Goal: Task Accomplishment & Management: Manage account settings

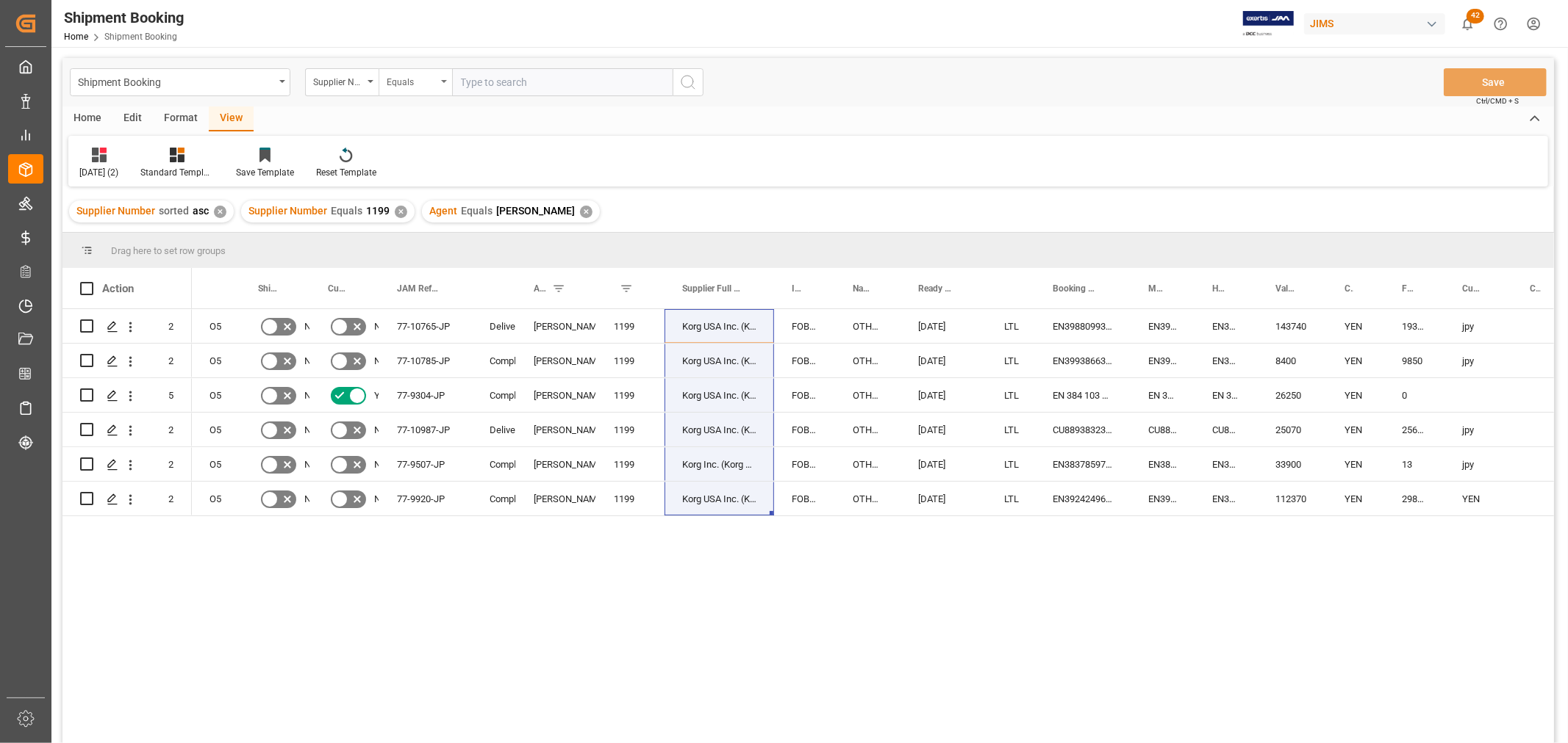
click at [444, 80] on icon "open menu" at bounding box center [444, 82] width 6 height 3
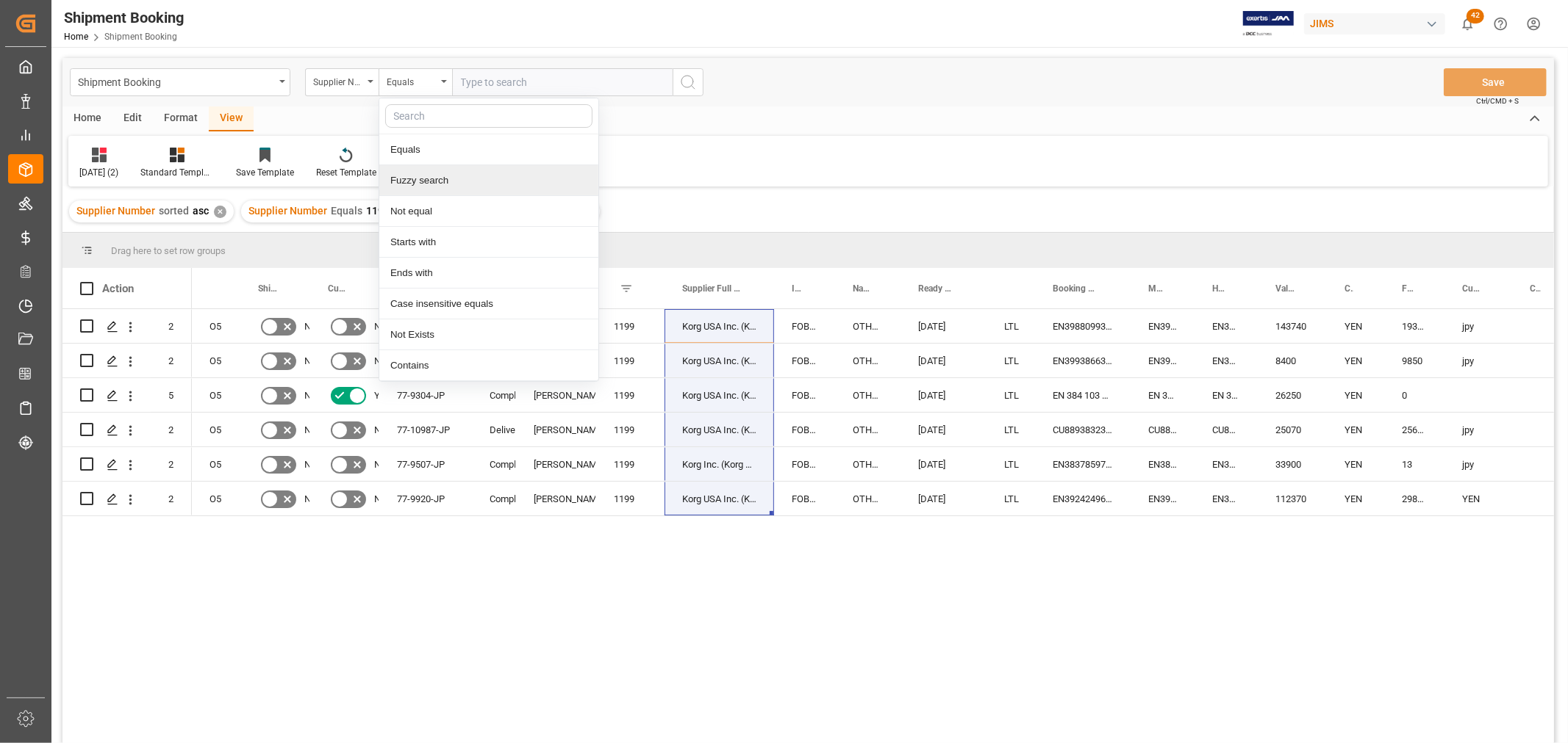
click at [399, 189] on div "Fuzzy search" at bounding box center [489, 181] width 219 height 31
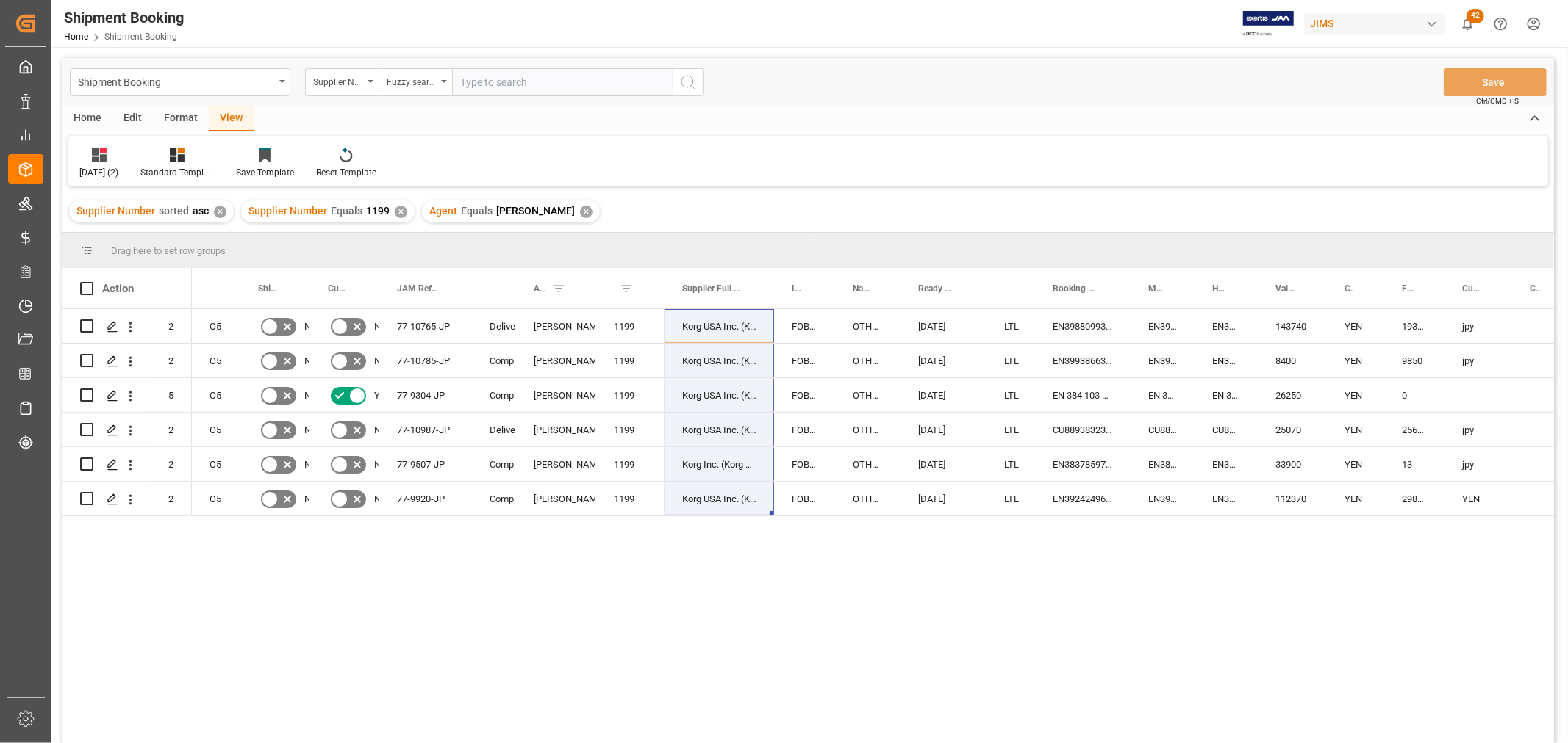
click at [513, 75] on input "text" at bounding box center [562, 82] width 220 height 28
type input "11054"
click at [688, 81] on icon "search button" at bounding box center [688, 82] width 18 height 18
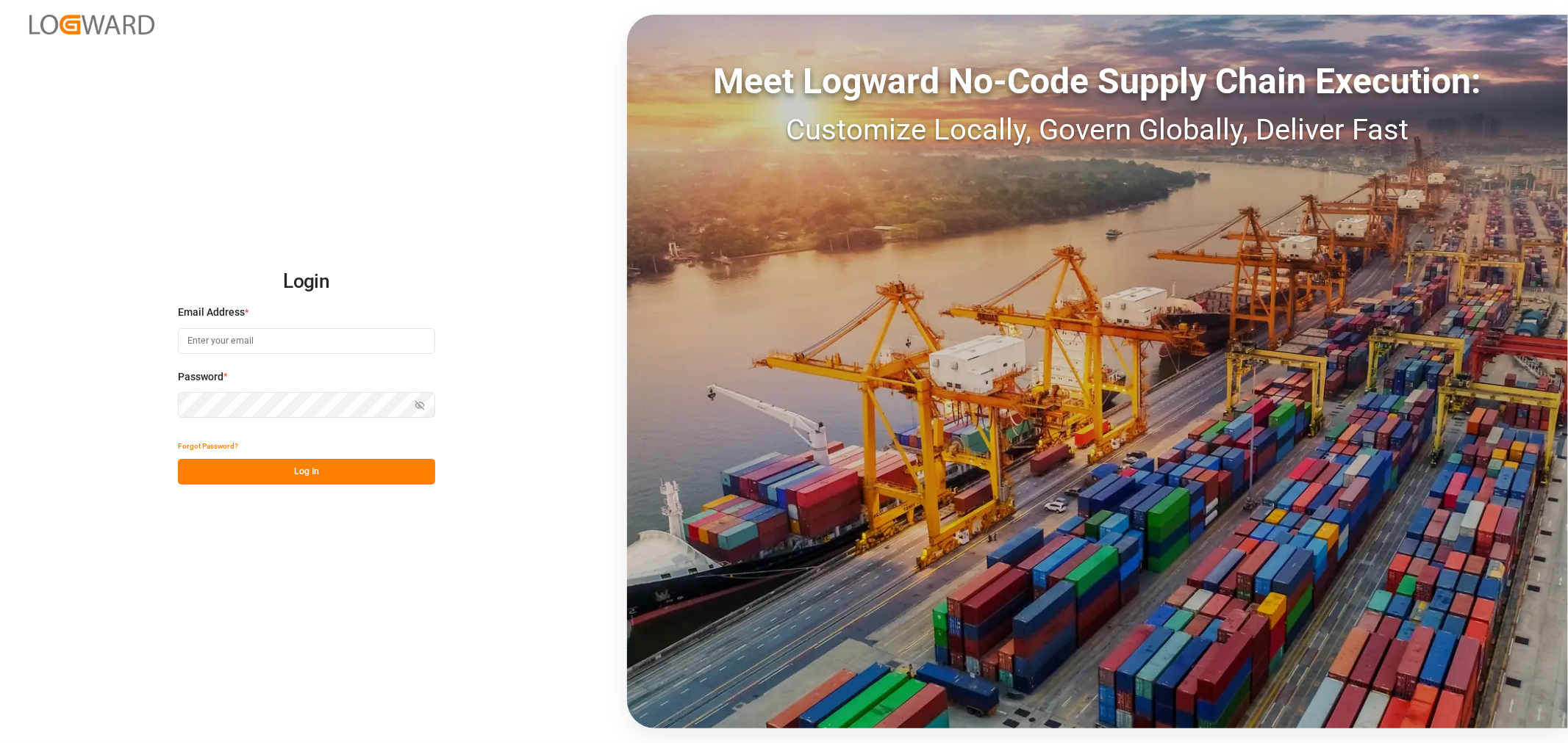
type input "[EMAIL_ADDRESS][PERSON_NAME][DOMAIN_NAME]"
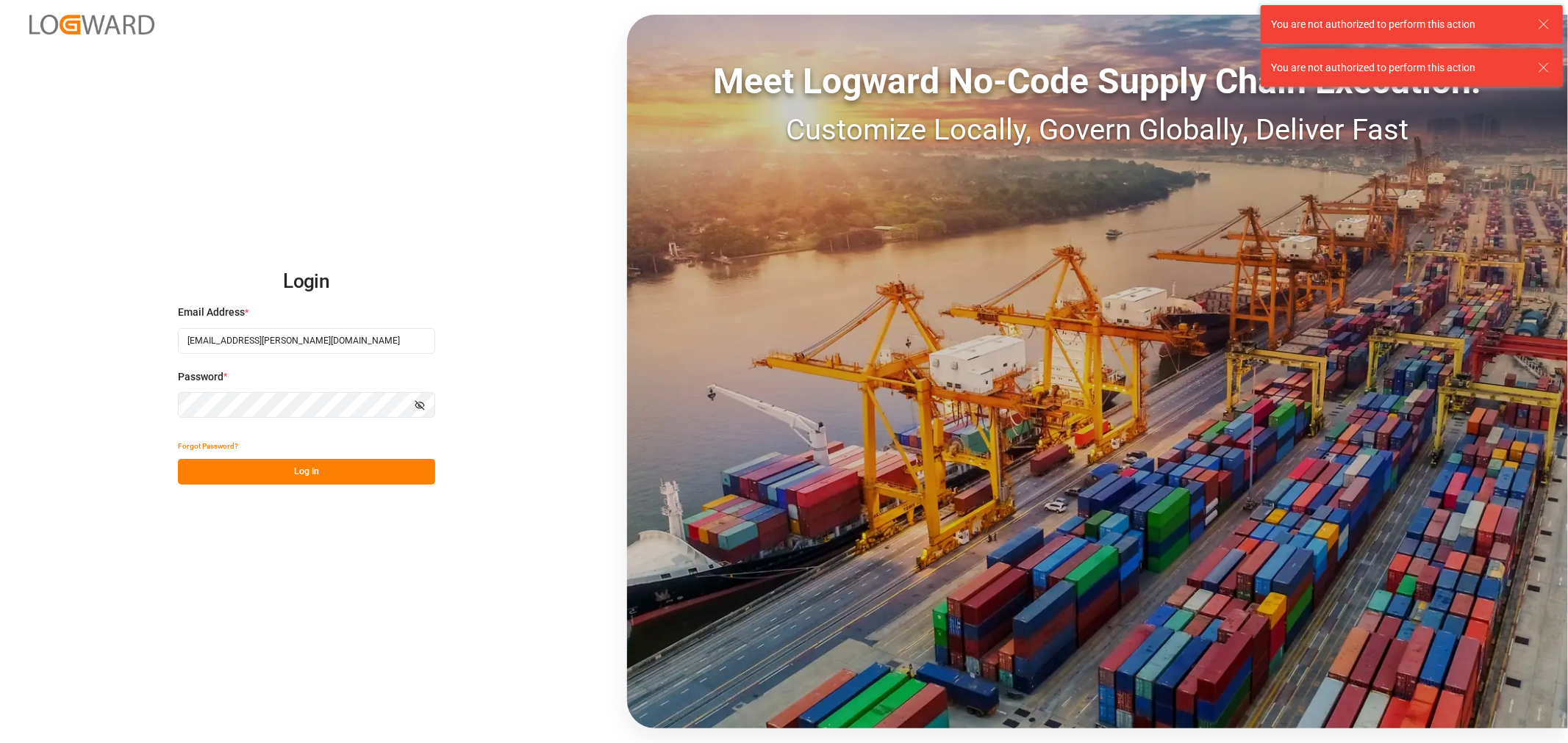
click at [239, 468] on button "Log In" at bounding box center [306, 472] width 257 height 26
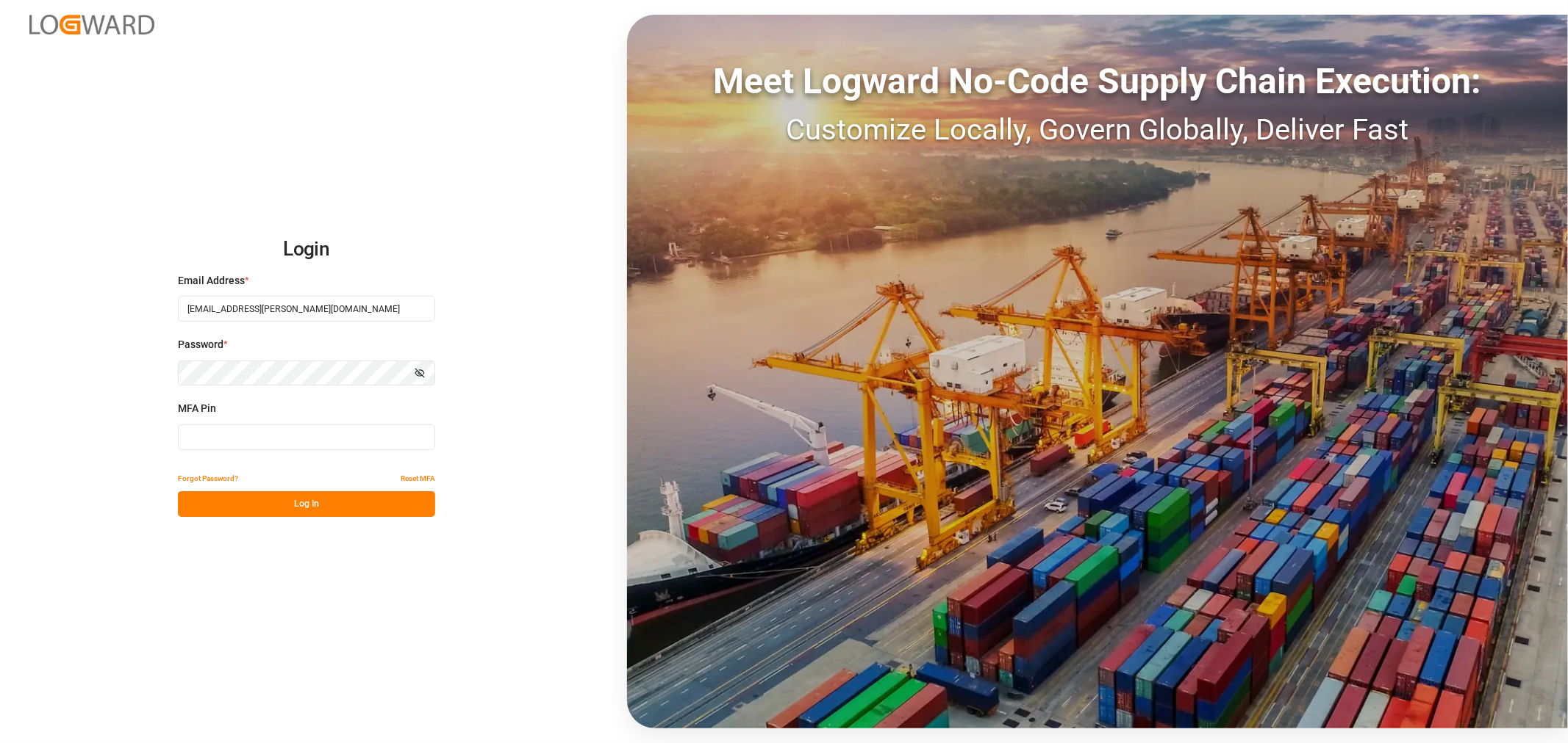
click at [221, 431] on input at bounding box center [306, 438] width 257 height 26
type input "538564"
click at [189, 504] on button "Log In" at bounding box center [306, 504] width 257 height 26
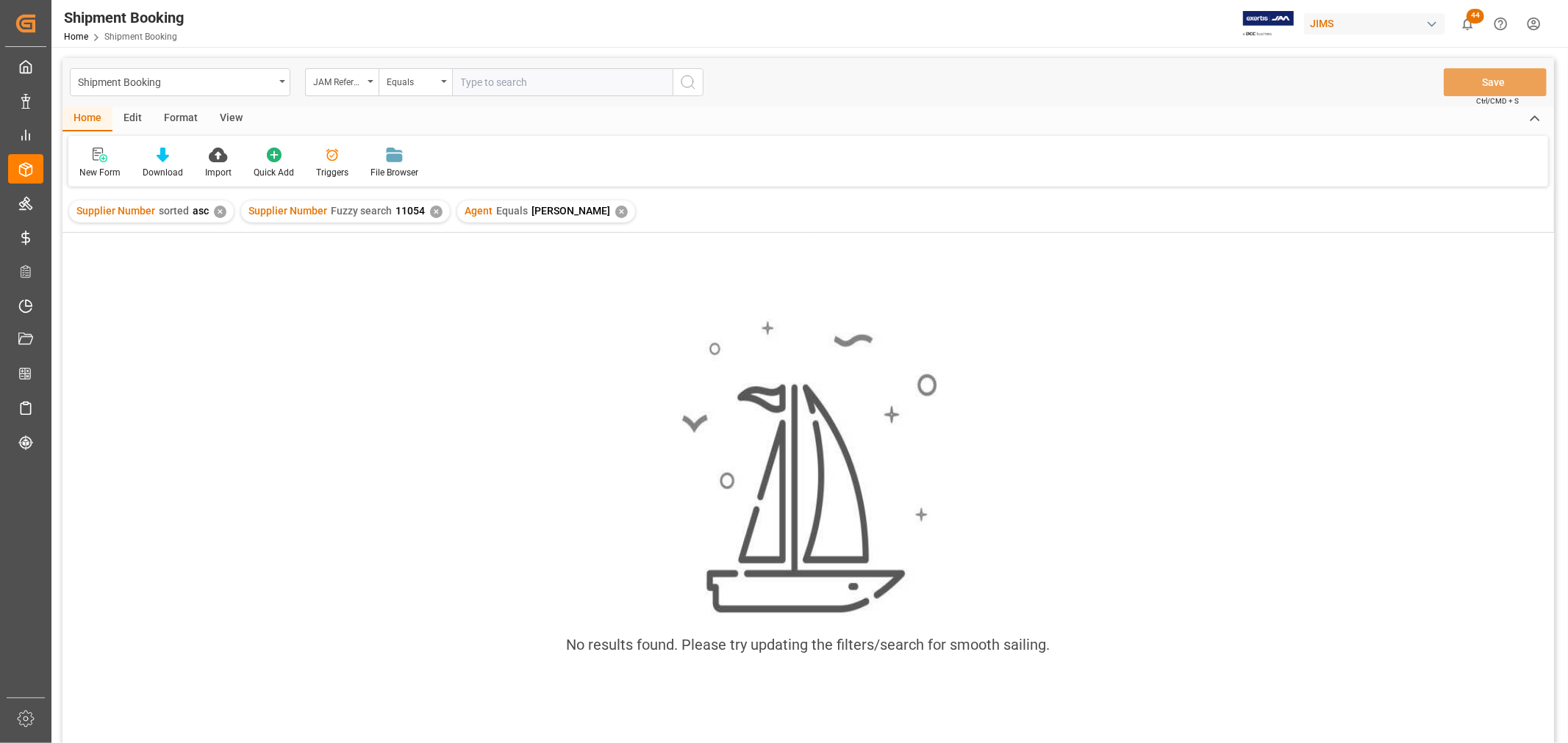
click at [615, 207] on div "✕" at bounding box center [621, 212] width 13 height 13
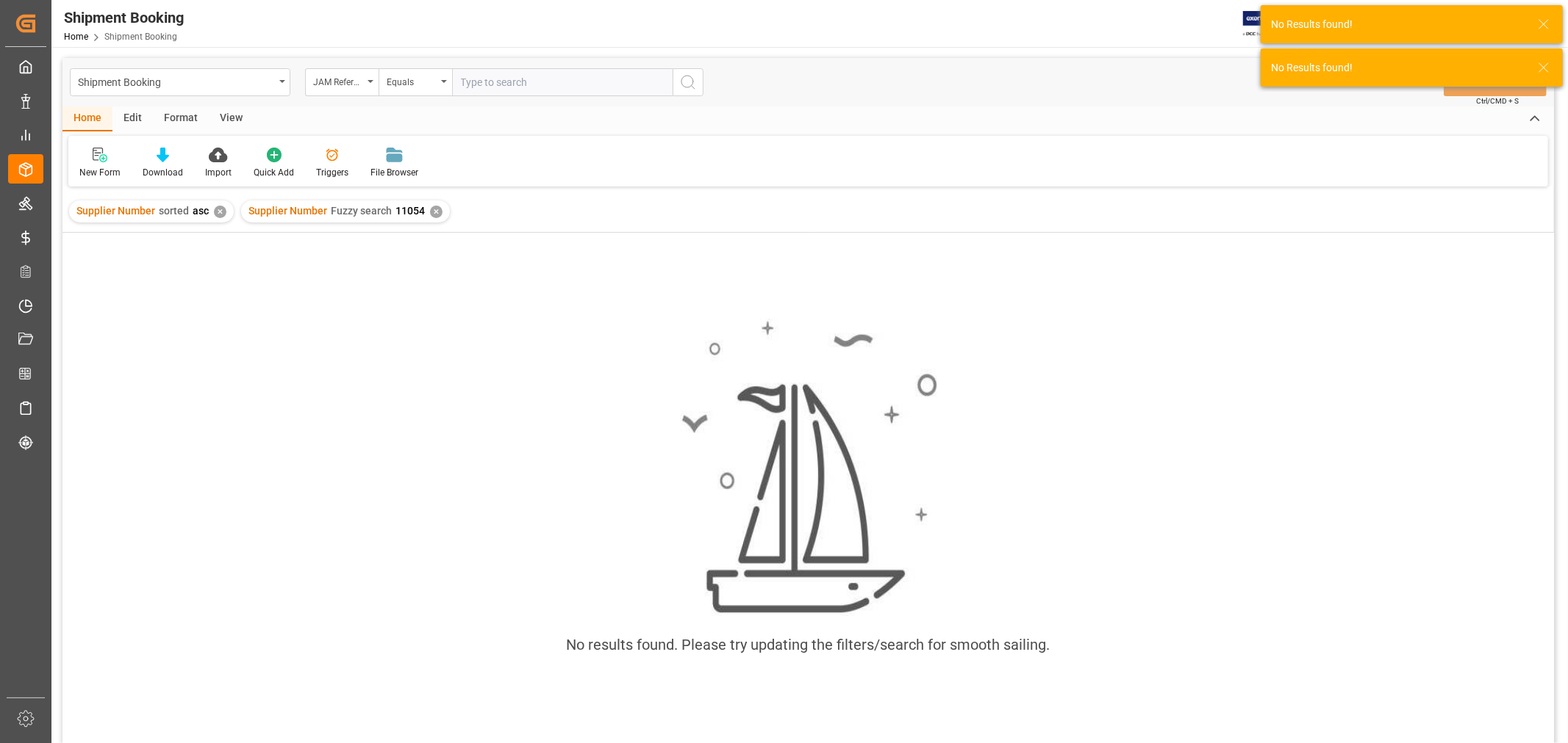
click at [432, 210] on div "✕" at bounding box center [436, 212] width 13 height 13
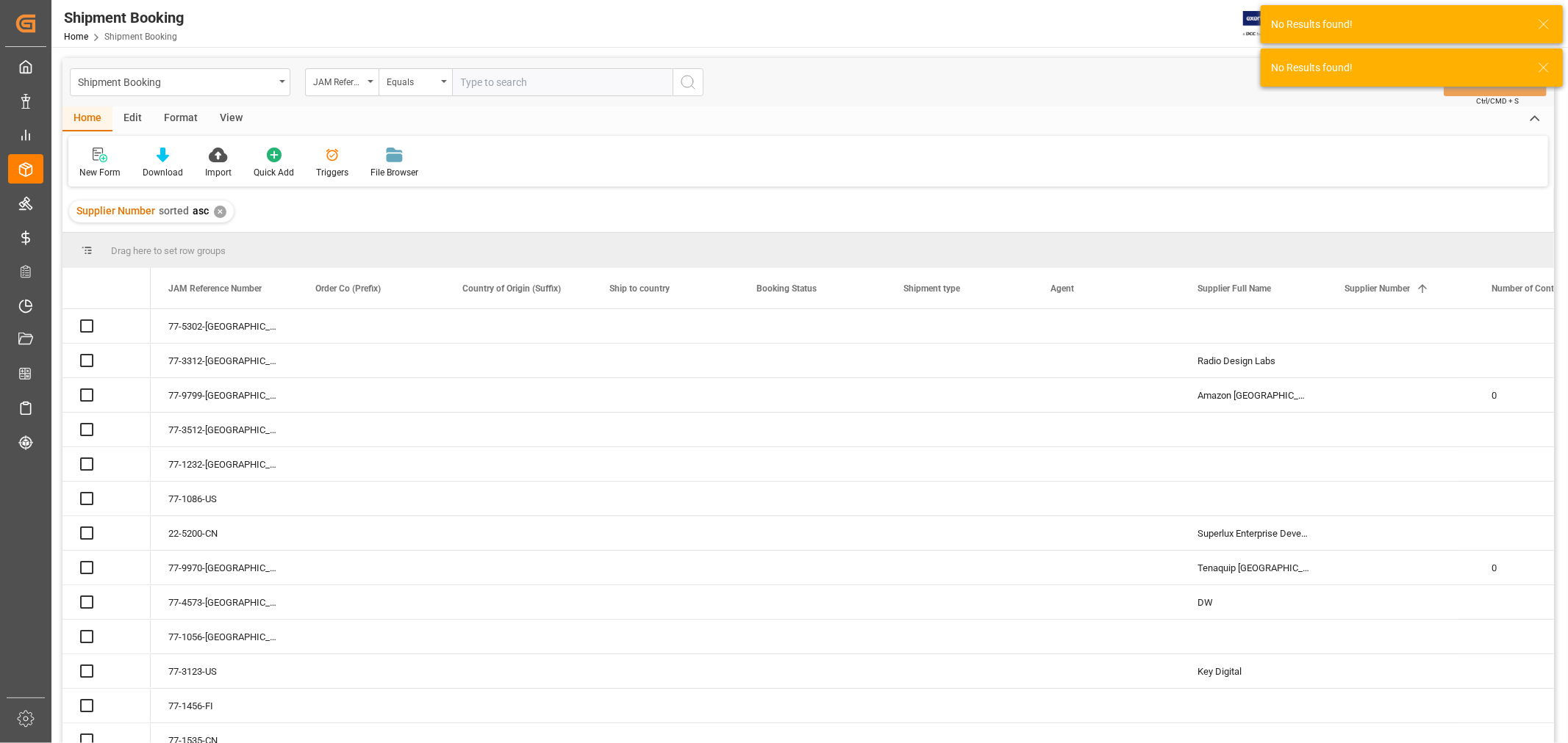
click at [215, 214] on div "✕" at bounding box center [220, 212] width 13 height 13
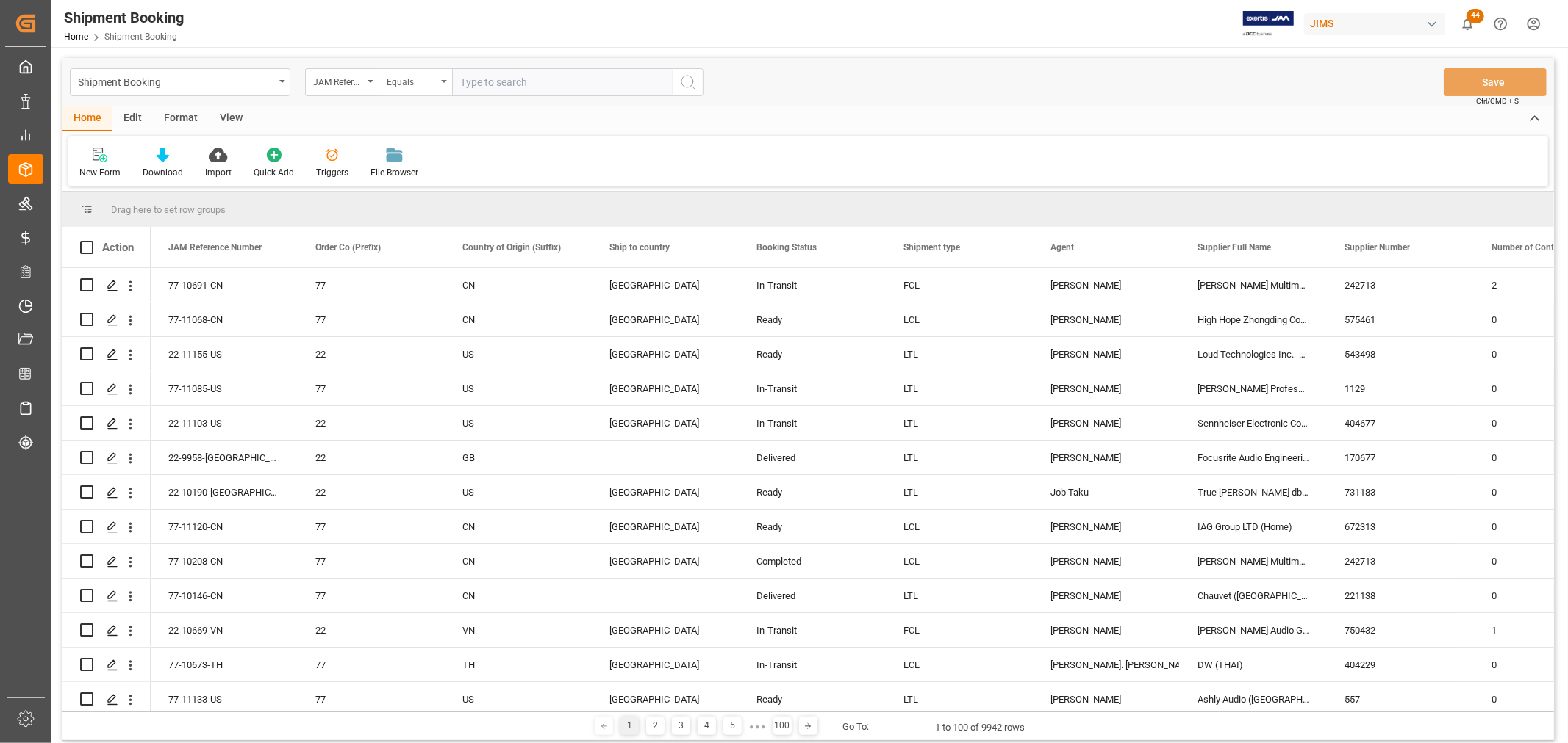
click at [444, 79] on div "Equals" at bounding box center [415, 82] width 73 height 28
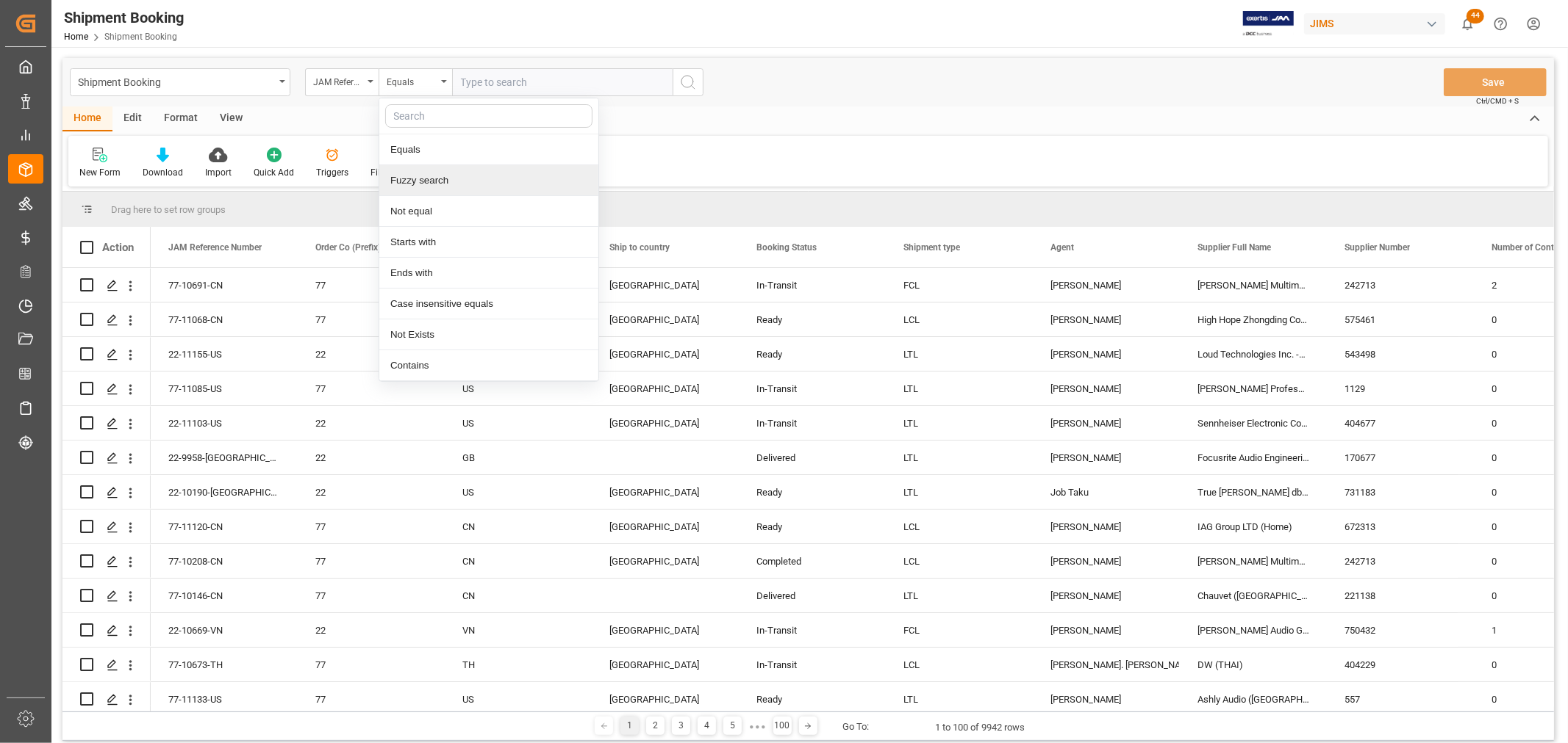
click at [440, 180] on div "Fuzzy search" at bounding box center [489, 181] width 219 height 31
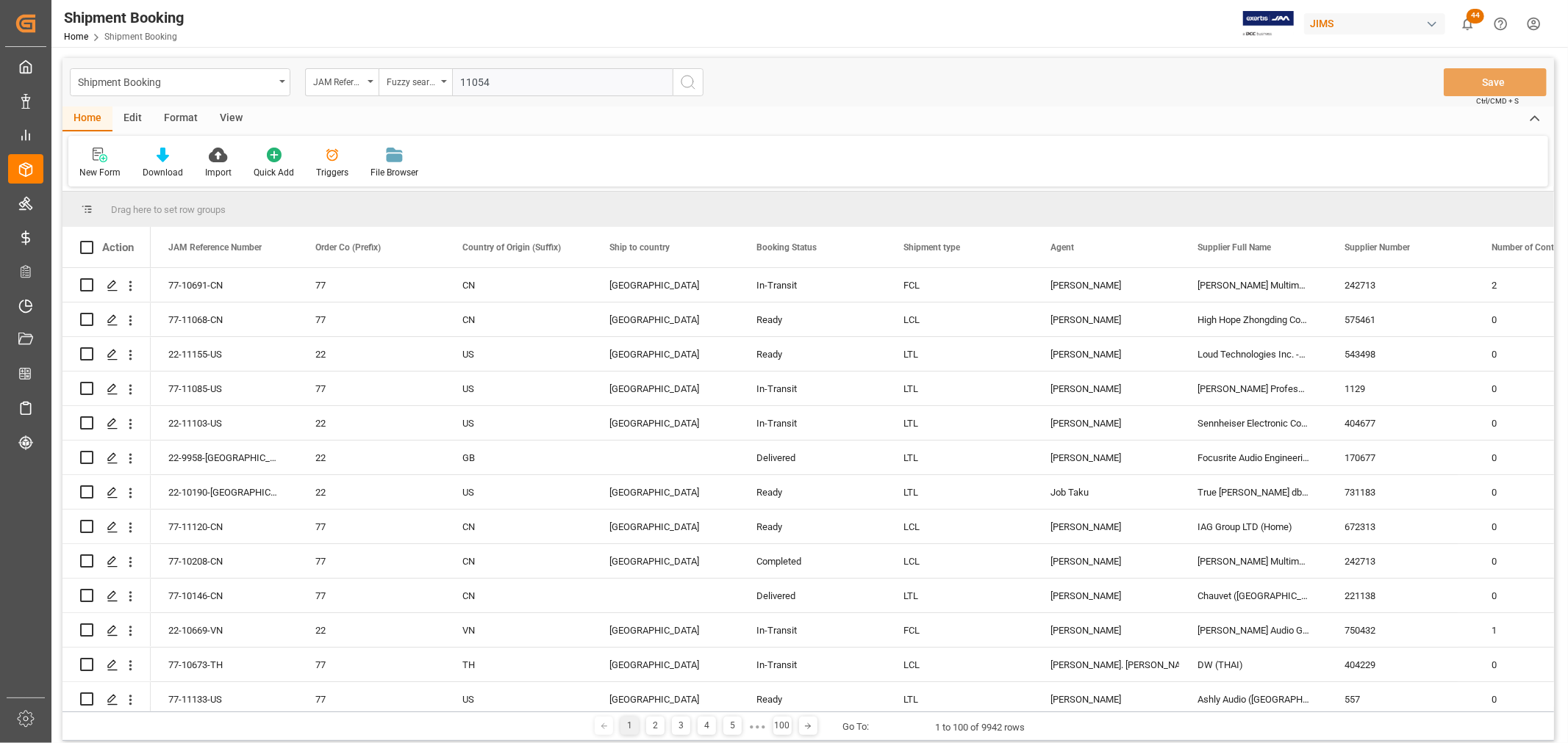
type input "11054"
click at [687, 84] on icon "search button" at bounding box center [688, 82] width 18 height 18
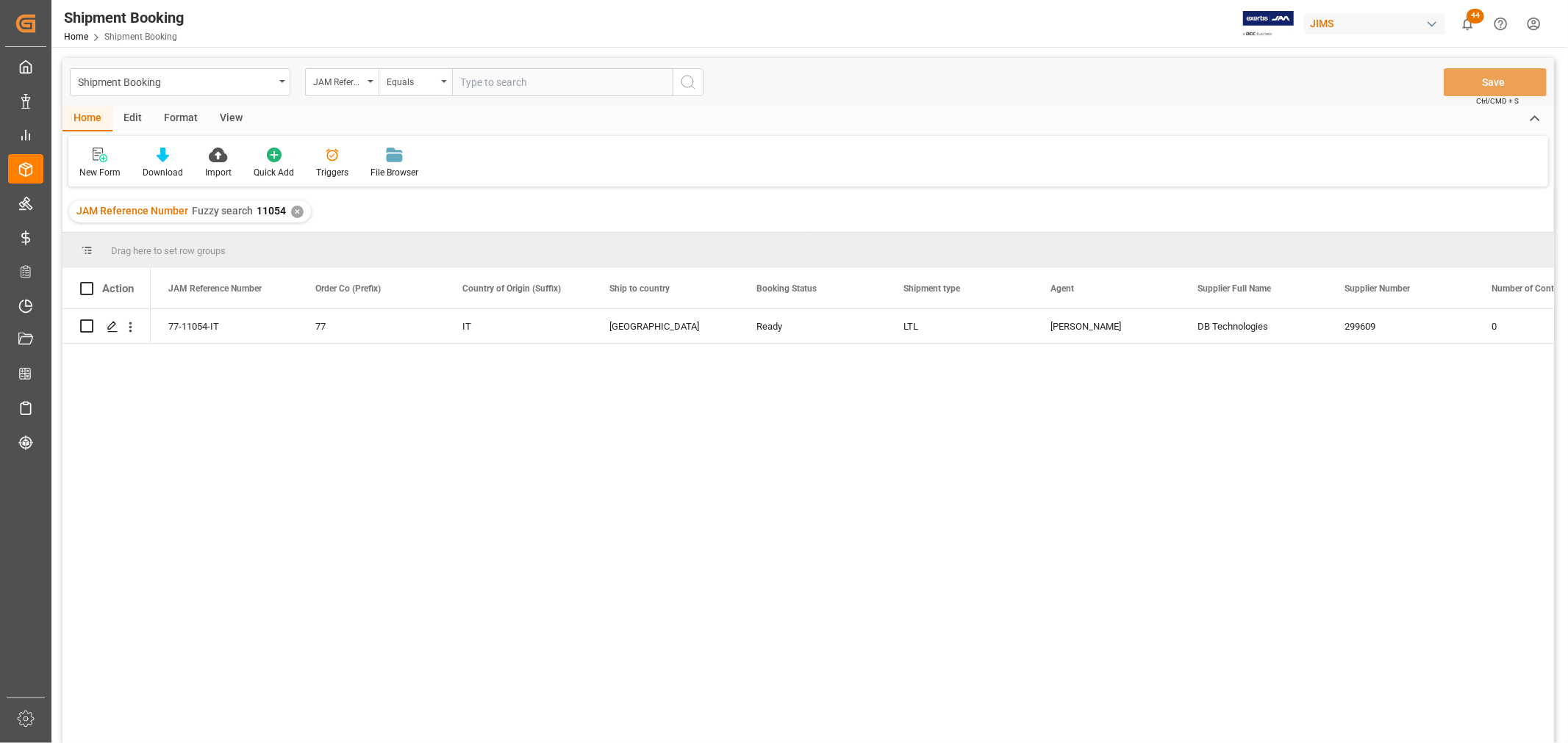
click at [226, 114] on div "View" at bounding box center [231, 119] width 45 height 25
click at [504, 586] on div "77-11054-IT 77 IT Canada Ready LTL Shyamala Mantha DB Technologies 299609 0" at bounding box center [852, 531] width 1403 height 443
drag, startPoint x: 391, startPoint y: 382, endPoint x: 377, endPoint y: 314, distance: 69.4
click at [391, 378] on div "77-11054-IT 77 IT Canada Ready LTL Shyamala Mantha DB Technologies 299609 0" at bounding box center [852, 531] width 1403 height 443
click at [231, 112] on div "View" at bounding box center [231, 119] width 45 height 25
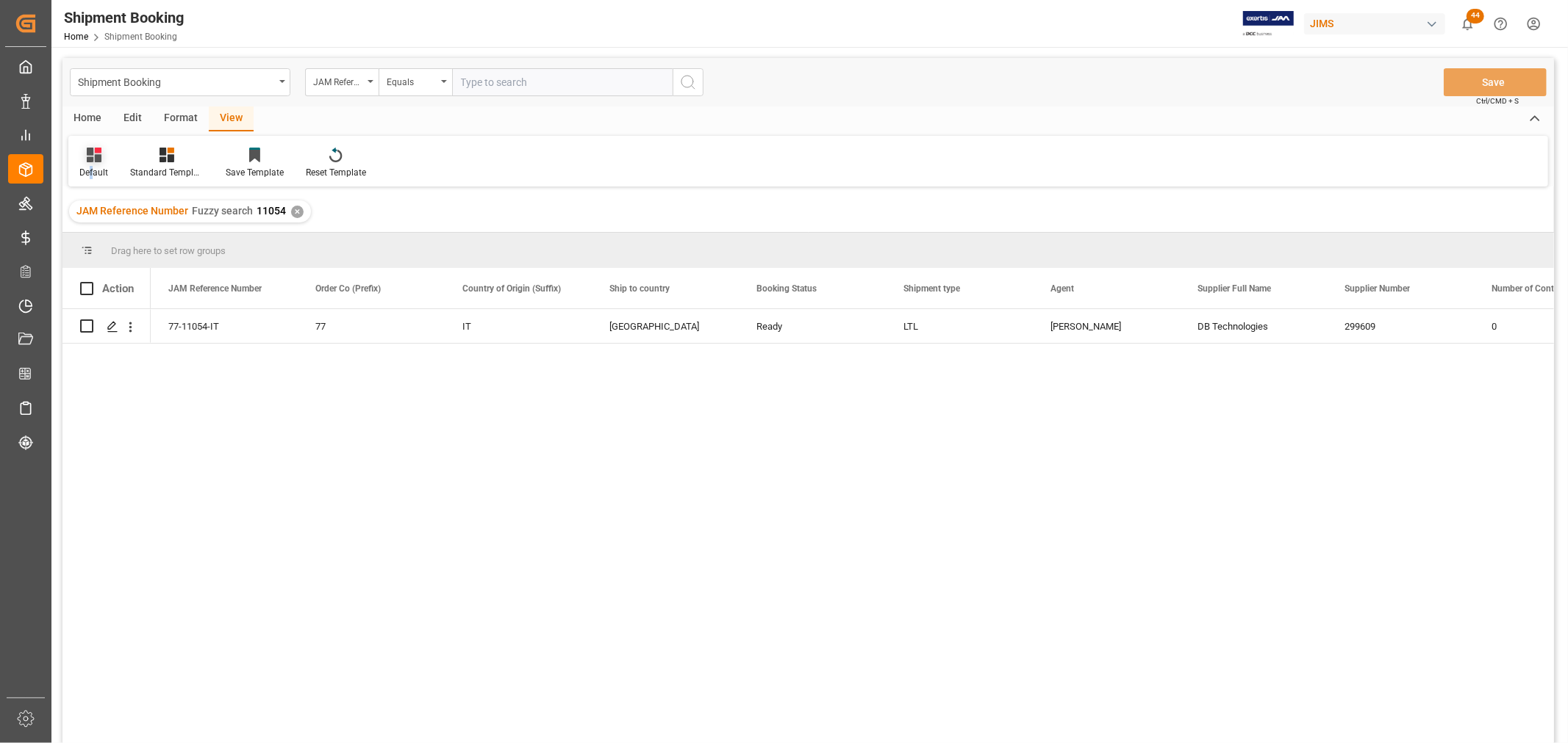
click at [92, 169] on div "Default" at bounding box center [94, 173] width 29 height 13
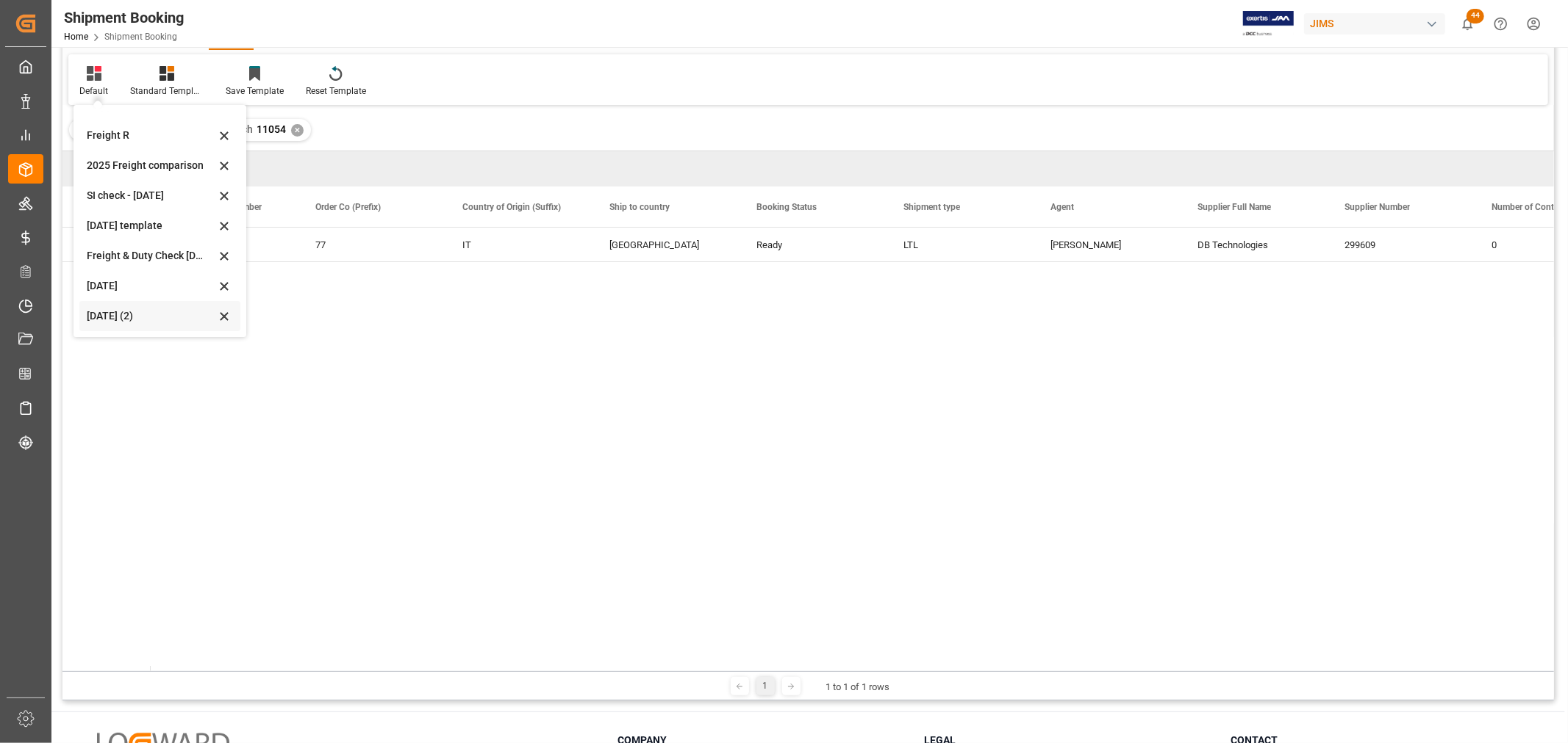
click at [123, 312] on div "[DATE] (2)" at bounding box center [151, 316] width 129 height 15
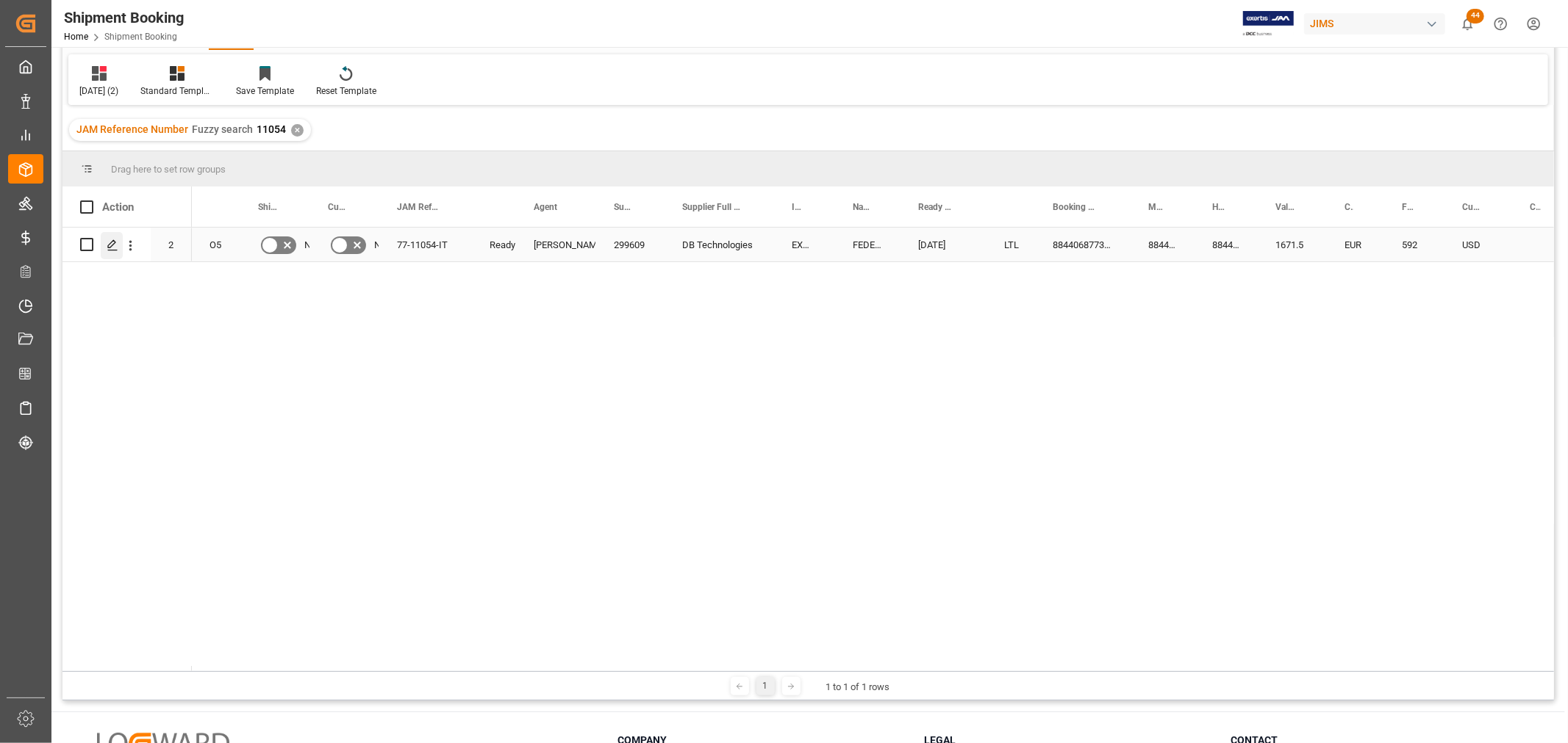
click at [113, 251] on div "Press SPACE to select this row." at bounding box center [111, 246] width 22 height 27
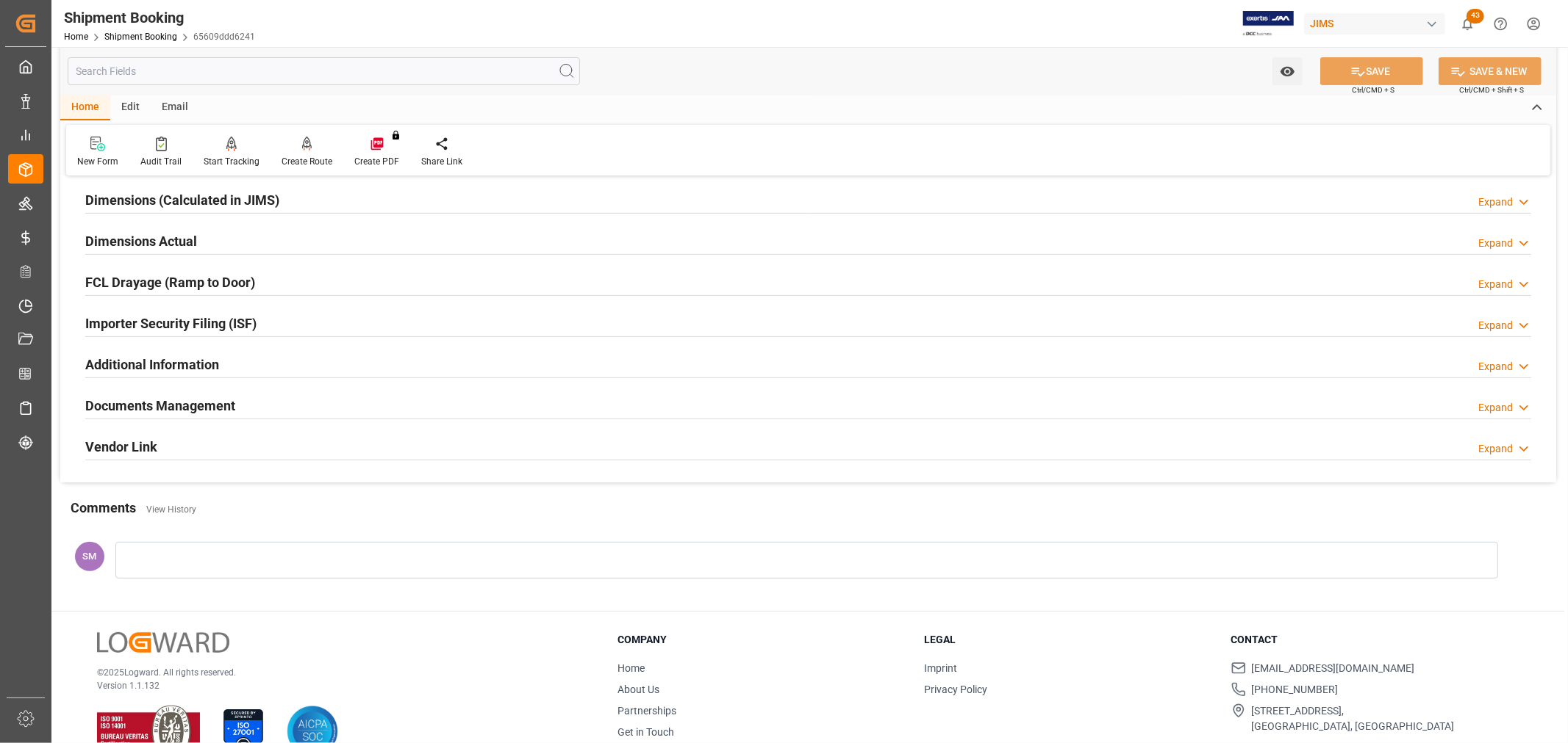
scroll to position [326, 0]
click at [178, 561] on div at bounding box center [807, 560] width 1382 height 37
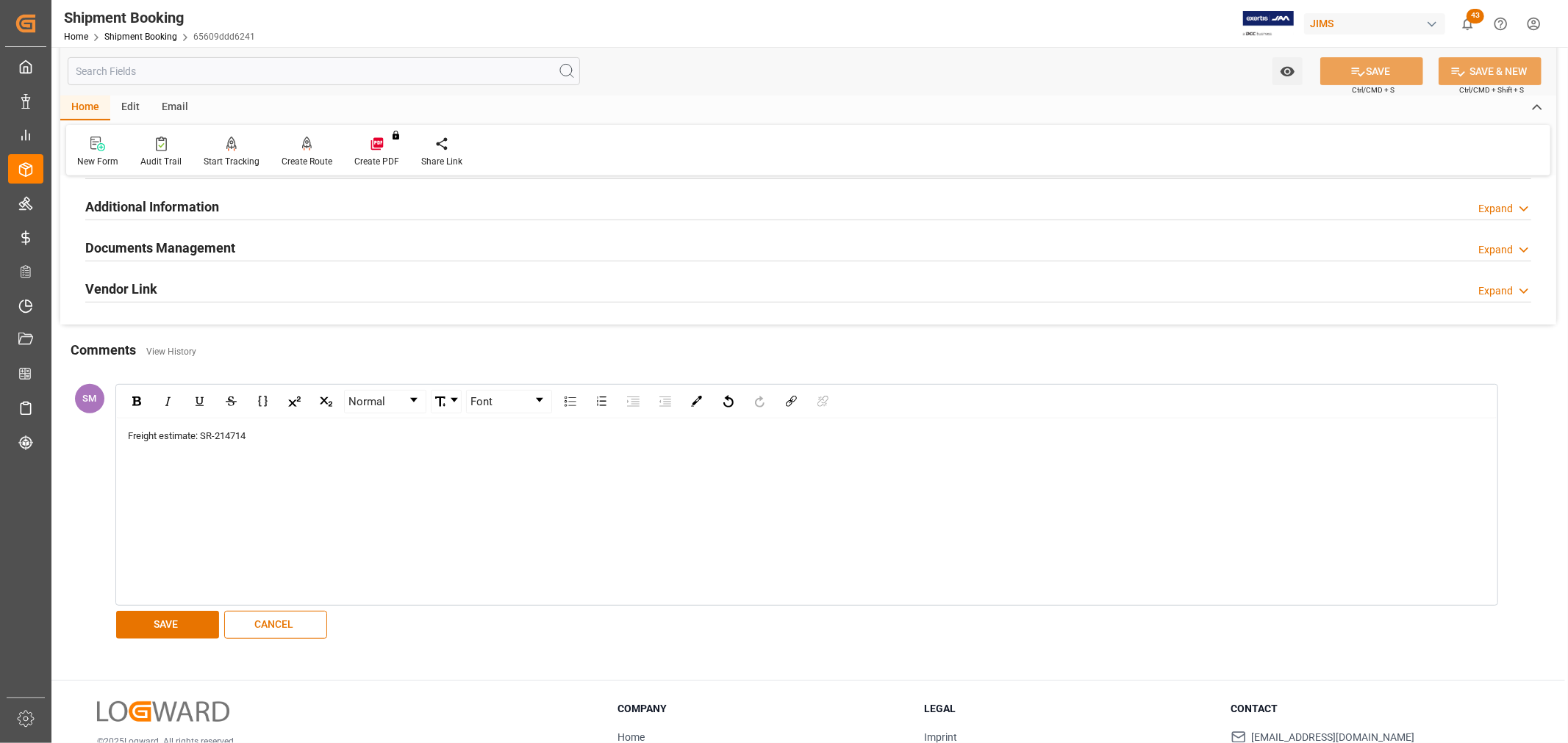
scroll to position [489, 0]
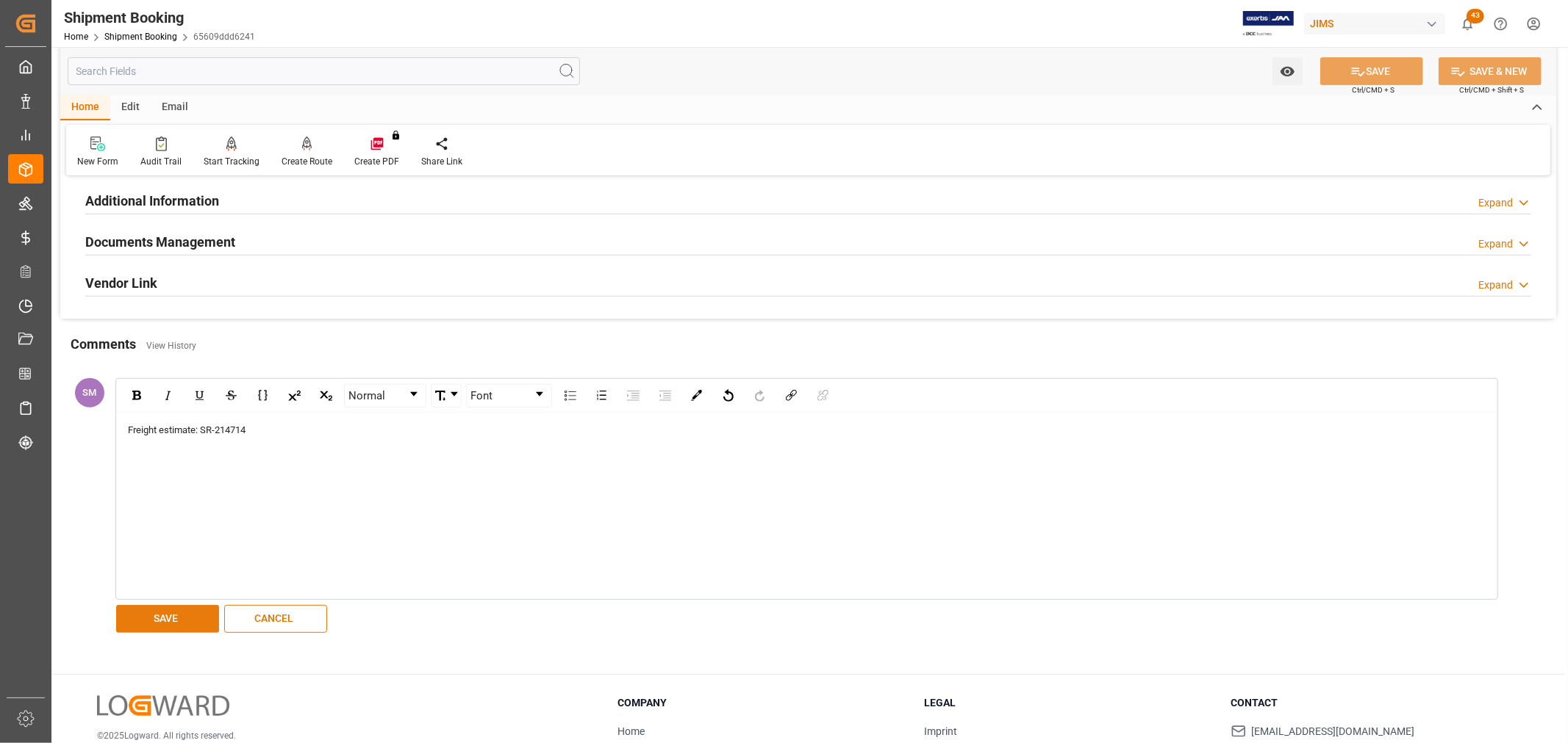
click at [166, 621] on button "SAVE" at bounding box center [167, 619] width 103 height 28
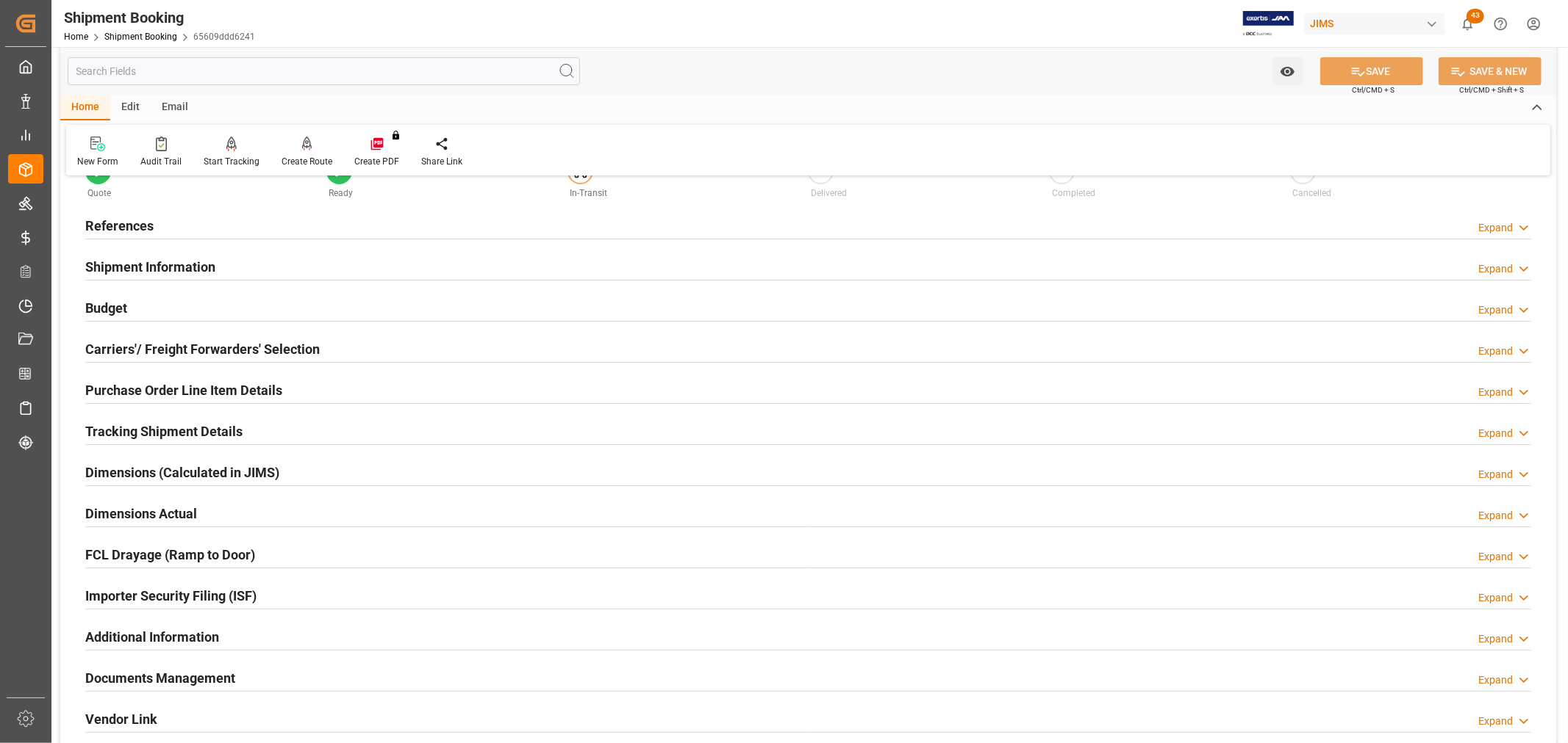
scroll to position [82, 0]
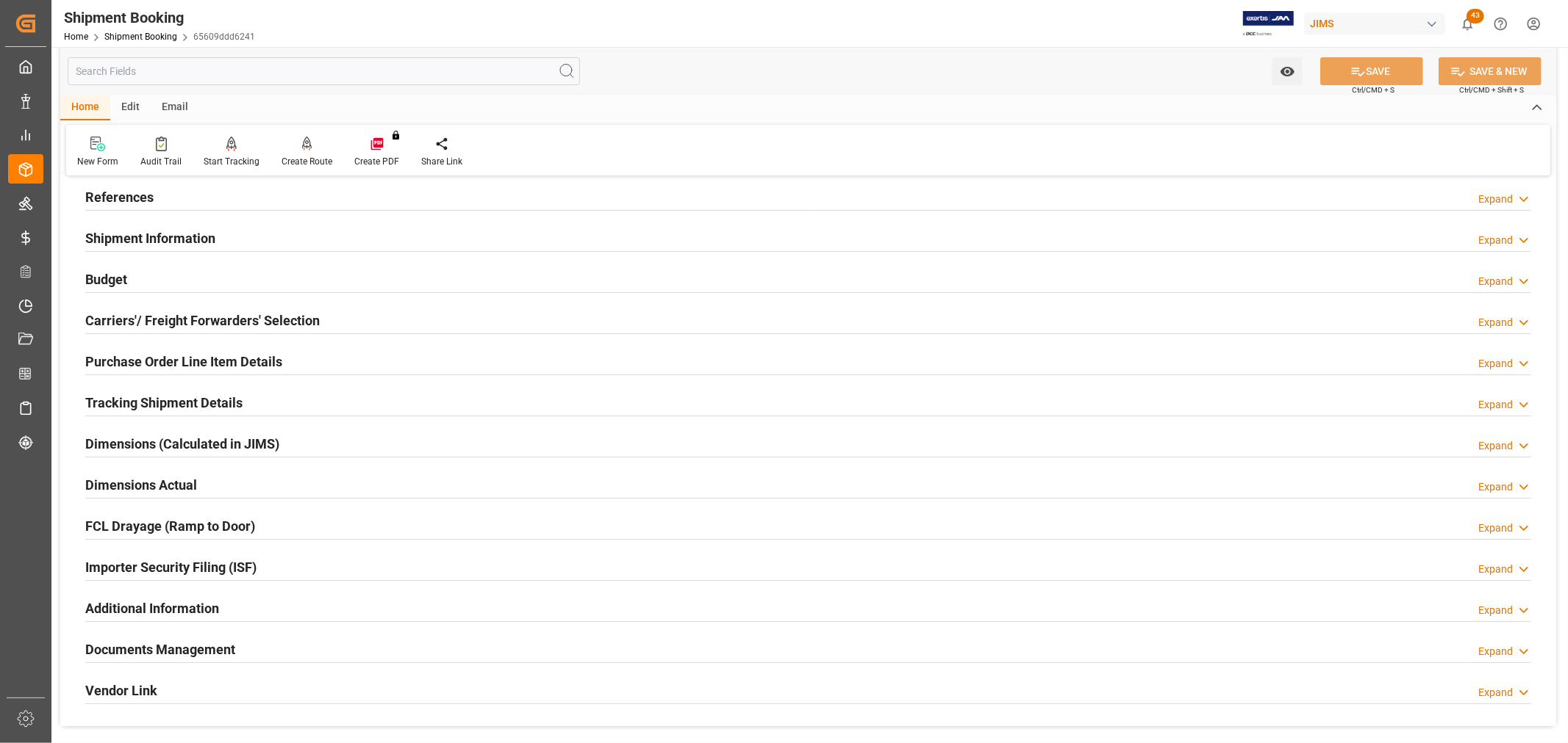
click at [143, 640] on h2 "Documents Management" at bounding box center [160, 650] width 150 height 20
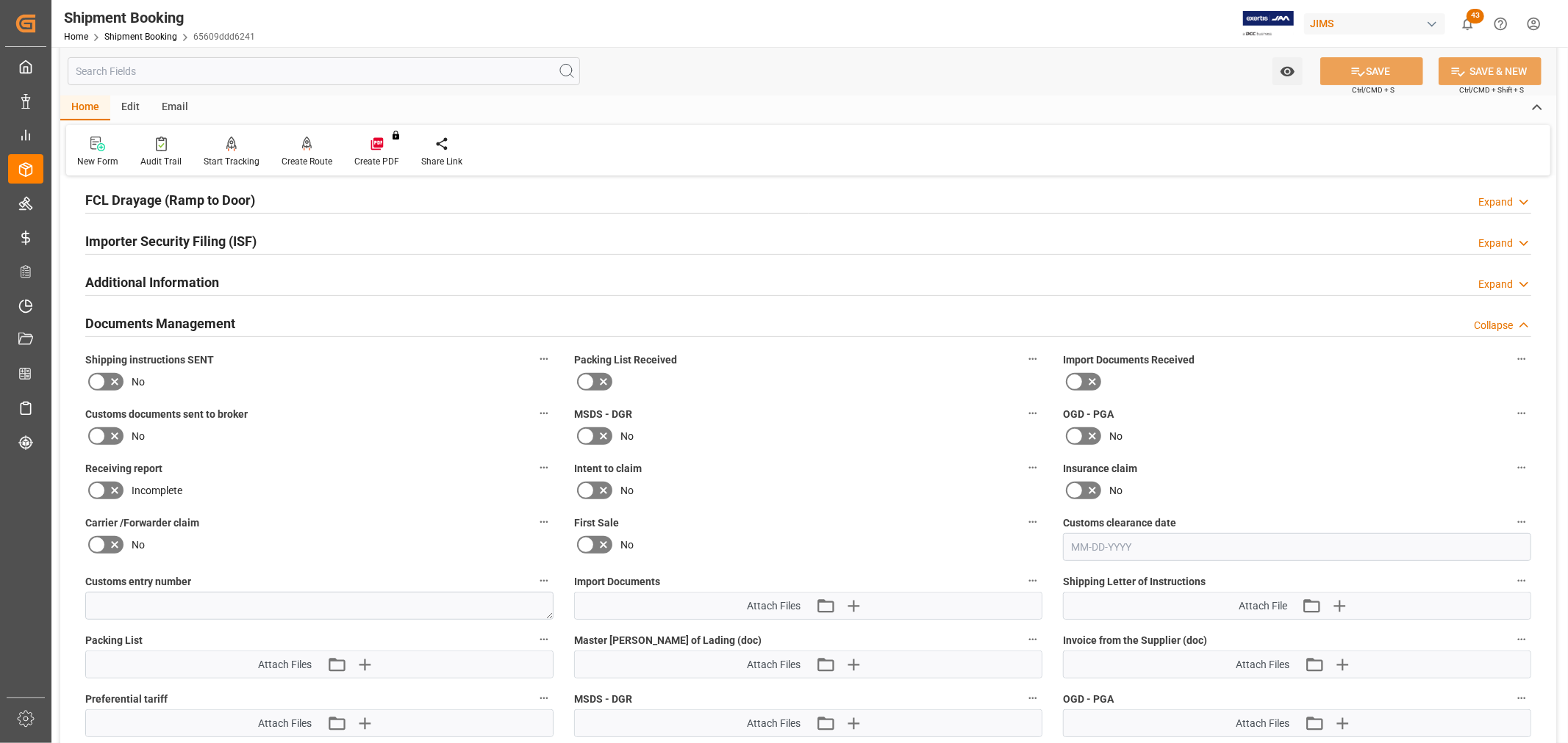
scroll to position [489, 0]
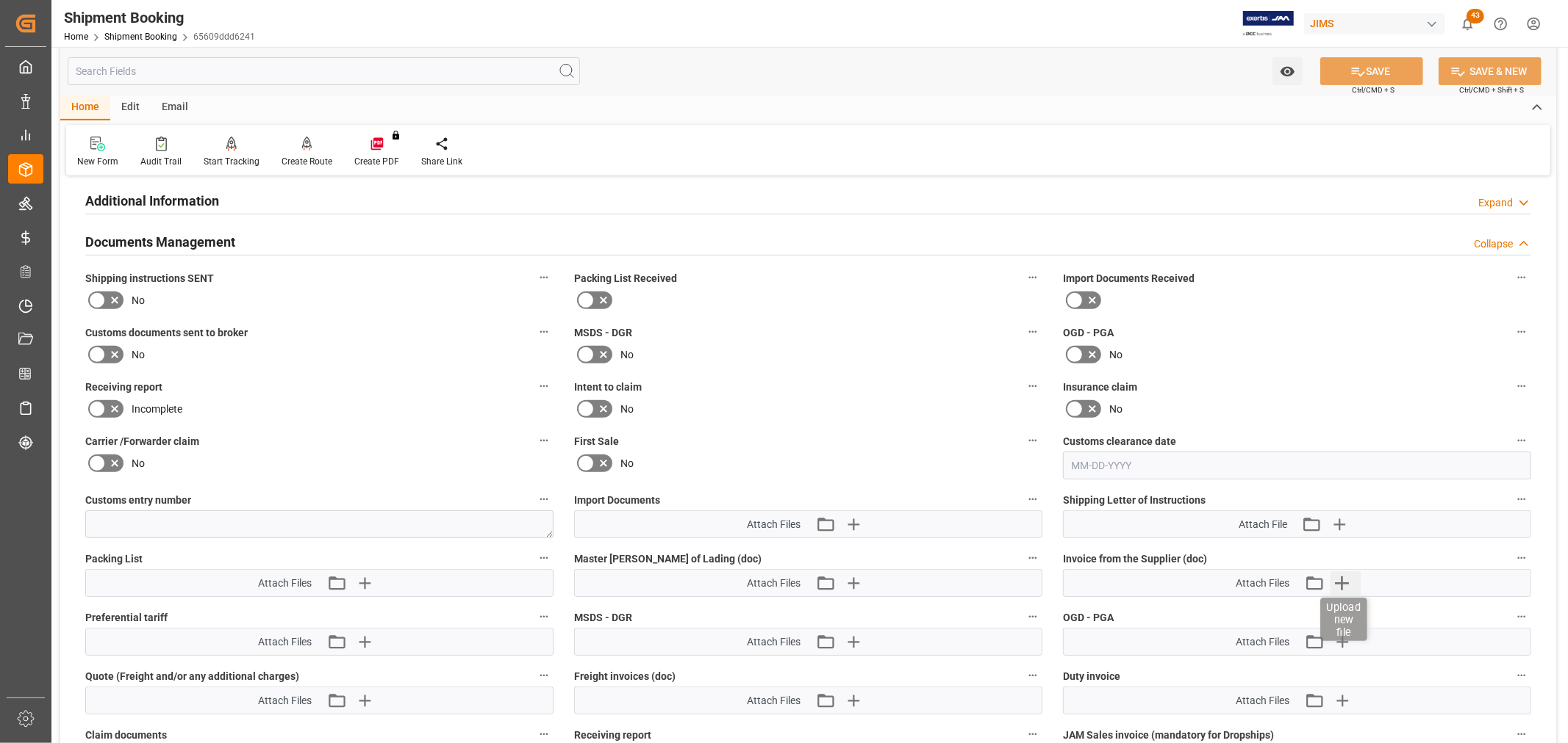
click at [1339, 581] on icon "button" at bounding box center [1341, 582] width 23 height 23
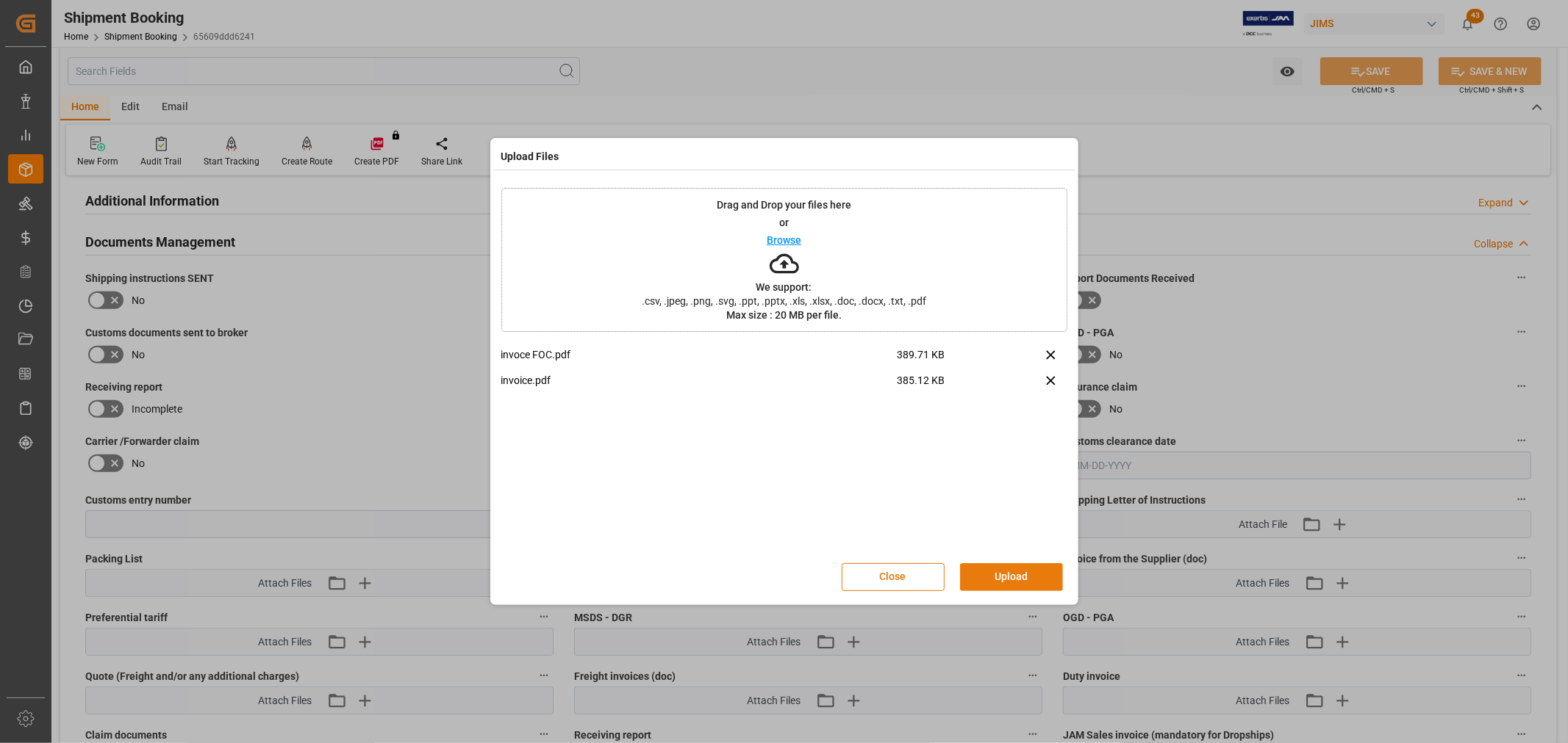
click at [991, 575] on button "Upload" at bounding box center [1011, 577] width 103 height 28
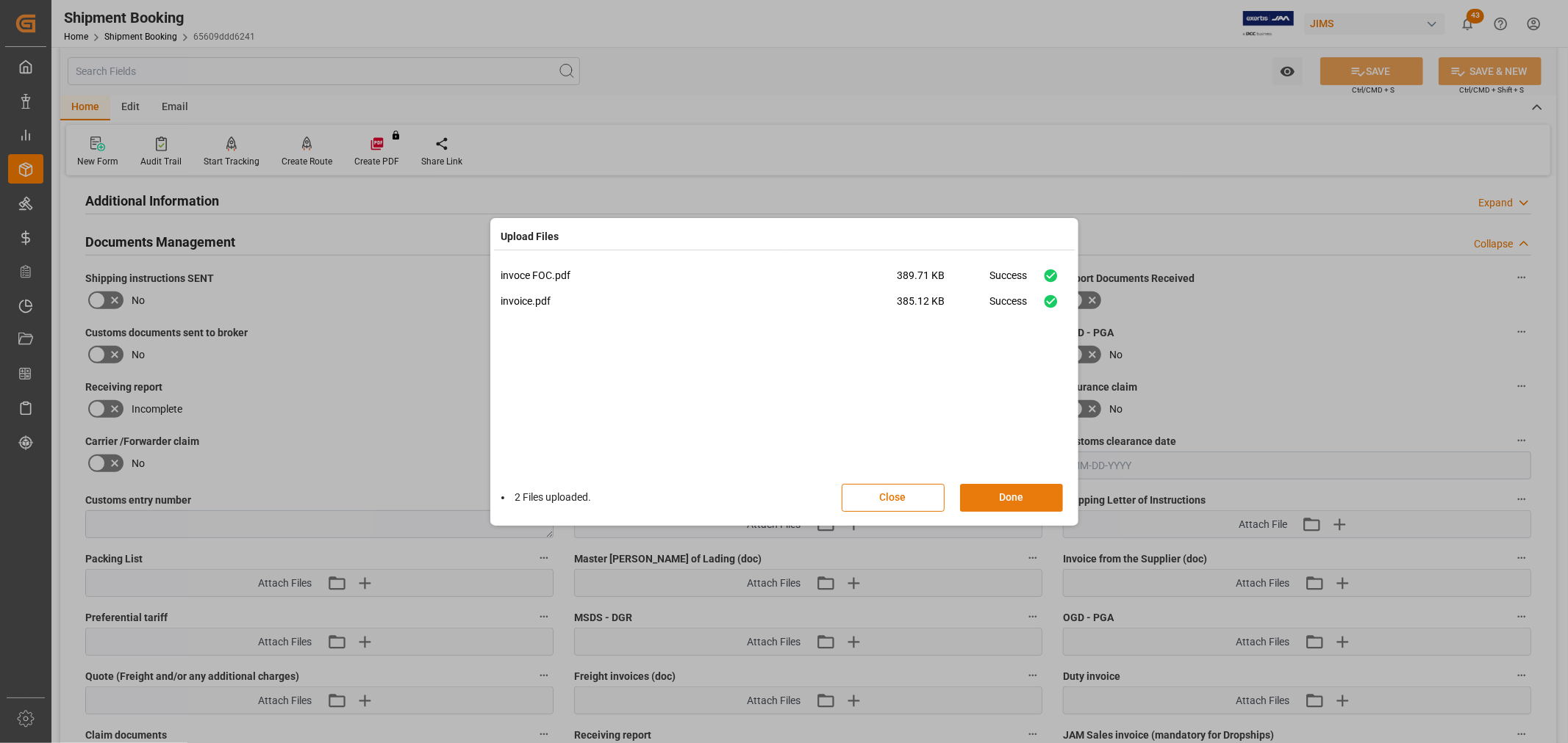
click at [993, 496] on button "Done" at bounding box center [1011, 498] width 103 height 28
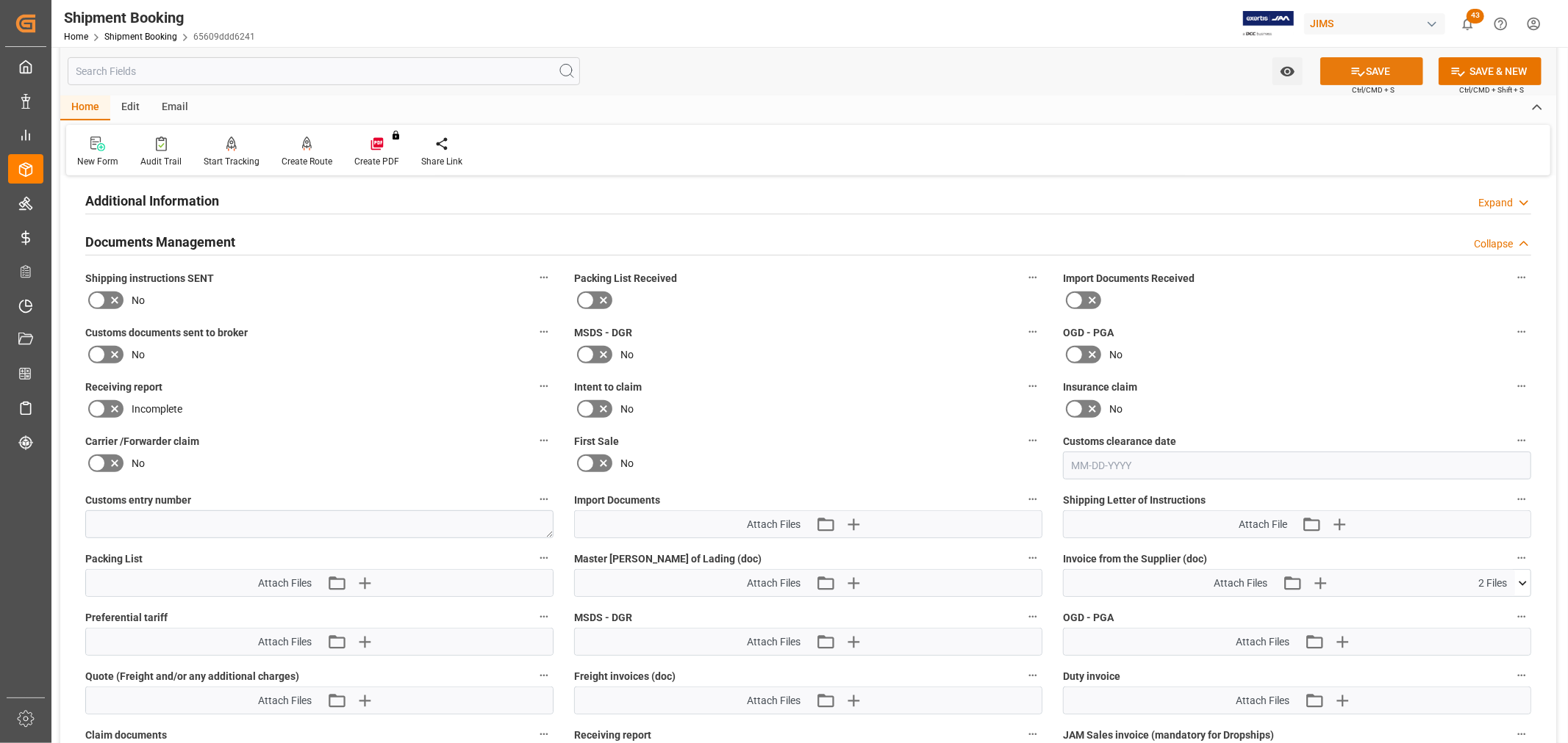
click at [1371, 67] on button "SAVE" at bounding box center [1371, 71] width 103 height 28
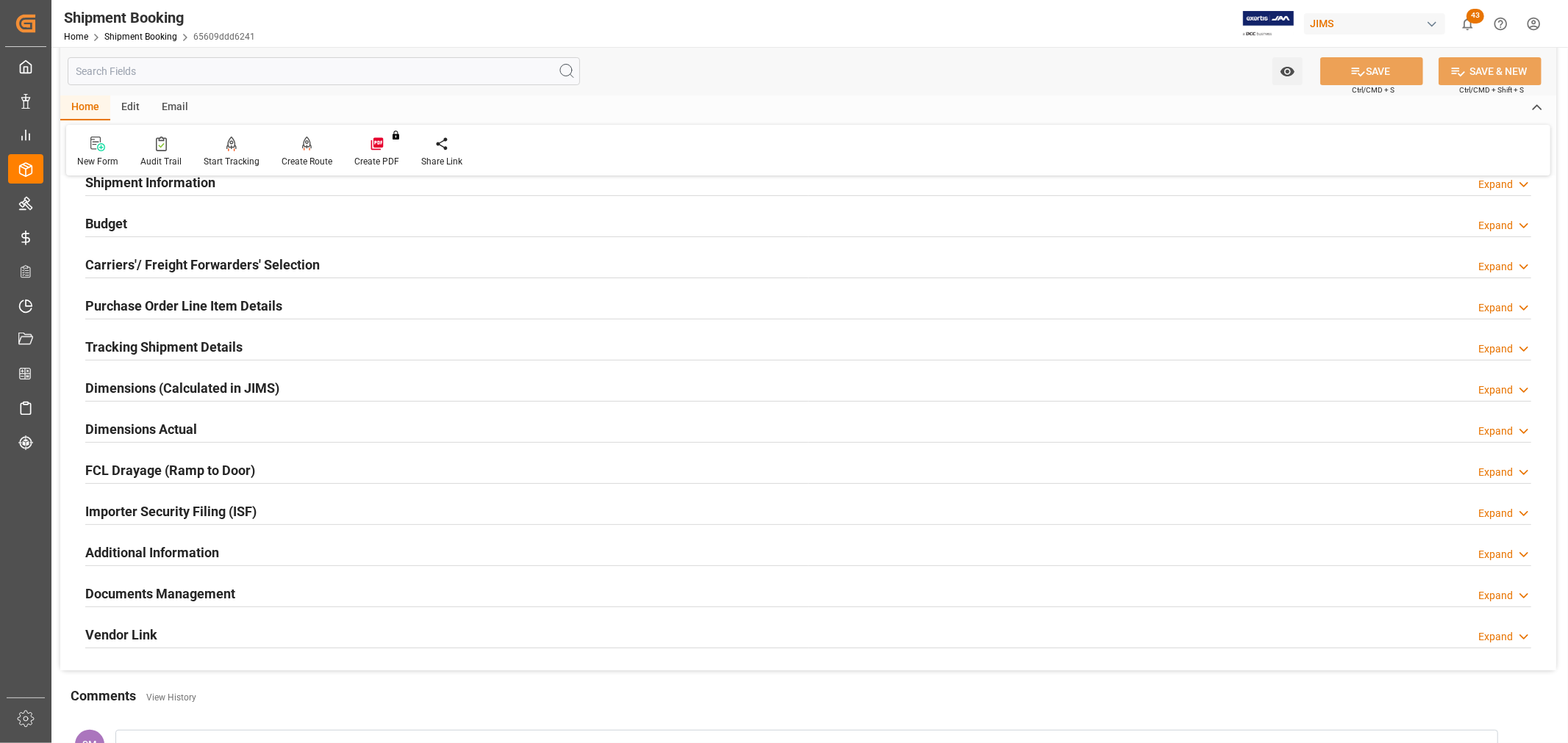
scroll to position [163, 0]
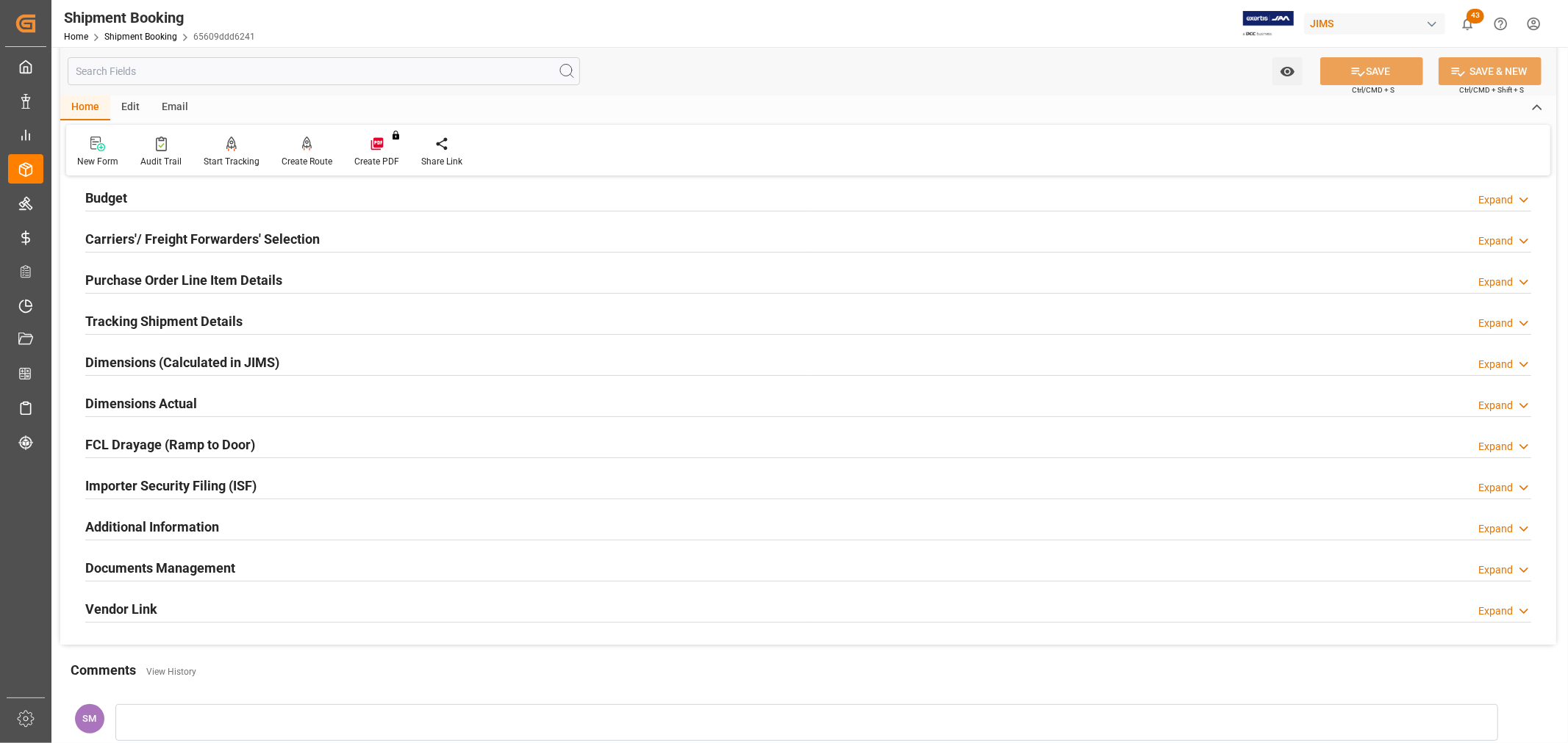
click at [165, 561] on h2 "Documents Management" at bounding box center [160, 568] width 150 height 20
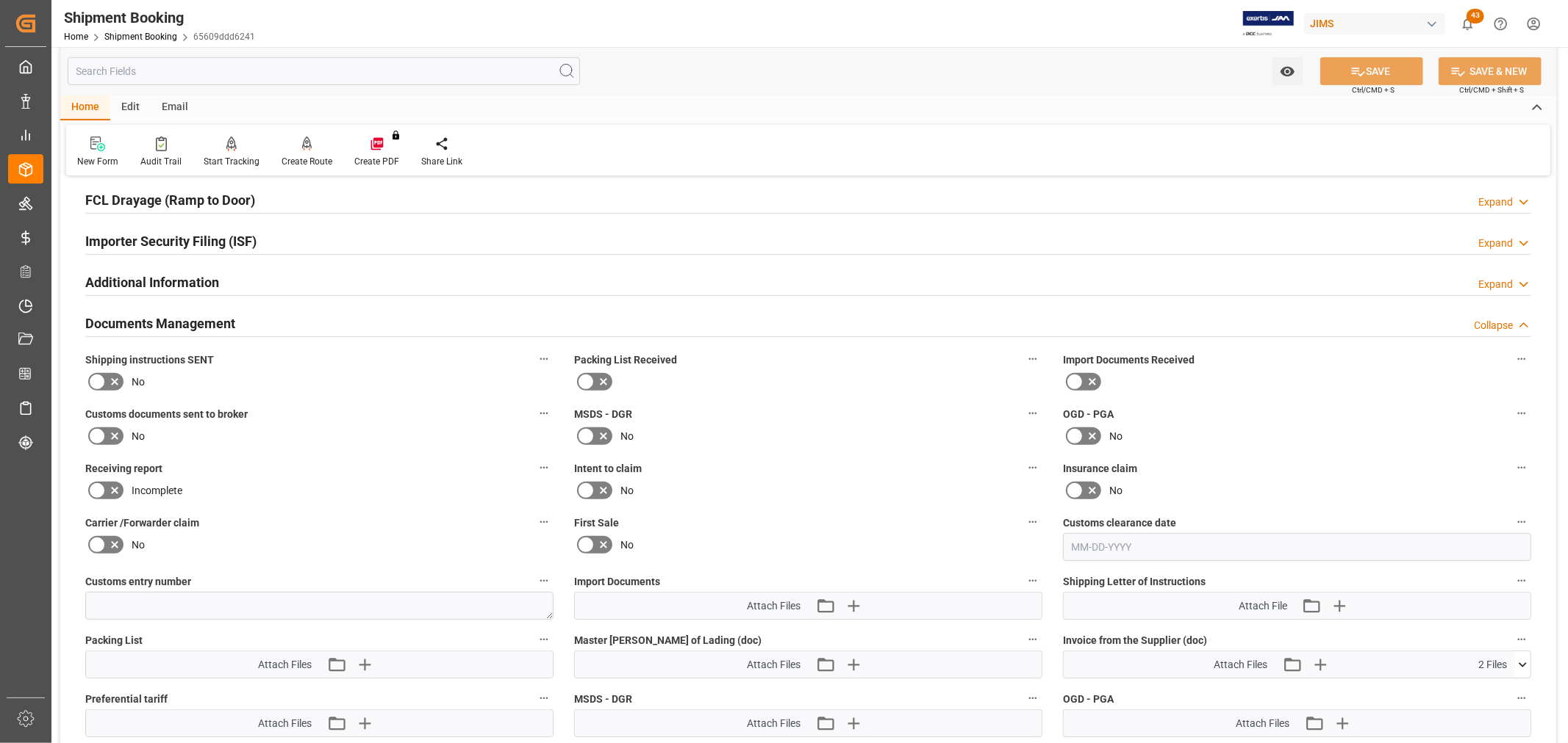
scroll to position [571, 0]
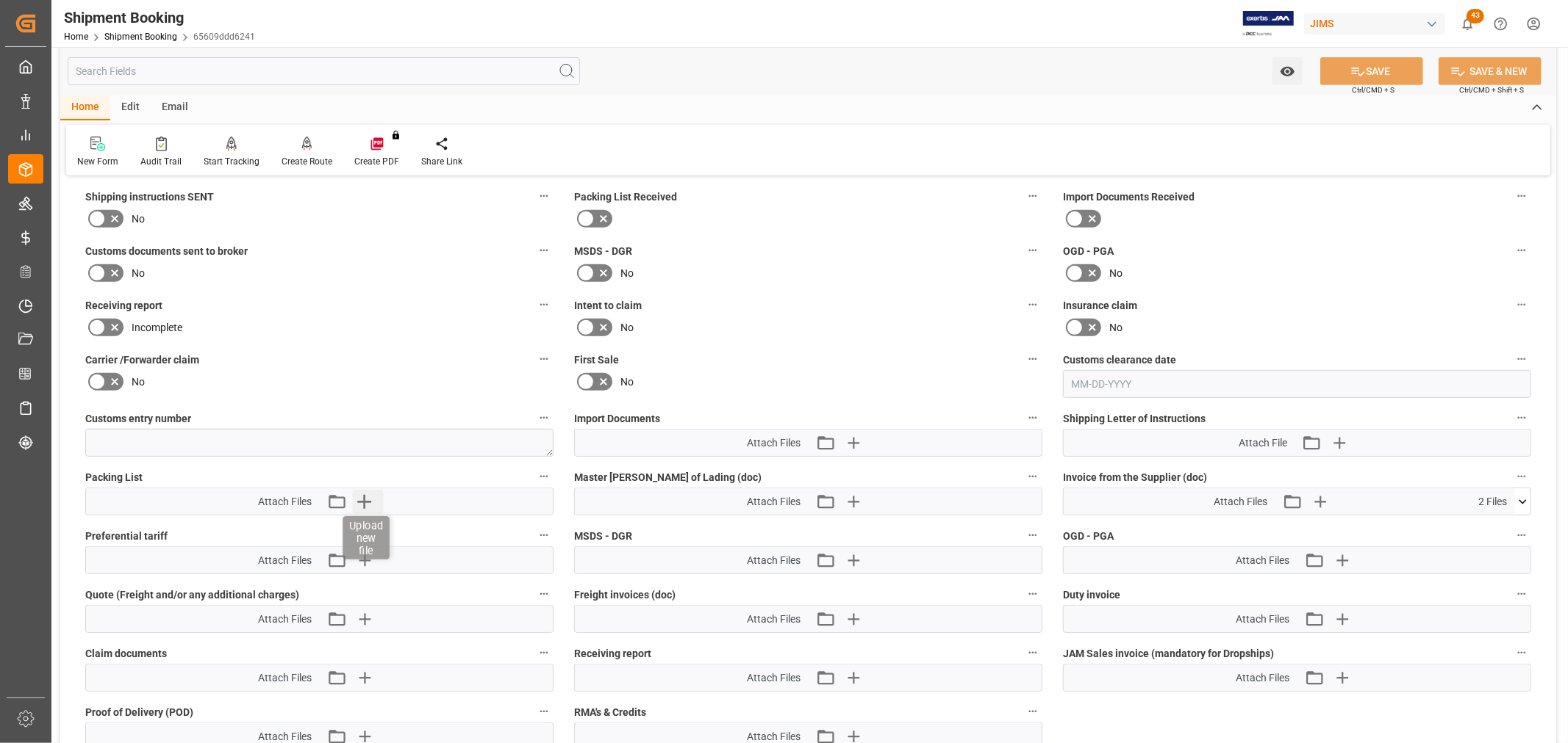
click at [362, 496] on icon "button" at bounding box center [363, 501] width 23 height 23
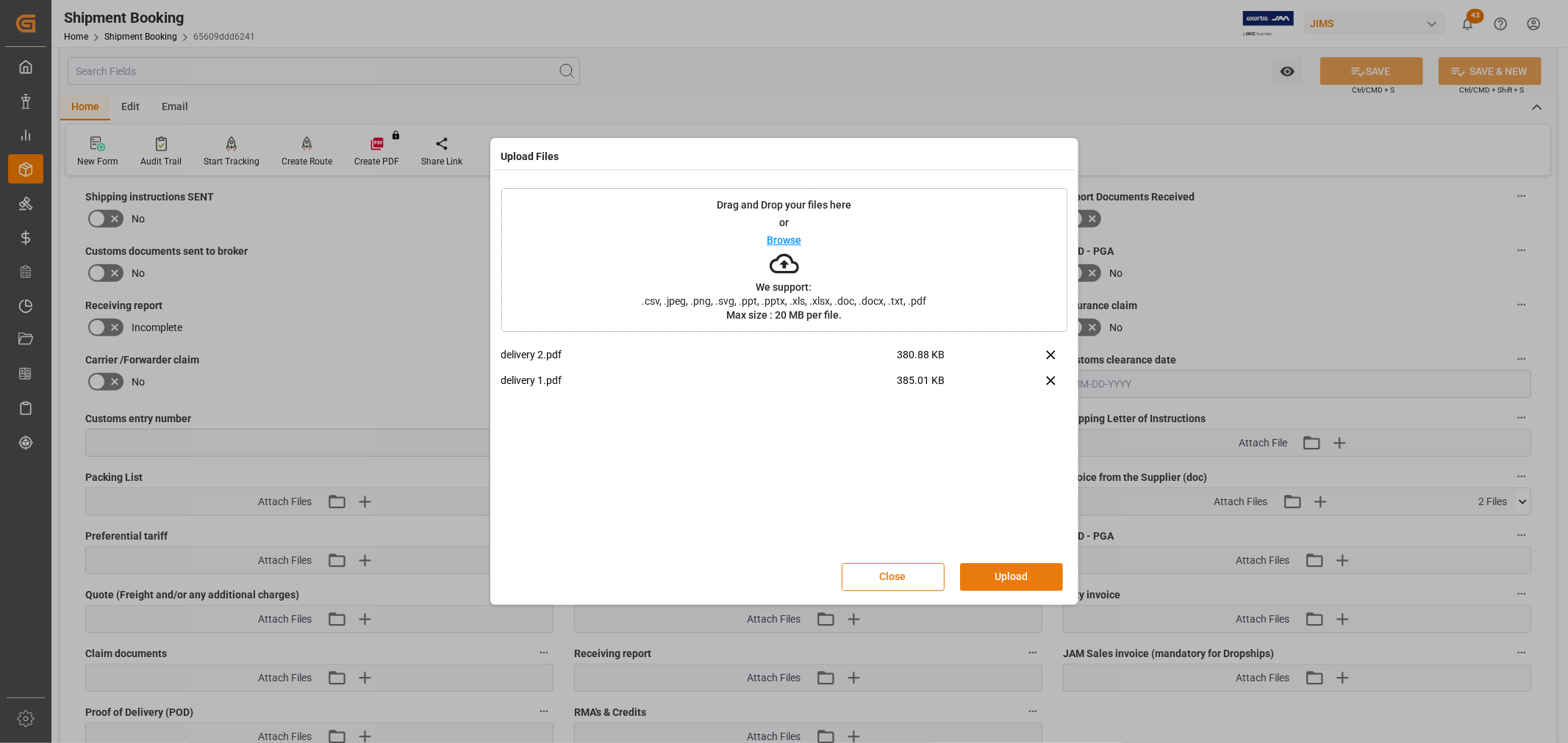
click at [1001, 576] on button "Upload" at bounding box center [1011, 577] width 103 height 28
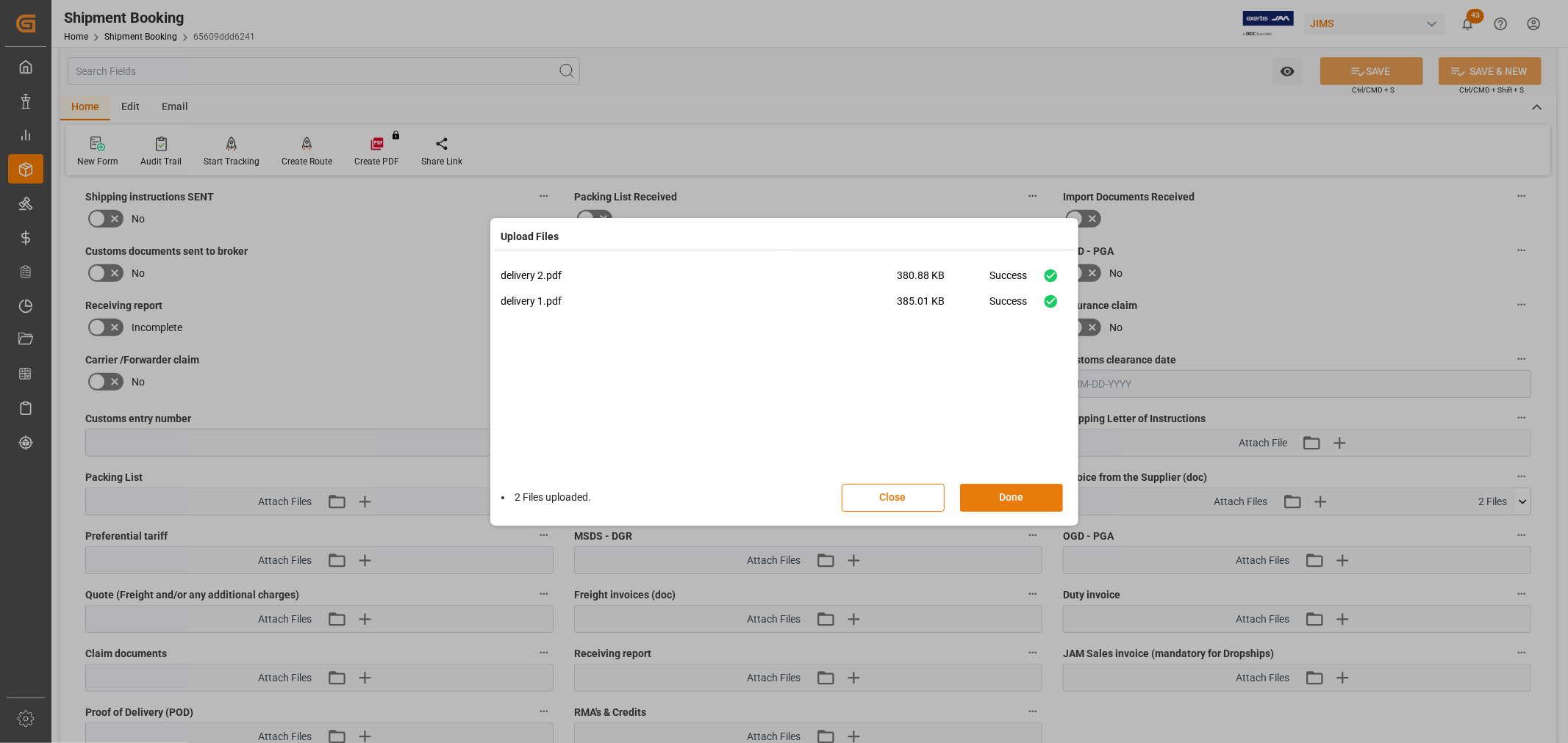
click at [998, 498] on button "Done" at bounding box center [1011, 498] width 103 height 28
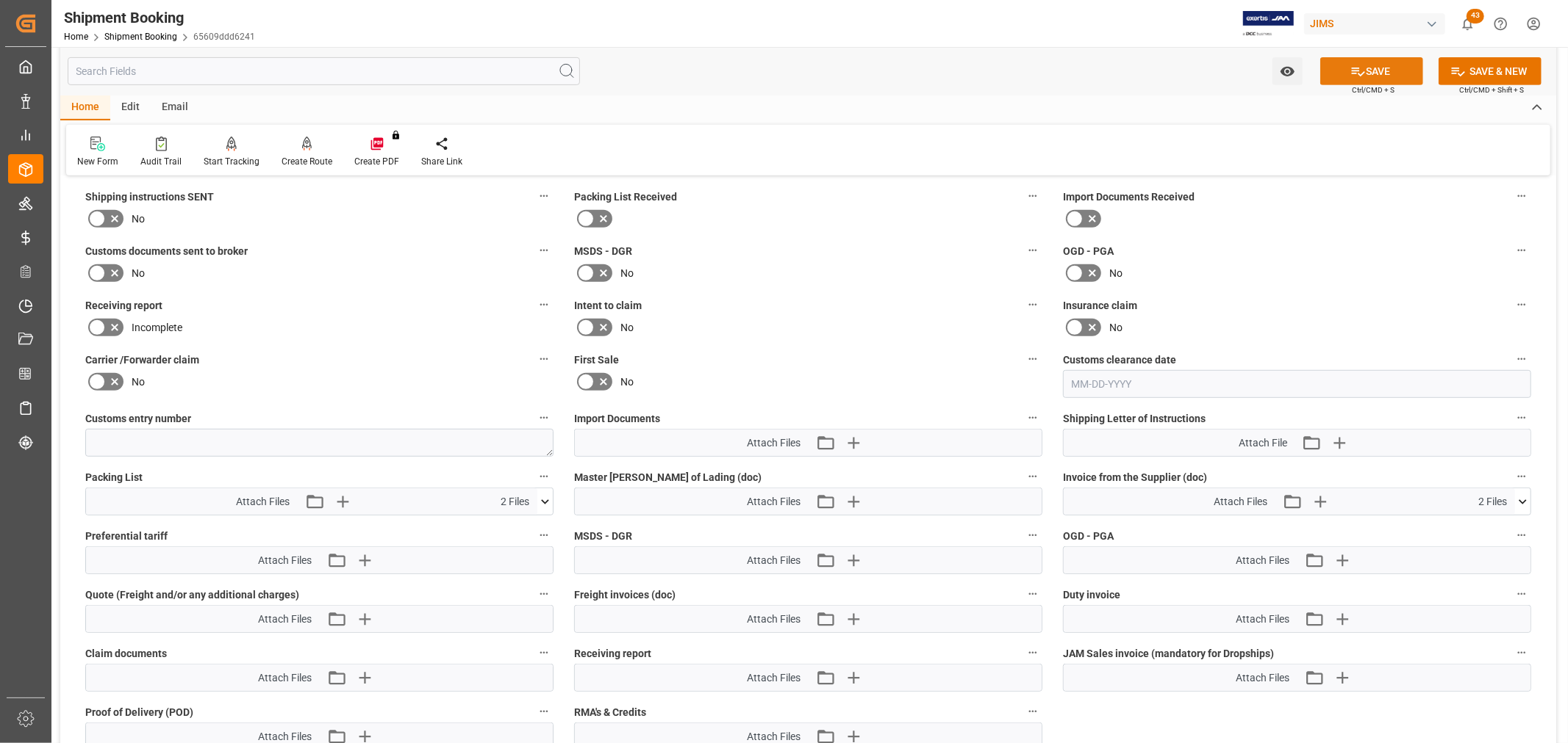
click at [1372, 67] on button "SAVE" at bounding box center [1371, 71] width 103 height 28
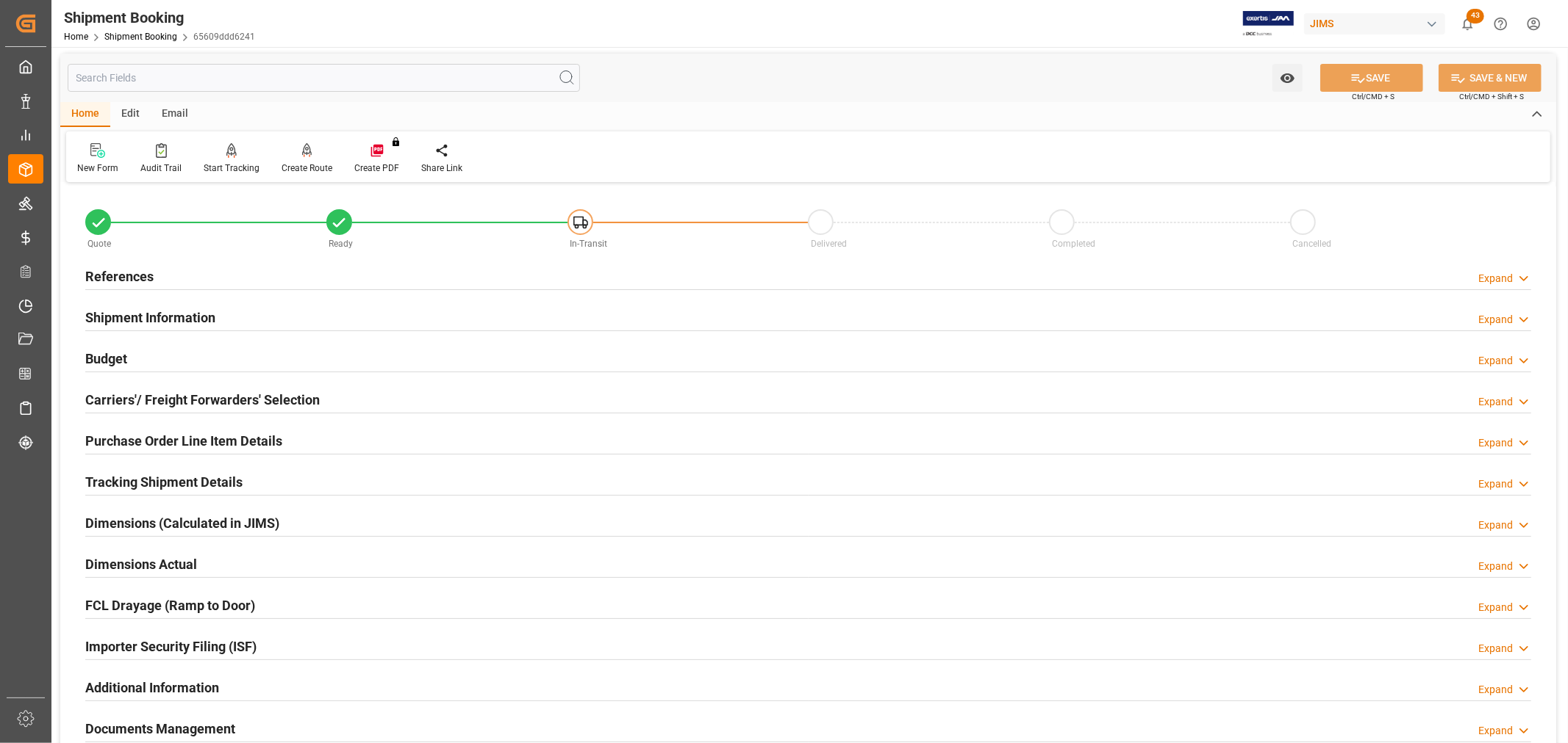
scroll to position [0, 0]
click at [145, 442] on h2 "Purchase Order Line Item Details" at bounding box center [183, 443] width 197 height 20
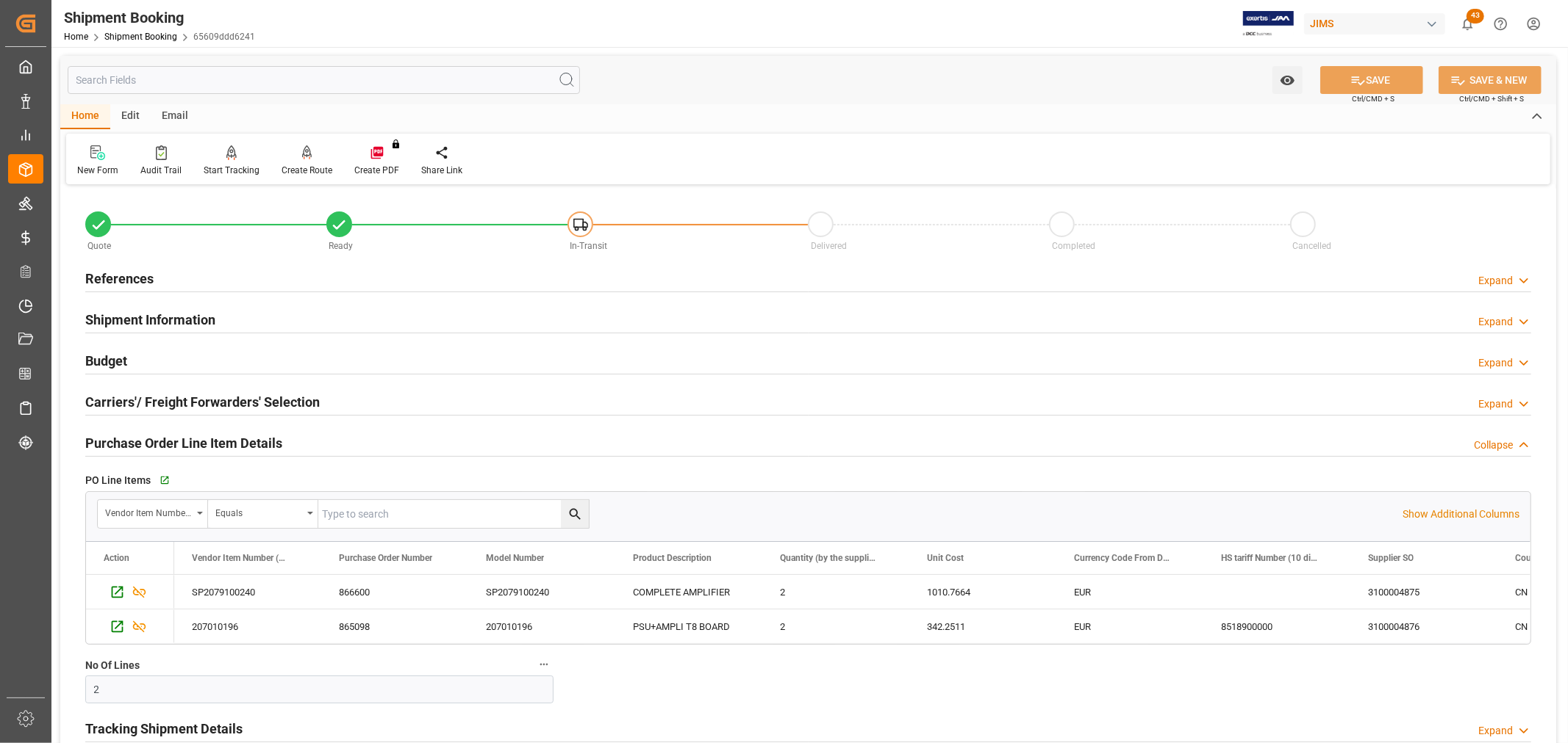
click at [145, 442] on h2 "Purchase Order Line Item Details" at bounding box center [183, 443] width 197 height 20
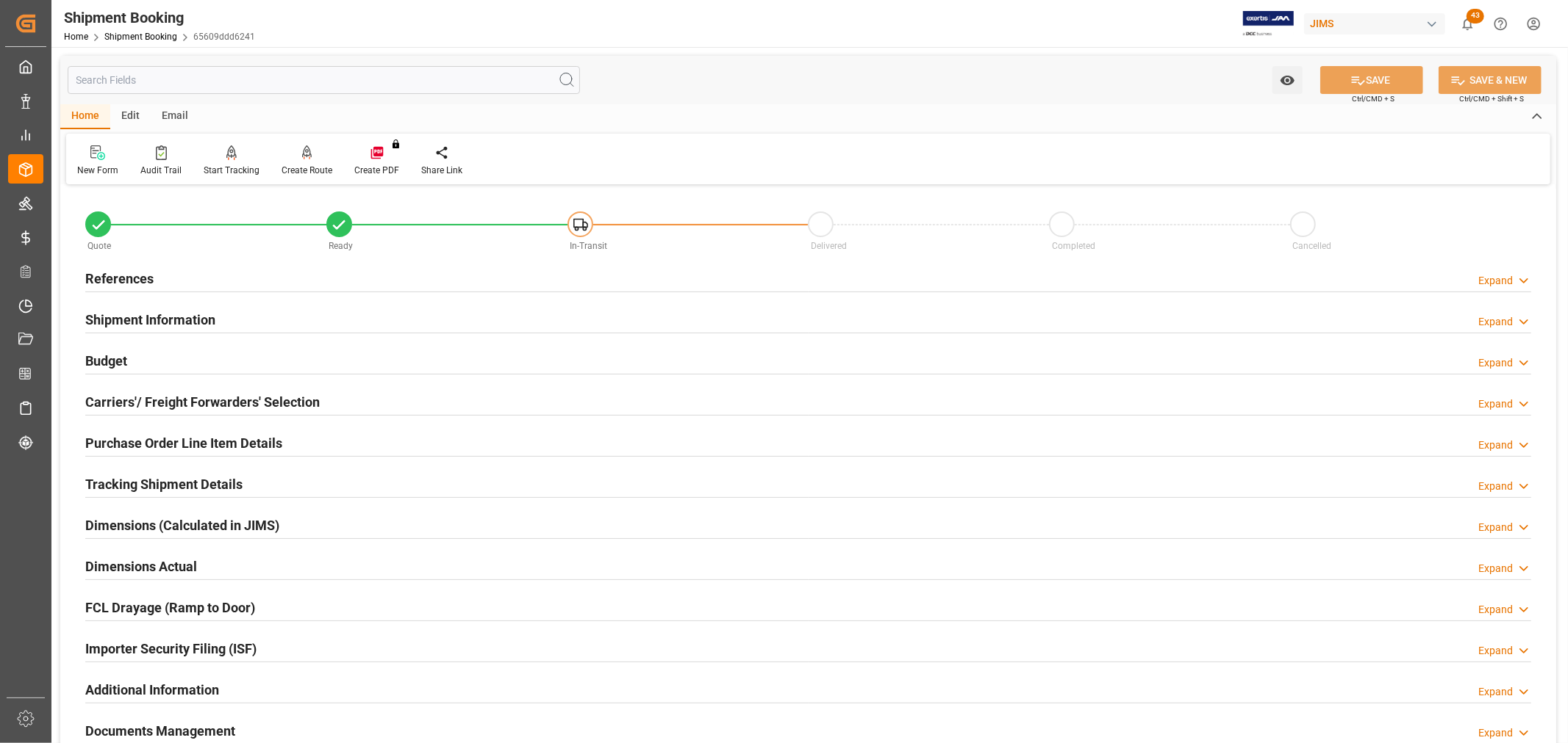
click at [129, 483] on h2 "Tracking Shipment Details" at bounding box center [164, 484] width 158 height 20
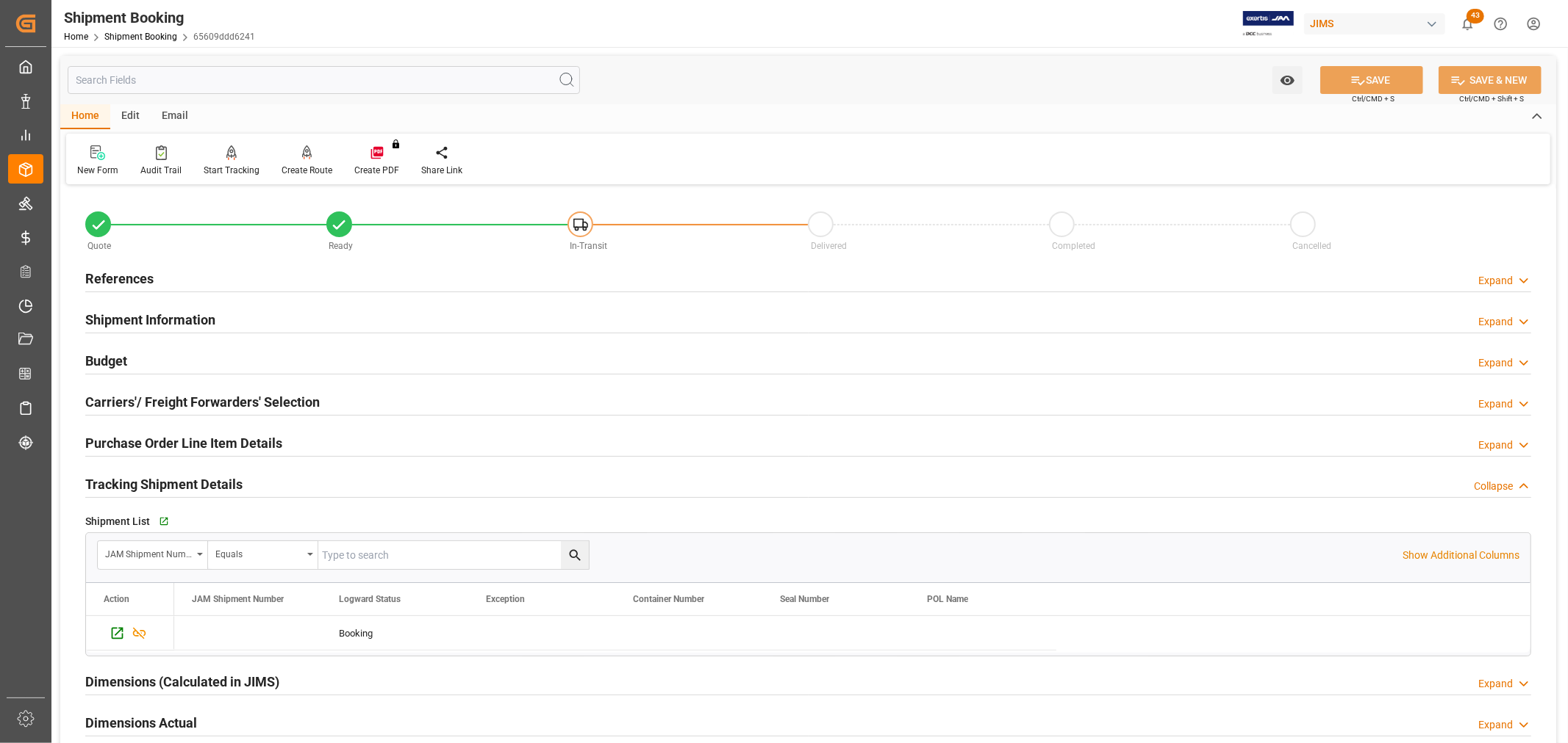
click at [96, 270] on h2 "References" at bounding box center [119, 279] width 68 height 20
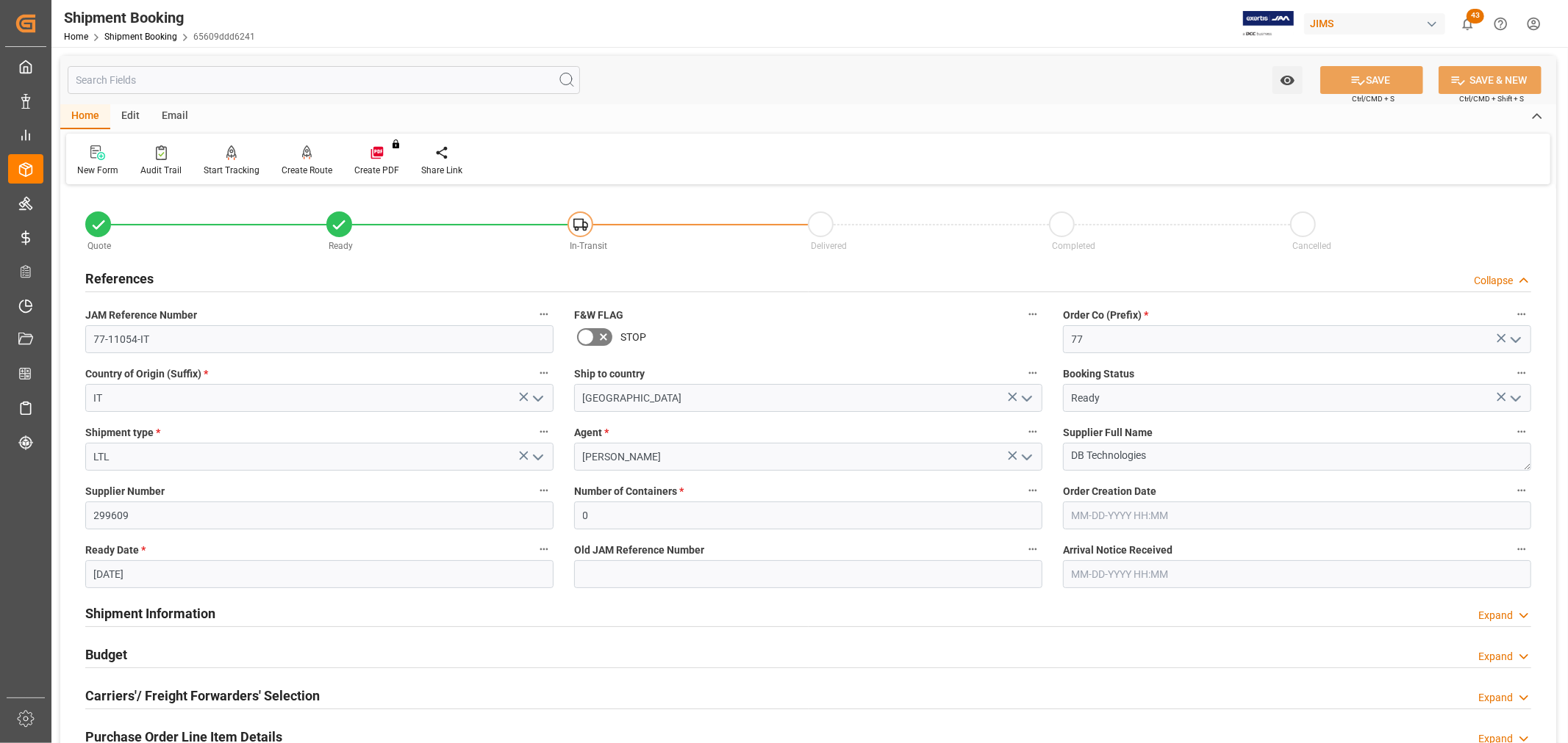
click at [96, 270] on h2 "References" at bounding box center [119, 279] width 68 height 20
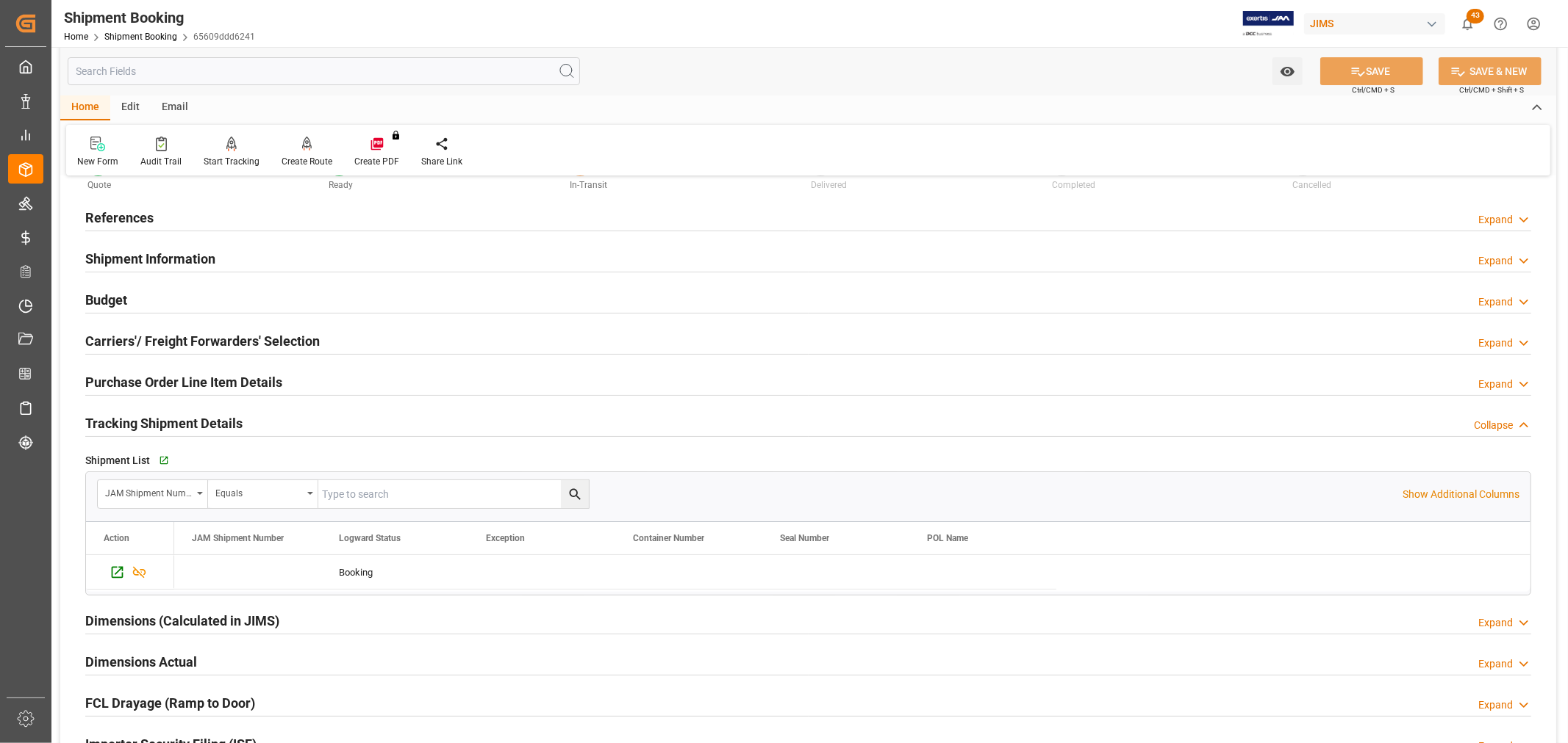
scroll to position [163, 0]
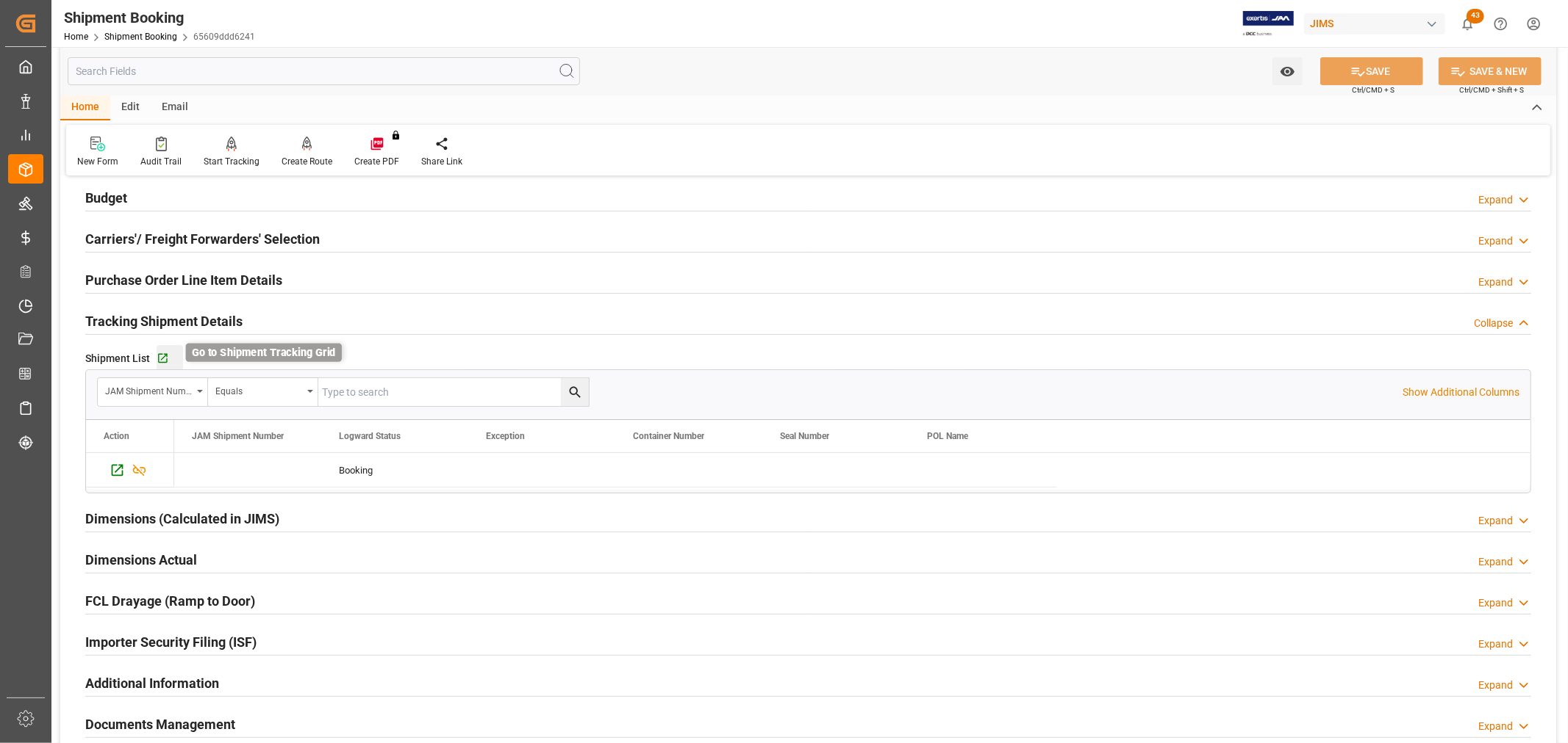
click at [158, 360] on icon "button" at bounding box center [163, 359] width 10 height 10
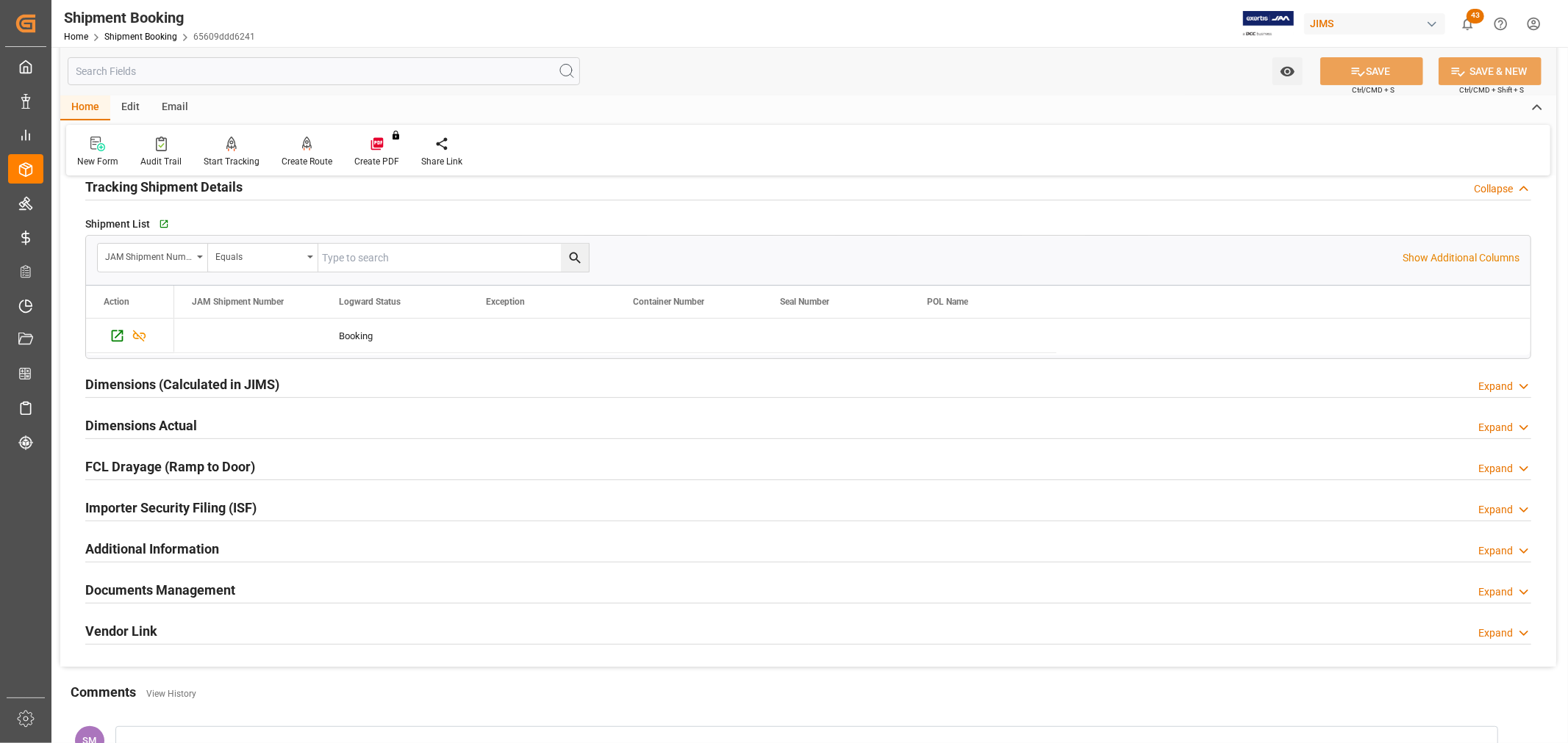
scroll to position [408, 0]
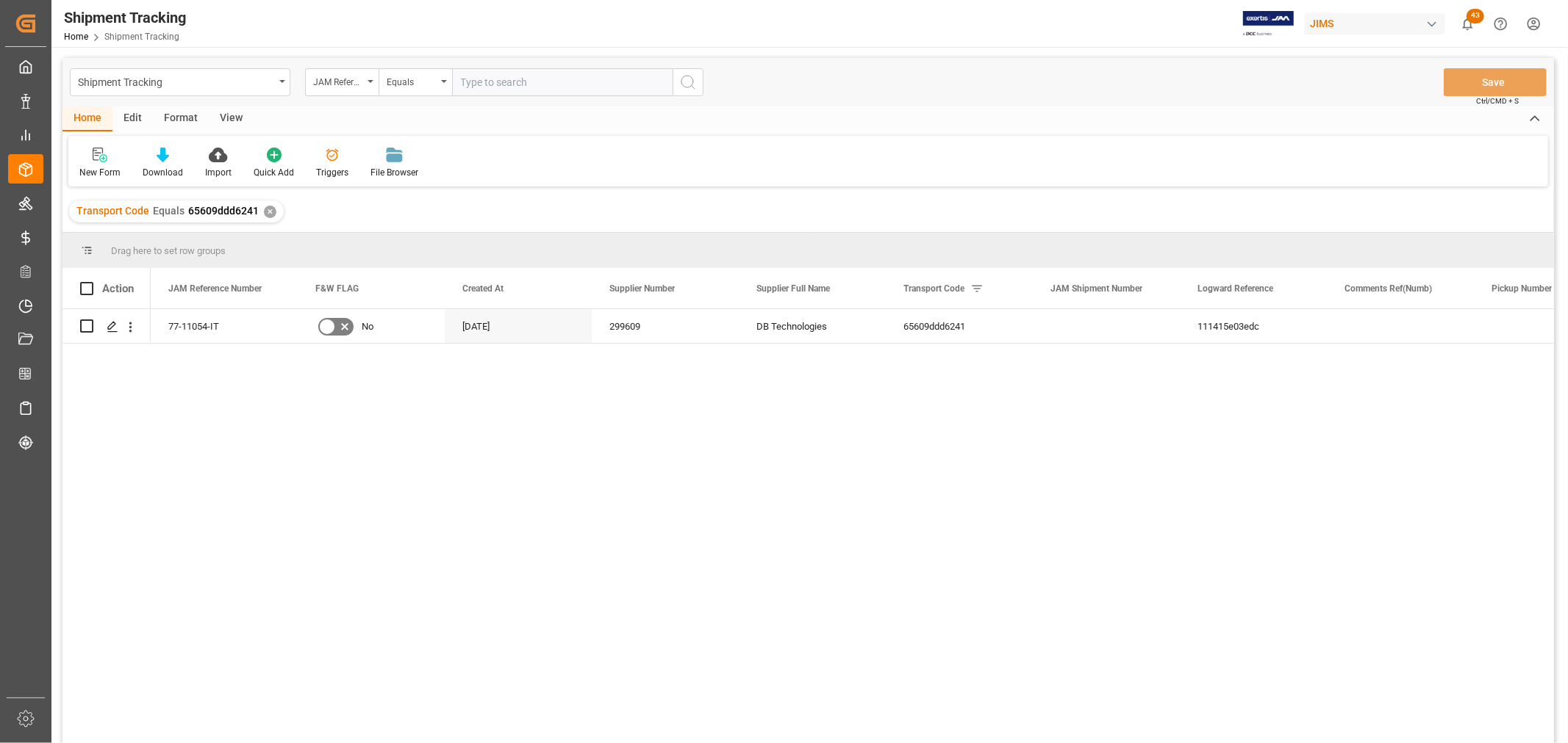
click at [232, 114] on div "View" at bounding box center [231, 119] width 45 height 25
click at [87, 161] on icon at bounding box center [94, 155] width 14 height 14
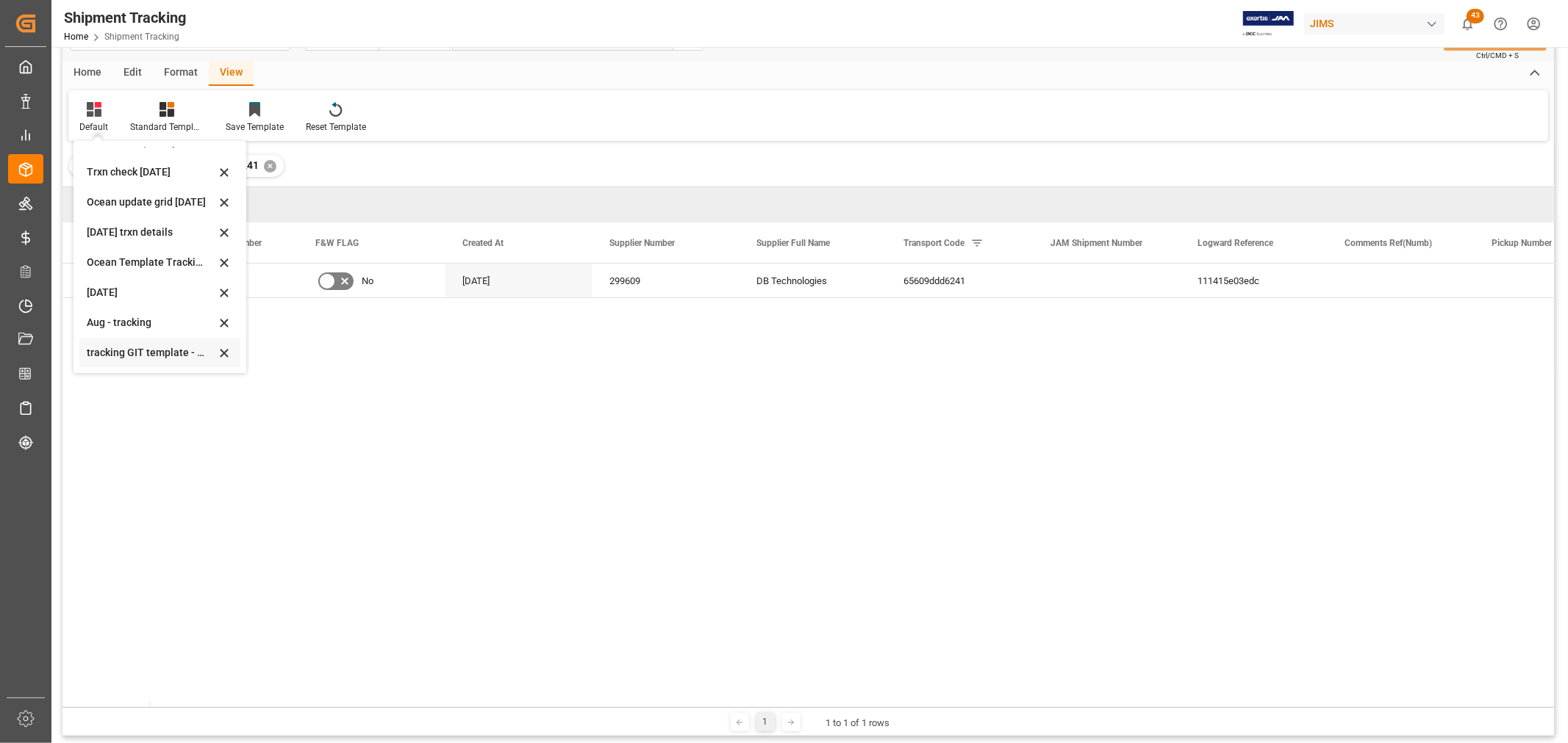
scroll to position [82, 0]
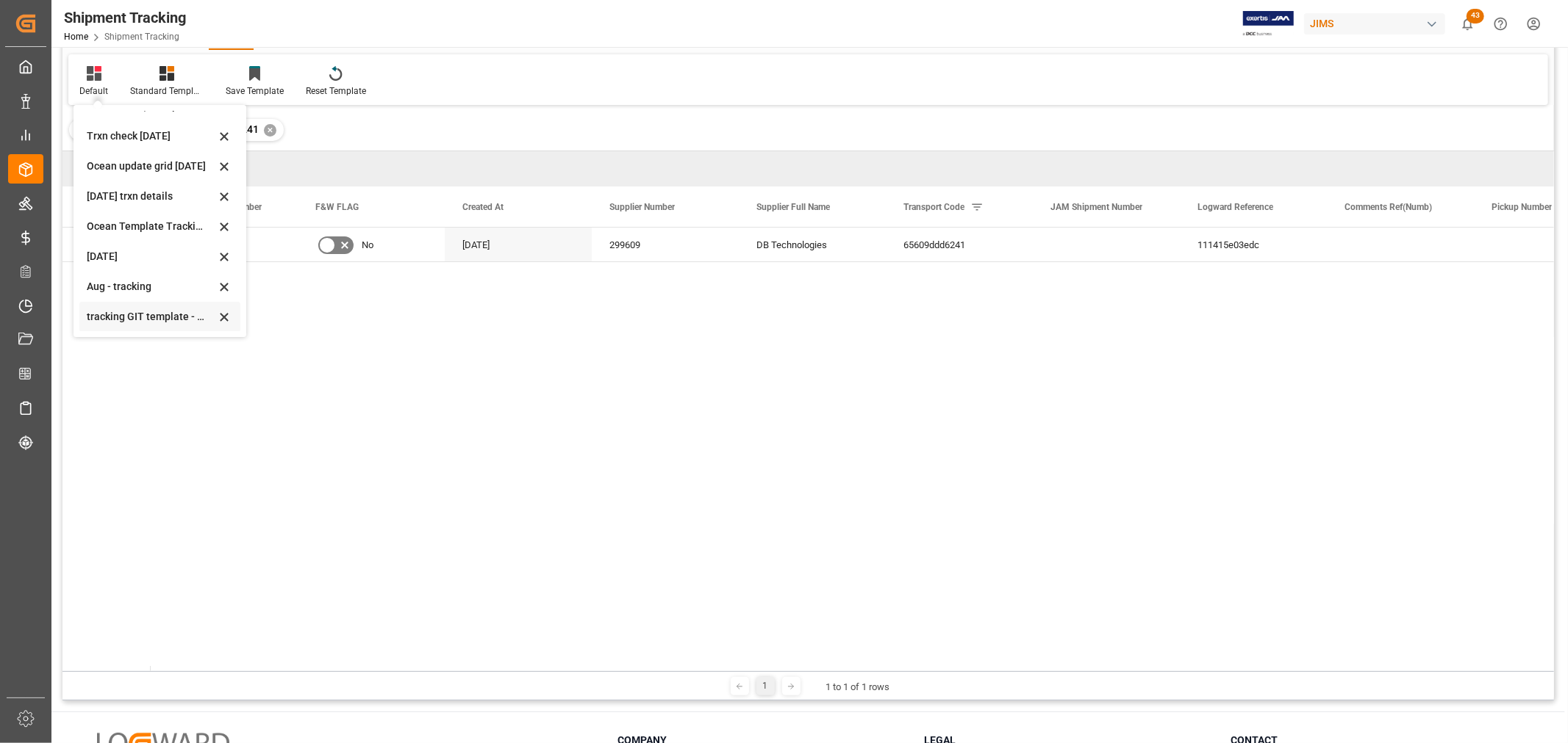
click at [129, 313] on div "tracking GIT template - Rev" at bounding box center [151, 316] width 129 height 15
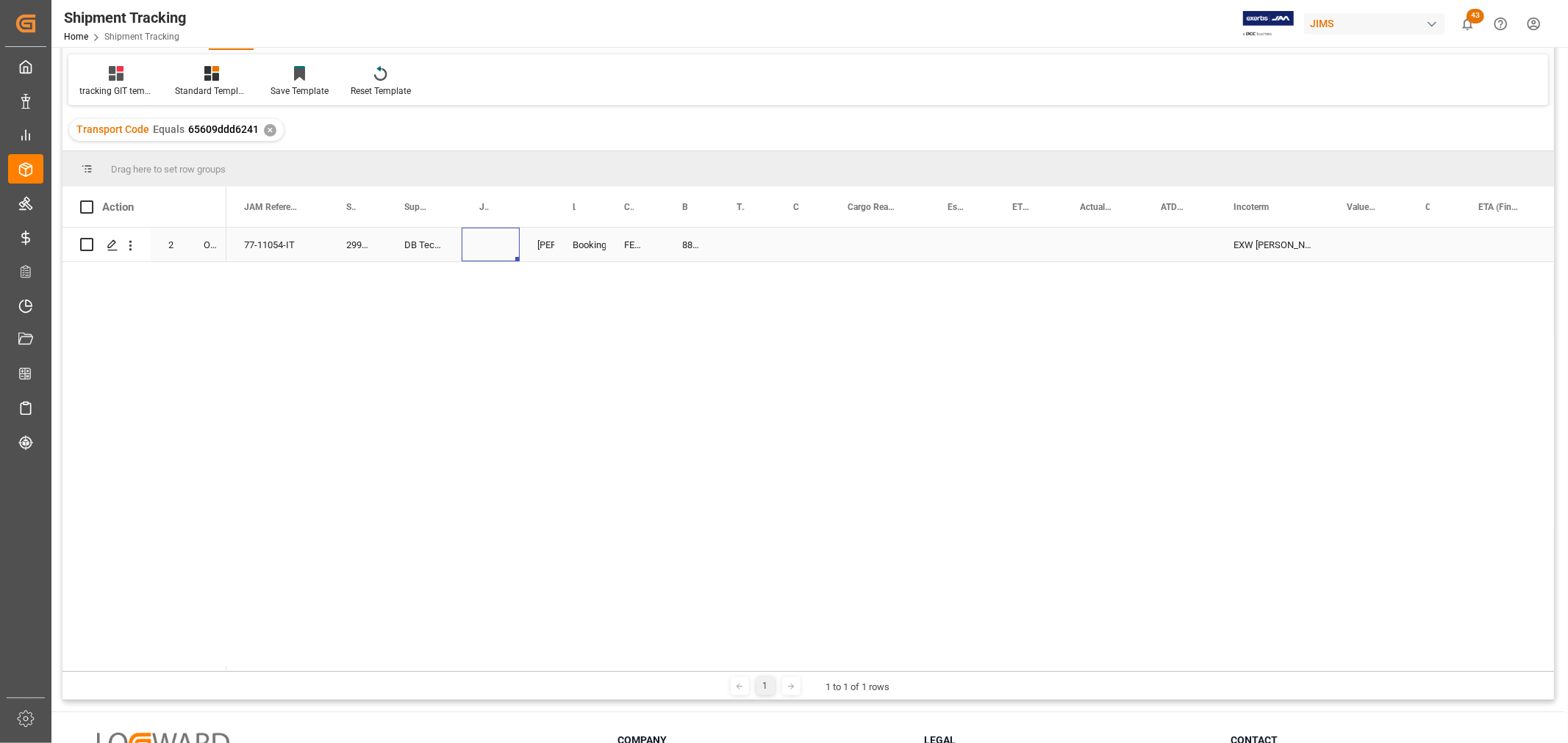
click at [494, 236] on div "Press SPACE to select this row." at bounding box center [490, 244] width 58 height 34
drag, startPoint x: 493, startPoint y: 237, endPoint x: 494, endPoint y: 245, distance: 8.1
click at [494, 245] on input "Press SPACE to select this row." at bounding box center [490, 253] width 35 height 28
paste input "73097"
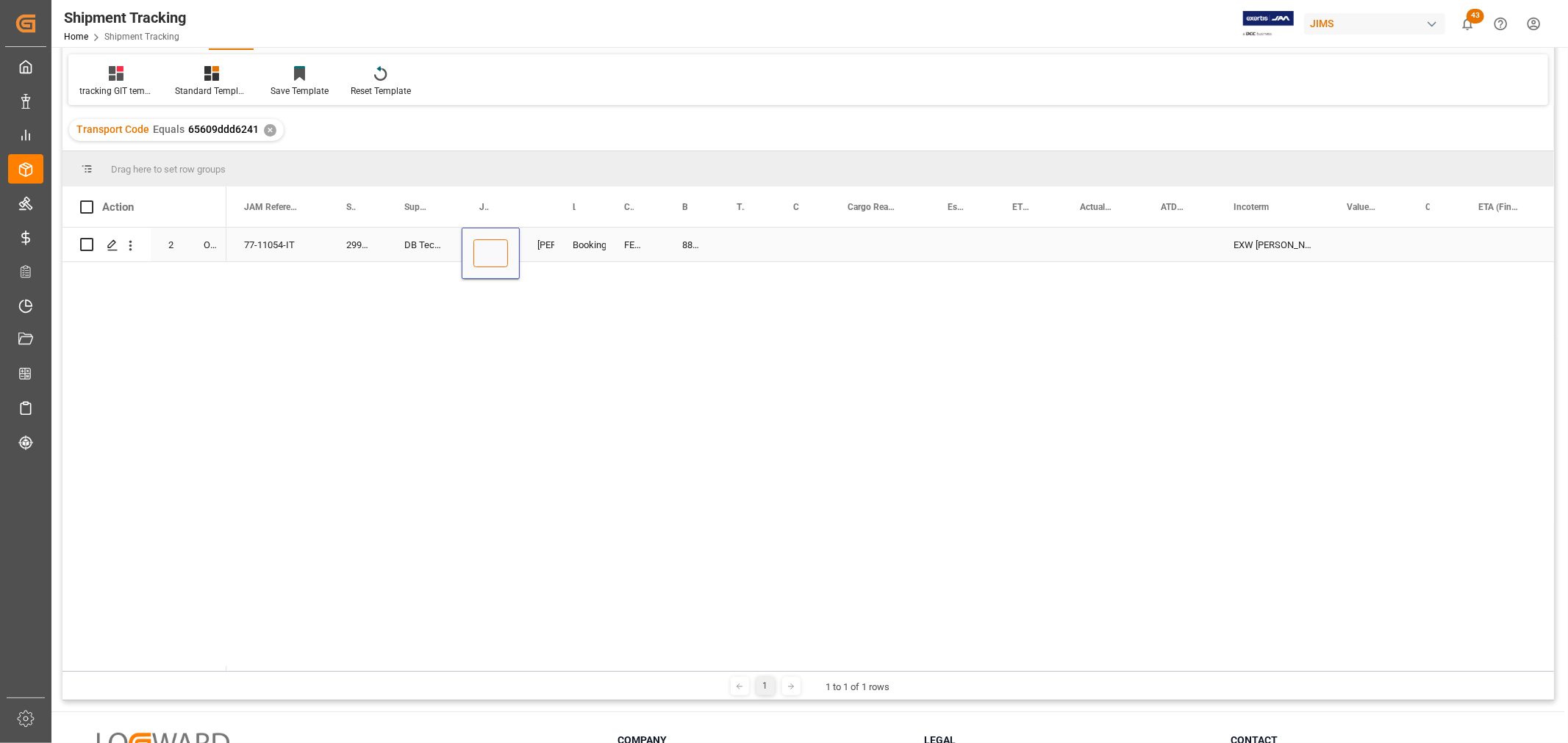
type input "73097"
click at [773, 239] on div "Press SPACE to select this row." at bounding box center [747, 244] width 56 height 34
click at [691, 239] on div "884406877349" at bounding box center [692, 244] width 55 height 34
drag, startPoint x: 717, startPoint y: 259, endPoint x: 744, endPoint y: 253, distance: 27.7
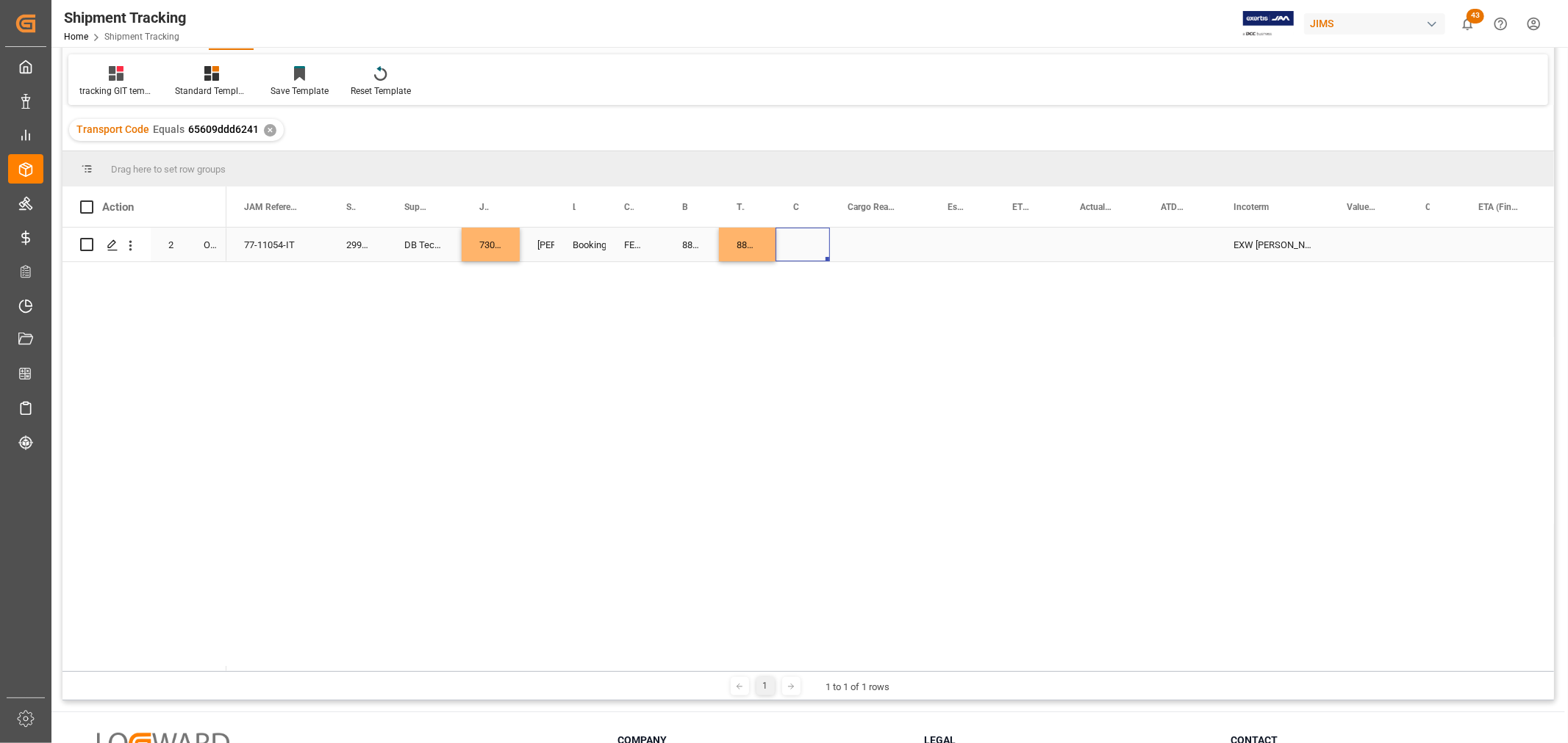
click at [823, 236] on div "Press SPACE to select this row." at bounding box center [803, 244] width 55 height 34
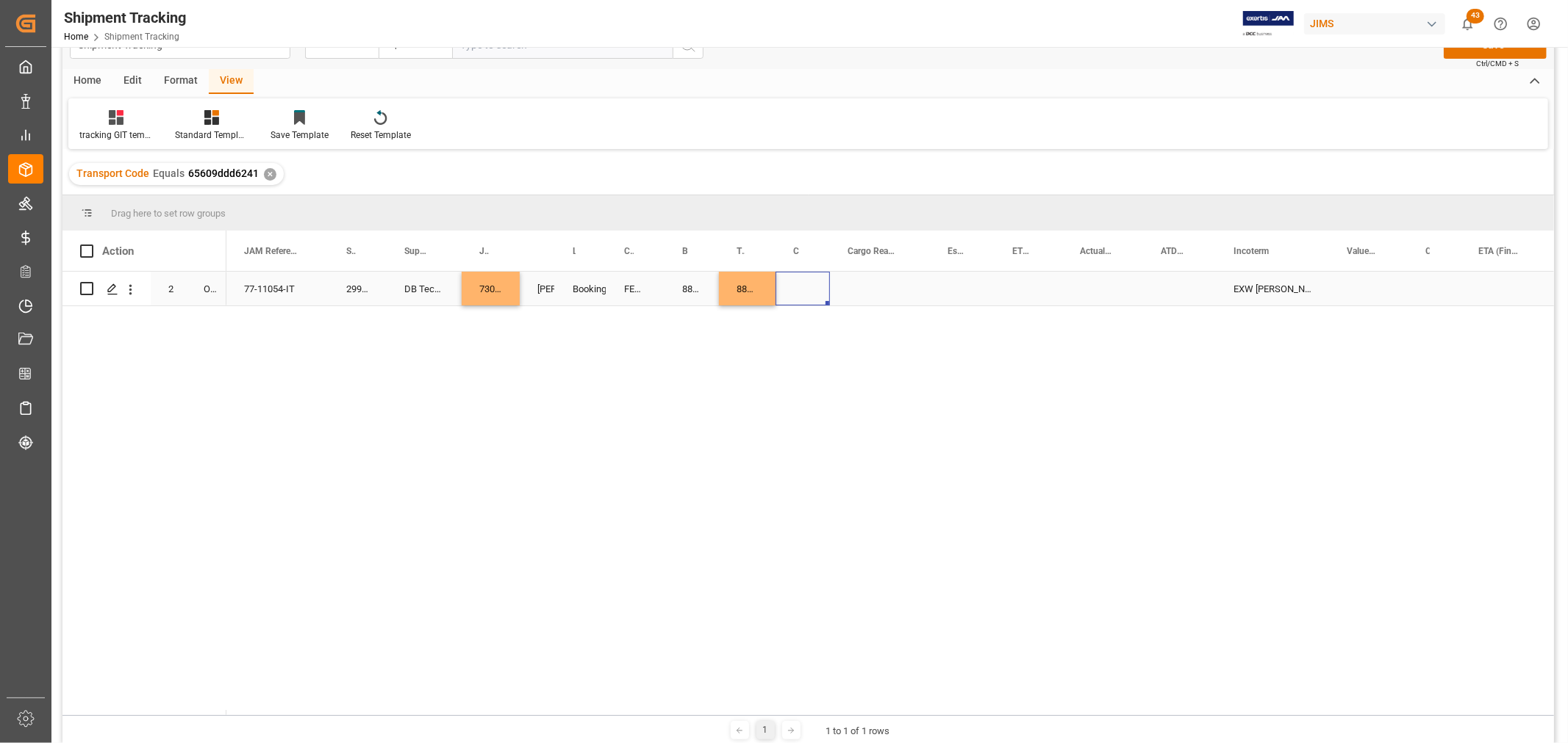
scroll to position [0, 0]
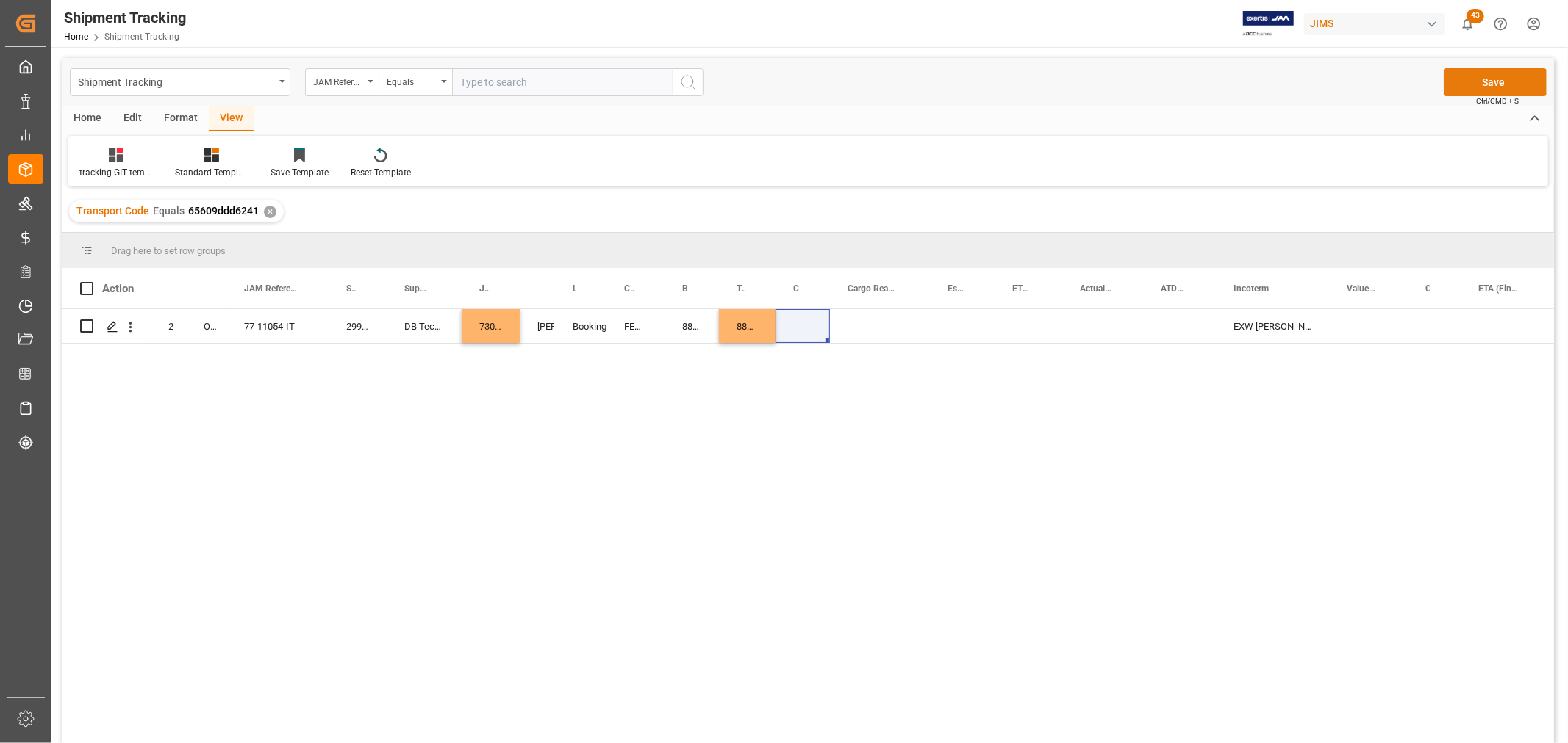
click at [1472, 83] on button "Save" at bounding box center [1495, 82] width 103 height 28
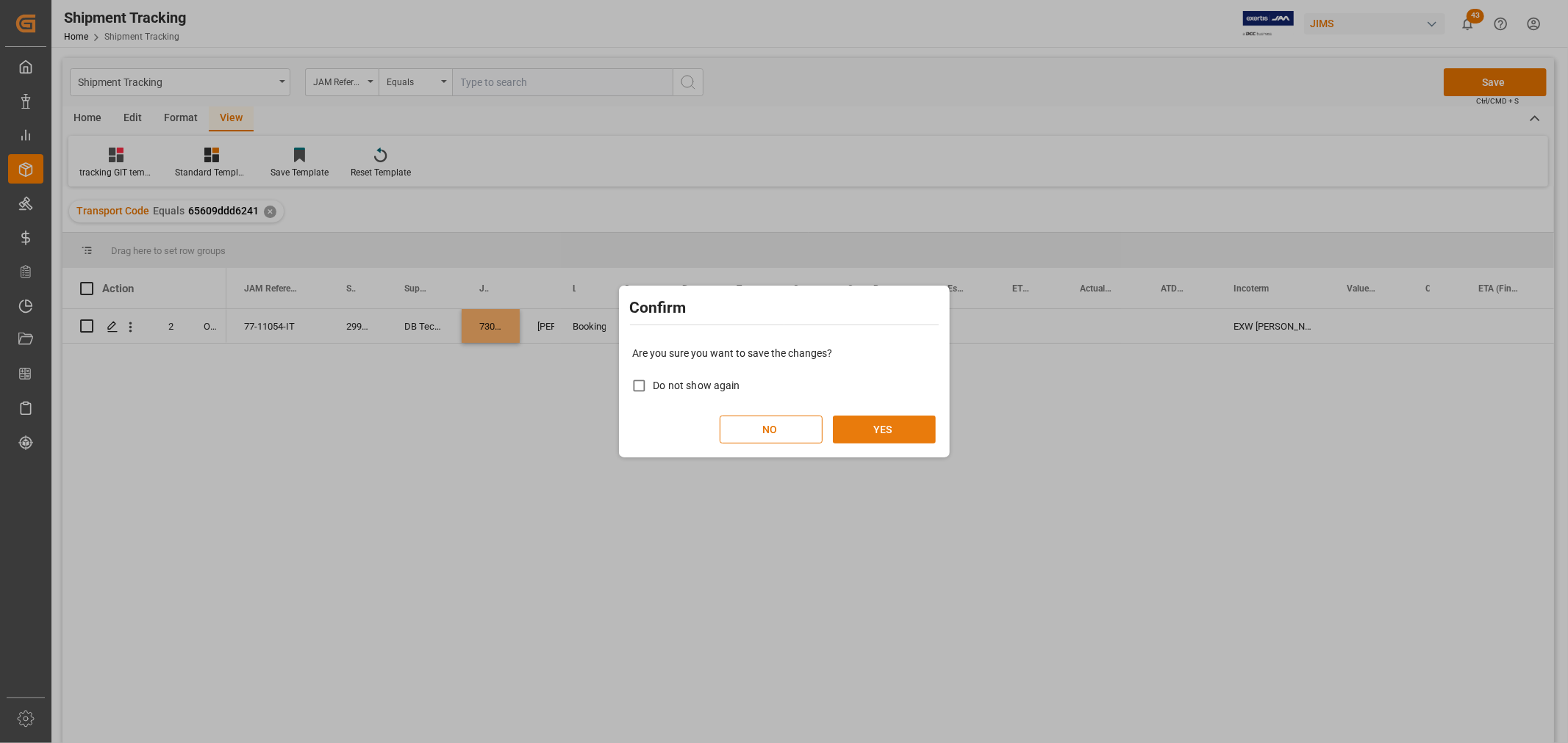
click at [874, 428] on button "YES" at bounding box center [884, 430] width 103 height 28
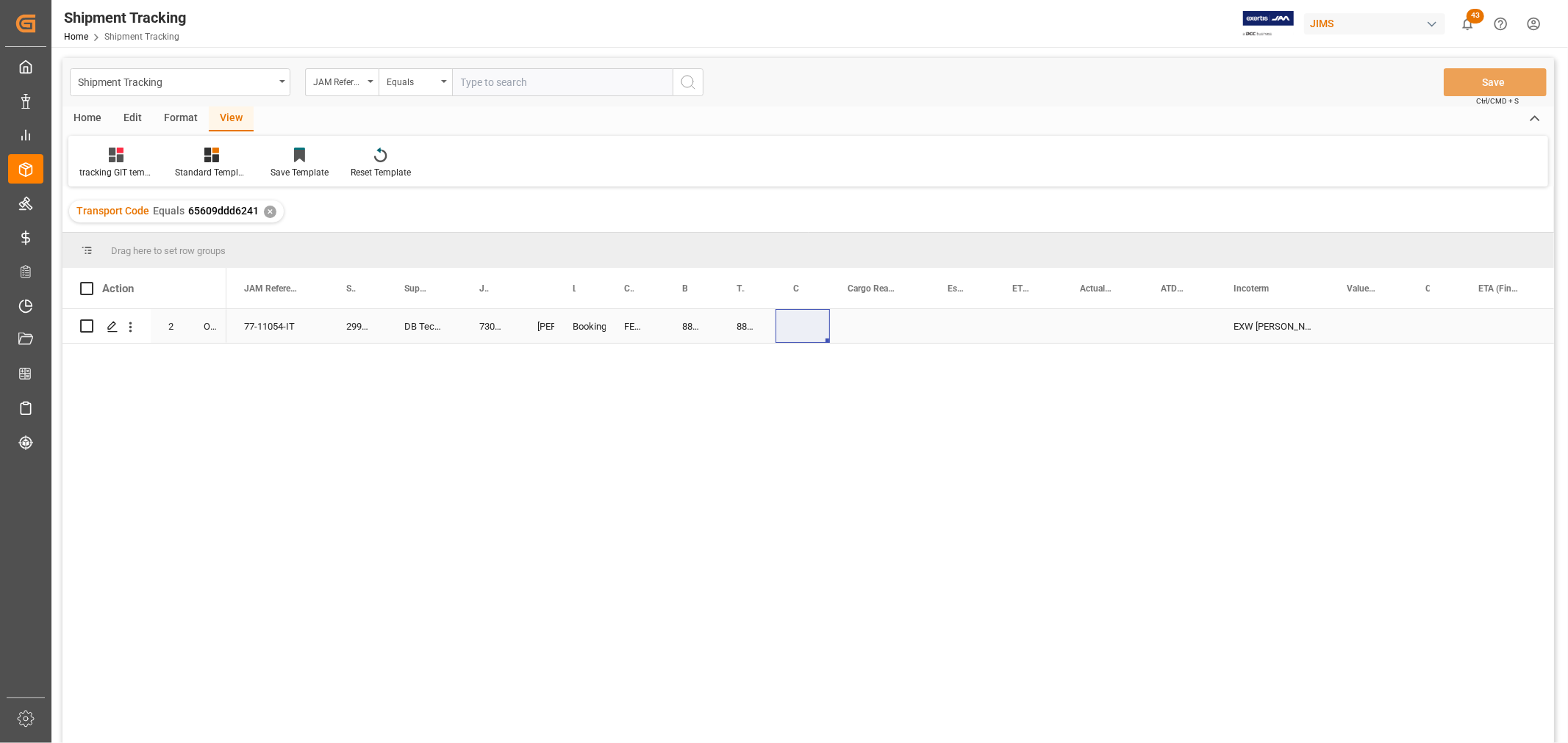
click at [797, 317] on div "Press SPACE to select this row." at bounding box center [803, 326] width 55 height 34
click at [804, 340] on button "Select" at bounding box center [803, 335] width 32 height 28
click at [791, 635] on div "LTL" at bounding box center [807, 635] width 39 height 44
click at [897, 333] on div "Press SPACE to select this row." at bounding box center [879, 326] width 100 height 34
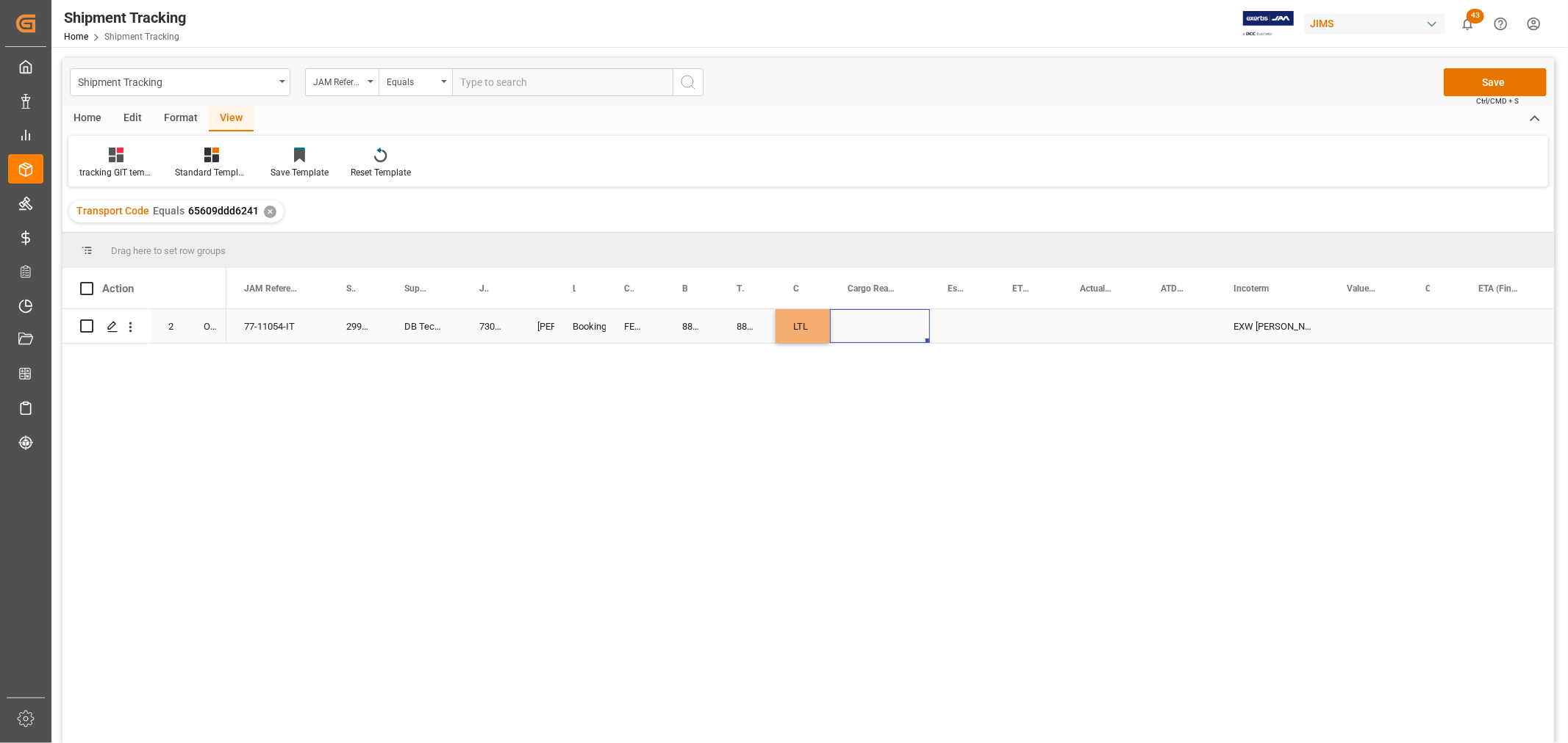
click at [878, 317] on div "Press SPACE to select this row." at bounding box center [879, 326] width 100 height 34
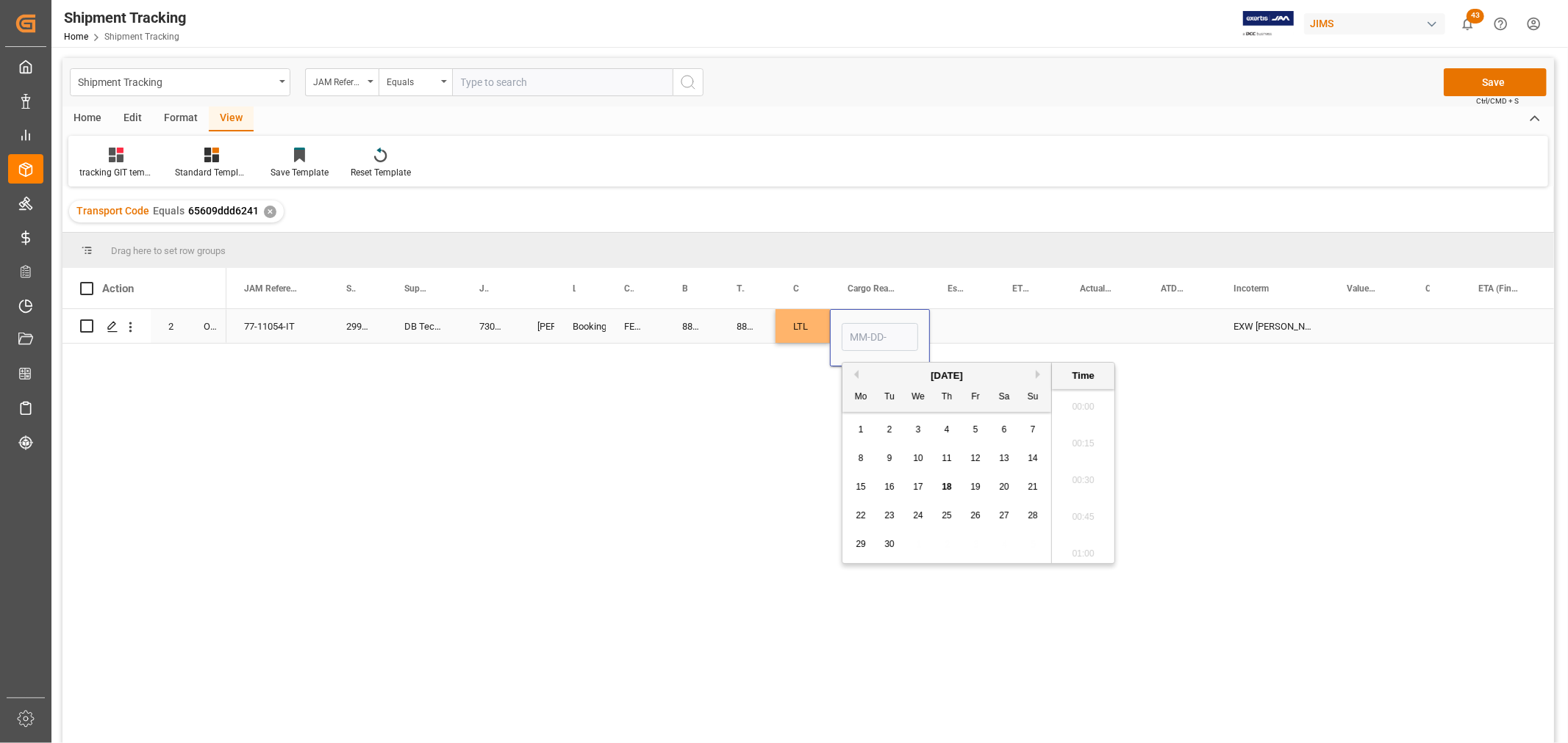
scroll to position [2061, 0]
click at [890, 489] on span "16" at bounding box center [889, 487] width 10 height 10
type input "09-16-2025 00:00"
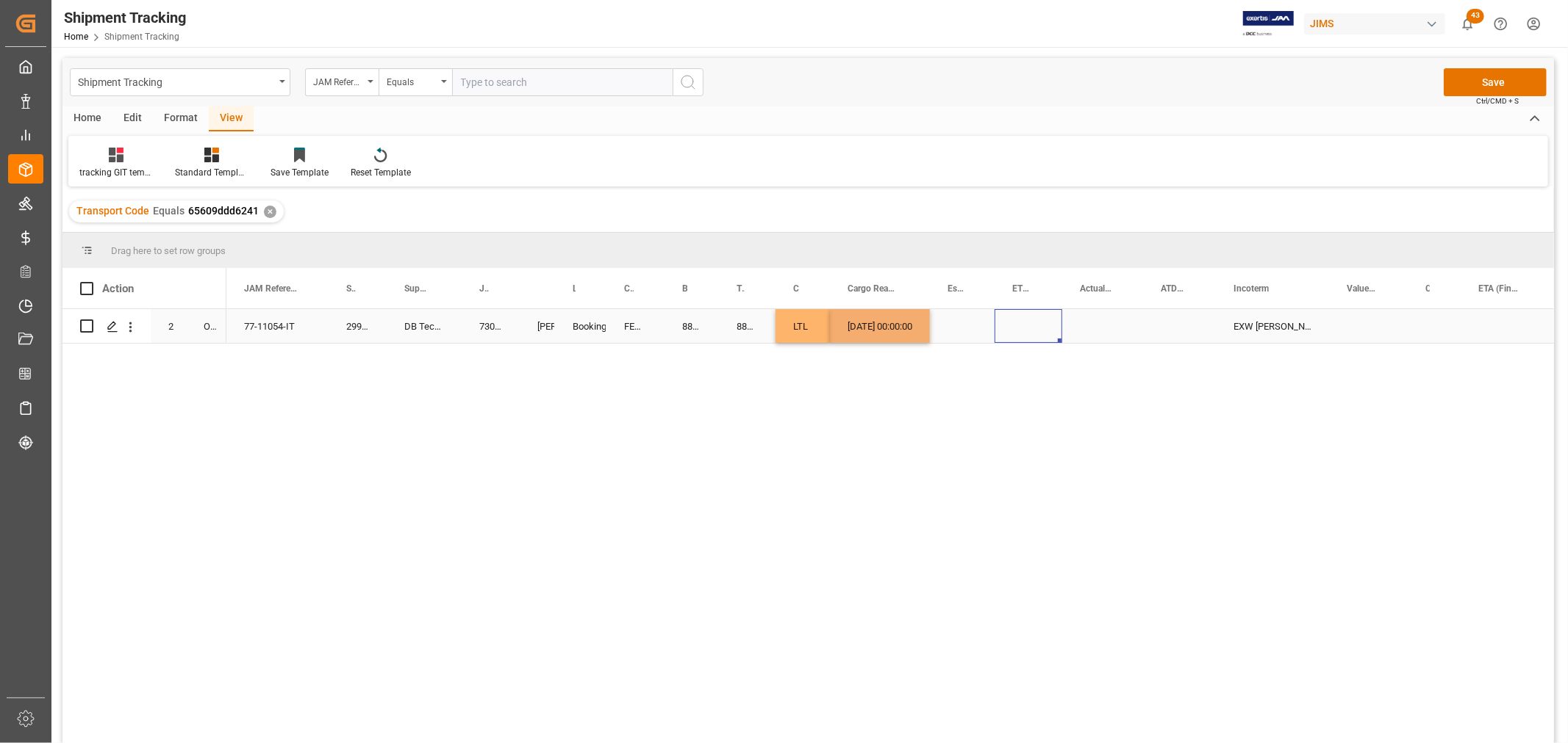
click at [1002, 325] on div "Press SPACE to select this row." at bounding box center [1028, 326] width 68 height 34
click at [958, 326] on div "Press SPACE to select this row." at bounding box center [962, 326] width 64 height 34
click at [895, 329] on div "09-16-2025 00:00:00" at bounding box center [879, 326] width 100 height 34
drag, startPoint x: 923, startPoint y: 340, endPoint x: 1063, endPoint y: 322, distance: 141.2
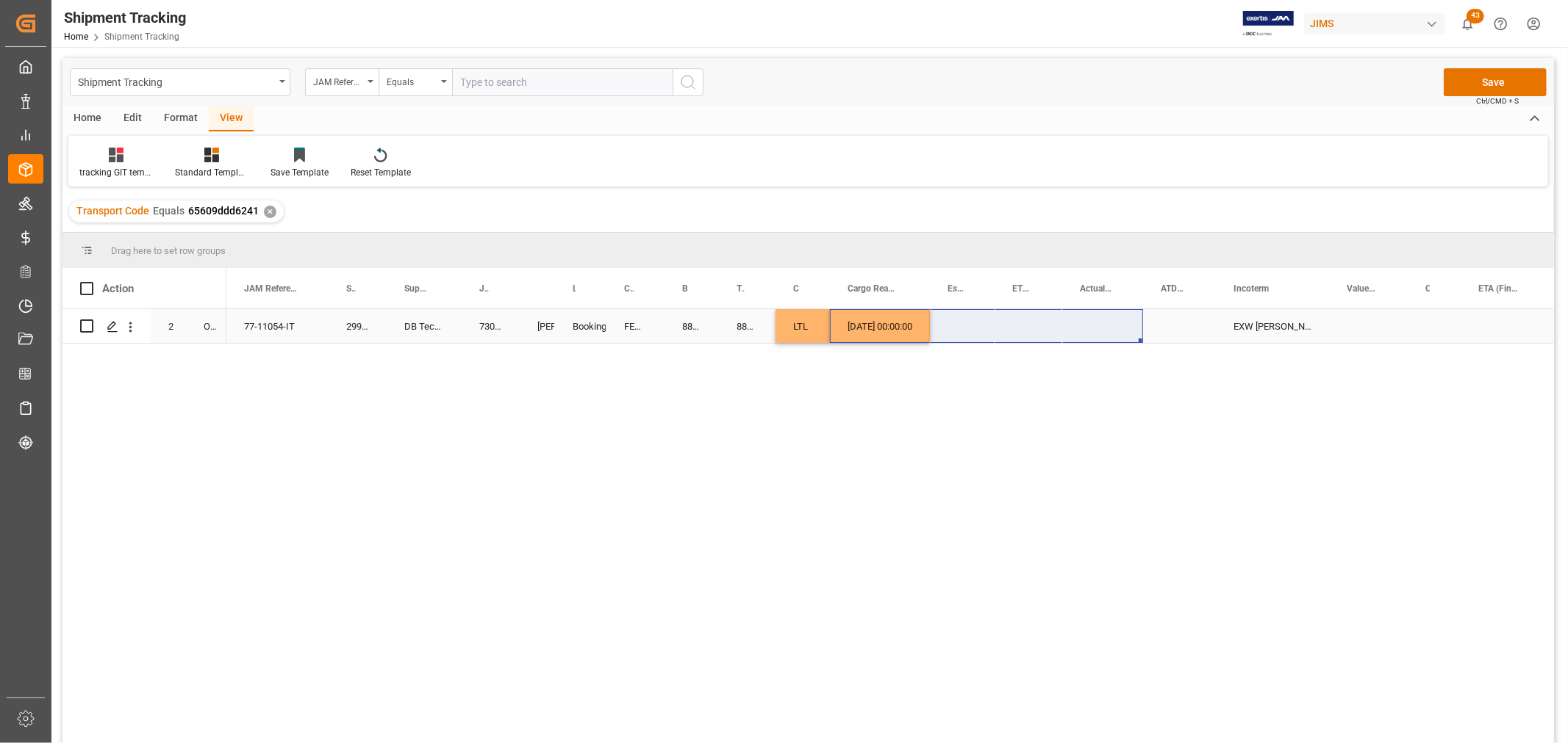
click at [885, 329] on div "09-16-2025 00:00:00" at bounding box center [879, 326] width 100 height 34
drag, startPoint x: 928, startPoint y: 340, endPoint x: 1116, endPoint y: 316, distance: 189.5
click at [1463, 77] on button "Save" at bounding box center [1495, 82] width 103 height 28
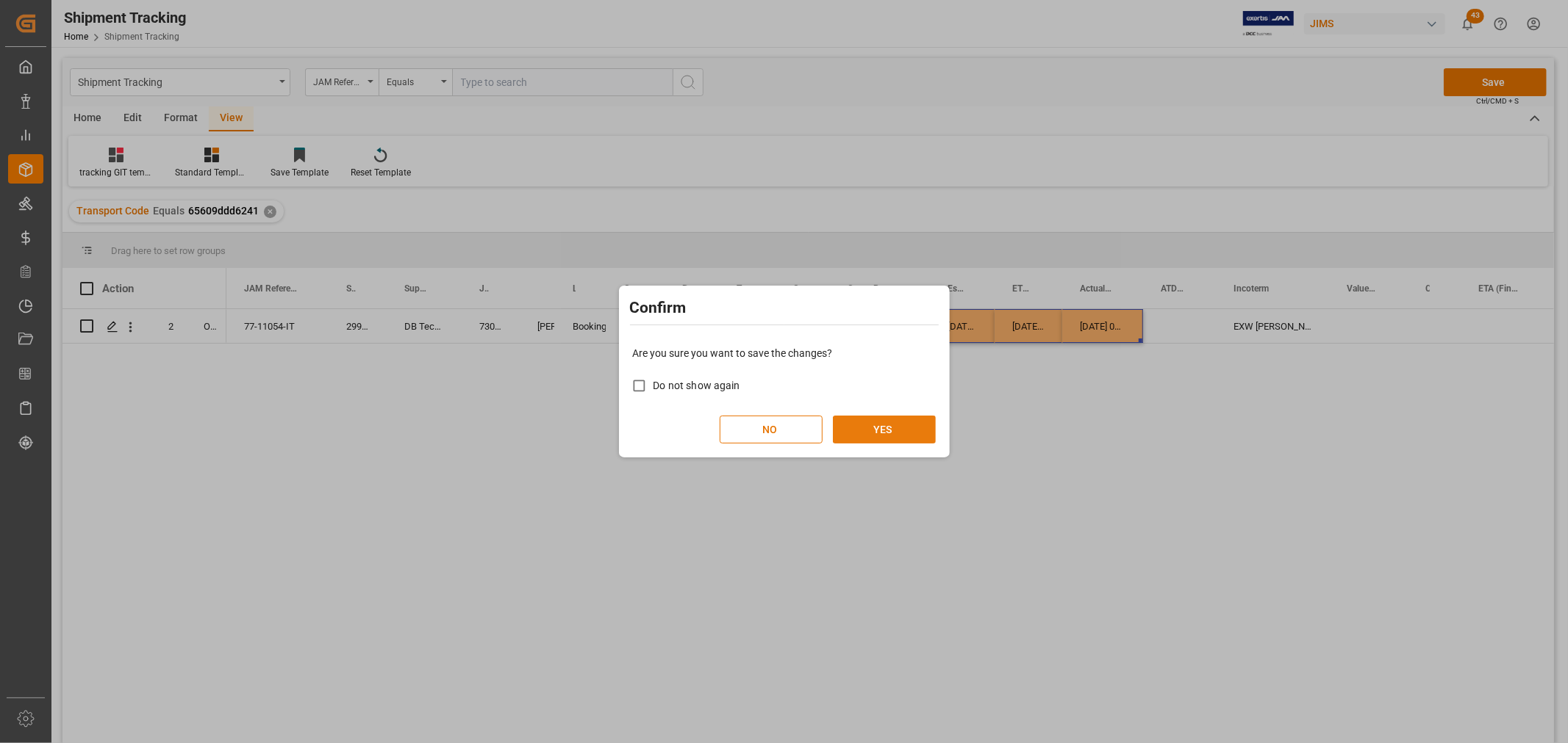
click at [869, 427] on button "YES" at bounding box center [884, 430] width 103 height 28
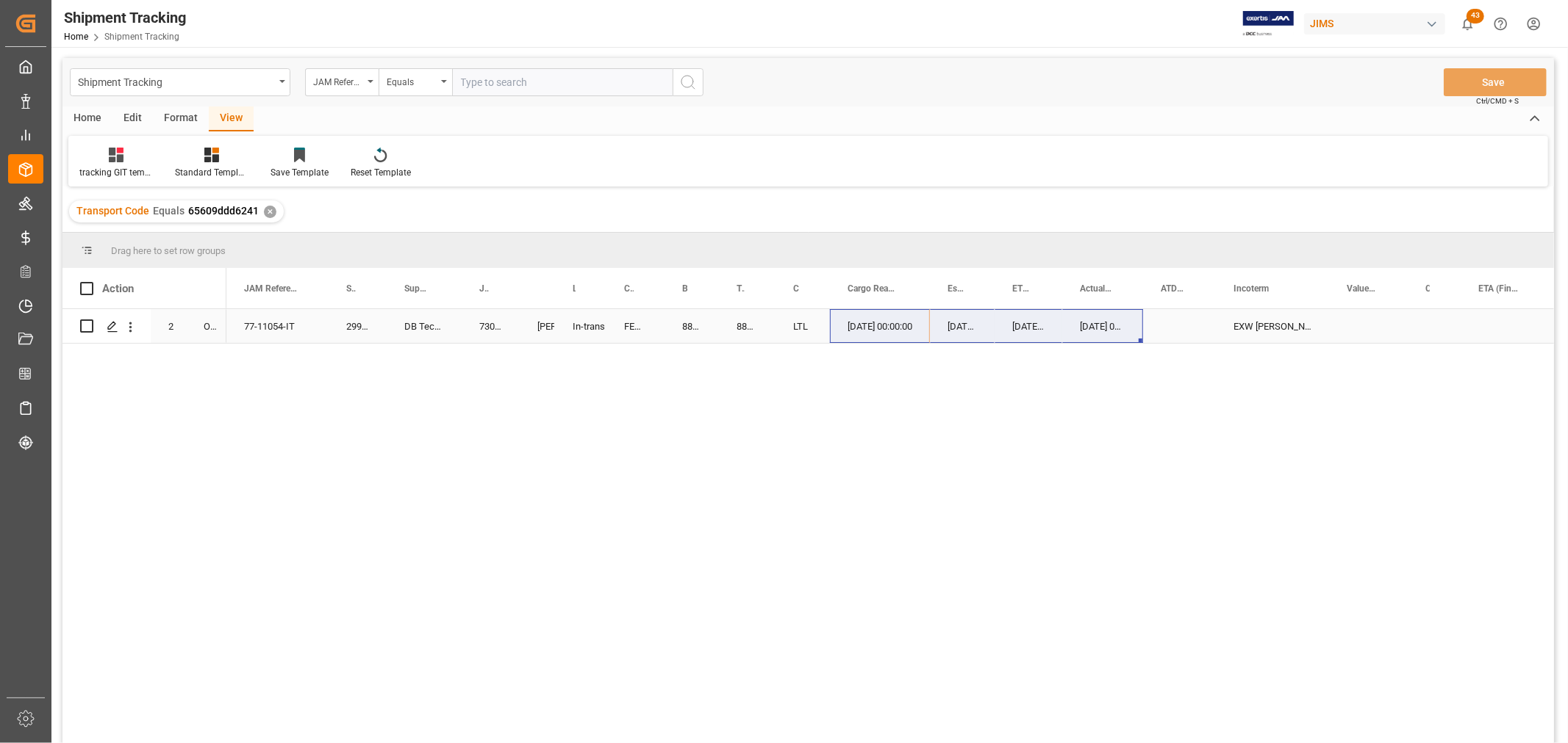
click at [1045, 313] on div "09-16-2025 00:00:00" at bounding box center [1028, 326] width 68 height 34
click at [1479, 316] on div "Press SPACE to select this row." at bounding box center [1505, 326] width 90 height 34
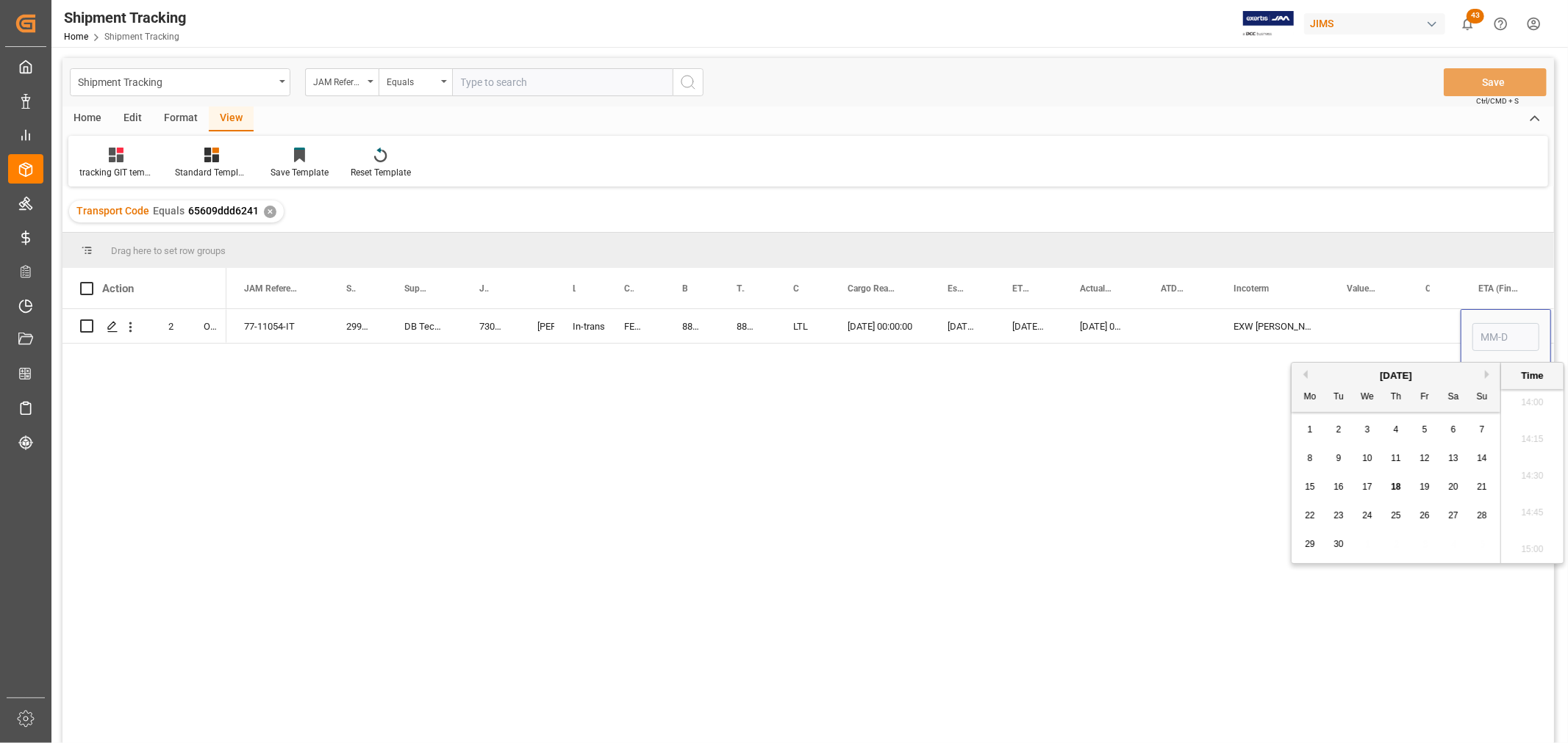
click at [1314, 516] on span "22" at bounding box center [1309, 516] width 10 height 10
type input "09-22-2025 00:00"
click at [1186, 317] on div "Press SPACE to select this row." at bounding box center [1179, 326] width 73 height 34
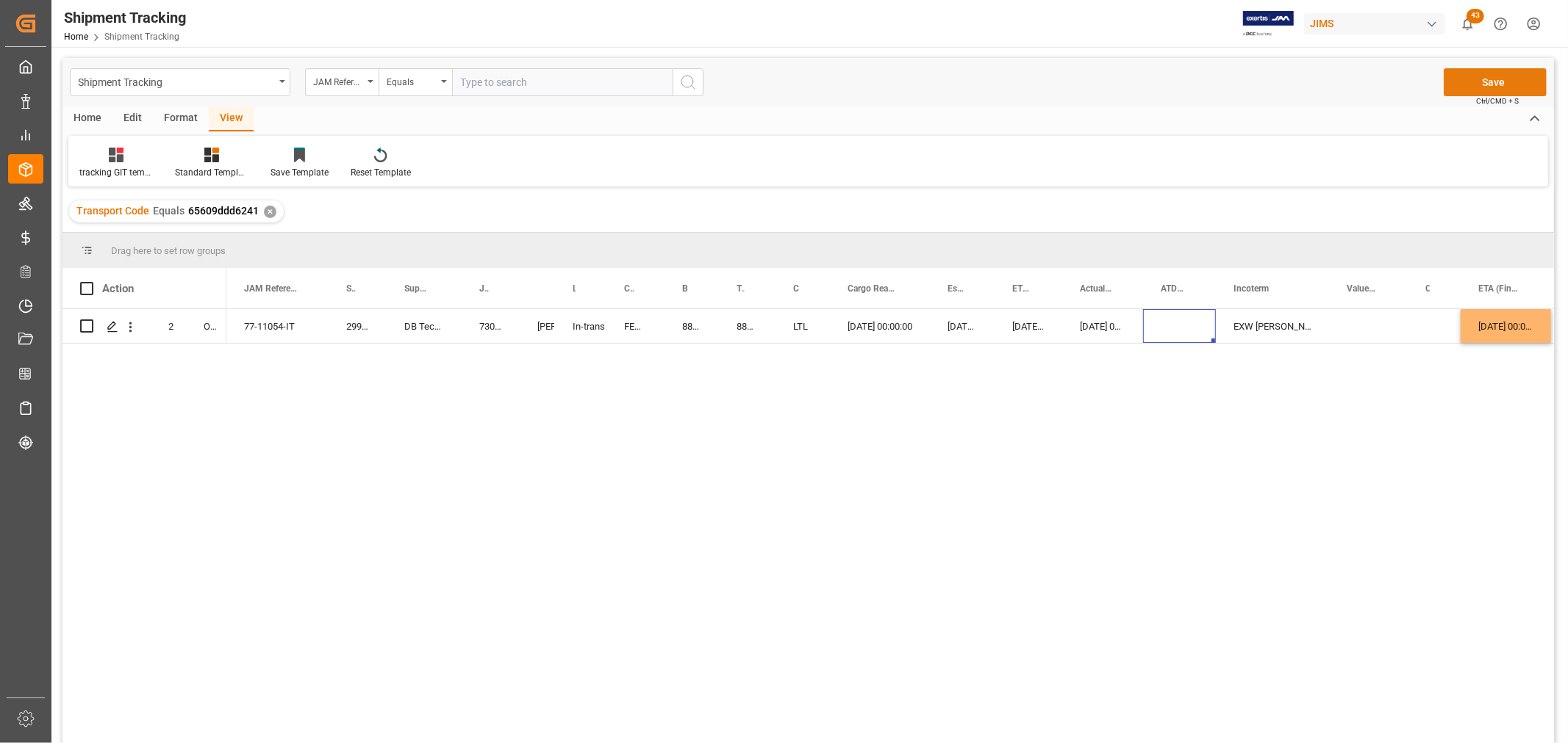
click at [1494, 79] on button "Save" at bounding box center [1495, 82] width 103 height 28
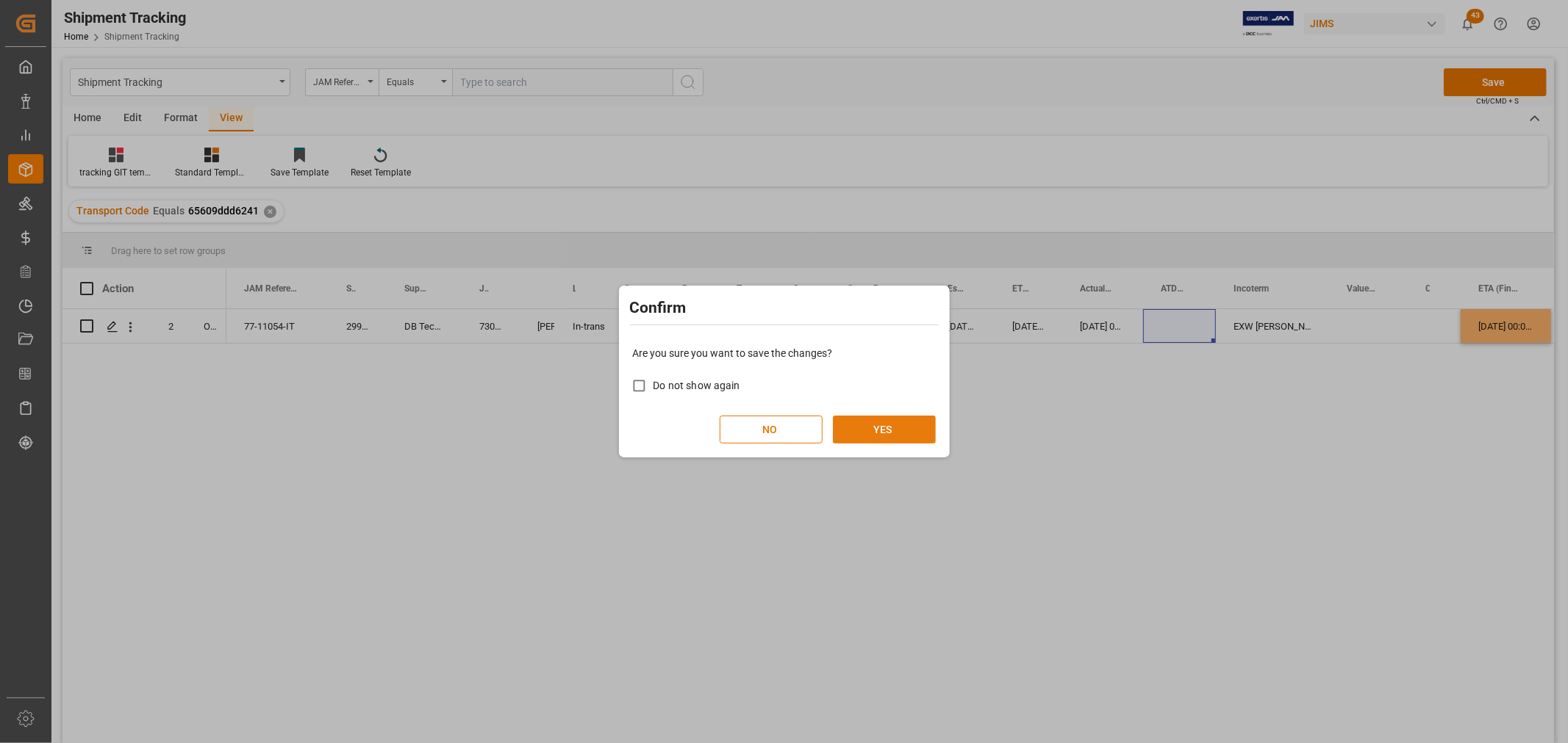
click at [869, 423] on button "YES" at bounding box center [884, 430] width 103 height 28
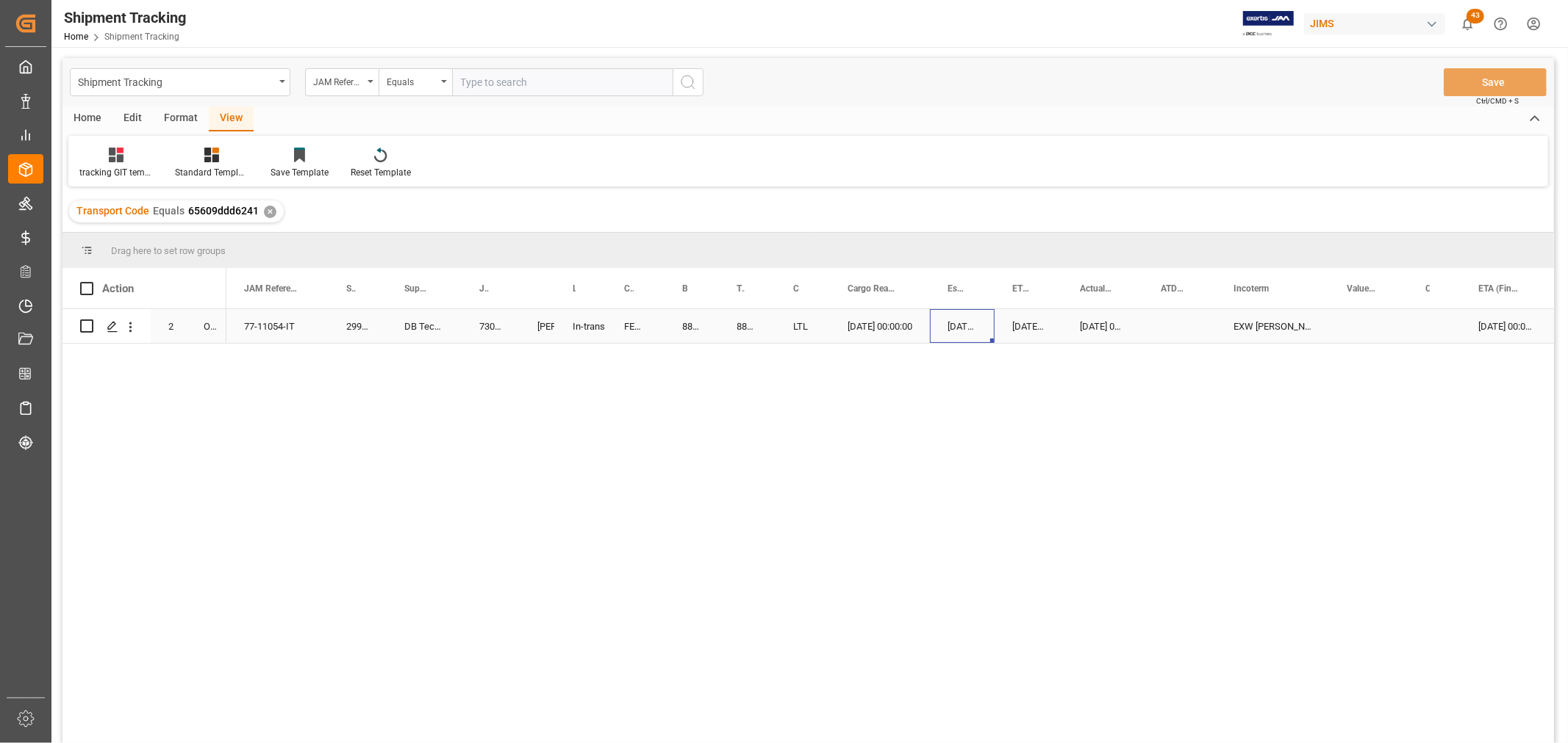
click at [967, 321] on div "09-16-2025 00:00:00" at bounding box center [962, 326] width 64 height 34
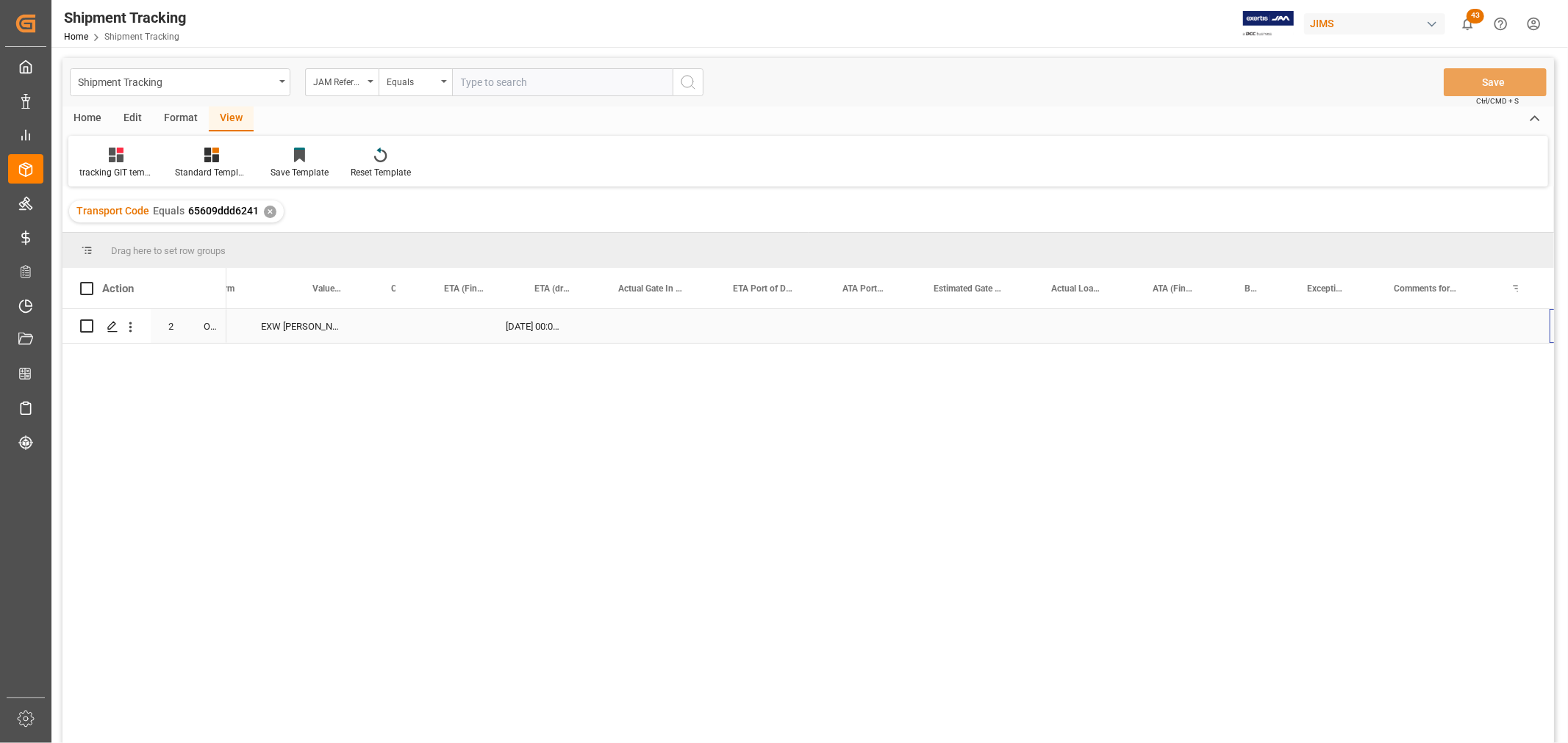
scroll to position [0, 1034]
click at [1431, 326] on div "Press SPACE to select this row." at bounding box center [1432, 326] width 112 height 34
click at [1416, 311] on div "Press SPACE to select this row." at bounding box center [1432, 326] width 112 height 34
click at [1416, 317] on div "Press SPACE to select this row." at bounding box center [1432, 326] width 112 height 34
click at [1412, 323] on div "Press SPACE to select this row." at bounding box center [1432, 326] width 112 height 34
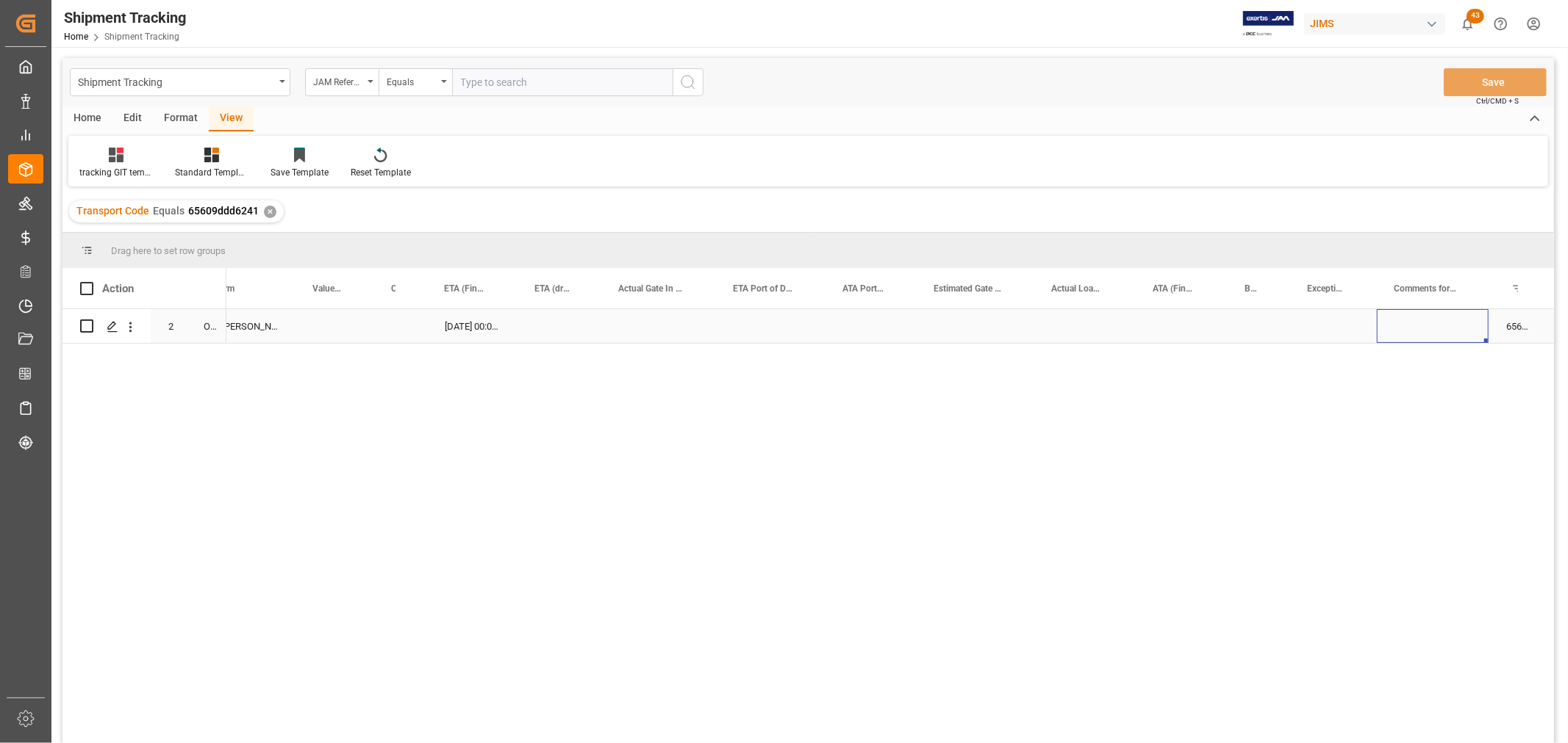
click at [1412, 323] on div "Press SPACE to select this row." at bounding box center [1432, 326] width 112 height 34
click at [1412, 325] on input "Press SPACE to select this row." at bounding box center [1433, 335] width 88 height 28
paste input "4 pcs 414020084 are non-inventory"
click at [1423, 340] on input "Attn: 4 pcs 414020084 are non-inventory" at bounding box center [1433, 335] width 88 height 28
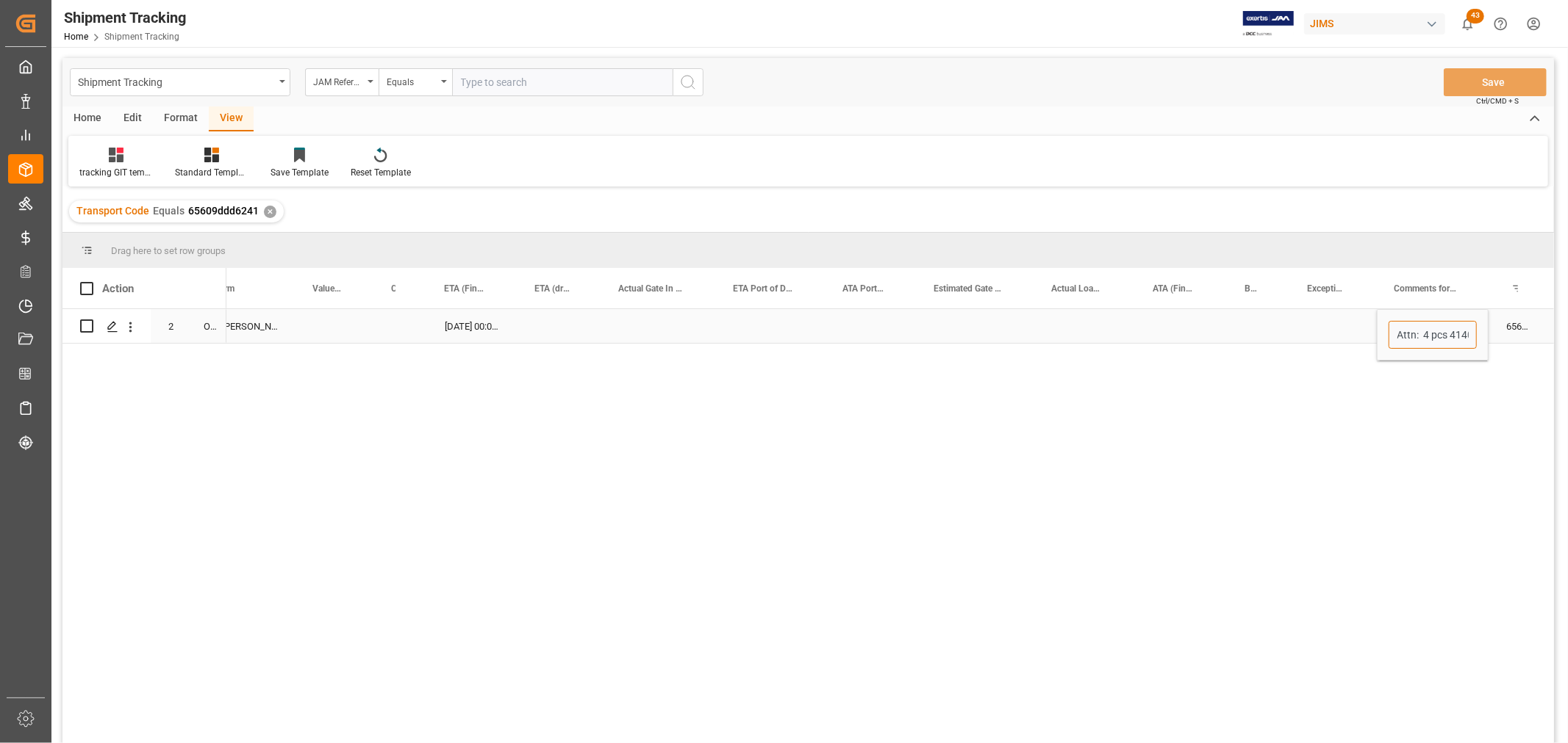
click at [1423, 342] on input "Attn: 4 pcs 414020084 are non-inventory" at bounding box center [1433, 335] width 88 height 28
paste input "Martin Menard"
type input "Attn: Martin Menard or Jennifer Shi 4 pcs 414020084 are non-inventory"
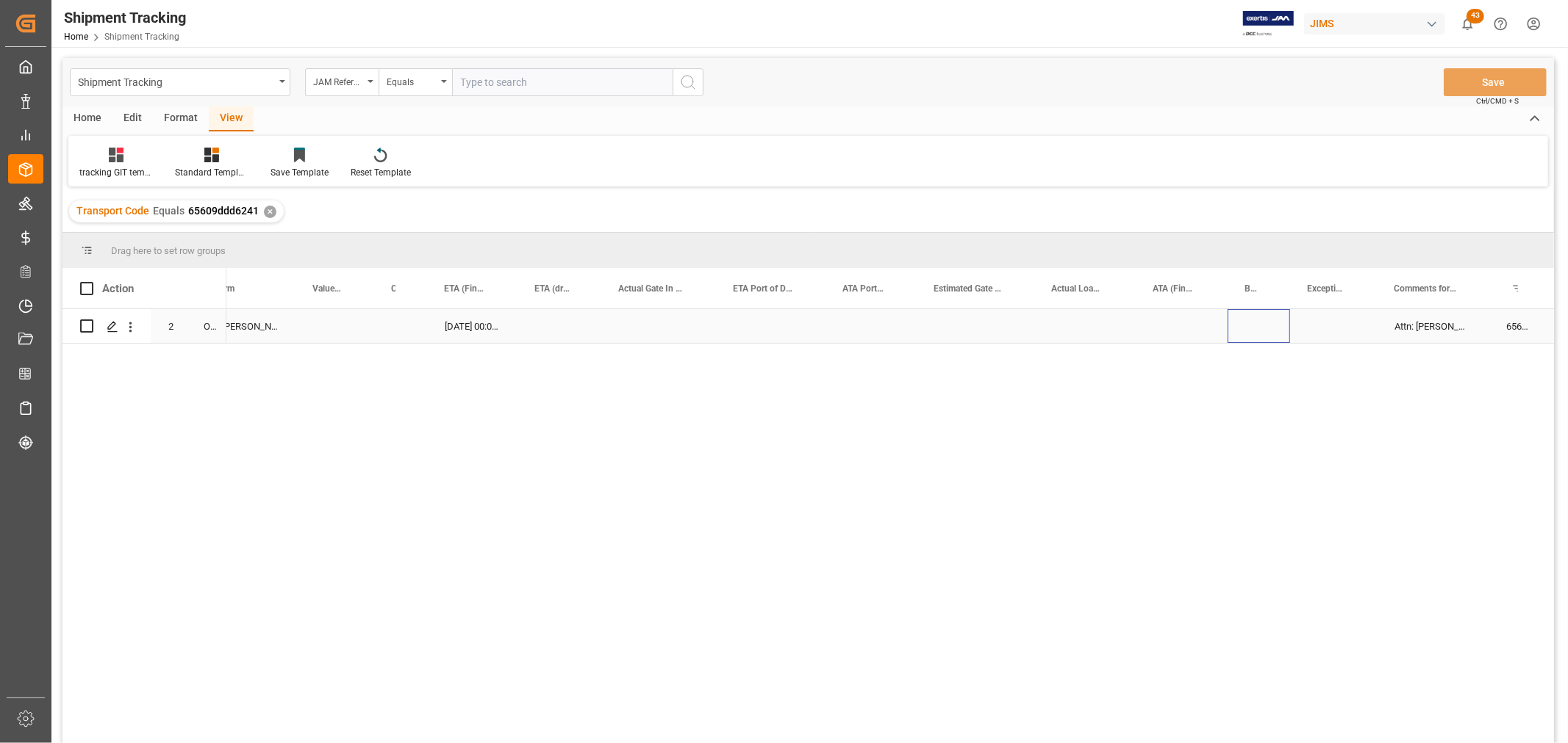
click at [1243, 334] on div "Press SPACE to select this row." at bounding box center [1259, 326] width 63 height 34
click at [1490, 79] on button "Save" at bounding box center [1495, 82] width 103 height 28
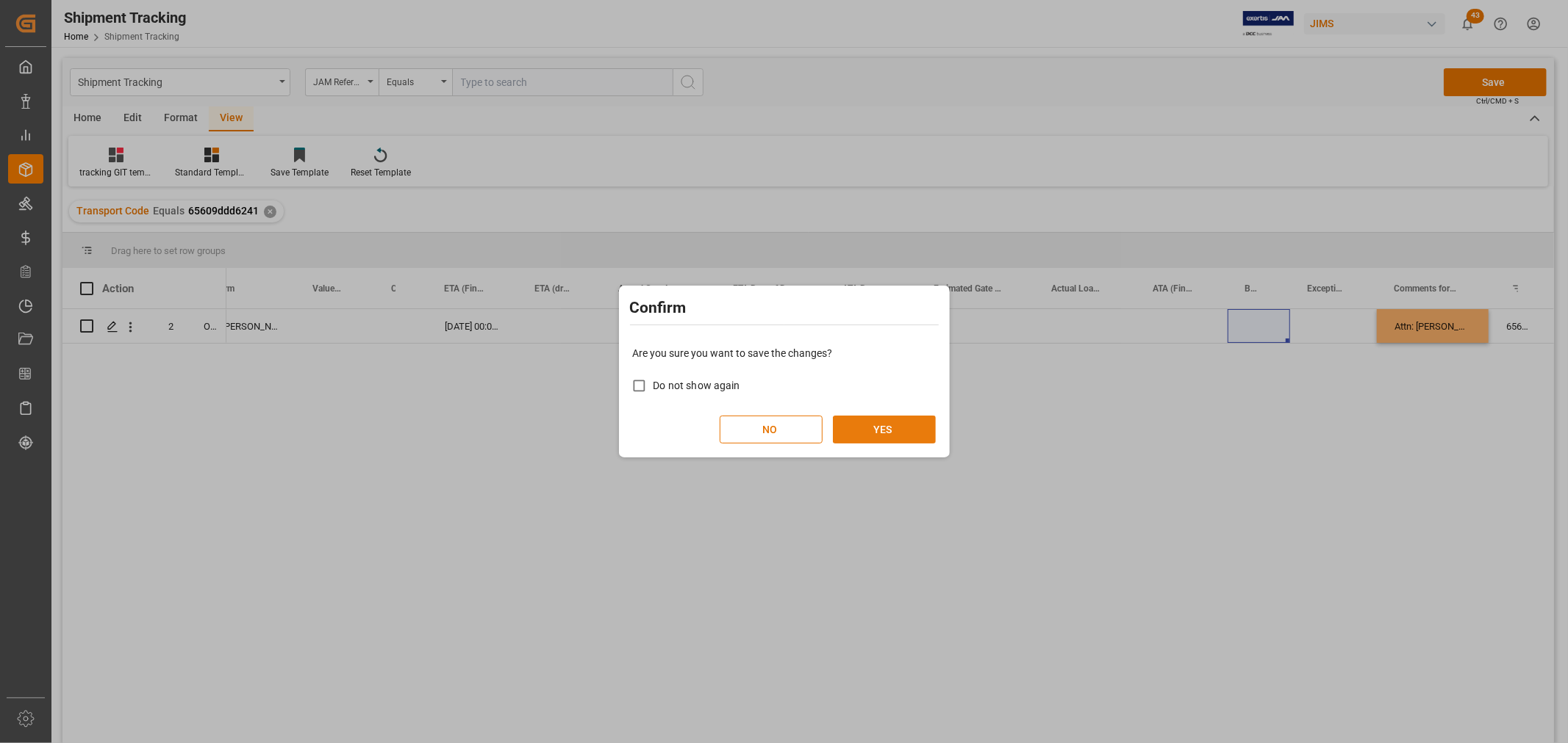
click at [886, 428] on button "YES" at bounding box center [884, 430] width 103 height 28
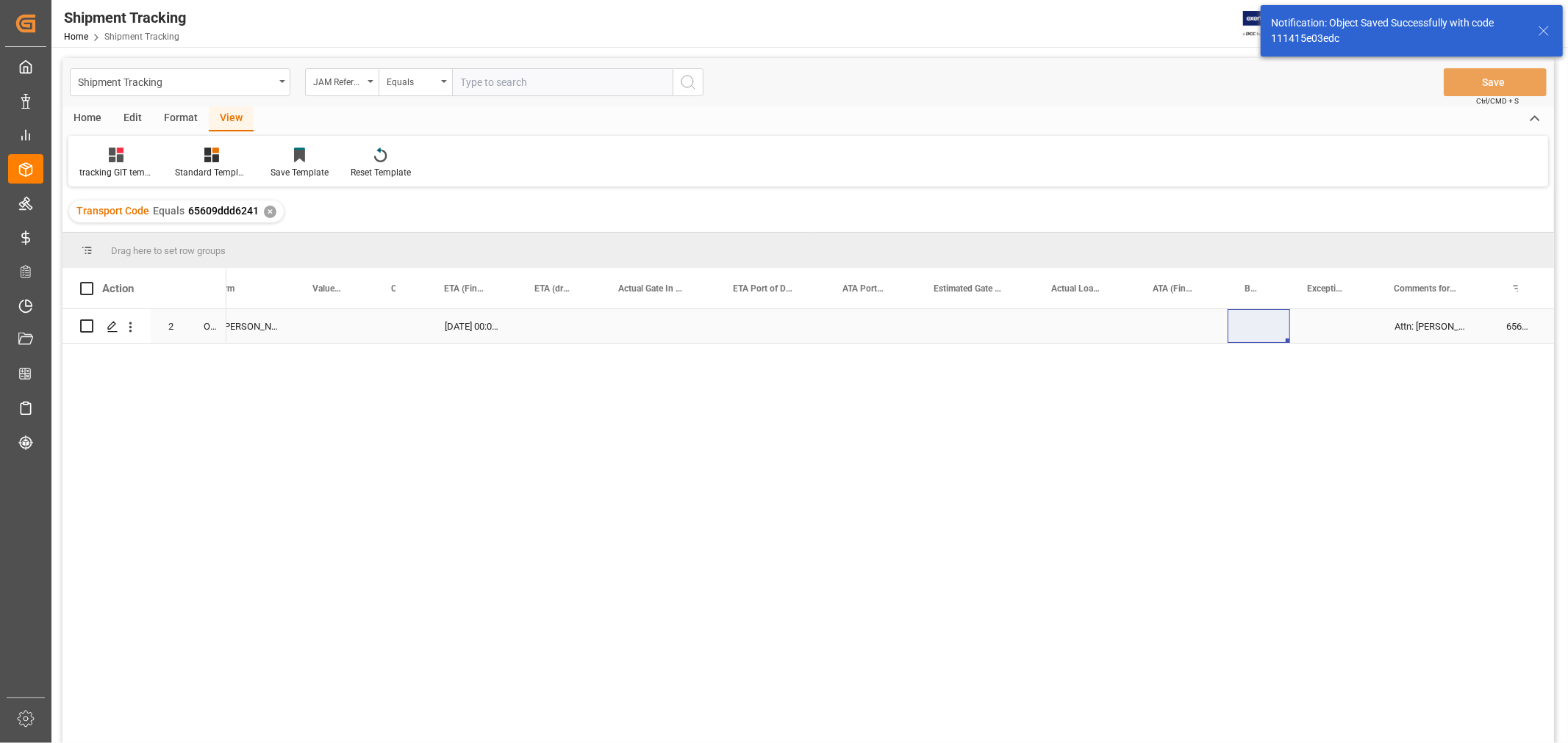
click at [607, 333] on div "Press SPACE to select this row." at bounding box center [658, 326] width 115 height 34
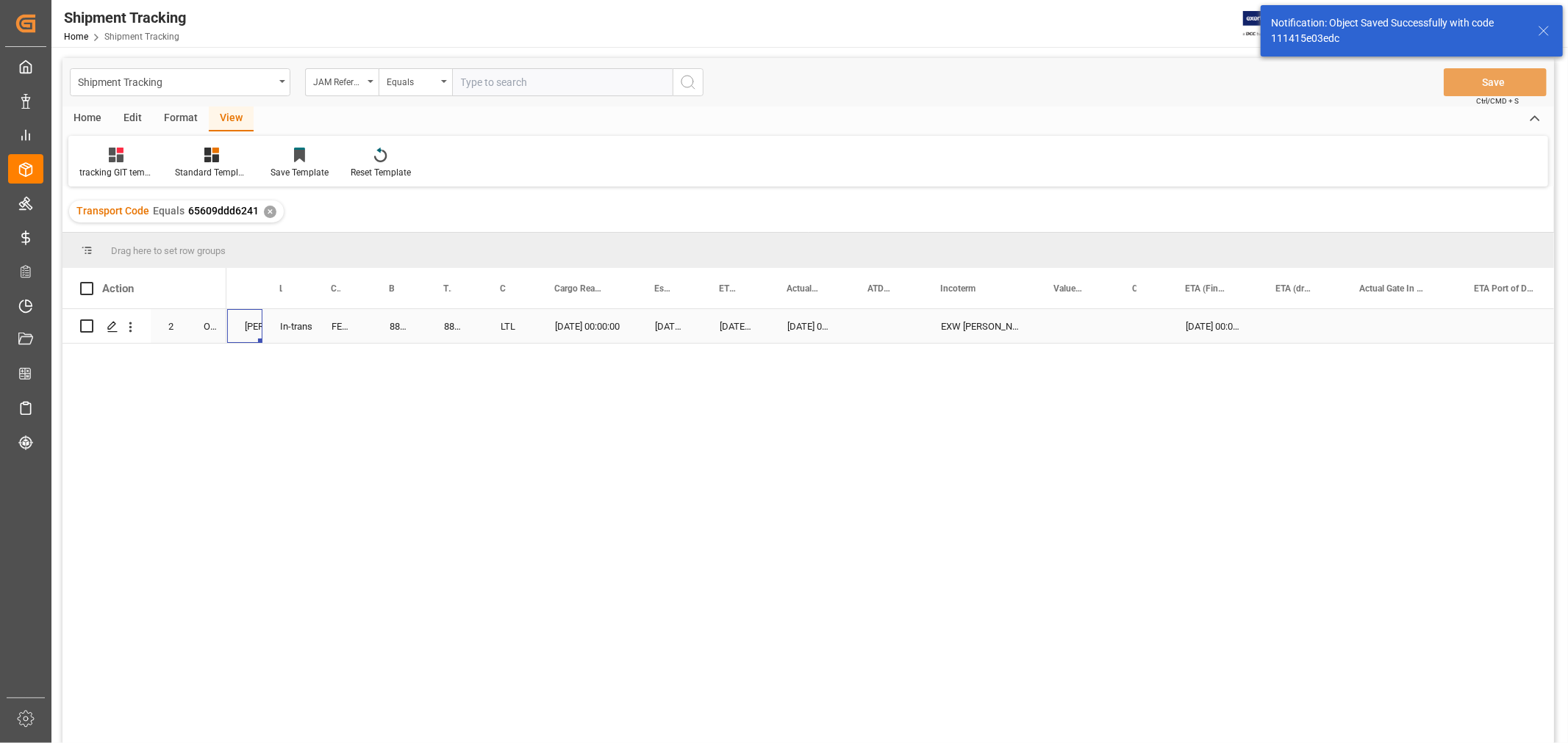
scroll to position [0, 0]
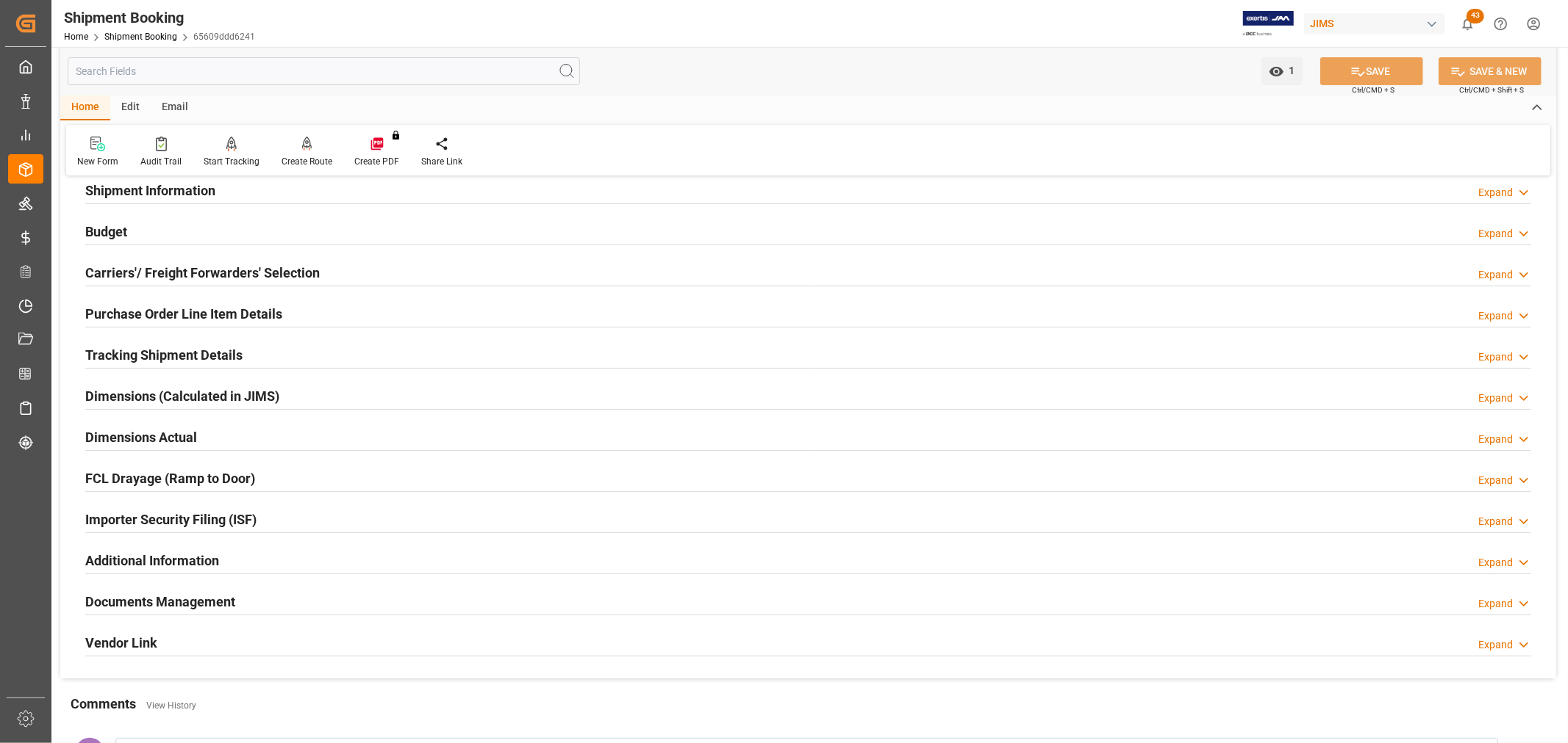
scroll to position [101, 0]
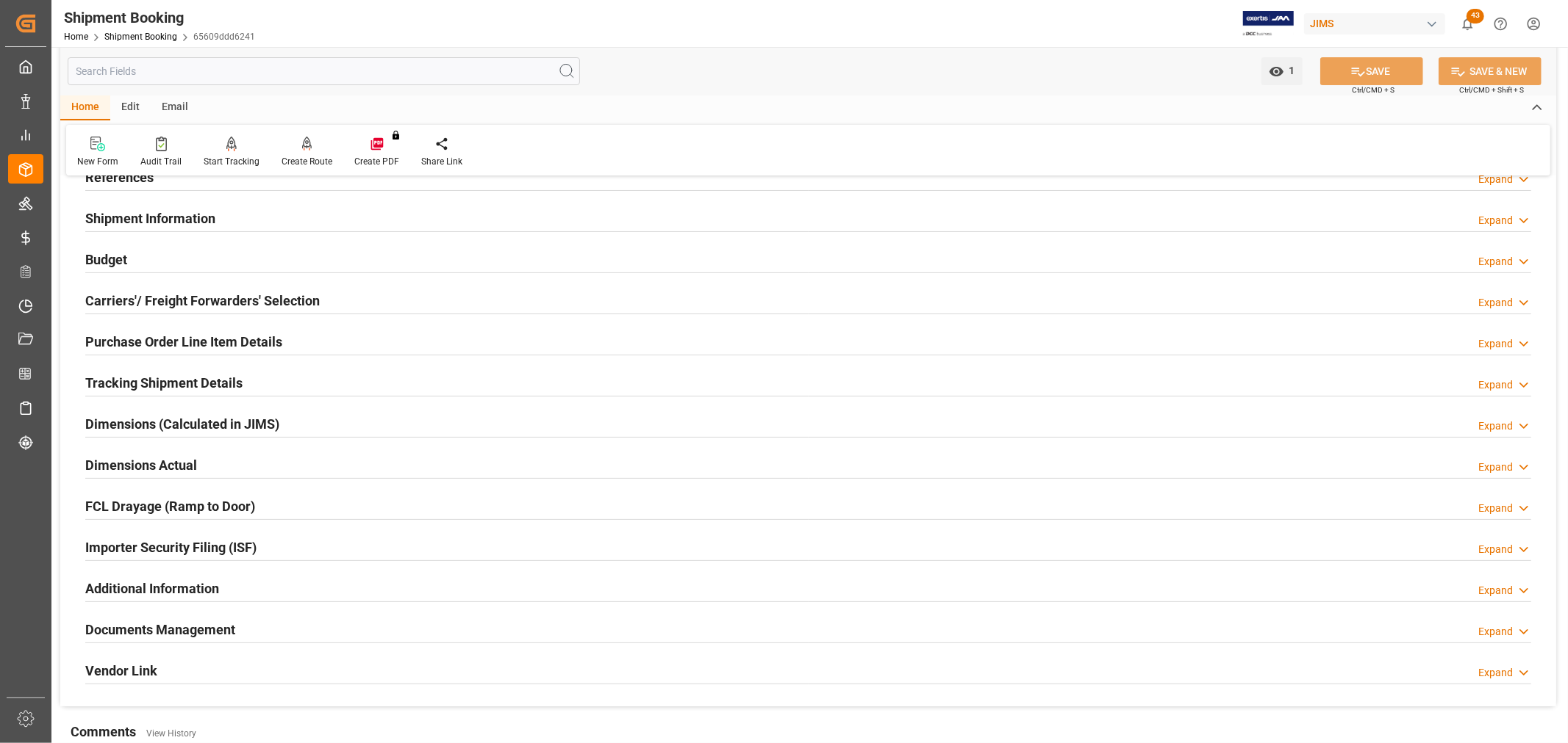
click at [209, 626] on h2 "Documents Management" at bounding box center [160, 630] width 150 height 20
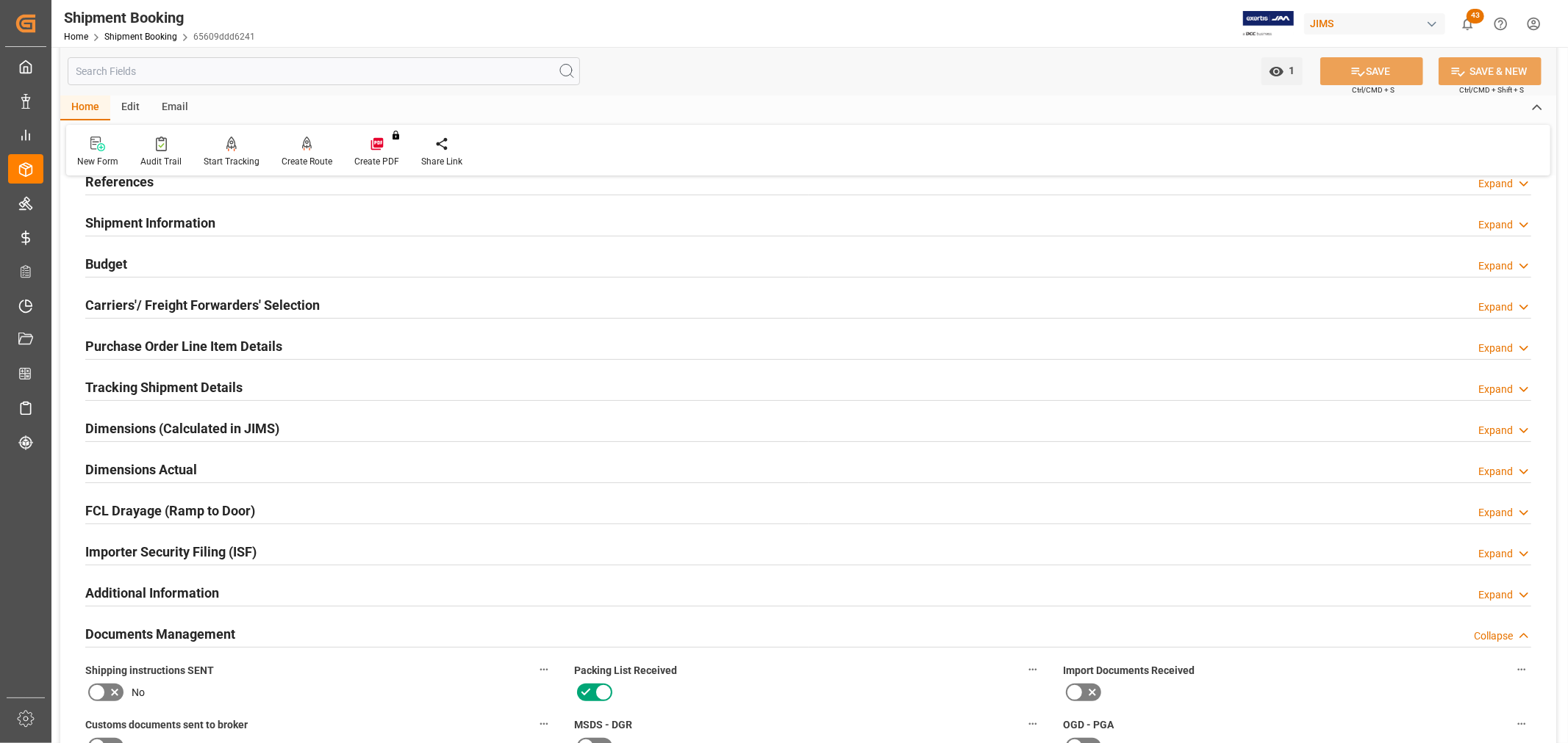
scroll to position [0, 0]
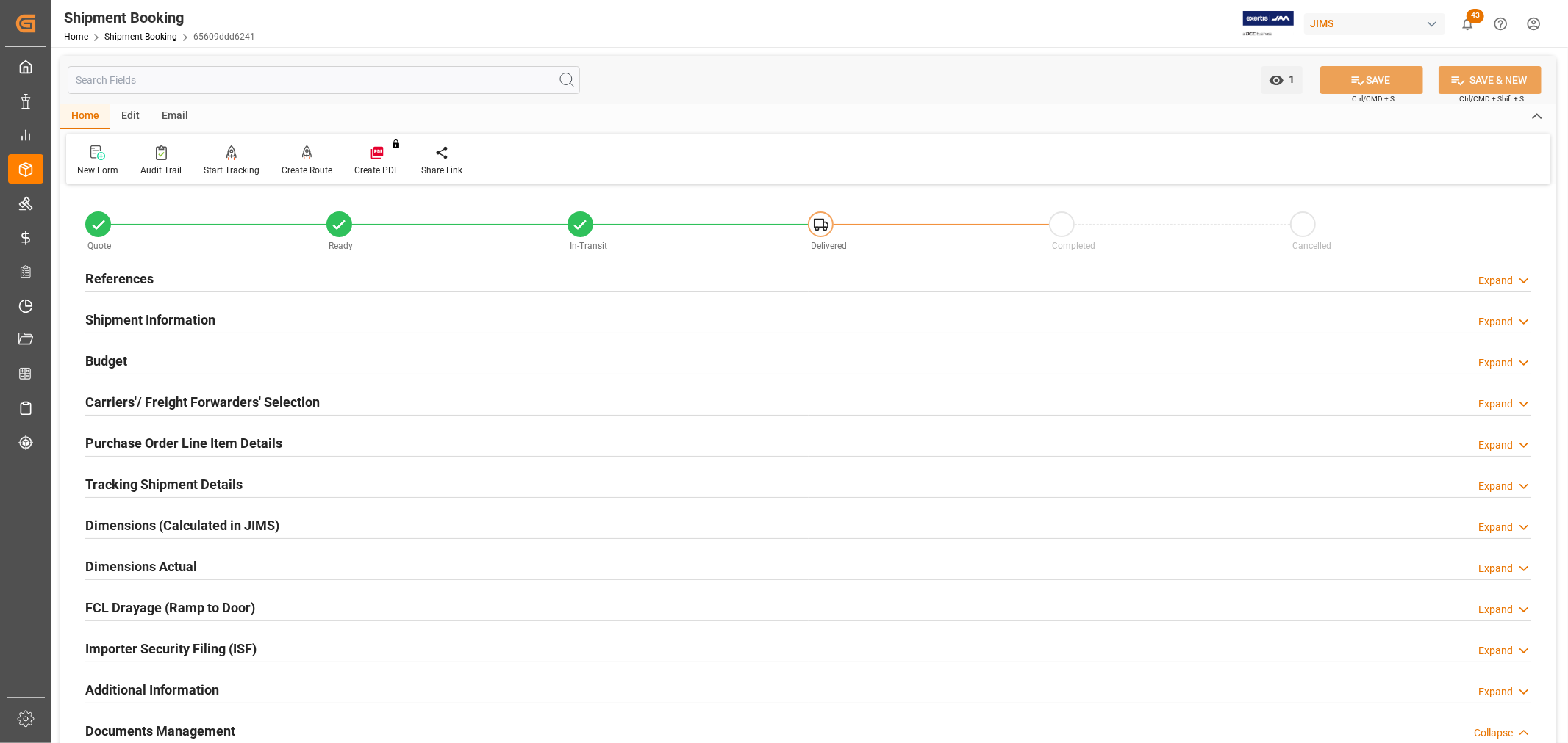
click at [94, 363] on h2 "Budget" at bounding box center [106, 361] width 42 height 20
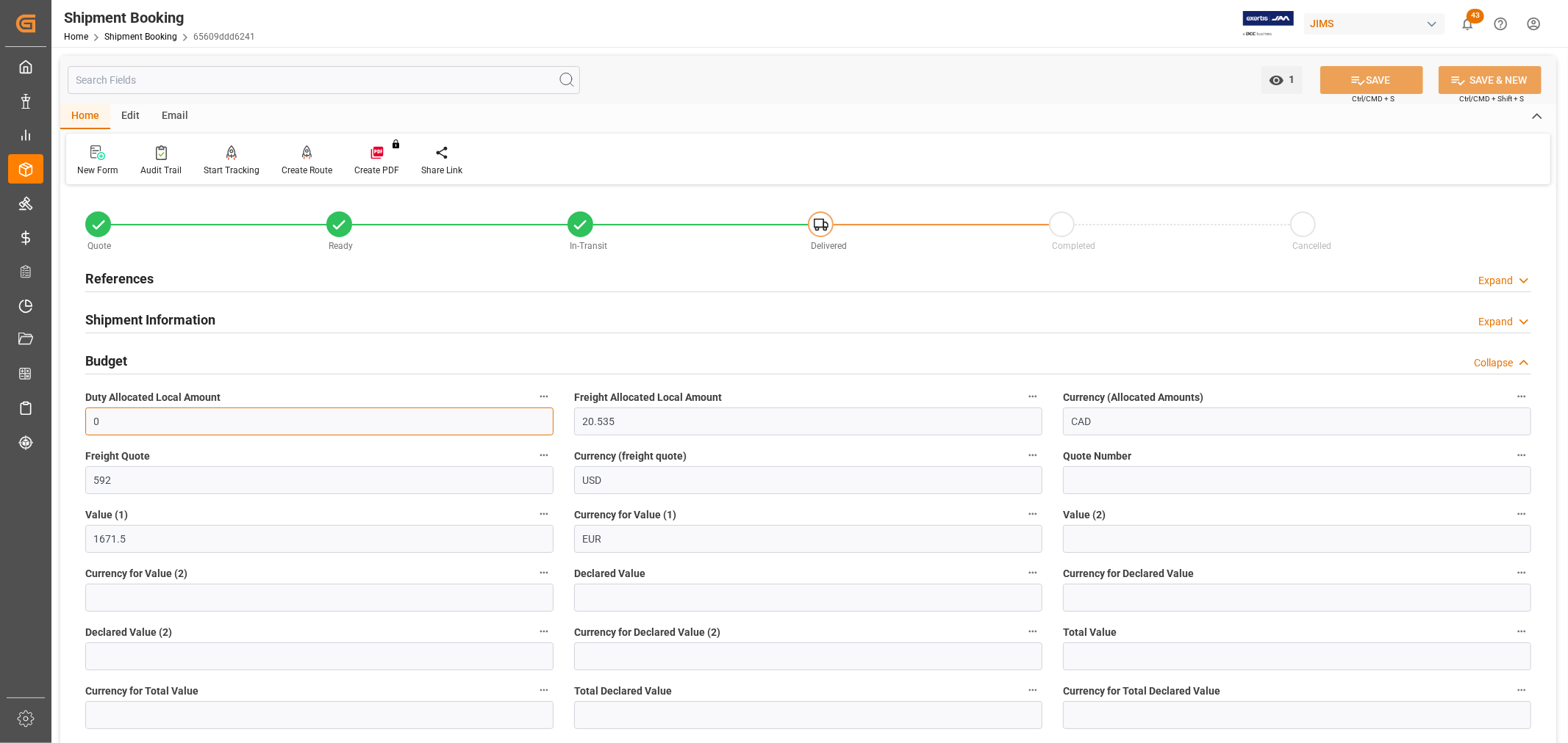
click at [412, 431] on input "0" at bounding box center [319, 422] width 469 height 28
click at [116, 269] on h2 "References" at bounding box center [119, 279] width 68 height 20
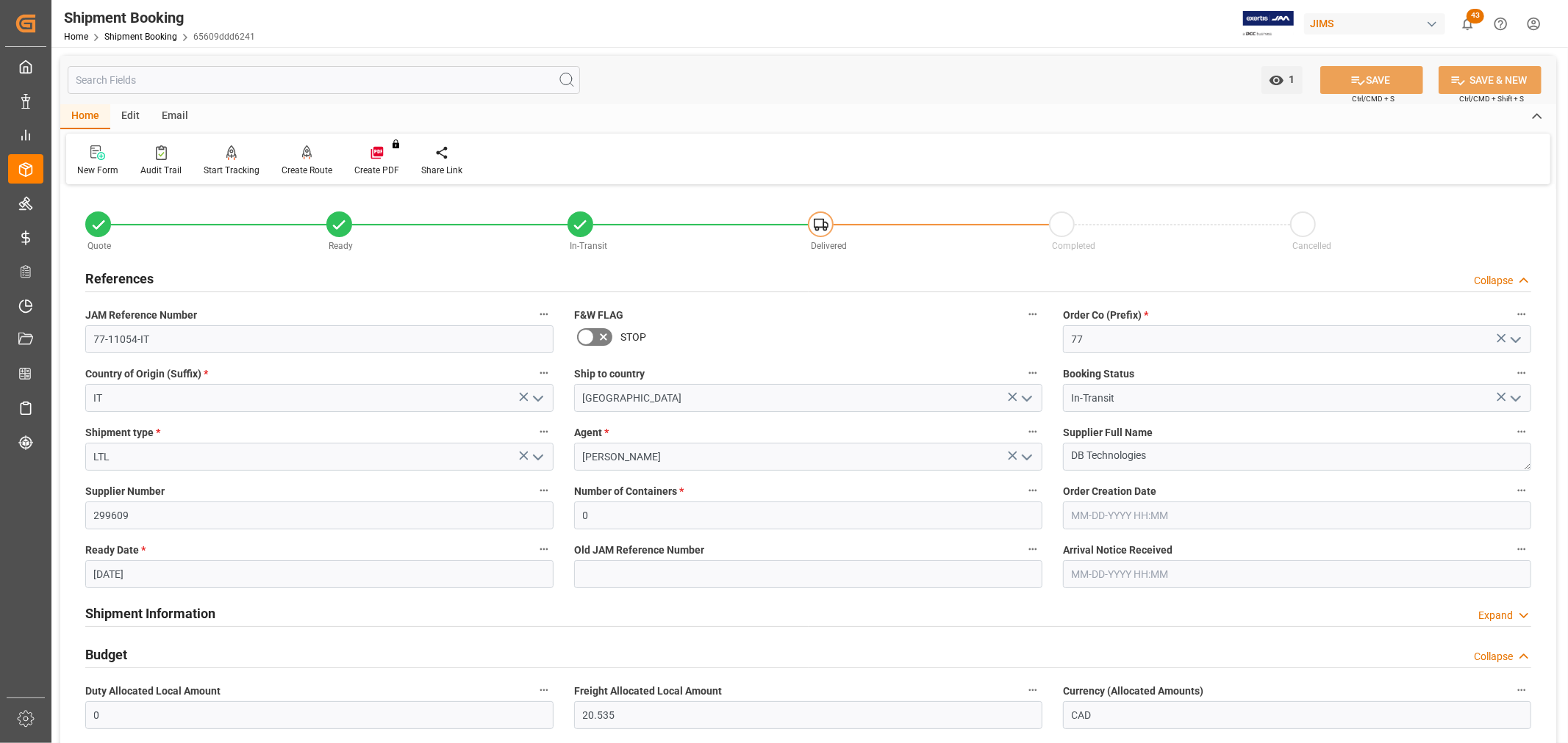
click at [118, 280] on h2 "References" at bounding box center [119, 279] width 68 height 20
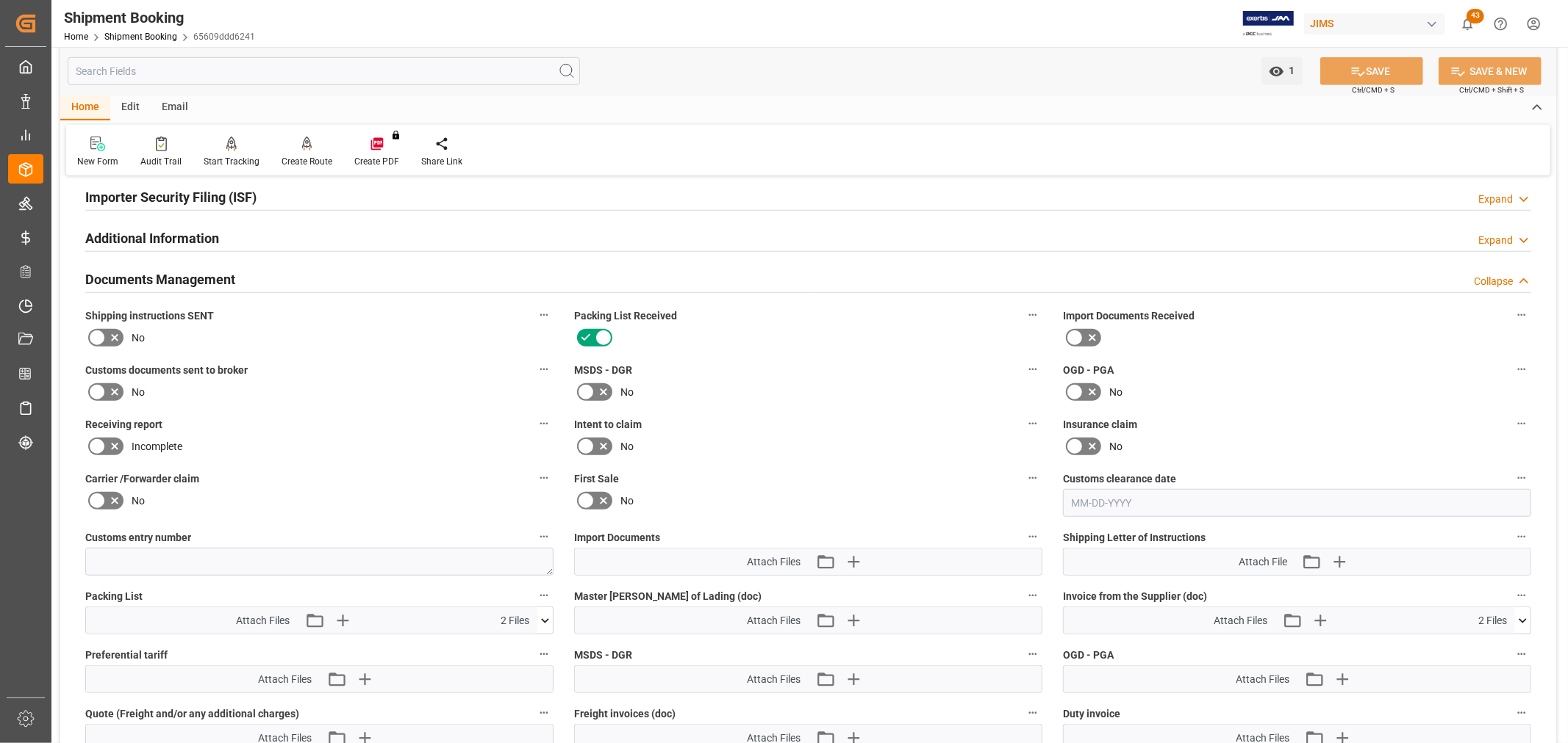
scroll to position [816, 0]
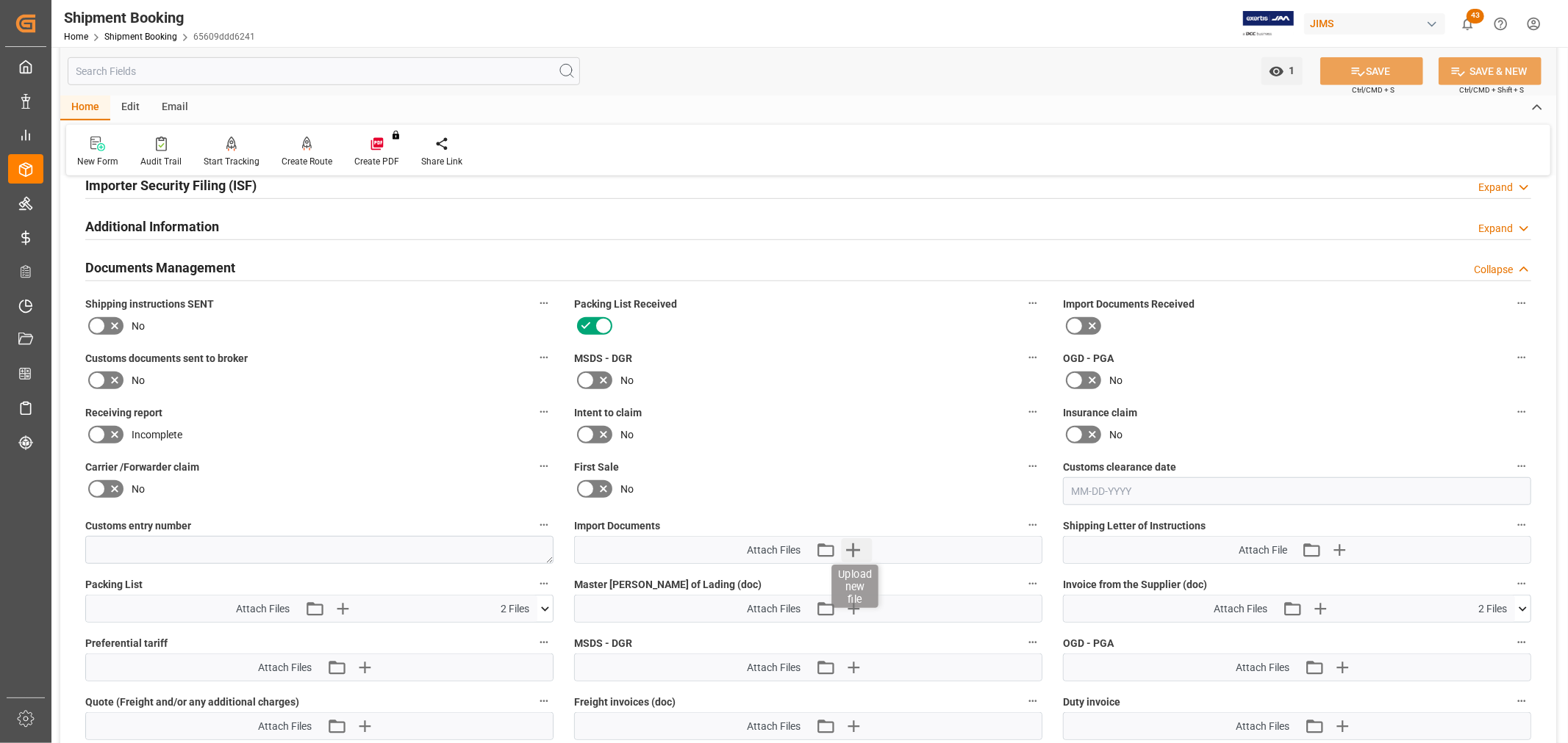
click at [854, 545] on icon "button" at bounding box center [852, 549] width 23 height 23
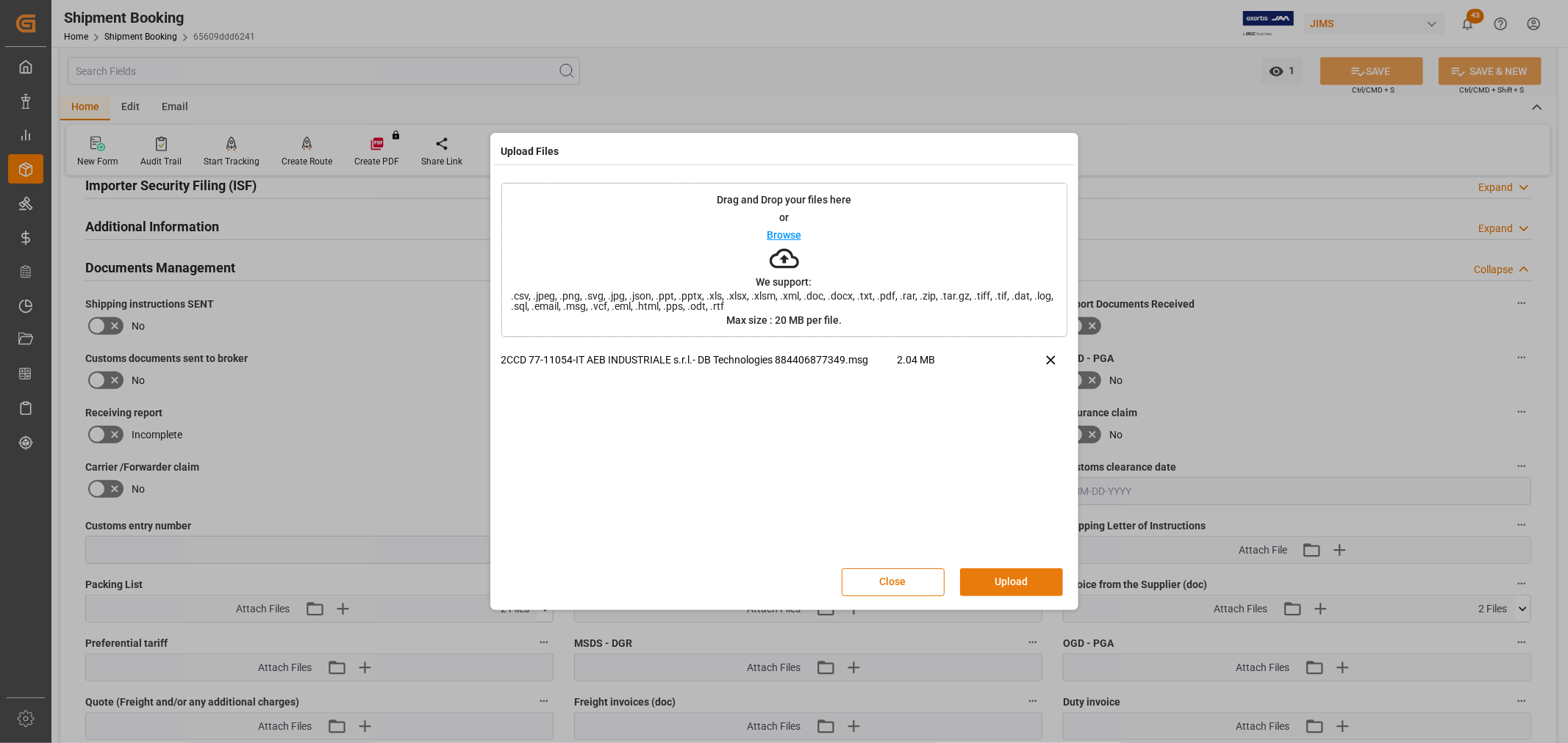
click at [1020, 583] on button "Upload" at bounding box center [1011, 582] width 103 height 28
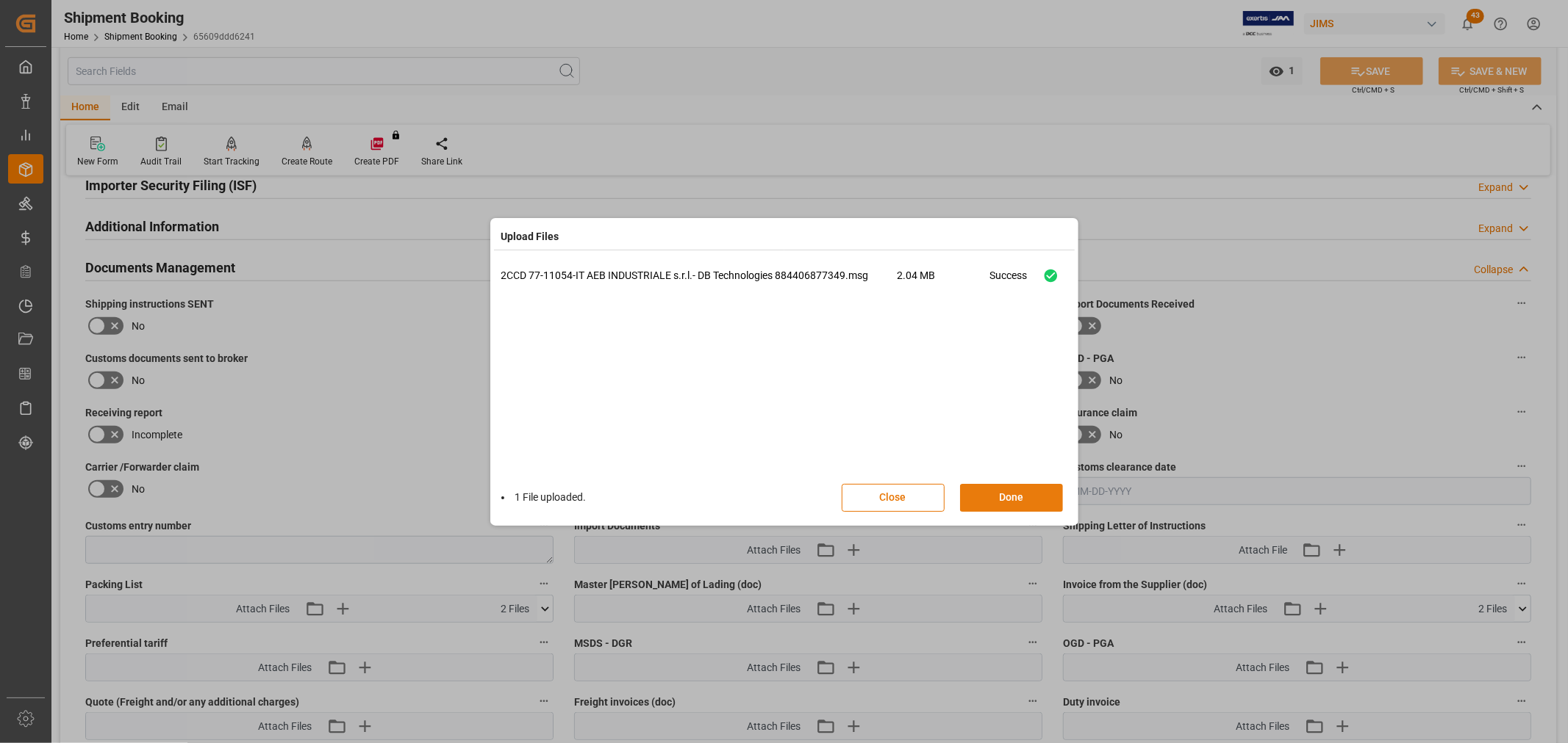
click at [1021, 494] on button "Done" at bounding box center [1011, 498] width 103 height 28
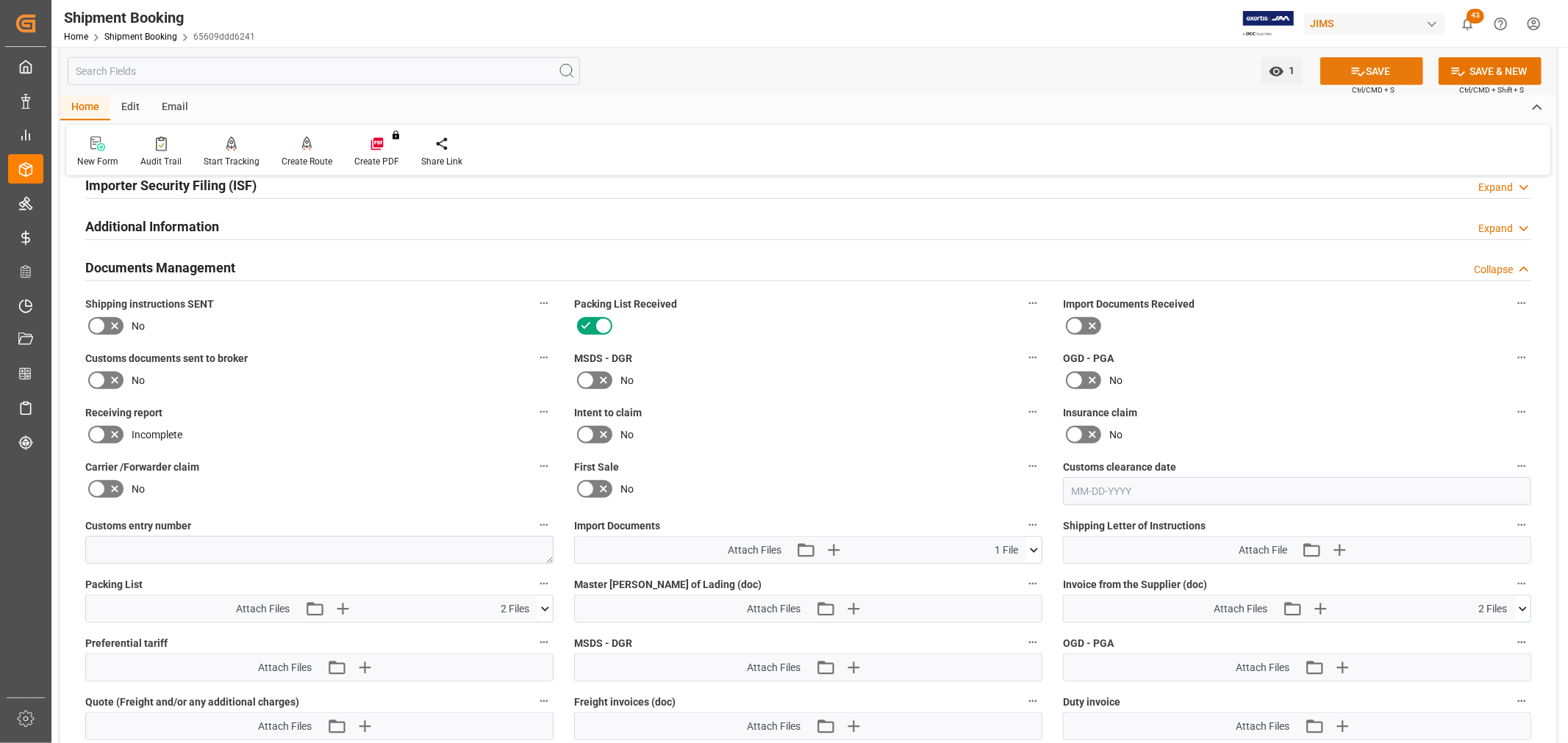
click at [1360, 66] on icon at bounding box center [1357, 71] width 15 height 15
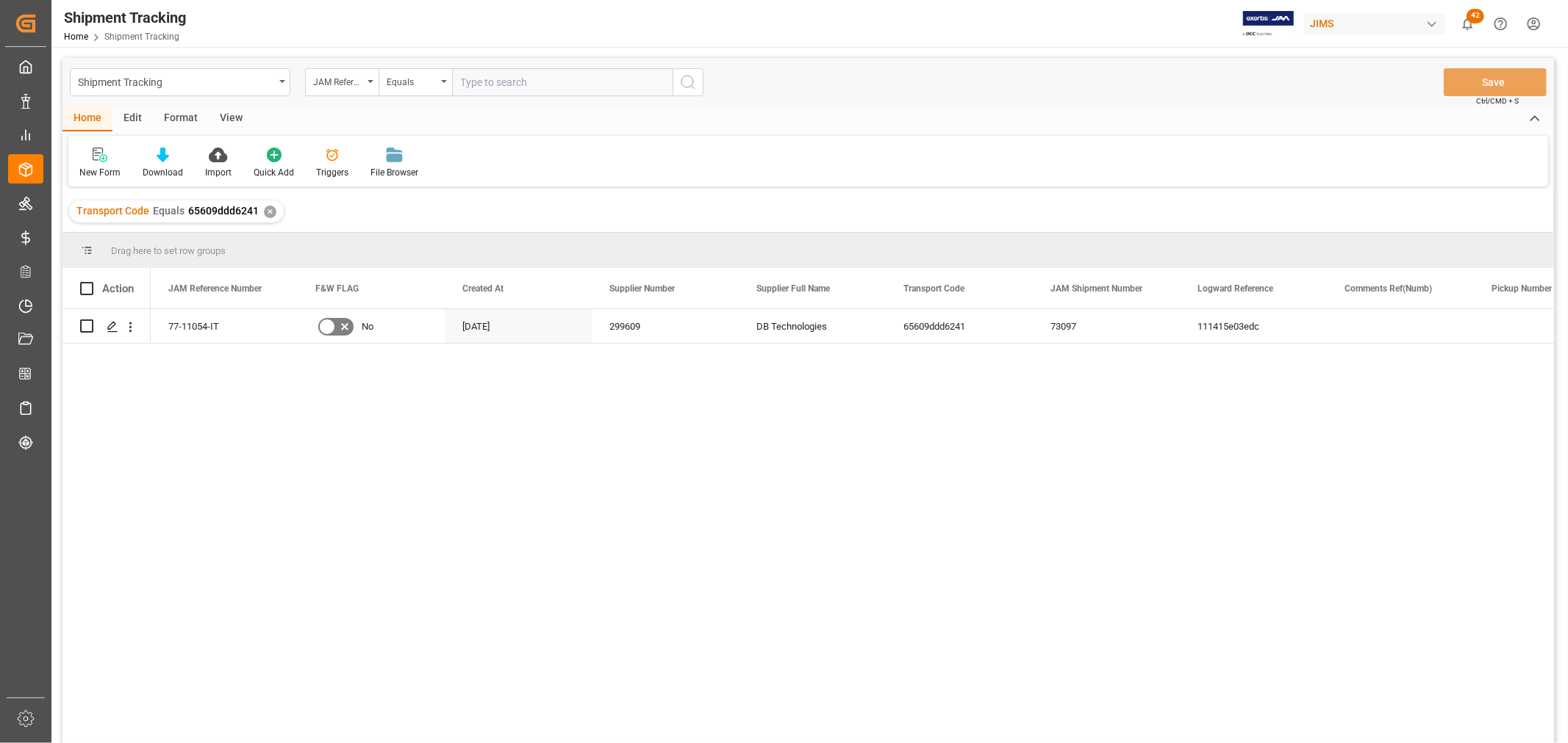
click at [235, 112] on div "View" at bounding box center [231, 119] width 45 height 25
click at [96, 169] on div "Default" at bounding box center [94, 173] width 29 height 13
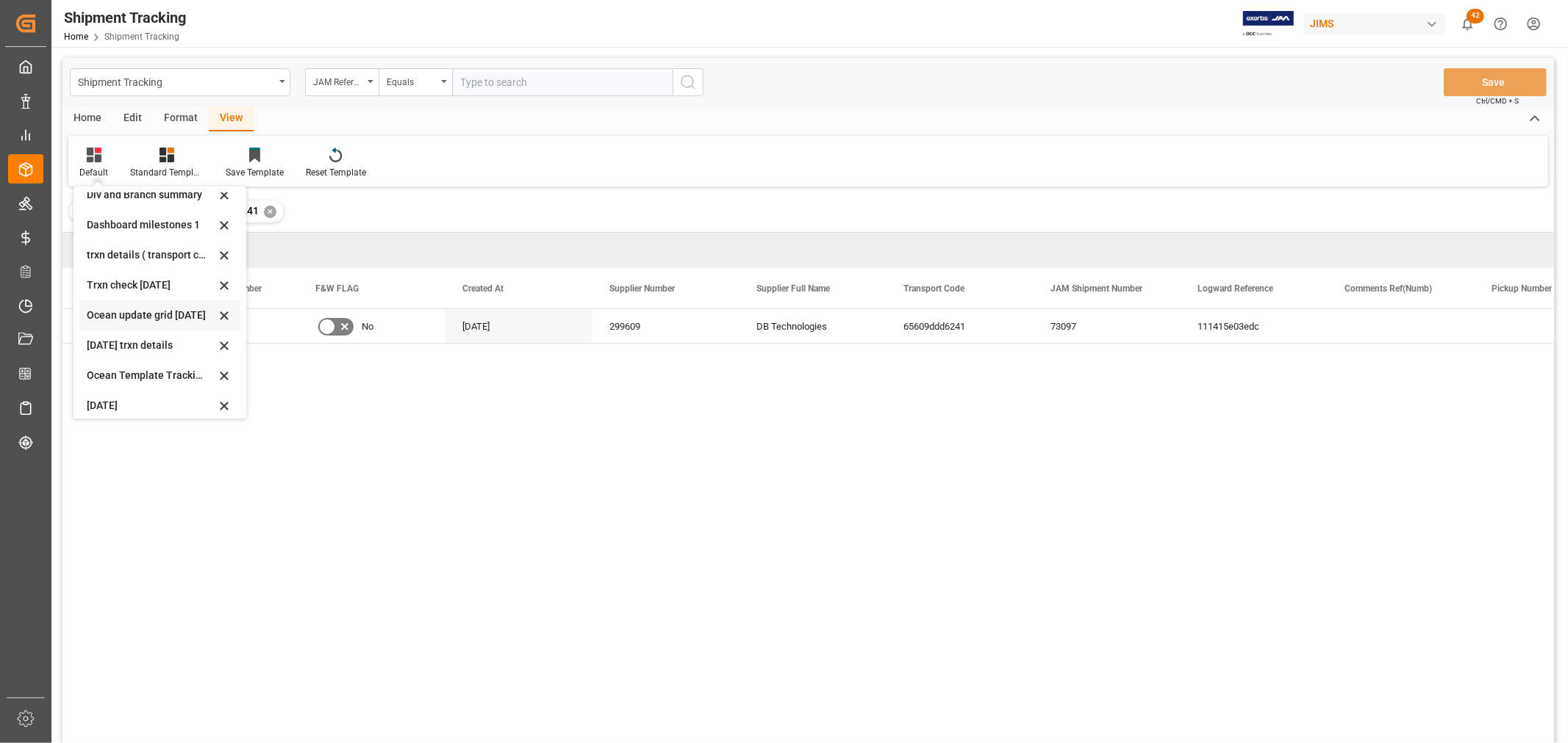
scroll to position [231, 0]
click at [108, 401] on div "tracking GIT template - Rev" at bounding box center [151, 398] width 129 height 15
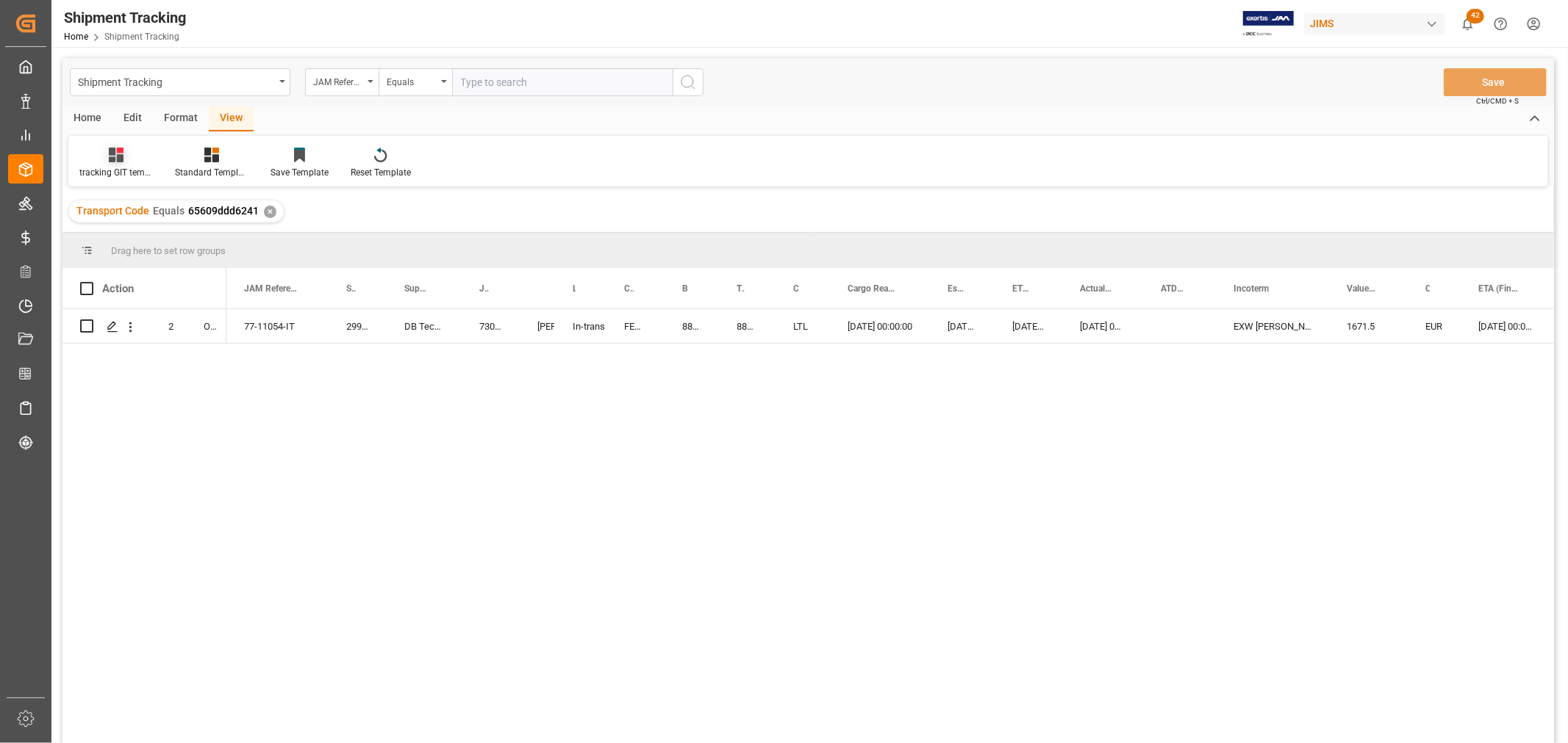
click at [108, 157] on div at bounding box center [116, 154] width 73 height 15
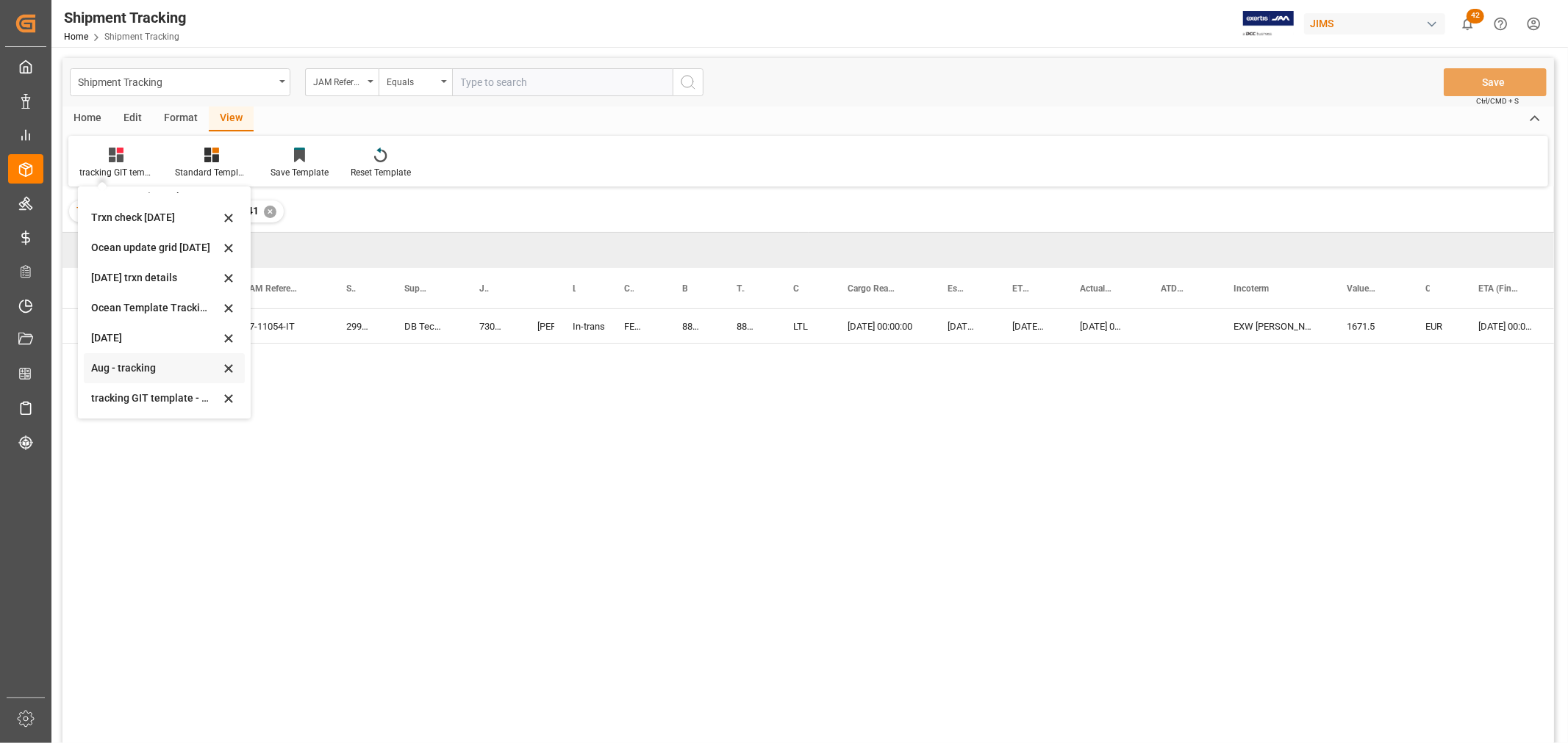
click at [128, 356] on div "Aug - tracking" at bounding box center [164, 368] width 161 height 30
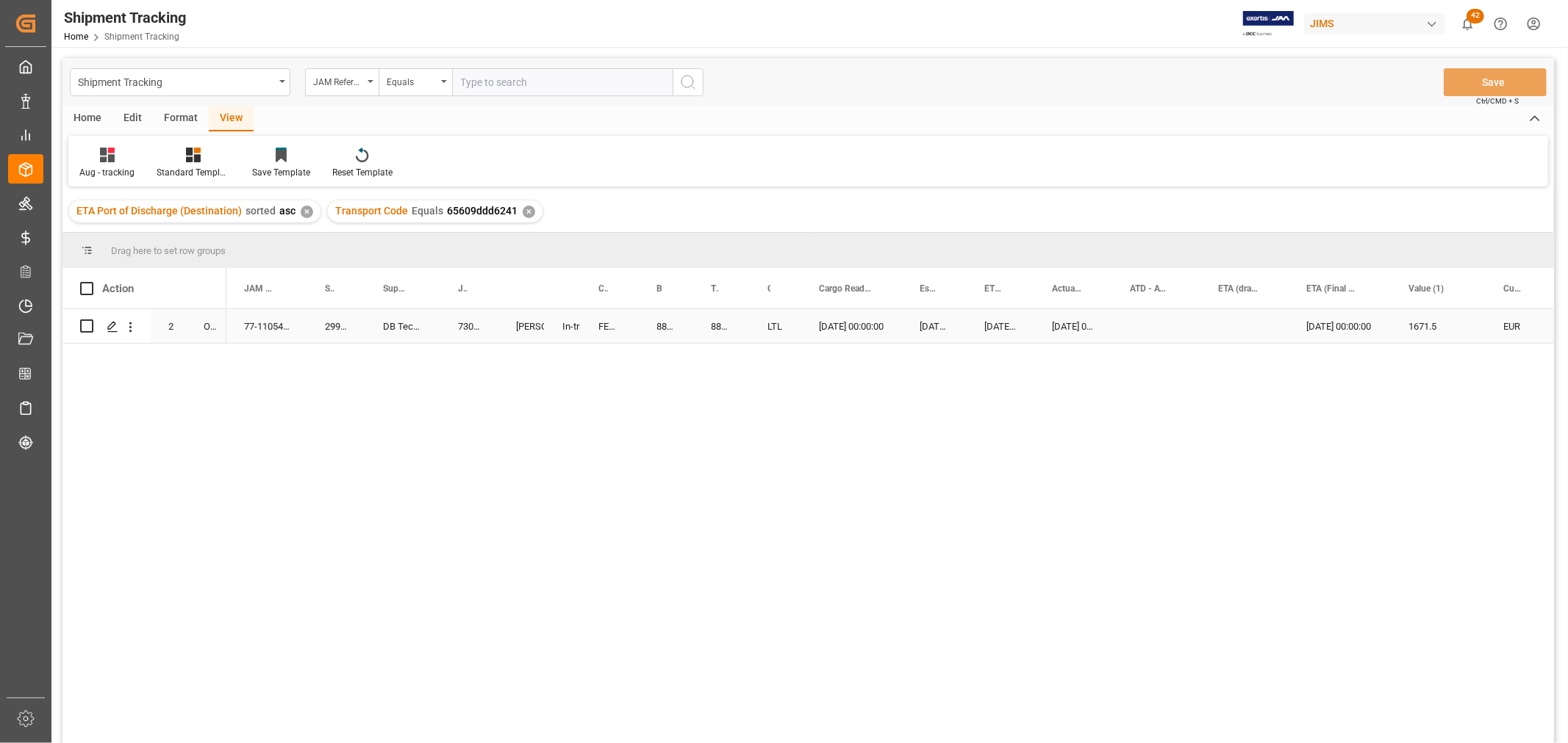
click at [1414, 328] on div "1671.5" at bounding box center [1438, 326] width 95 height 34
drag, startPoint x: 1451, startPoint y: 338, endPoint x: 1397, endPoint y: 338, distance: 54.0
click at [1397, 338] on div "1671.5" at bounding box center [1438, 335] width 95 height 51
type input "1673.70"
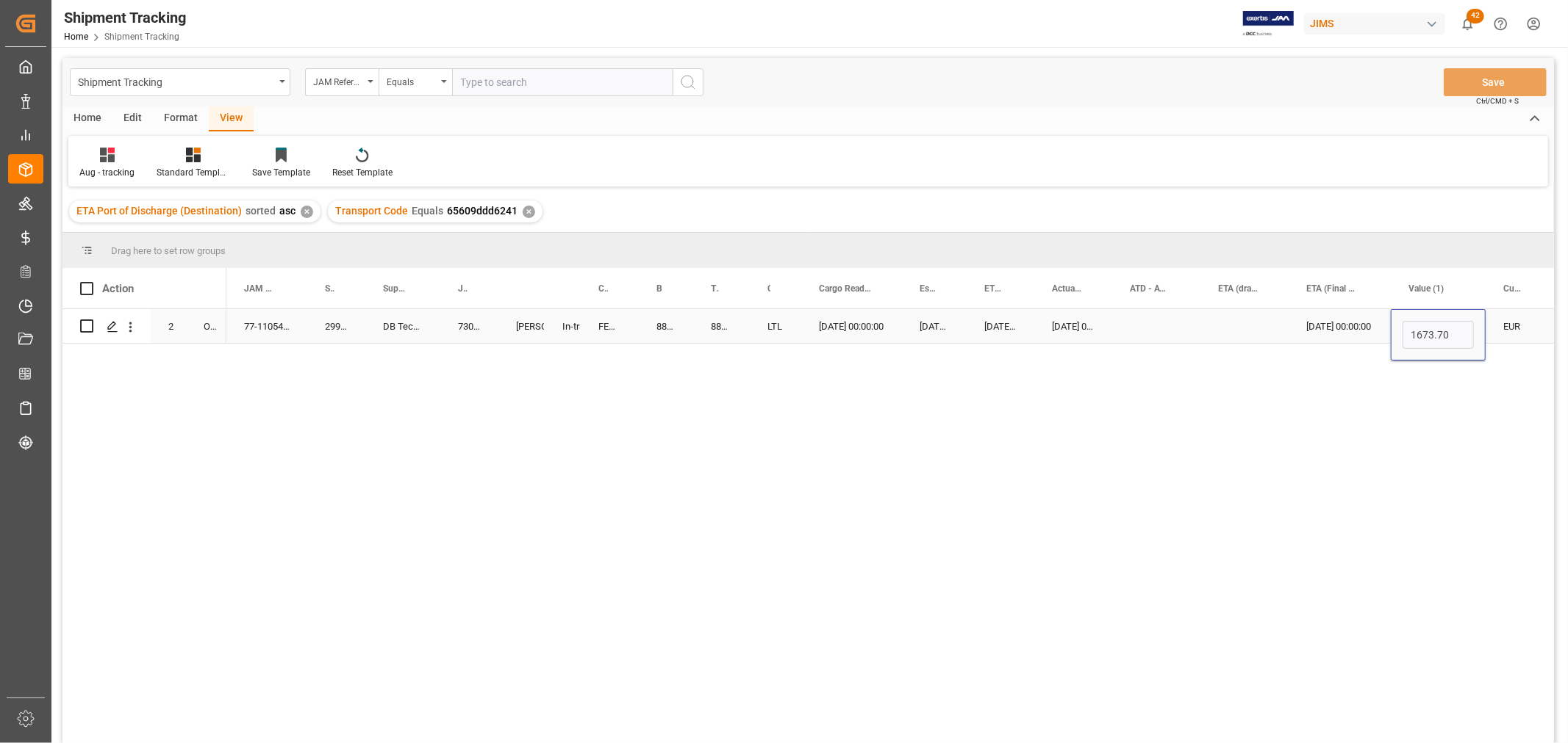
click at [1215, 331] on div "Press SPACE to select this row." at bounding box center [1244, 326] width 88 height 34
click at [1519, 81] on button "Save" at bounding box center [1495, 82] width 103 height 28
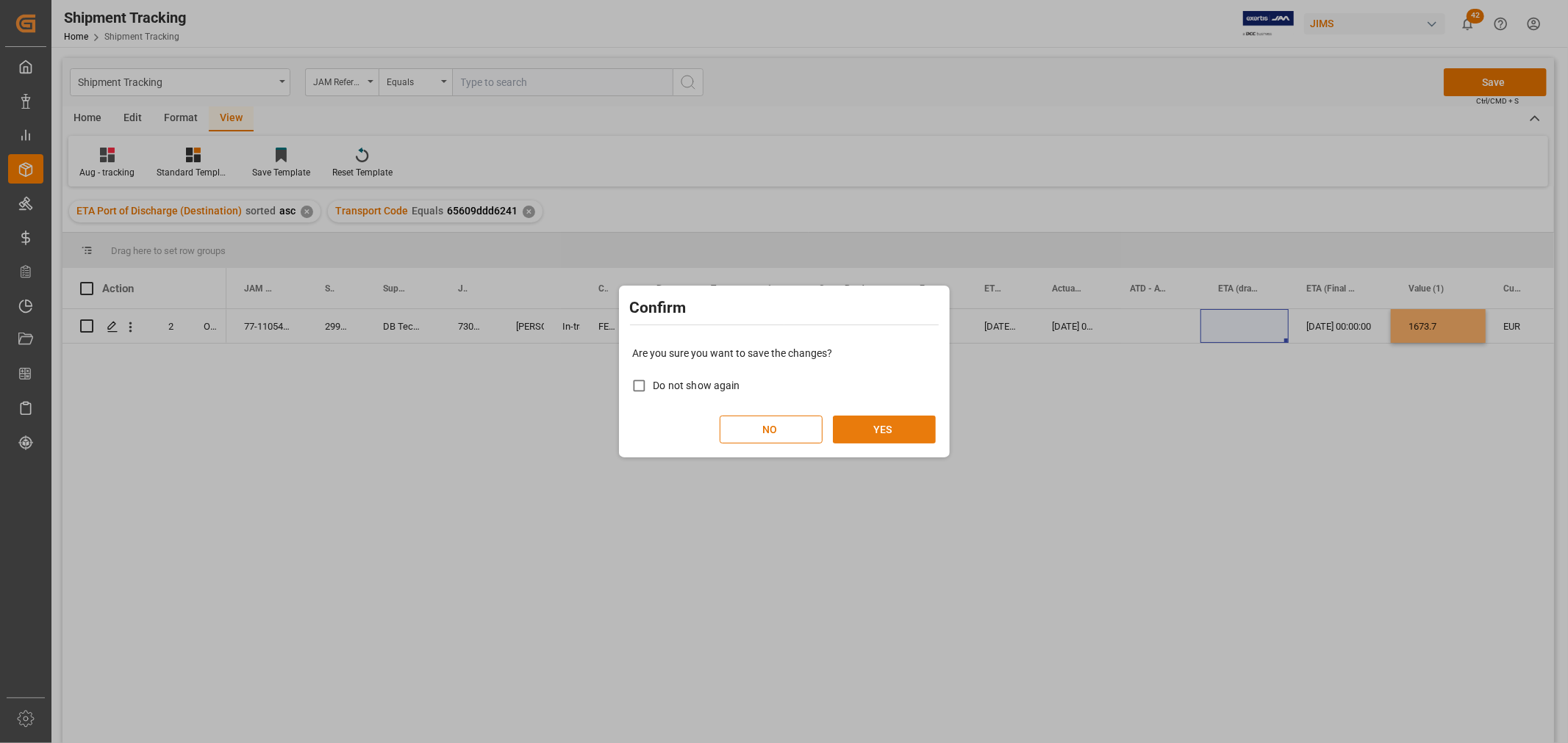
click at [895, 428] on button "YES" at bounding box center [884, 430] width 103 height 28
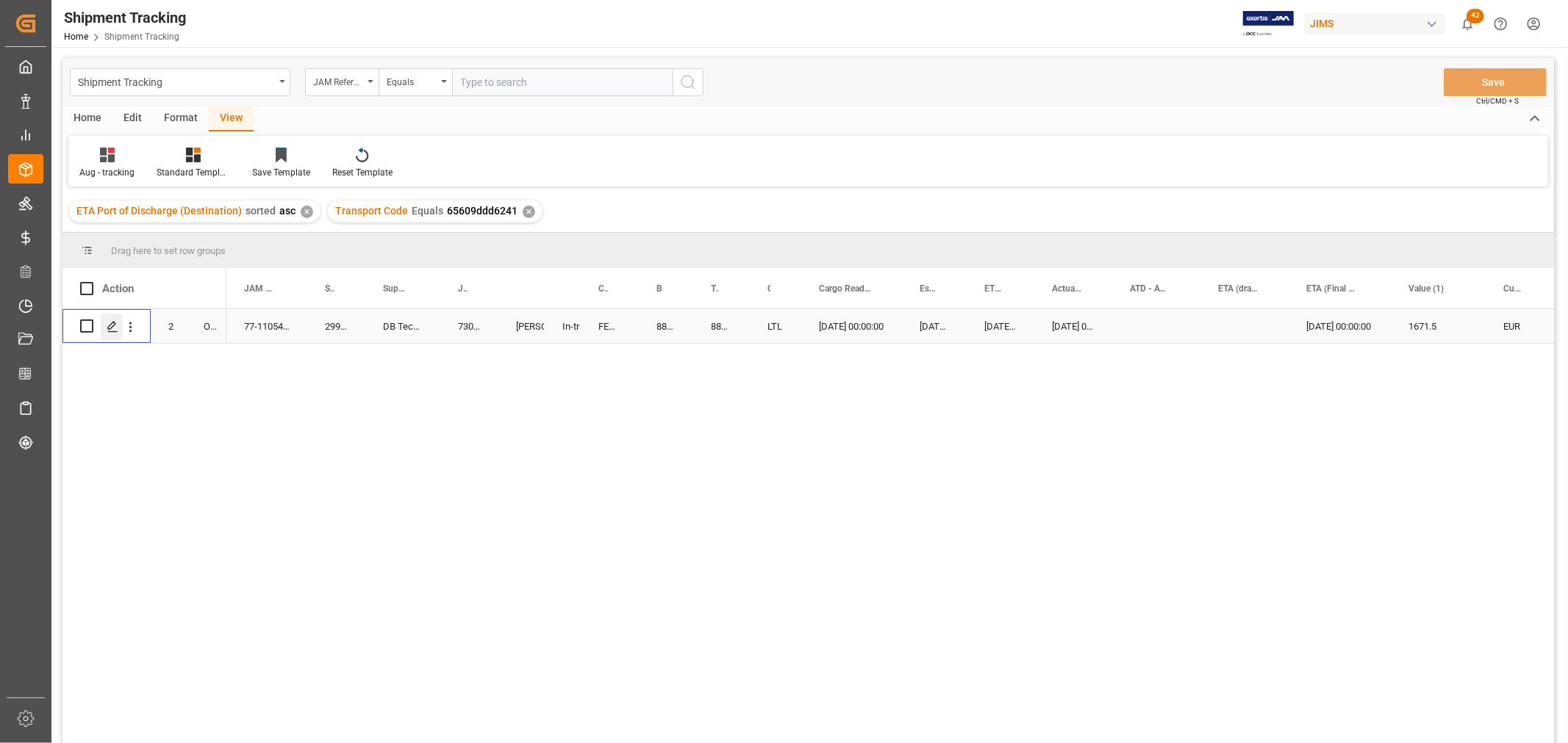
click at [107, 329] on icon "Press SPACE to select this row." at bounding box center [113, 327] width 12 height 12
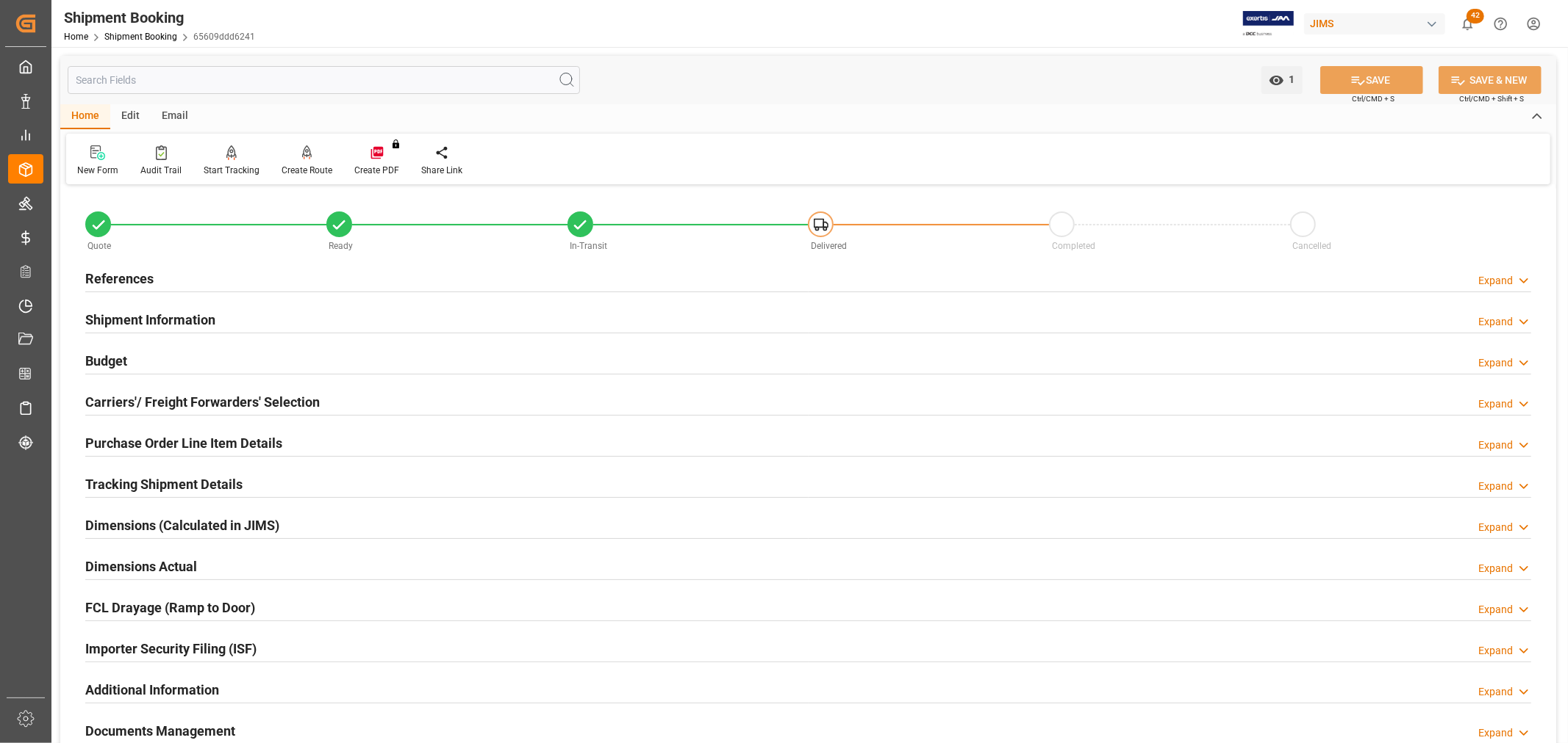
scroll to position [163, 0]
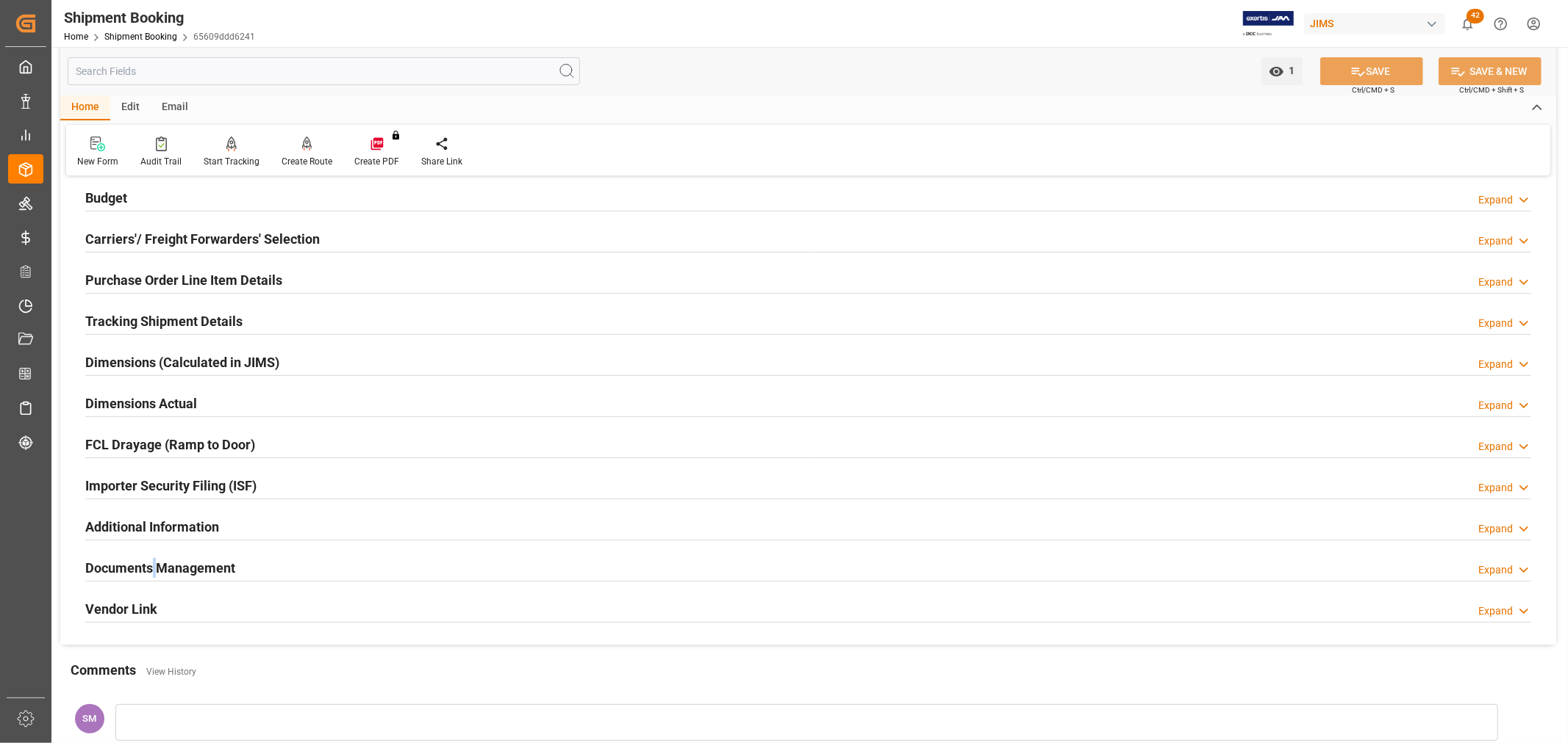
click at [156, 561] on h2 "Documents Management" at bounding box center [160, 568] width 150 height 20
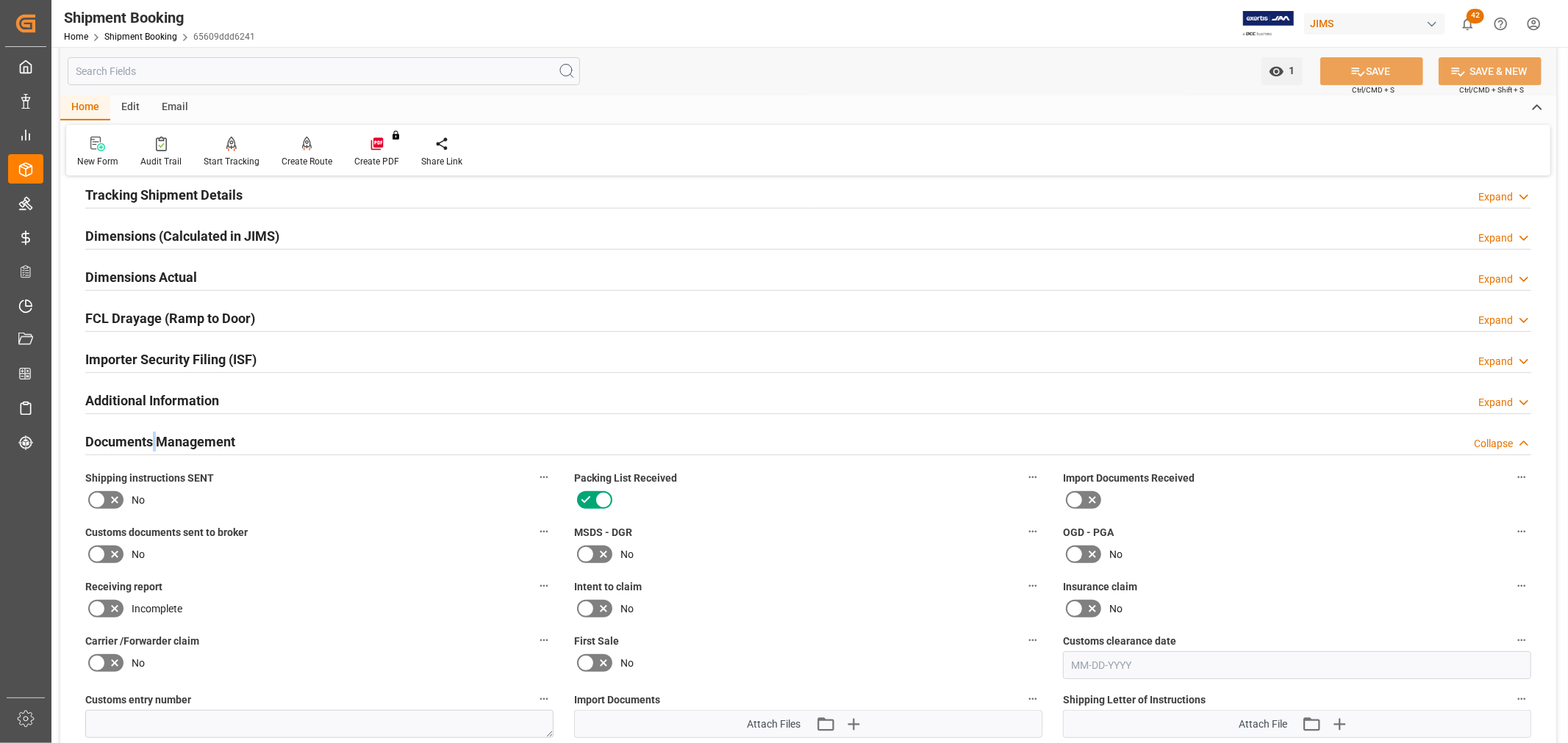
scroll to position [408, 0]
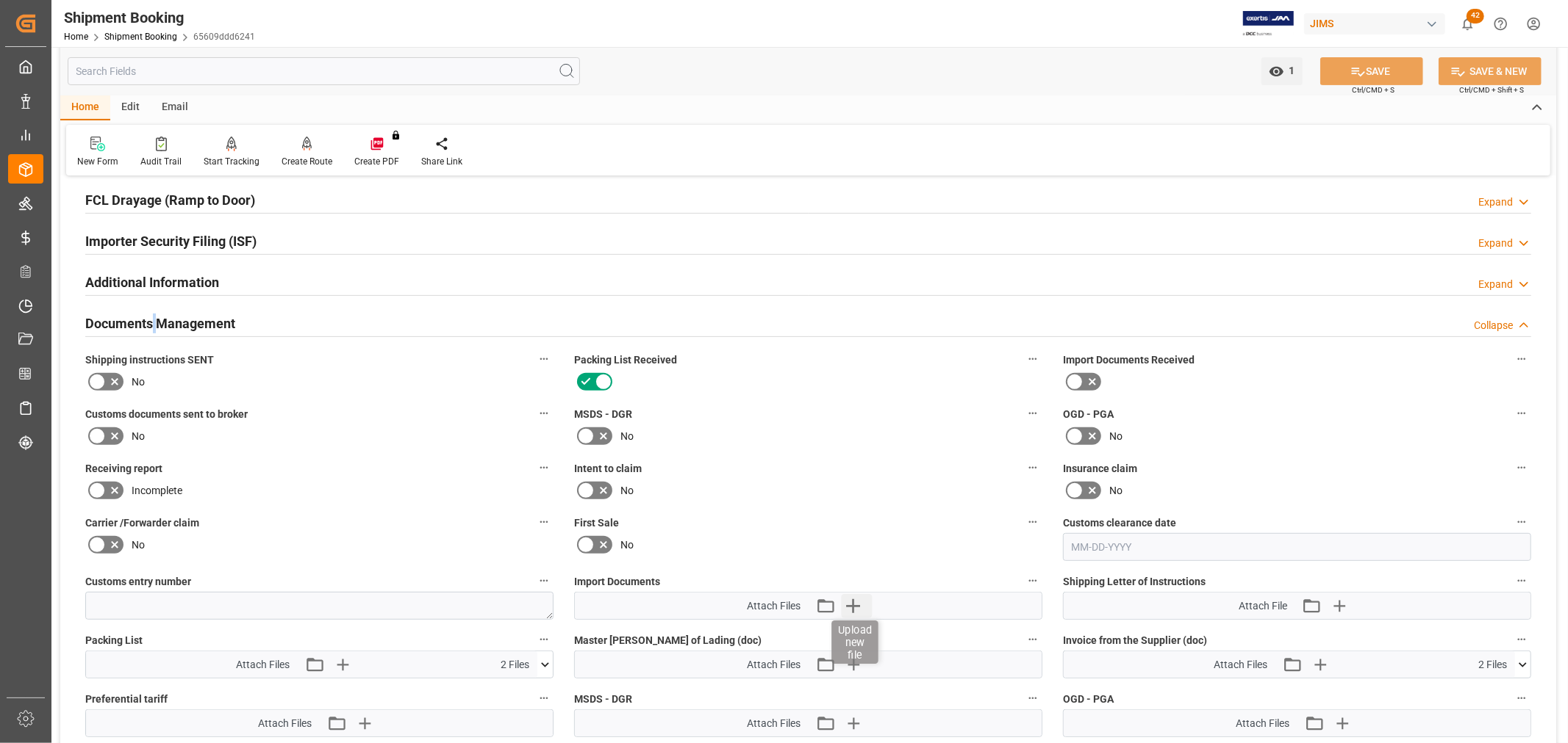
click at [854, 604] on icon "button" at bounding box center [853, 606] width 14 height 14
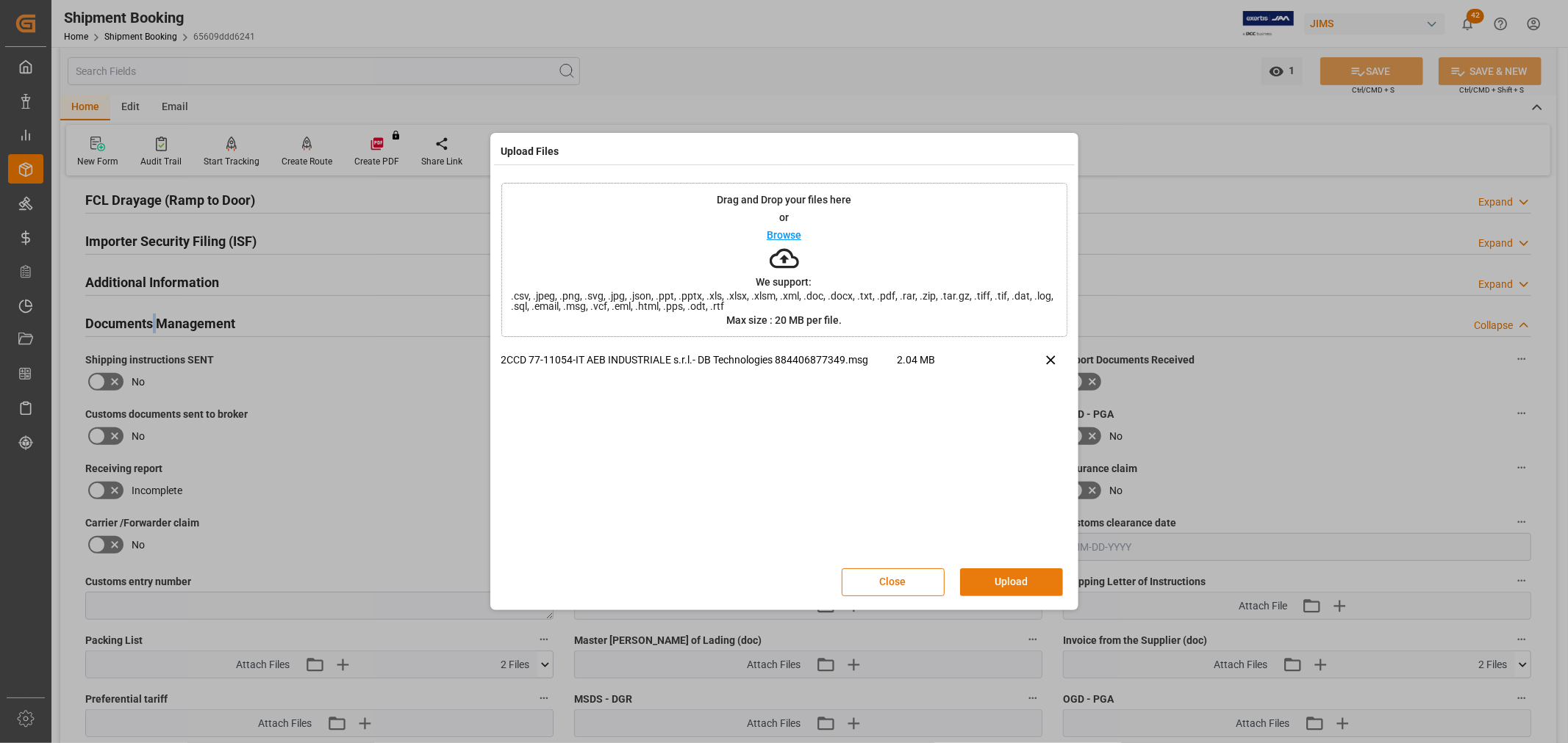
click at [1015, 582] on button "Upload" at bounding box center [1011, 582] width 103 height 28
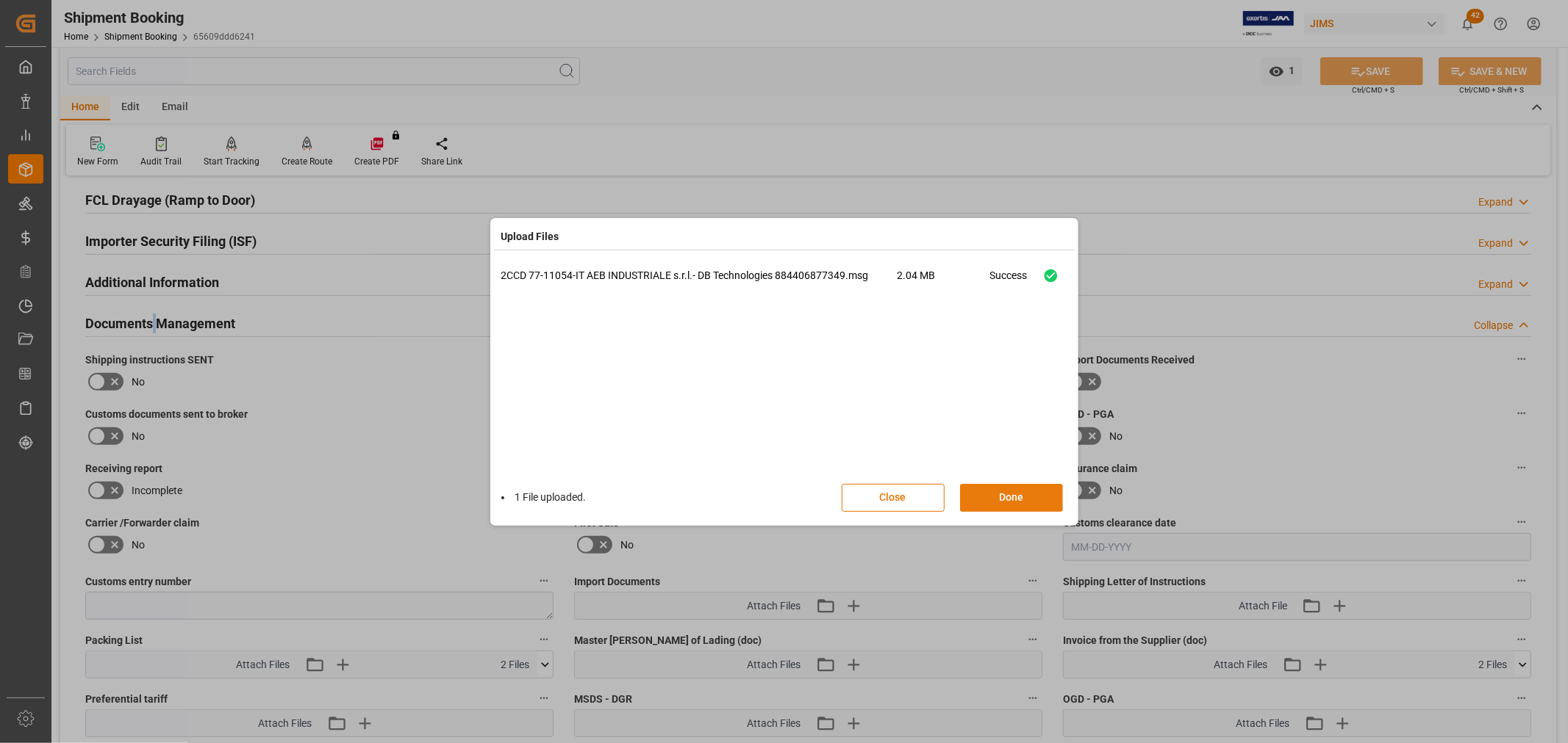
click at [1010, 494] on button "Done" at bounding box center [1011, 498] width 103 height 28
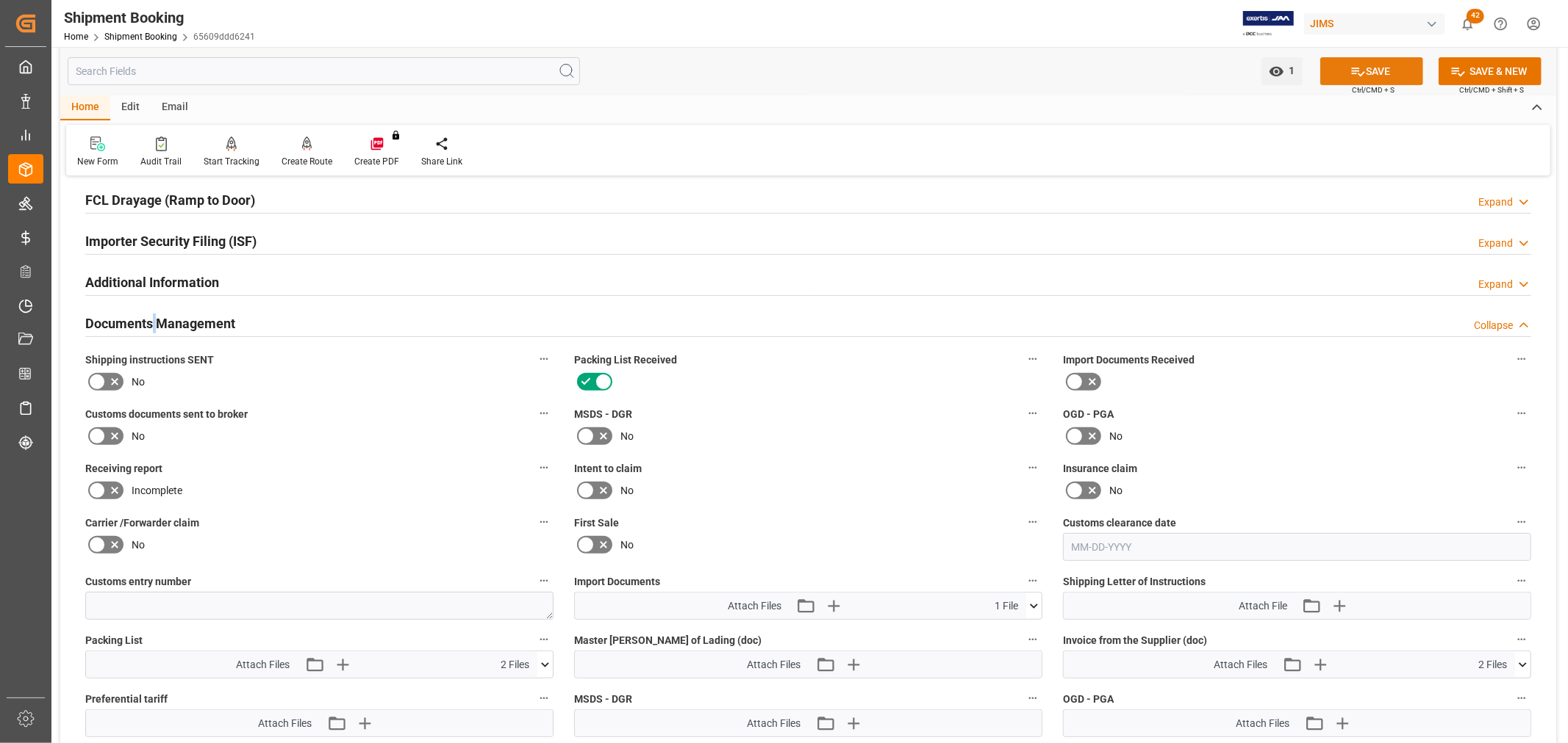
click at [1351, 75] on icon at bounding box center [1357, 71] width 15 height 15
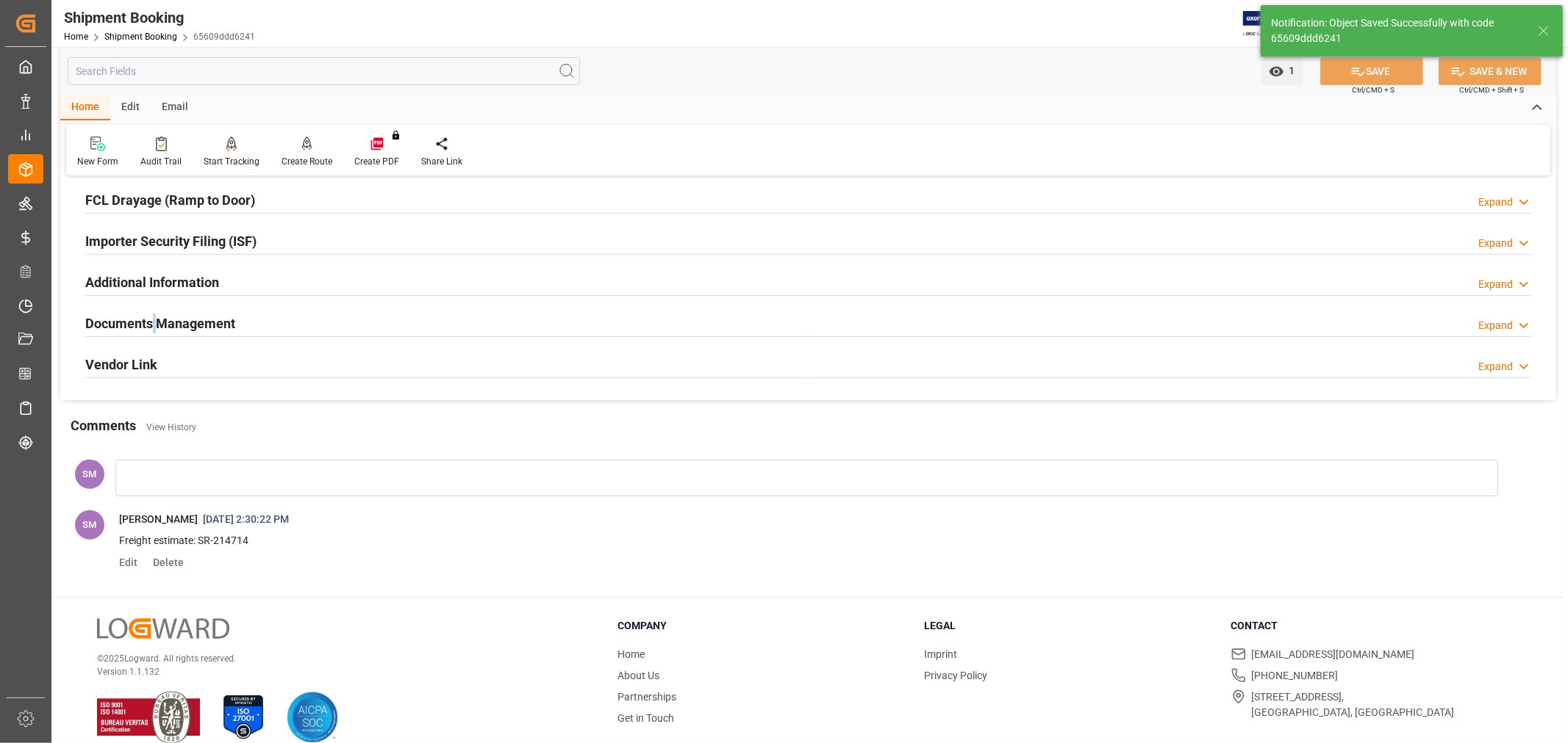
scroll to position [245, 0]
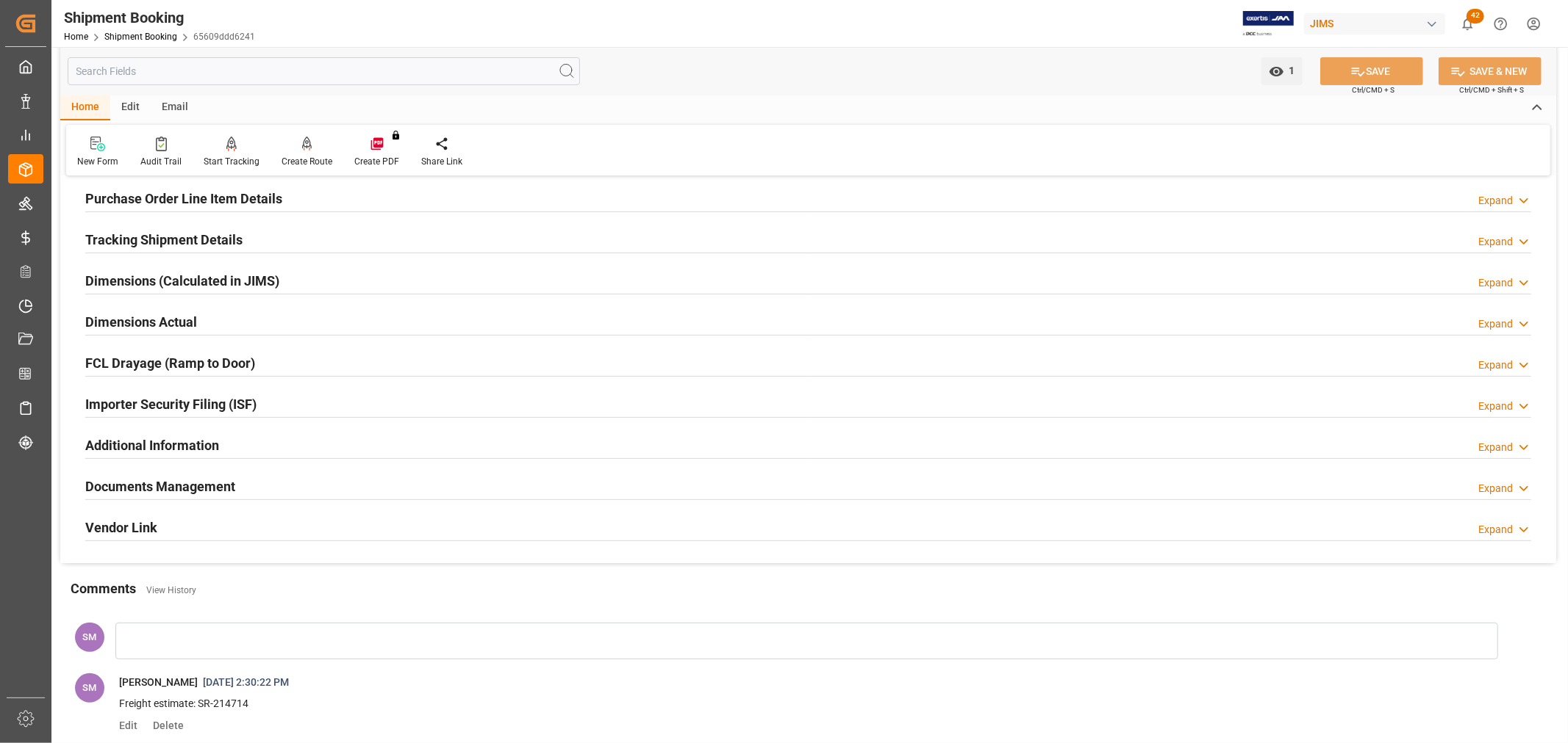
click at [220, 488] on h2 "Documents Management" at bounding box center [160, 487] width 150 height 20
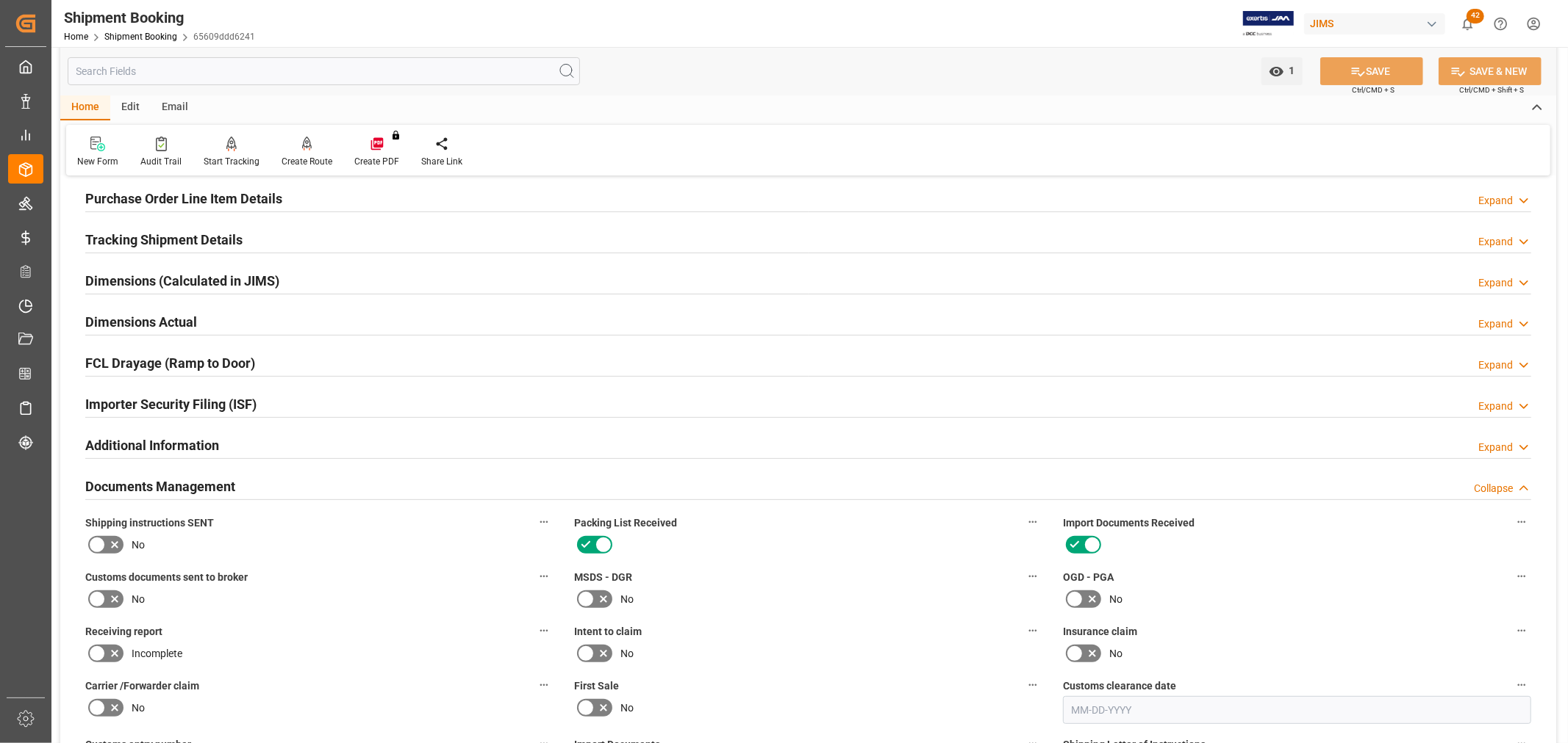
click at [100, 596] on icon at bounding box center [97, 599] width 18 height 18
click at [0, 0] on input "checkbox" at bounding box center [0, 0] width 0 height 0
click at [1354, 71] on icon at bounding box center [1357, 71] width 15 height 15
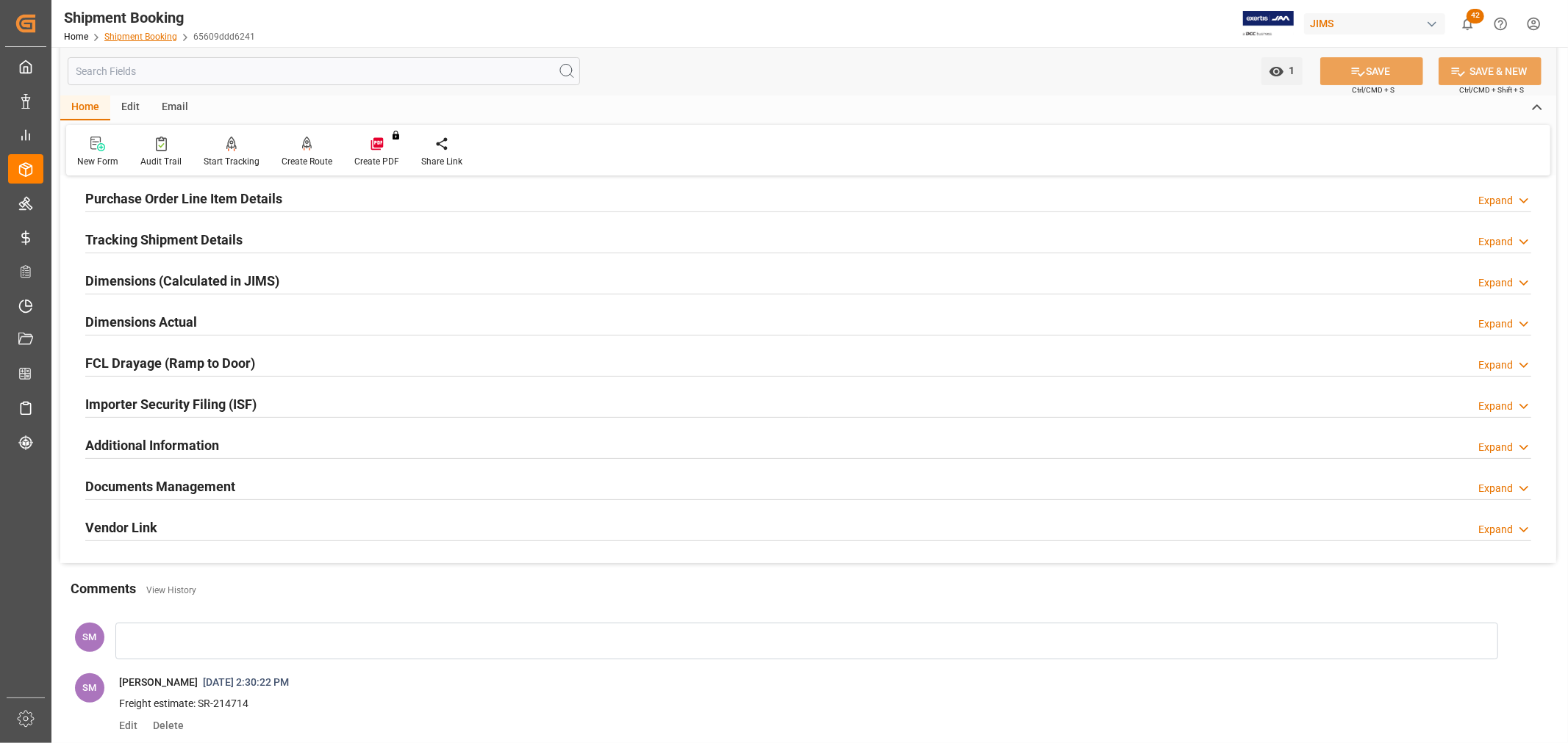
click at [133, 39] on link "Shipment Booking" at bounding box center [141, 36] width 73 height 10
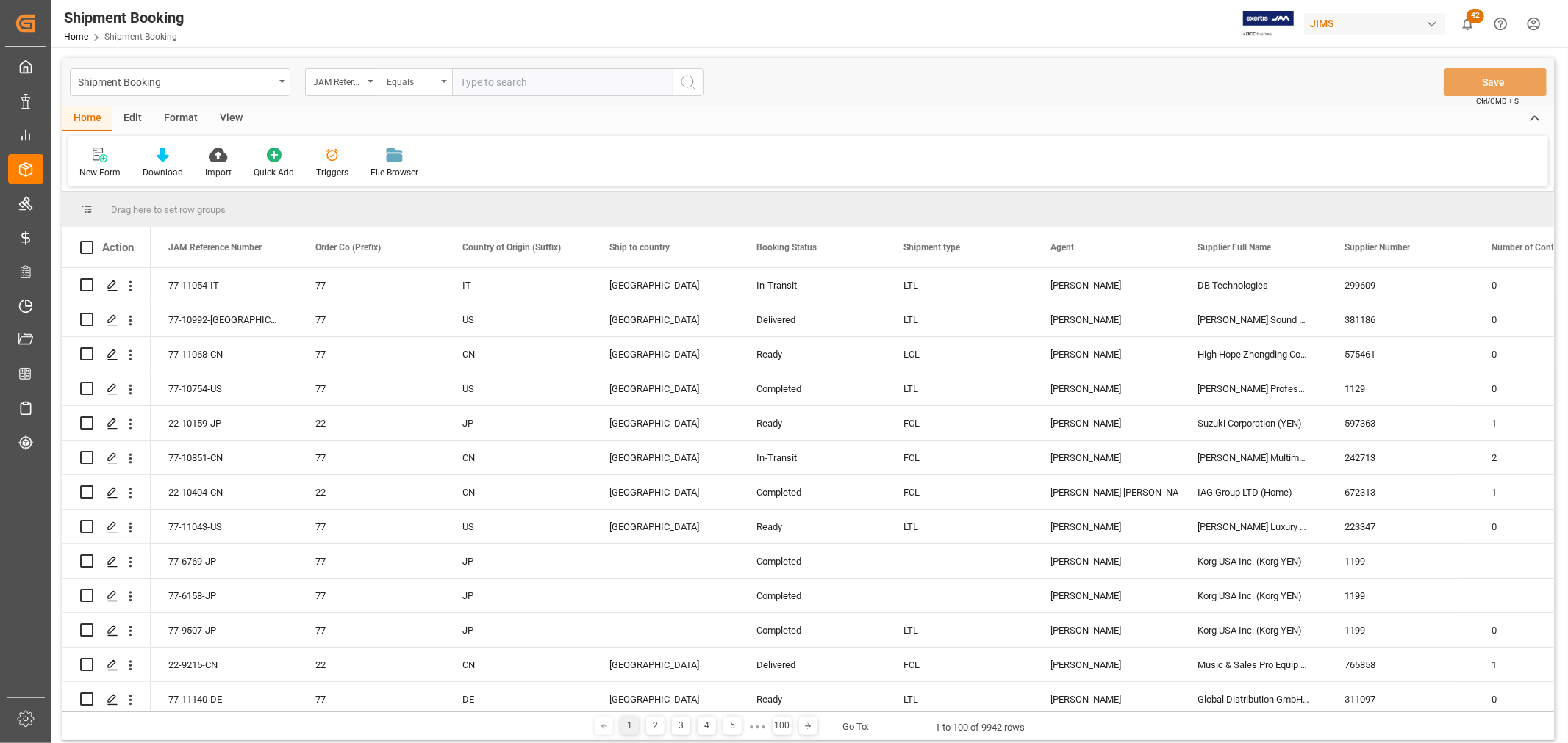
click at [448, 83] on div "Equals" at bounding box center [415, 82] width 73 height 28
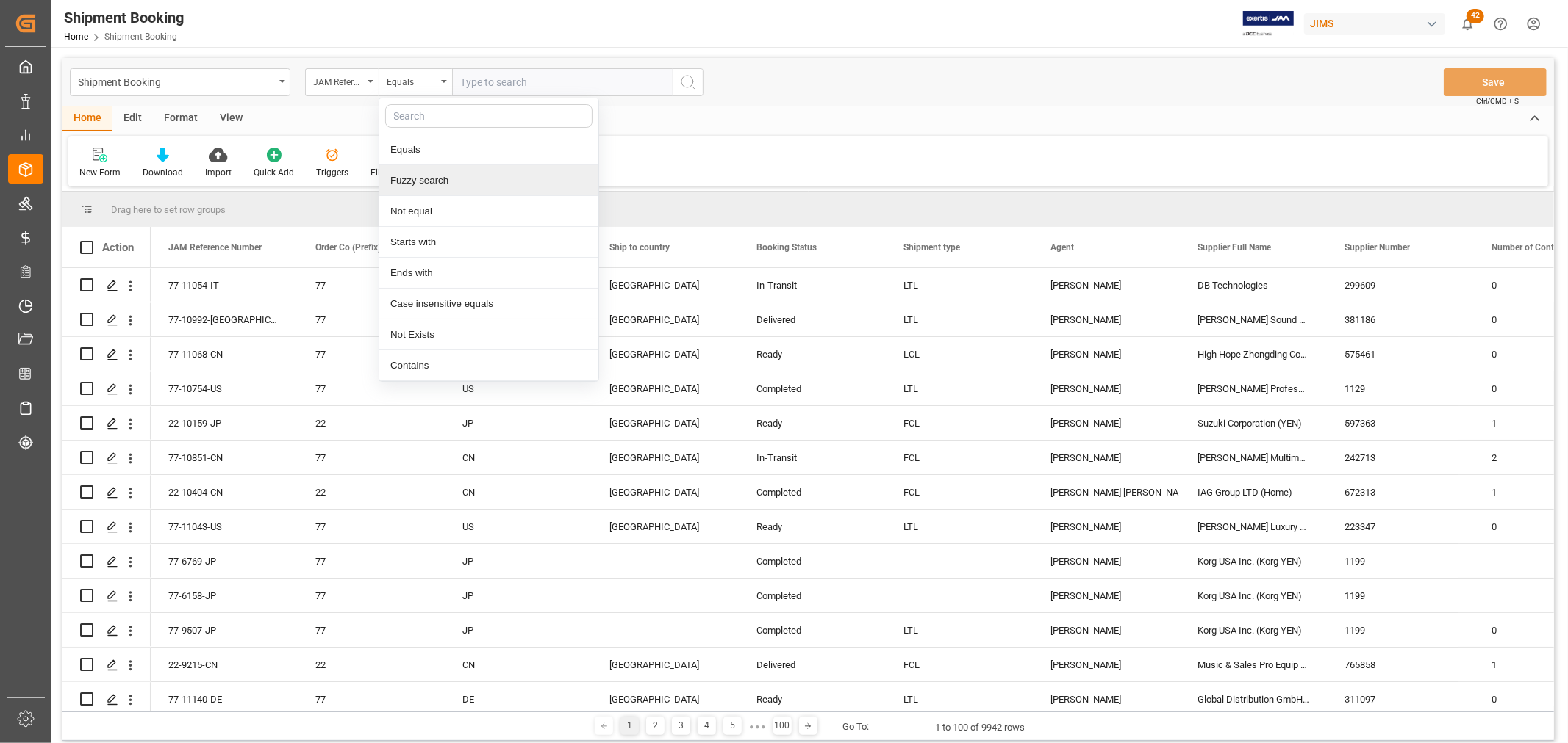
click at [428, 185] on div "Fuzzy search" at bounding box center [489, 181] width 219 height 31
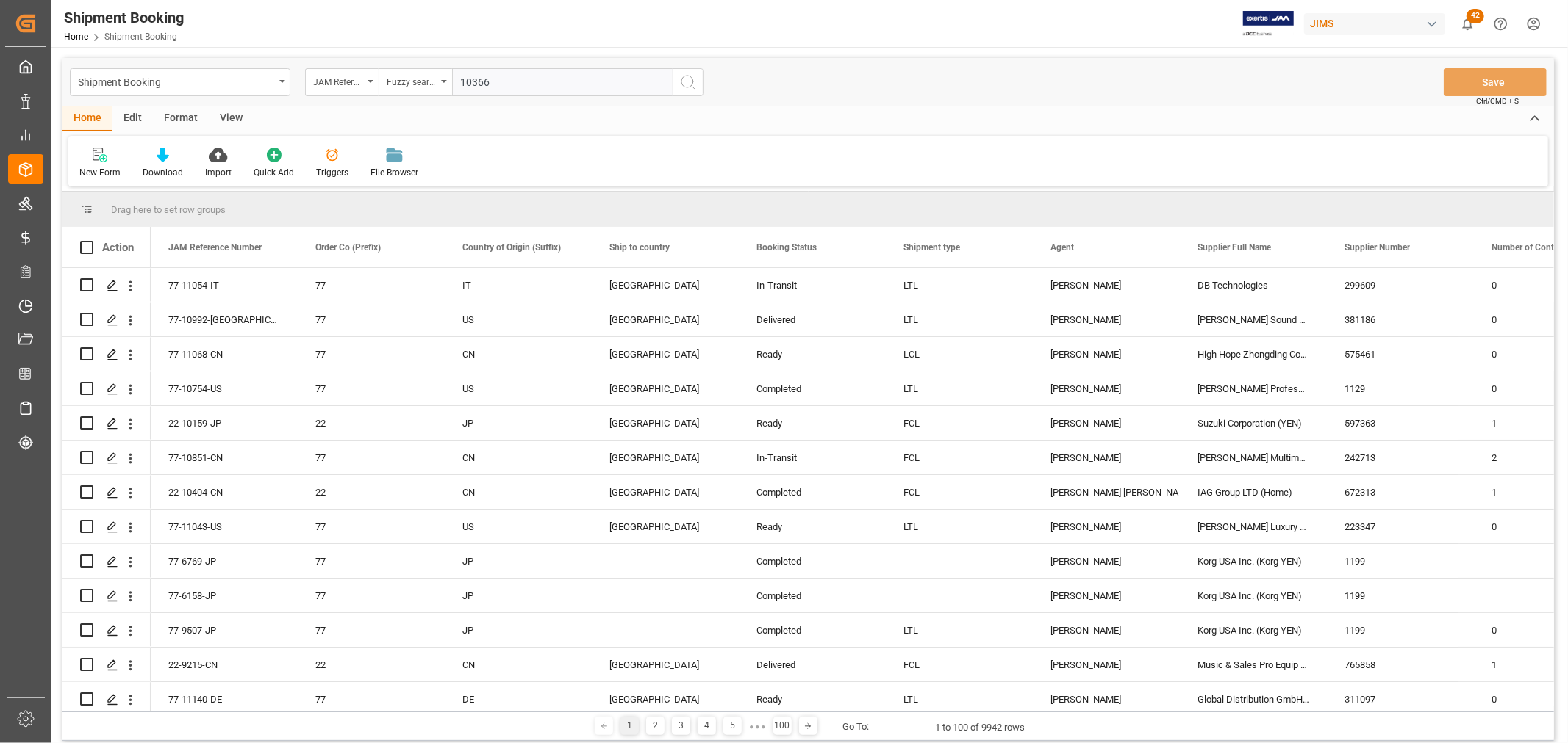
type input "10366"
click at [694, 76] on icon "search button" at bounding box center [688, 82] width 18 height 18
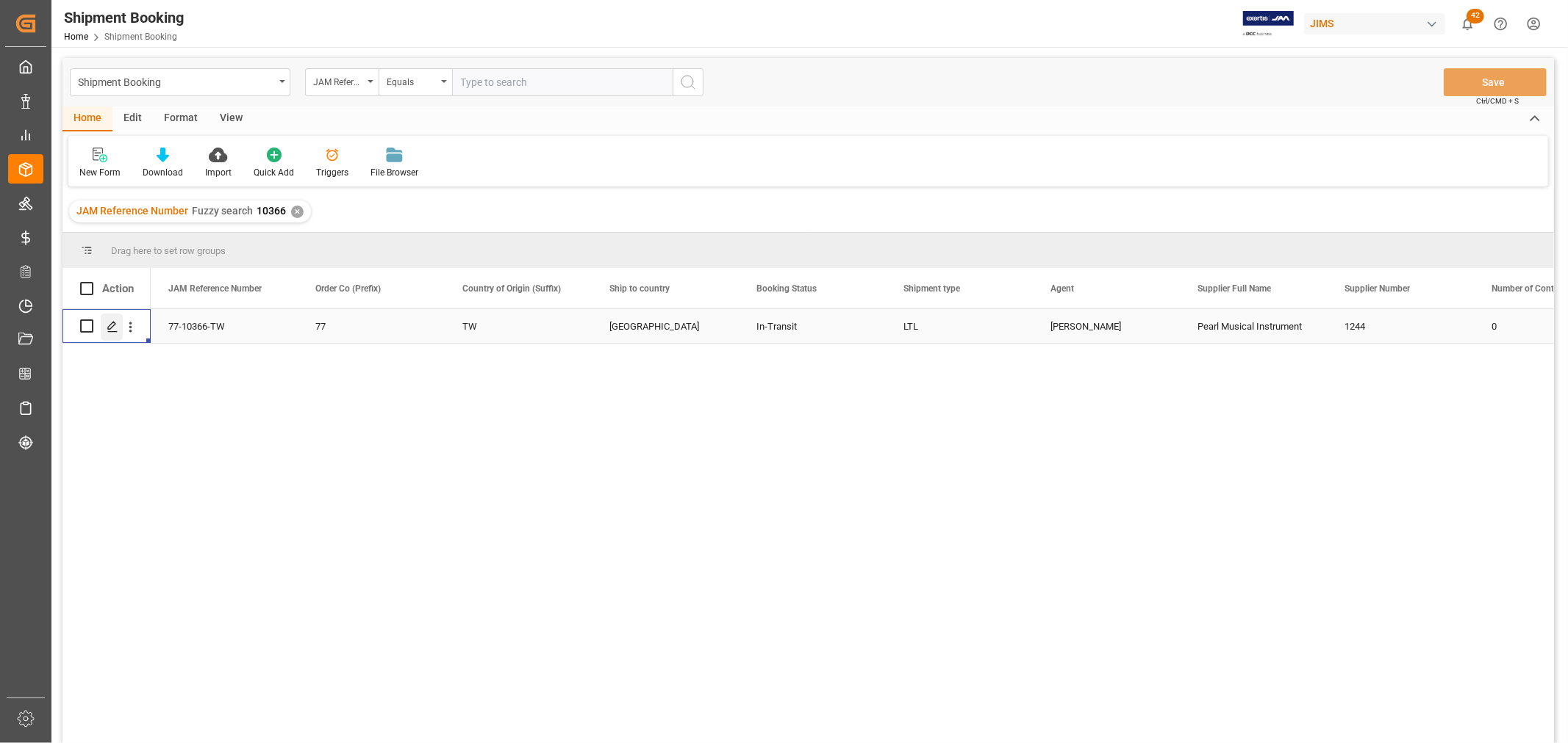
click at [107, 324] on icon "Press SPACE to select this row." at bounding box center [113, 327] width 12 height 12
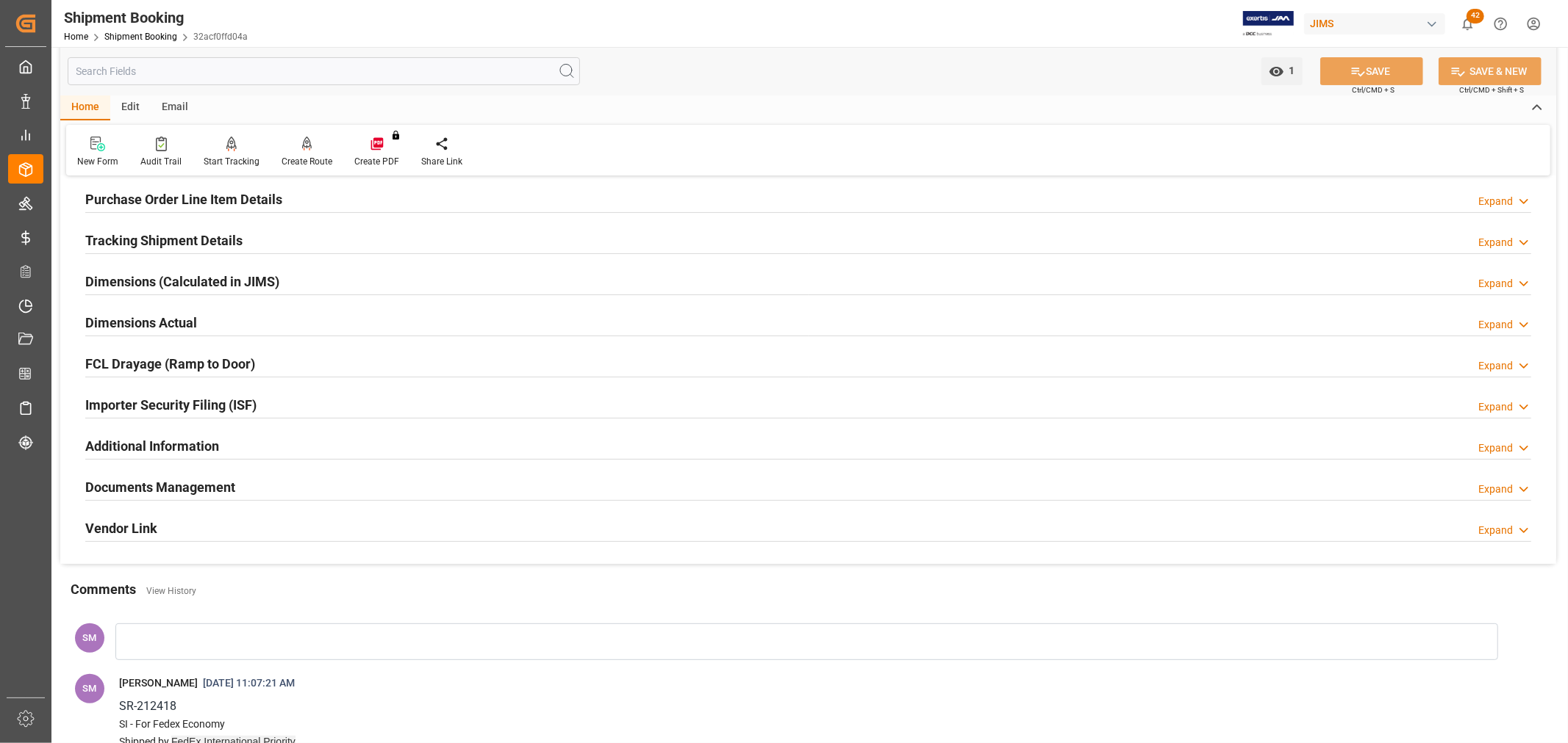
scroll to position [245, 0]
click at [134, 480] on h2 "Documents Management" at bounding box center [160, 487] width 150 height 20
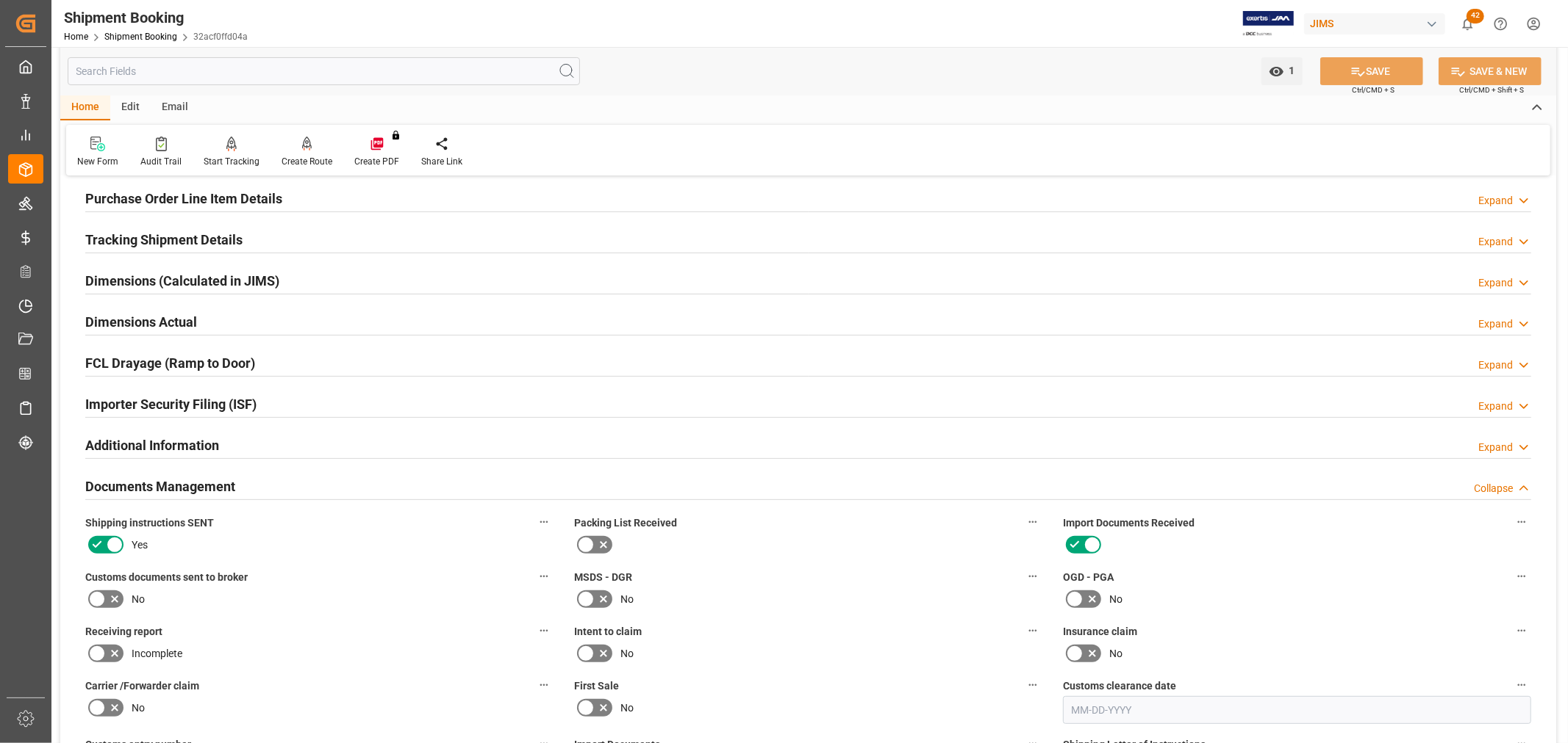
click at [112, 597] on icon at bounding box center [114, 600] width 7 height 7
click at [0, 0] on input "checkbox" at bounding box center [0, 0] width 0 height 0
click at [1410, 67] on button "SAVE" at bounding box center [1371, 71] width 103 height 28
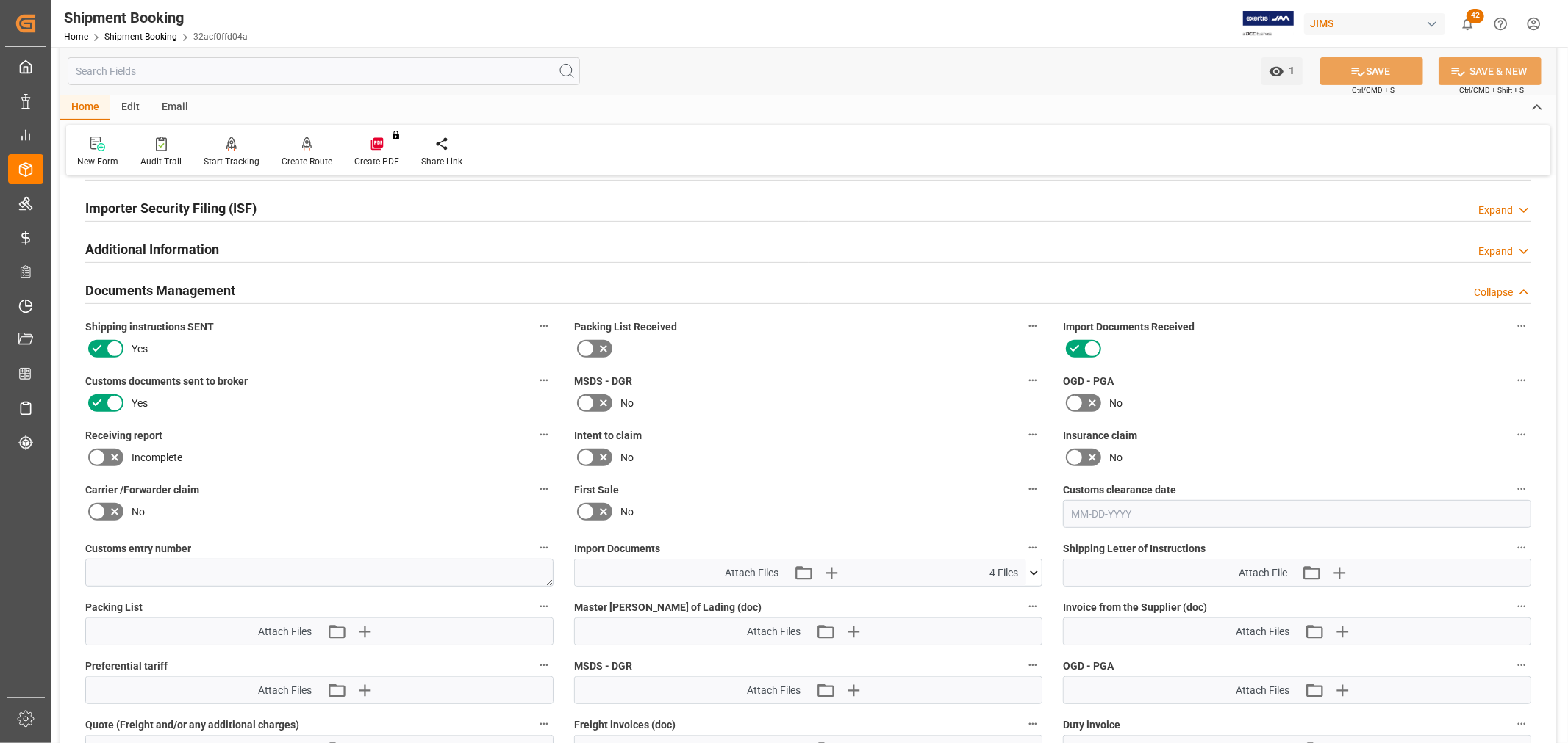
scroll to position [489, 0]
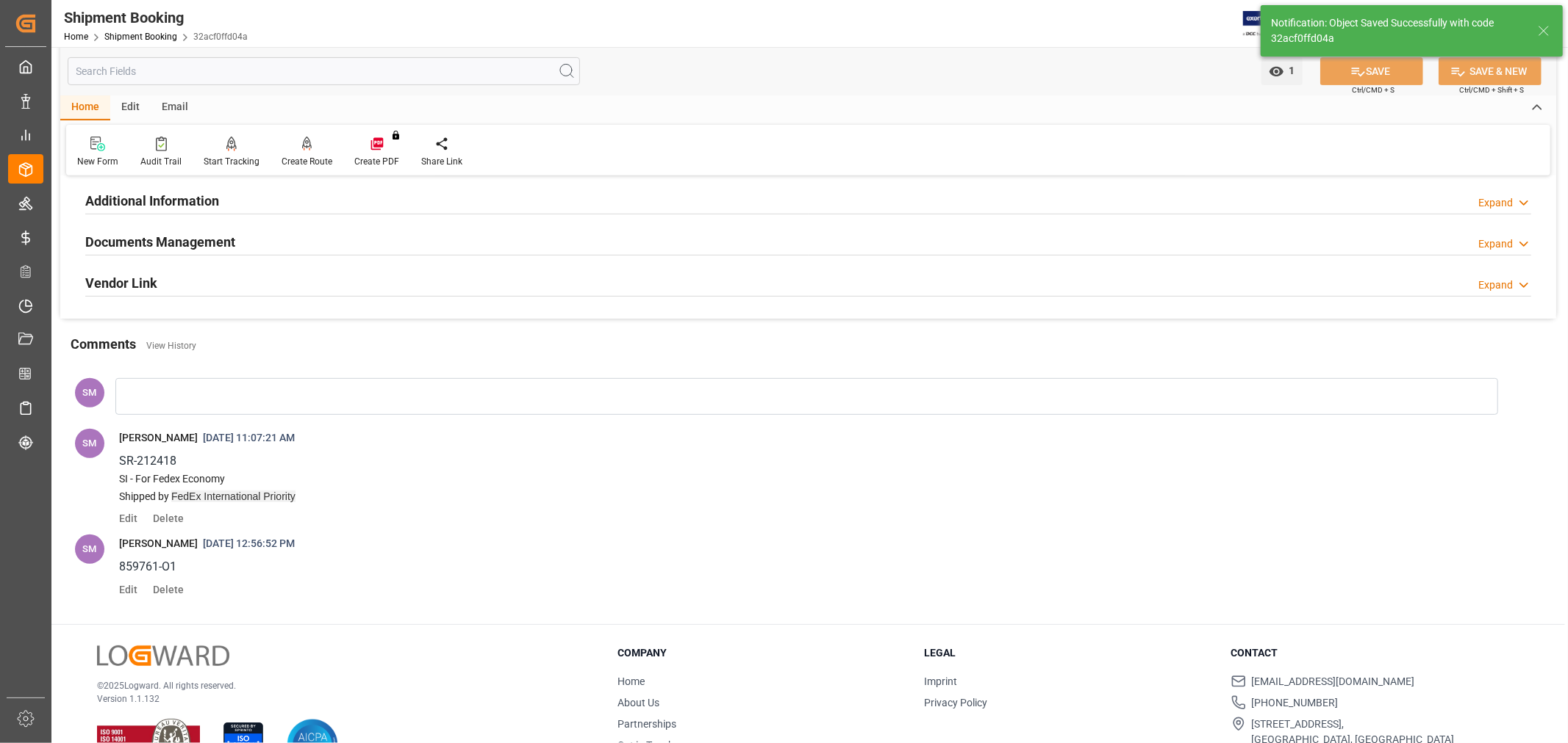
click at [207, 245] on h2 "Documents Management" at bounding box center [160, 242] width 150 height 20
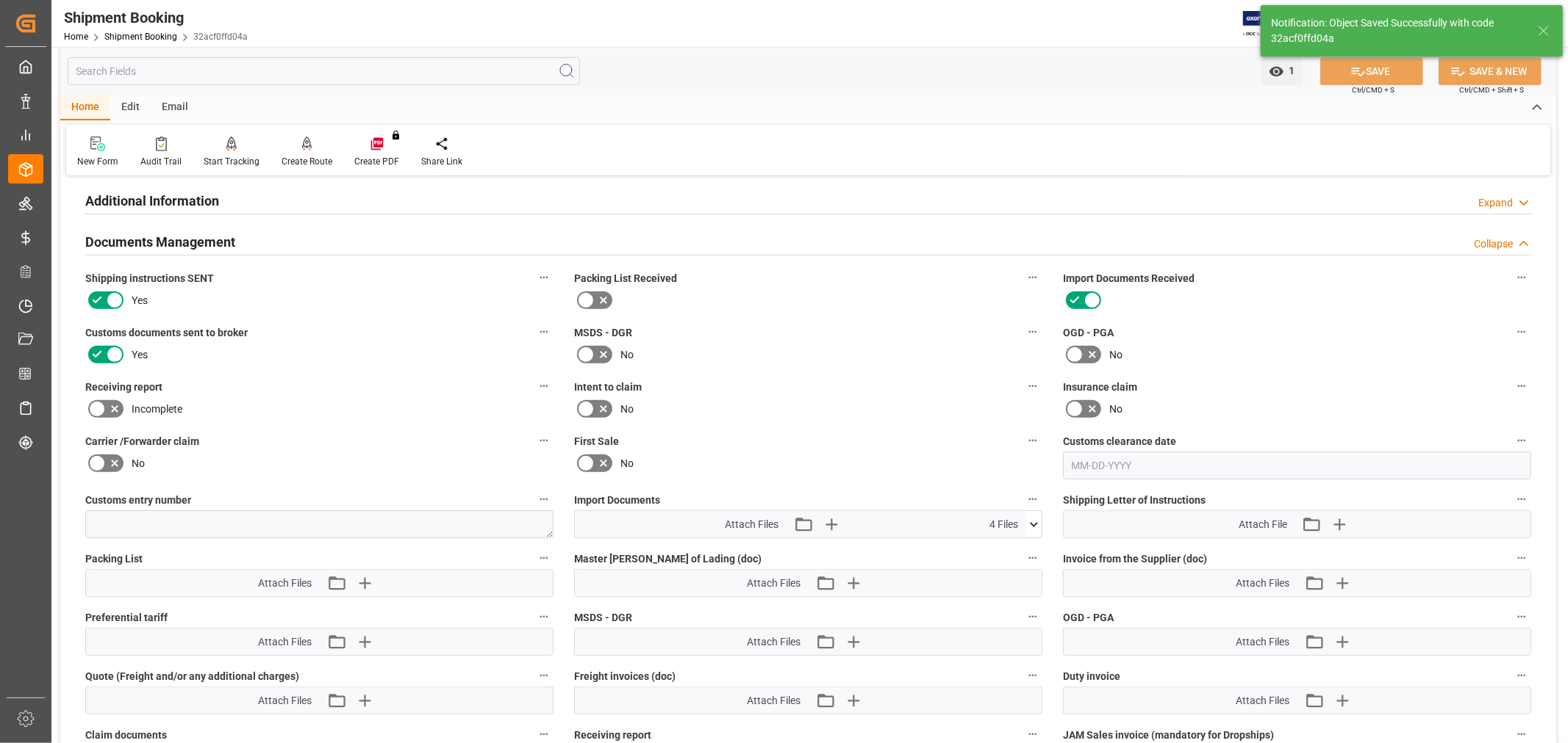
click at [1037, 524] on icon at bounding box center [1034, 525] width 15 height 15
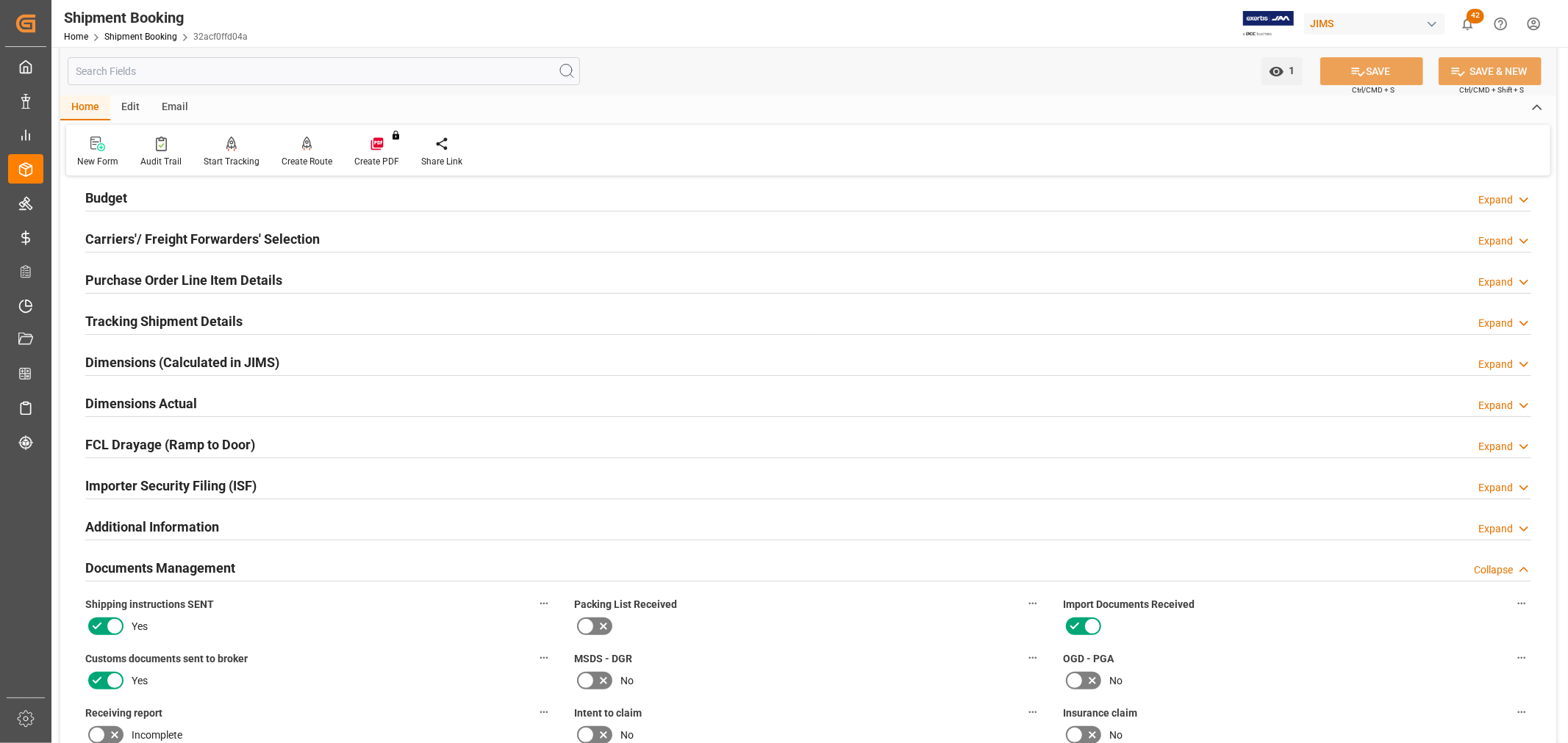
scroll to position [0, 0]
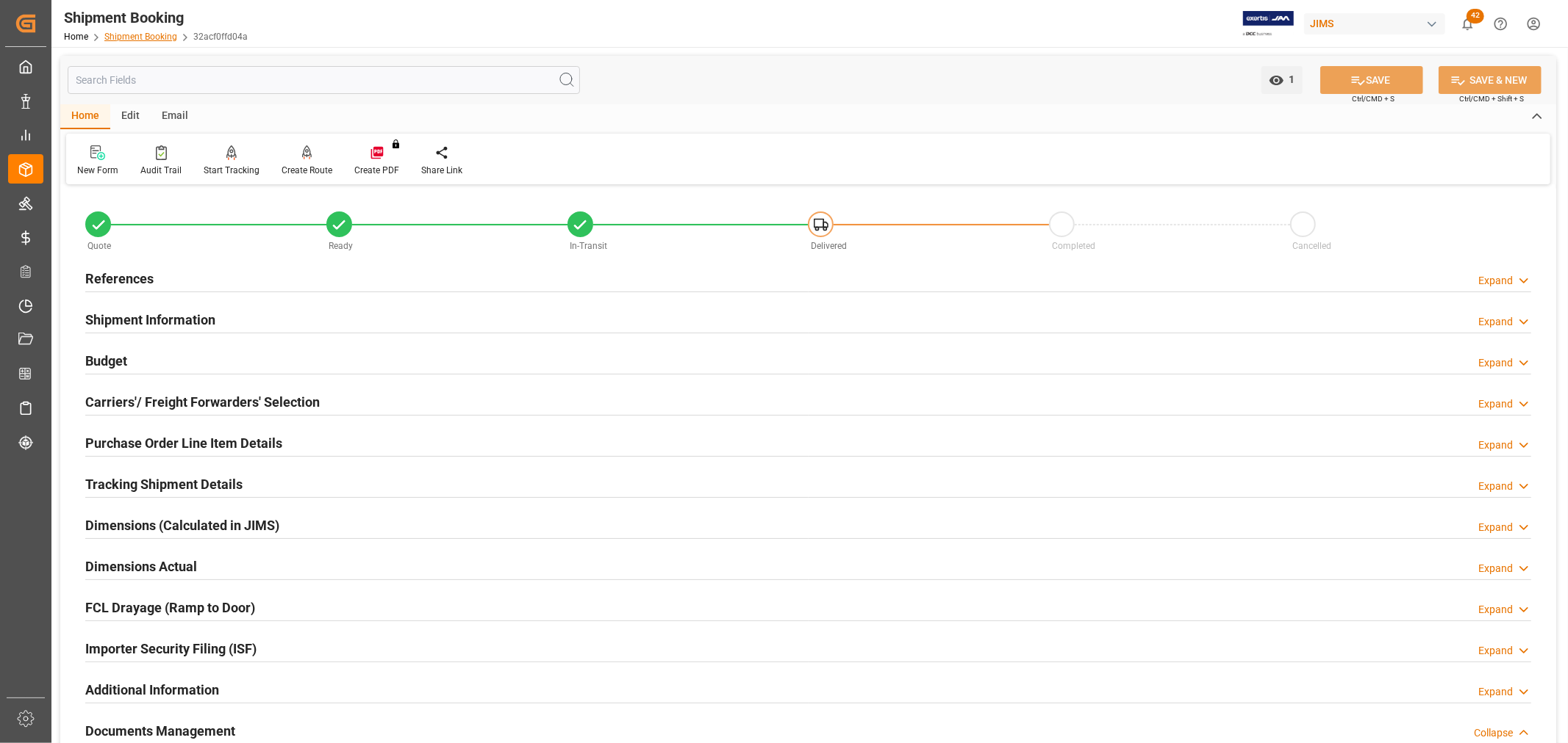
click at [158, 34] on link "Shipment Booking" at bounding box center [141, 36] width 73 height 10
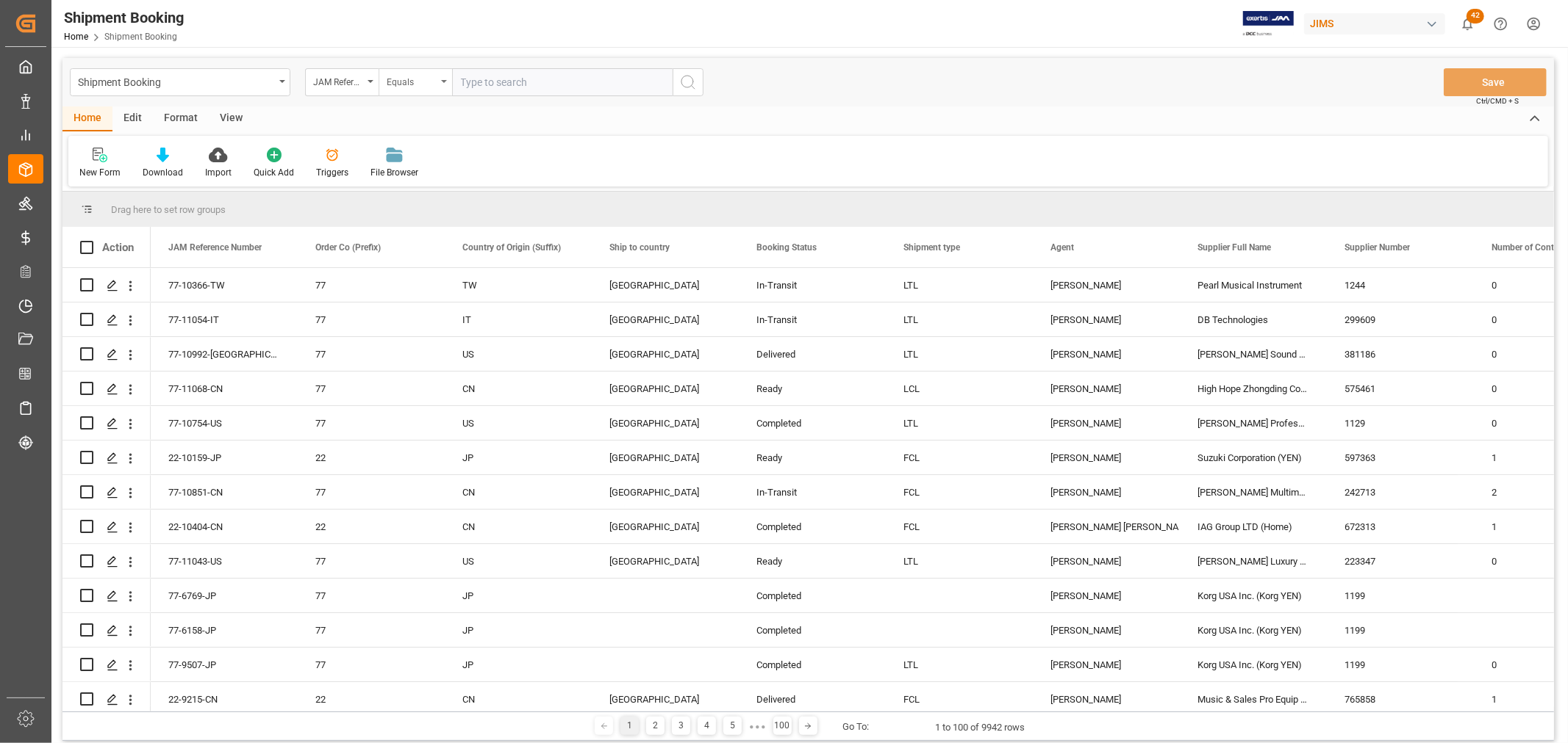
click at [442, 83] on div "Equals" at bounding box center [415, 82] width 73 height 28
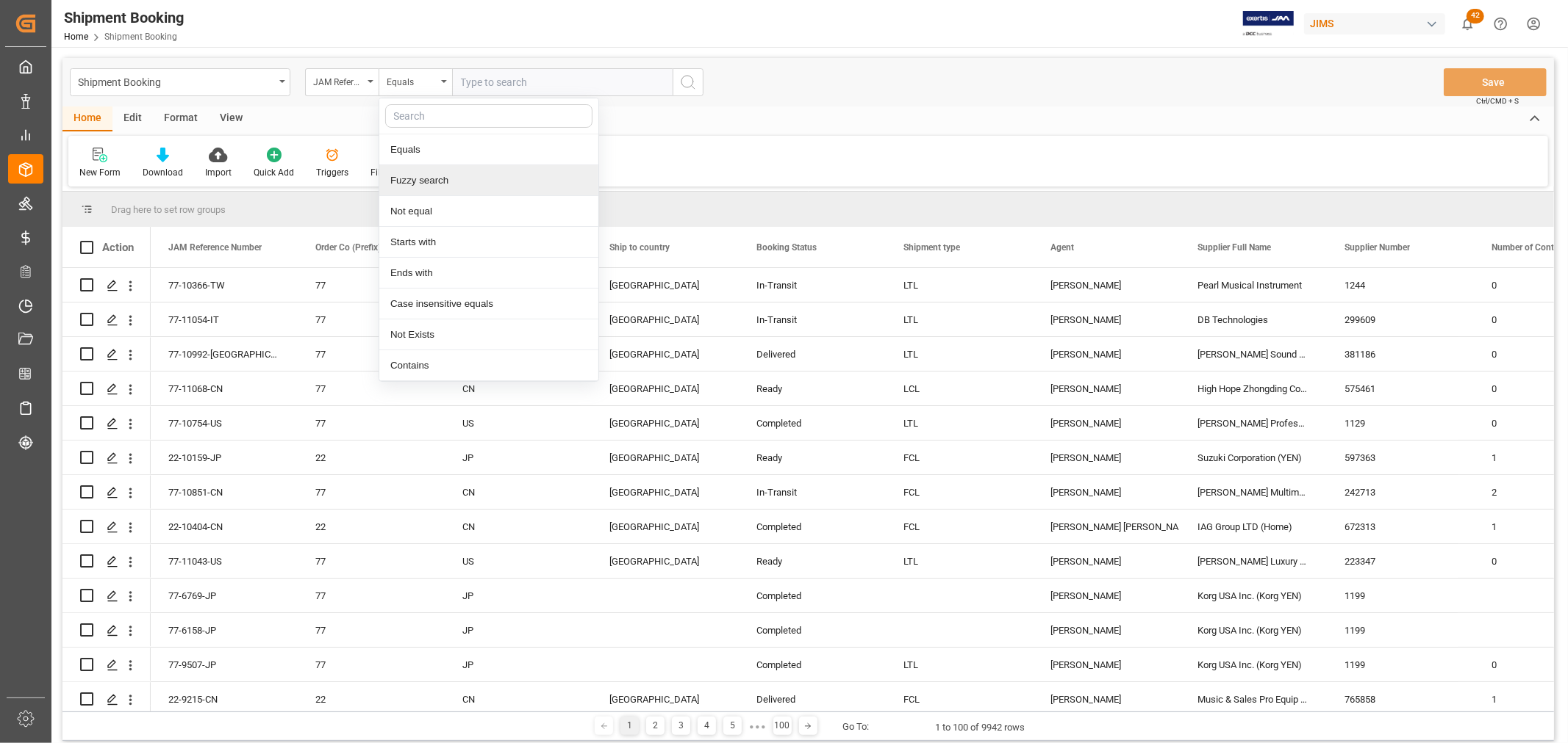
click at [440, 185] on div "Fuzzy search" at bounding box center [489, 181] width 219 height 31
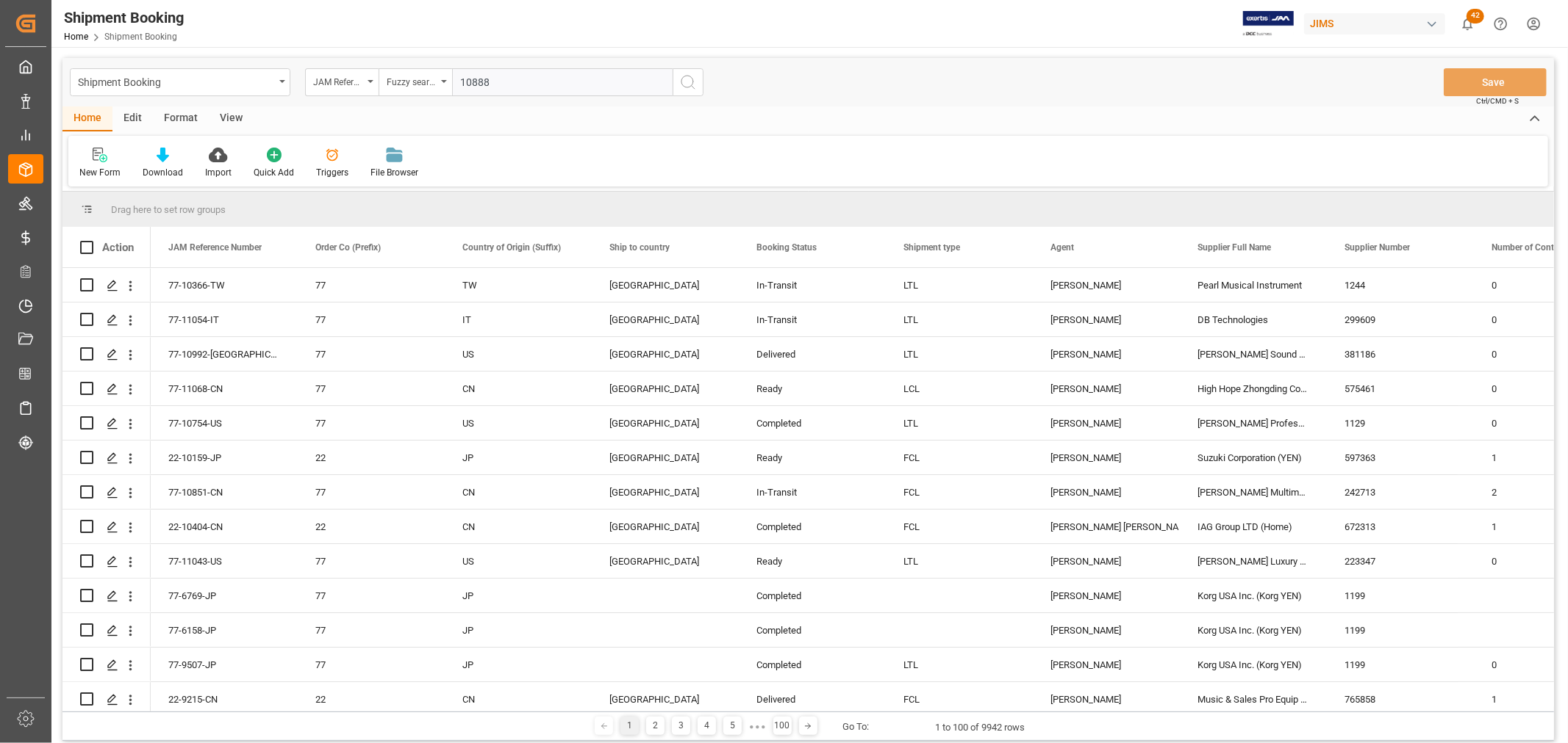
type input "10888"
click at [682, 85] on icon "search button" at bounding box center [688, 82] width 18 height 18
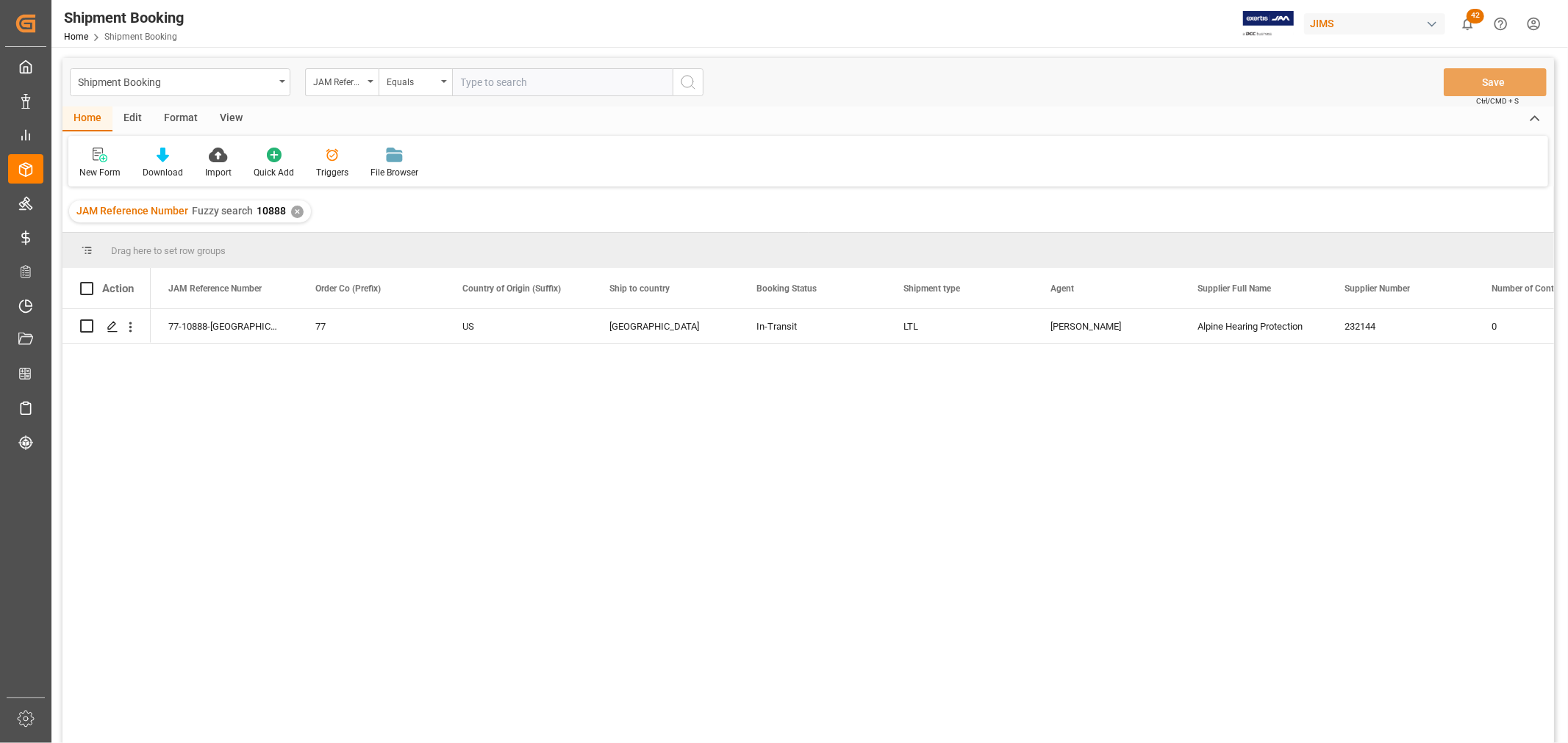
click at [223, 116] on div "View" at bounding box center [231, 119] width 45 height 25
click at [103, 164] on div "Default" at bounding box center [93, 163] width 51 height 32
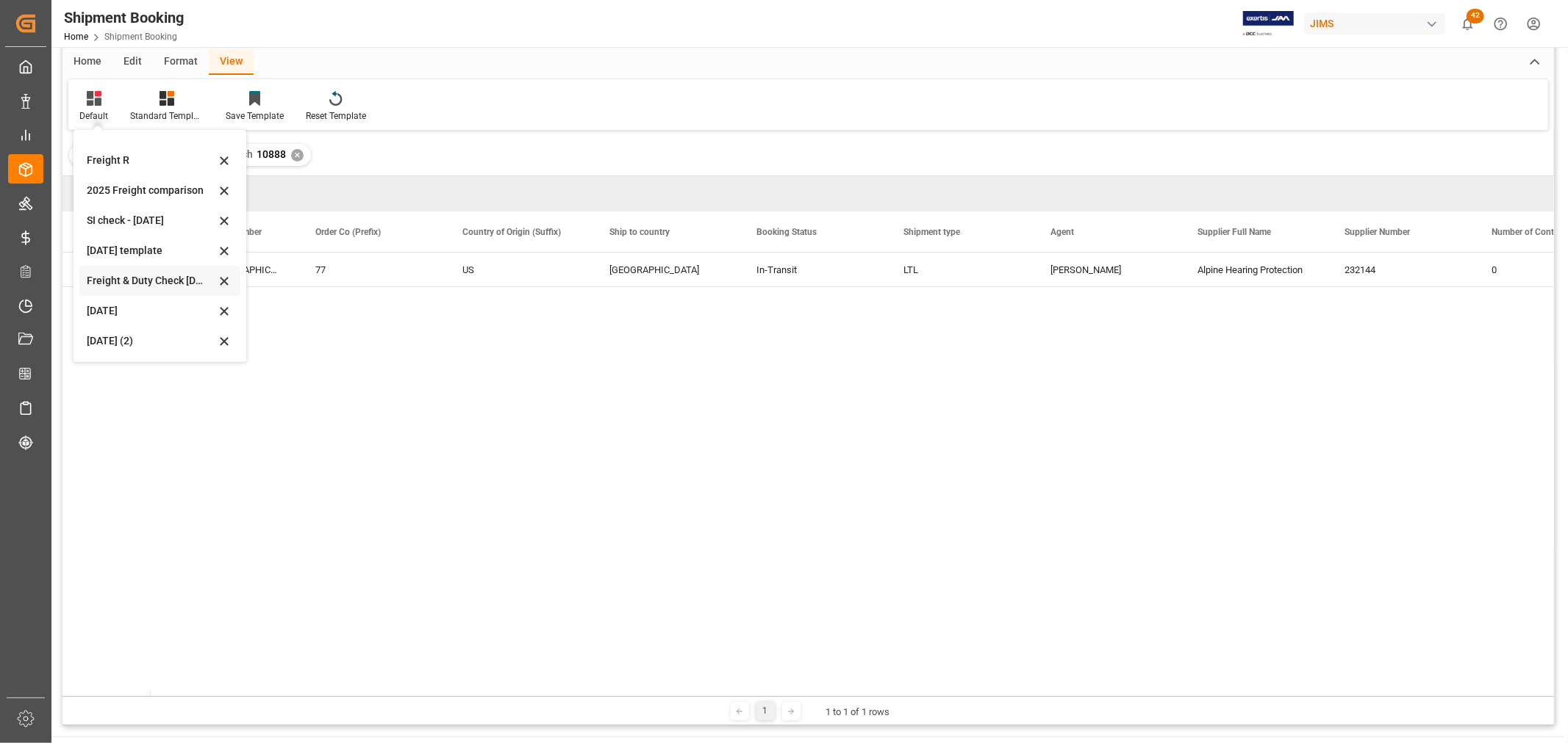
scroll to position [82, 0]
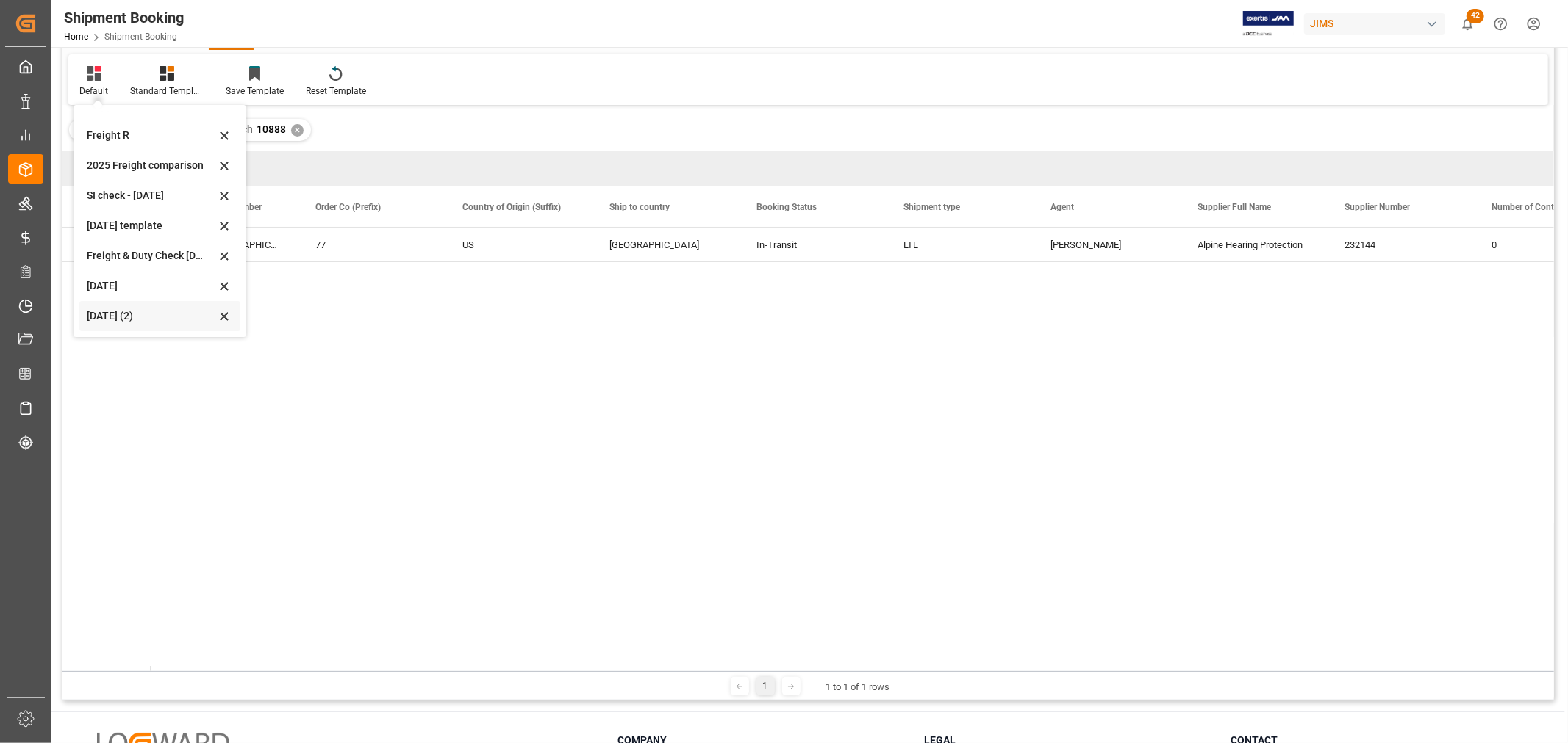
click at [118, 312] on div "Aug 2025 (2)" at bounding box center [151, 316] width 129 height 15
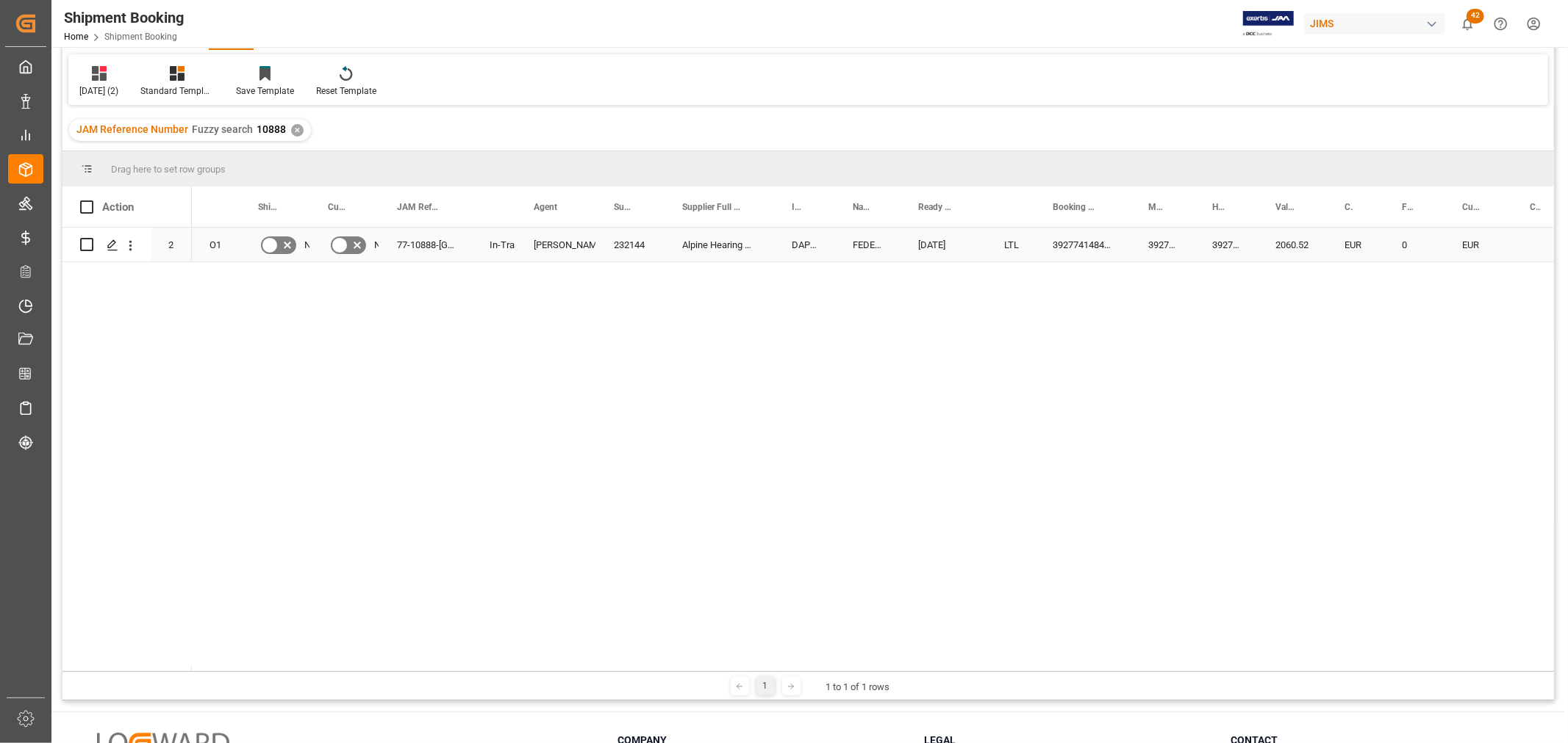
click at [357, 247] on icon "Press SPACE to select this row." at bounding box center [357, 245] width 18 height 18
click at [0, 0] on input "Press SPACE to select this row." at bounding box center [0, 0] width 0 height 0
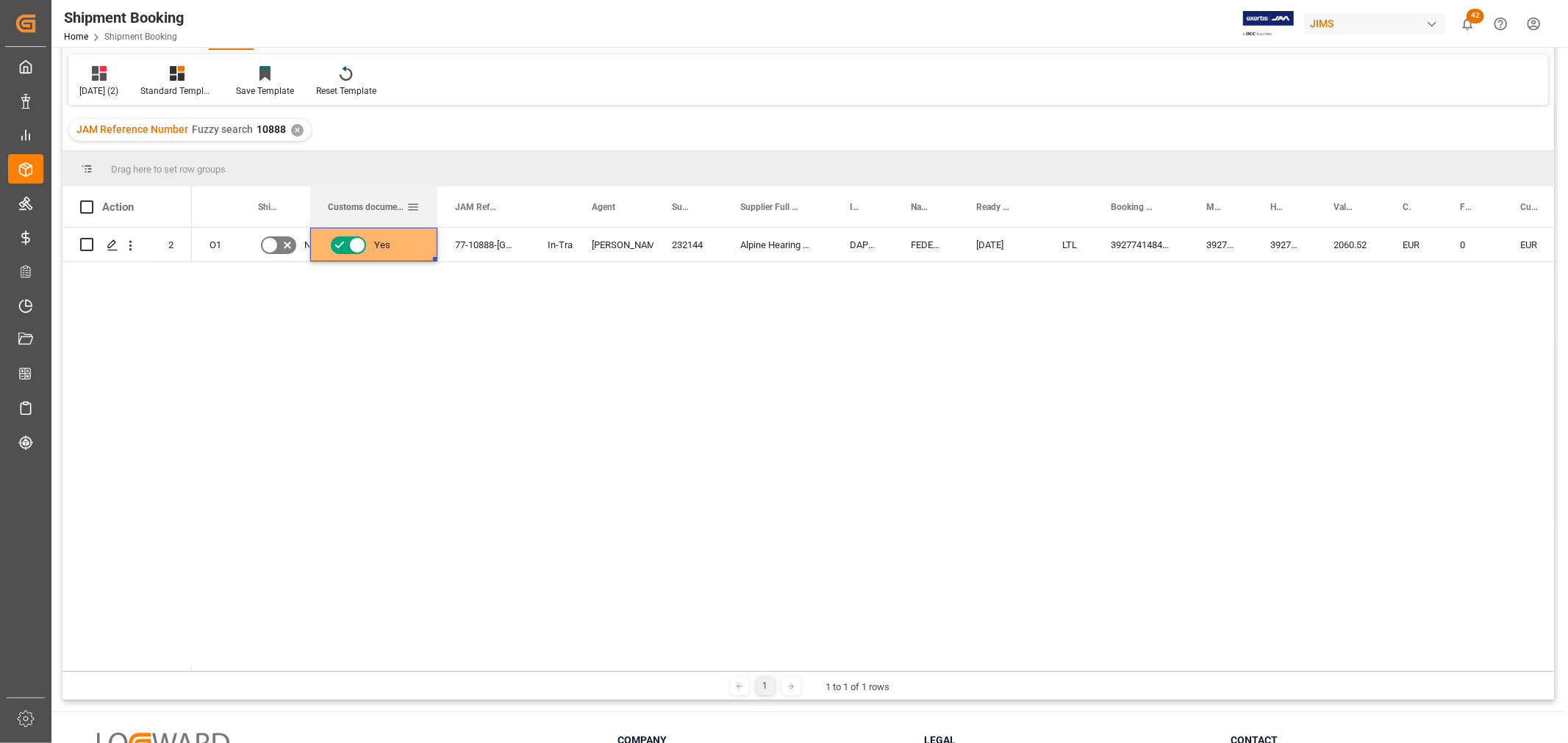
drag, startPoint x: 377, startPoint y: 202, endPoint x: 435, endPoint y: 216, distance: 59.7
click at [435, 216] on div at bounding box center [436, 206] width 6 height 40
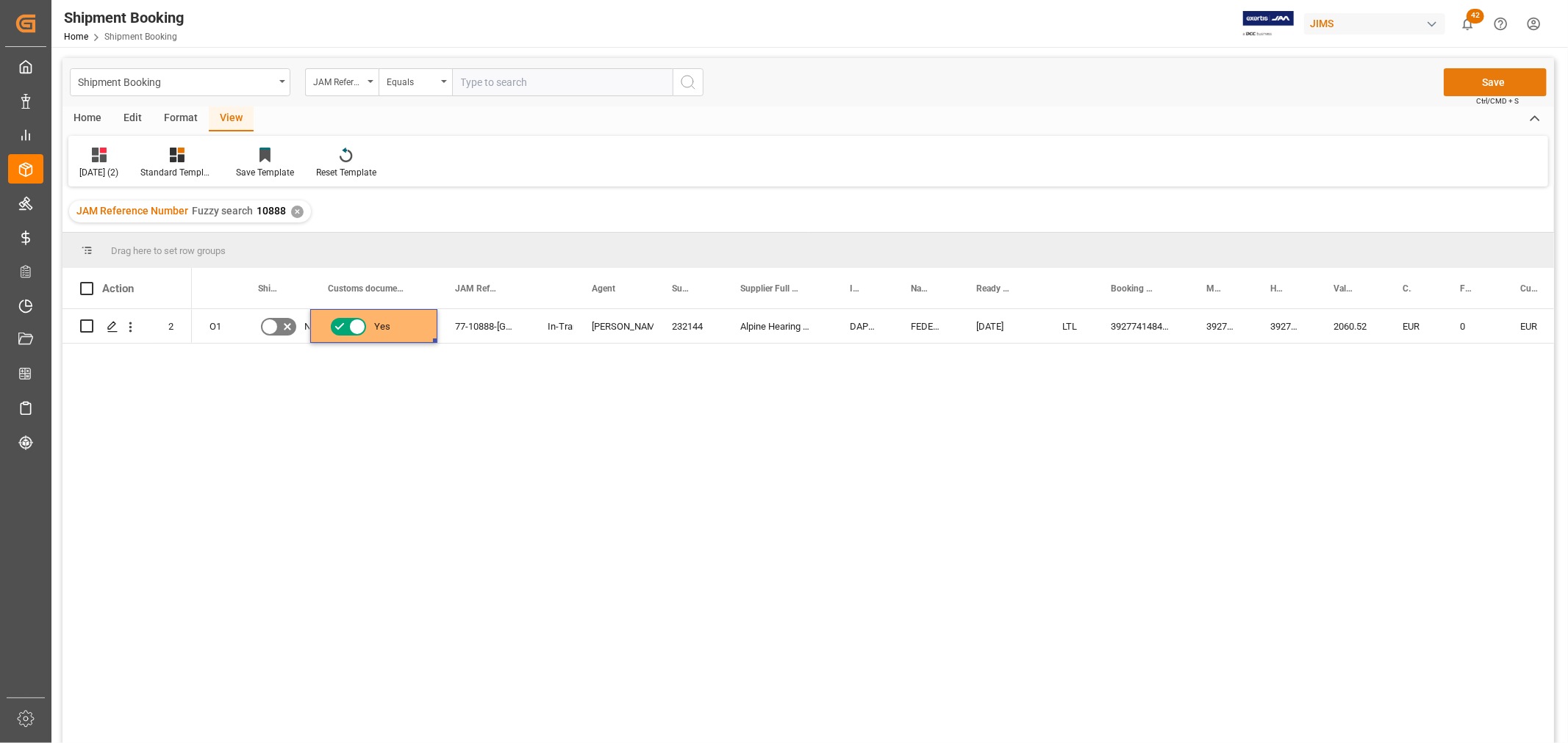
click at [1492, 78] on button "Save" at bounding box center [1495, 82] width 103 height 28
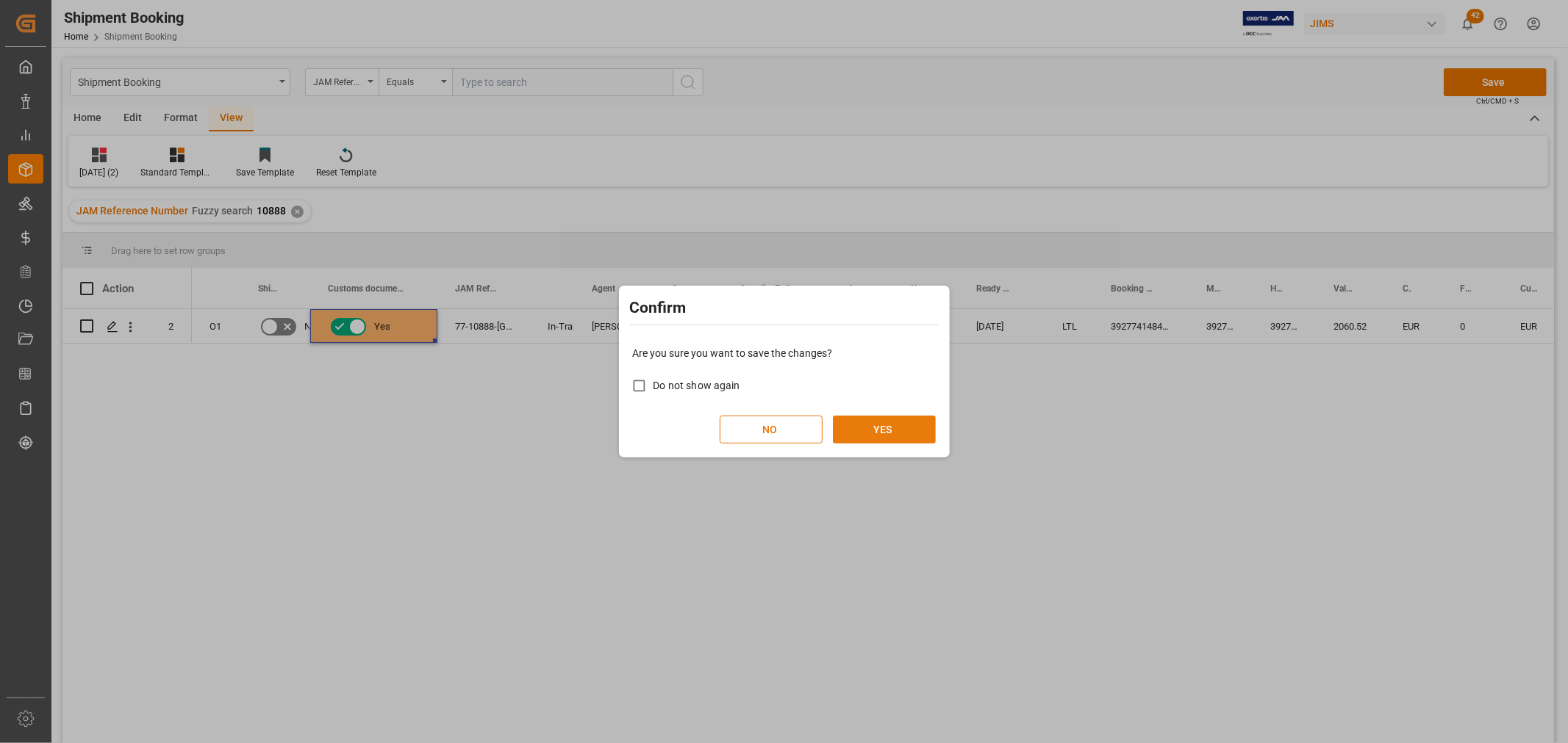
click at [890, 434] on button "YES" at bounding box center [884, 430] width 103 height 28
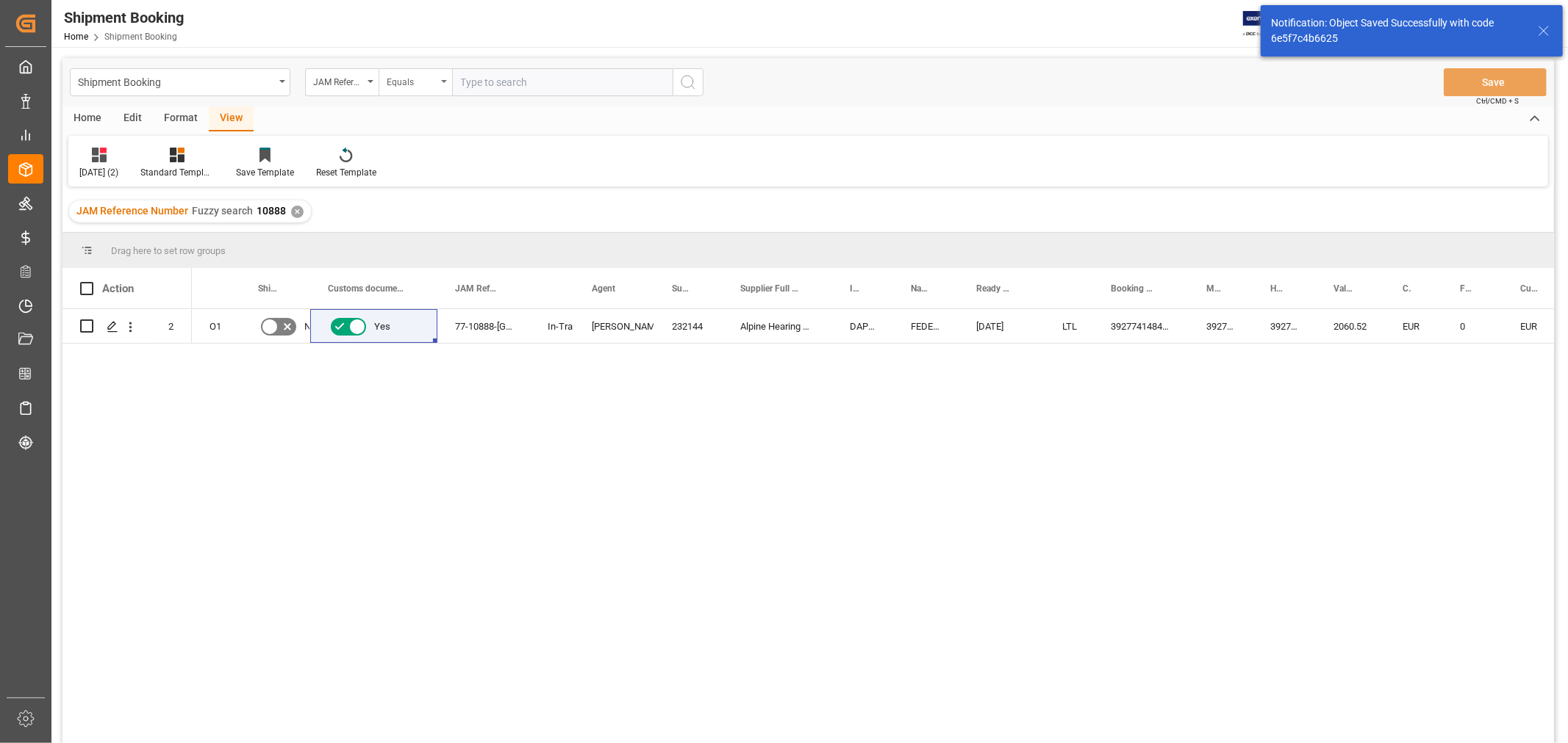
click at [443, 79] on div "Equals" at bounding box center [415, 82] width 73 height 28
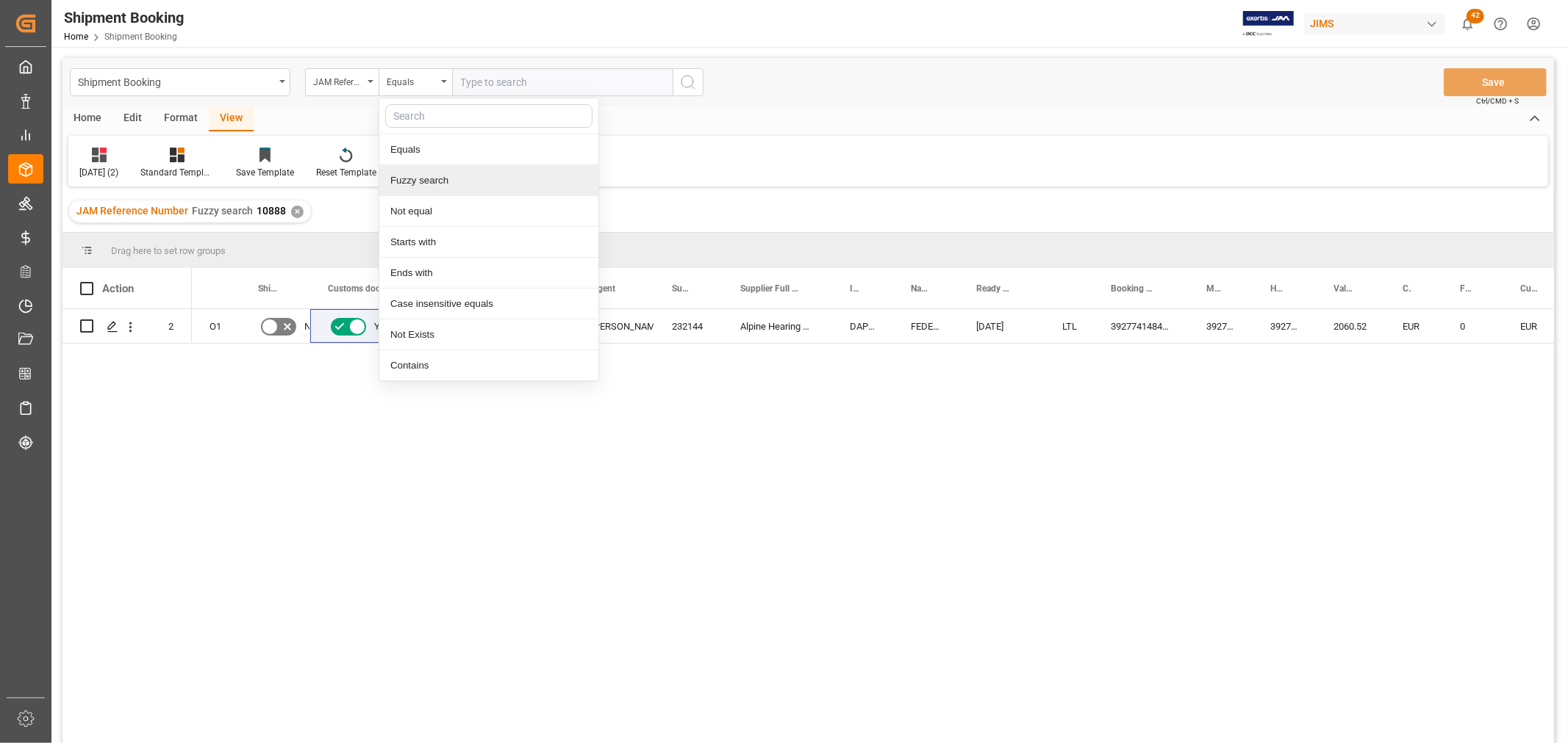
click at [435, 178] on div "Fuzzy search" at bounding box center [489, 181] width 219 height 31
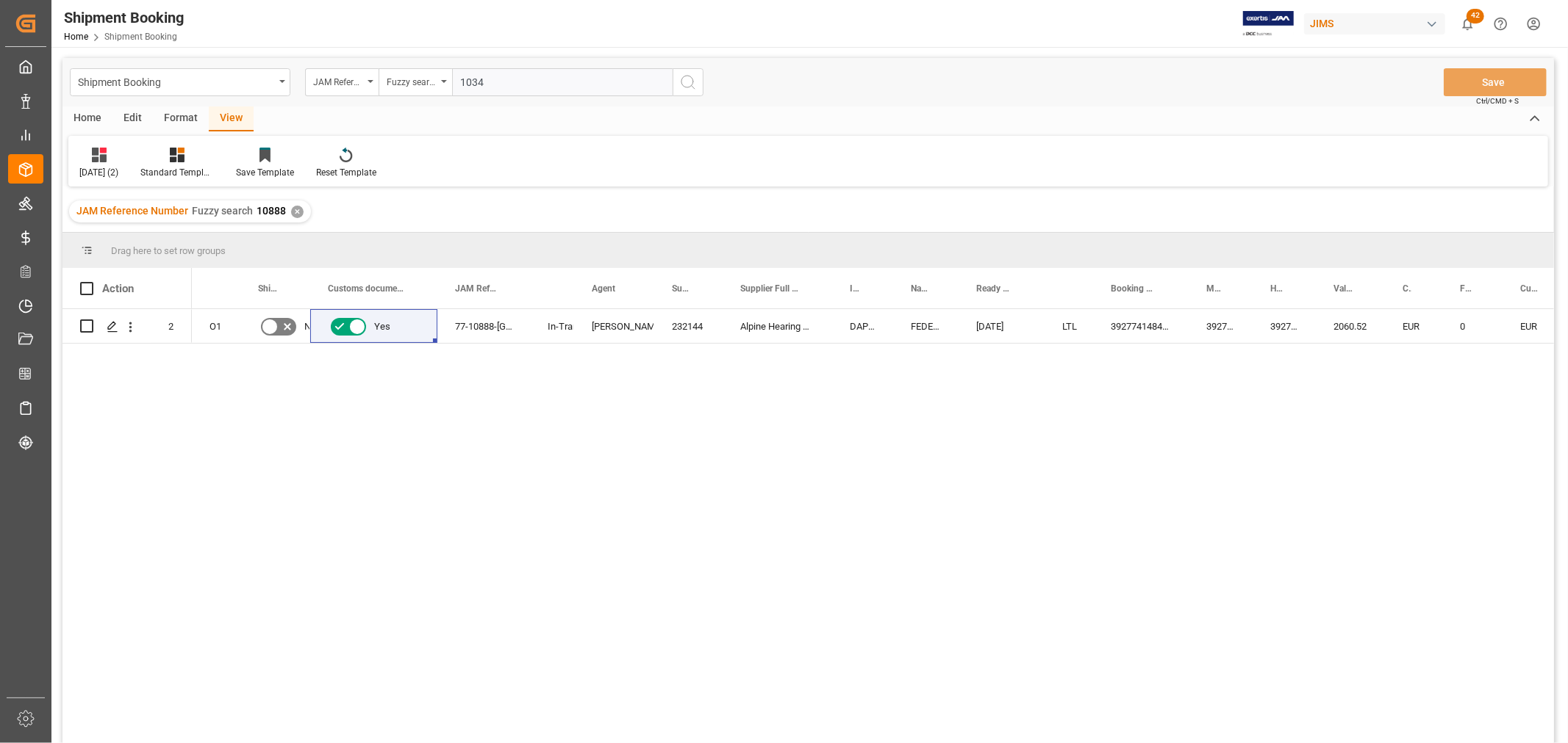
type input "10342"
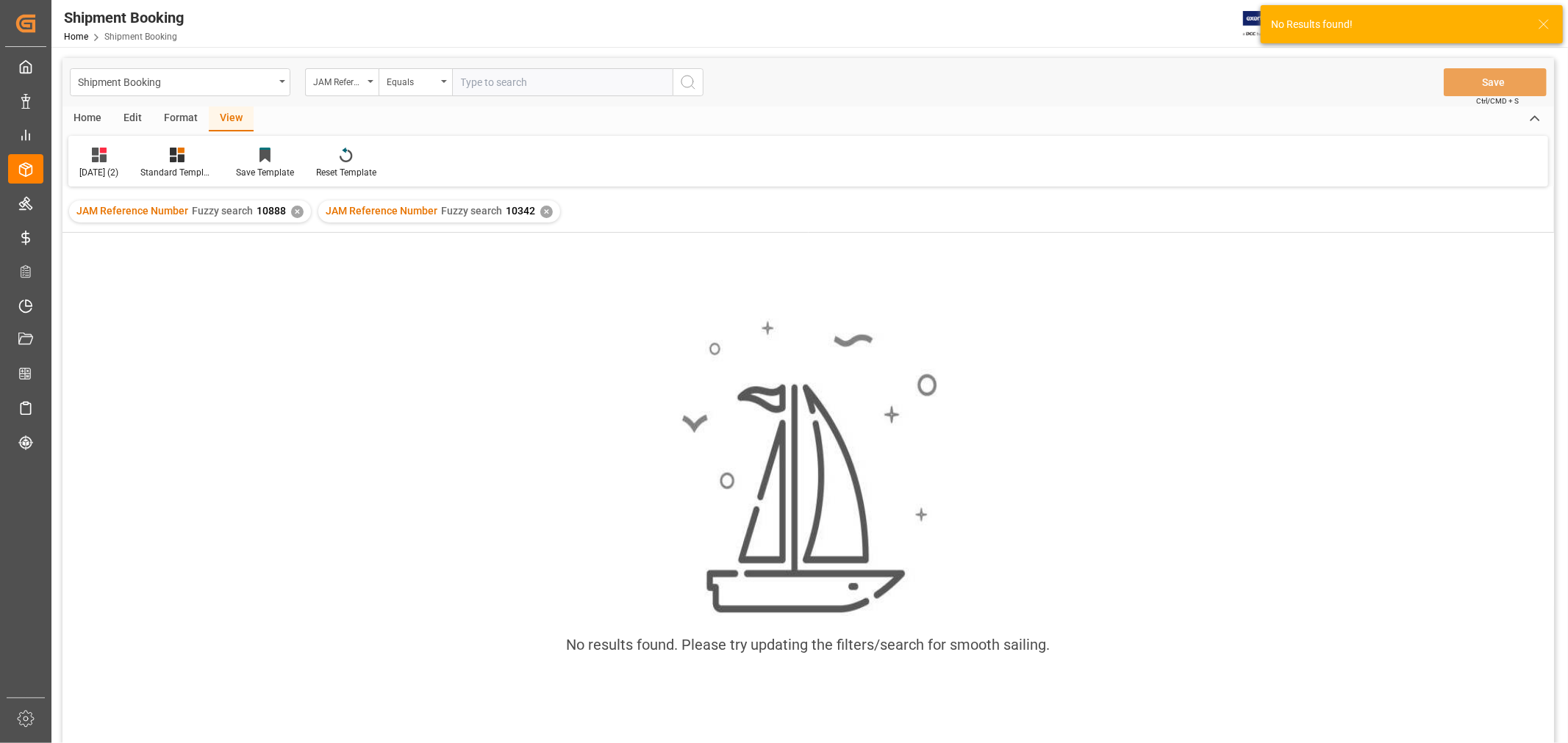
click at [296, 214] on div "✕" at bounding box center [297, 212] width 13 height 13
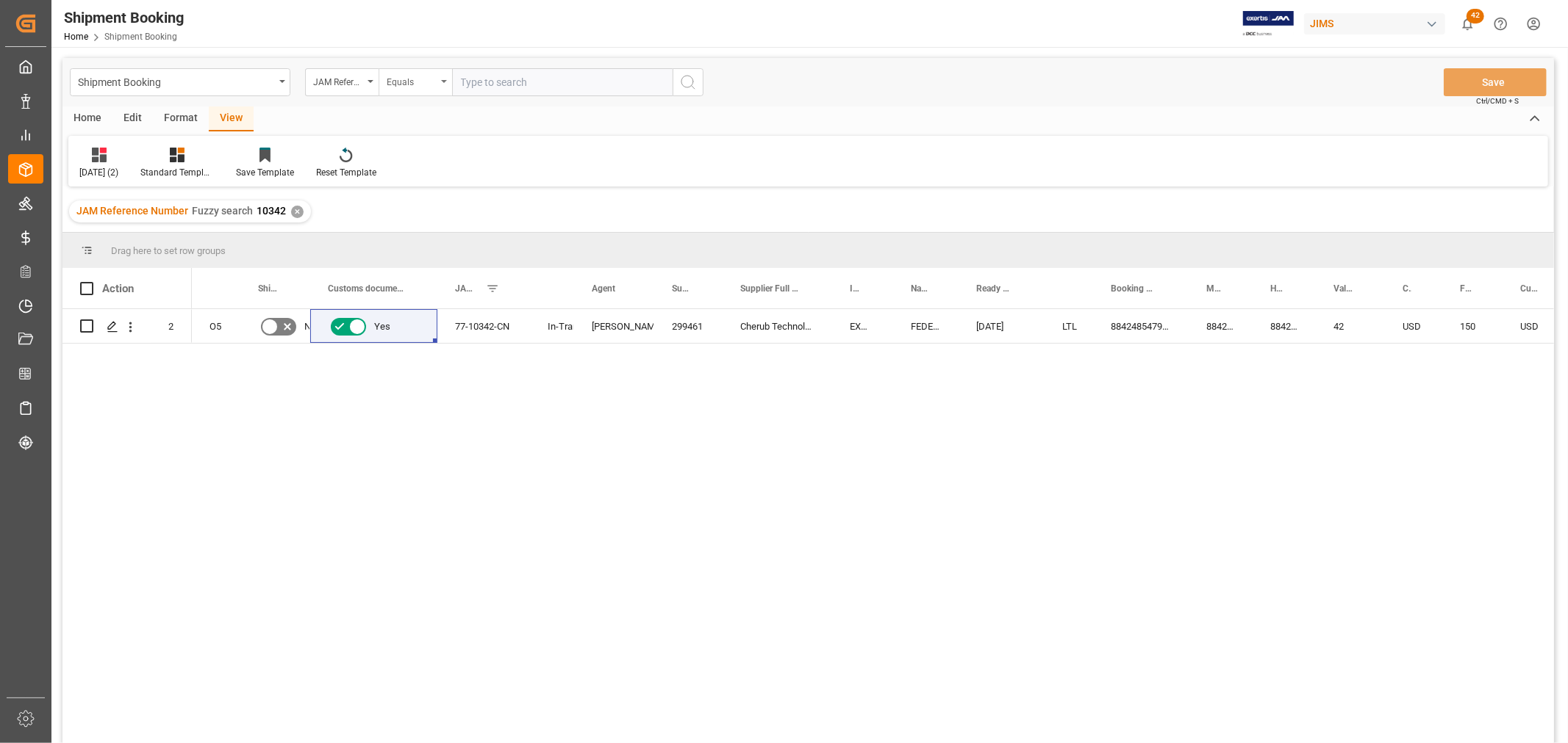
click at [447, 82] on div "Equals" at bounding box center [415, 82] width 73 height 28
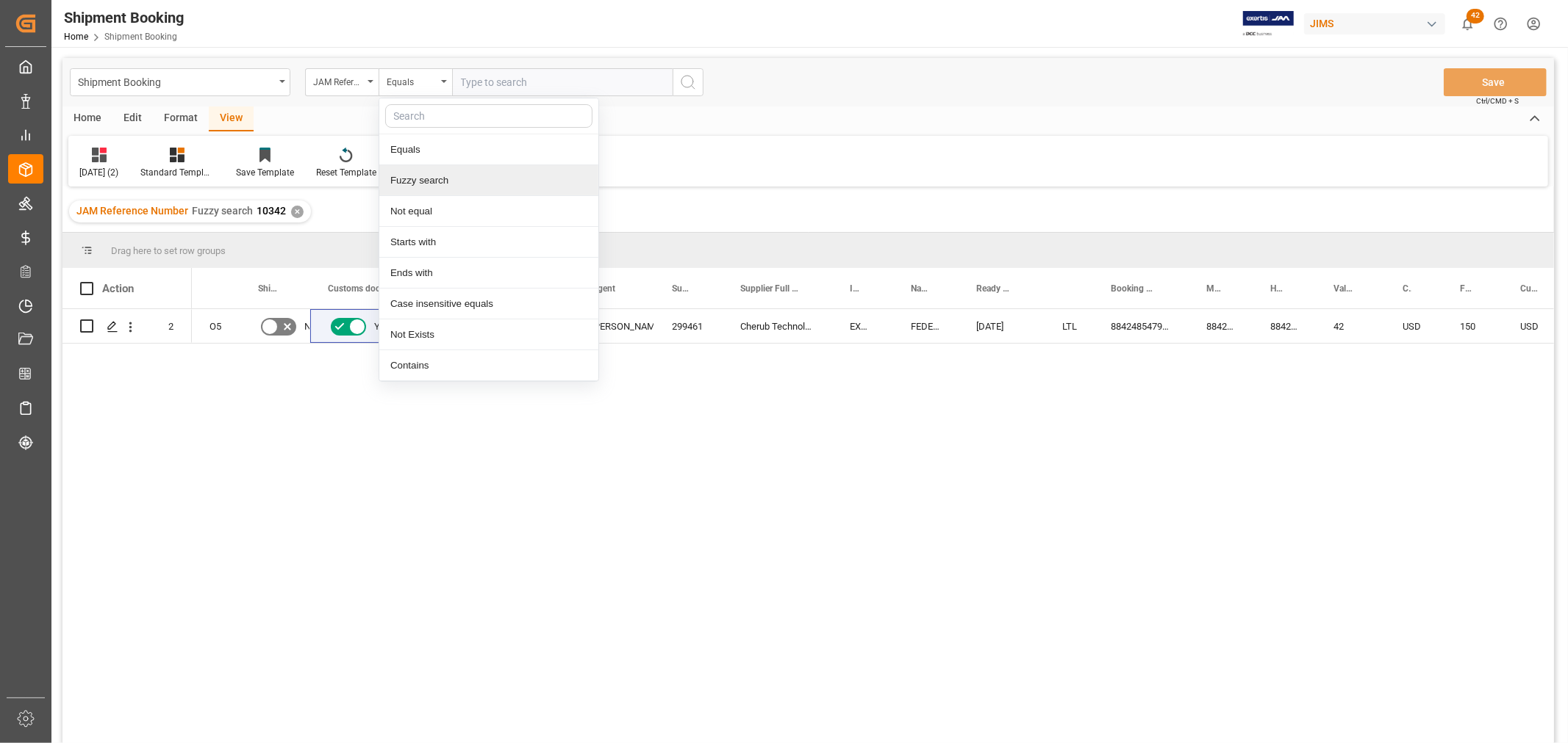
click at [444, 179] on div "Fuzzy search" at bounding box center [489, 181] width 219 height 31
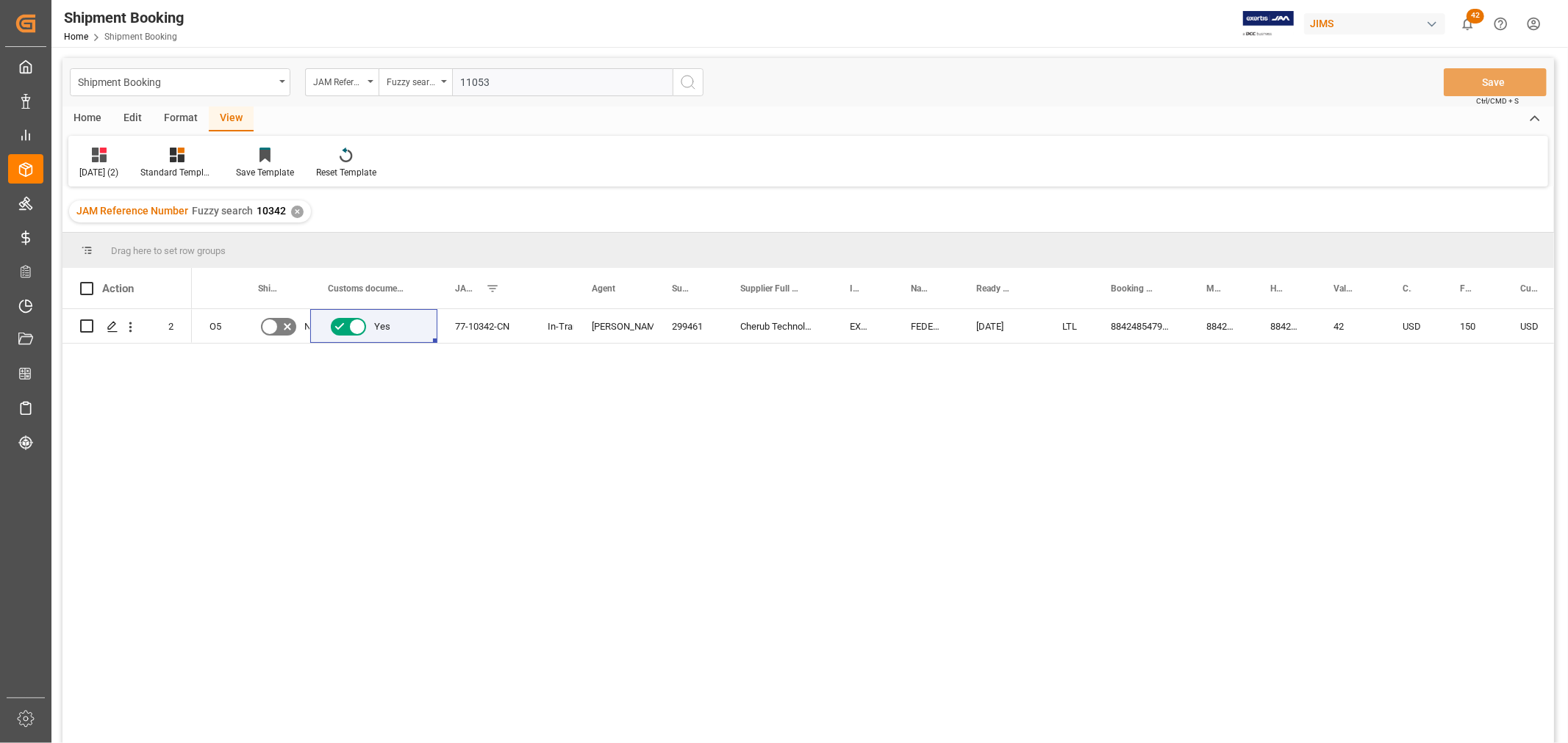
type input "11053"
click at [695, 81] on icon "search button" at bounding box center [688, 82] width 18 height 18
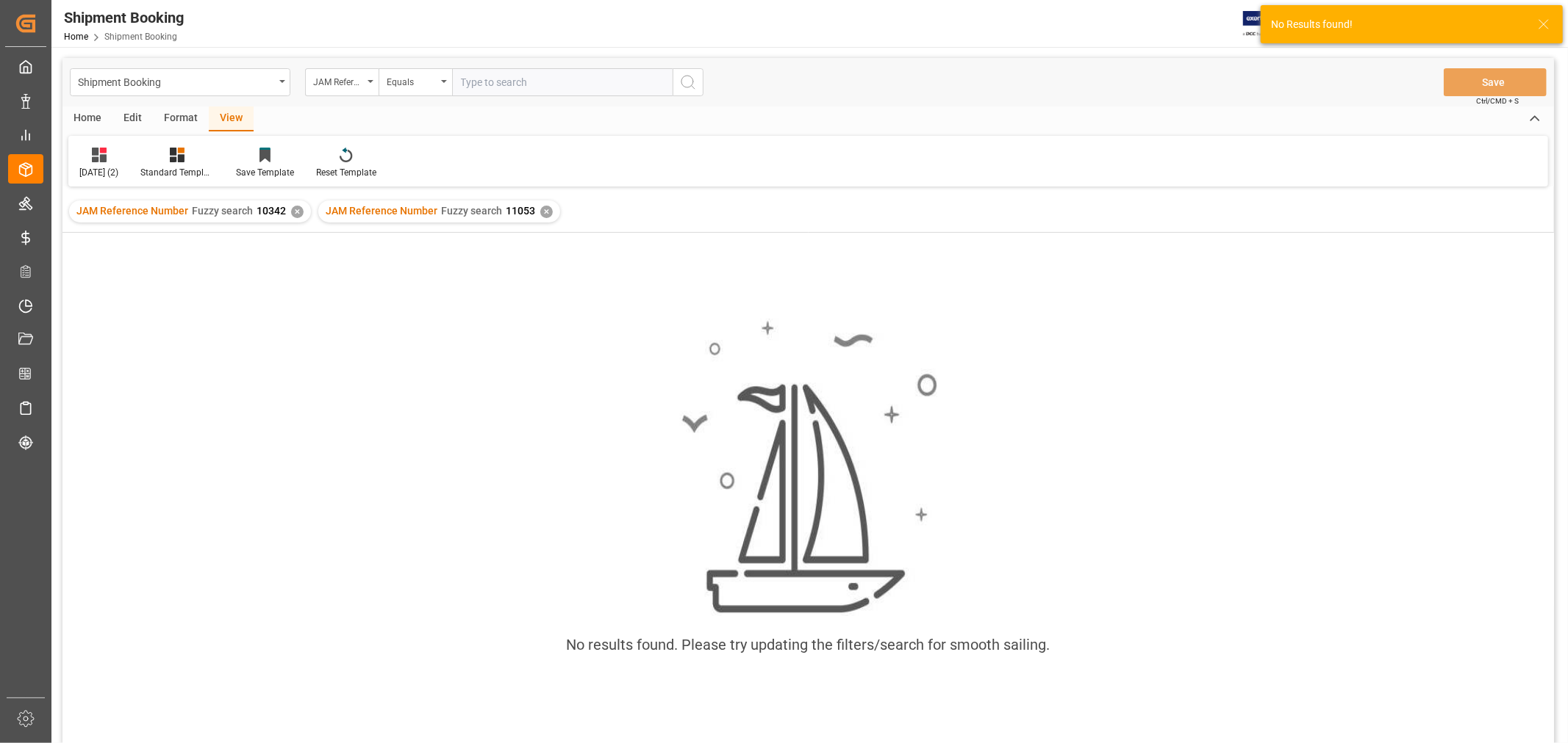
click at [295, 207] on div "✕" at bounding box center [297, 212] width 13 height 13
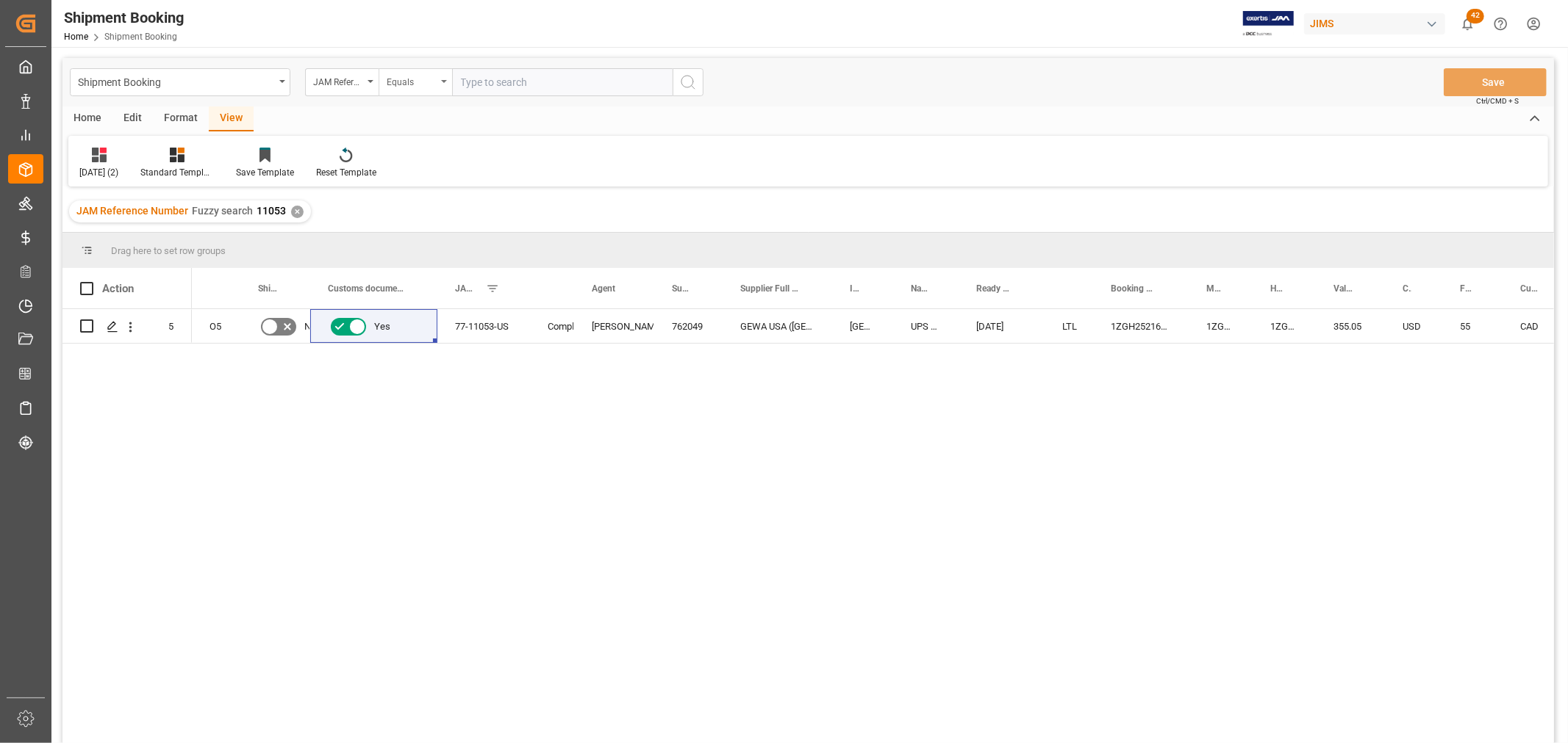
click at [440, 81] on div "Equals" at bounding box center [415, 82] width 73 height 28
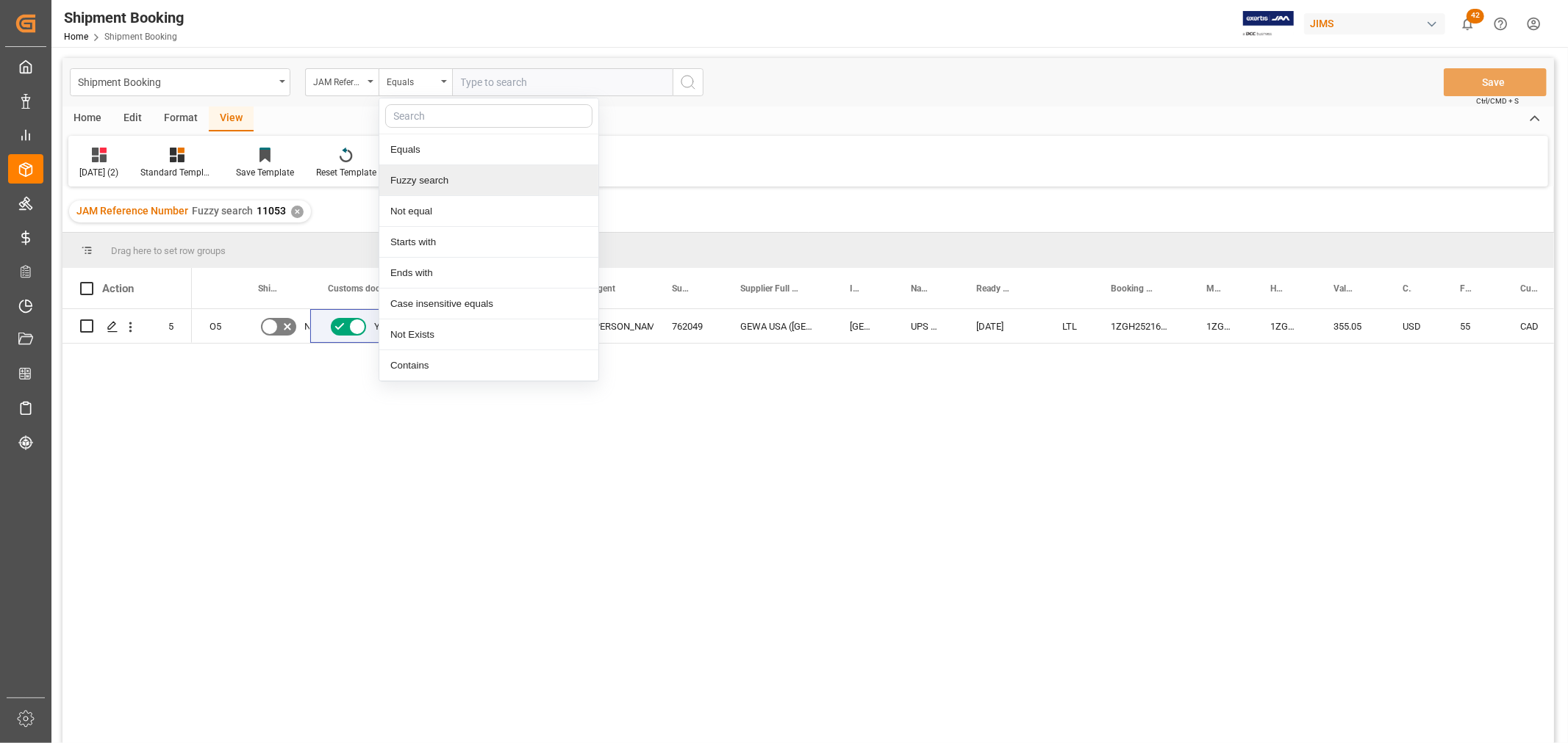
click at [421, 178] on div "Fuzzy search" at bounding box center [489, 181] width 219 height 31
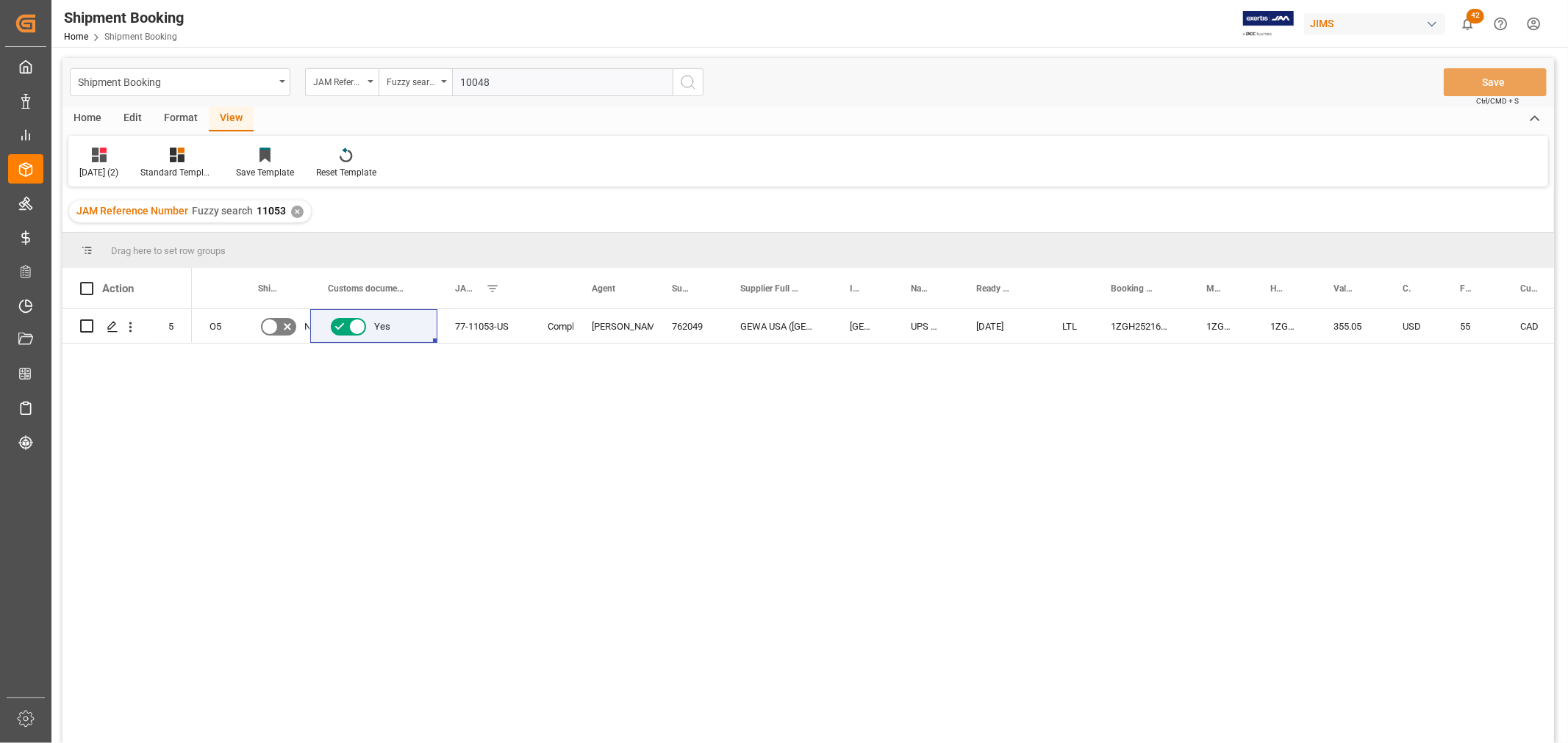
type input "10048"
click at [686, 82] on icon "search button" at bounding box center [688, 82] width 18 height 18
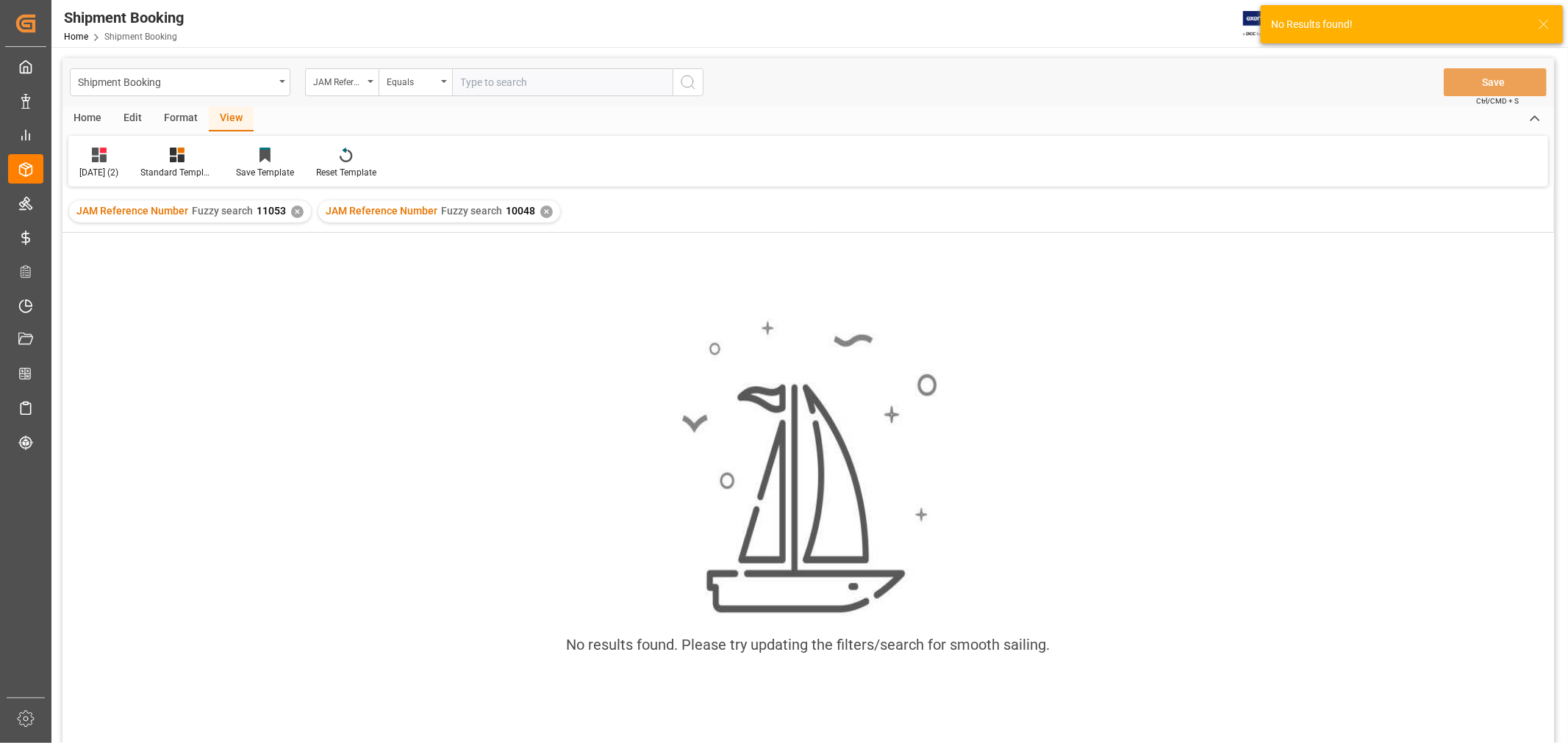
click at [294, 210] on div "✕" at bounding box center [297, 212] width 13 height 13
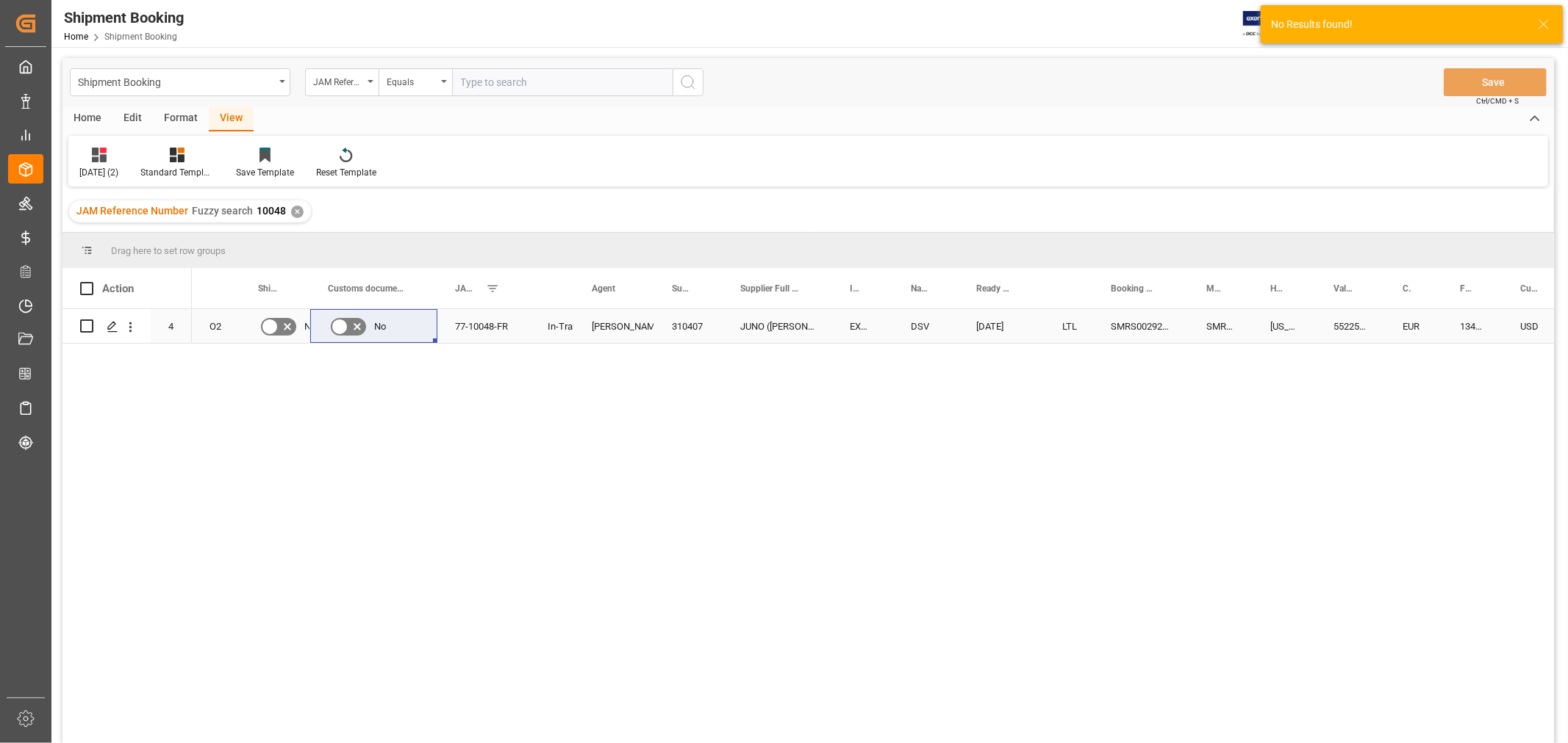
click at [337, 328] on icon "Press SPACE to select this row." at bounding box center [339, 326] width 9 height 6
click at [0, 0] on input "Press SPACE to select this row." at bounding box center [0, 0] width 0 height 0
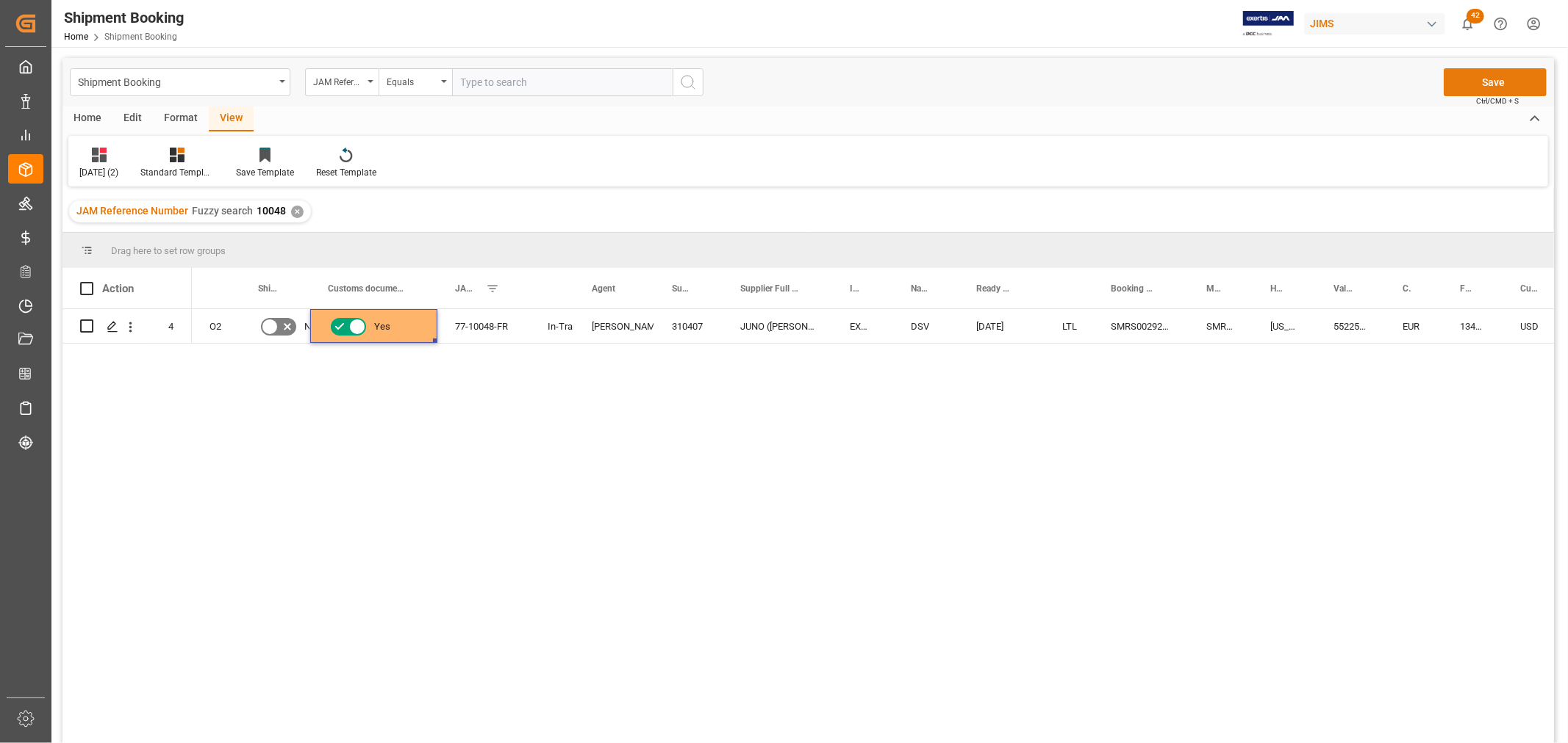
click at [1476, 82] on button "Save" at bounding box center [1495, 82] width 103 height 28
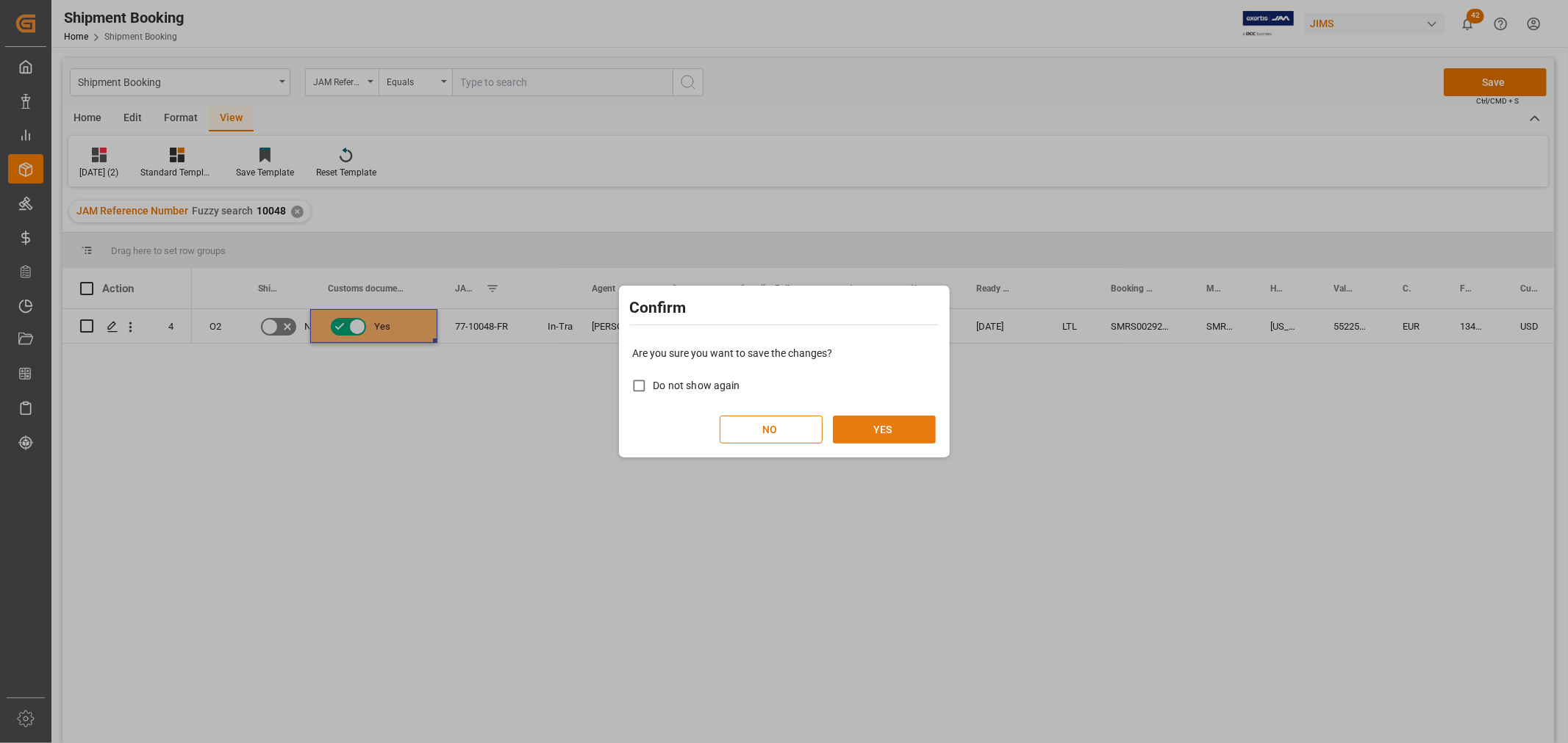
click at [912, 420] on button "YES" at bounding box center [884, 430] width 103 height 28
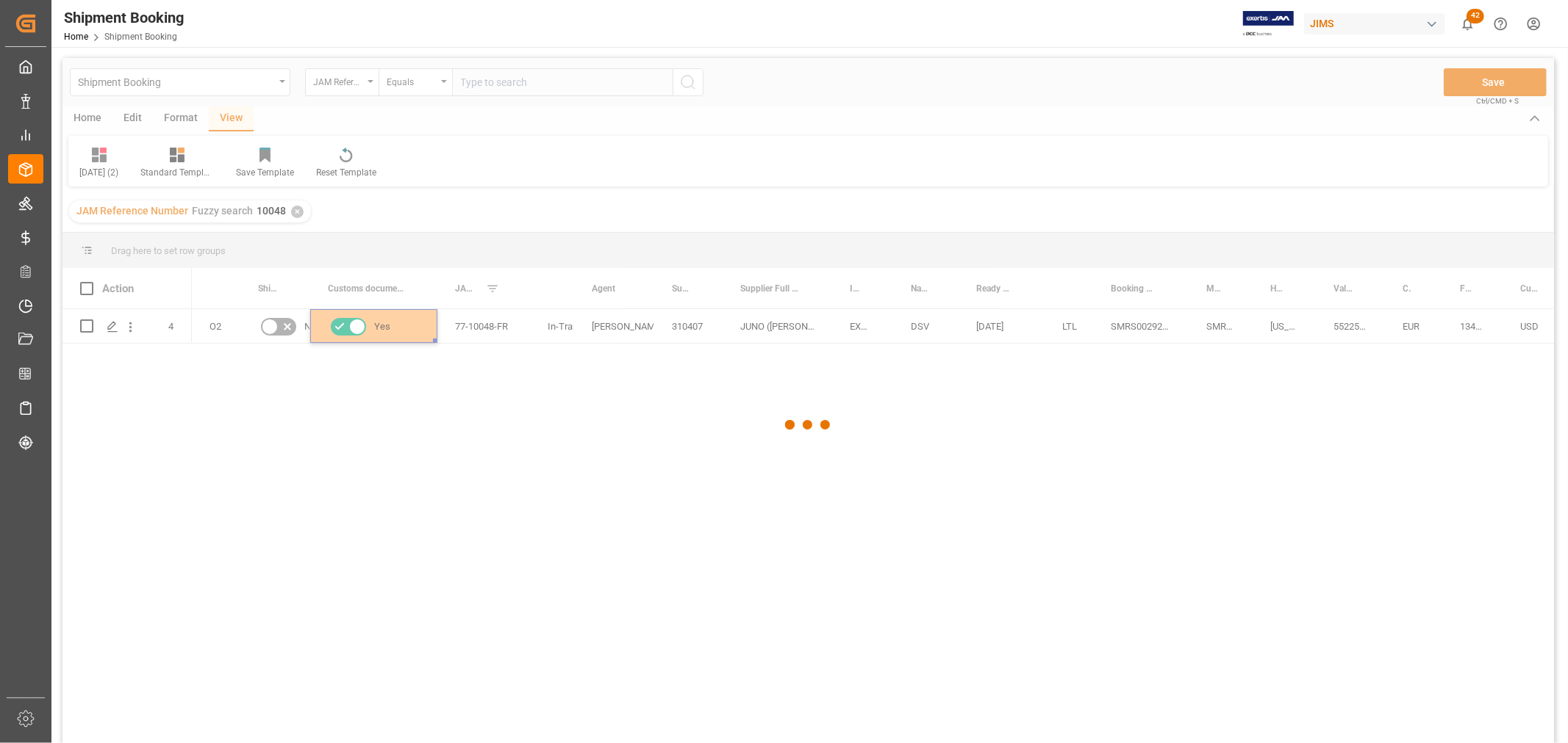
click at [428, 398] on div at bounding box center [809, 425] width 1492 height 735
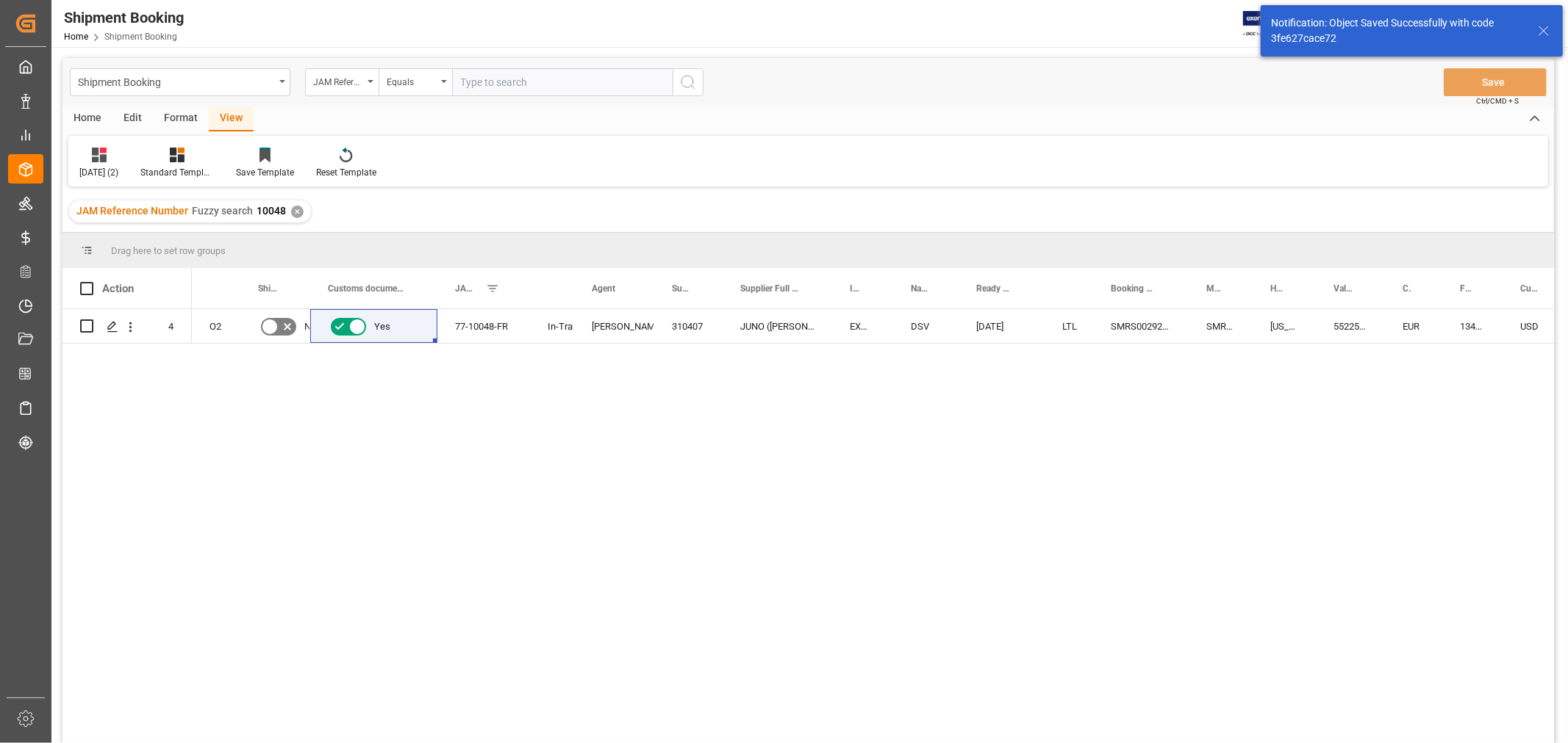
click at [291, 210] on div "✕" at bounding box center [297, 212] width 13 height 13
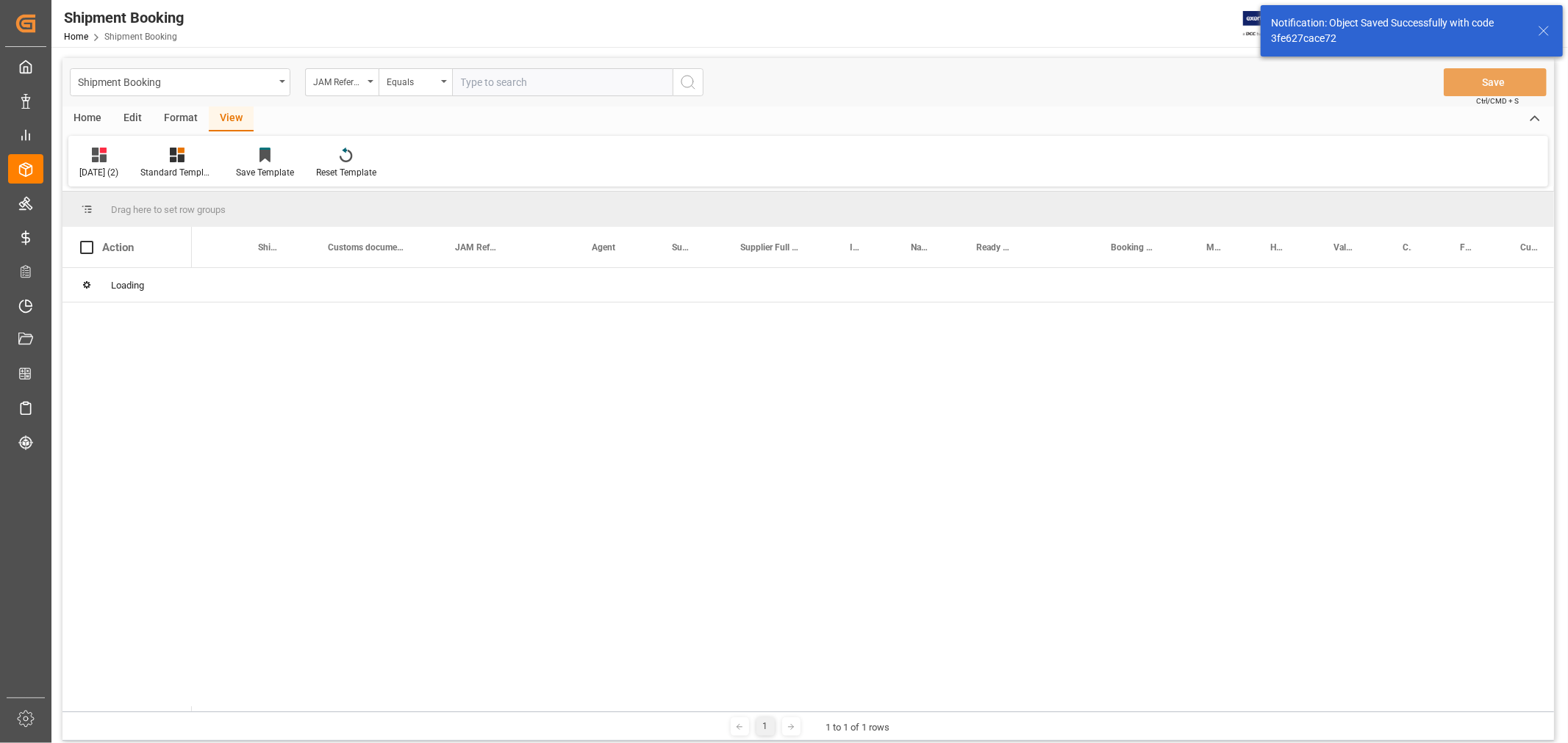
click at [496, 84] on input "text" at bounding box center [562, 82] width 220 height 28
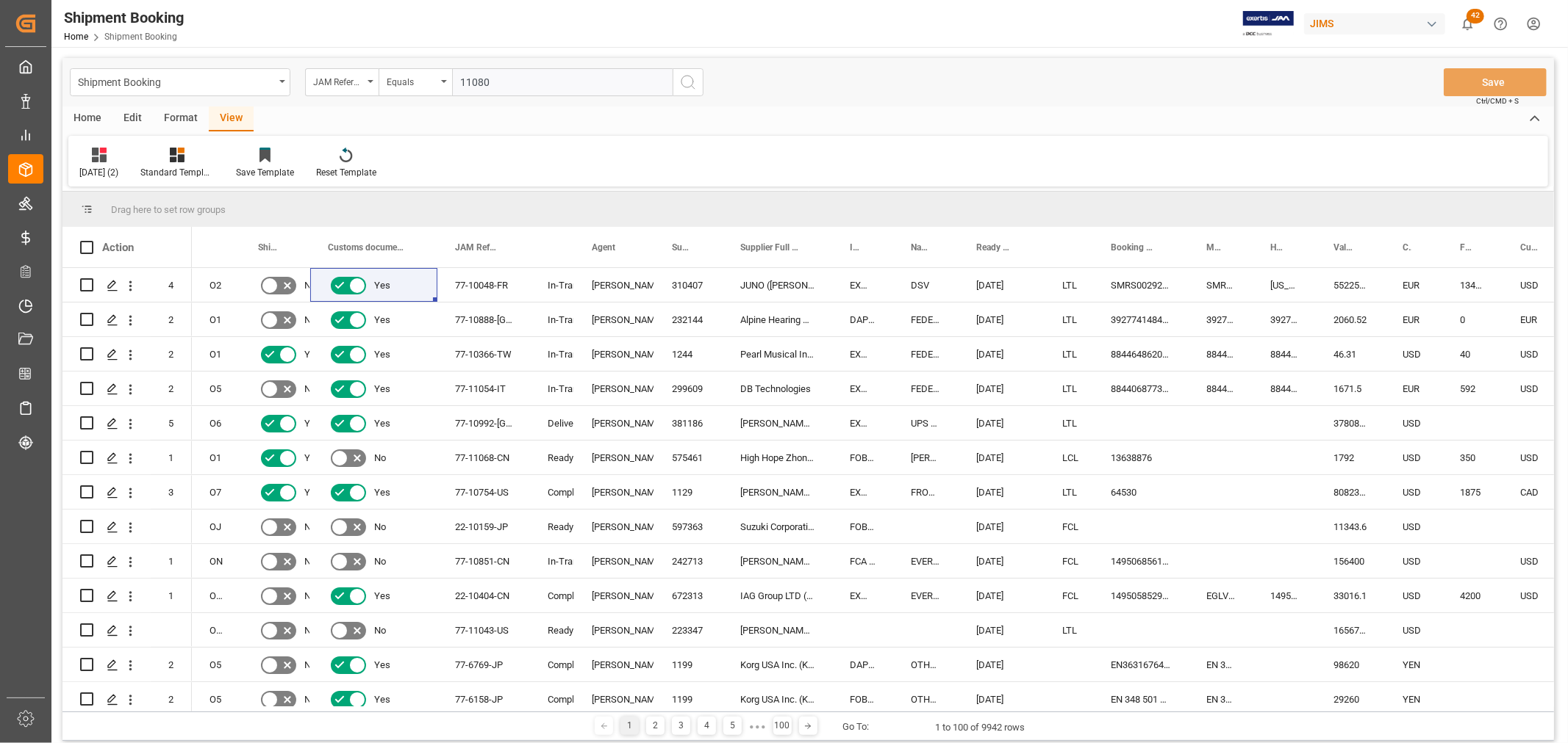
type input "11080"
click at [686, 77] on icon "search button" at bounding box center [688, 82] width 18 height 18
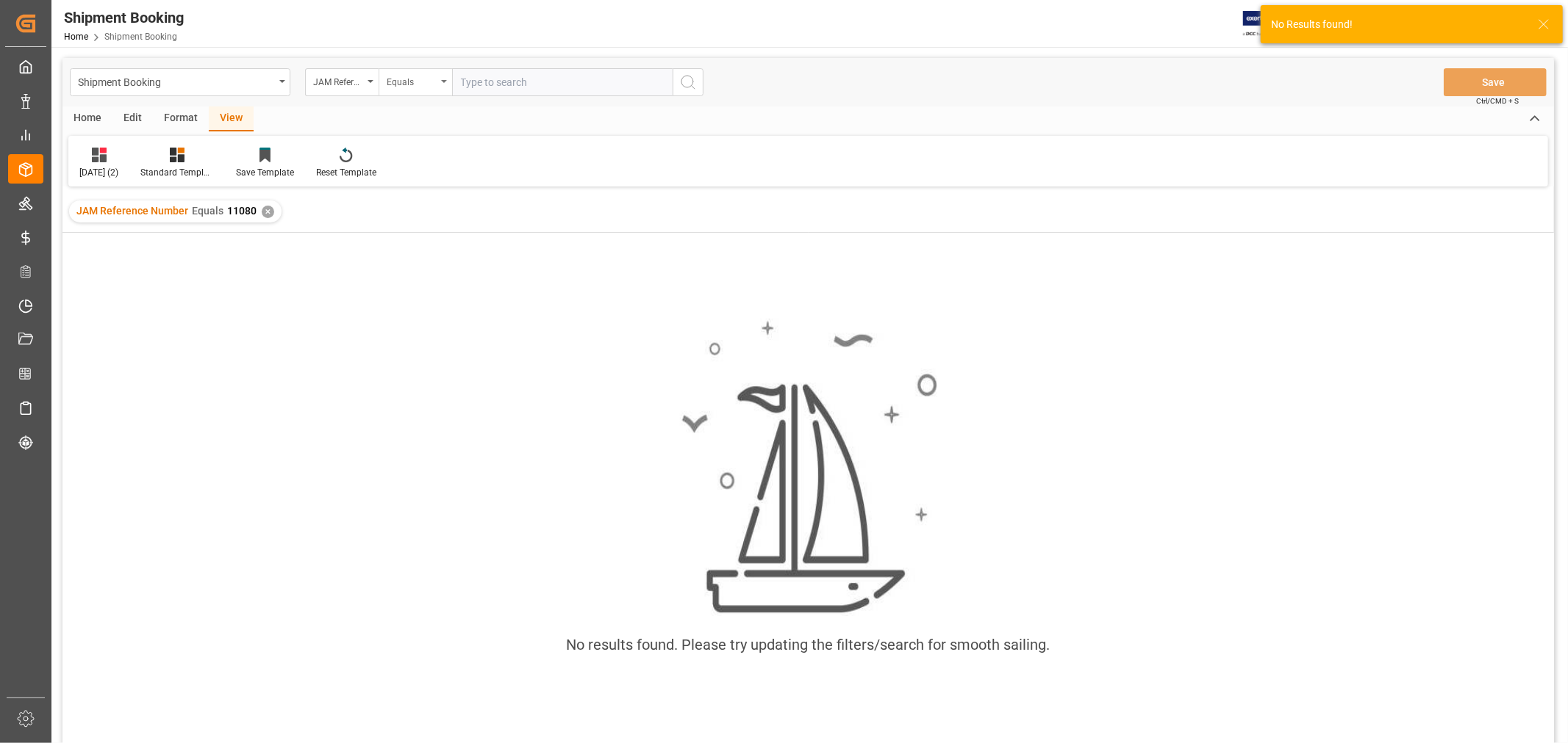
click at [443, 81] on icon "open menu" at bounding box center [444, 82] width 6 height 3
click at [438, 185] on div "Fuzzy search" at bounding box center [489, 181] width 219 height 31
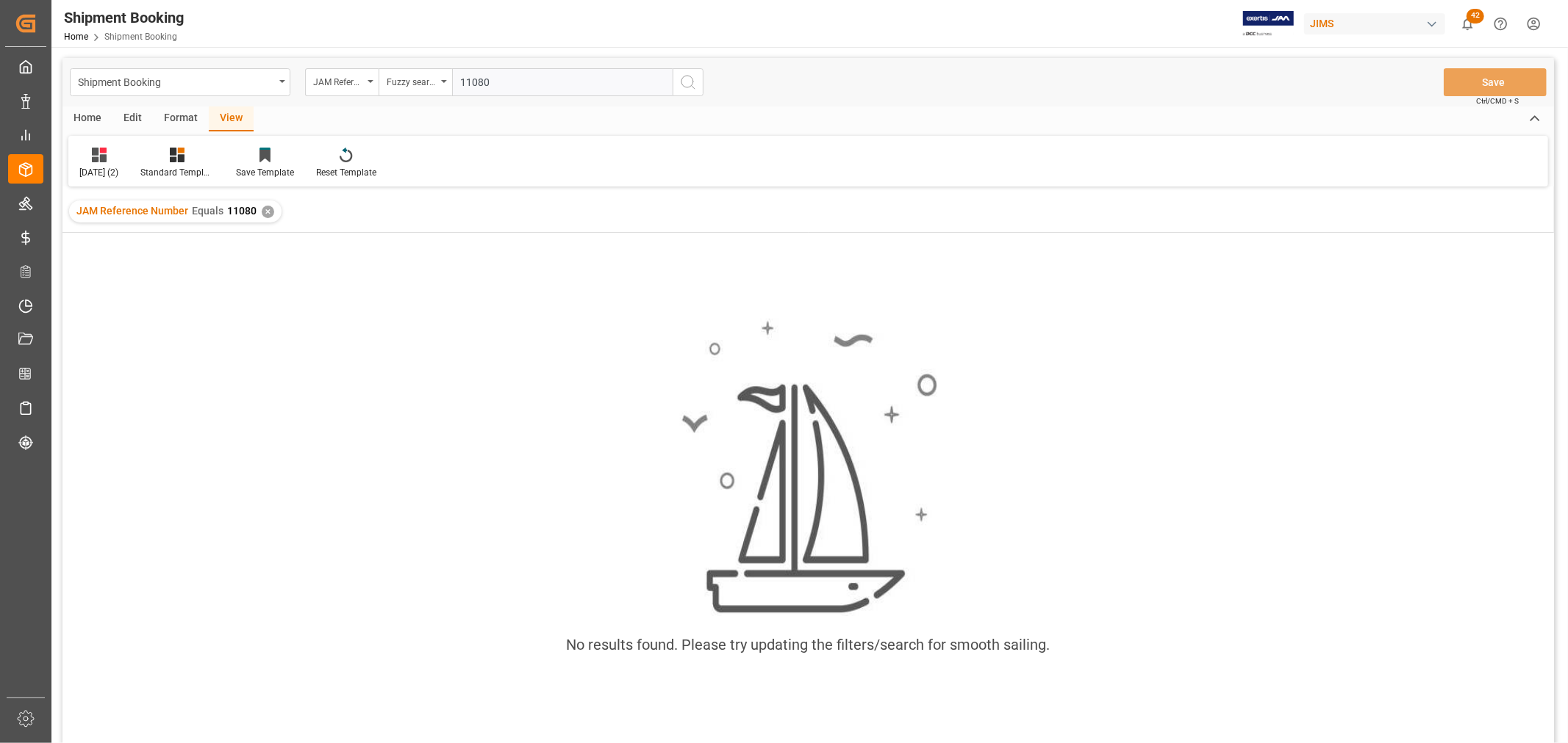
type input "11080"
click at [690, 82] on icon "search button" at bounding box center [688, 82] width 18 height 18
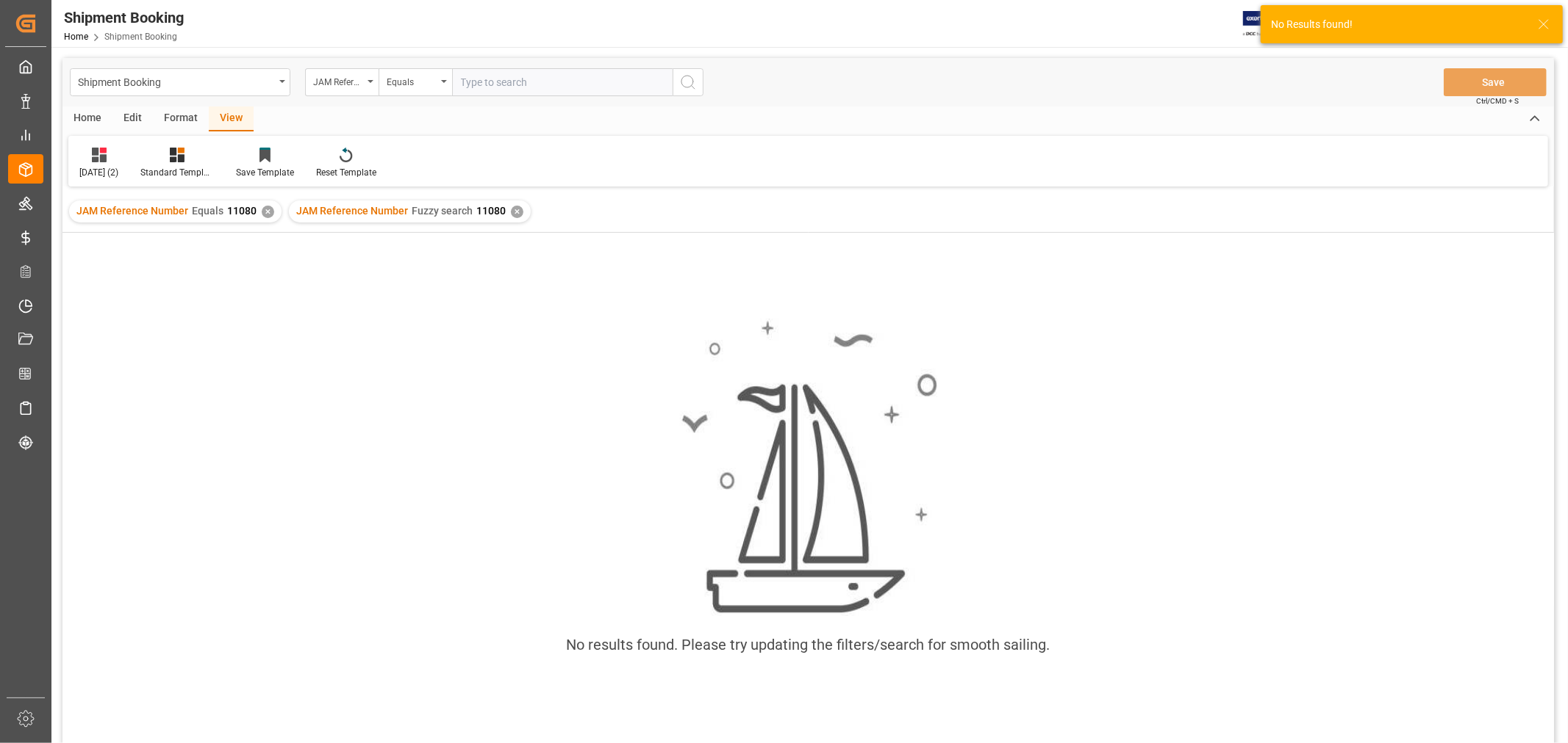
click at [264, 211] on div "✕" at bounding box center [268, 212] width 13 height 13
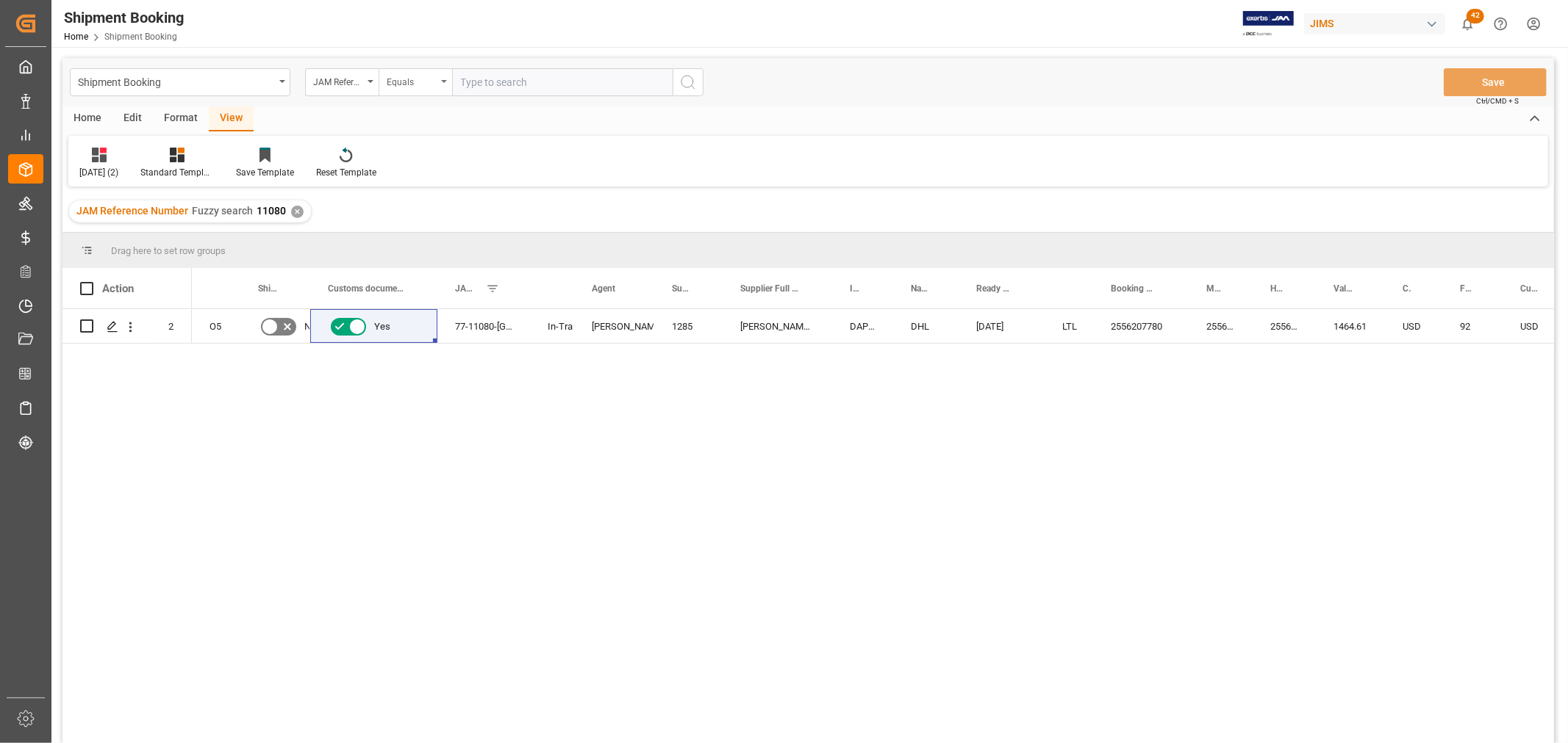
click at [444, 77] on div "Equals" at bounding box center [415, 82] width 73 height 28
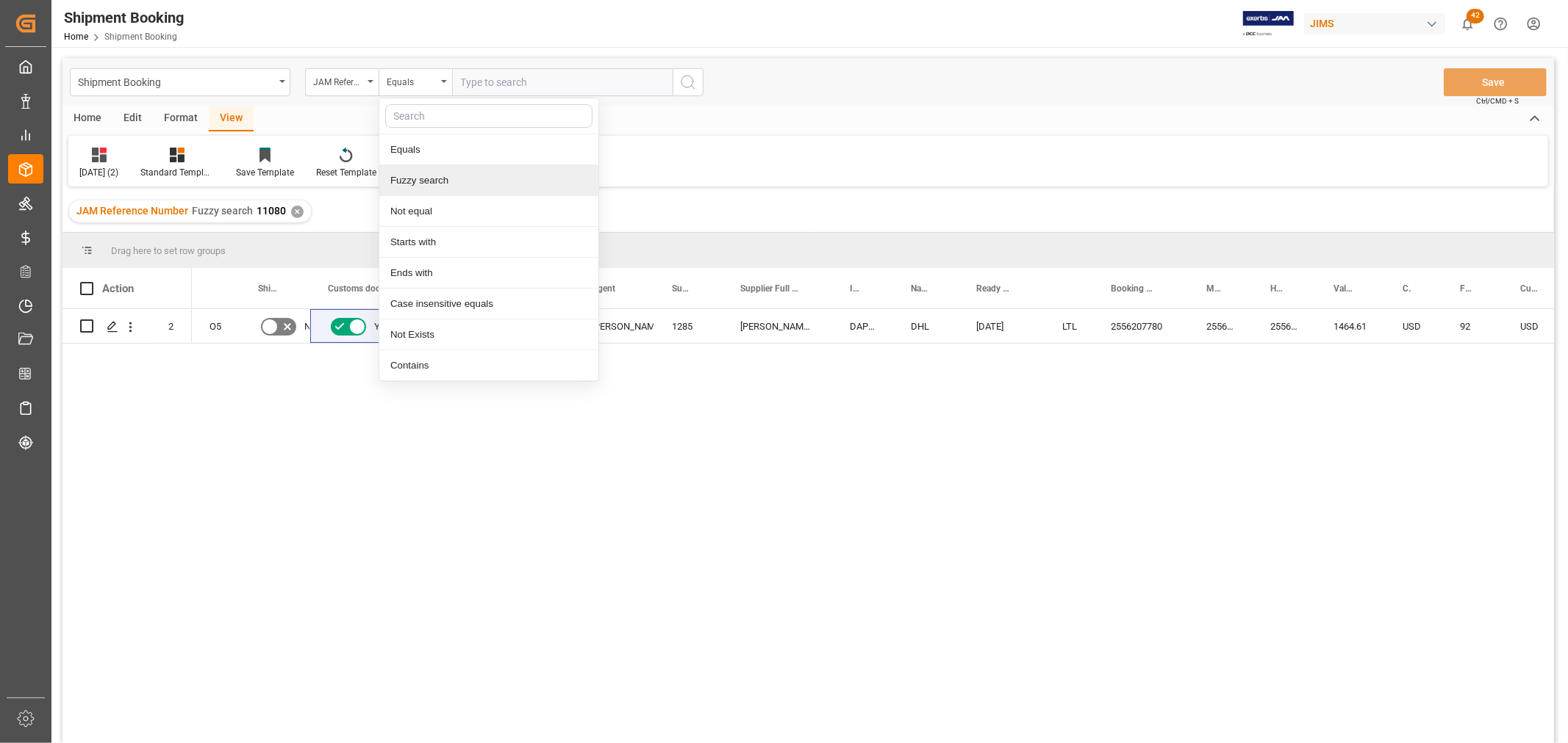
click at [436, 182] on div "Fuzzy search" at bounding box center [489, 181] width 219 height 31
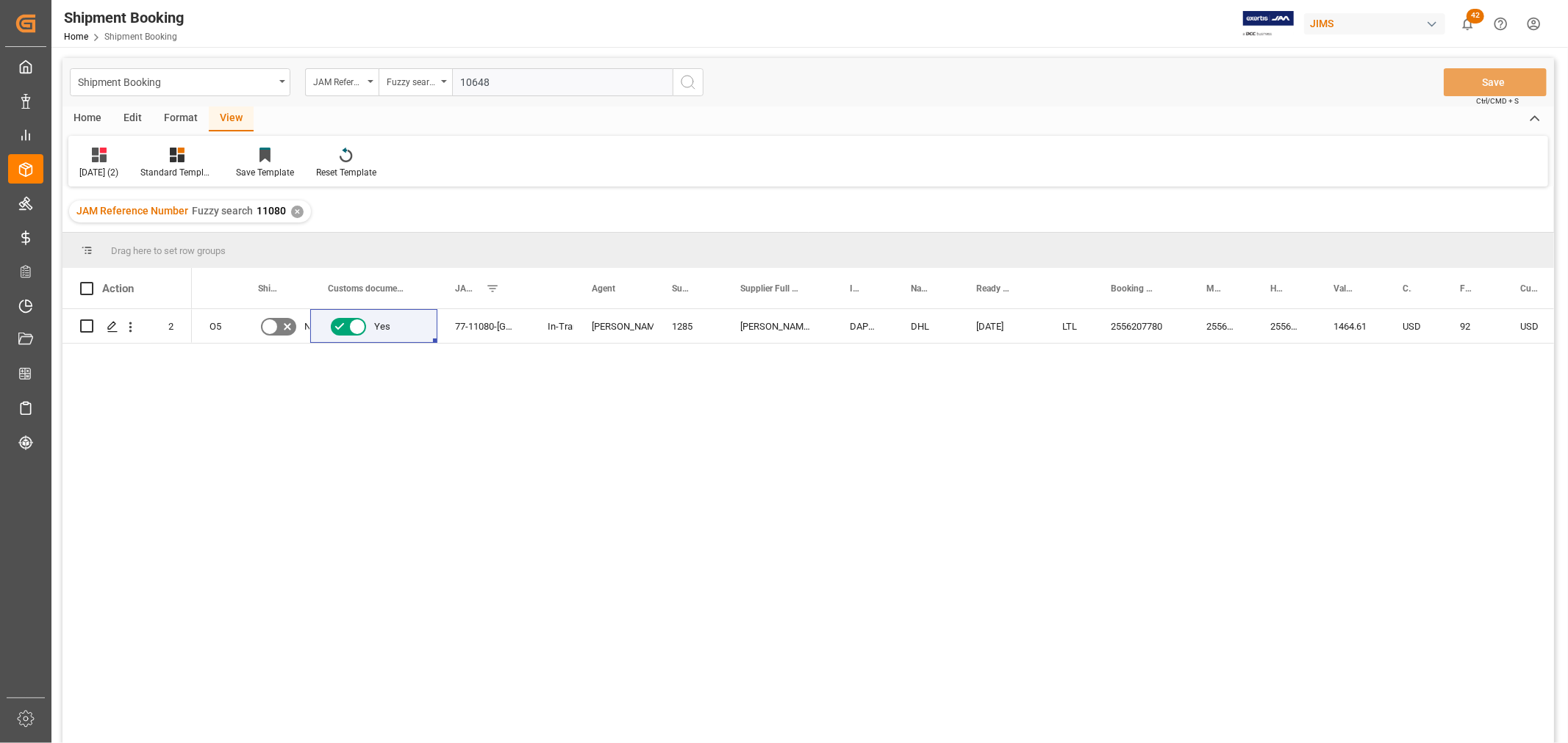
type input "10648"
click at [679, 84] on icon "search button" at bounding box center [688, 82] width 18 height 18
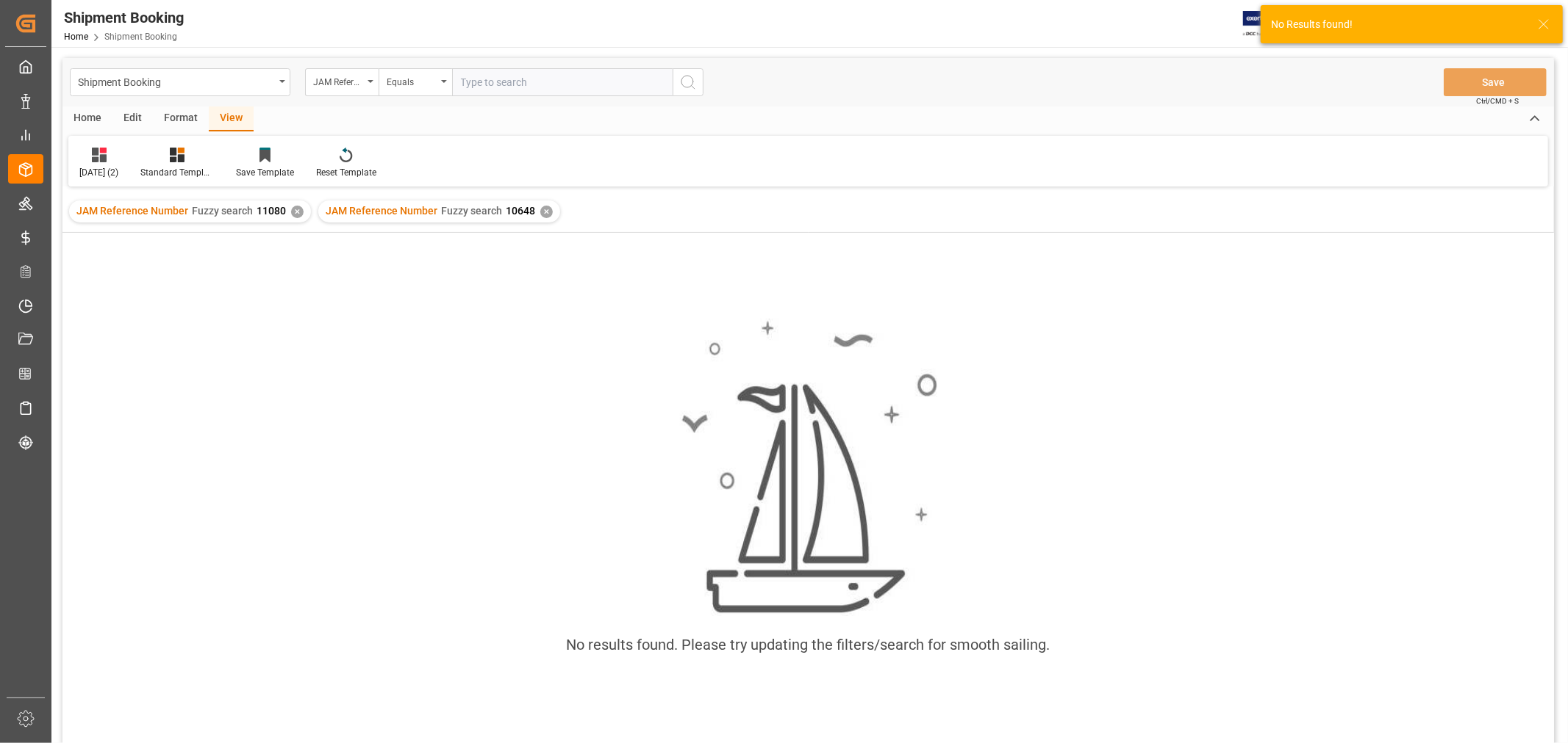
click at [296, 210] on div "✕" at bounding box center [297, 212] width 13 height 13
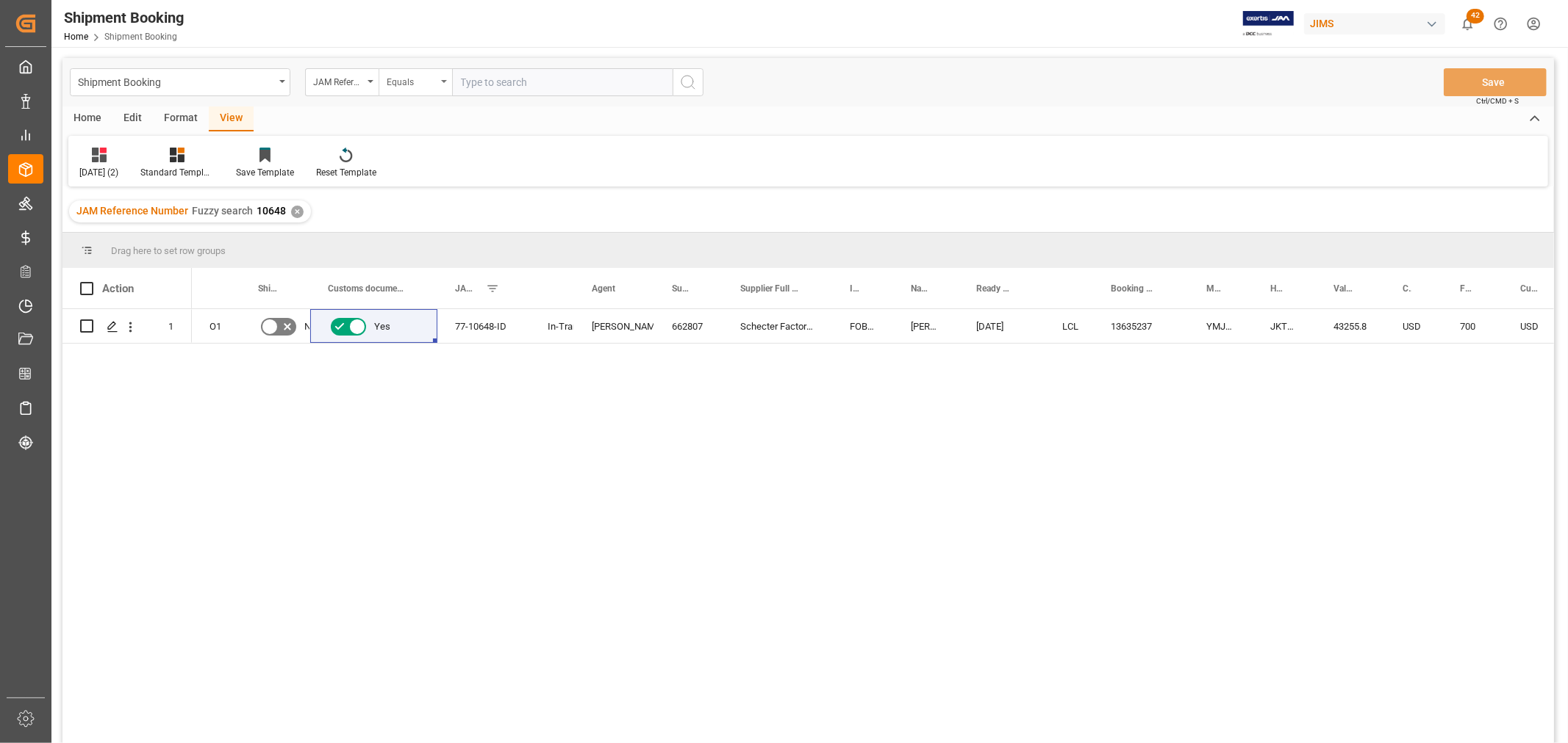
click at [444, 82] on icon "open menu" at bounding box center [444, 82] width 6 height 3
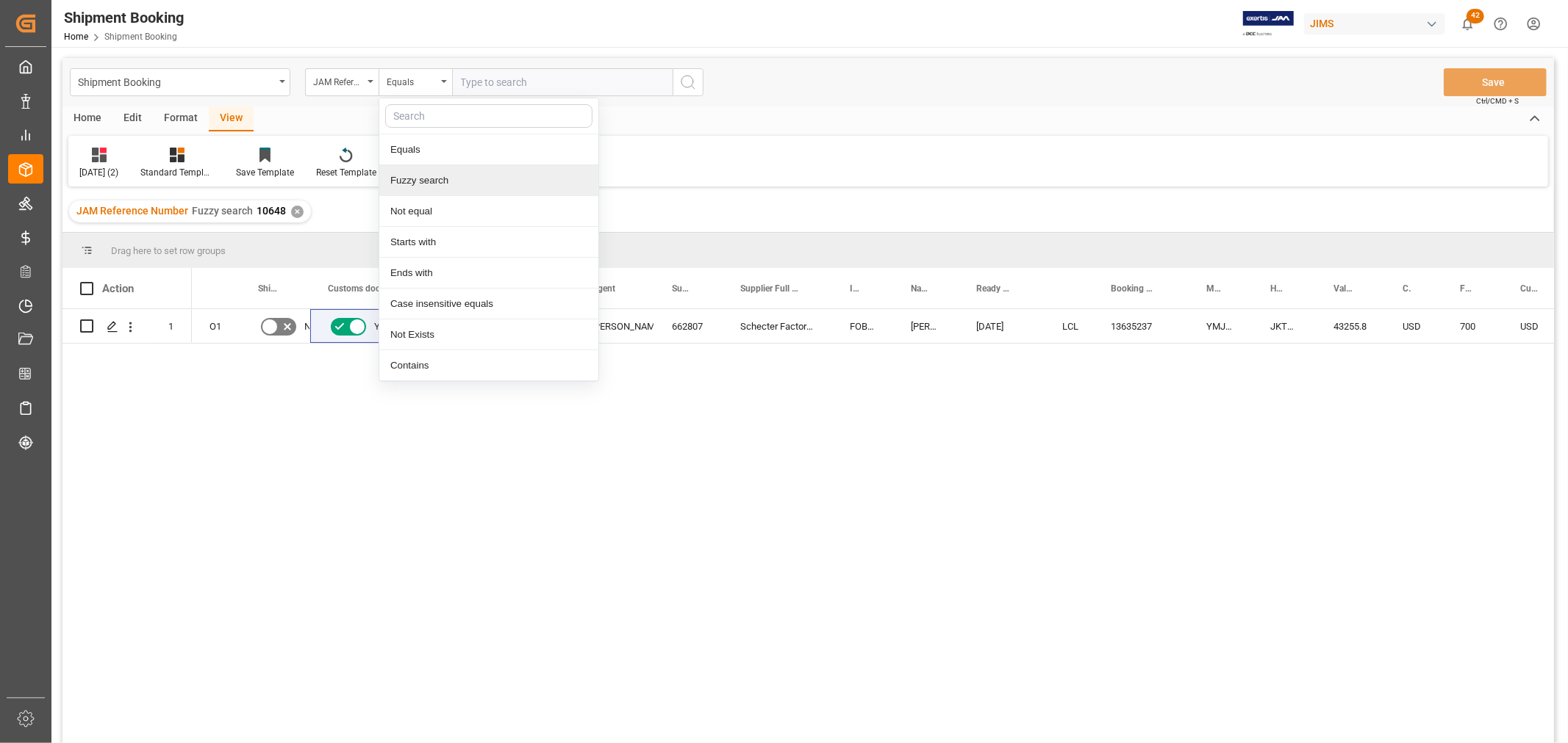
click at [428, 178] on div "Fuzzy search" at bounding box center [489, 181] width 219 height 31
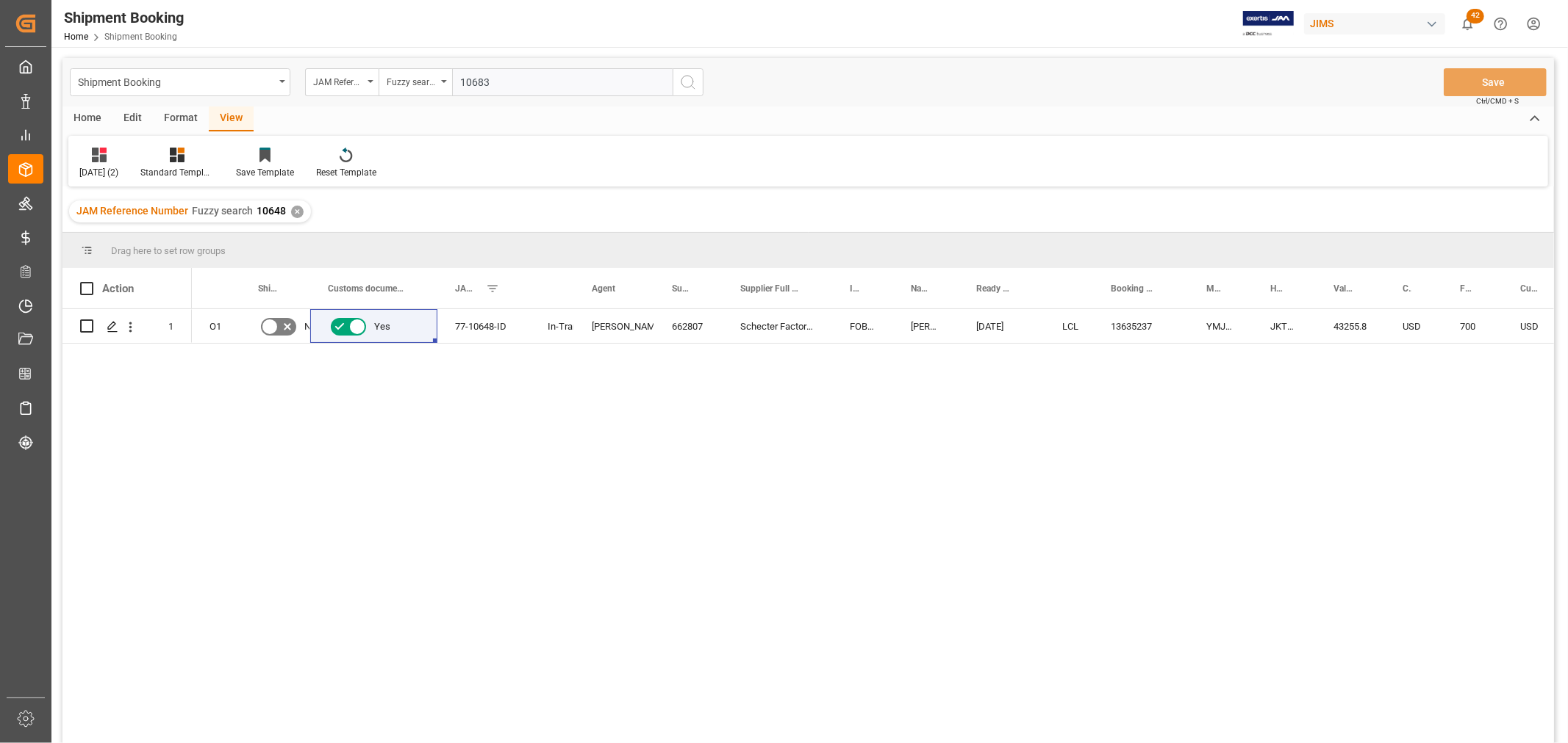
type input "10683"
click at [682, 84] on icon "search button" at bounding box center [688, 82] width 18 height 18
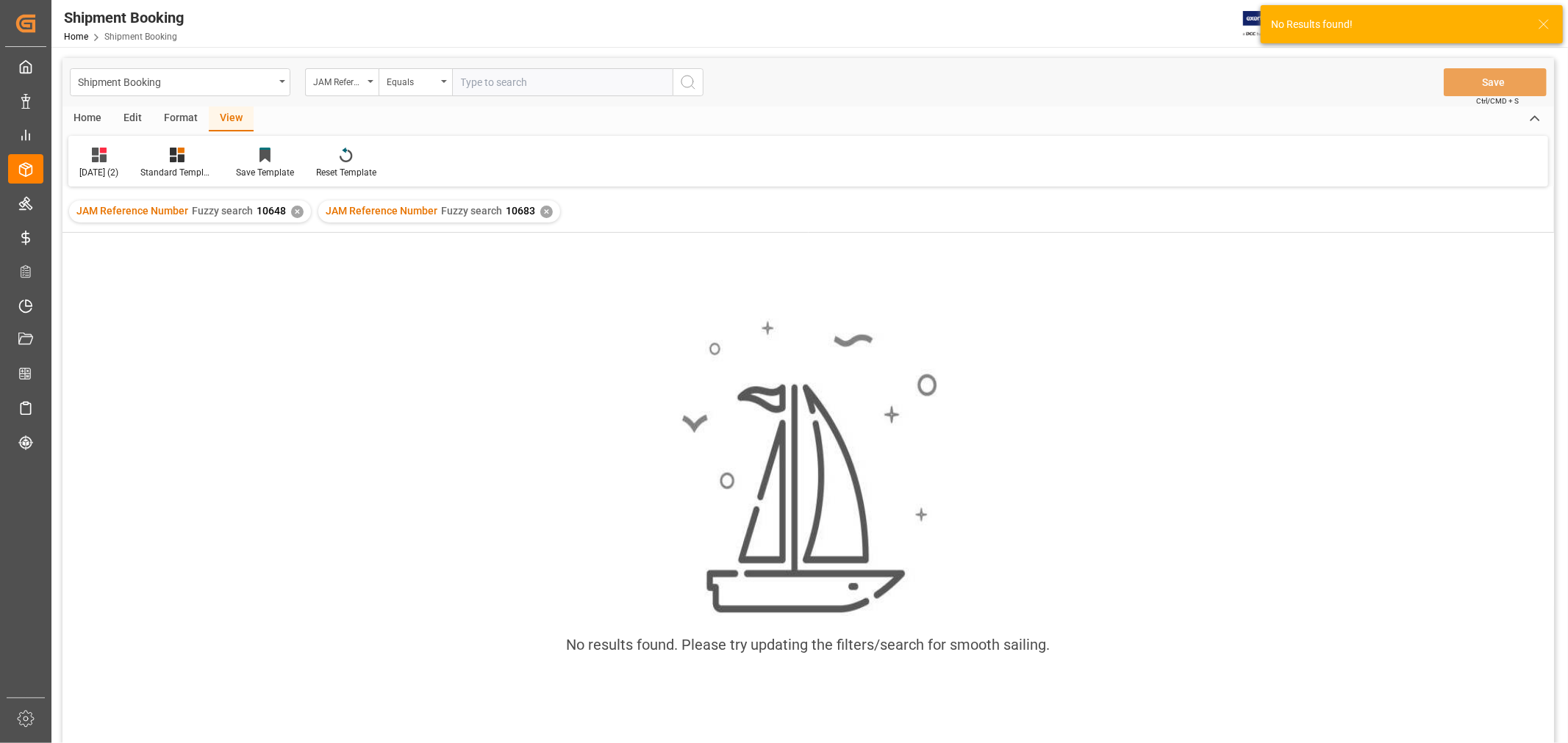
click at [284, 206] on div "JAM Reference Number Fuzzy search 10648 ✕" at bounding box center [190, 211] width 242 height 22
click at [291, 210] on div "✕" at bounding box center [297, 212] width 13 height 13
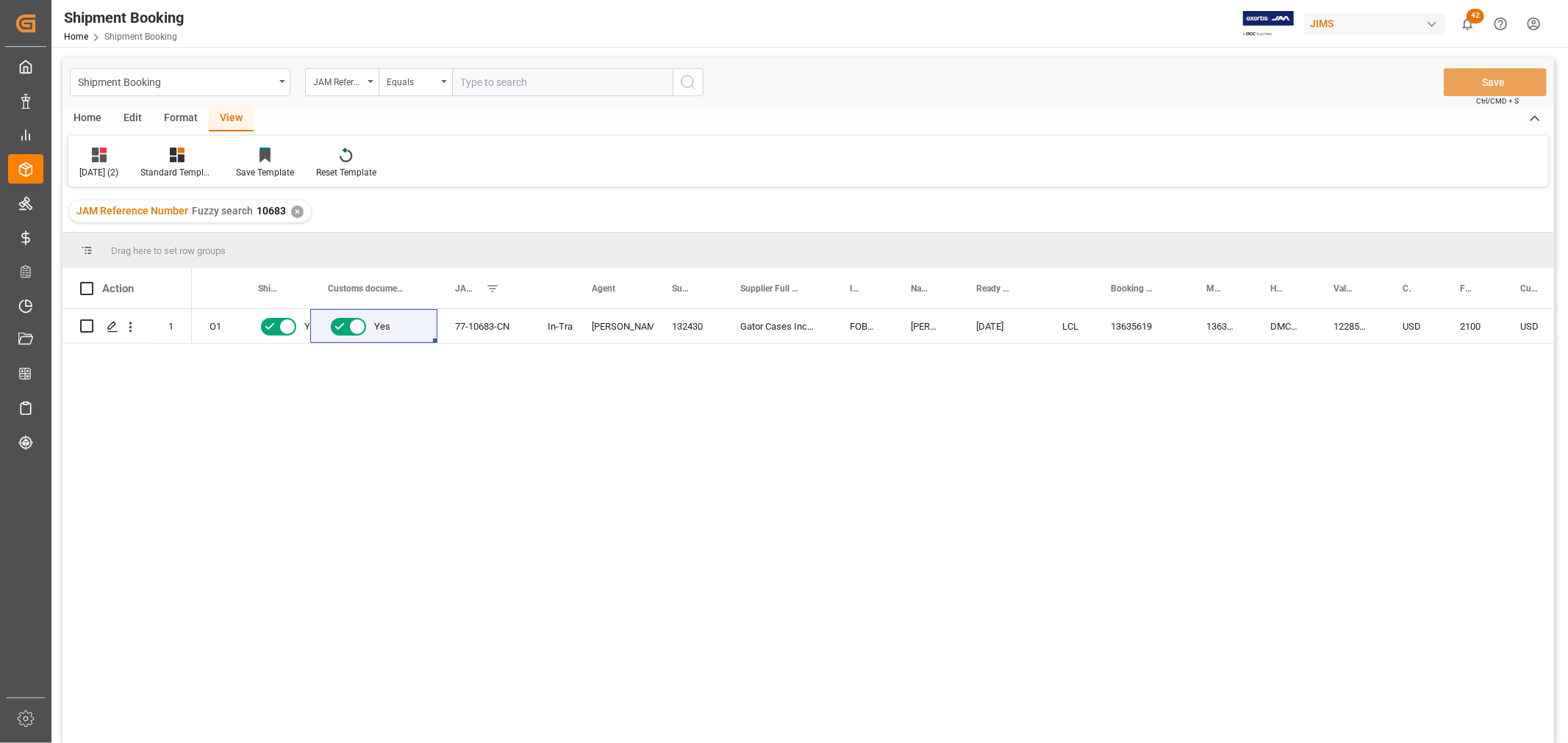
click at [490, 399] on div "O1 Yes Yes 77-10683-CN In-Transit Lynne St. Jacques 132430 Gator Cases Inc. (GF…" at bounding box center [873, 531] width 1362 height 443
drag, startPoint x: 325, startPoint y: 418, endPoint x: 334, endPoint y: 393, distance: 26.6
click at [326, 417] on div "O1 Yes Yes 77-10683-CN In-Transit Lynne St. Jacques 132430 Gator Cases Inc. (GF…" at bounding box center [873, 531] width 1362 height 443
click at [449, 78] on div "Equals" at bounding box center [415, 82] width 73 height 28
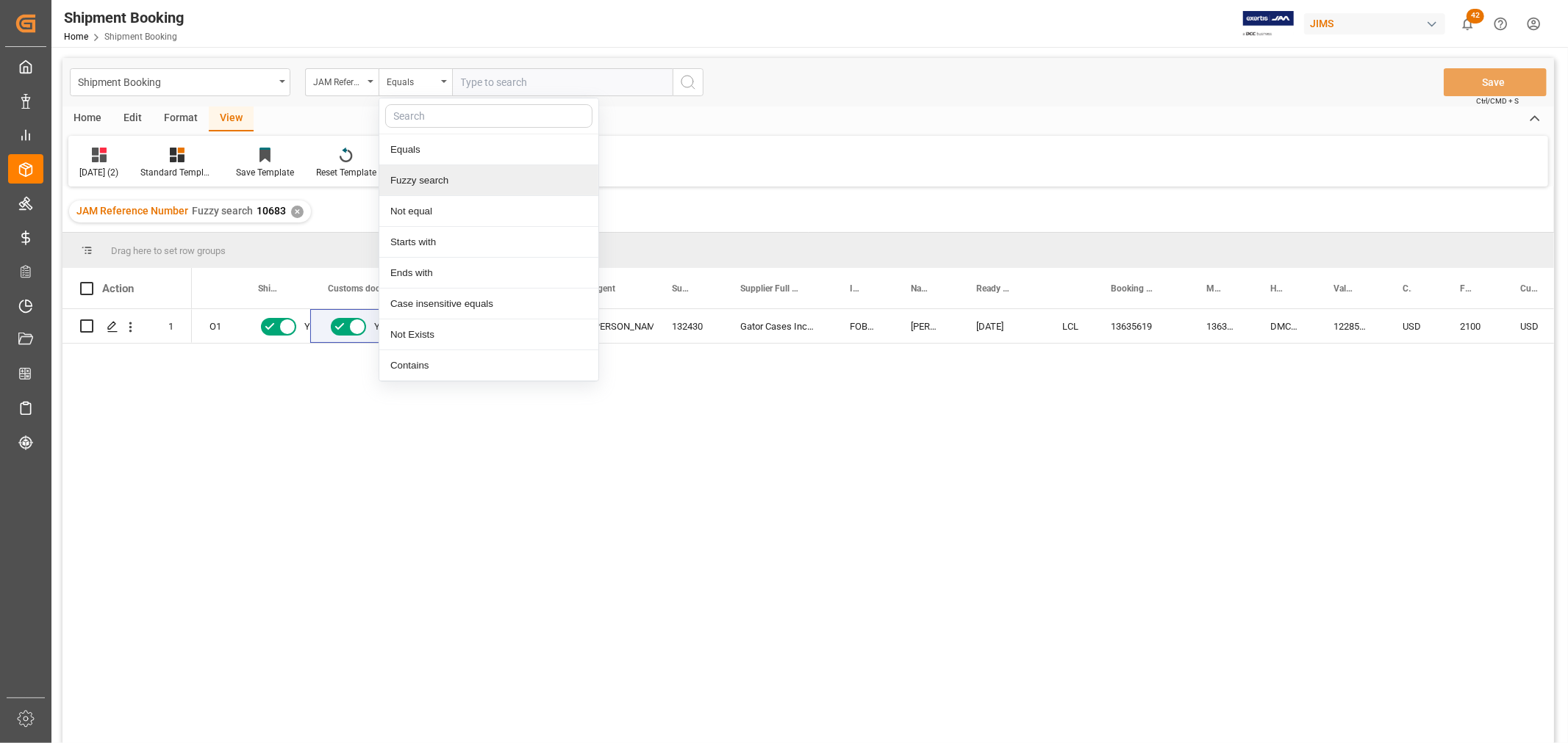
click at [422, 193] on div "Fuzzy search" at bounding box center [489, 181] width 219 height 31
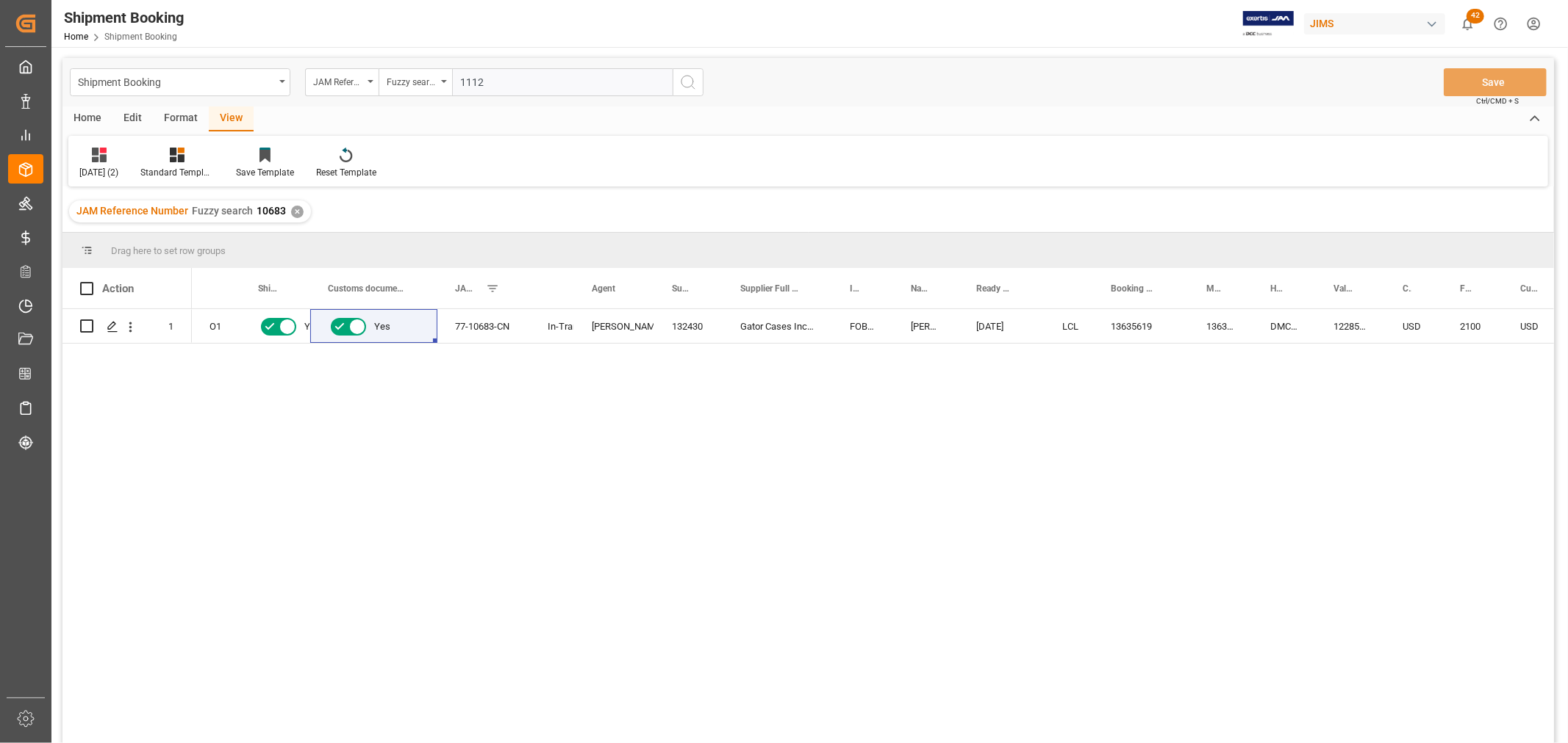
type input "11129"
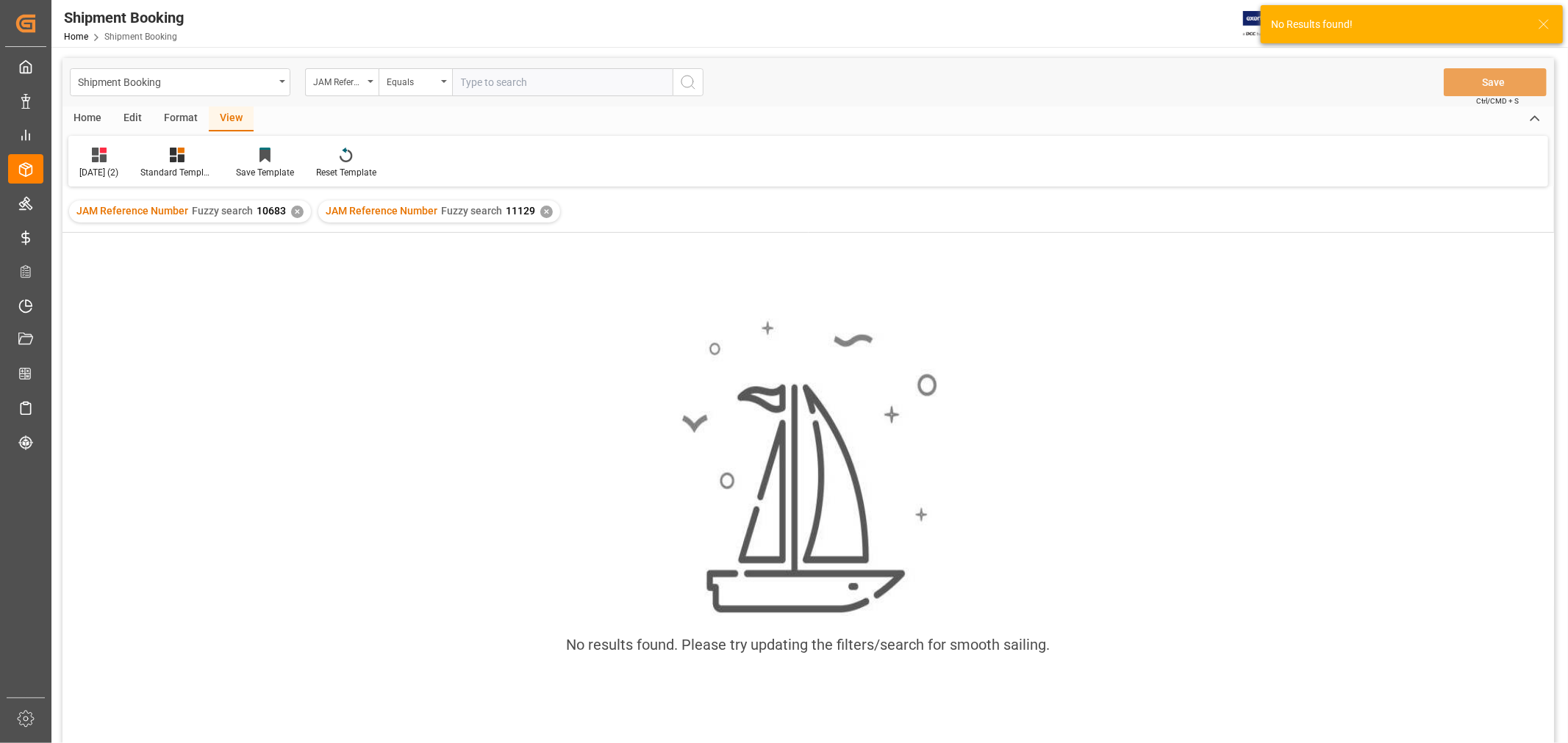
click at [296, 208] on div "✕" at bounding box center [297, 212] width 13 height 13
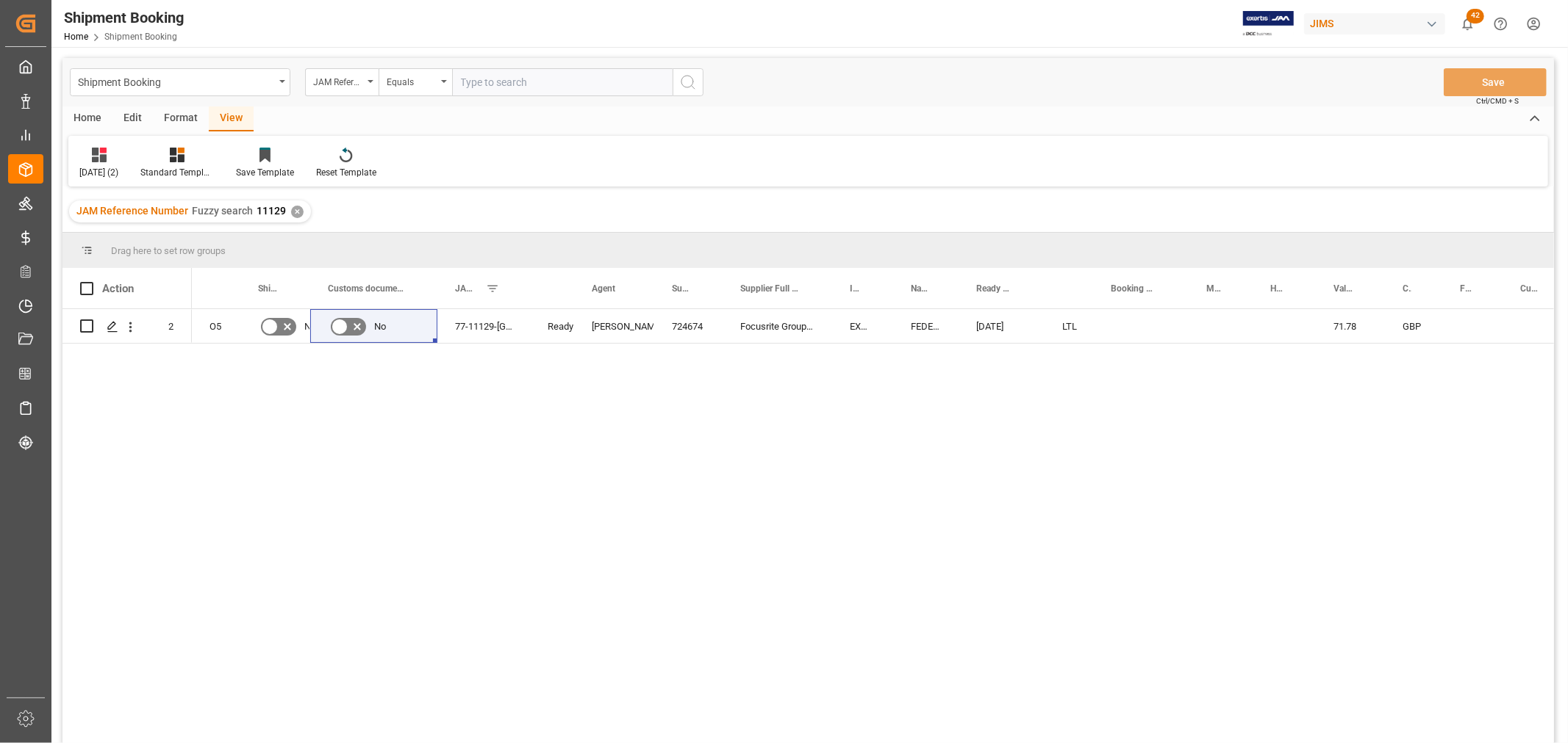
click at [231, 115] on div "View" at bounding box center [231, 119] width 45 height 25
click at [1137, 324] on div "Press SPACE to select this row." at bounding box center [1140, 326] width 96 height 34
click at [1136, 324] on div "Press SPACE to select this row." at bounding box center [1140, 326] width 96 height 34
click at [1136, 324] on input "Press SPACE to select this row." at bounding box center [1141, 335] width 72 height 28
paste input "884471810880"
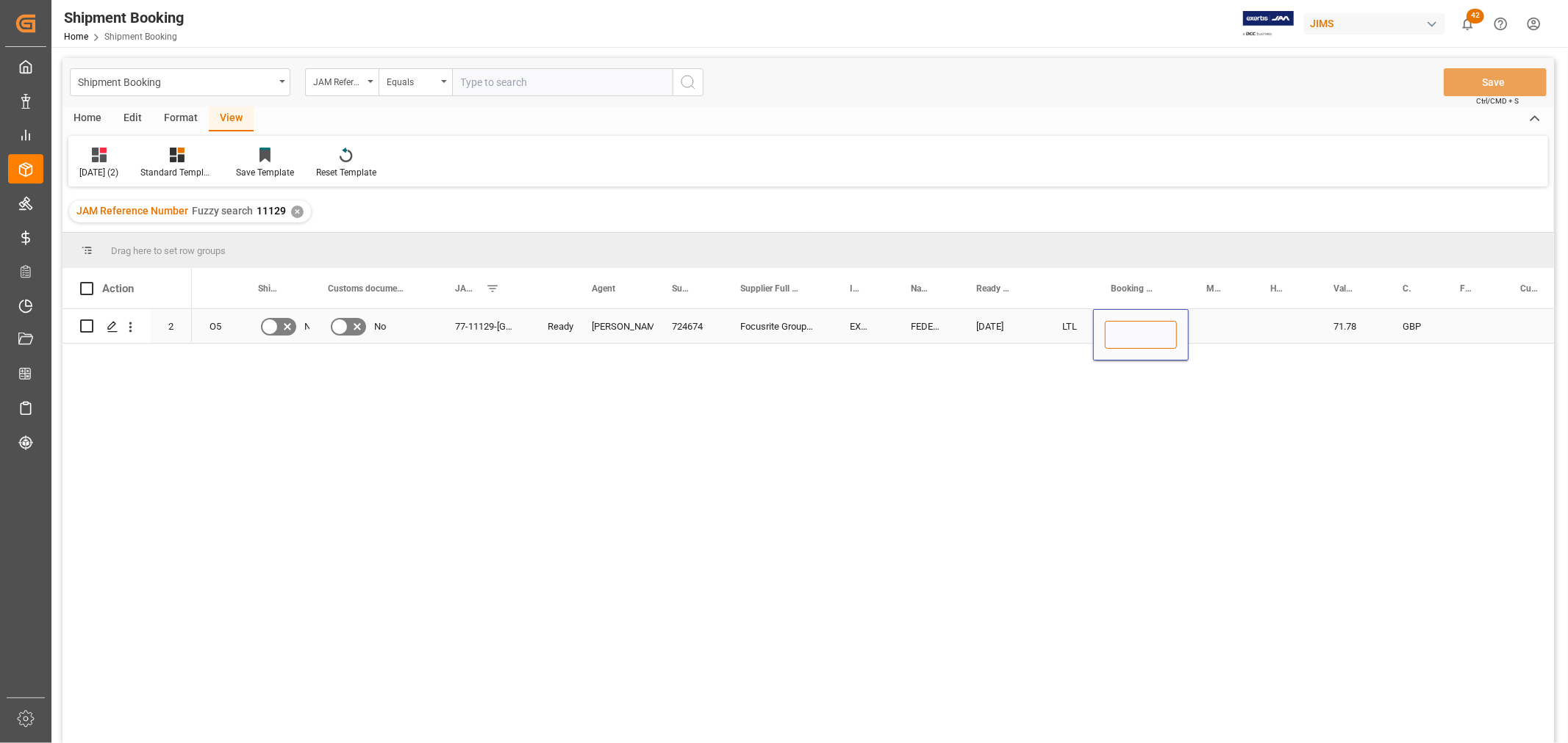
type input "884471810880"
click at [1210, 325] on div "Press SPACE to select this row." at bounding box center [1221, 326] width 64 height 34
click at [1169, 325] on div "884471810880" at bounding box center [1140, 326] width 96 height 34
drag, startPoint x: 1186, startPoint y: 340, endPoint x: 1300, endPoint y: 331, distance: 114.4
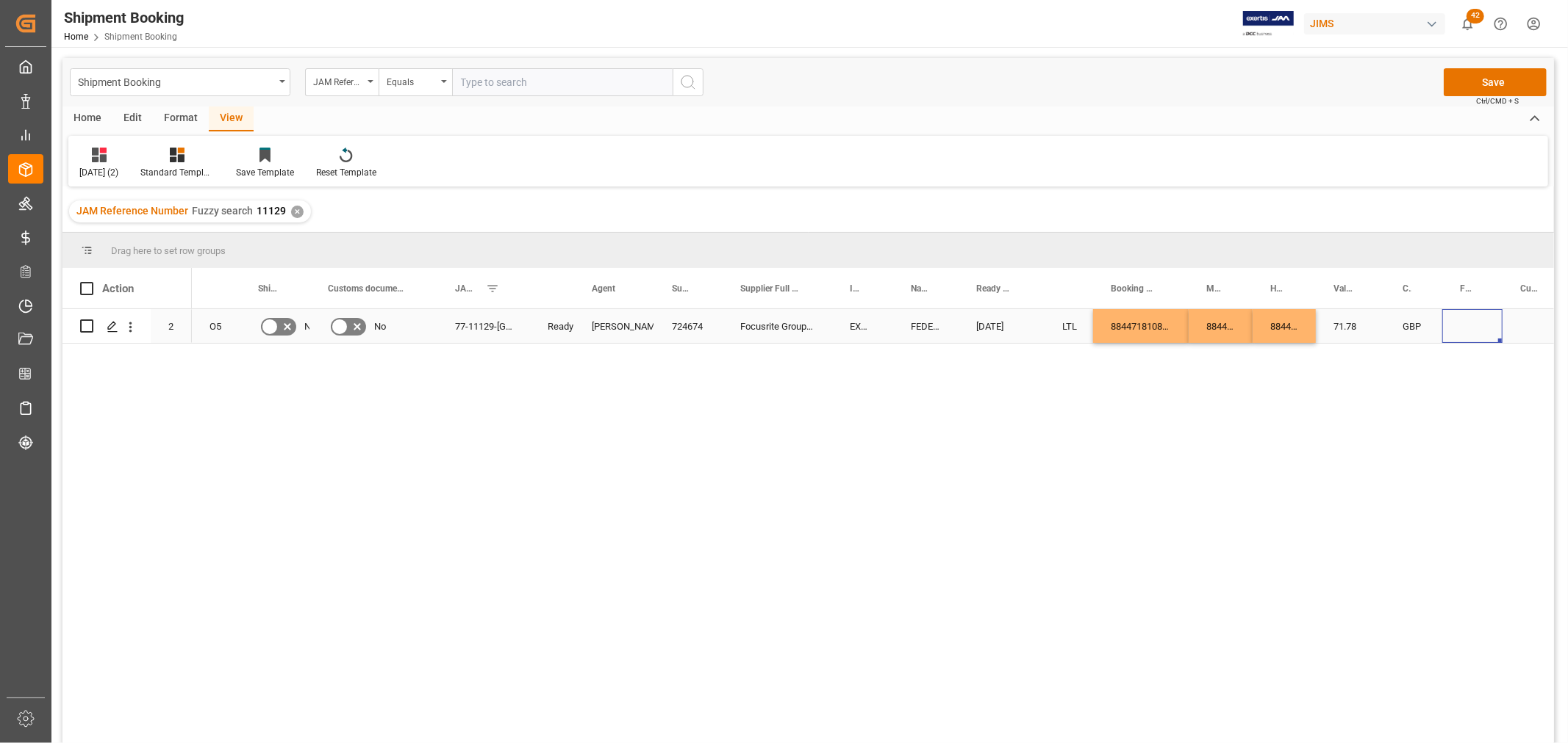
click at [1473, 320] on div "Press SPACE to select this row." at bounding box center [1472, 326] width 60 height 34
click at [1475, 329] on input "Press SPACE to select this row." at bounding box center [1472, 335] width 37 height 28
type input "145"
click at [1374, 329] on div "71.78" at bounding box center [1350, 326] width 69 height 34
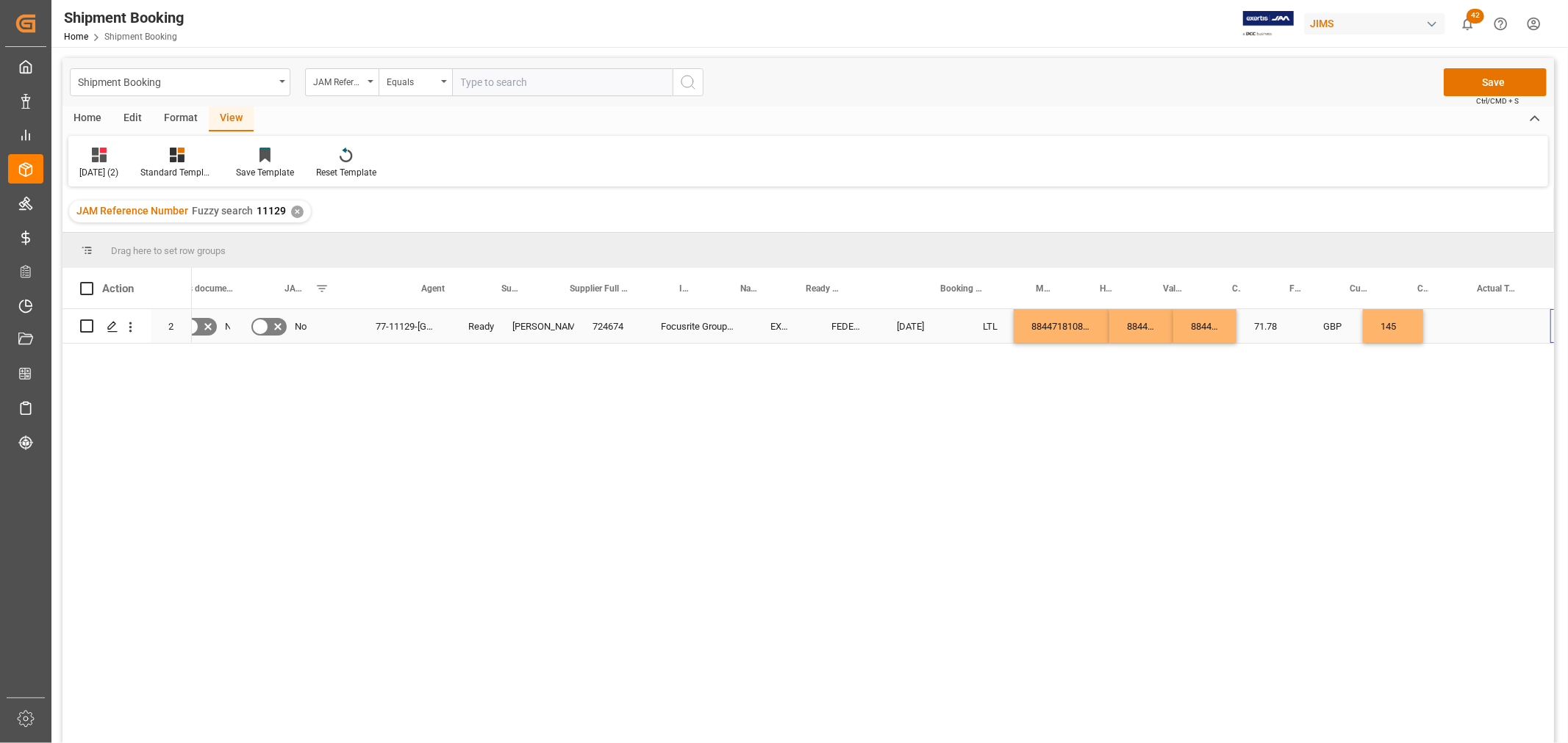
scroll to position [0, 170]
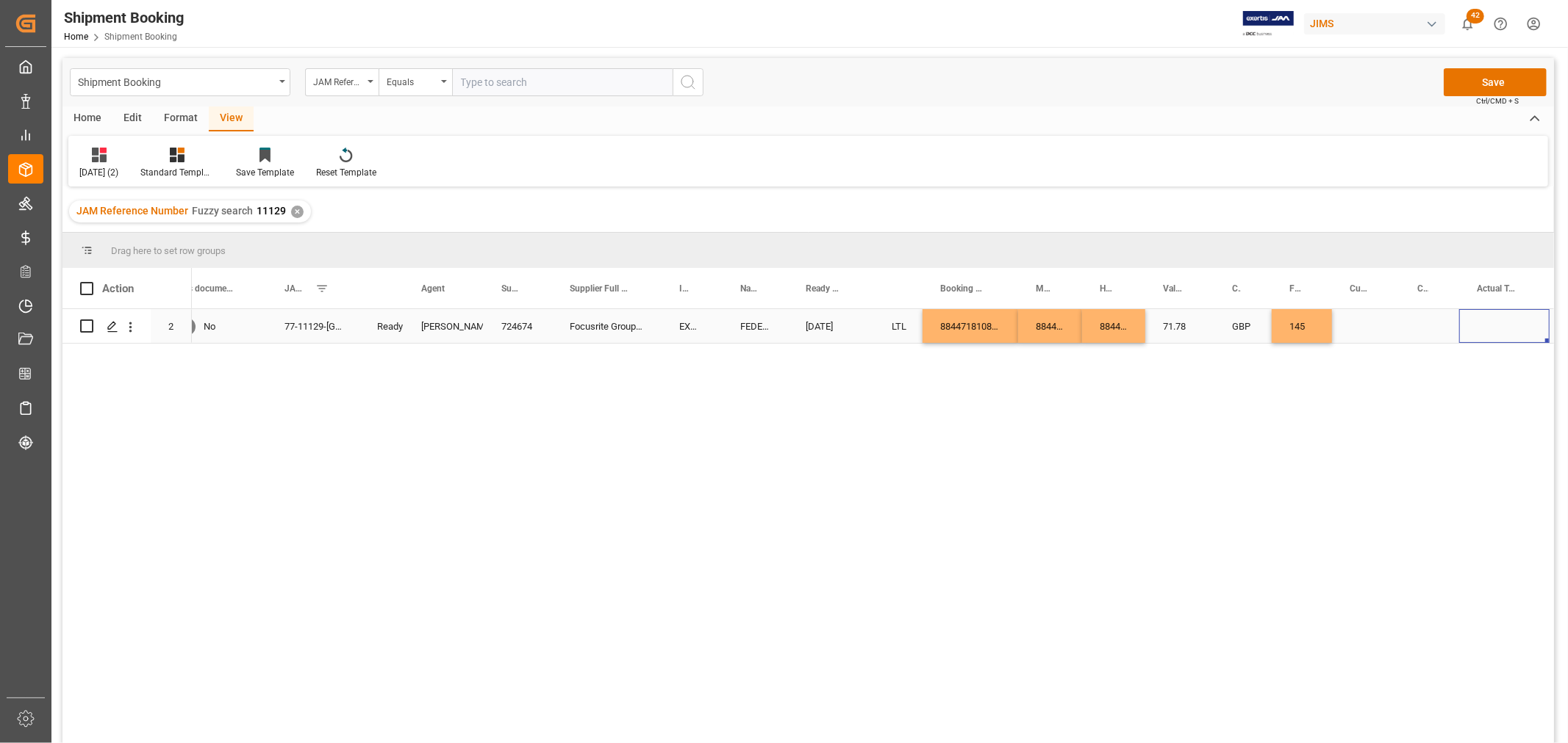
click at [1362, 320] on div "Press SPACE to select this row." at bounding box center [1365, 326] width 68 height 34
type input "USD"
click at [1415, 320] on div "Press SPACE to select this row." at bounding box center [1429, 326] width 59 height 34
click at [1198, 331] on div "71.78" at bounding box center [1180, 326] width 69 height 34
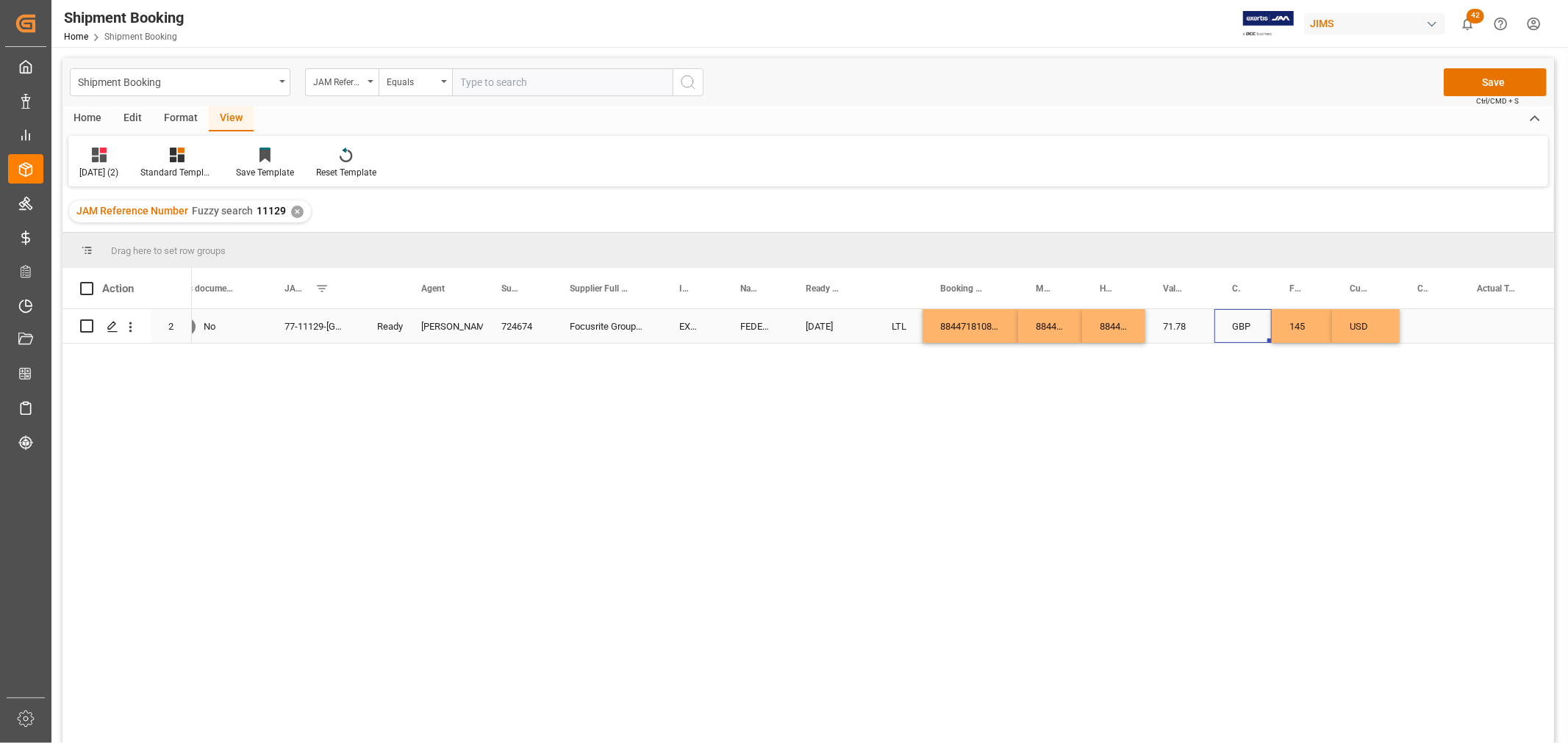
click at [1236, 327] on div "GBP" at bounding box center [1243, 326] width 57 height 34
click at [920, 319] on div "LTL" at bounding box center [898, 326] width 48 height 34
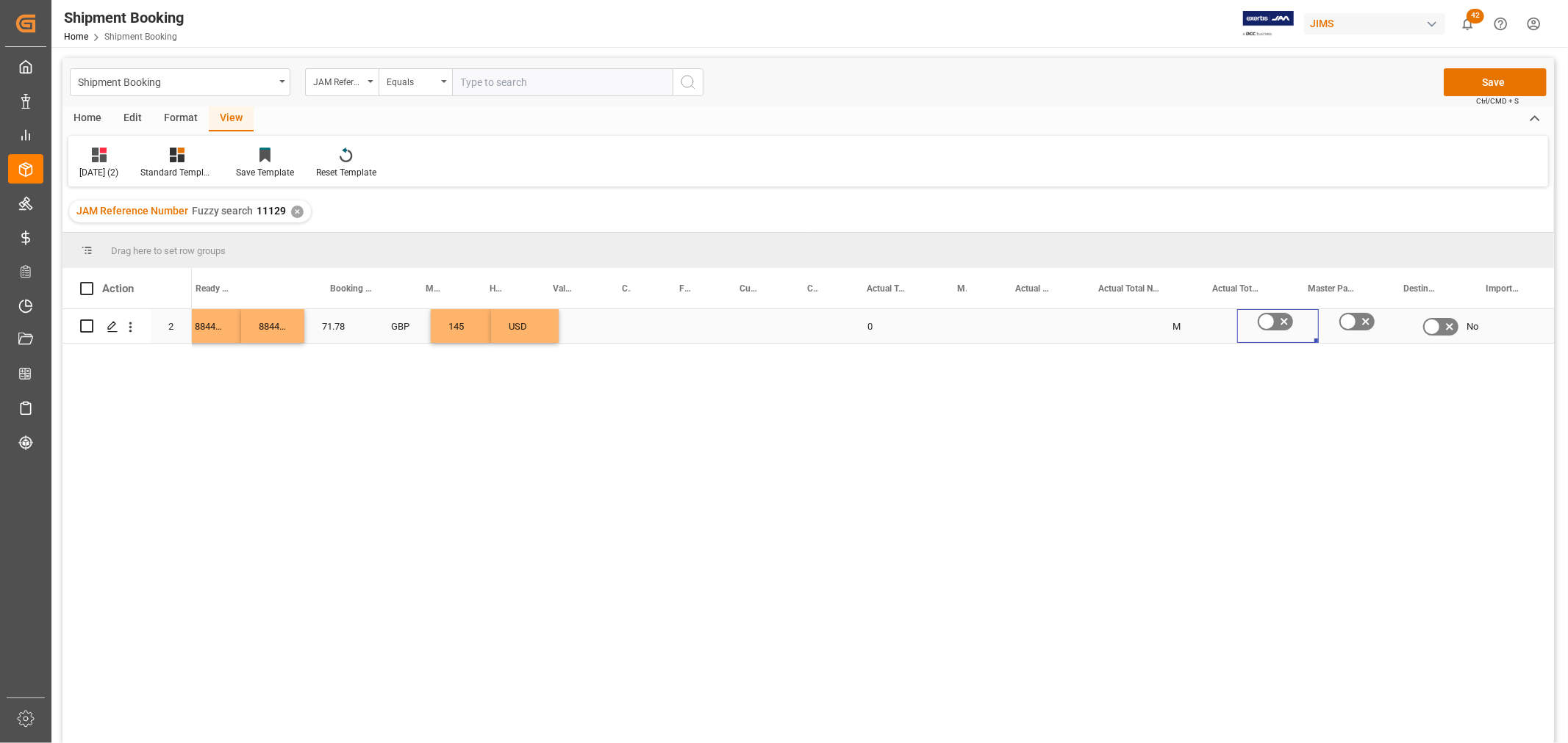
scroll to position [0, 1011]
click at [641, 323] on div "Press SPACE to select this row." at bounding box center [663, 326] width 90 height 34
click at [657, 321] on div "Press SPACE to select this row." at bounding box center [663, 326] width 90 height 34
click at [657, 334] on input "Press SPACE to select this row." at bounding box center [663, 335] width 67 height 28
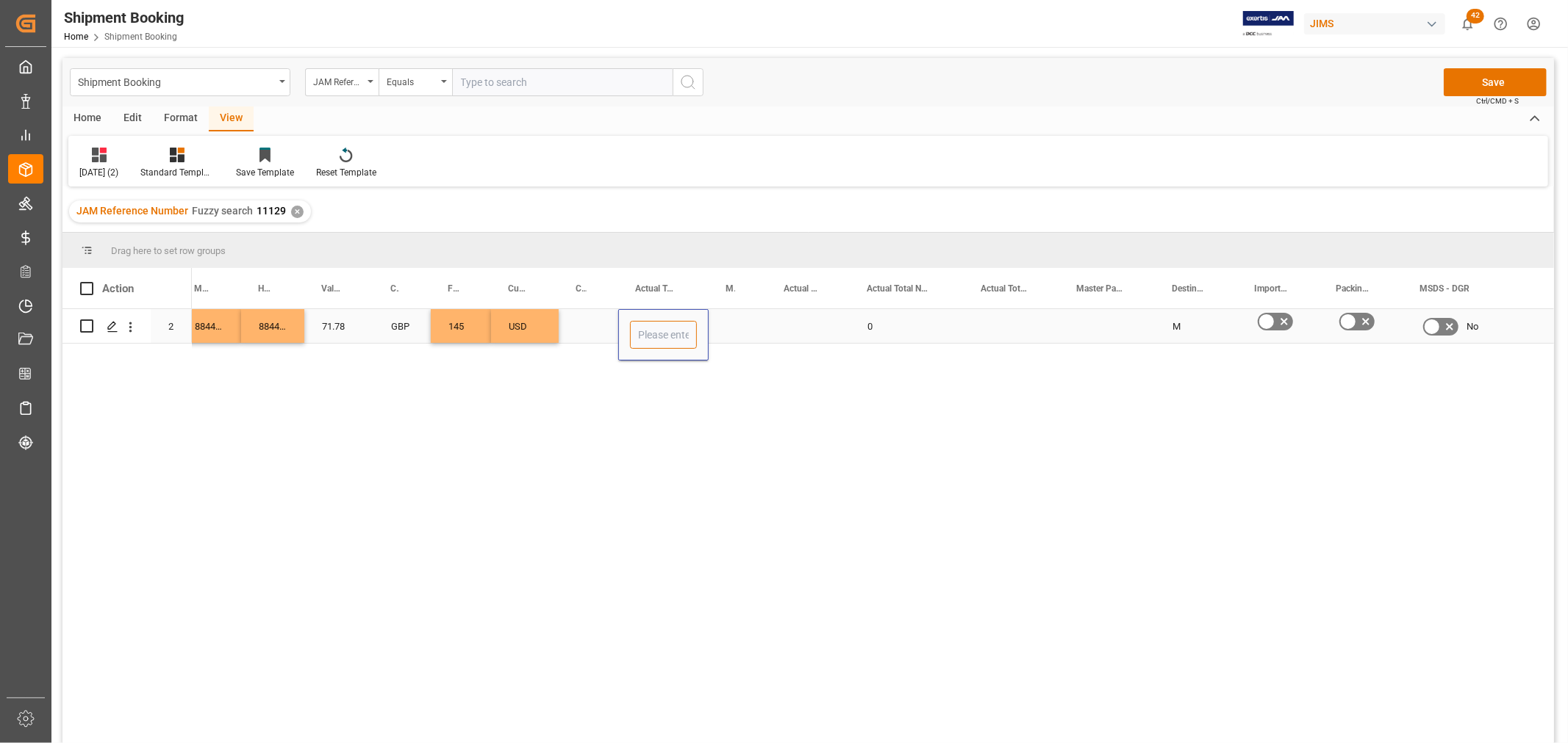
type input "2"
click at [722, 320] on div "Press SPACE to select this row." at bounding box center [738, 326] width 58 height 34
click at [722, 320] on div "Press SPACE to select this row." at bounding box center [738, 335] width 58 height 51
click at [735, 337] on icon "open menu" at bounding box center [739, 336] width 18 height 18
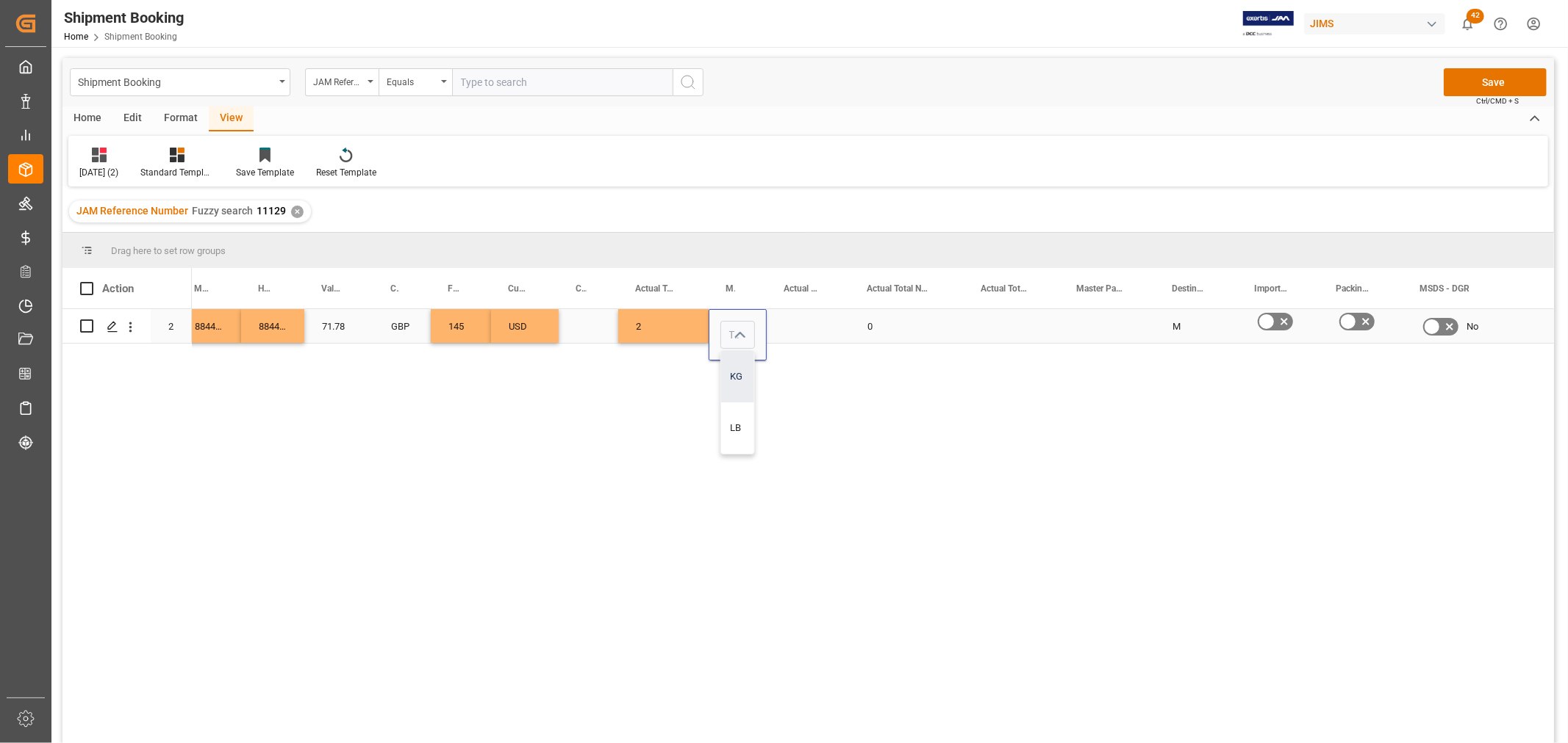
click at [734, 381] on div "KG" at bounding box center [737, 377] width 33 height 51
type input "KG"
click at [794, 325] on div "Press SPACE to select this row." at bounding box center [808, 326] width 83 height 34
click at [794, 325] on input "Press SPACE to select this row." at bounding box center [808, 335] width 59 height 28
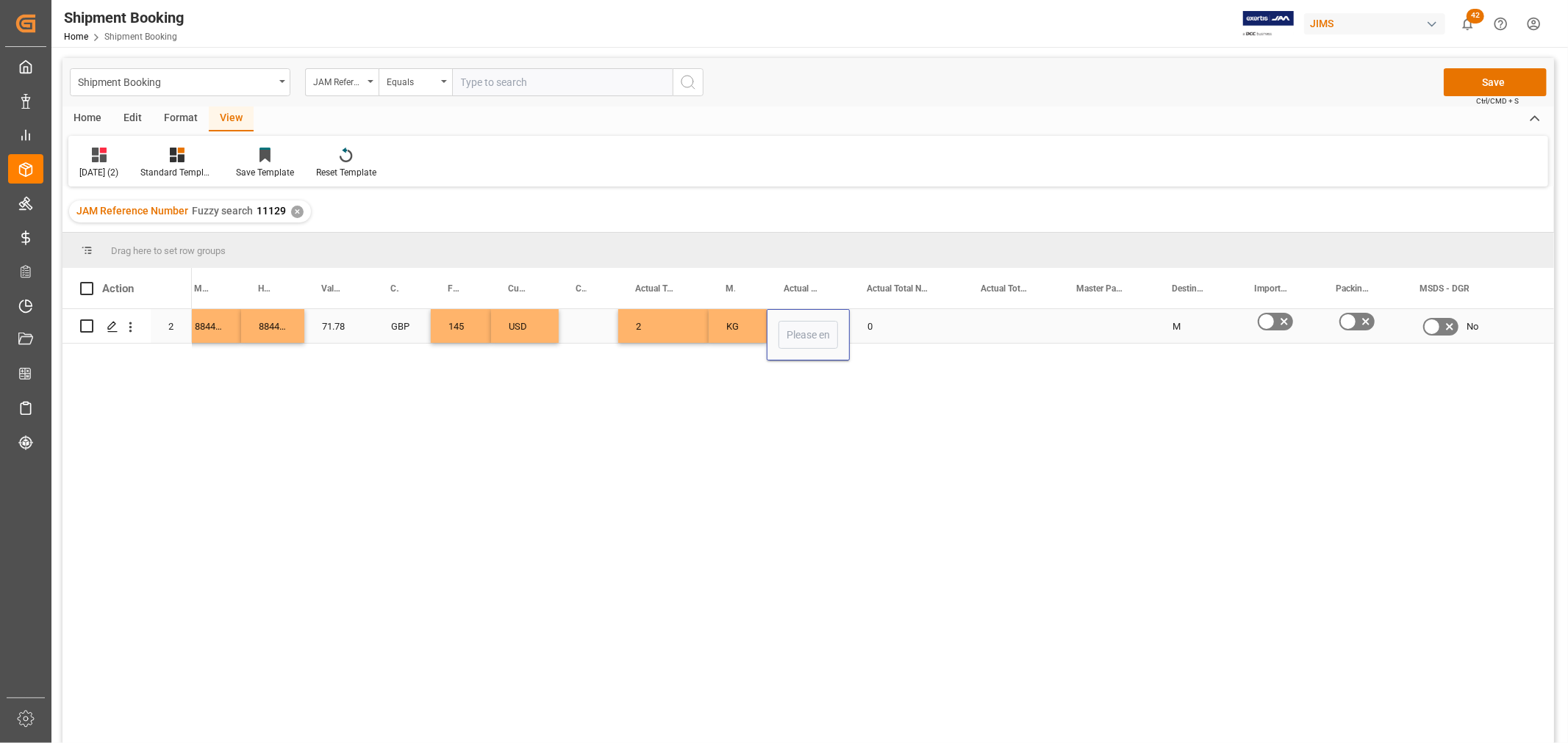
click at [801, 331] on input "Press SPACE to select this row." at bounding box center [808, 335] width 59 height 28
type input "1"
click at [986, 317] on div "Press SPACE to select this row." at bounding box center [1011, 326] width 96 height 34
click at [1480, 79] on button "Save" at bounding box center [1495, 82] width 103 height 28
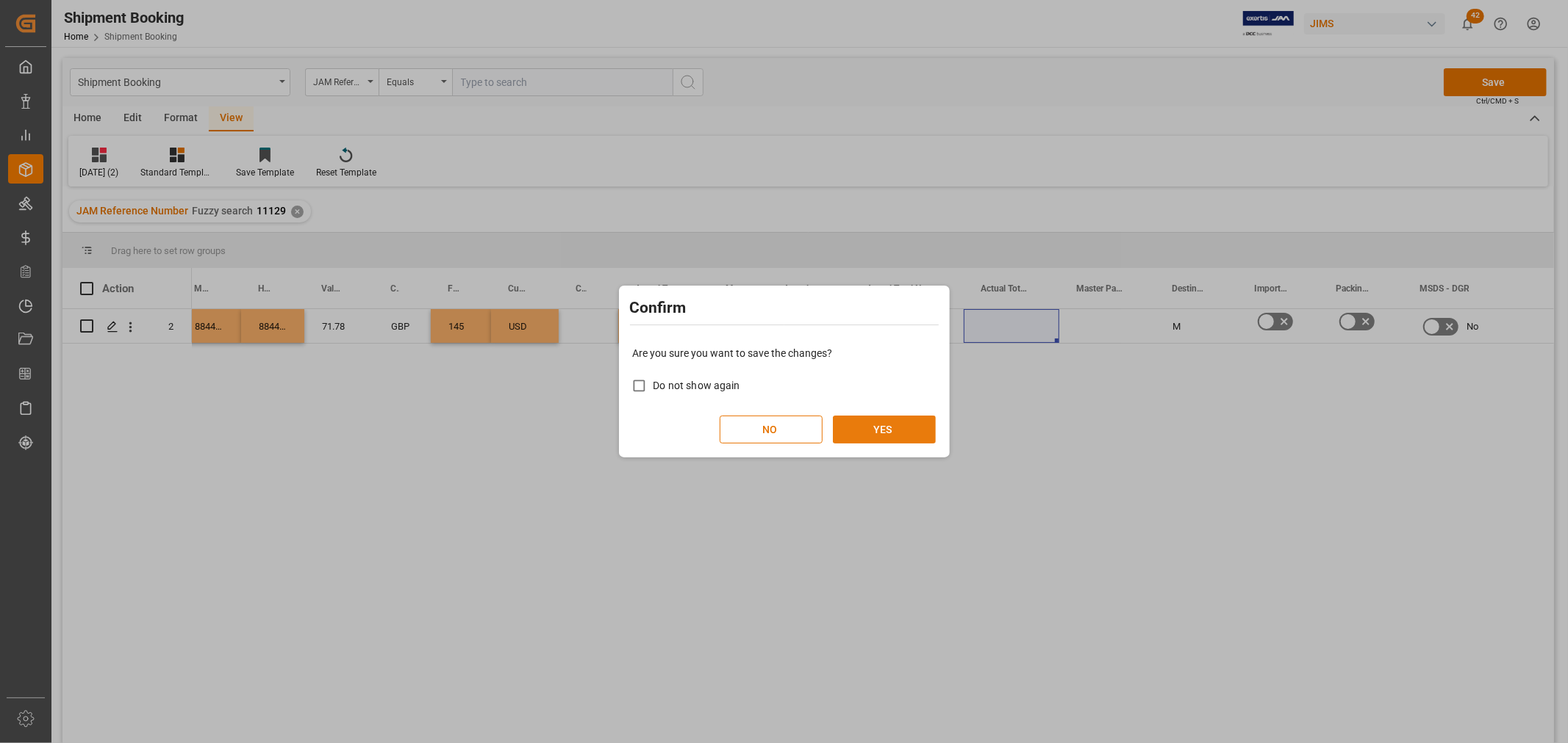
click at [869, 430] on button "YES" at bounding box center [884, 430] width 103 height 28
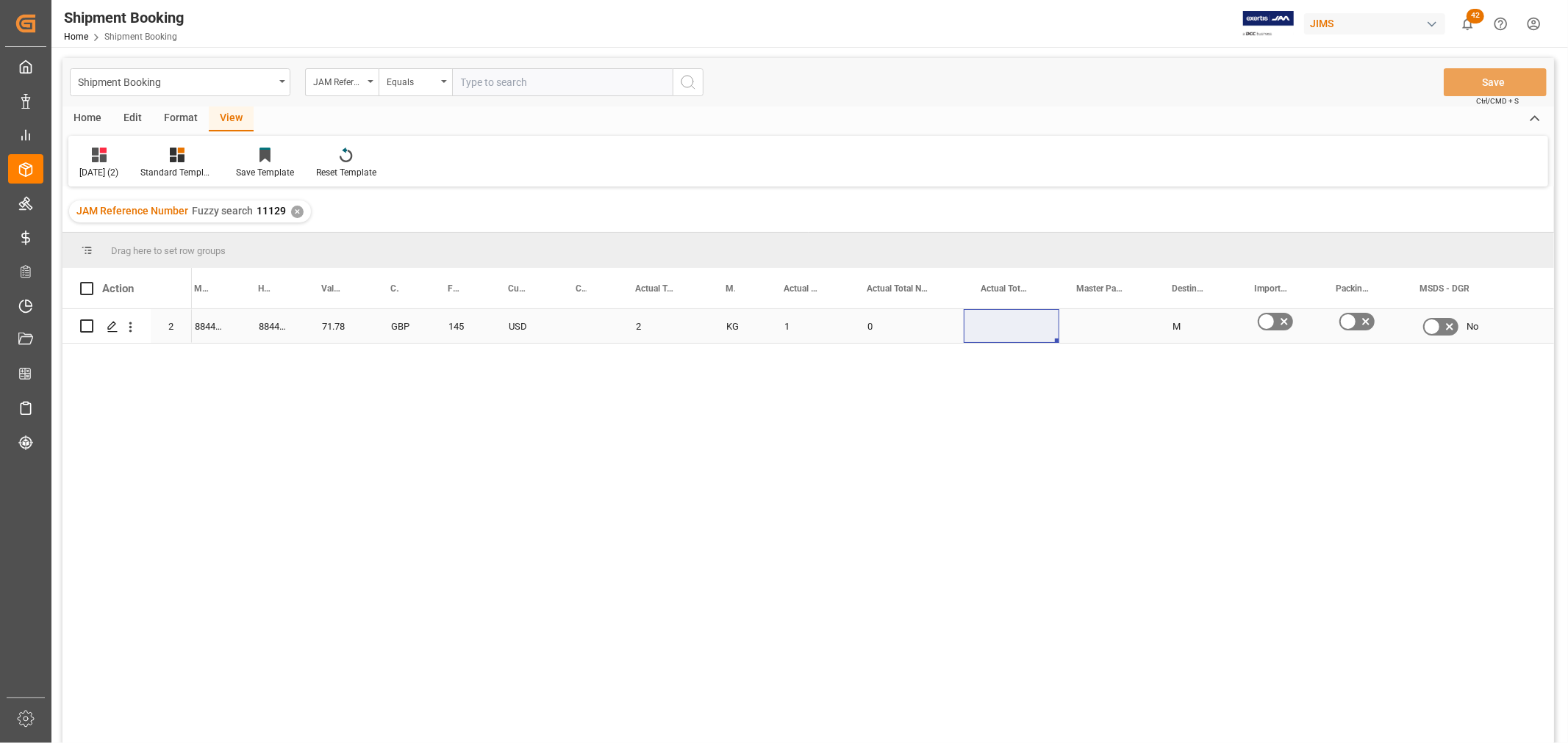
click at [598, 329] on div "Press SPACE to select this row." at bounding box center [588, 326] width 59 height 34
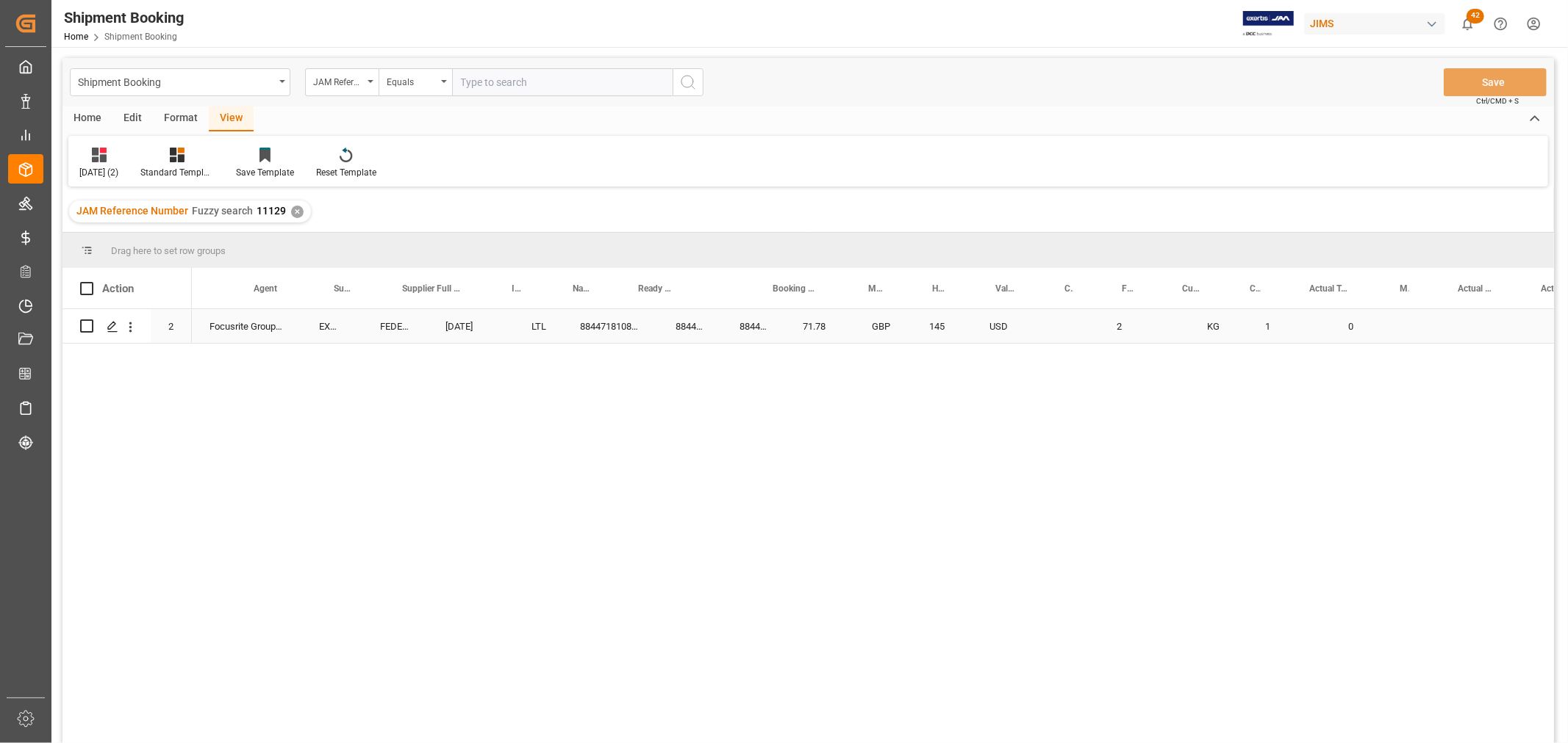
scroll to position [0, 0]
click at [113, 325] on polygon "Press SPACE to select this row." at bounding box center [111, 325] width 7 height 7
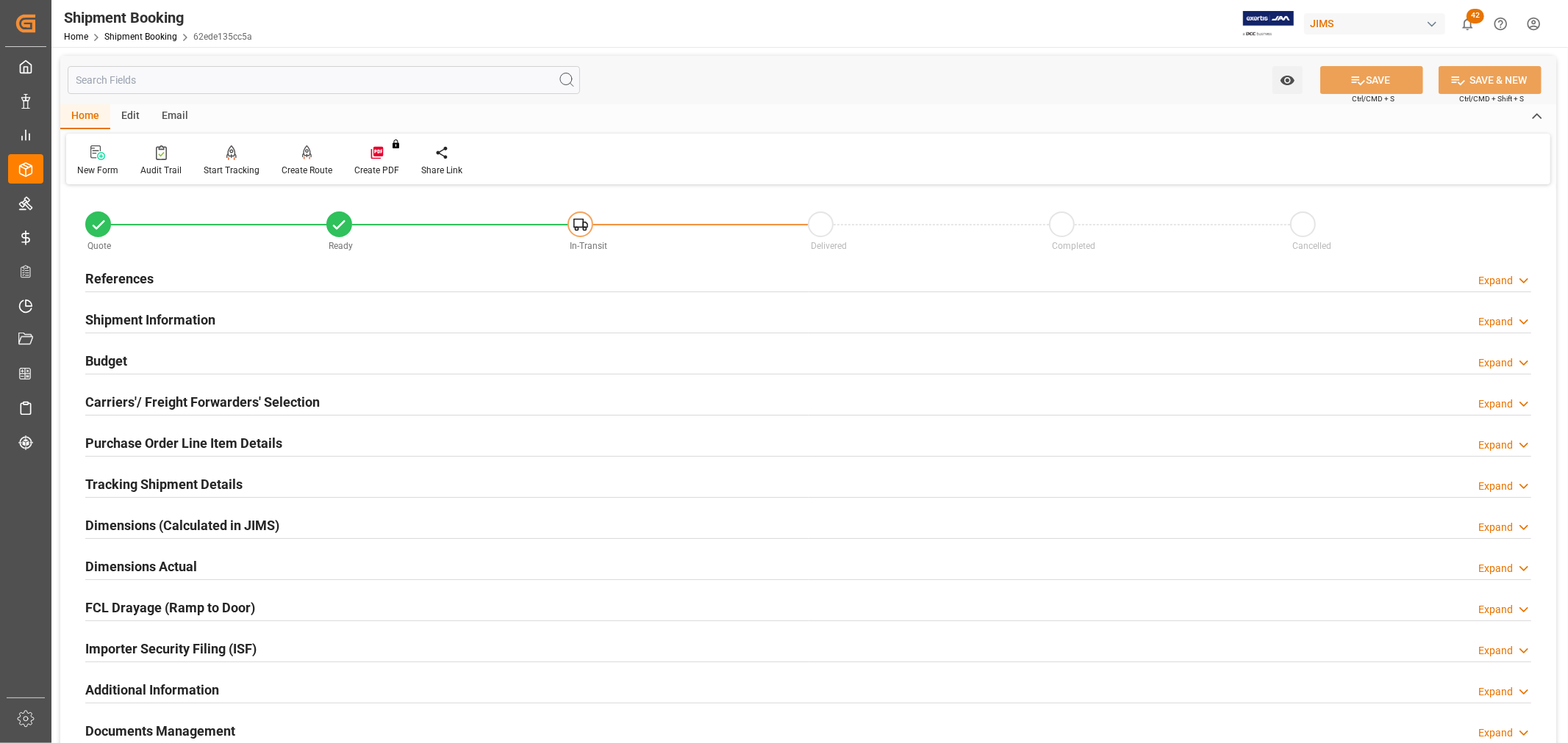
scroll to position [82, 0]
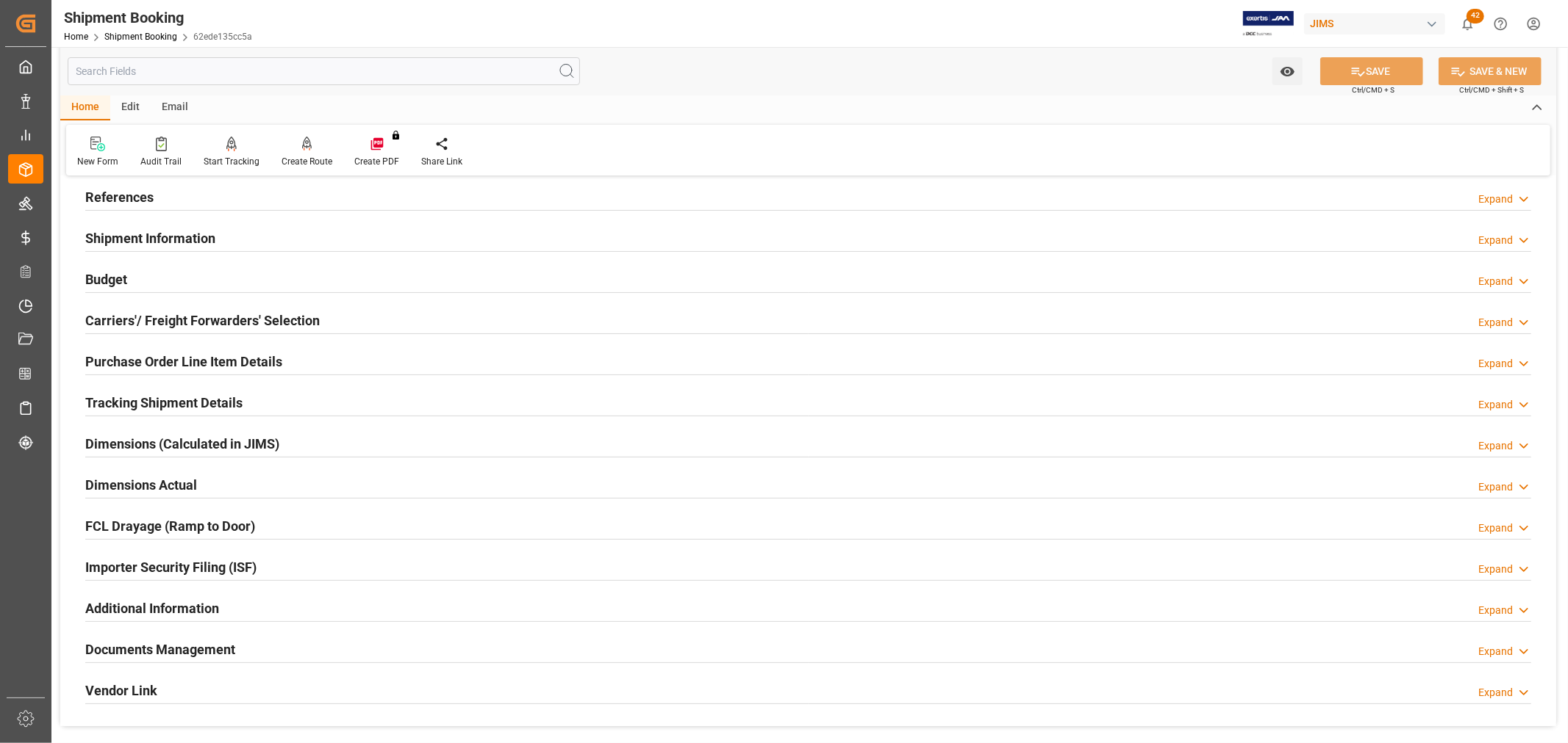
click at [136, 360] on h2 "Purchase Order Line Item Details" at bounding box center [183, 361] width 197 height 20
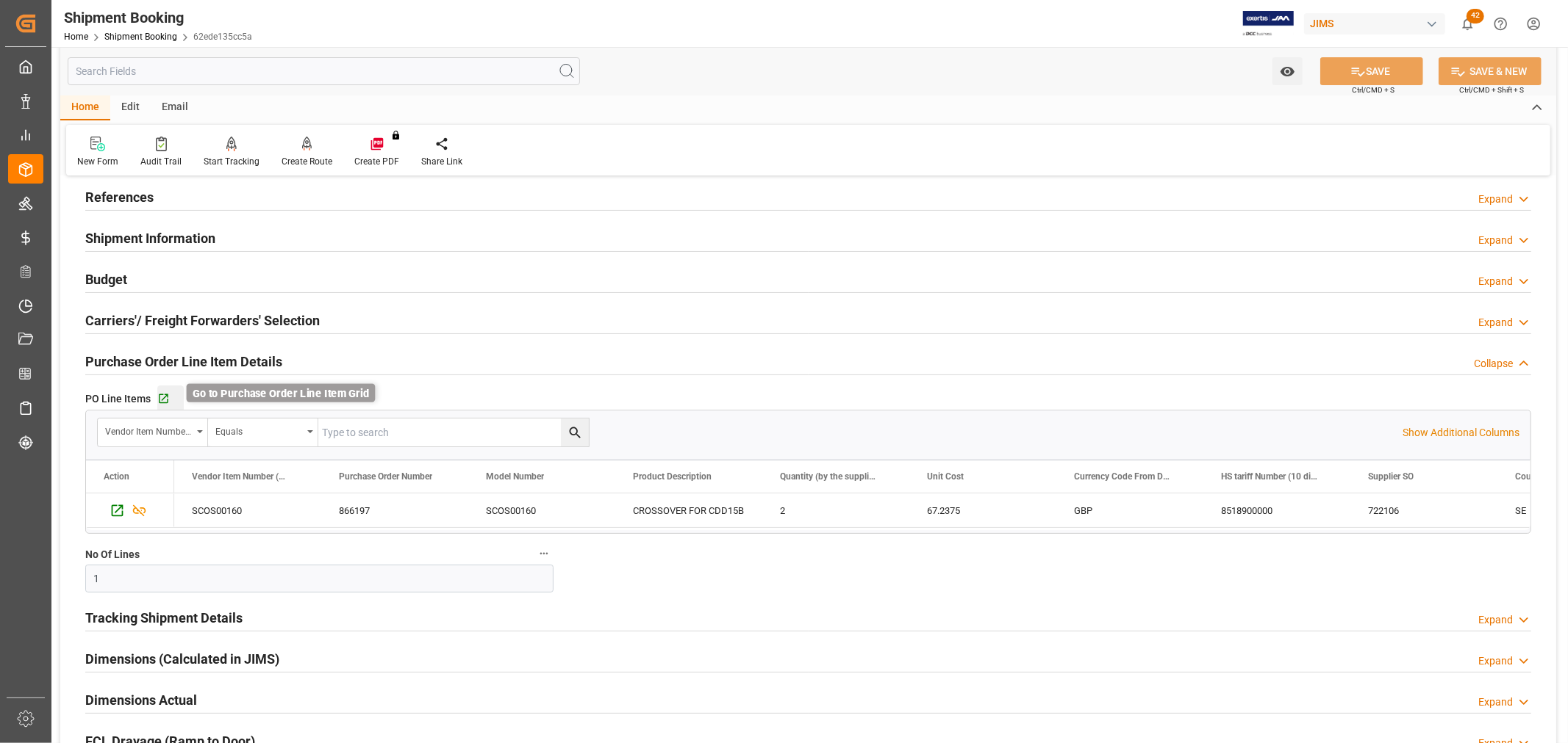
click at [164, 400] on icon "button" at bounding box center [164, 399] width 13 height 13
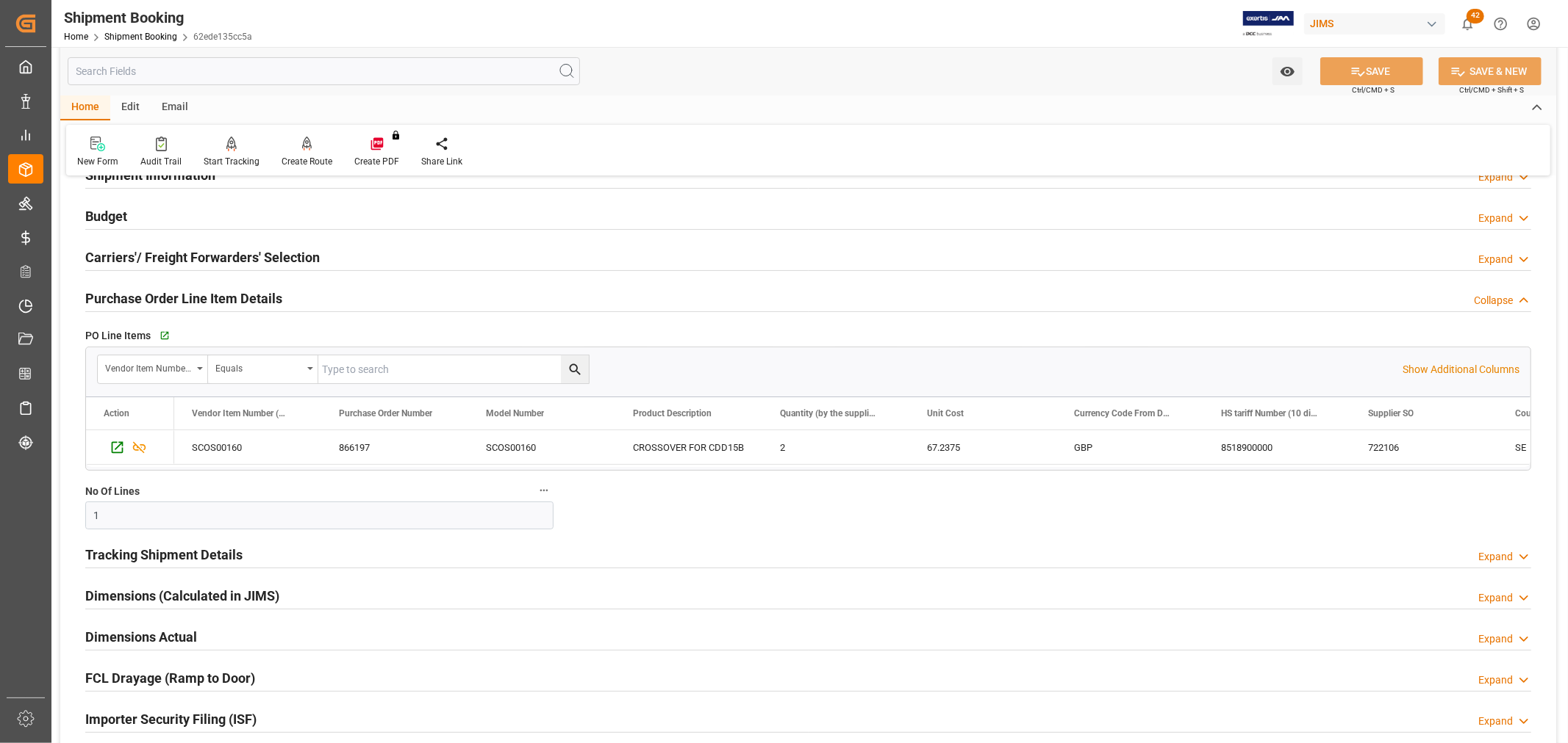
scroll to position [163, 0]
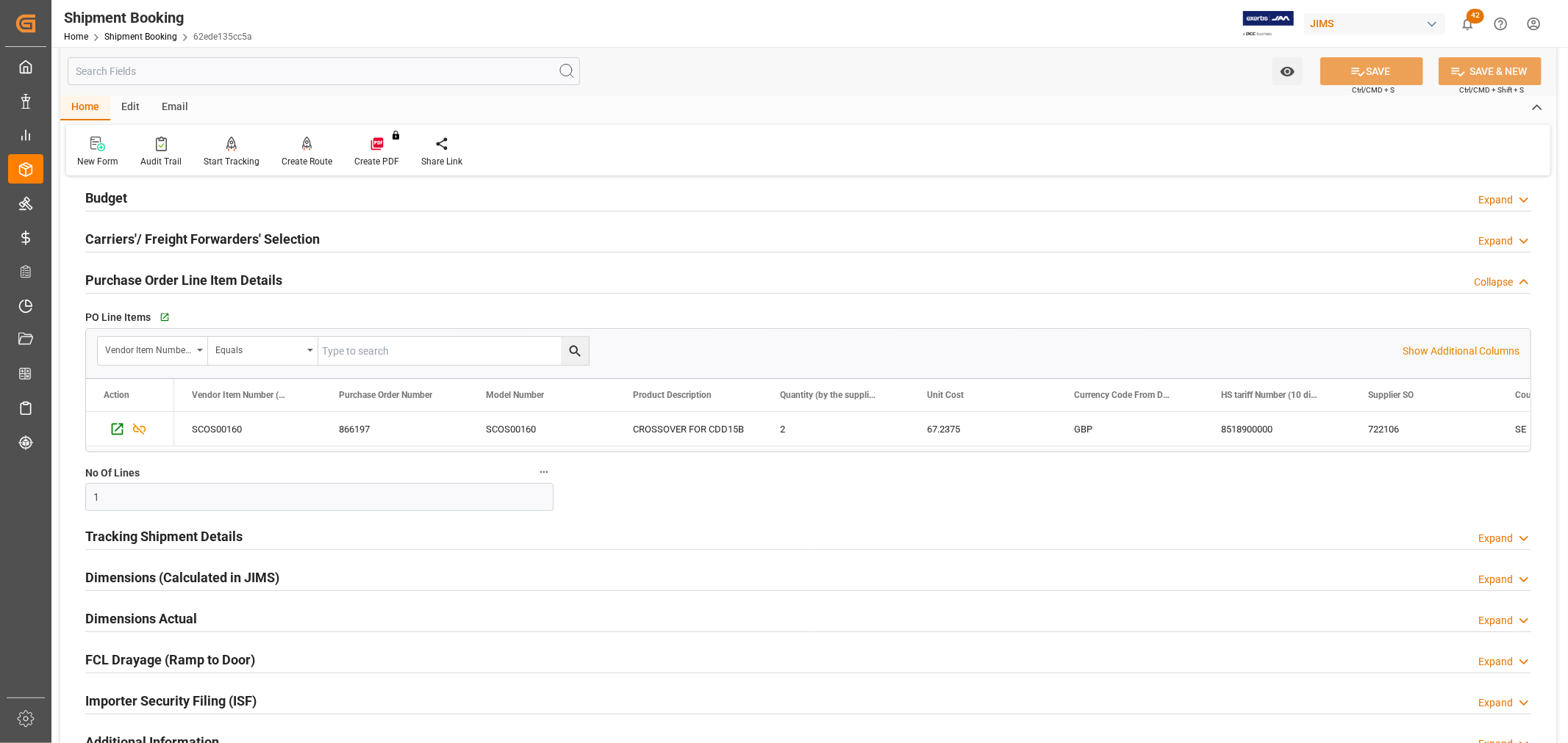
click at [172, 537] on h2 "Tracking Shipment Details" at bounding box center [164, 537] width 158 height 20
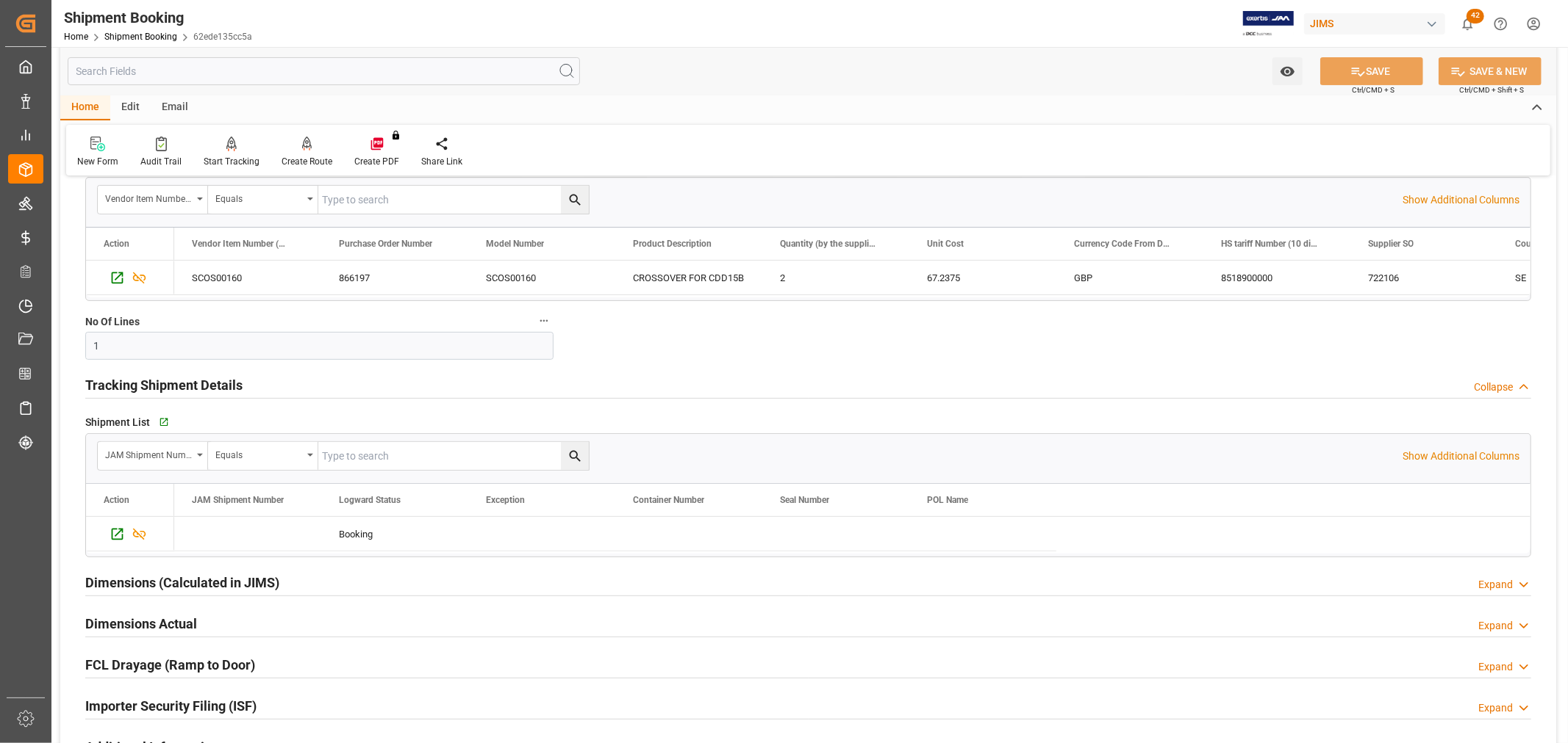
scroll to position [326, 0]
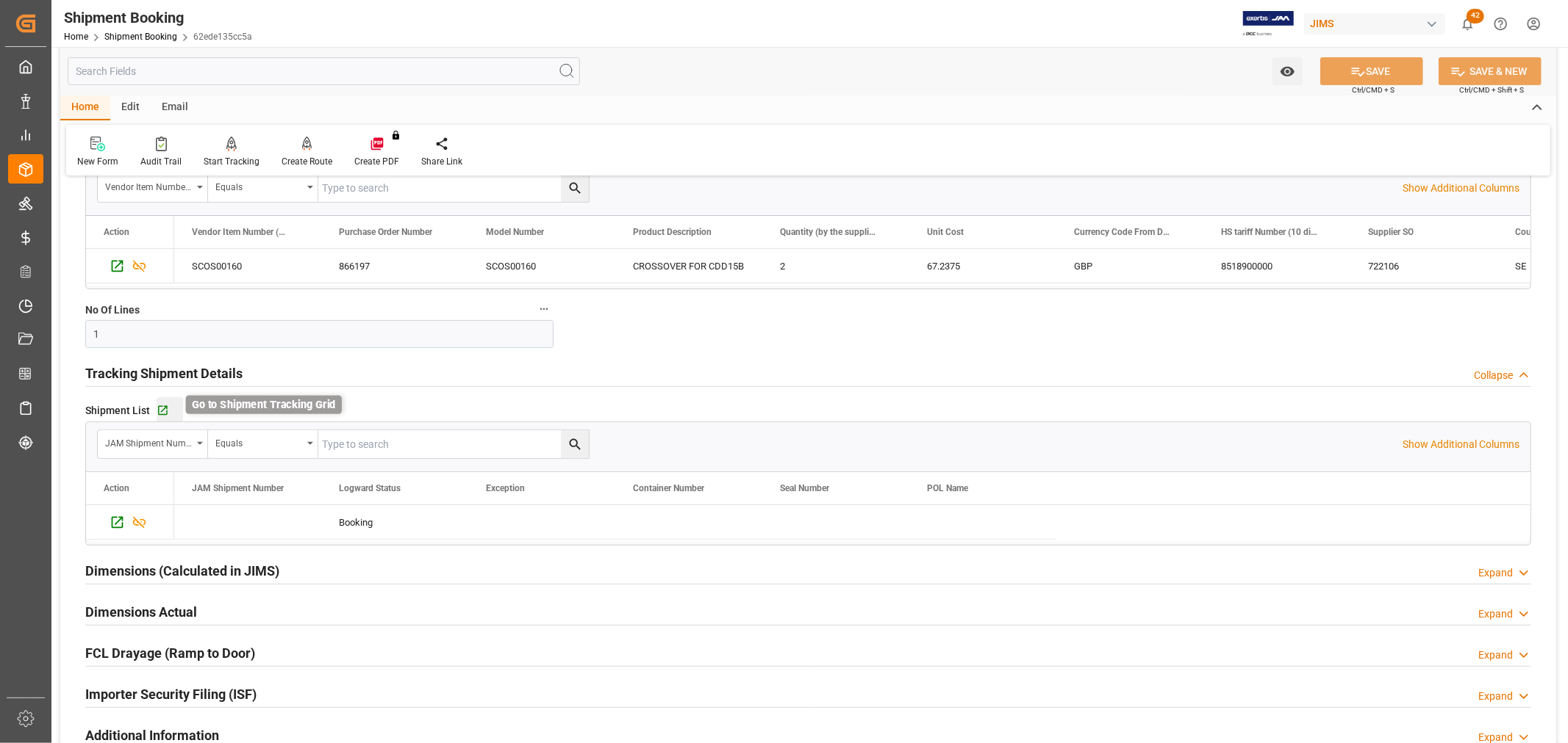
click at [162, 410] on icon "button" at bounding box center [163, 411] width 10 height 10
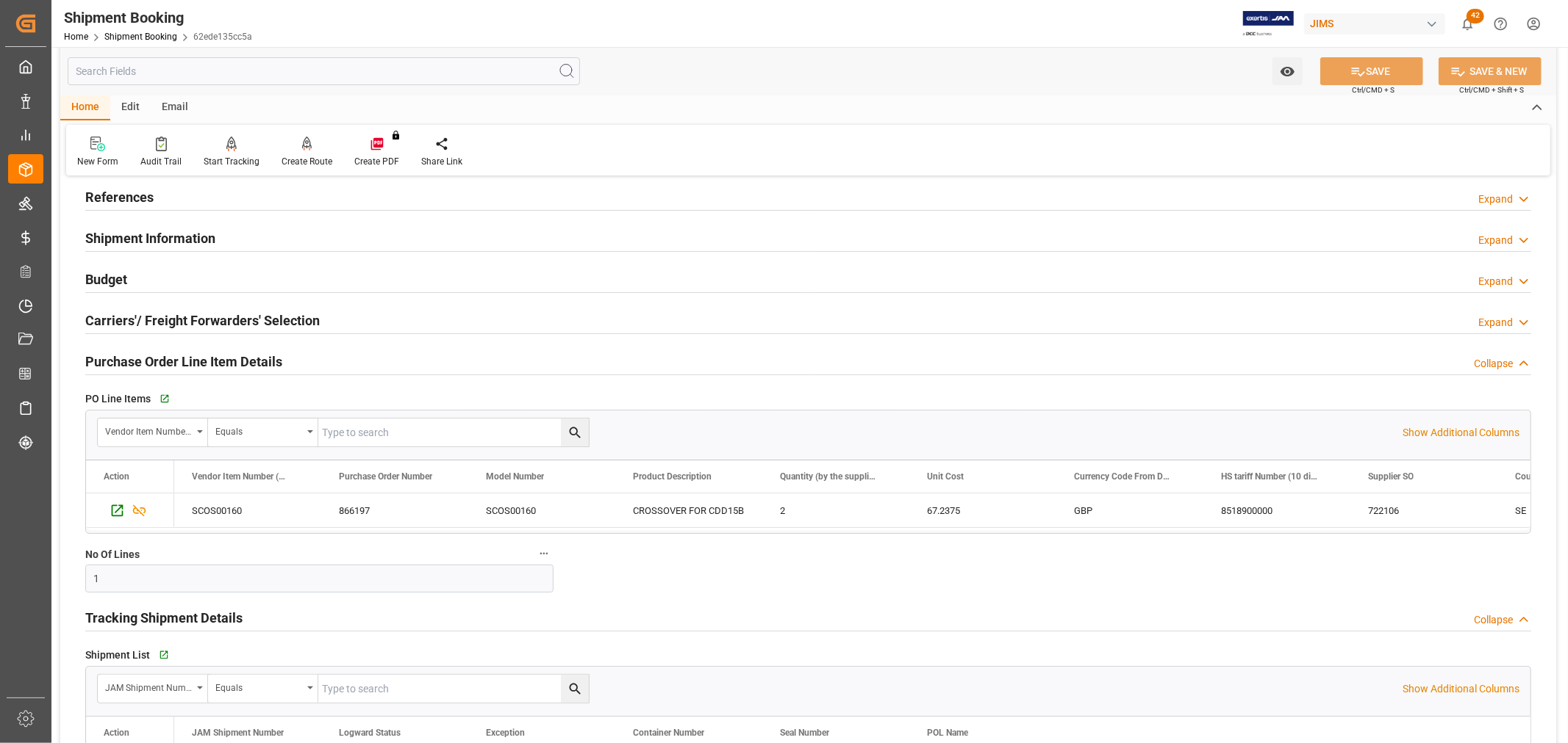
scroll to position [0, 0]
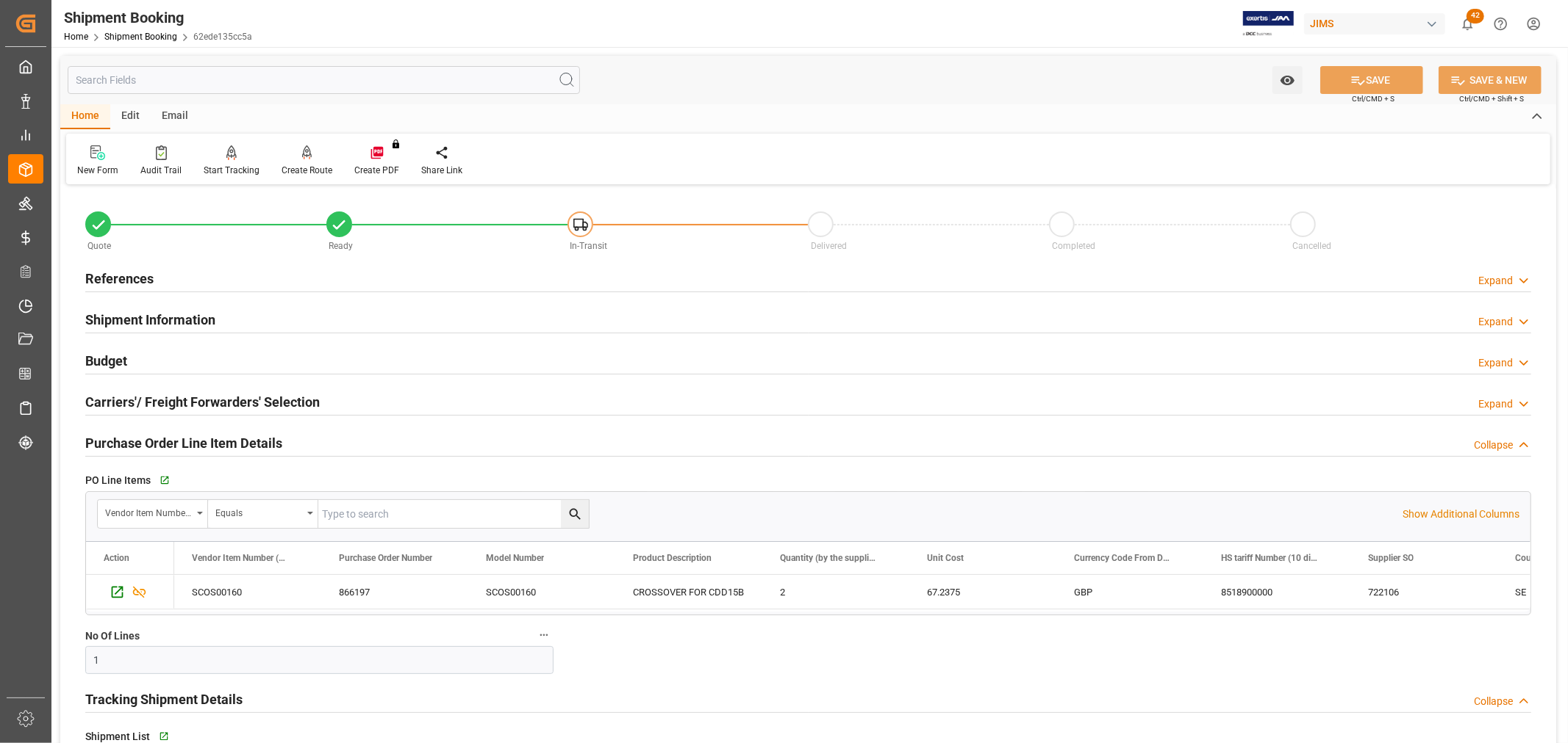
click at [123, 266] on div "References" at bounding box center [119, 277] width 68 height 28
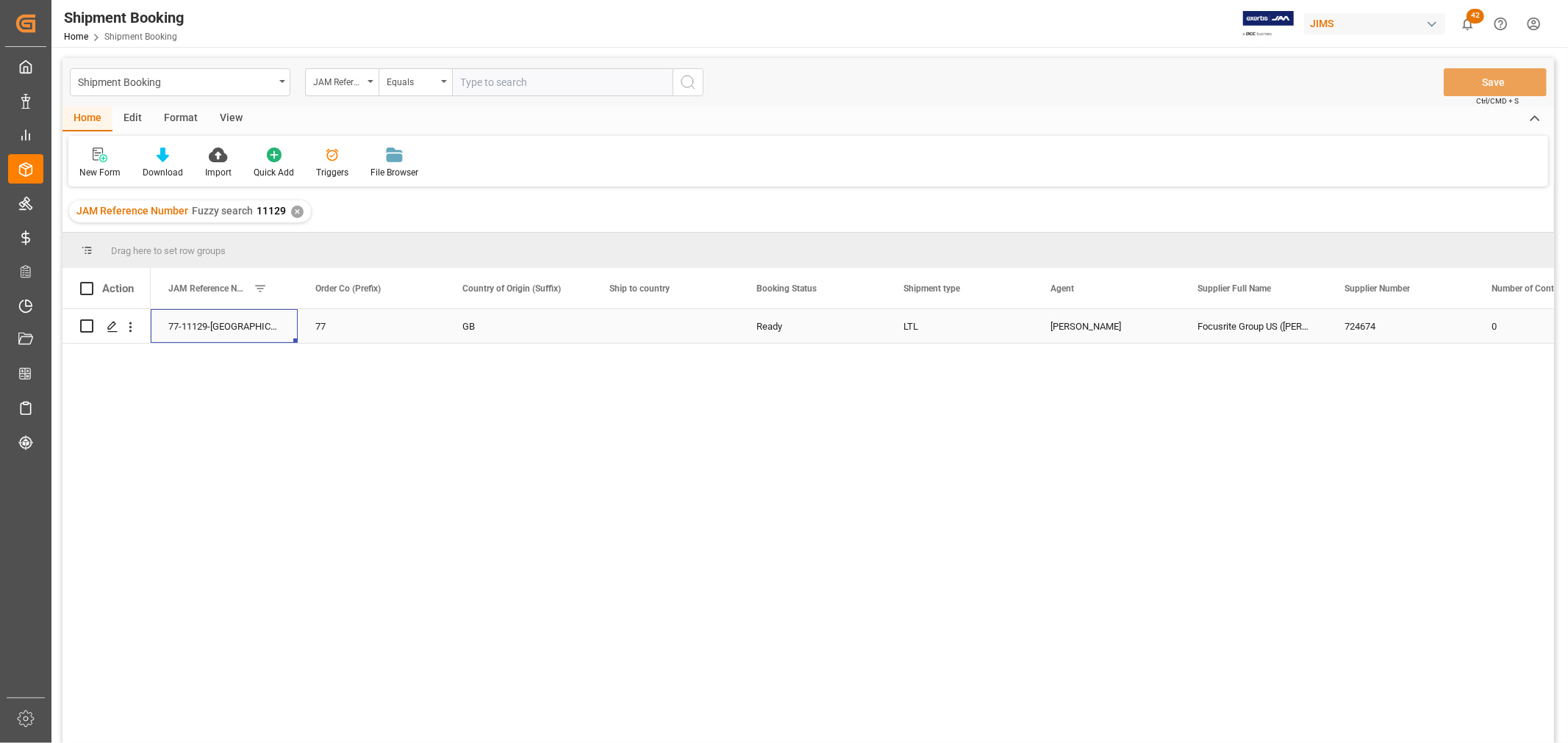
click at [197, 332] on div "77-11129-[GEOGRAPHIC_DATA]" at bounding box center [223, 326] width 147 height 34
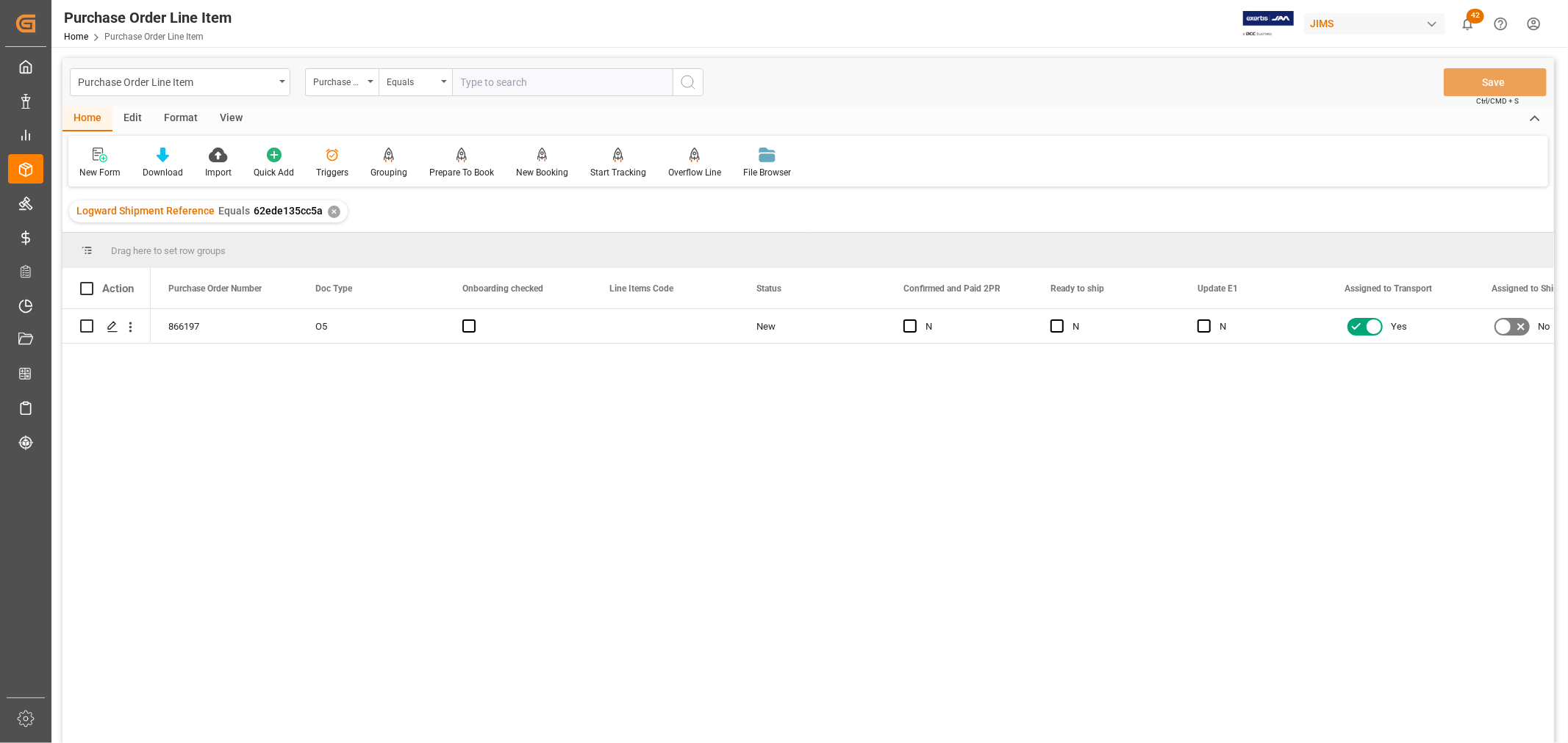
click at [232, 110] on div "View" at bounding box center [231, 119] width 45 height 25
click at [104, 164] on div "Default" at bounding box center [93, 163] width 51 height 32
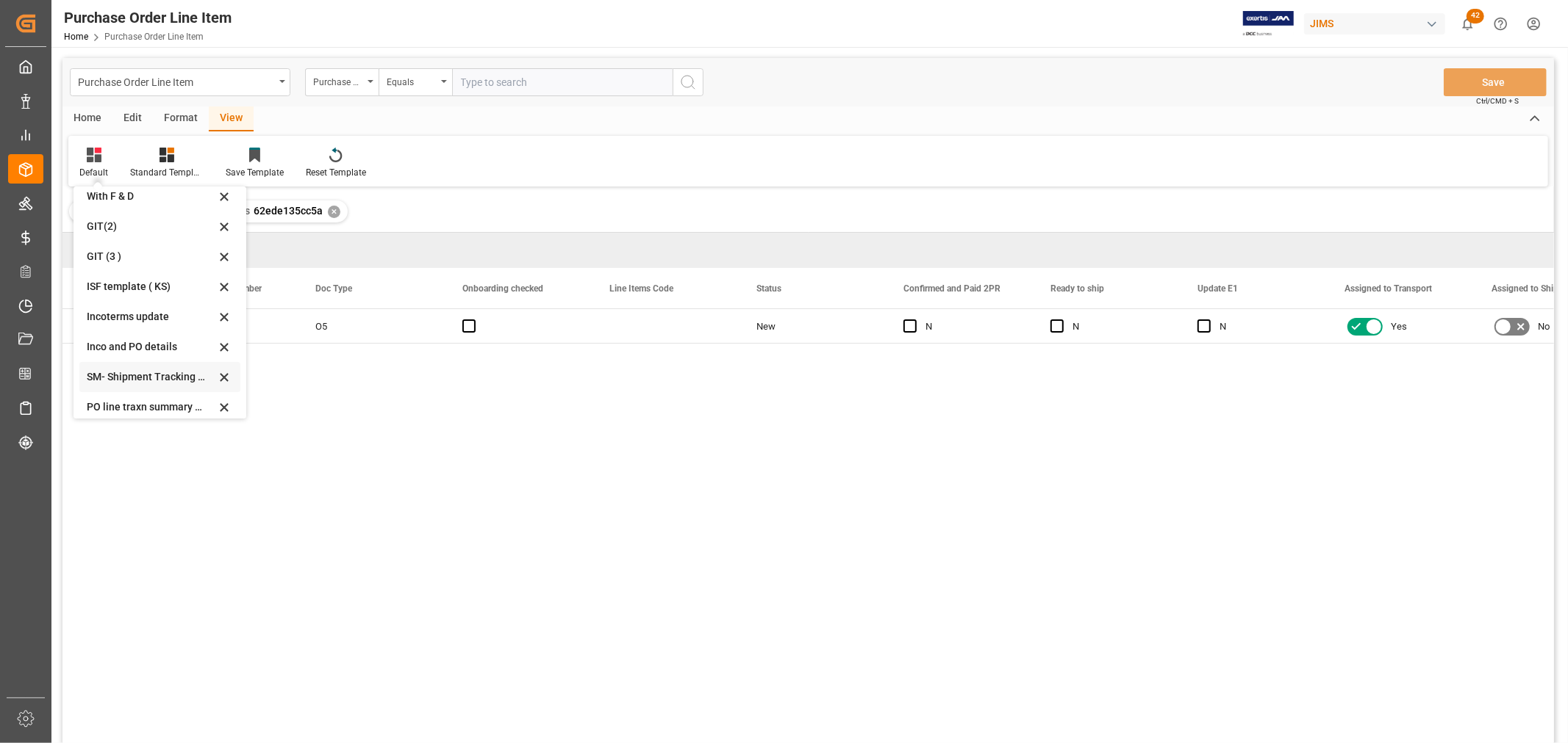
scroll to position [163, 0]
click at [131, 213] on div "Incoterms update" at bounding box center [160, 225] width 161 height 30
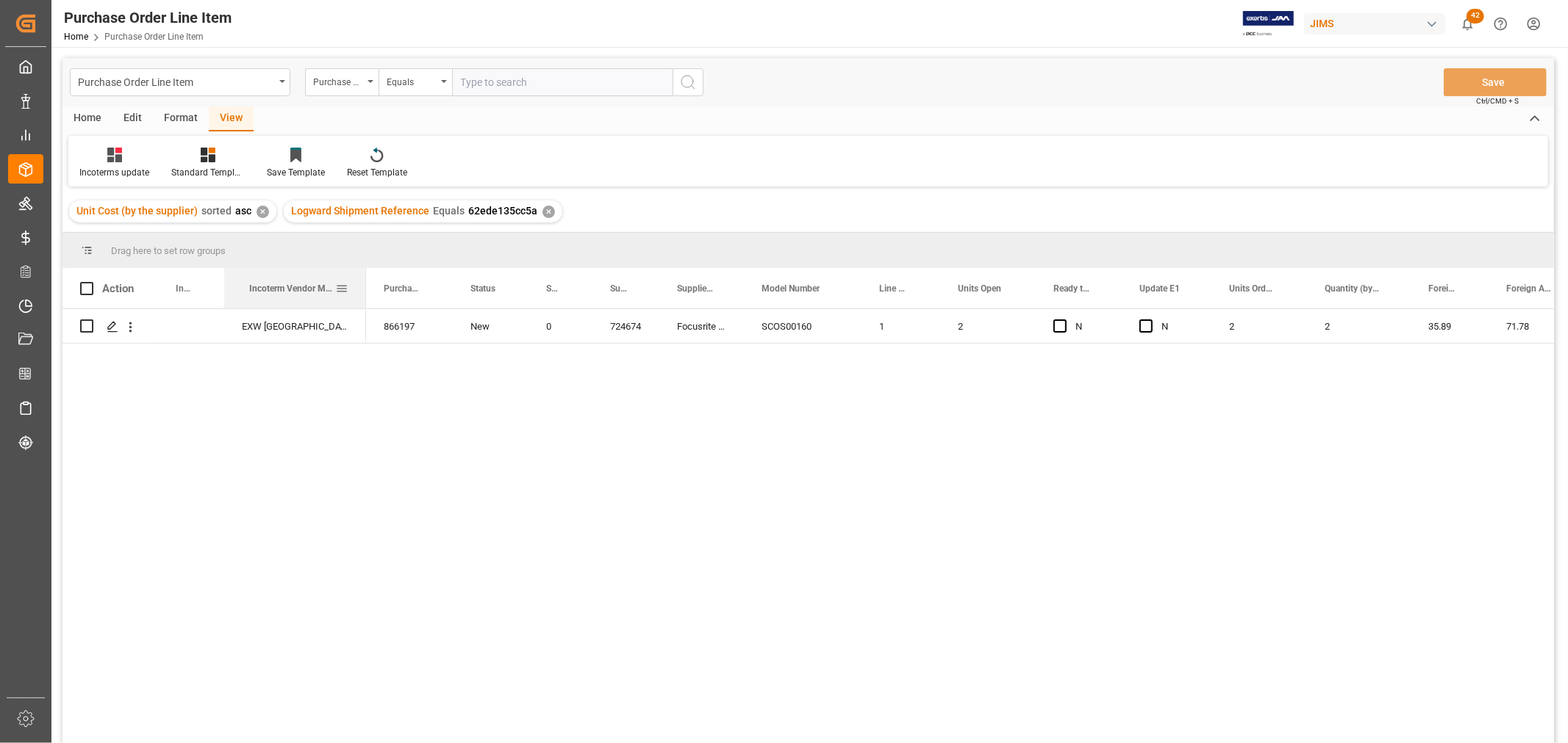
drag, startPoint x: 322, startPoint y: 278, endPoint x: 362, endPoint y: 304, distance: 47.7
click at [363, 304] on div at bounding box center [366, 288] width 6 height 40
click at [194, 331] on div "Press SPACE to select this row." at bounding box center [186, 326] width 73 height 34
click at [185, 324] on div "Press SPACE to select this row." at bounding box center [186, 326] width 73 height 34
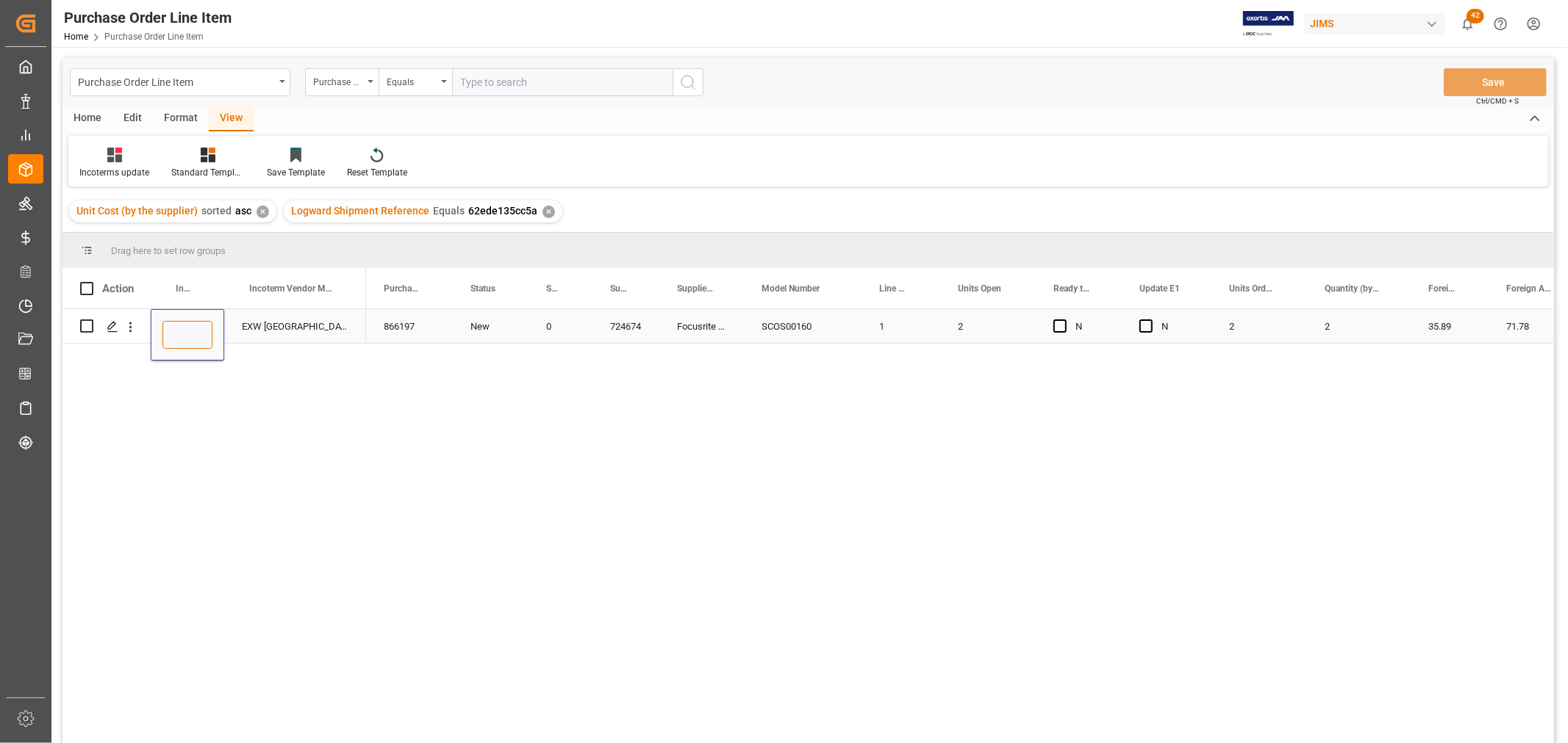
click at [187, 332] on input "Press SPACE to select this row." at bounding box center [187, 335] width 50 height 28
paste input "High Wycombe, Bucks HP12 3SL England"
type input "EXW High Wycombe, Bucks HP12 3SL England"
click at [252, 329] on div "EXW Buffalo NY US" at bounding box center [295, 326] width 142 height 34
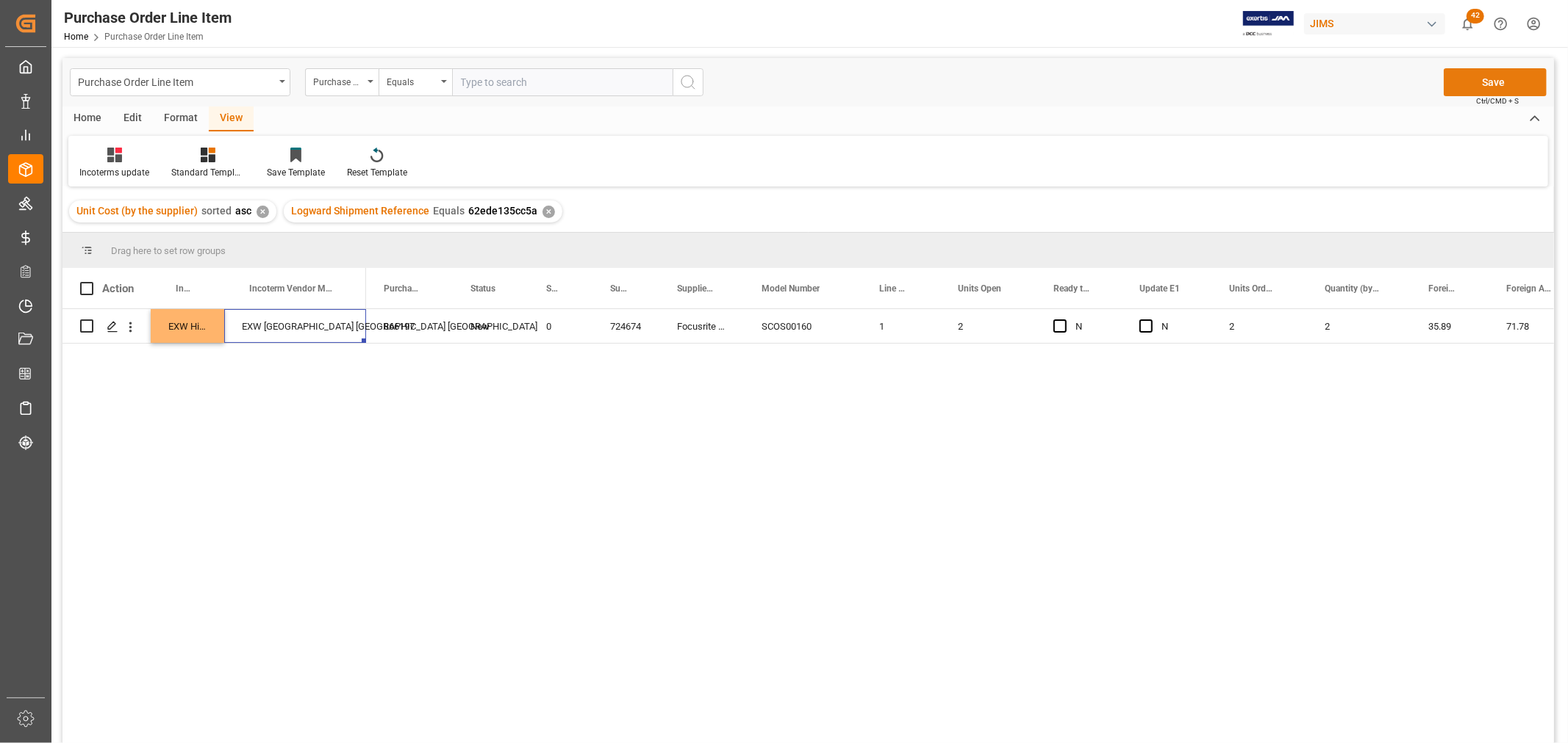
click at [1525, 78] on button "Save" at bounding box center [1495, 82] width 103 height 28
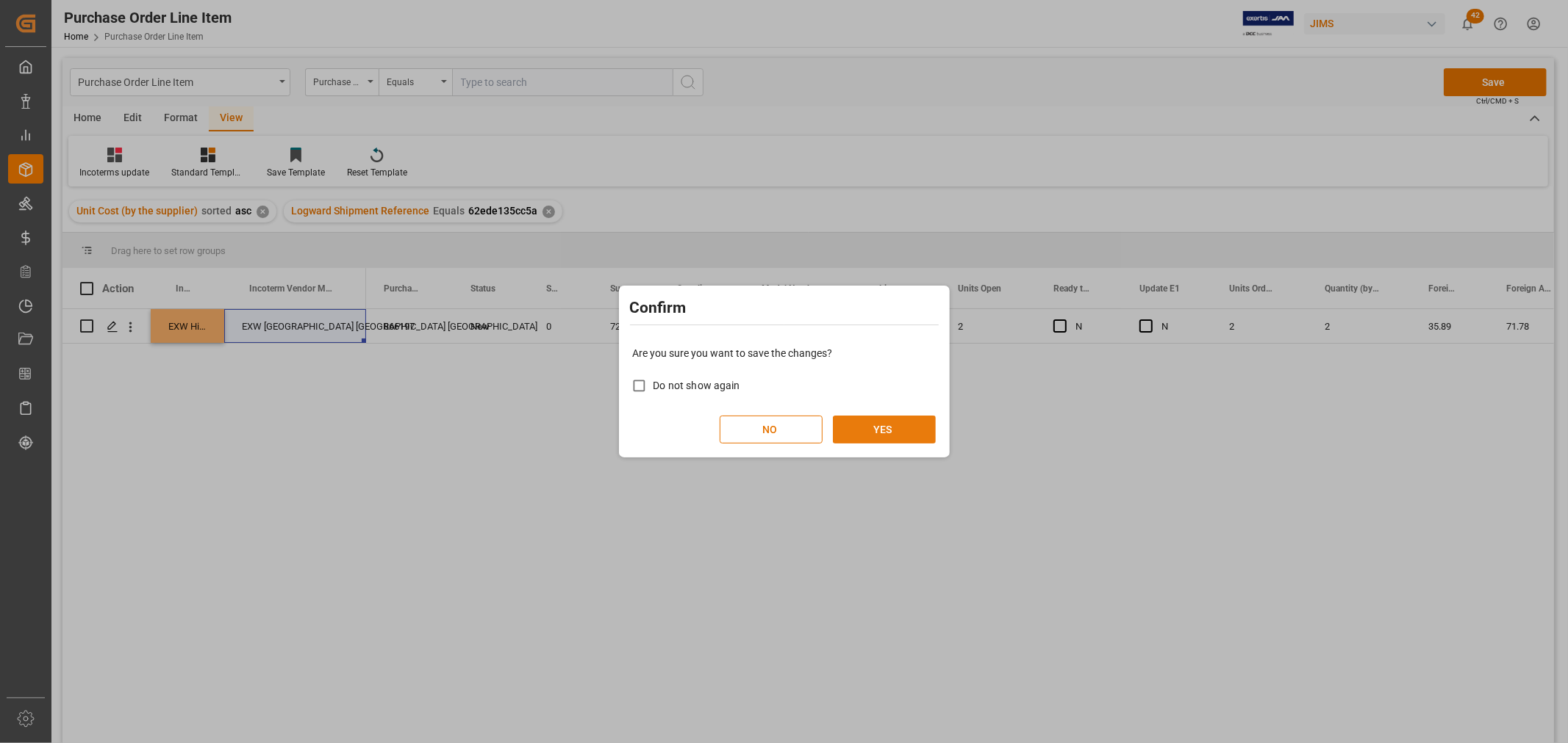
click at [895, 429] on button "YES" at bounding box center [884, 430] width 103 height 28
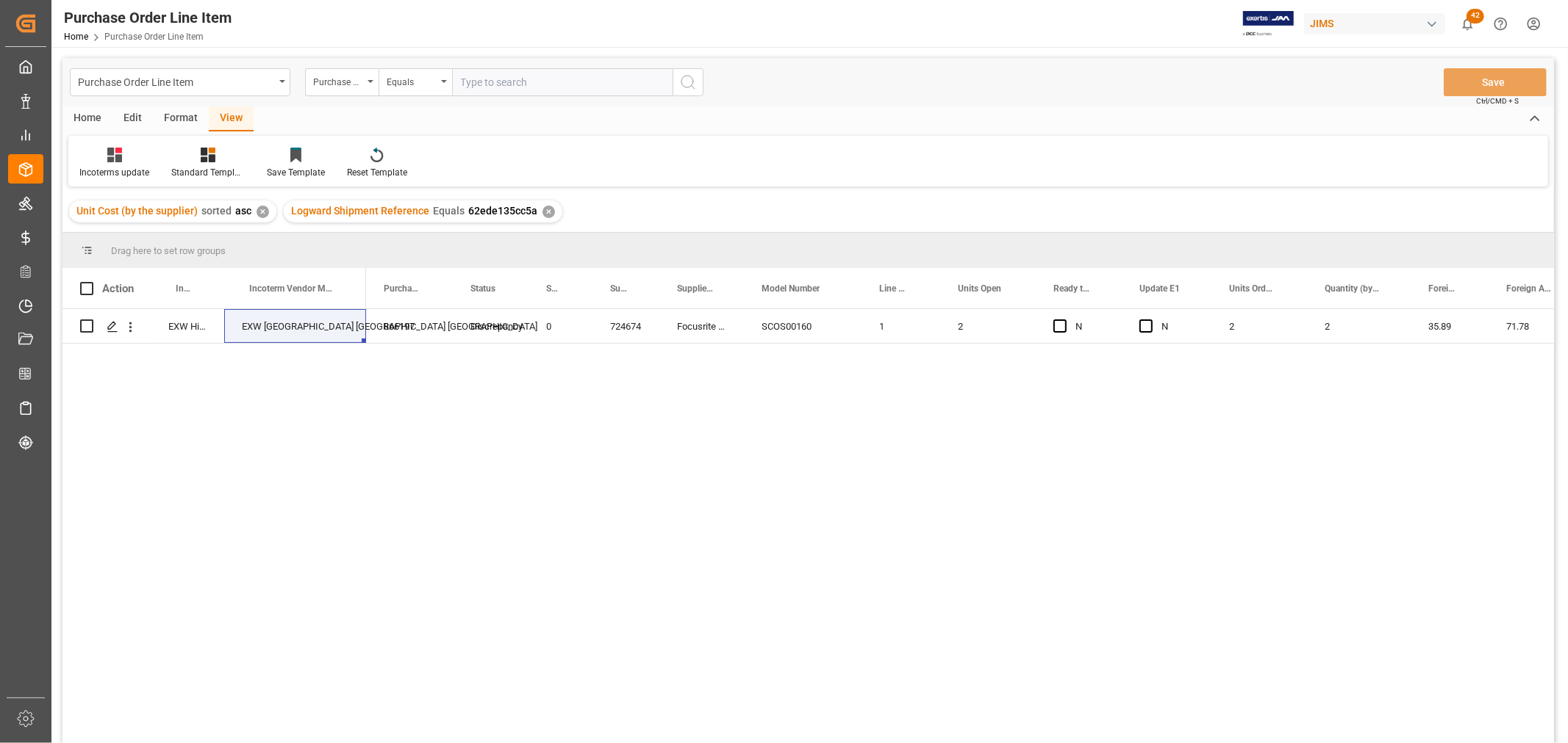
click at [219, 119] on div "View" at bounding box center [231, 119] width 45 height 25
click at [90, 164] on div "Incoterms update" at bounding box center [114, 163] width 92 height 32
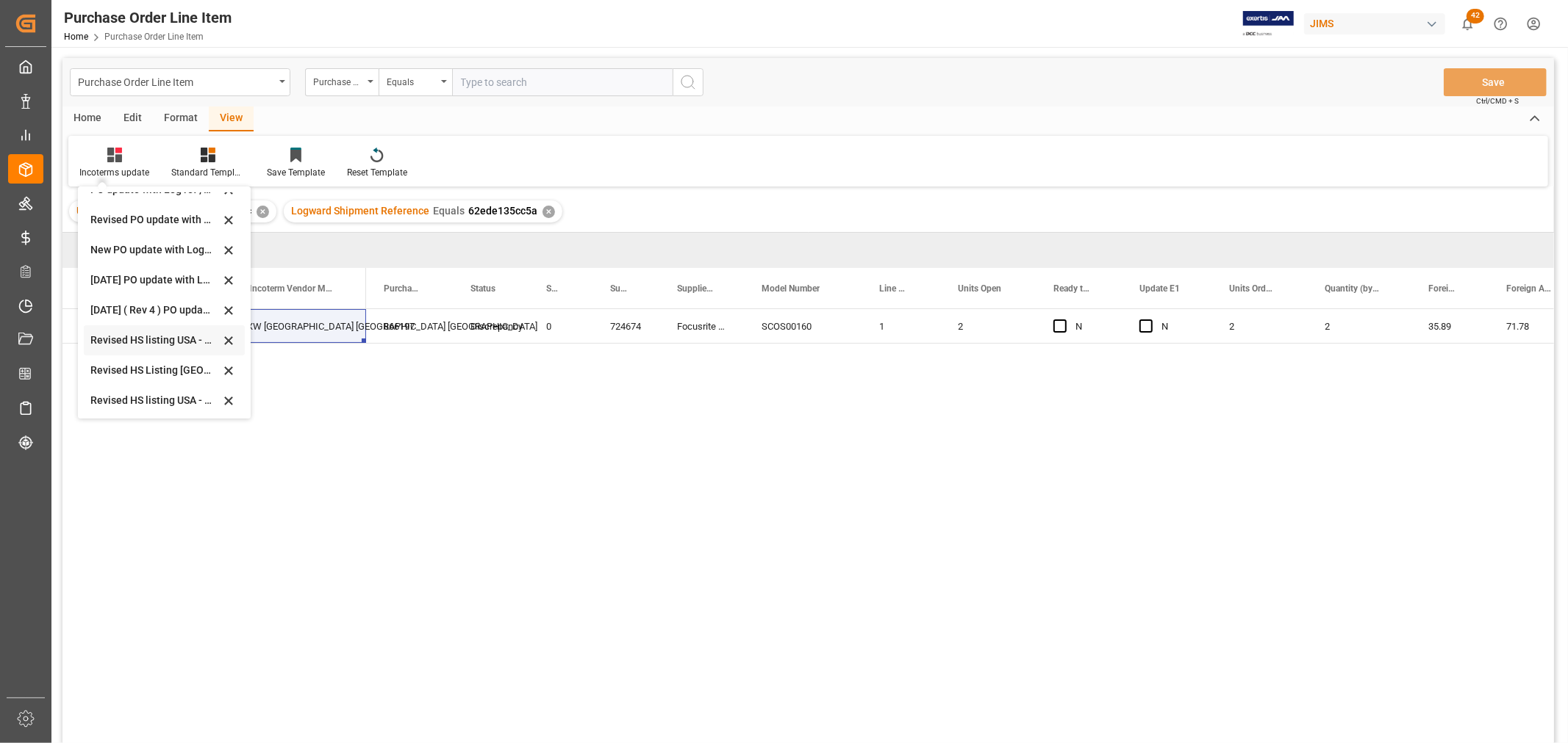
scroll to position [408, 0]
click at [167, 336] on div "Revised HS Listing Canada" at bounding box center [155, 341] width 129 height 15
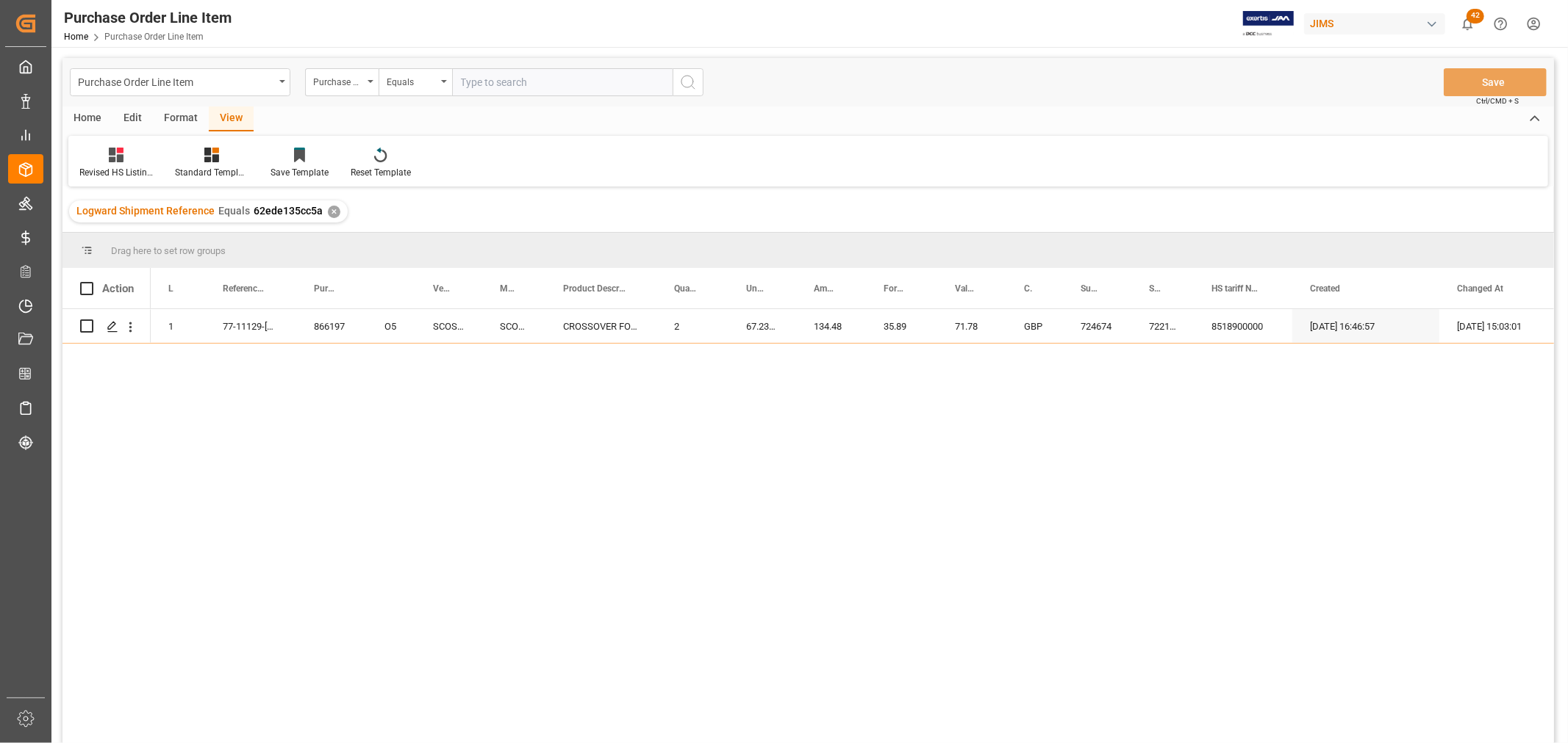
click at [313, 427] on div "1 77-11129-GB 866197 O5 SCOS00160 SCOS00160 CROSSOVER FOR CDD15B 2 67.2375 134.…" at bounding box center [852, 531] width 1403 height 443
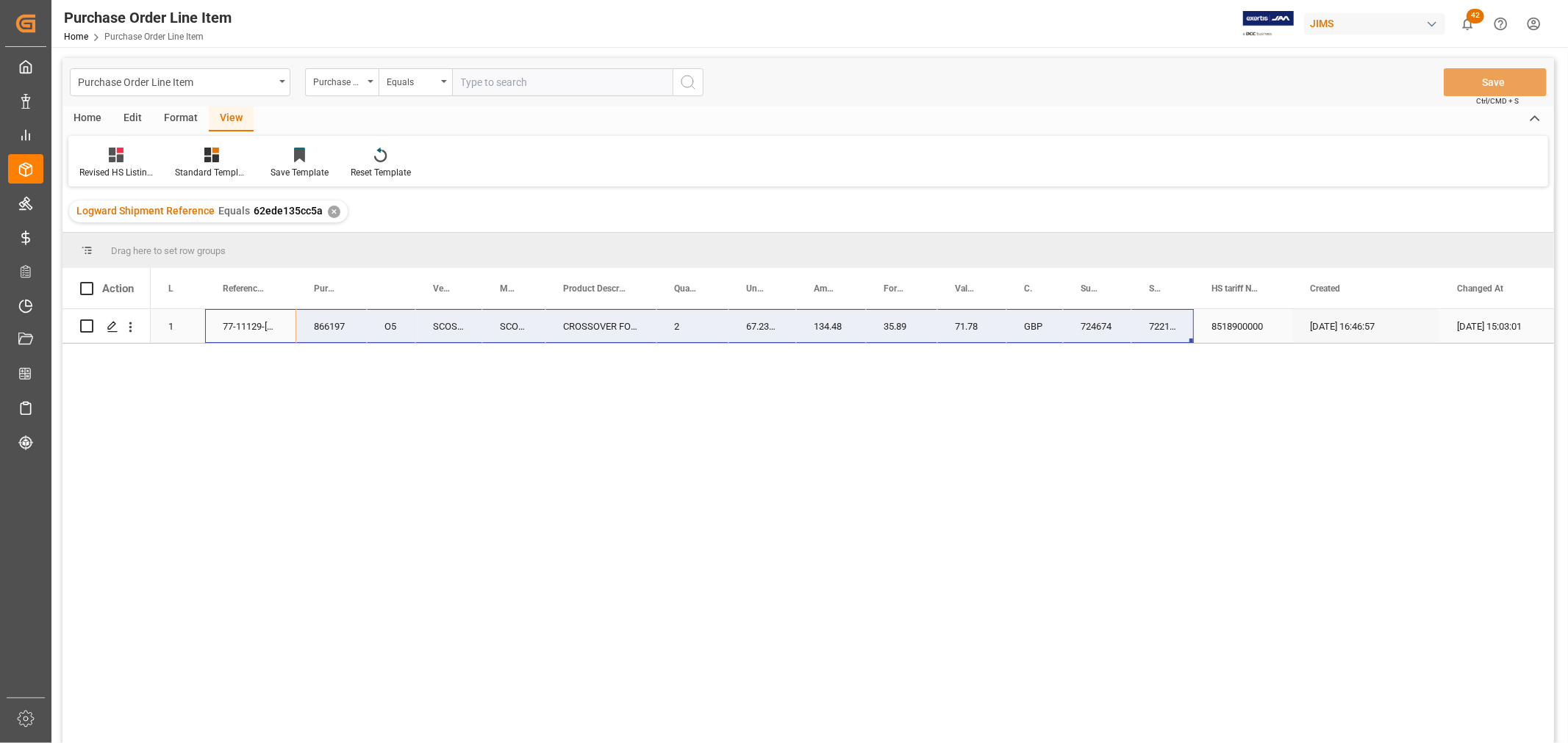
drag, startPoint x: 243, startPoint y: 325, endPoint x: 1169, endPoint y: 333, distance: 926.0
click at [1169, 333] on div "1 77-11129-GB 866197 O5 SCOS00160 SCOS00160 CROSSOVER FOR CDD15B 2 67.2375 134.…" at bounding box center [868, 326] width 1435 height 35
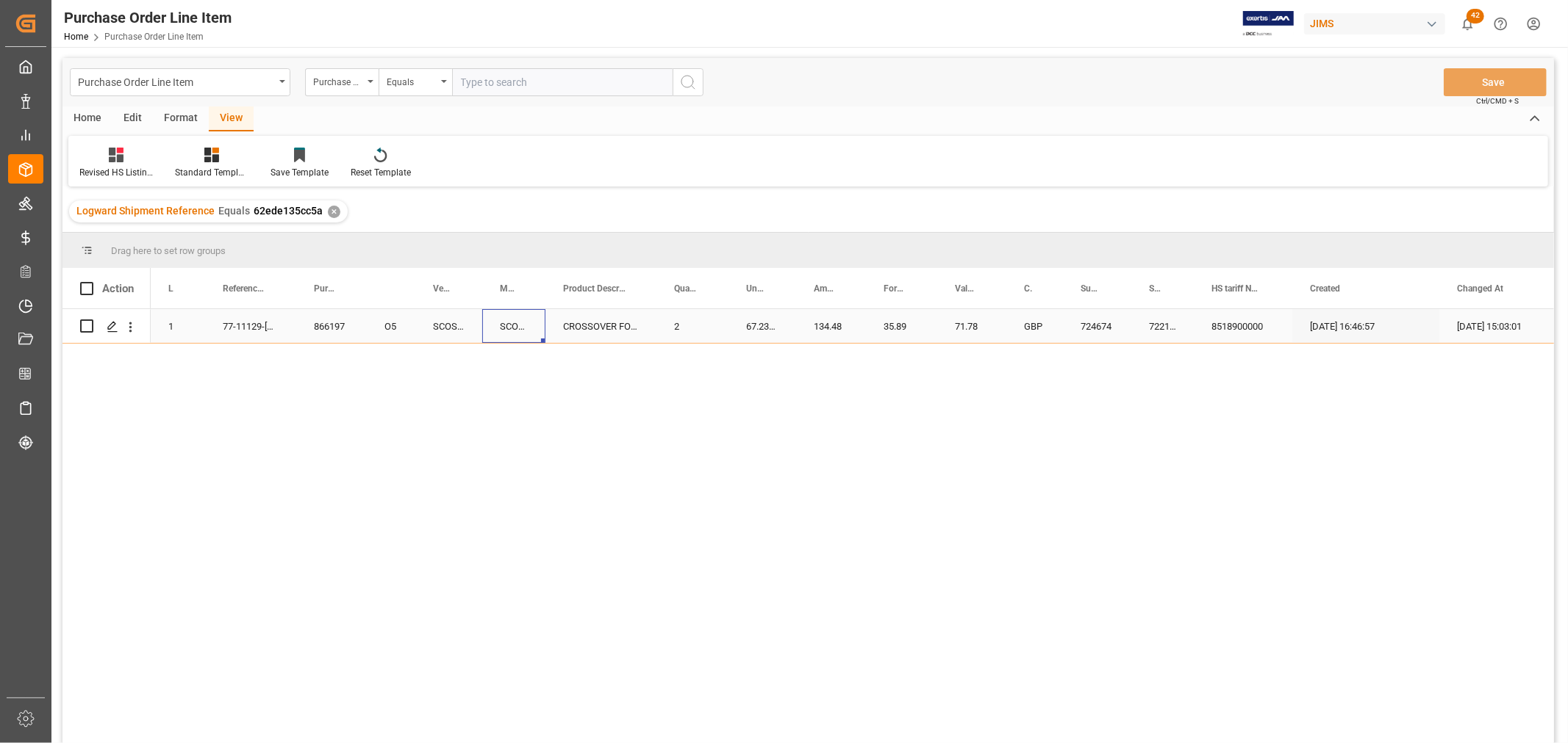
click at [522, 322] on div "SCOS00160" at bounding box center [514, 326] width 63 height 34
click at [415, 386] on div "1 77-11129-GB 866197 O5 SCOS00160 SCOS00160 CROSSOVER FOR CDD15B 2 67.2375 134.…" at bounding box center [852, 531] width 1403 height 443
click at [120, 159] on icon at bounding box center [116, 155] width 14 height 14
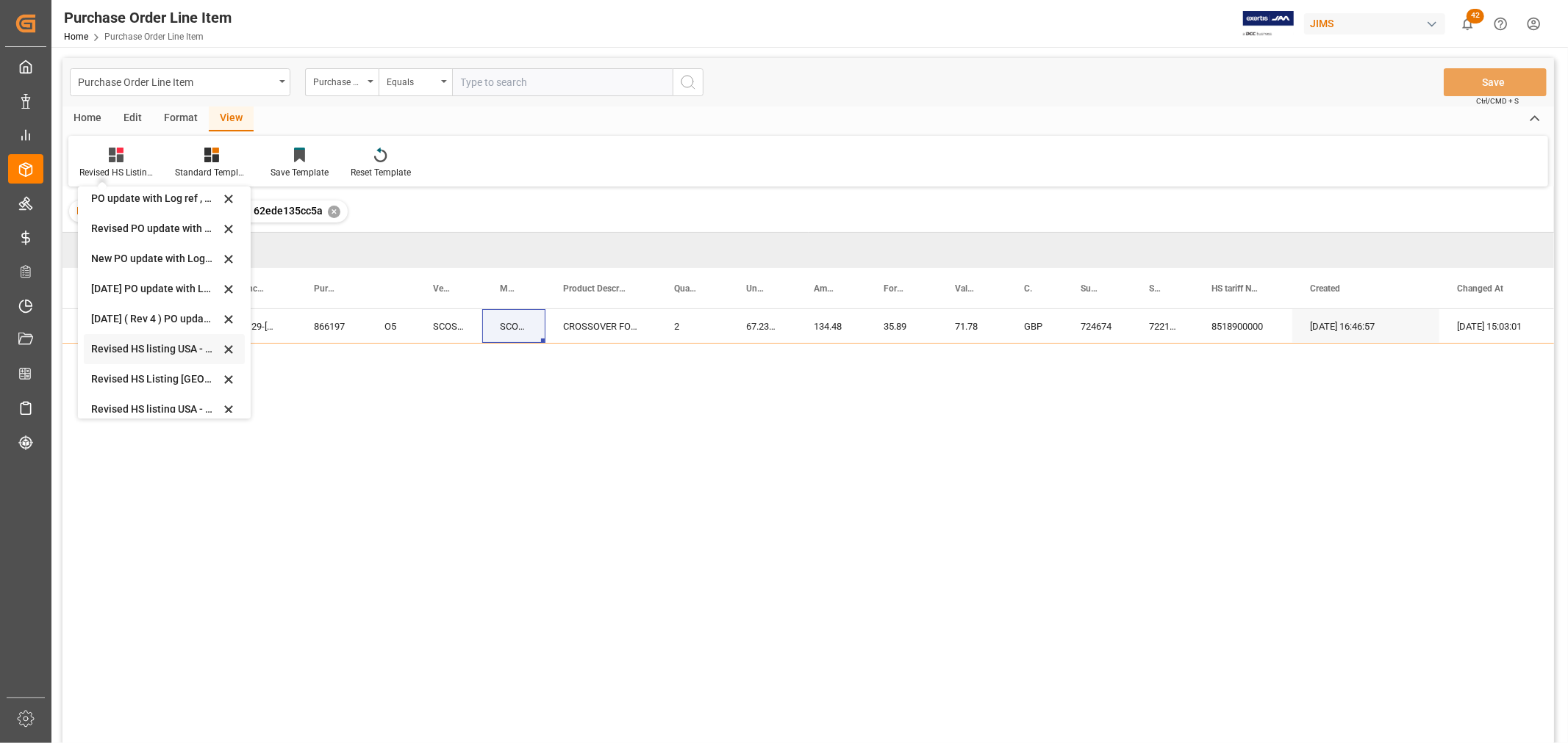
scroll to position [408, 0]
click at [552, 394] on div "1 77-11129-GB 866197 O5 SCOS00160 SCOS00160 CROSSOVER FOR CDD15B 2 67.2375 134.…" at bounding box center [852, 531] width 1403 height 443
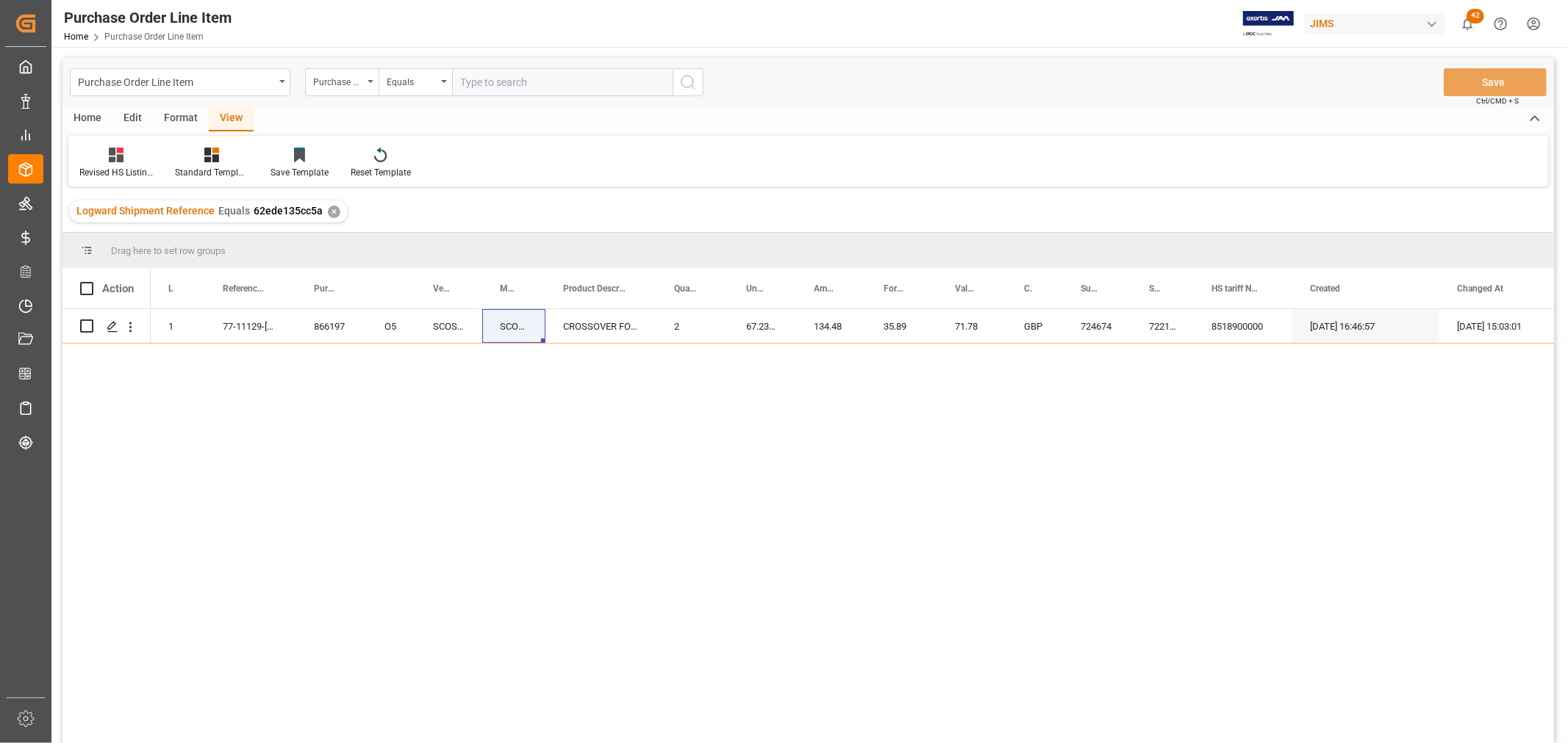
click at [797, 399] on div "1 77-11129-GB 866197 O5 SCOS00160 SCOS00160 CROSSOVER FOR CDD15B 2 67.2375 134.…" at bounding box center [852, 531] width 1403 height 443
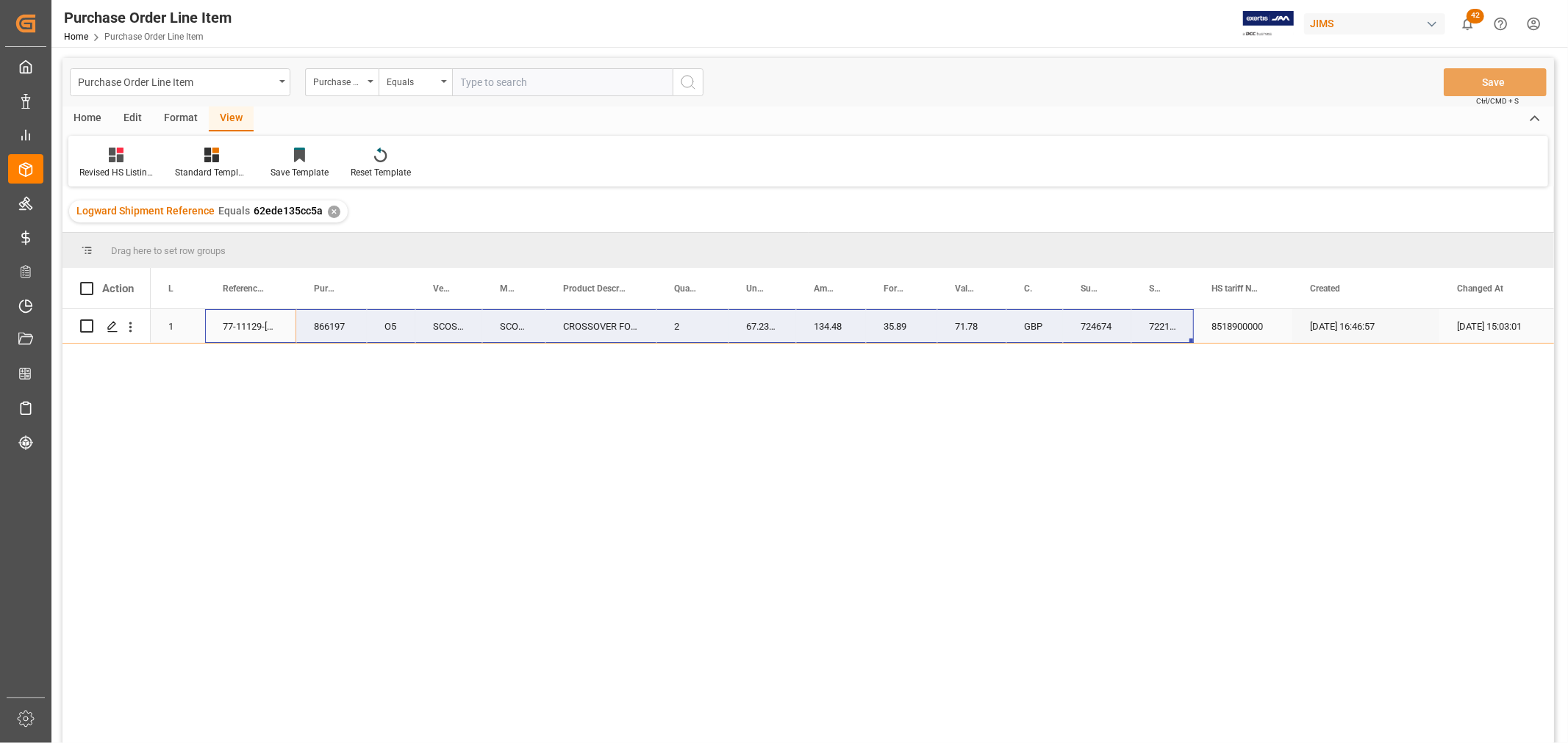
drag, startPoint x: 226, startPoint y: 322, endPoint x: 1143, endPoint y: 341, distance: 917.2
click at [1143, 341] on div "1 77-11129-GB 866197 O5 SCOS00160 SCOS00160 CROSSOVER FOR CDD15B 2 67.2375 134.…" at bounding box center [868, 326] width 1435 height 35
click at [579, 322] on div "CROSSOVER FOR CDD15B" at bounding box center [601, 326] width 111 height 34
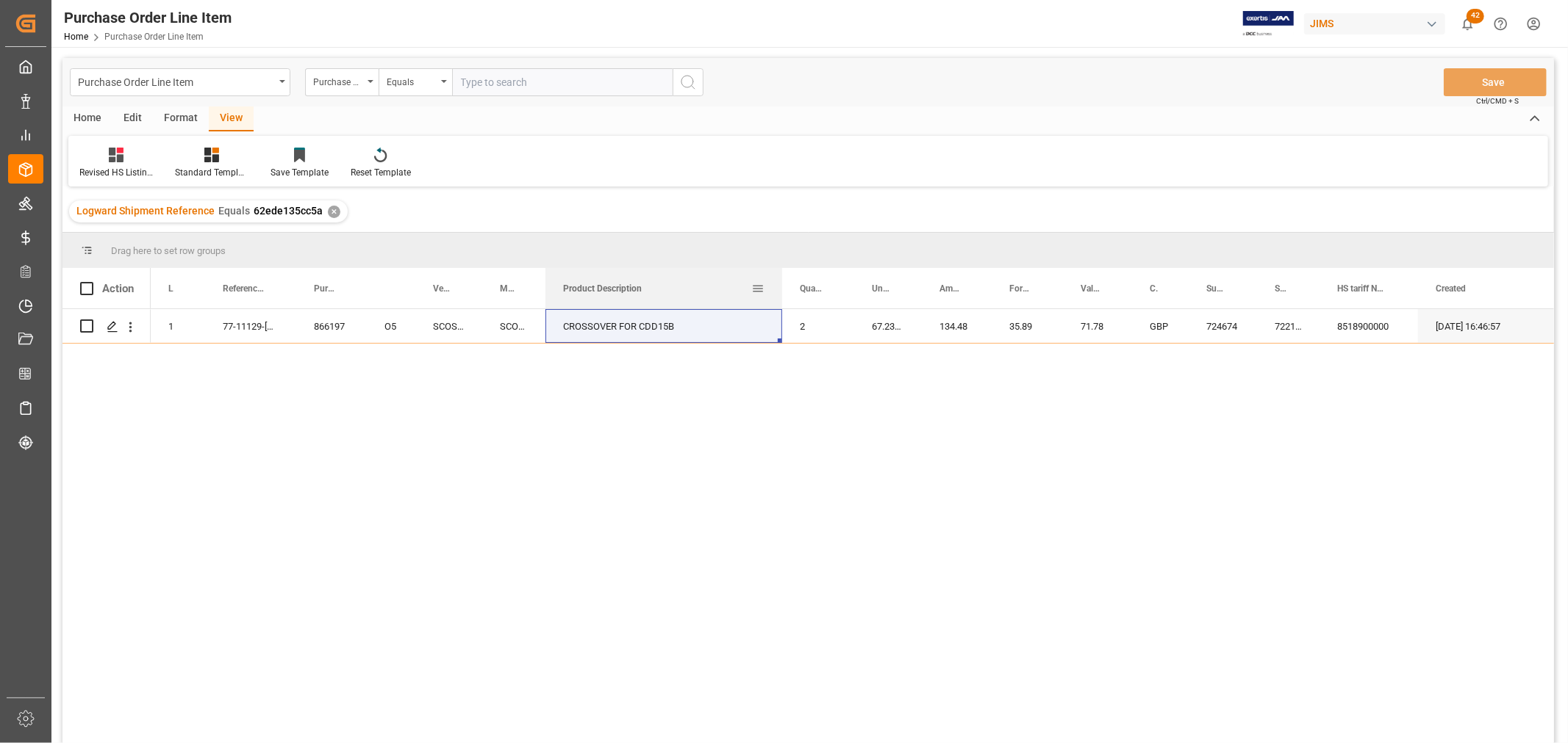
drag, startPoint x: 654, startPoint y: 280, endPoint x: 780, endPoint y: 292, distance: 126.6
click at [780, 292] on div at bounding box center [781, 288] width 6 height 40
click at [571, 325] on div "CROSSOVER FOR CDD15B" at bounding box center [664, 326] width 236 height 34
click at [588, 349] on div "1 77-11129-GB 866197 O5 SCOS00160 SCOS00160 CROSSOVER FOR CDD15B 2 67.2375 134.…" at bounding box center [852, 531] width 1403 height 443
click at [591, 329] on div "CROSSOVER FOR CDD15B" at bounding box center [664, 326] width 236 height 34
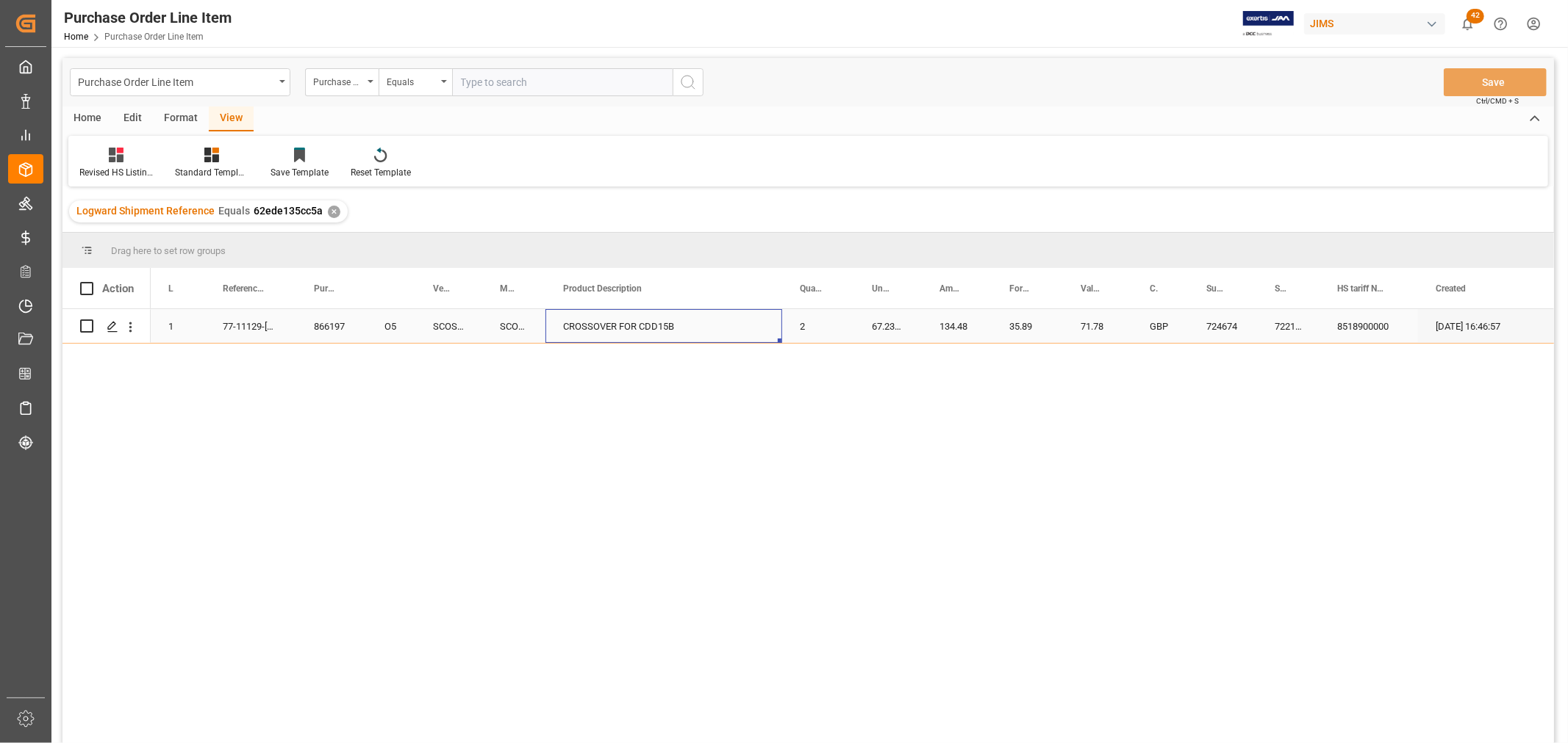
click at [641, 329] on div "CROSSOVER FOR CDD15B" at bounding box center [664, 326] width 236 height 34
click at [641, 328] on div "CROSSOVER FOR CDD15B" at bounding box center [664, 326] width 236 height 34
drag, startPoint x: 698, startPoint y: 328, endPoint x: 498, endPoint y: 331, distance: 200.0
click at [498, 331] on div "1 77-11129-GB 866197 O5 SCOS00160 SCOS00160 CROSSOVER FOR CDD15B 2 67.2375 134.…" at bounding box center [931, 326] width 1561 height 35
click at [696, 331] on input "CROSSOVER FOR CDD15B" at bounding box center [663, 335] width 213 height 28
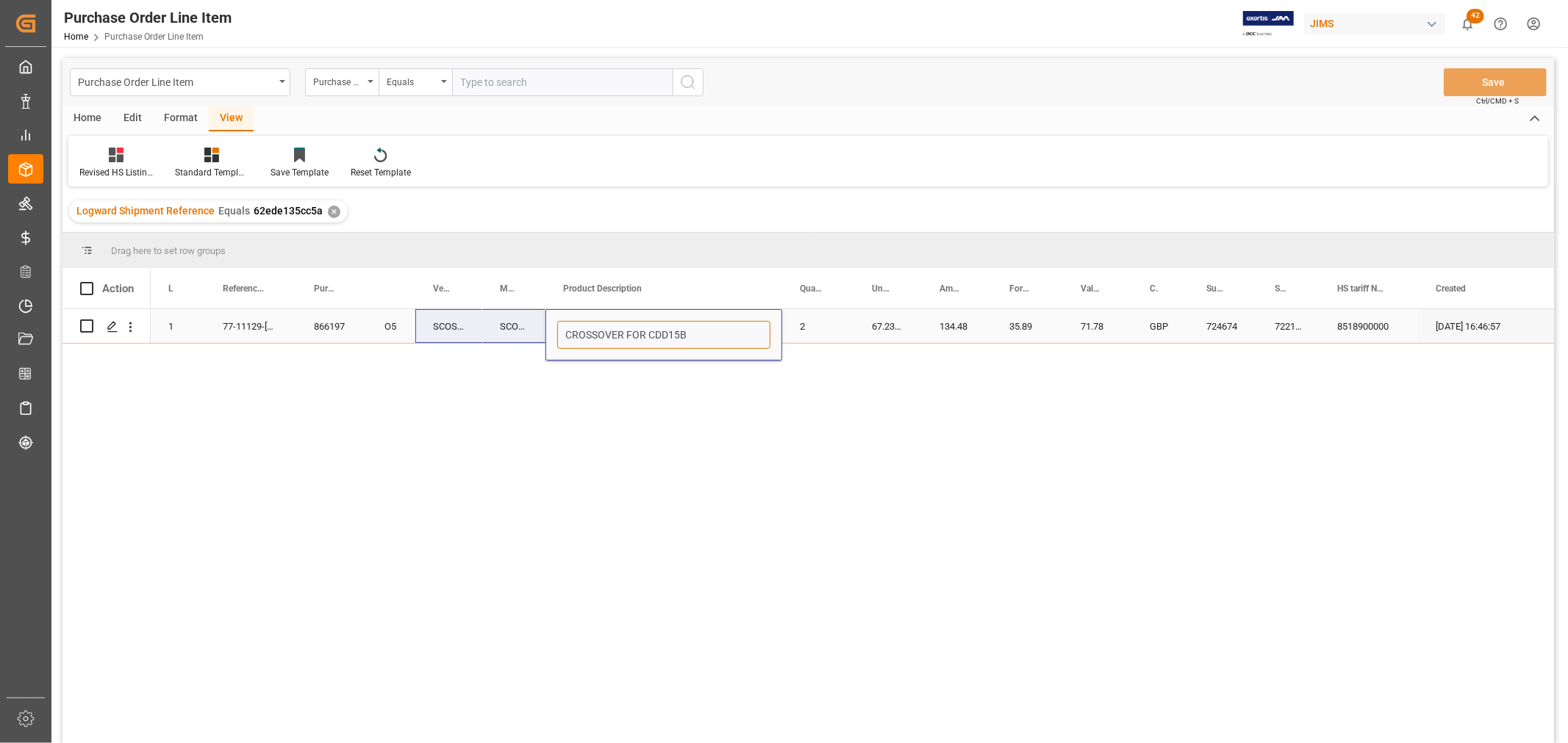
drag, startPoint x: 704, startPoint y: 338, endPoint x: 477, endPoint y: 338, distance: 227.0
click at [477, 338] on div "1 77-11129-GB 866197 O5 SCOS00160 SCOS00160 CROSSOVER FOR CDD15B 2 67.2375 134.…" at bounding box center [931, 326] width 1561 height 35
click at [828, 328] on div "2" at bounding box center [818, 326] width 72 height 34
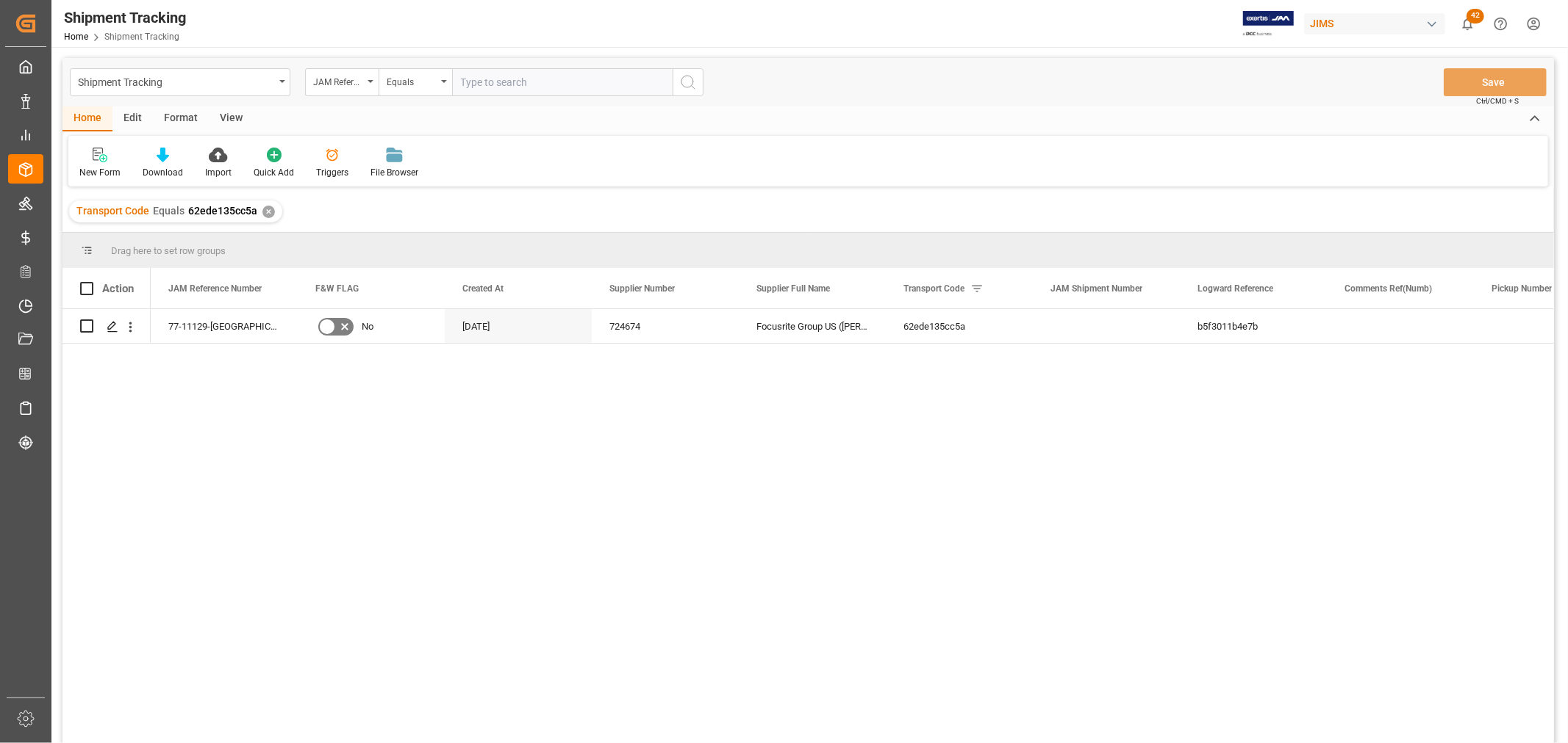
click at [223, 113] on div "View" at bounding box center [231, 119] width 45 height 25
click at [99, 165] on div "Default" at bounding box center [93, 163] width 51 height 32
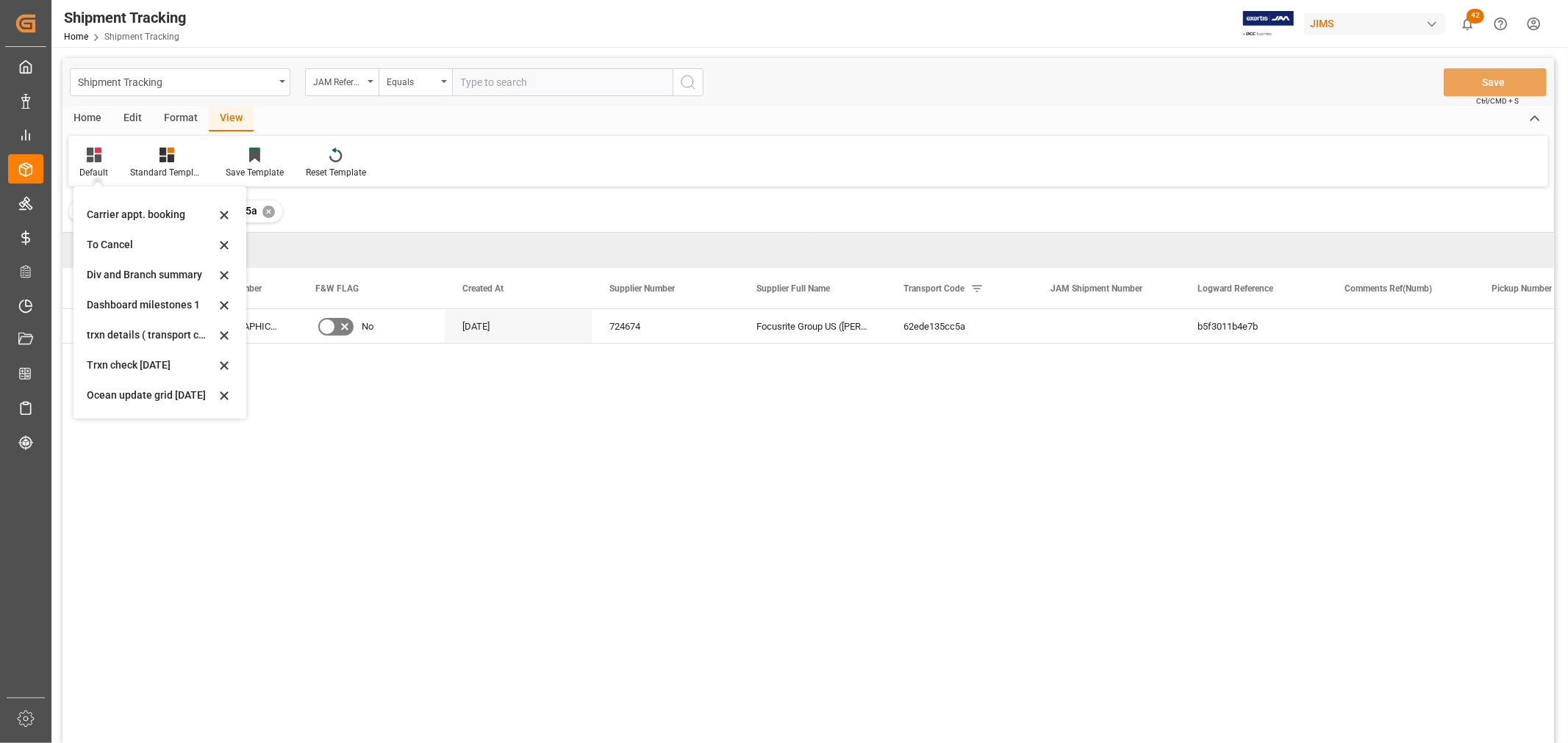
scroll to position [231, 0]
click at [119, 361] on div "Aug - tracking" at bounding box center [151, 368] width 129 height 15
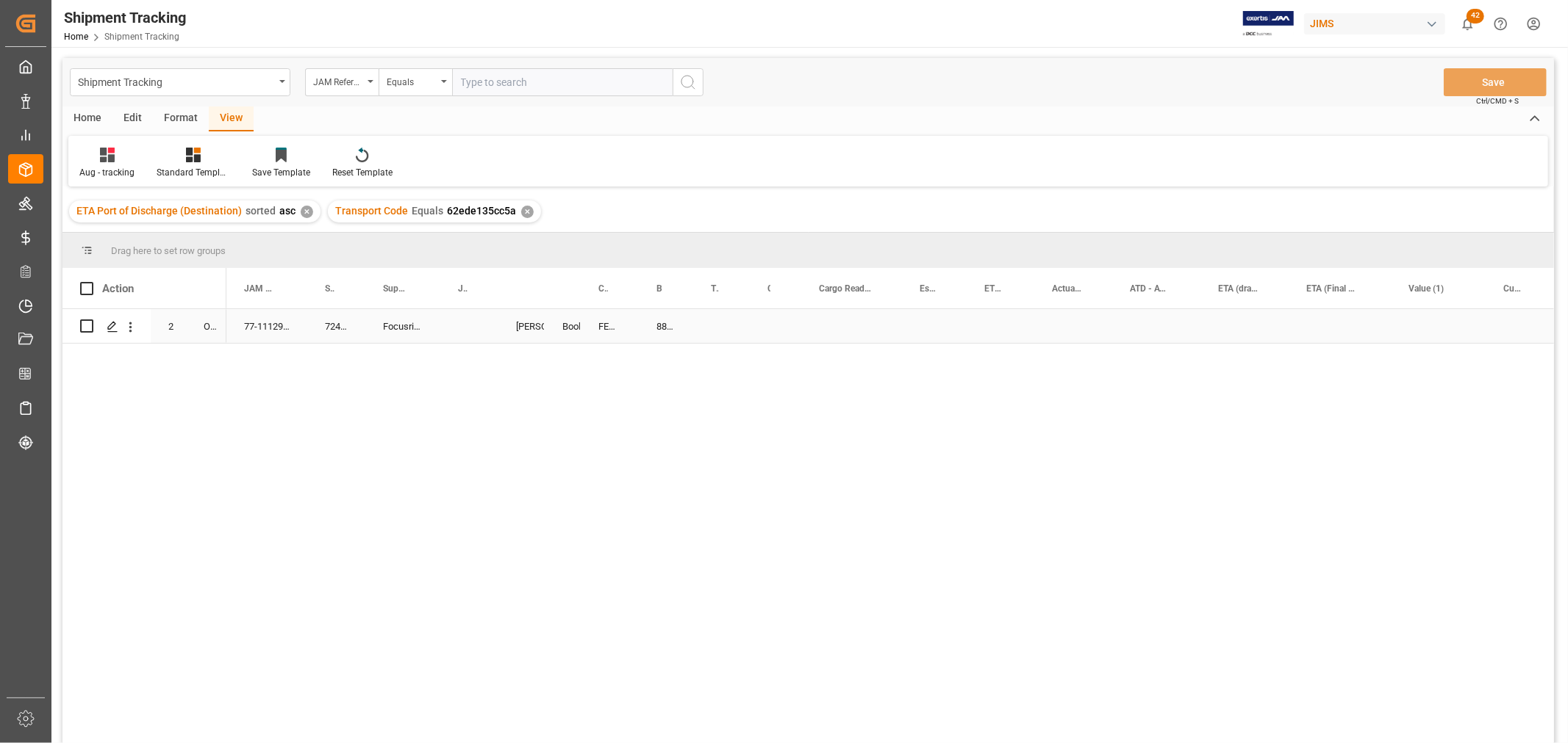
click at [464, 325] on div "Press SPACE to select this row." at bounding box center [469, 326] width 58 height 34
click at [461, 324] on div "Press SPACE to select this row." at bounding box center [469, 326] width 58 height 34
click at [471, 331] on div "Press SPACE to select this row." at bounding box center [469, 326] width 58 height 34
click at [467, 325] on div "Press SPACE to select this row." at bounding box center [469, 326] width 58 height 34
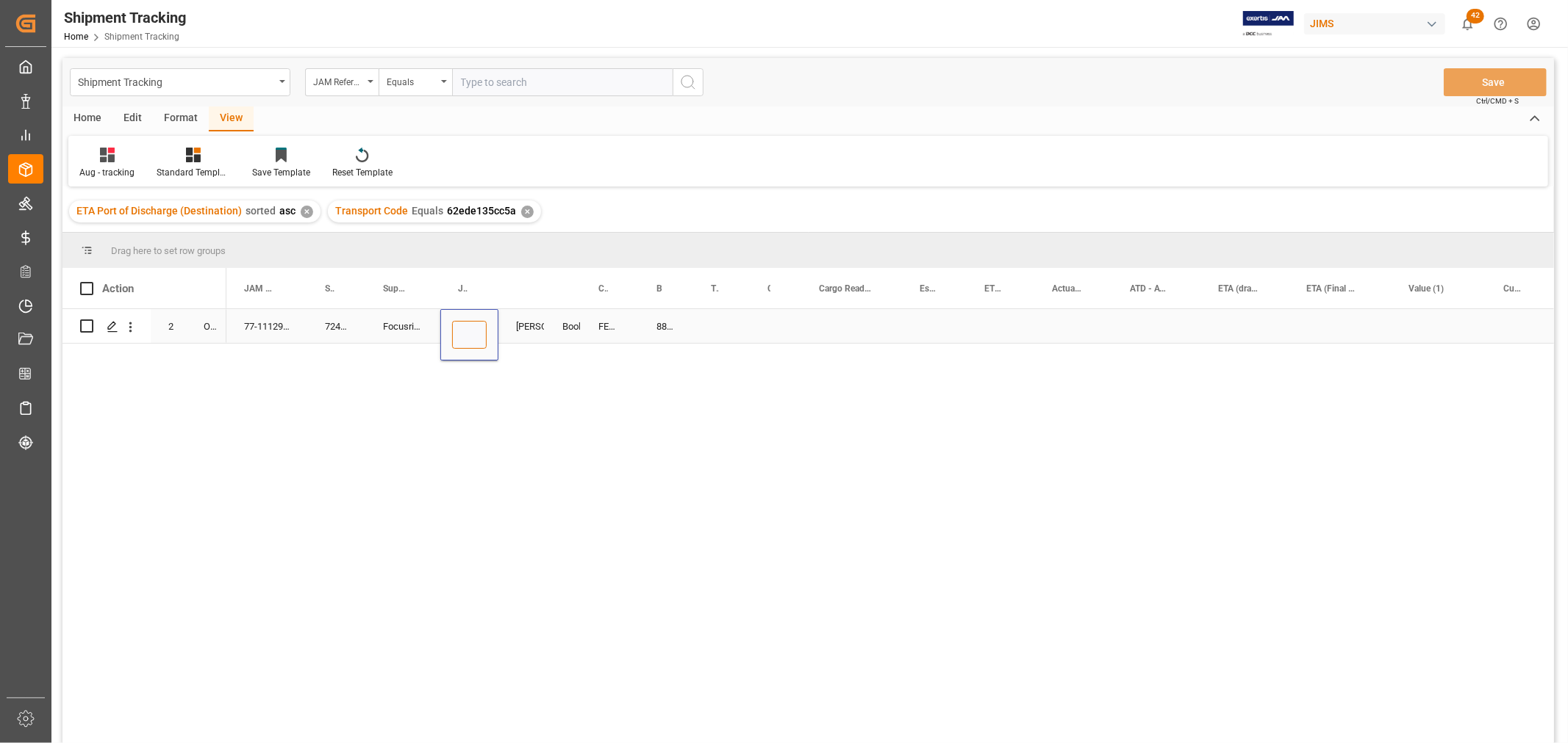
click at [471, 327] on input "Press SPACE to select this row." at bounding box center [469, 335] width 35 height 28
paste input "73099"
type input "73099"
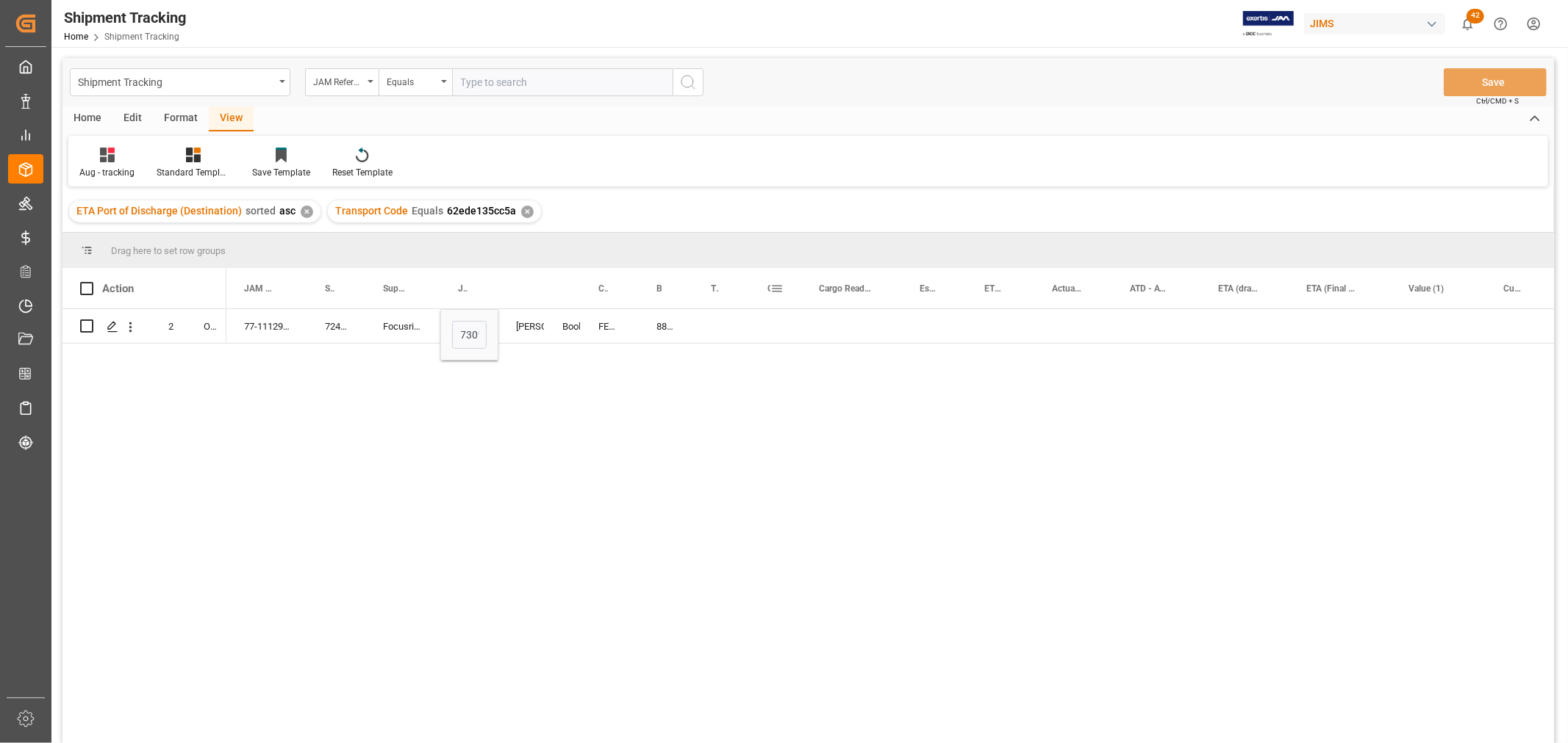
click at [784, 305] on div "Container Type" at bounding box center [776, 288] width 51 height 40
click at [706, 324] on div "Press SPACE to select this row." at bounding box center [721, 326] width 56 height 34
click at [660, 324] on div "884471810880" at bounding box center [666, 326] width 55 height 34
click at [687, 339] on div "884471810880" at bounding box center [666, 326] width 55 height 34
click at [734, 324] on div "Press SPACE to select this row." at bounding box center [721, 326] width 56 height 34
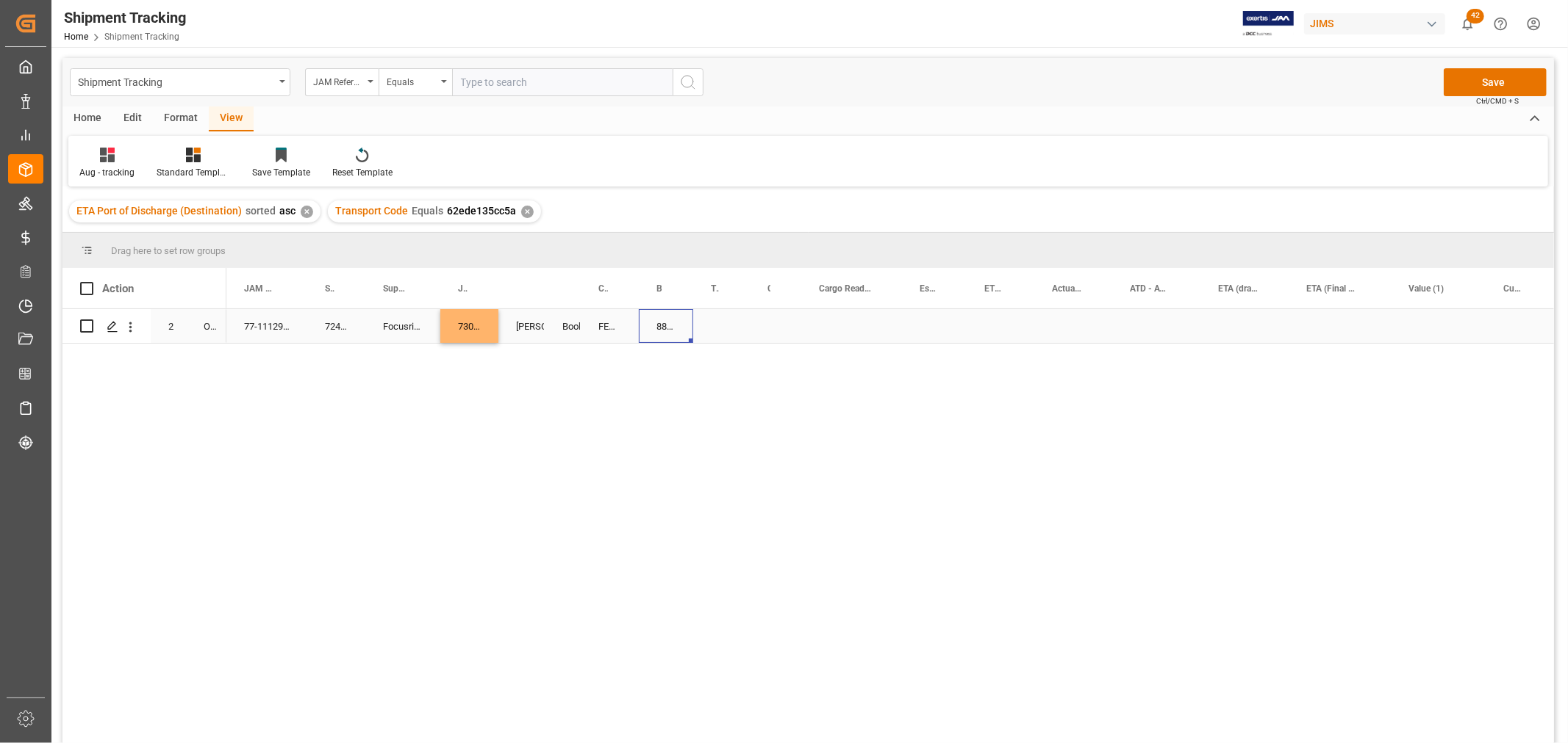
click at [671, 331] on div "884471810880" at bounding box center [666, 326] width 55 height 34
drag, startPoint x: 690, startPoint y: 340, endPoint x: 726, endPoint y: 335, distance: 36.3
drag, startPoint x: 798, startPoint y: 276, endPoint x: 847, endPoint y: 292, distance: 51.5
click at [847, 292] on div at bounding box center [850, 288] width 6 height 40
click at [791, 324] on div "Press SPACE to select this row." at bounding box center [800, 326] width 100 height 34
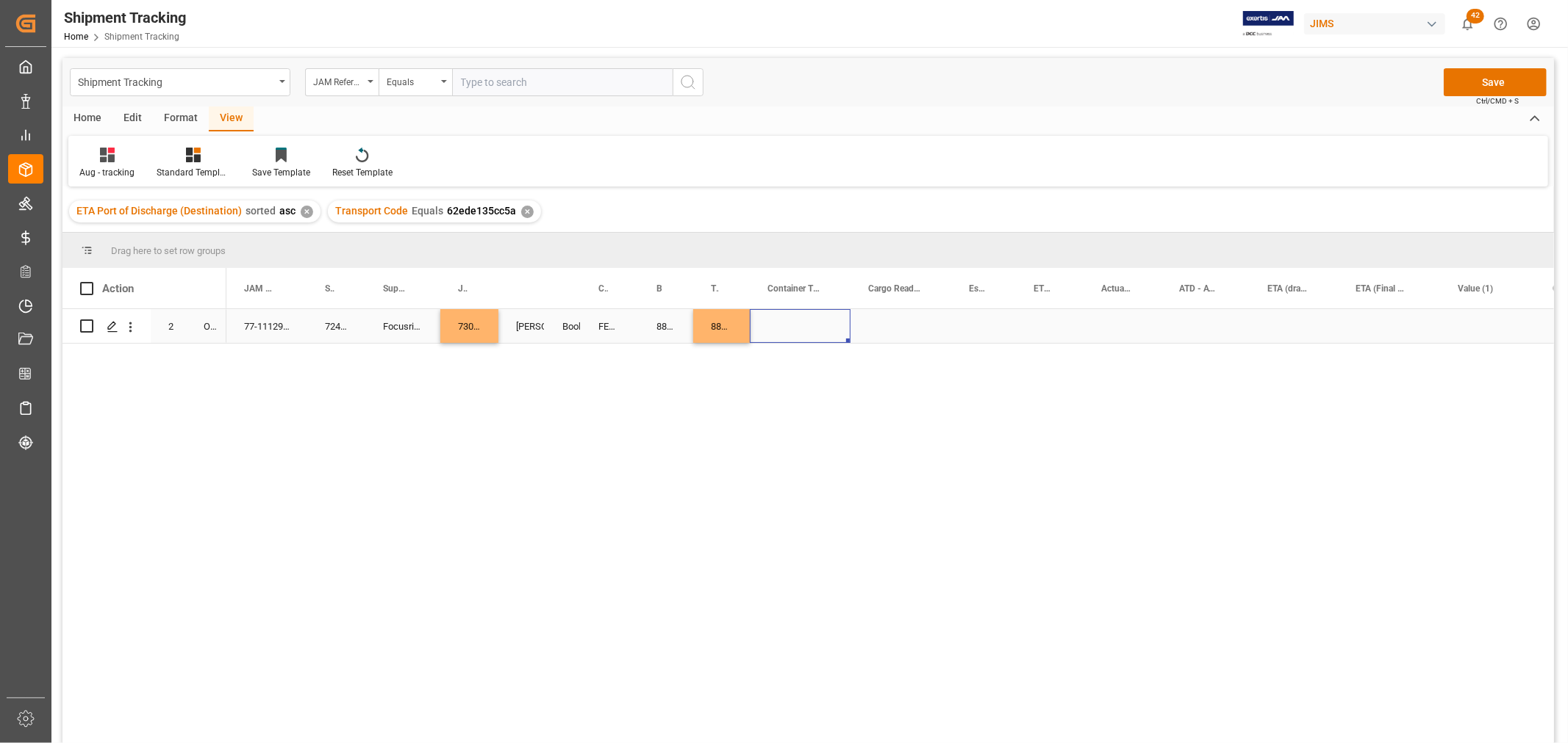
click at [791, 324] on div "Press SPACE to select this row." at bounding box center [800, 326] width 100 height 34
click at [817, 334] on button "Select" at bounding box center [800, 335] width 77 height 28
click at [788, 631] on div "LTL" at bounding box center [800, 635] width 60 height 14
click at [904, 312] on div "Press SPACE to select this row." at bounding box center [900, 326] width 100 height 34
click at [901, 316] on div "Press SPACE to select this row." at bounding box center [900, 326] width 100 height 34
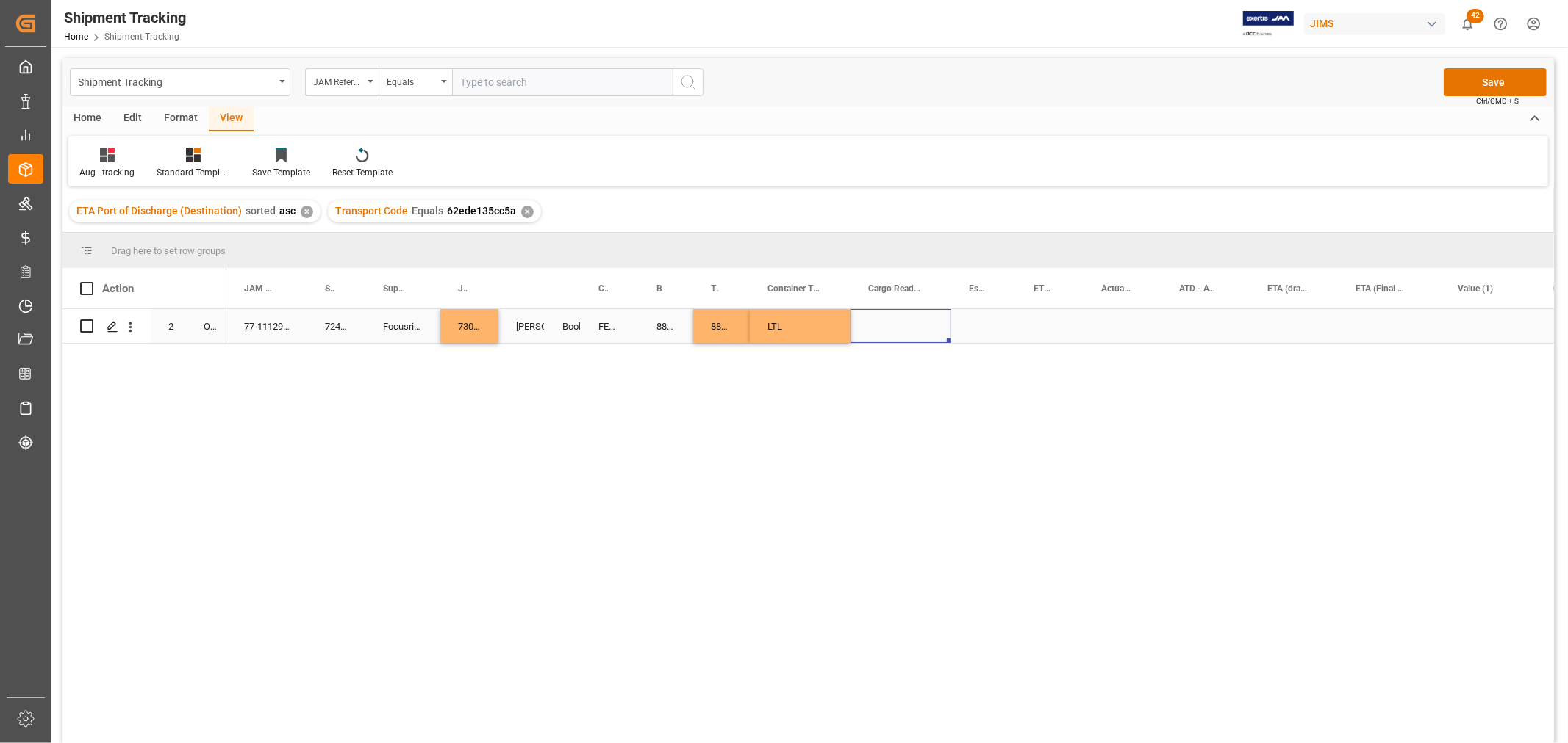
click at [901, 316] on div "Press SPACE to select this row." at bounding box center [900, 326] width 100 height 34
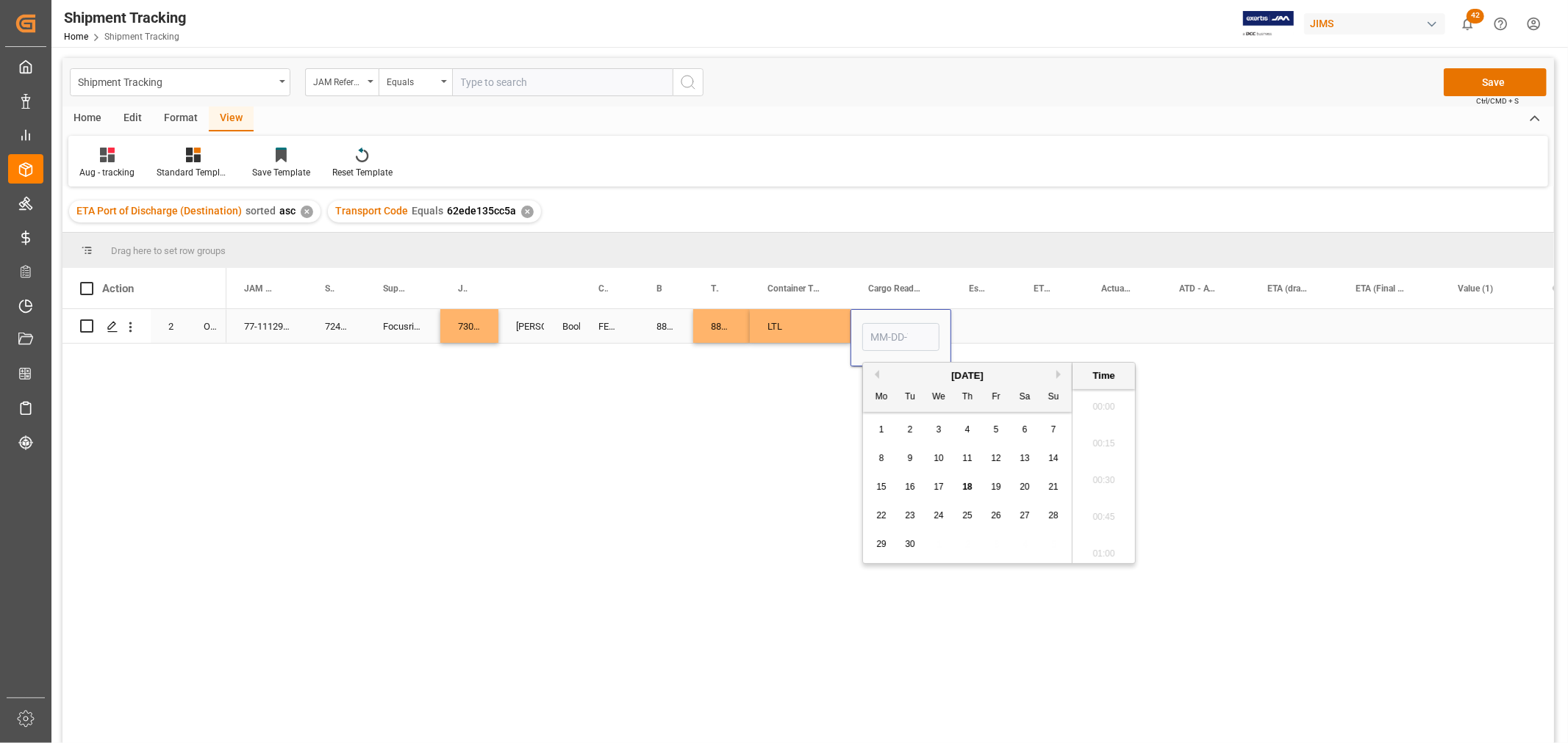
scroll to position [2135, 0]
click at [996, 489] on span "19" at bounding box center [996, 487] width 10 height 10
type input "[DATE] 00:00"
click at [972, 316] on div "Press SPACE to select this row." at bounding box center [983, 326] width 64 height 34
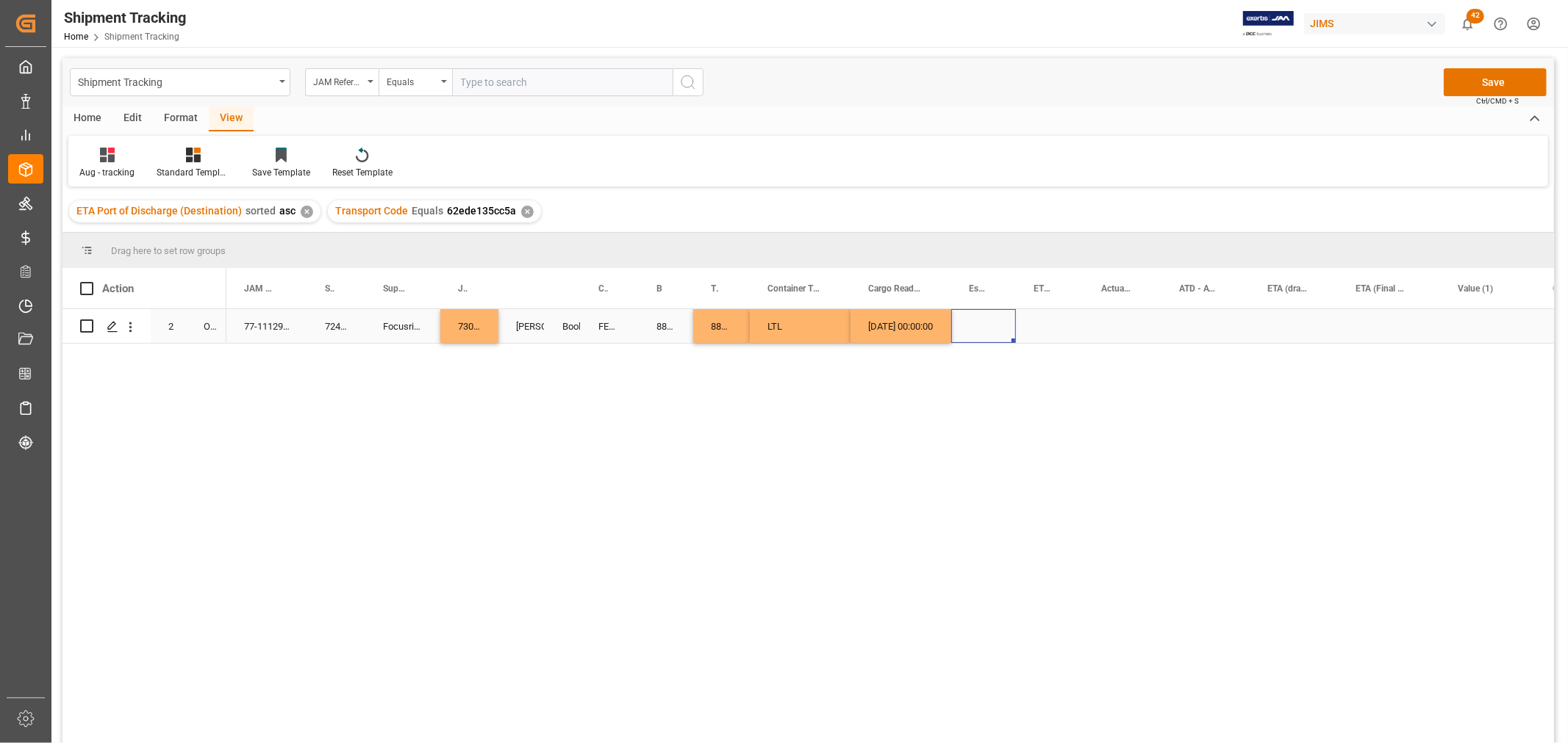
click at [935, 321] on div "[DATE] 00:00:00" at bounding box center [900, 326] width 100 height 34
drag, startPoint x: 947, startPoint y: 341, endPoint x: 1122, endPoint y: 337, distance: 175.0
click at [1382, 323] on div "Press SPACE to select this row." at bounding box center [1388, 326] width 102 height 34
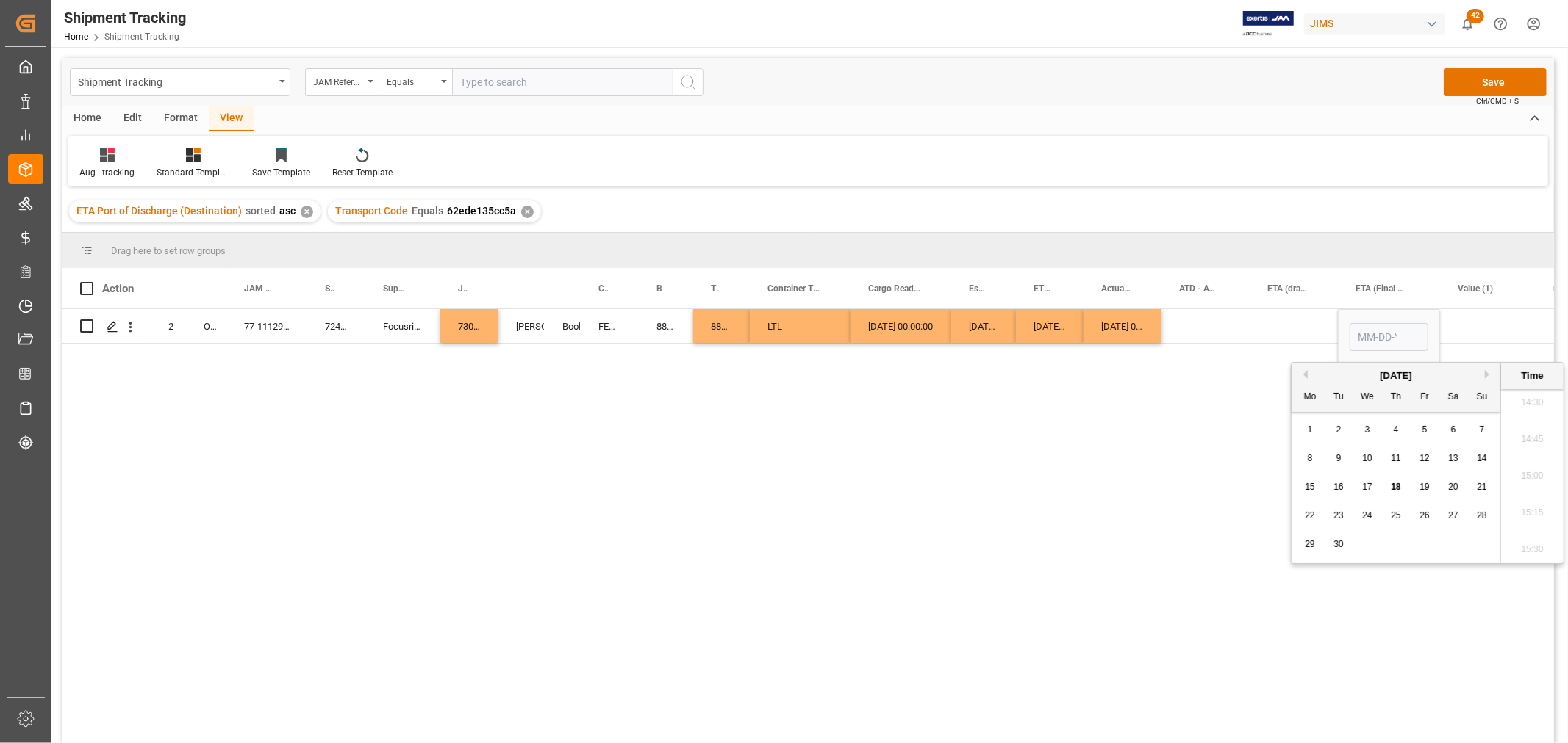
click at [1371, 516] on span "24" at bounding box center [1367, 516] width 10 height 10
type input "[DATE] 00:00"
click at [1316, 310] on div "Press SPACE to select this row." at bounding box center [1294, 326] width 88 height 34
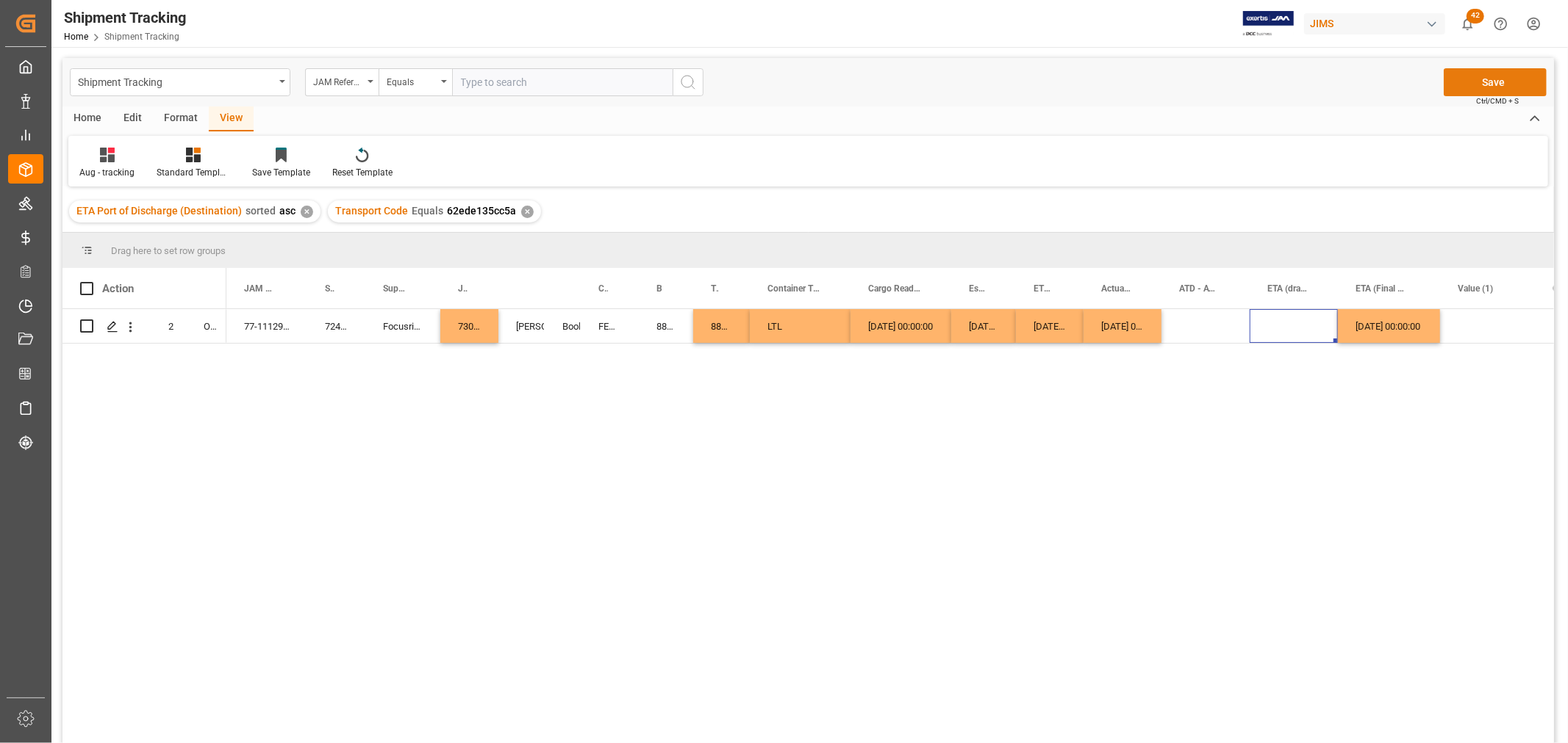
click at [1512, 73] on button "Save" at bounding box center [1495, 82] width 103 height 28
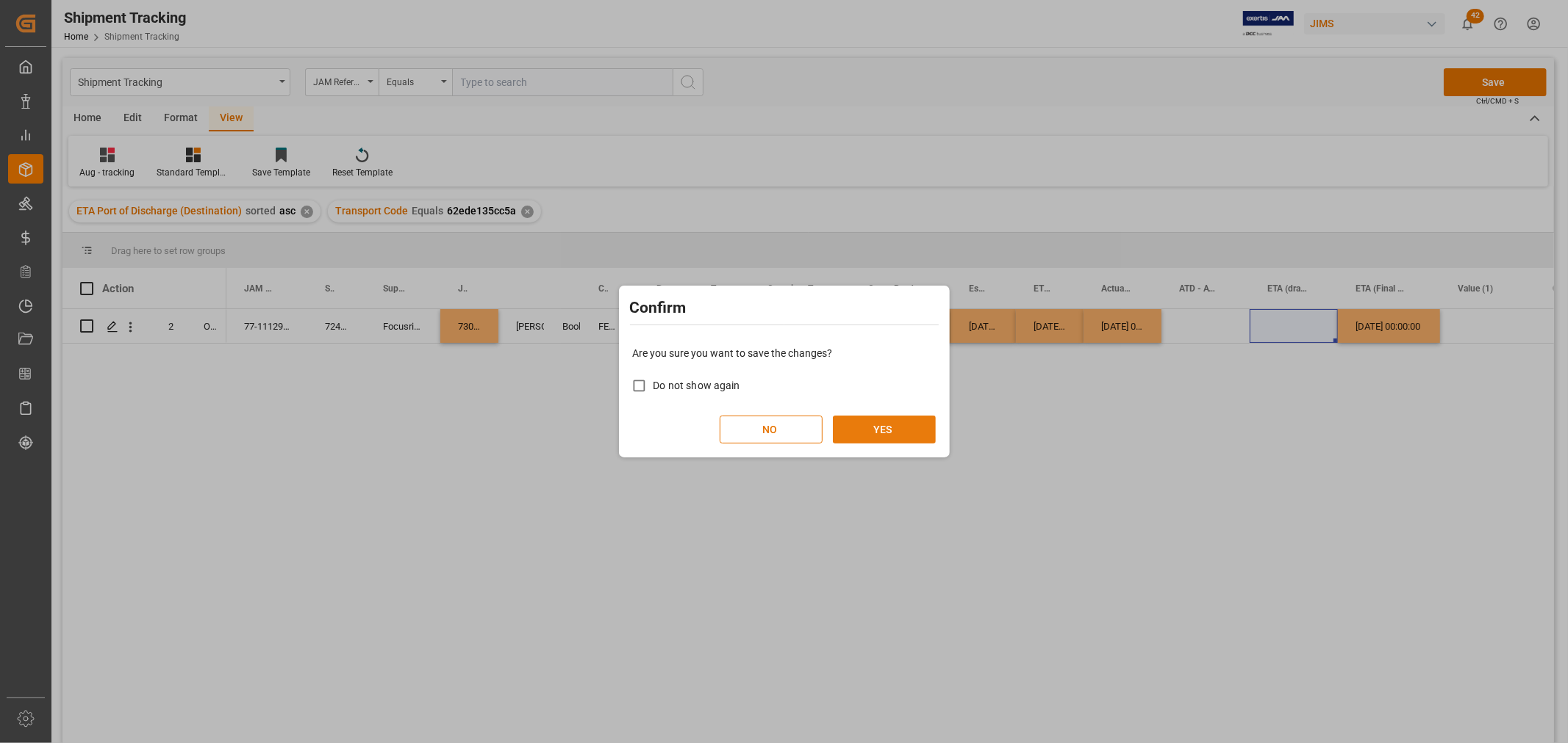
click at [885, 424] on button "YES" at bounding box center [884, 430] width 103 height 28
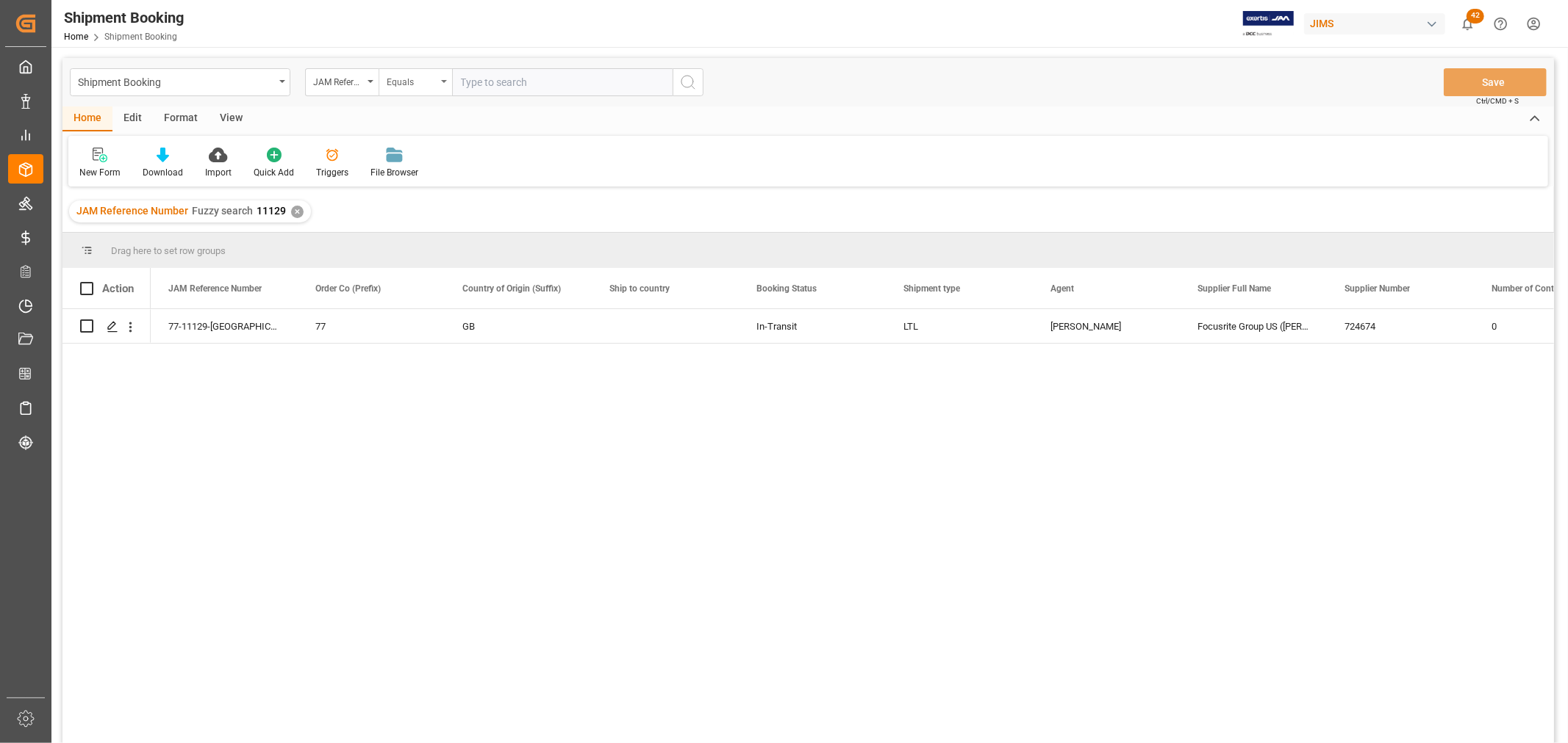
click at [444, 81] on icon "open menu" at bounding box center [444, 82] width 6 height 3
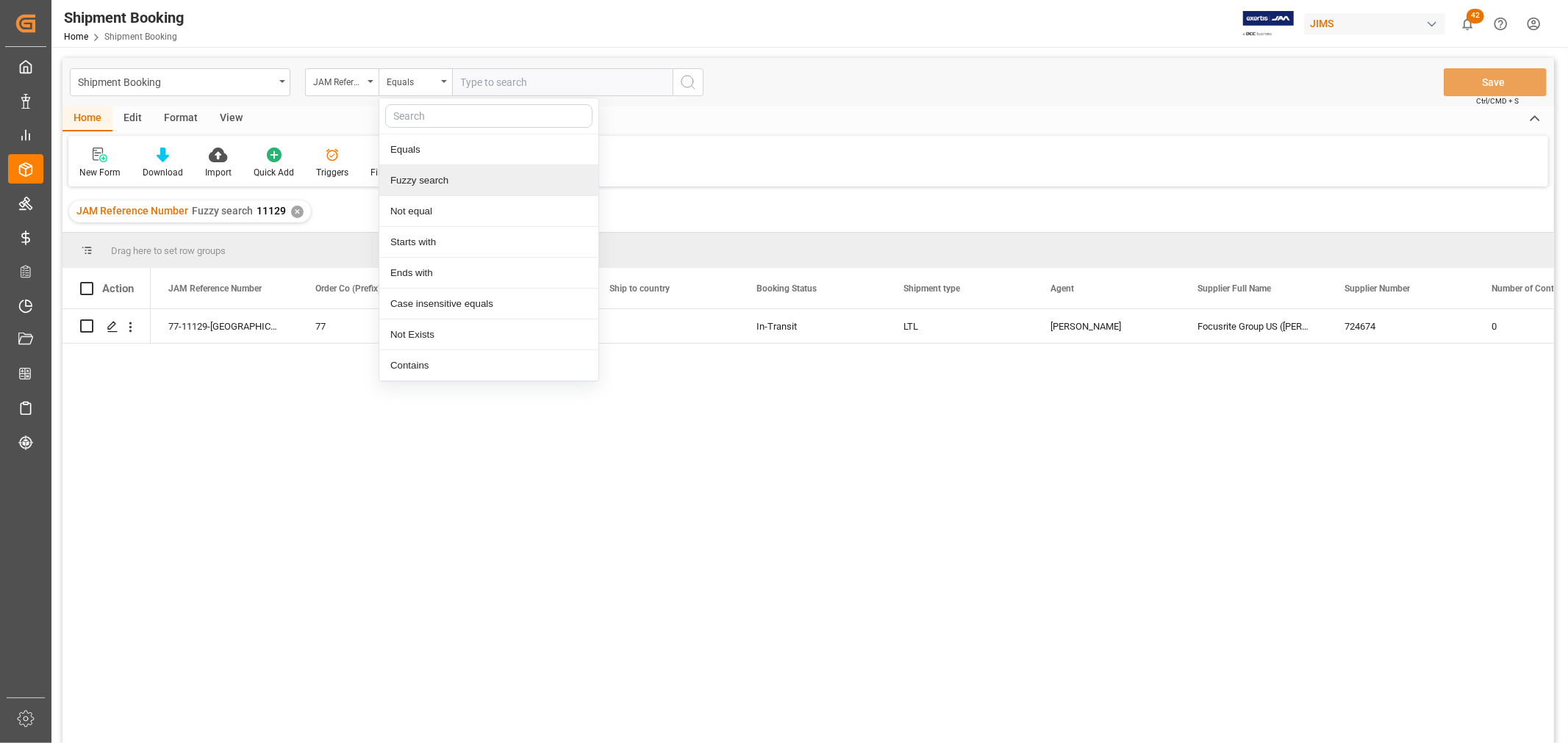
click at [431, 179] on div "Fuzzy search" at bounding box center [489, 181] width 219 height 31
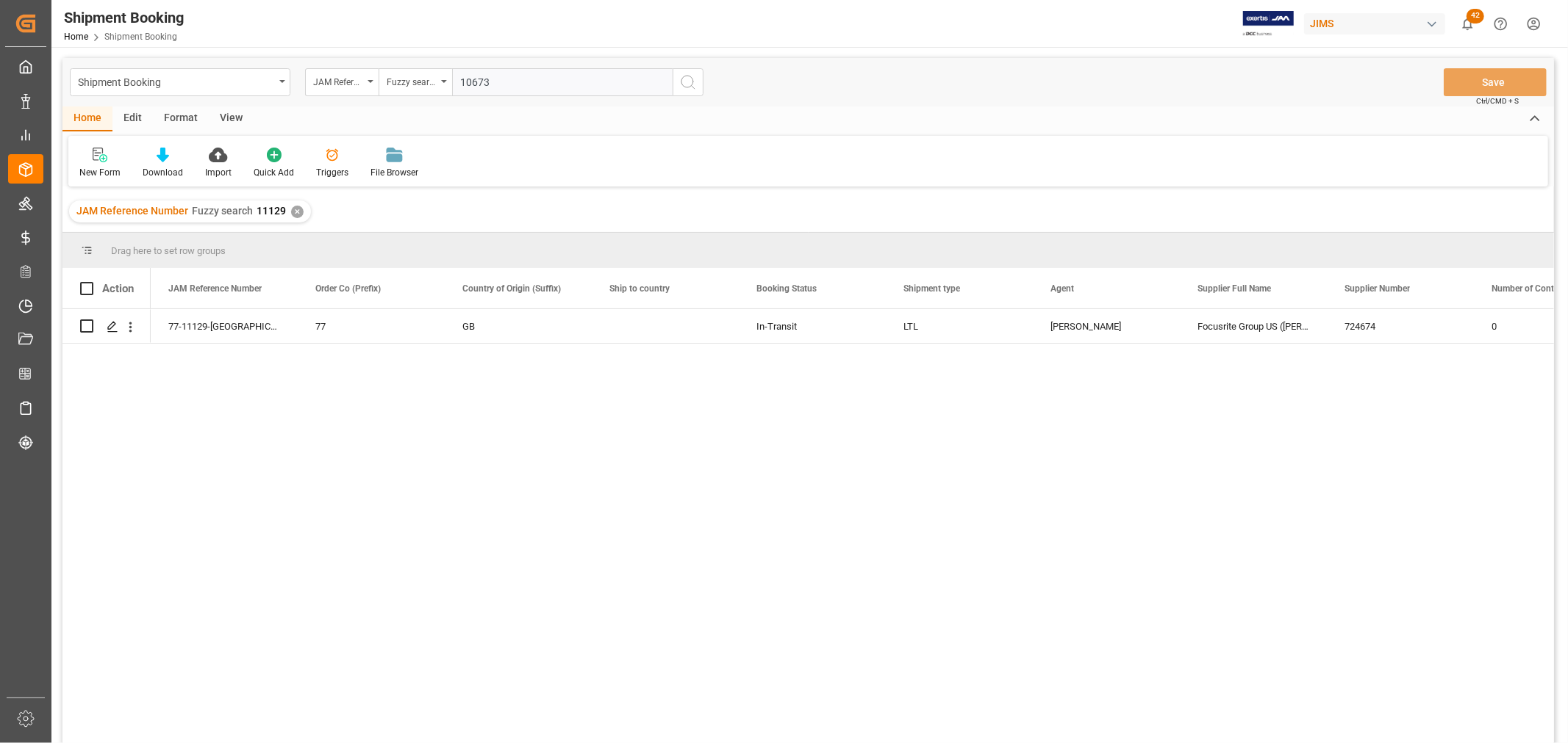
type input "10673"
click at [687, 82] on icon "search button" at bounding box center [688, 82] width 18 height 18
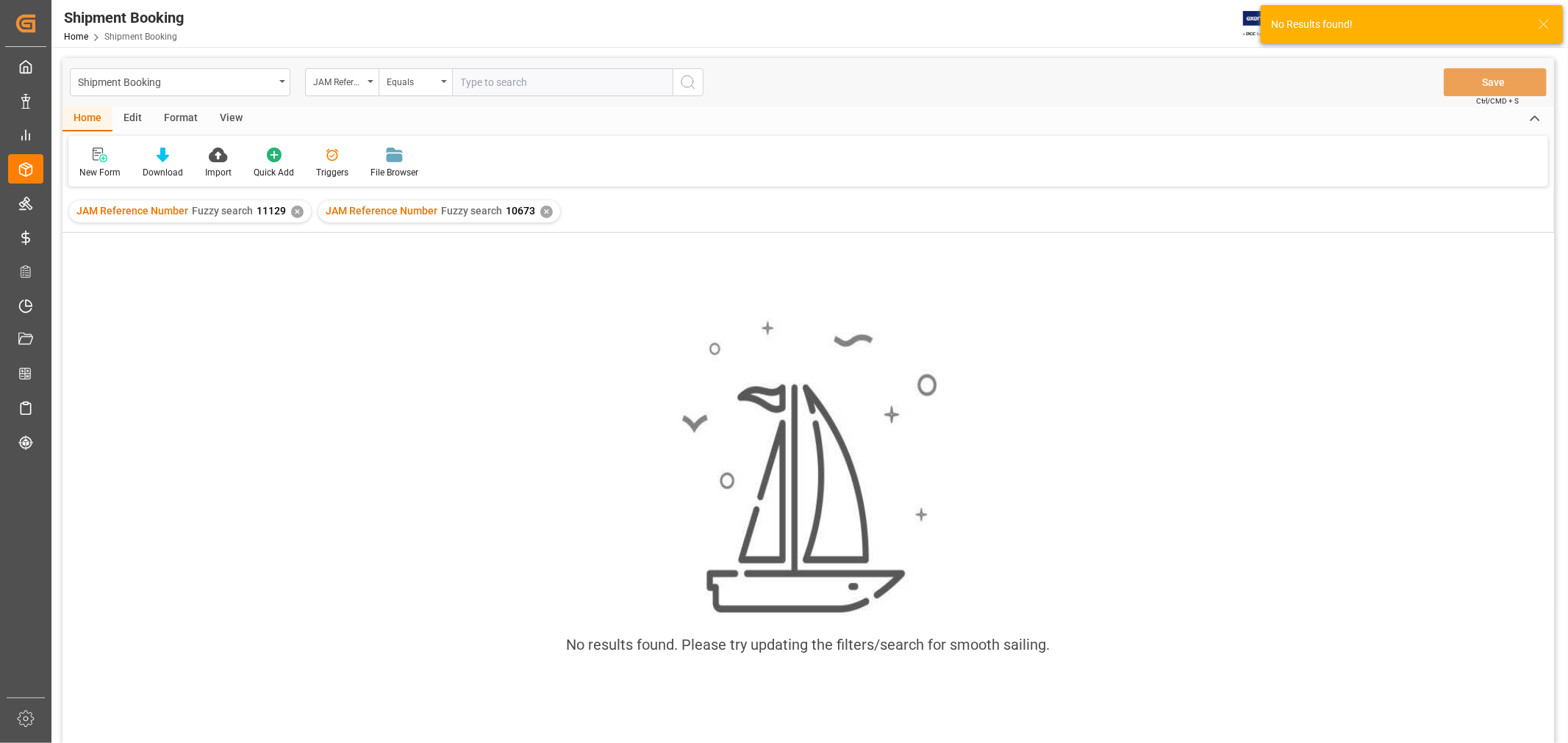
click at [291, 211] on div "✕" at bounding box center [297, 212] width 13 height 13
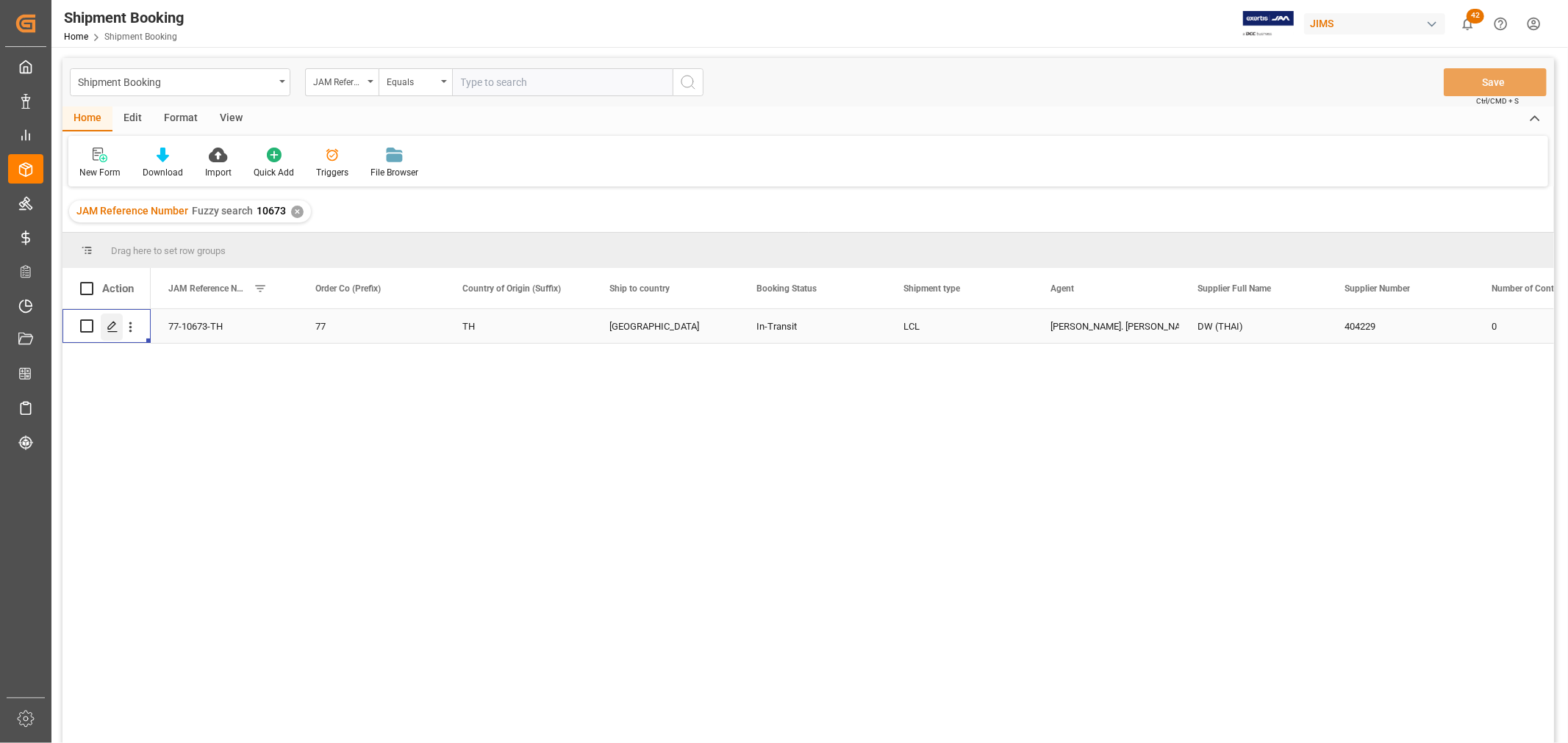
click at [107, 329] on icon "Press SPACE to select this row." at bounding box center [113, 327] width 12 height 12
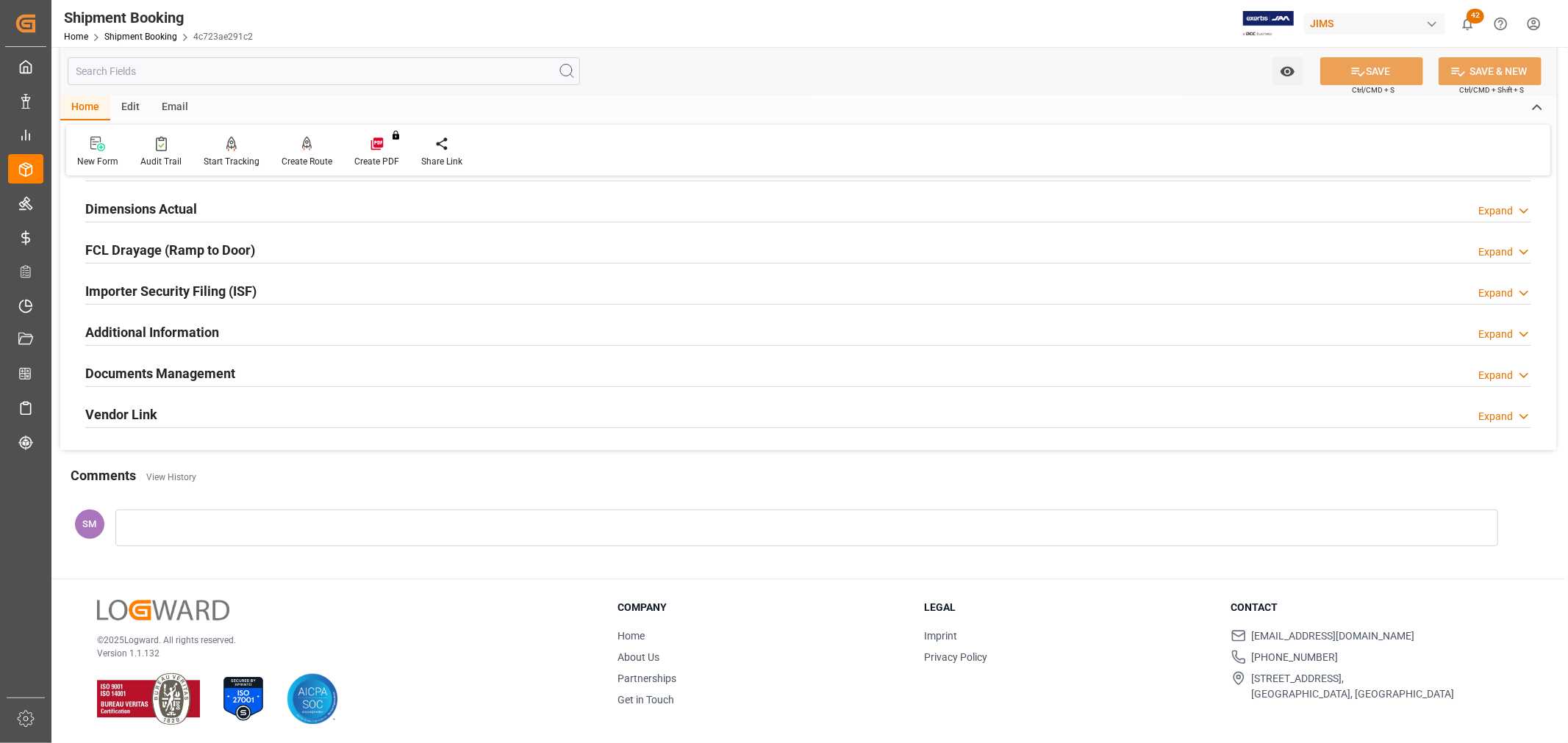
scroll to position [361, 0]
click at [169, 368] on h2 "Documents Management" at bounding box center [160, 371] width 150 height 20
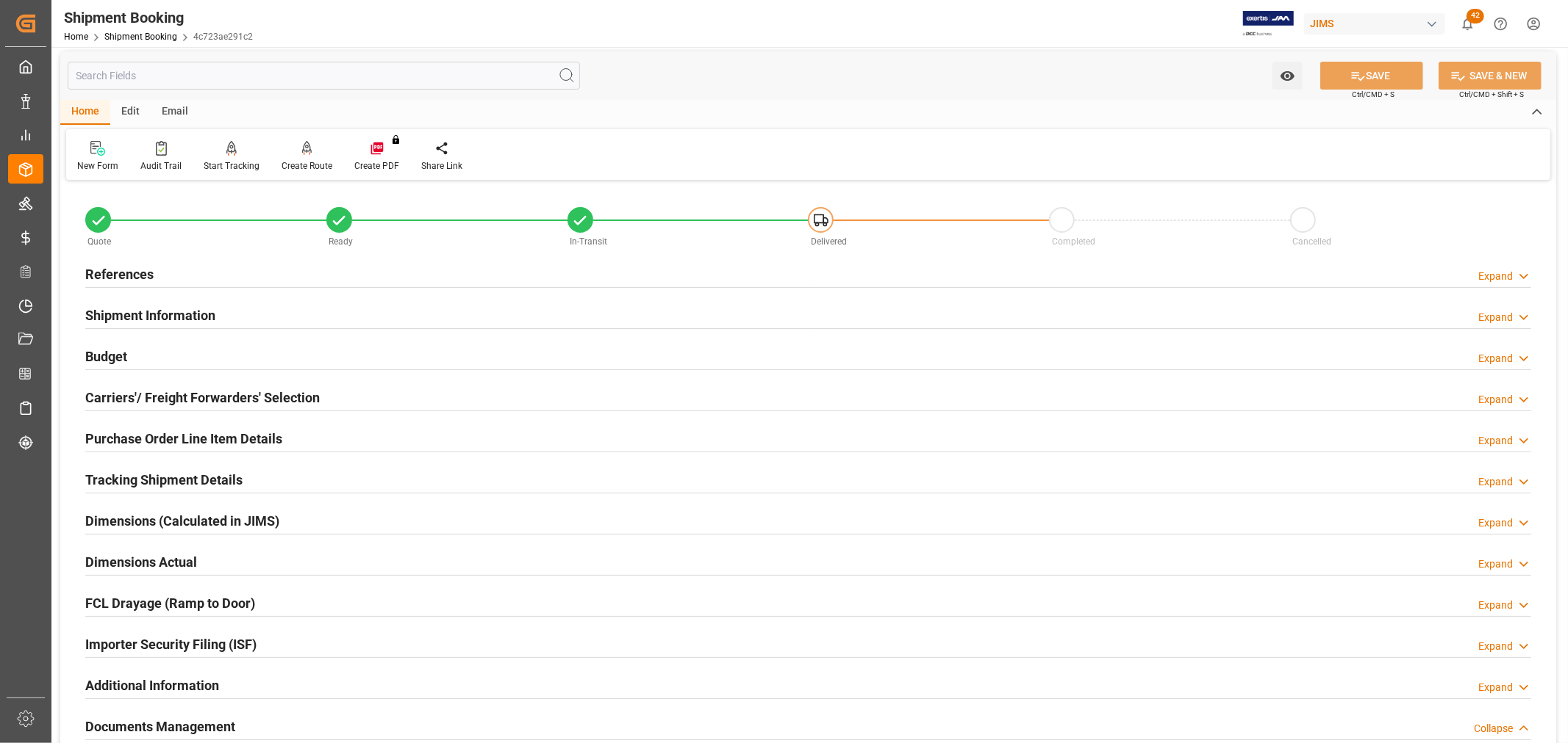
scroll to position [0, 0]
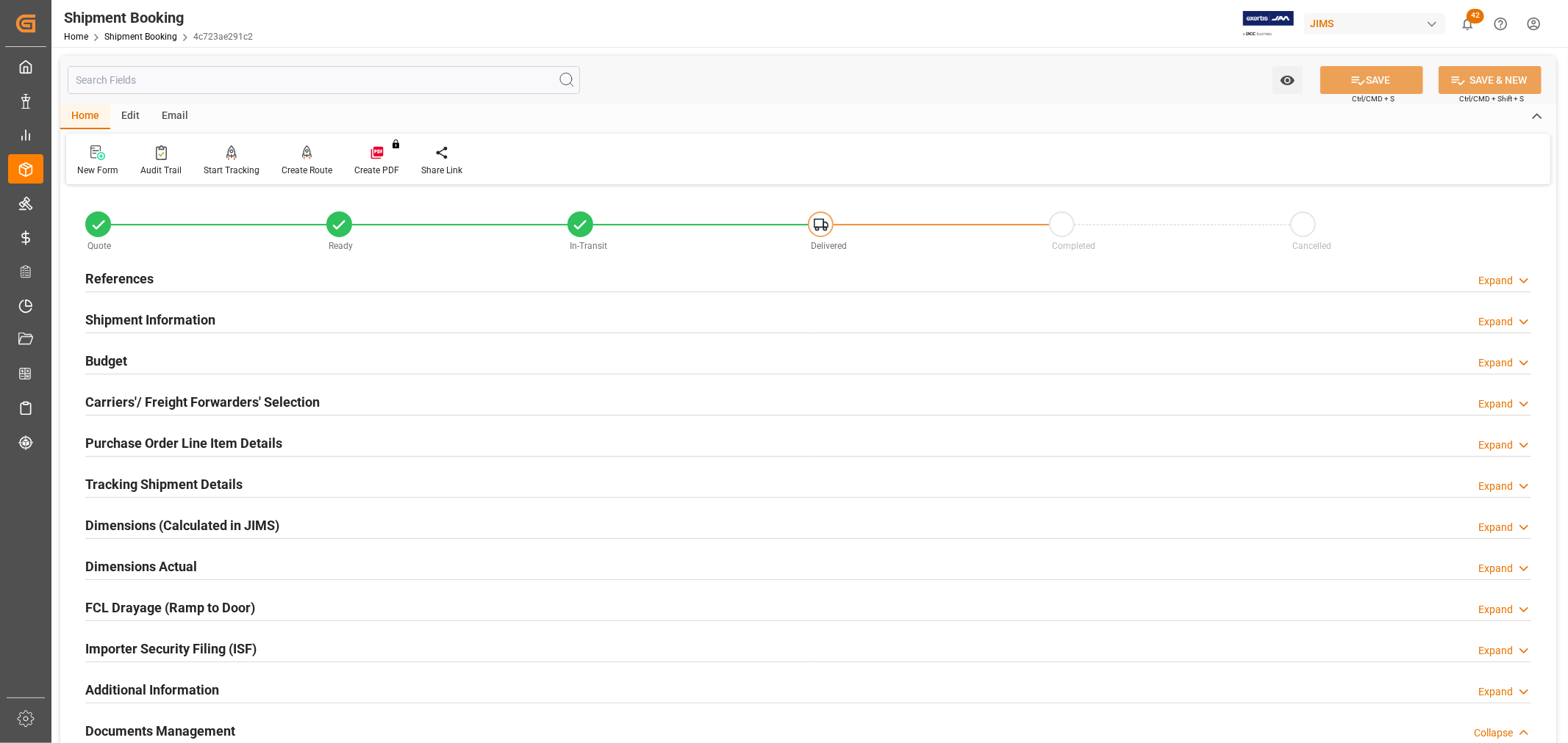
click at [107, 273] on h2 "References" at bounding box center [119, 279] width 68 height 20
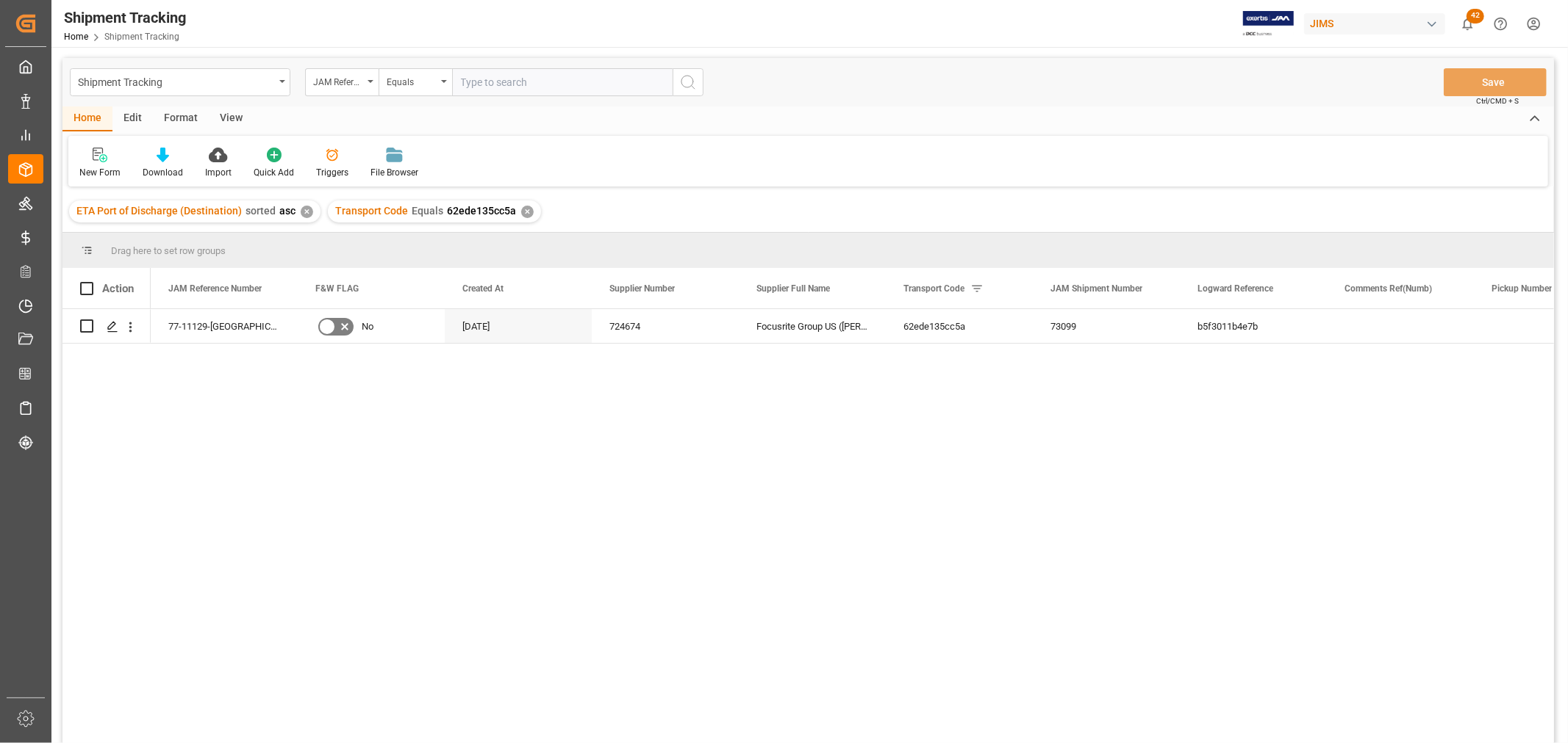
click at [218, 111] on div "View" at bounding box center [231, 119] width 45 height 25
click at [88, 167] on div "Default" at bounding box center [94, 173] width 29 height 13
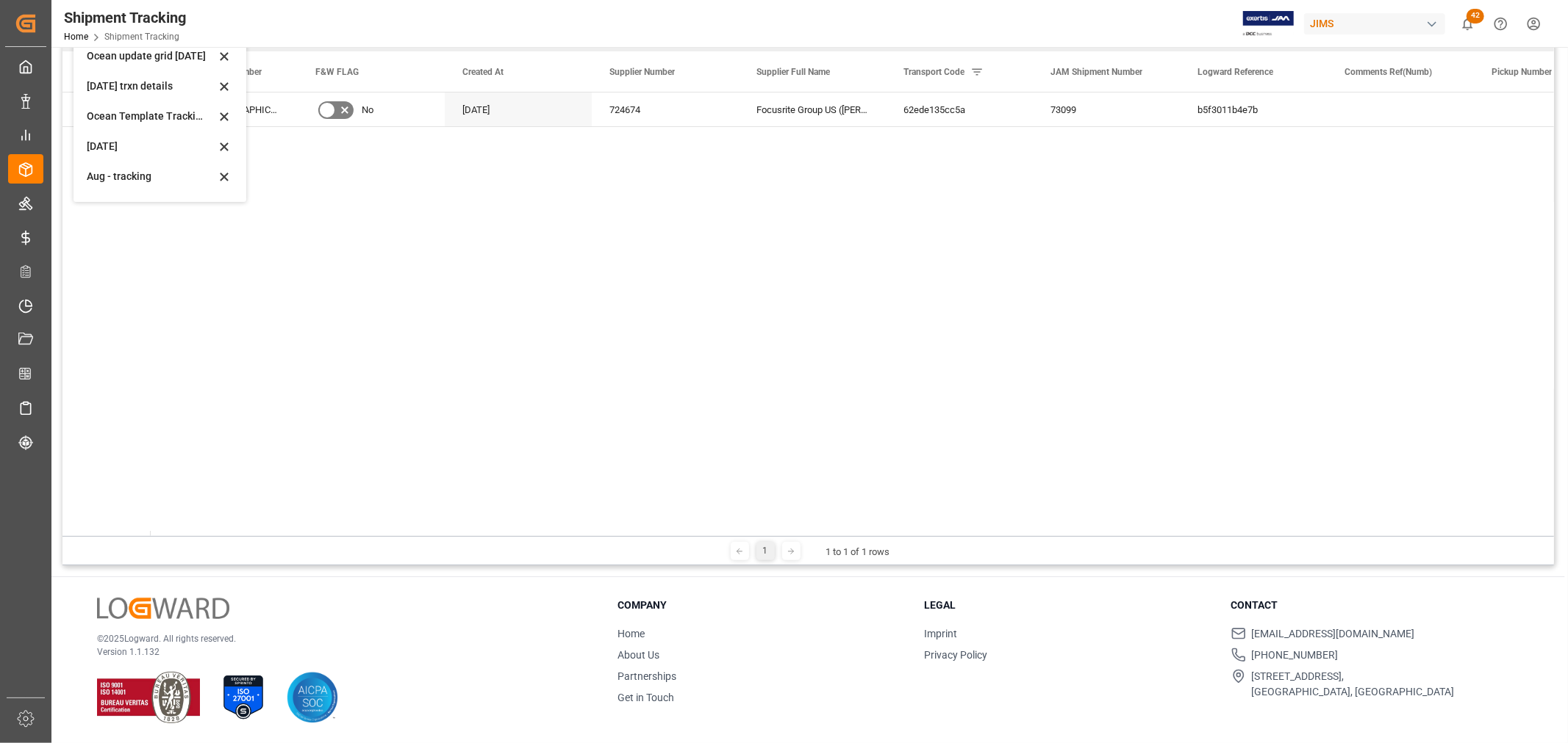
scroll to position [231, 0]
click at [110, 141] on div "Aug - tracking" at bounding box center [160, 151] width 161 height 30
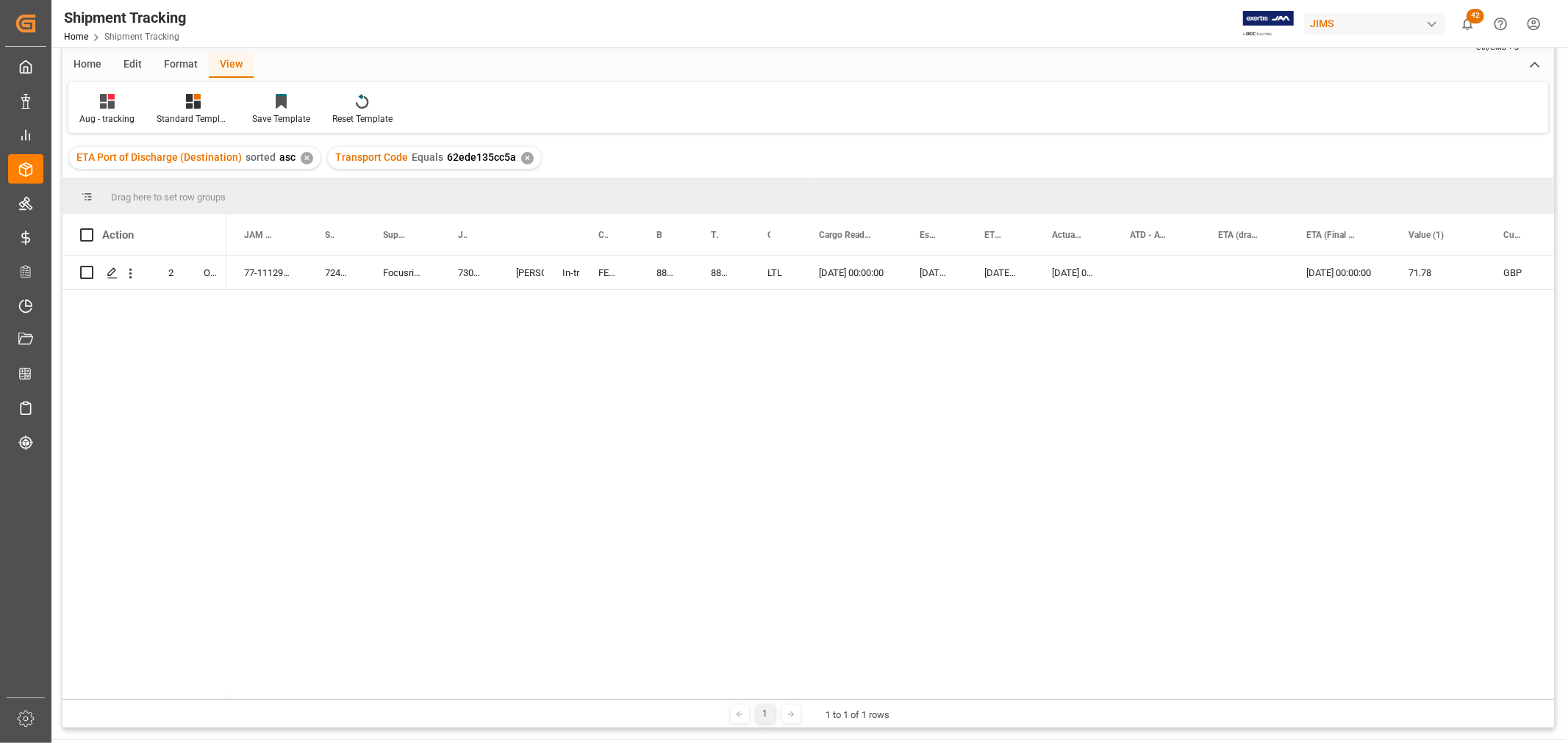
scroll to position [0, 0]
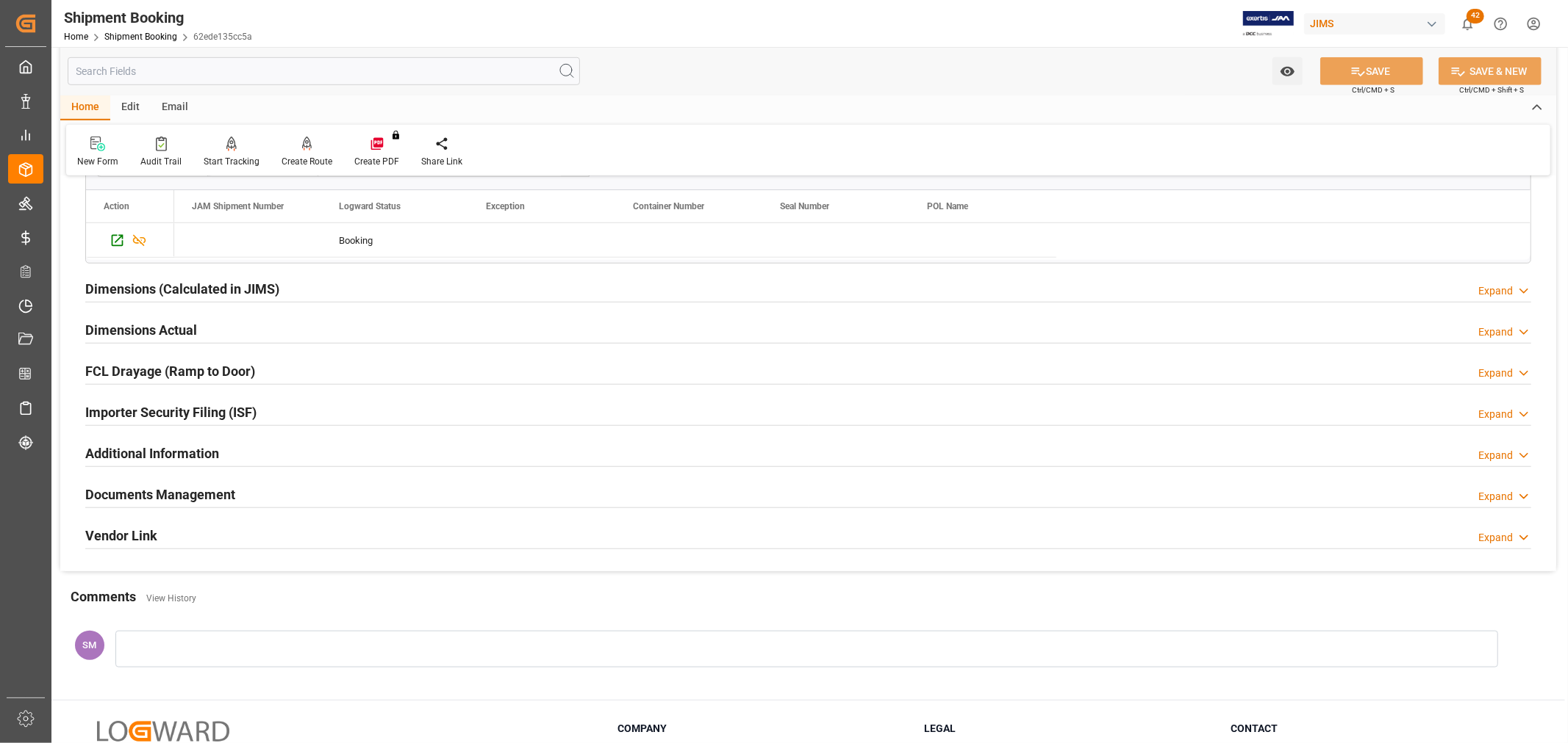
scroll to position [1027, 0]
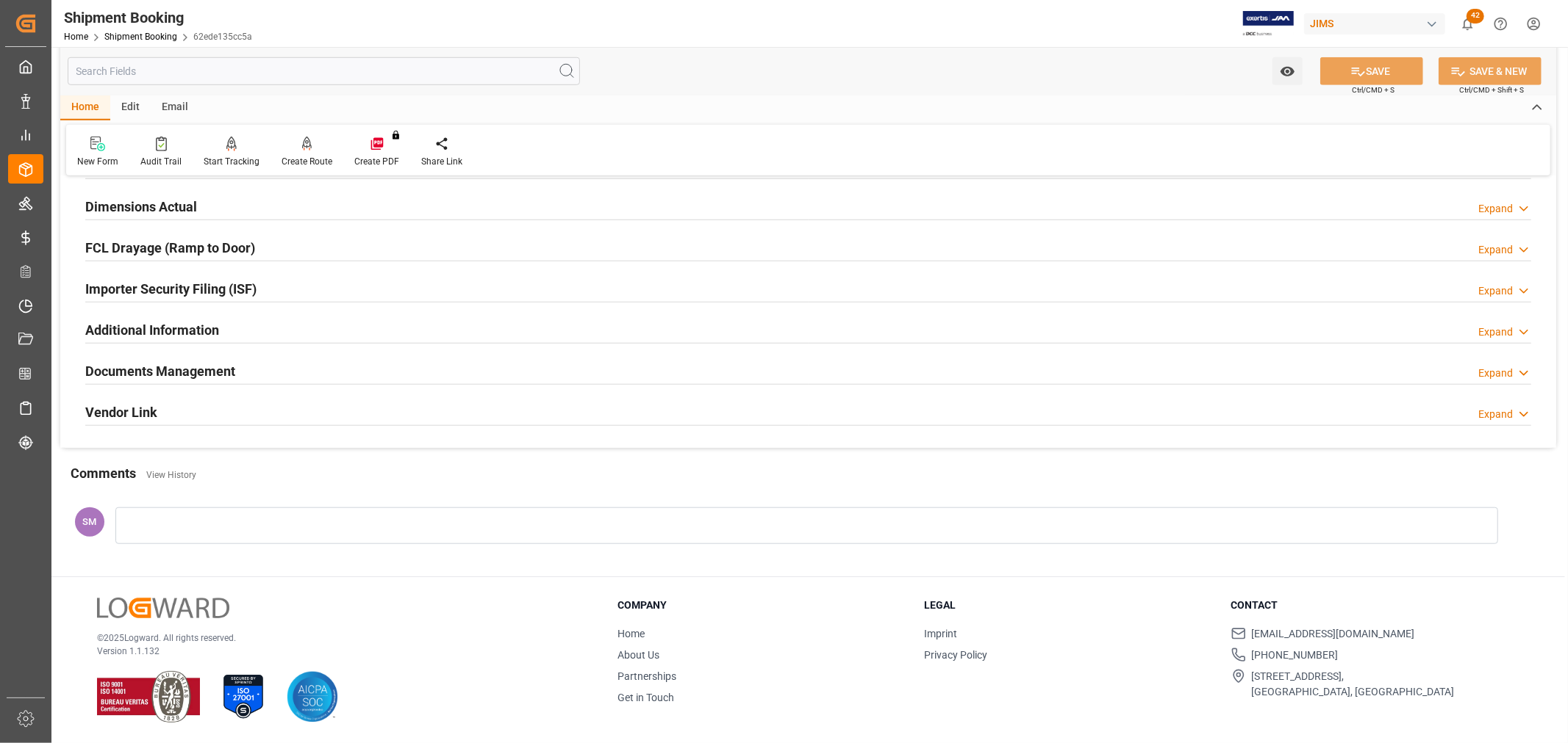
click at [184, 519] on div at bounding box center [807, 526] width 1382 height 37
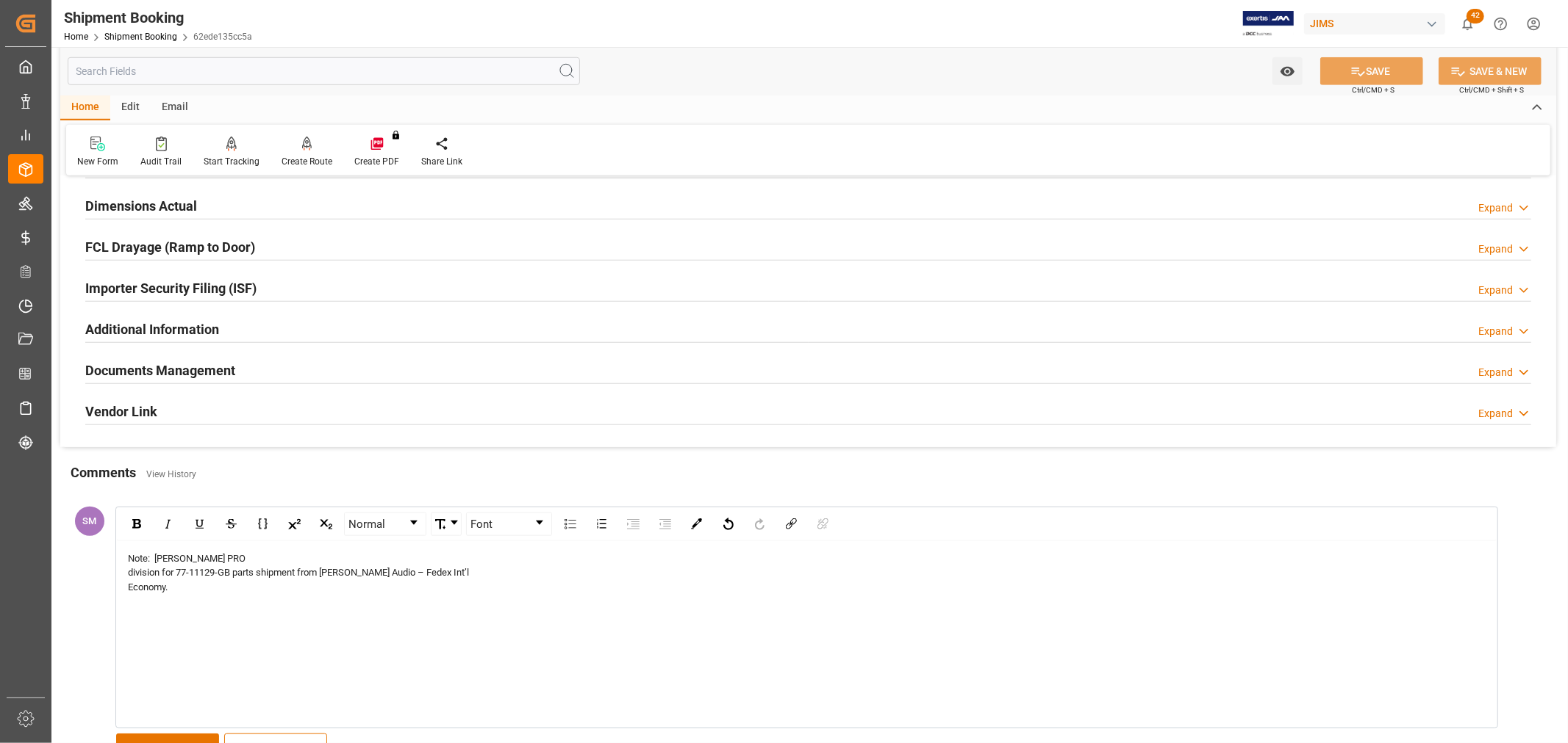
click at [158, 554] on span "Note: [PERSON_NAME] PRO division for 77-11129-GB parts shipment from [PERSON_NA…" at bounding box center [298, 573] width 341 height 39
click at [245, 622] on div "Note: Freight Cost : [PERSON_NAME] PRO division for 77-11129-GB parts shipment …" at bounding box center [806, 634] width 1380 height 186
drag, startPoint x: 182, startPoint y: 571, endPoint x: 188, endPoint y: 576, distance: 7.8
click at [182, 571] on span "Freight Cost : [PERSON_NAME] PRO division for 77-11129-GB parts shipment from […" at bounding box center [298, 586] width 341 height 39
drag, startPoint x: 186, startPoint y: 571, endPoint x: 211, endPoint y: 598, distance: 36.8
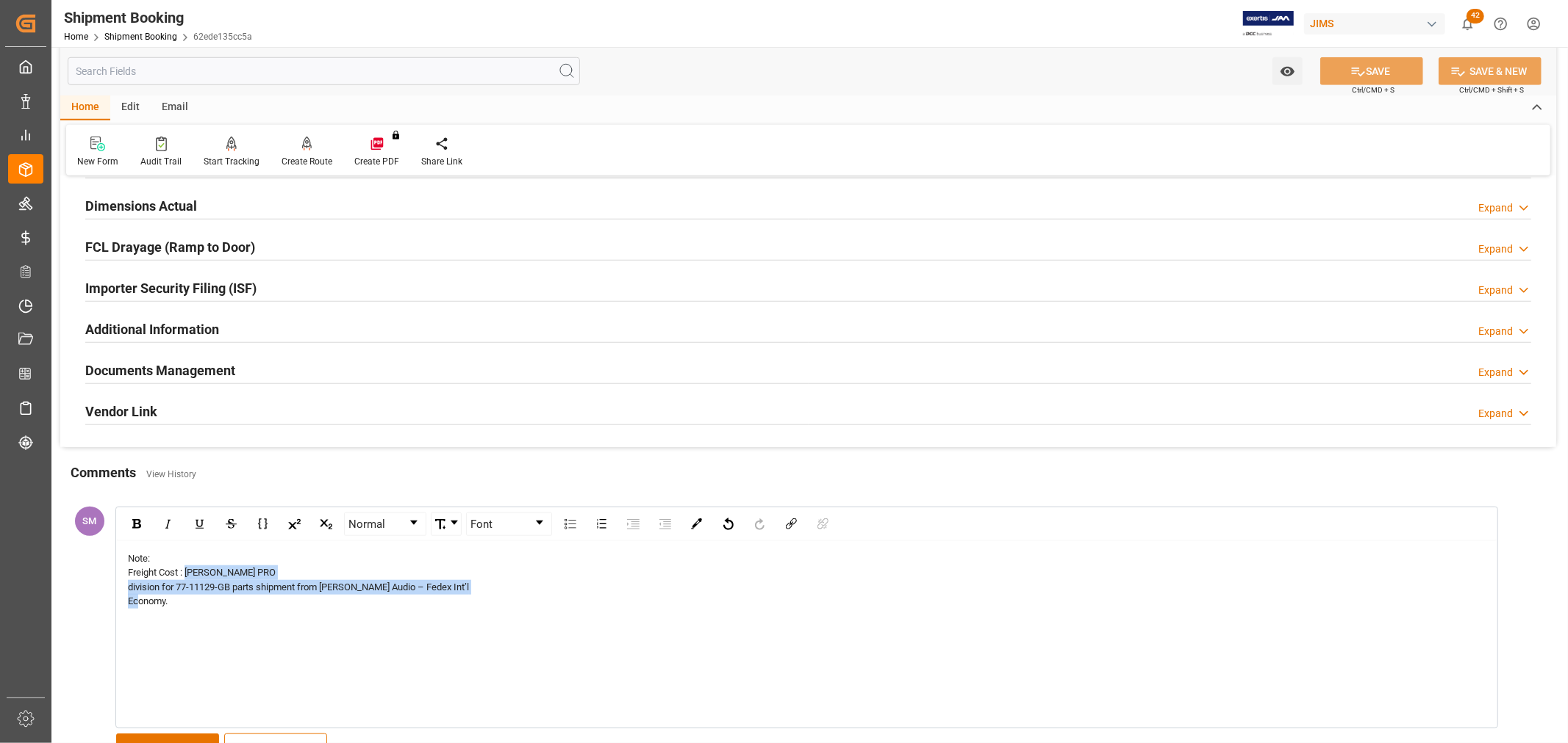
click at [211, 598] on div "Freight Cost : [PERSON_NAME] PRO division for 77-11129-GB parts shipment from […" at bounding box center [807, 587] width 1358 height 43
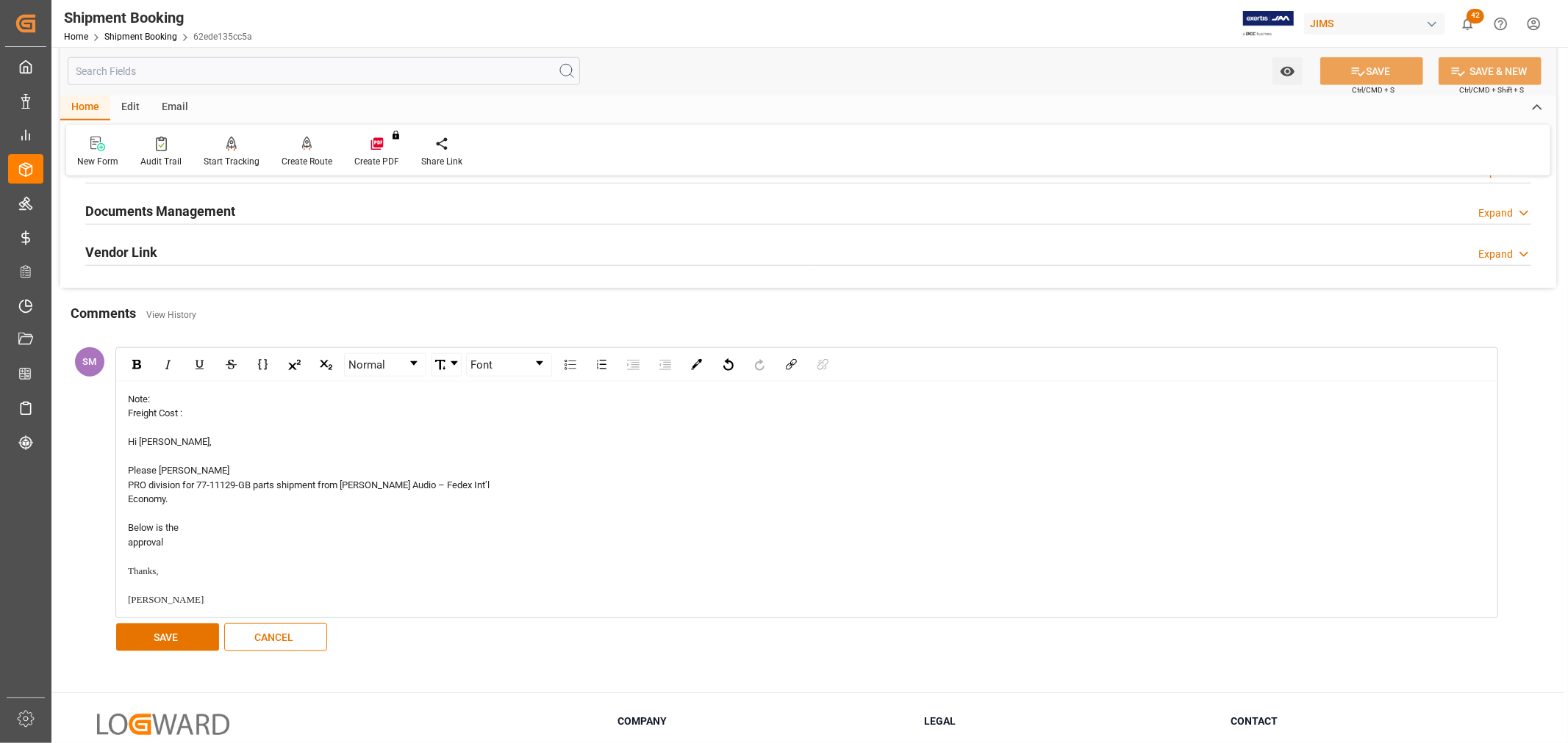
scroll to position [1190, 0]
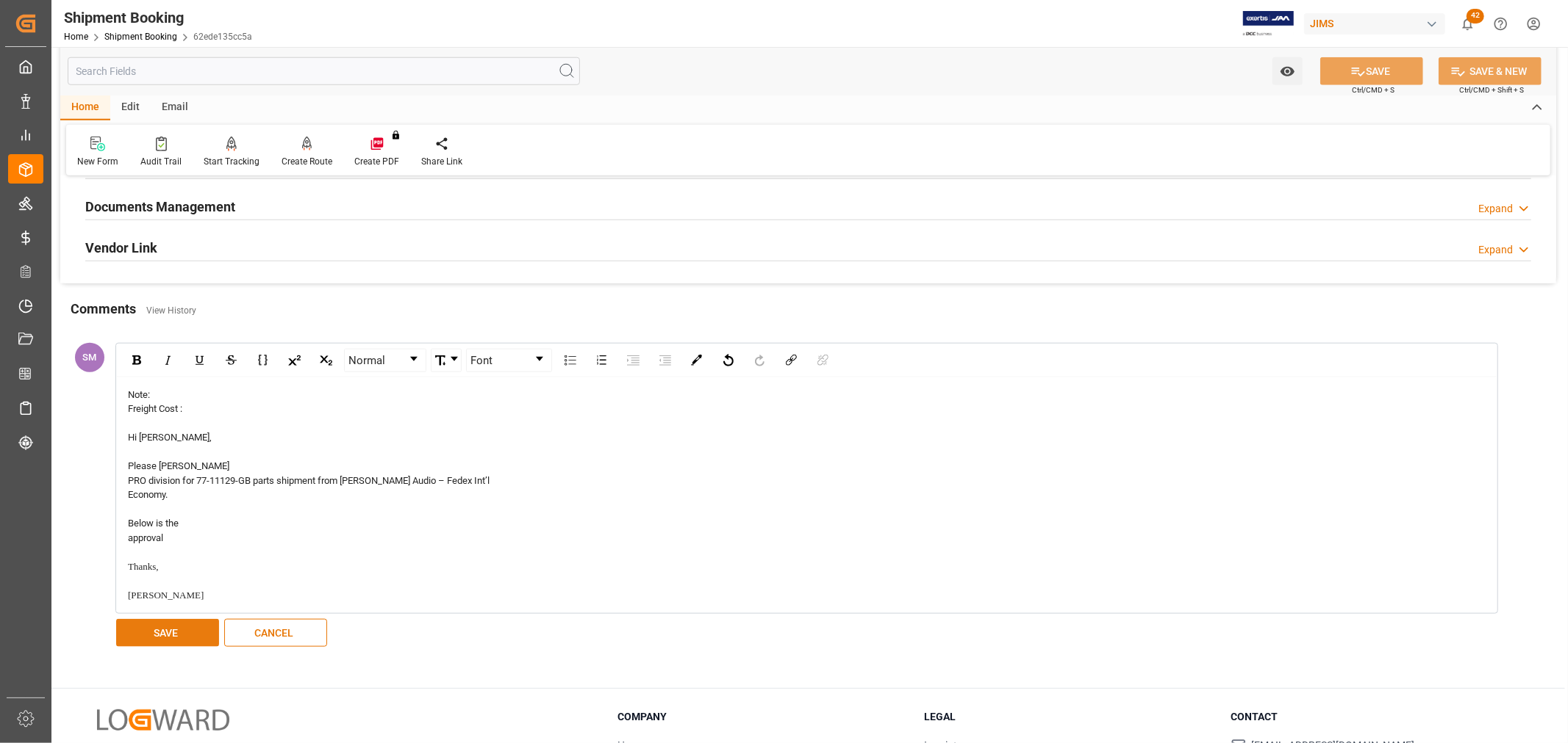
click at [160, 632] on button "SAVE" at bounding box center [167, 633] width 103 height 28
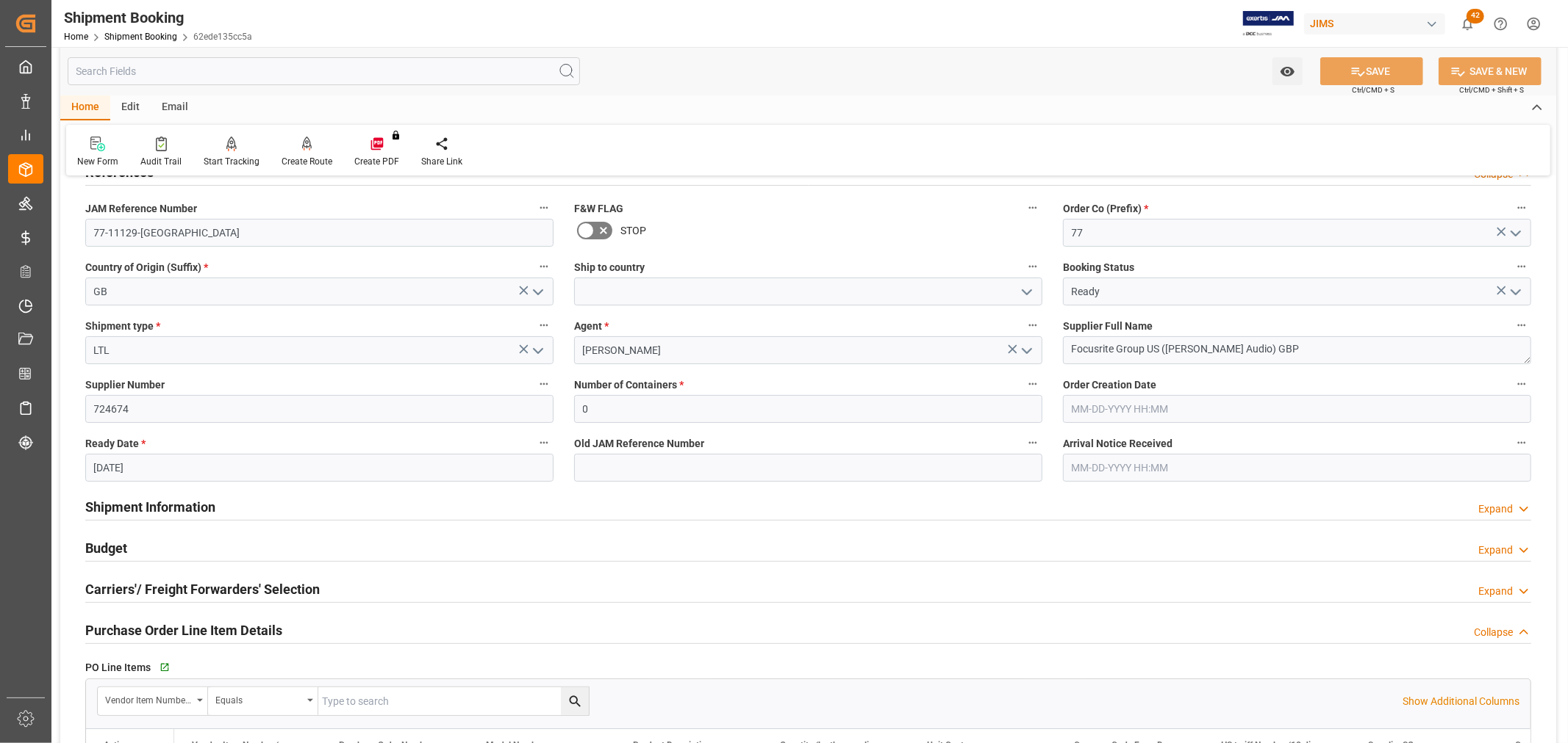
scroll to position [0, 0]
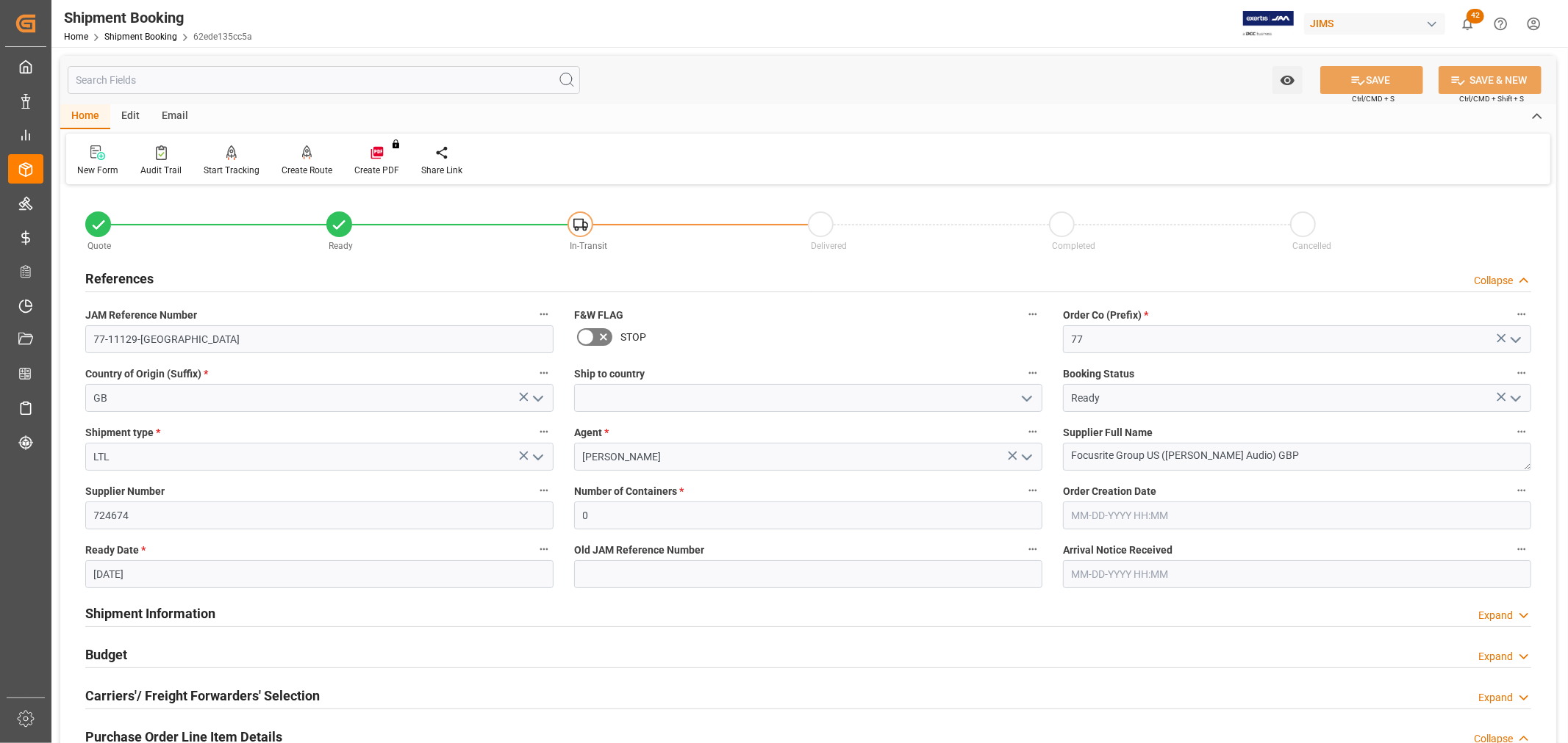
click at [133, 30] on div "Home Shipment Booking 62ede135cc5a" at bounding box center [158, 36] width 188 height 15
click at [137, 33] on link "Shipment Booking" at bounding box center [141, 36] width 73 height 10
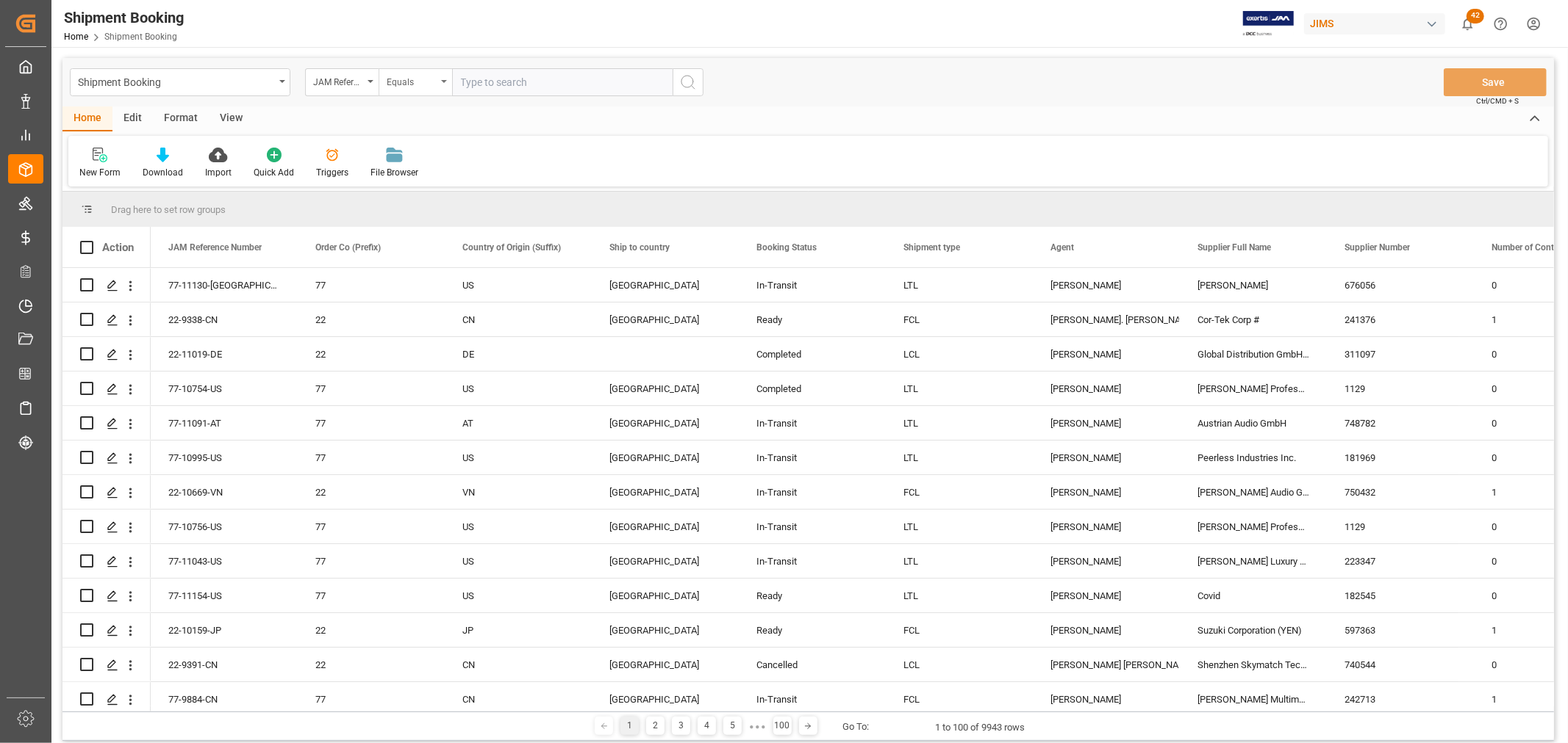
click at [443, 83] on div "Equals" at bounding box center [415, 82] width 73 height 28
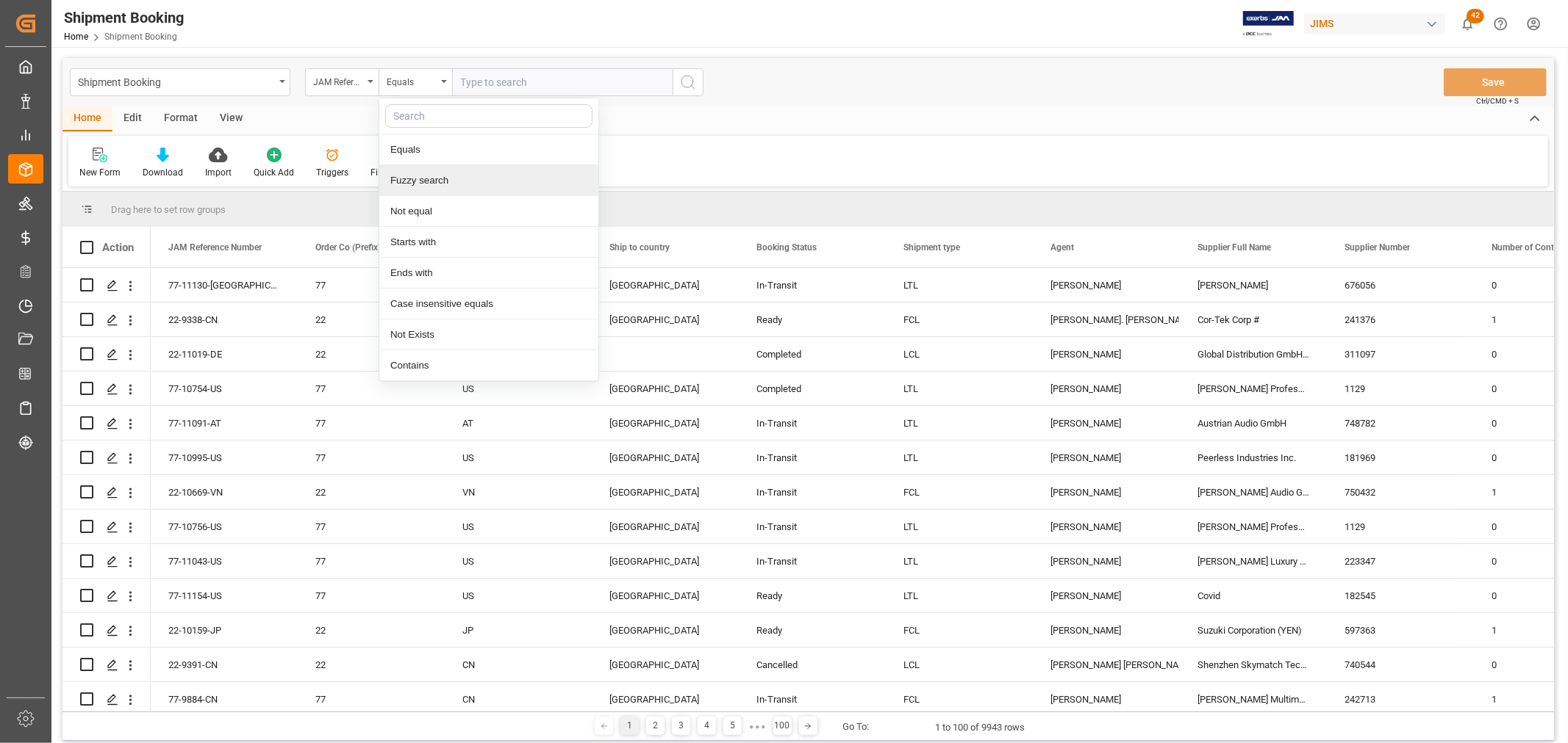
click at [454, 185] on div "Fuzzy search" at bounding box center [489, 181] width 219 height 31
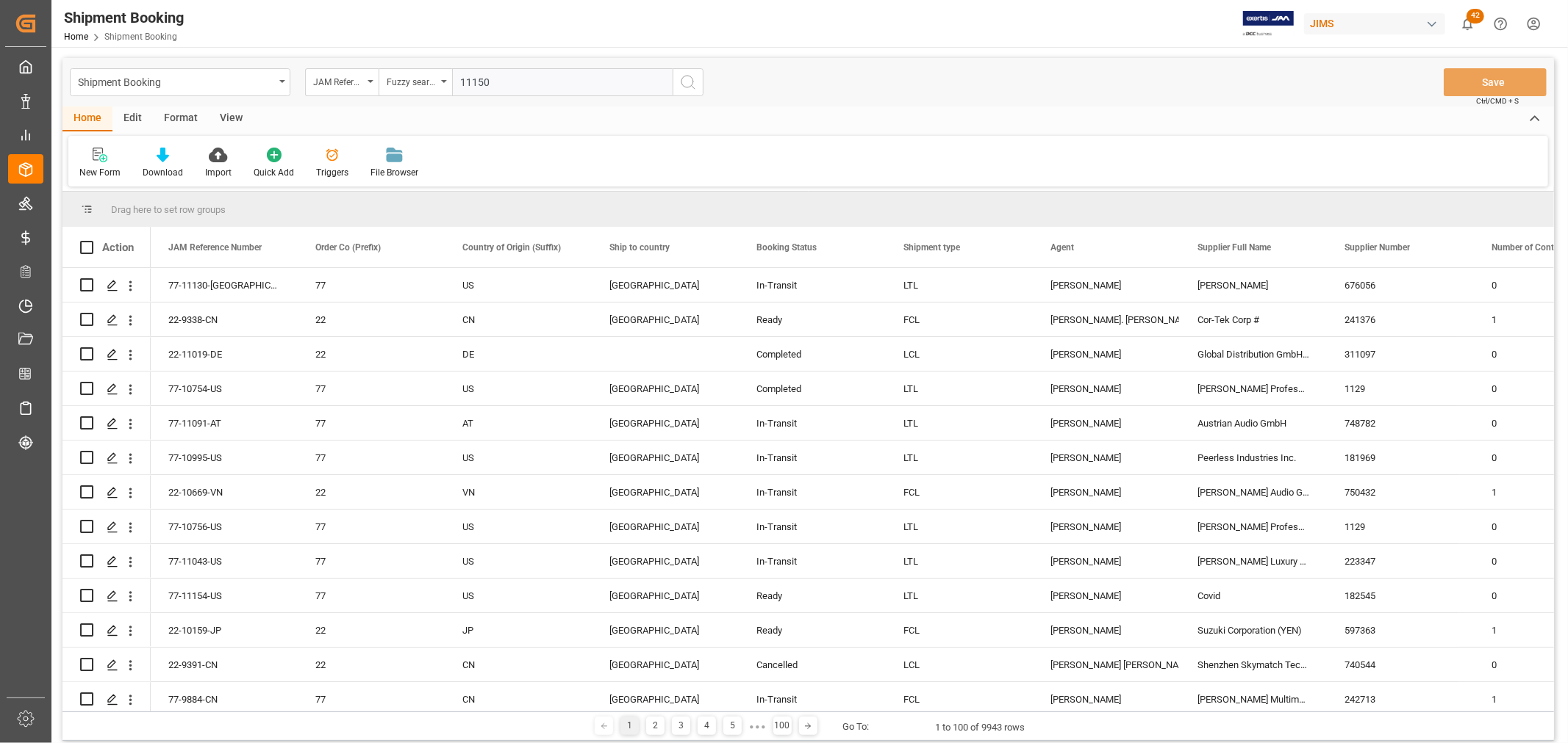
type input "11150"
click at [692, 90] on icon "search button" at bounding box center [688, 82] width 18 height 18
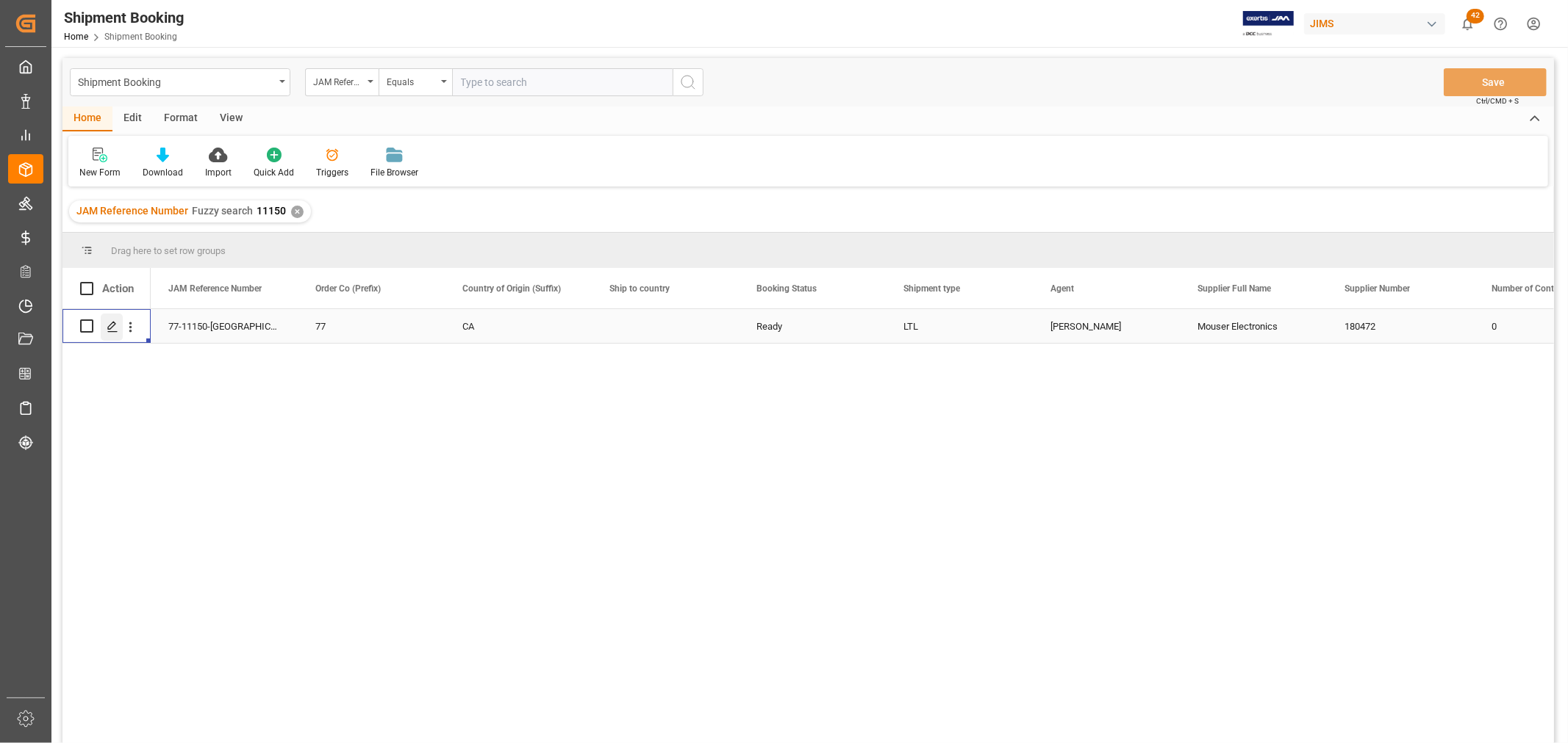
click at [112, 322] on icon "Press SPACE to select this row." at bounding box center [113, 327] width 12 height 12
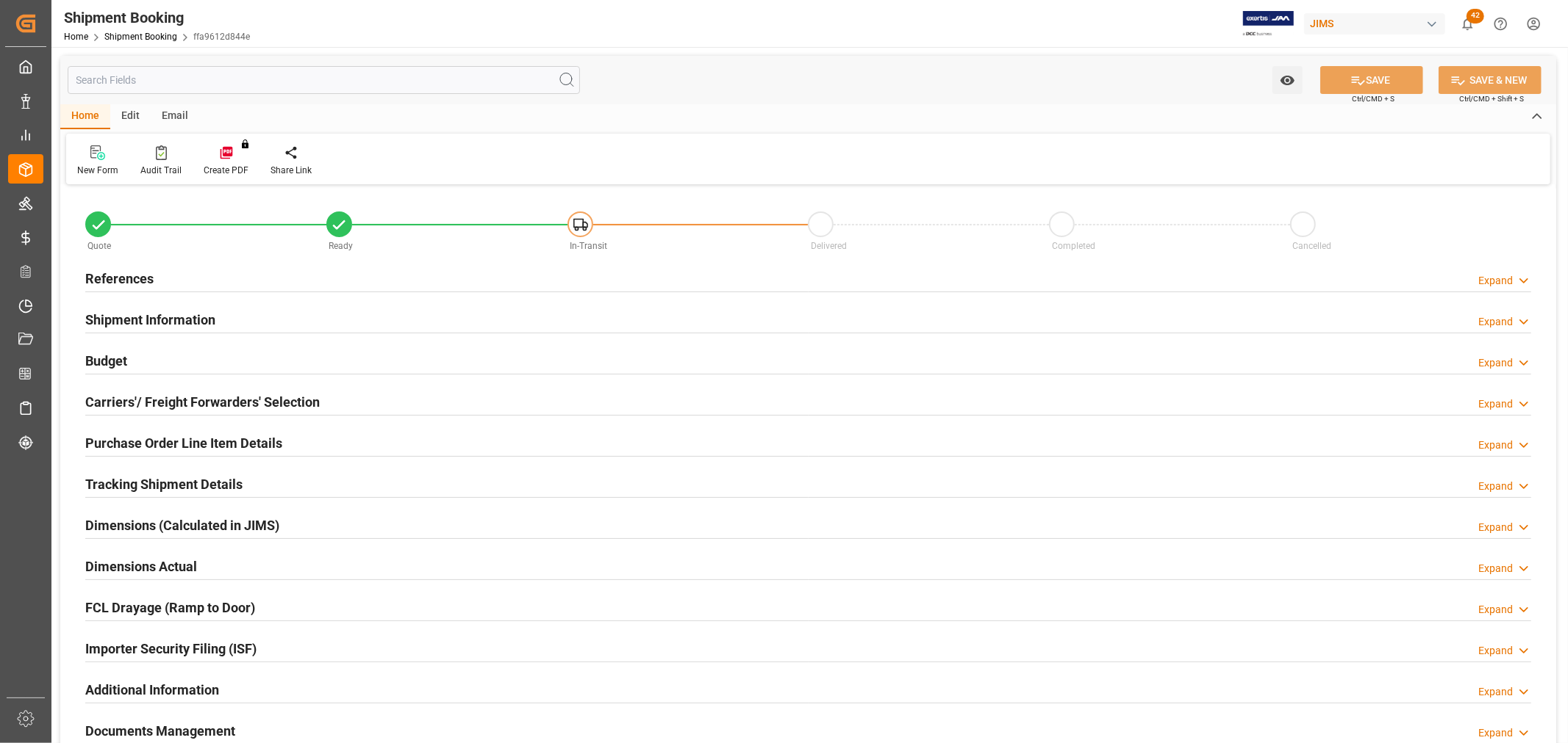
type input "0"
type input "5.28"
type input "132"
click at [106, 360] on h2 "Budget" at bounding box center [106, 361] width 42 height 20
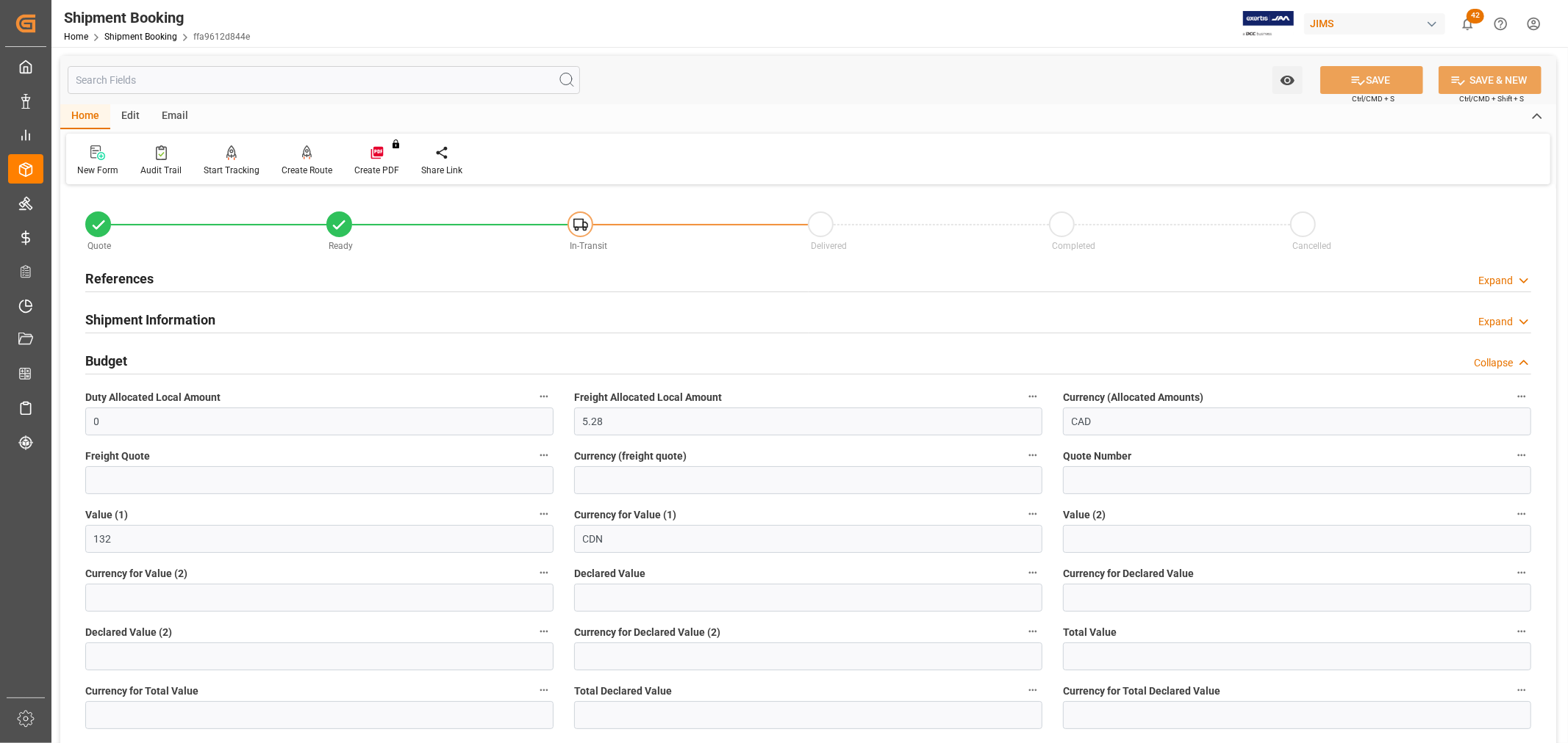
click at [106, 360] on h2 "Budget" at bounding box center [106, 361] width 42 height 20
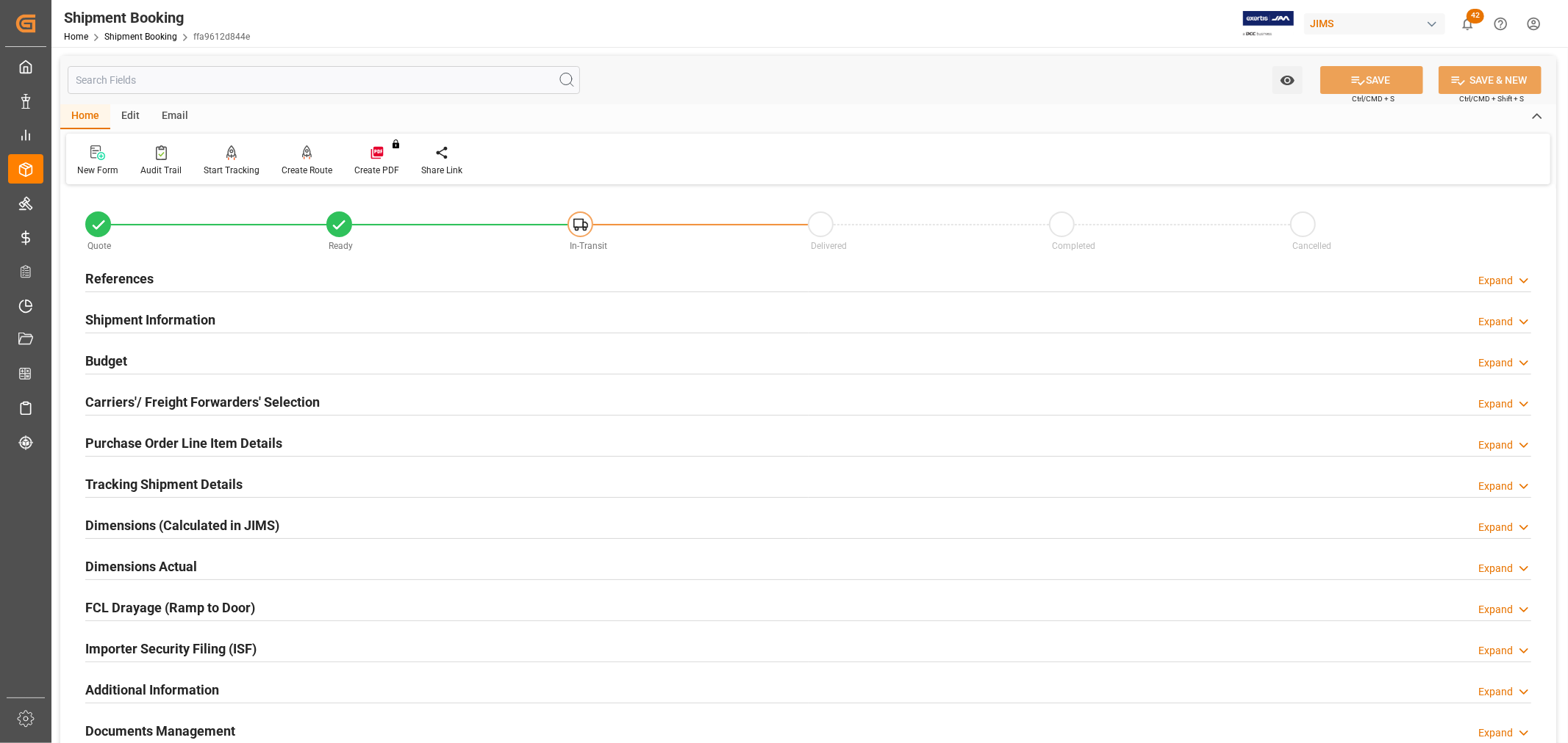
scroll to position [163, 0]
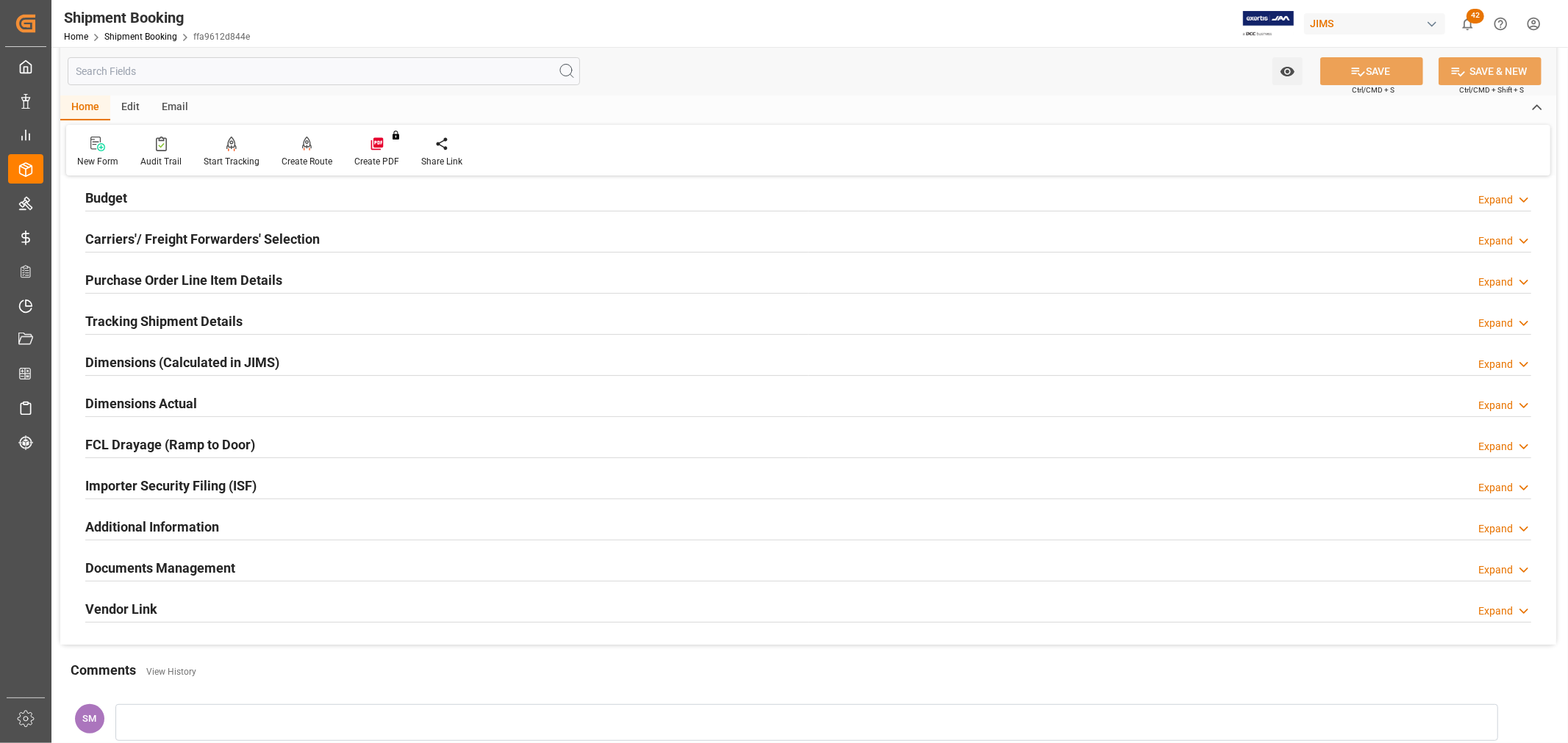
click at [145, 563] on h2 "Documents Management" at bounding box center [160, 568] width 150 height 20
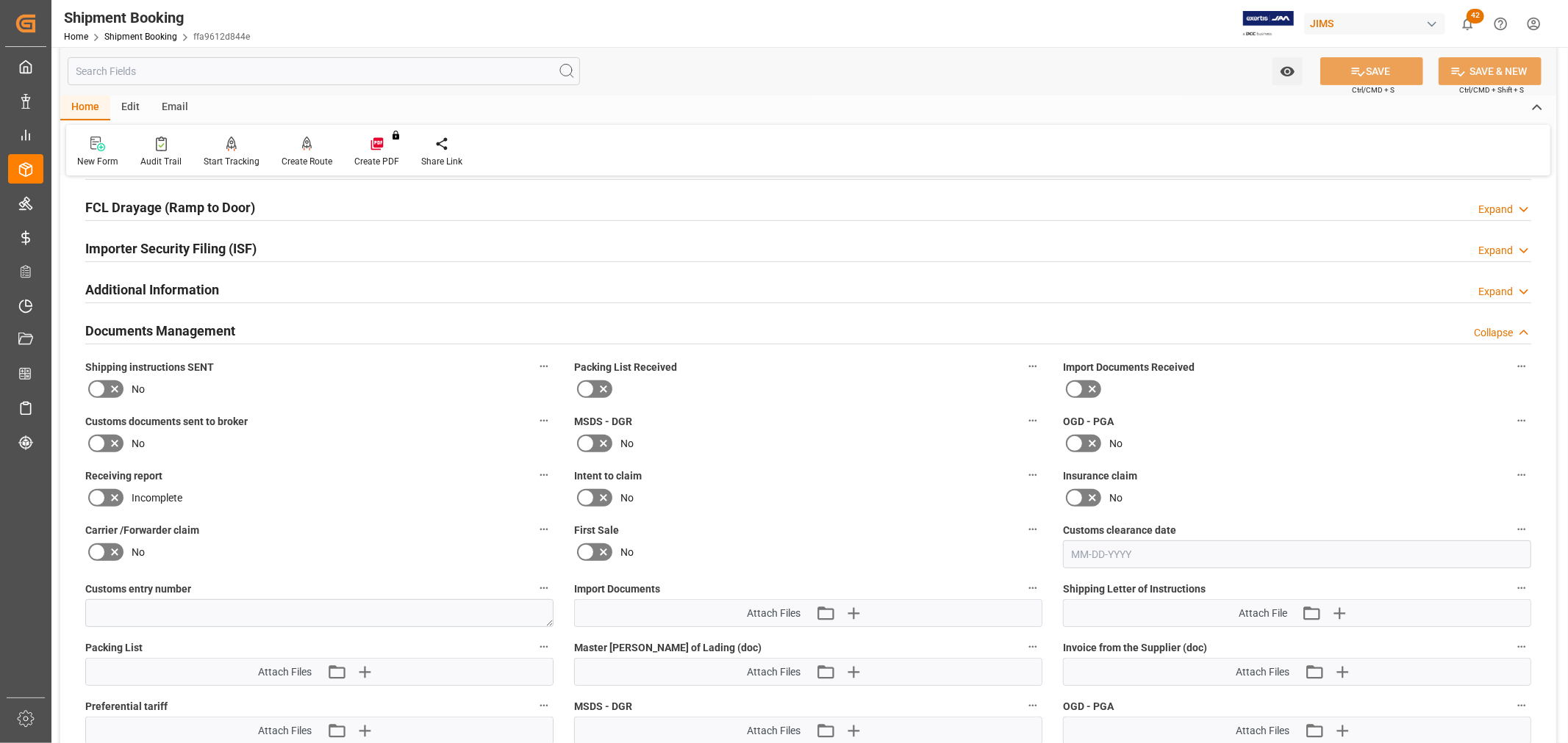
scroll to position [408, 0]
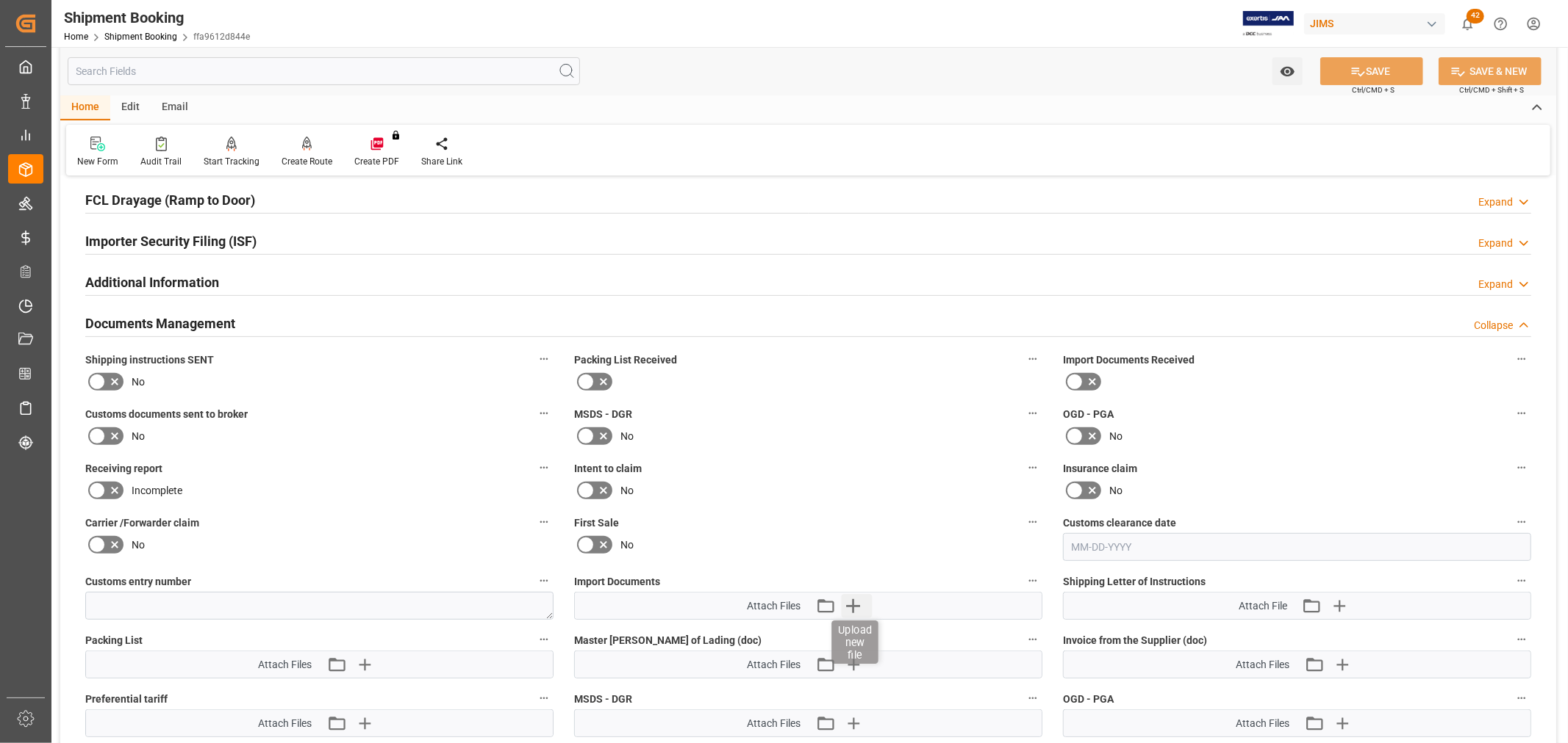
click at [848, 598] on icon "button" at bounding box center [852, 606] width 23 height 23
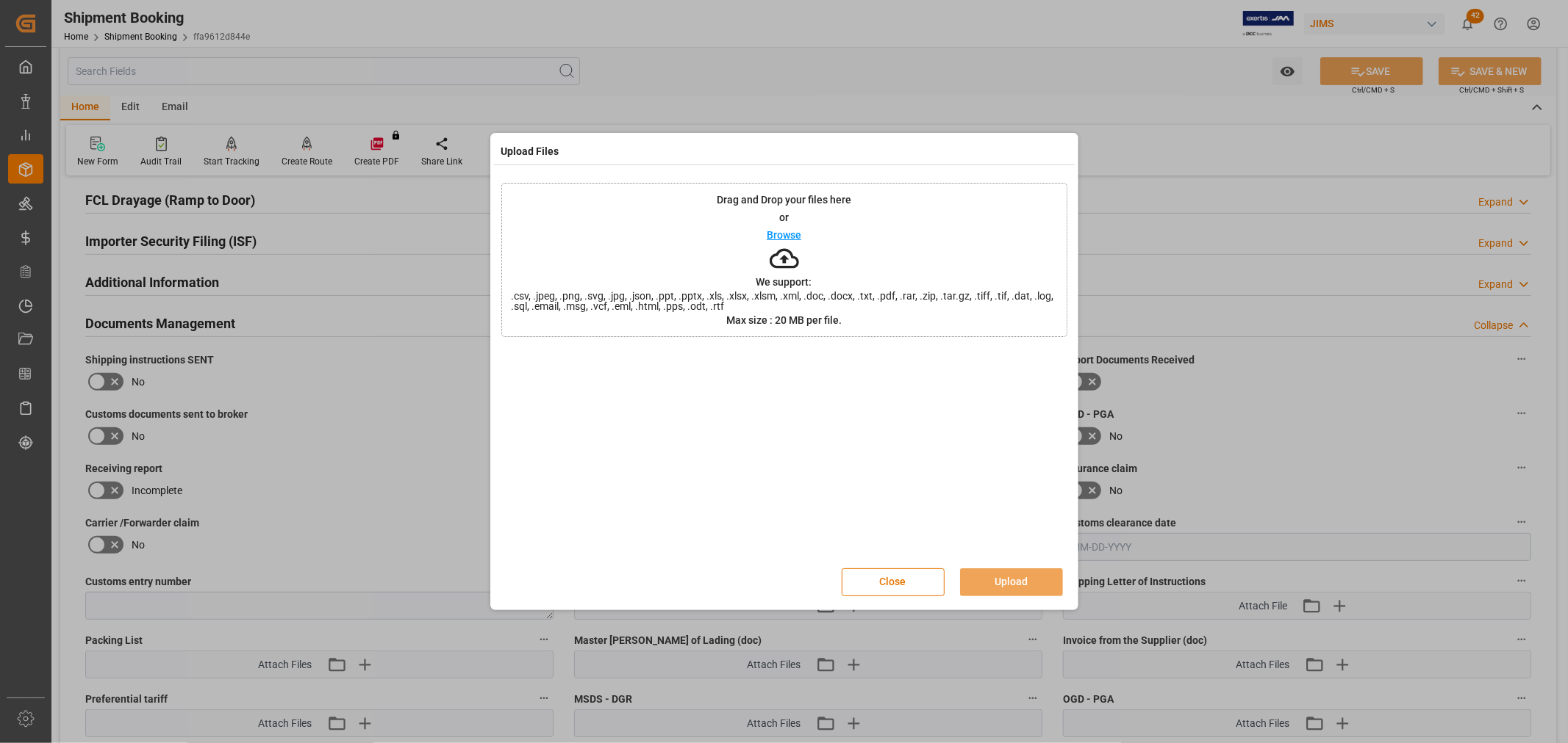
click at [792, 234] on p "Browse" at bounding box center [784, 235] width 35 height 10
click at [1007, 578] on button "Upload" at bounding box center [1011, 582] width 103 height 28
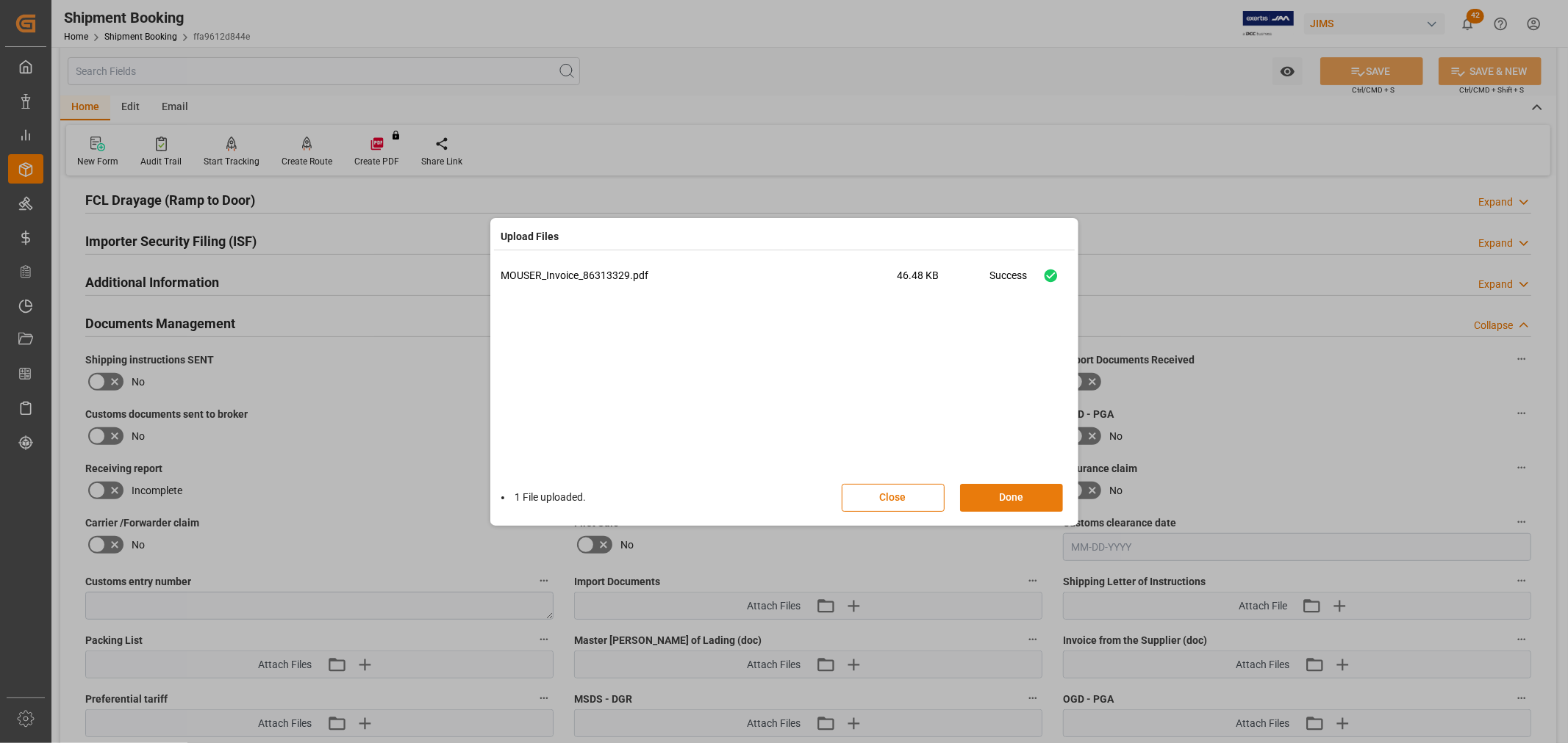
click at [1022, 498] on button "Done" at bounding box center [1011, 498] width 103 height 28
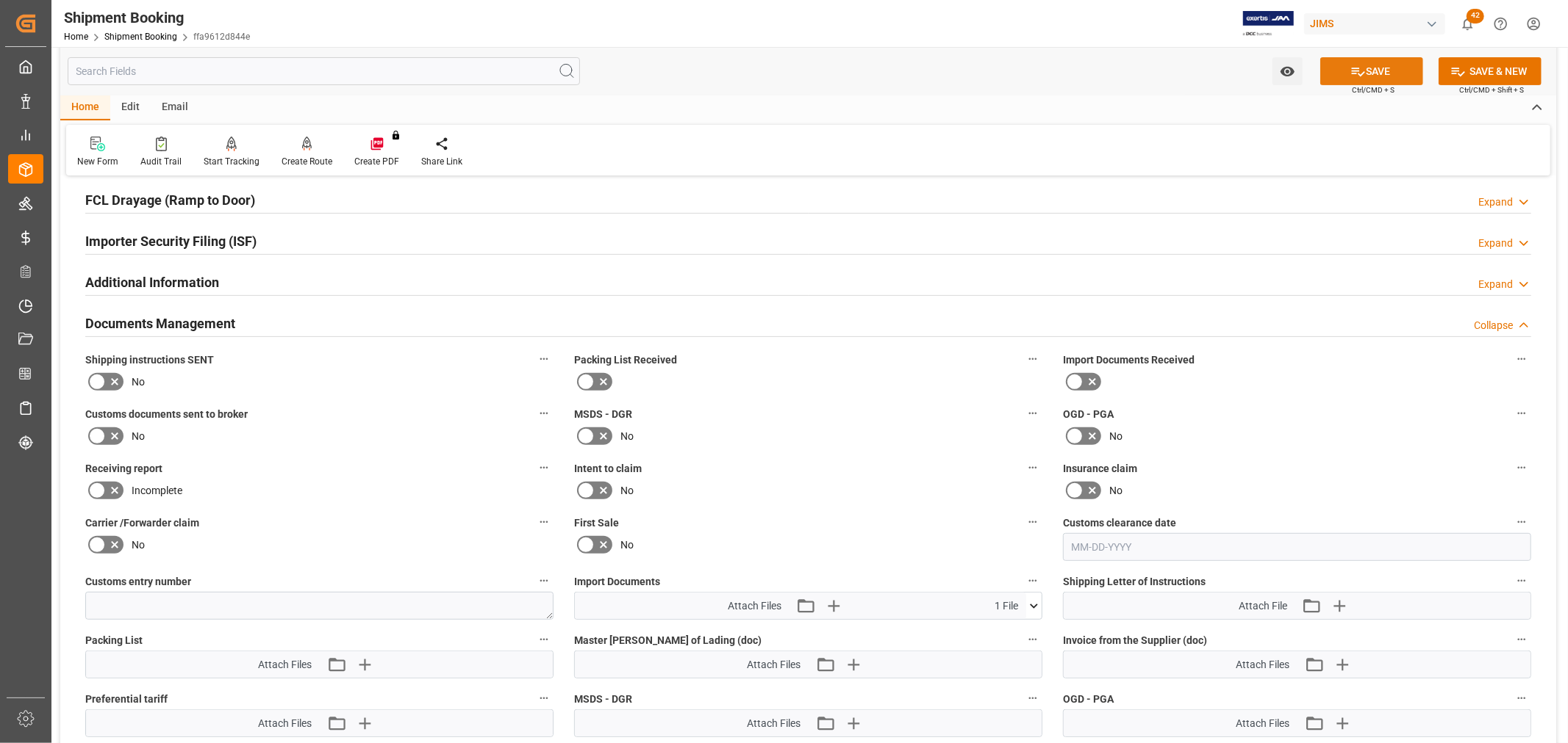
click at [1387, 67] on button "SAVE" at bounding box center [1371, 71] width 103 height 28
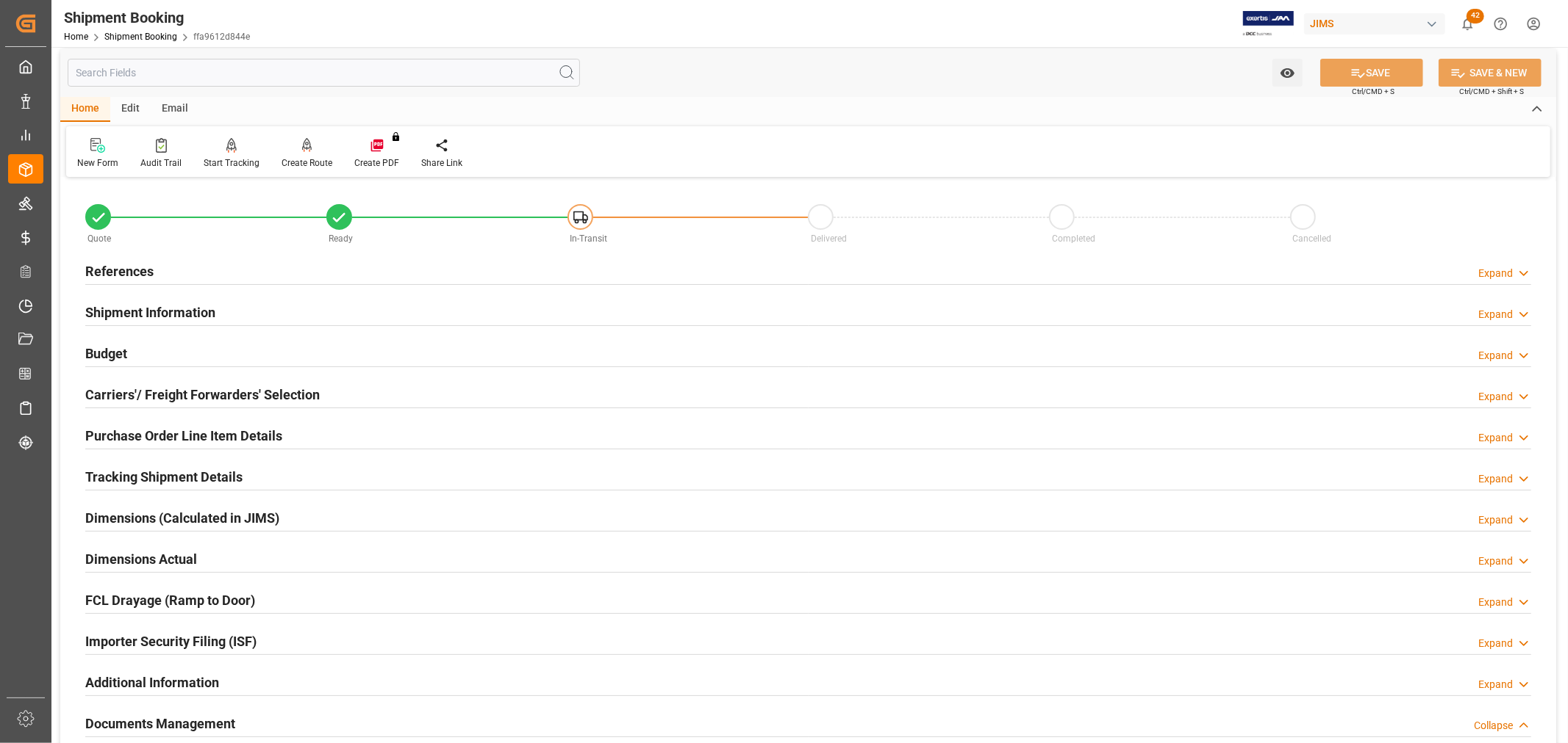
scroll to position [0, 0]
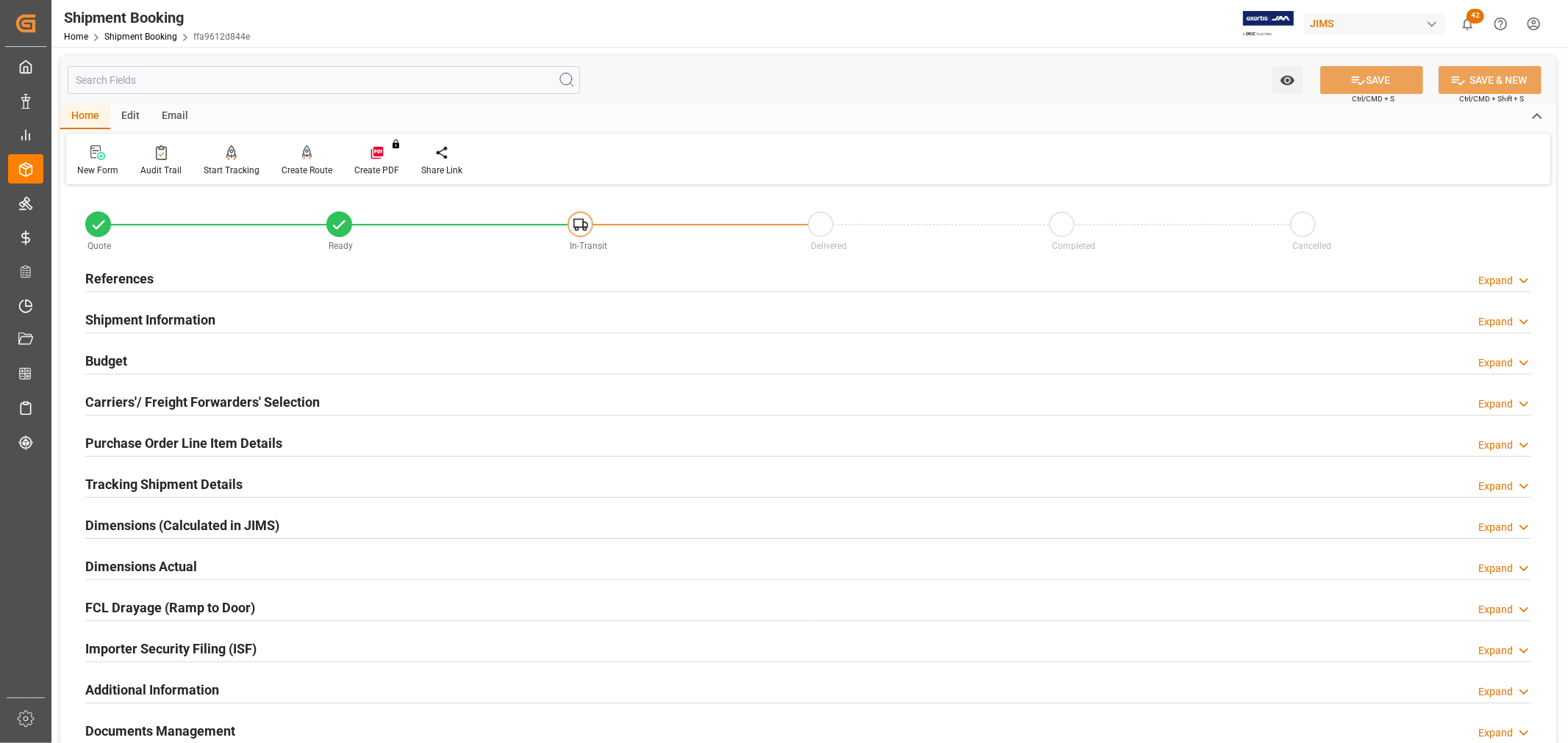
click at [116, 273] on h2 "References" at bounding box center [119, 279] width 68 height 20
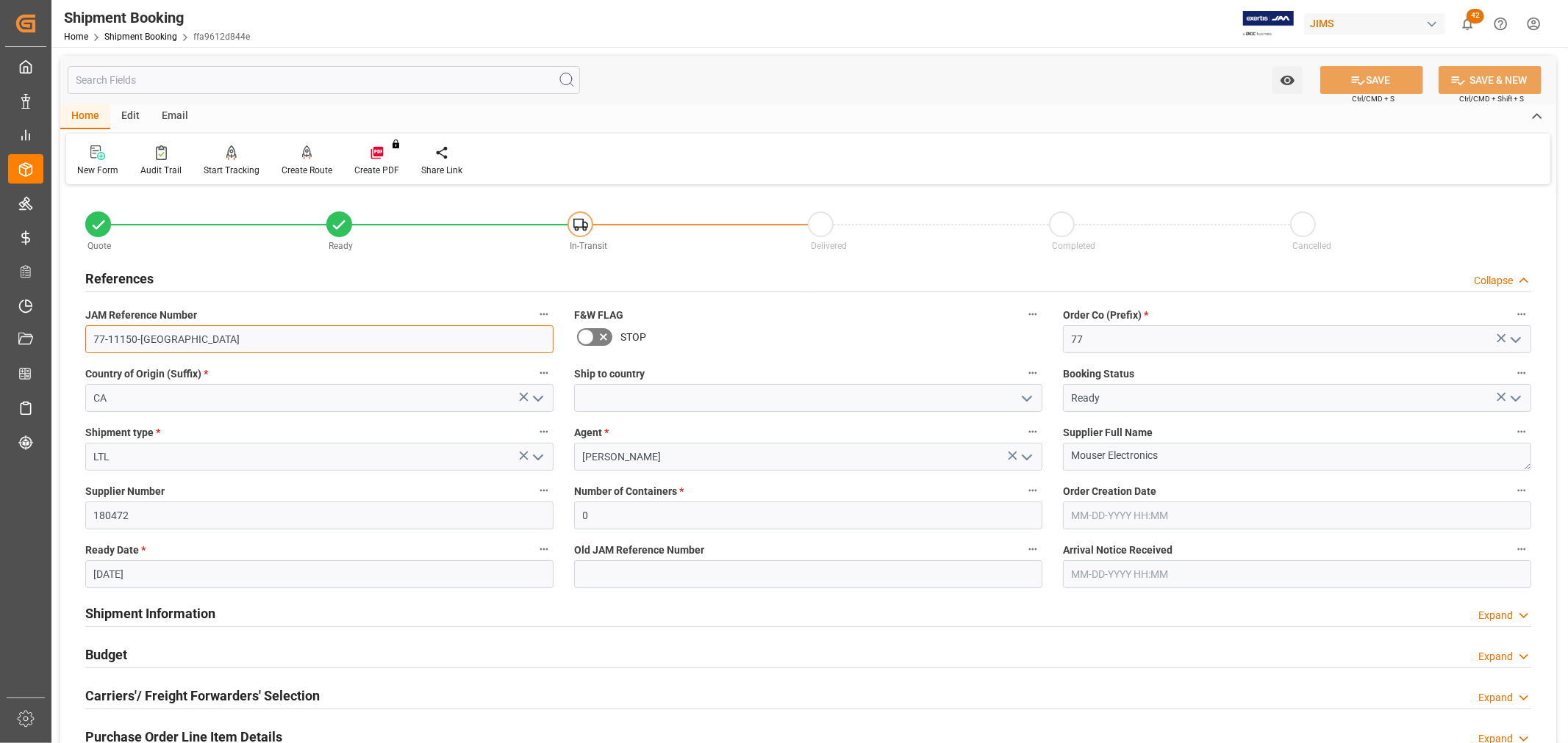
click at [178, 342] on input "77-11150-[GEOGRAPHIC_DATA]" at bounding box center [319, 339] width 469 height 28
drag, startPoint x: 178, startPoint y: 342, endPoint x: 55, endPoint y: 342, distance: 123.0
click at [55, 342] on div "Watch Option SAVE Ctrl/CMD + S SAVE & NEW Ctrl/CMD + Shift + S Home Edit Email …" at bounding box center [808, 639] width 1513 height 1183
click at [134, 395] on input "CA" at bounding box center [319, 398] width 469 height 28
click at [535, 398] on polyline "open menu" at bounding box center [538, 398] width 9 height 4
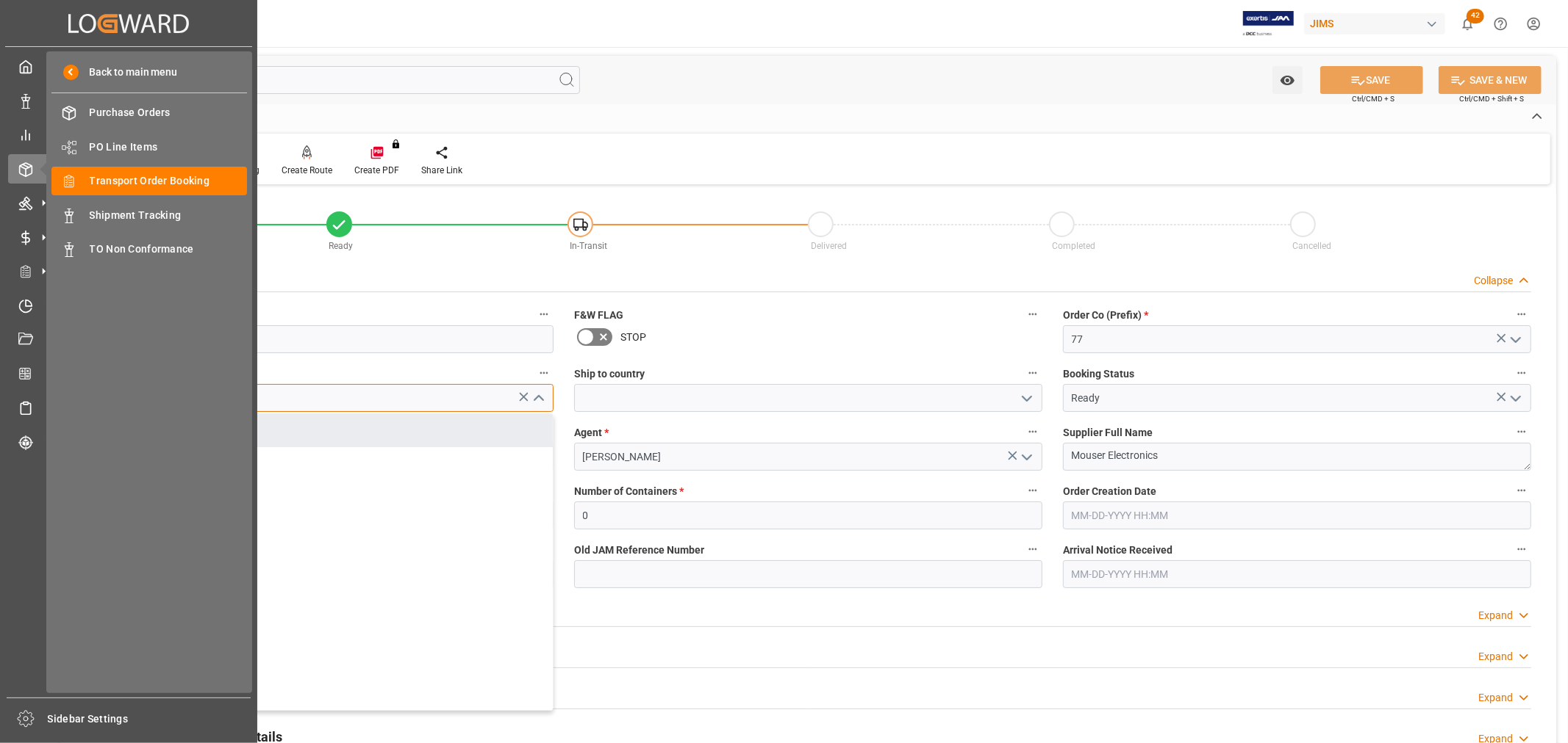
drag, startPoint x: 140, startPoint y: 398, endPoint x: 47, endPoint y: 398, distance: 93.0
click at [47, 398] on div "Created by potrace 1.15, written by Peter Selinger 2001-2017 Created by potrace…" at bounding box center [784, 371] width 1568 height 743
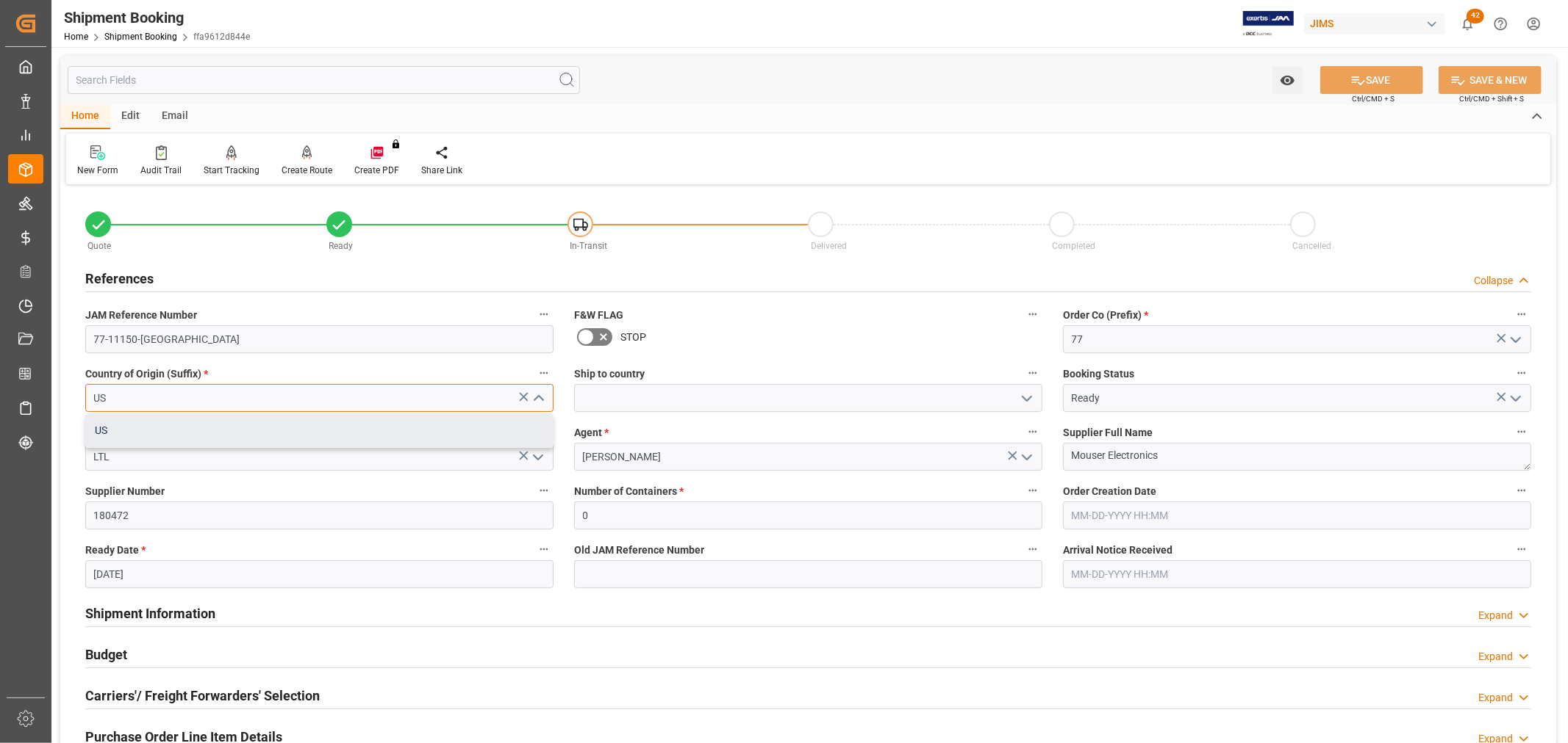
click at [135, 427] on div "US" at bounding box center [319, 431] width 467 height 33
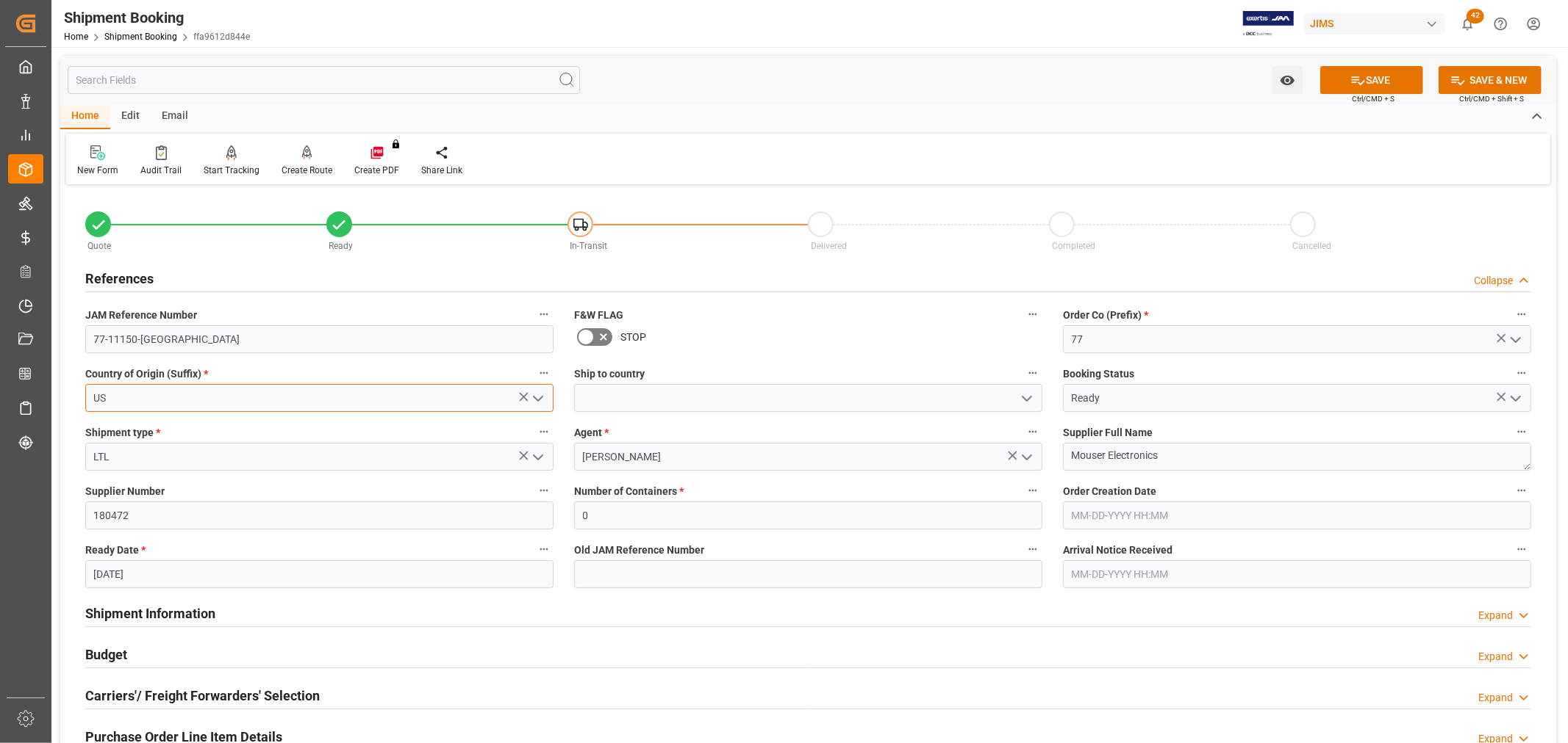
type input "US"
click at [203, 485] on label "Supplier Number" at bounding box center [319, 492] width 469 height 21
click at [534, 485] on button "Supplier Number" at bounding box center [544, 491] width 19 height 19
click at [1380, 79] on div at bounding box center [784, 371] width 1568 height 743
click at [1379, 79] on button "SAVE" at bounding box center [1371, 80] width 103 height 28
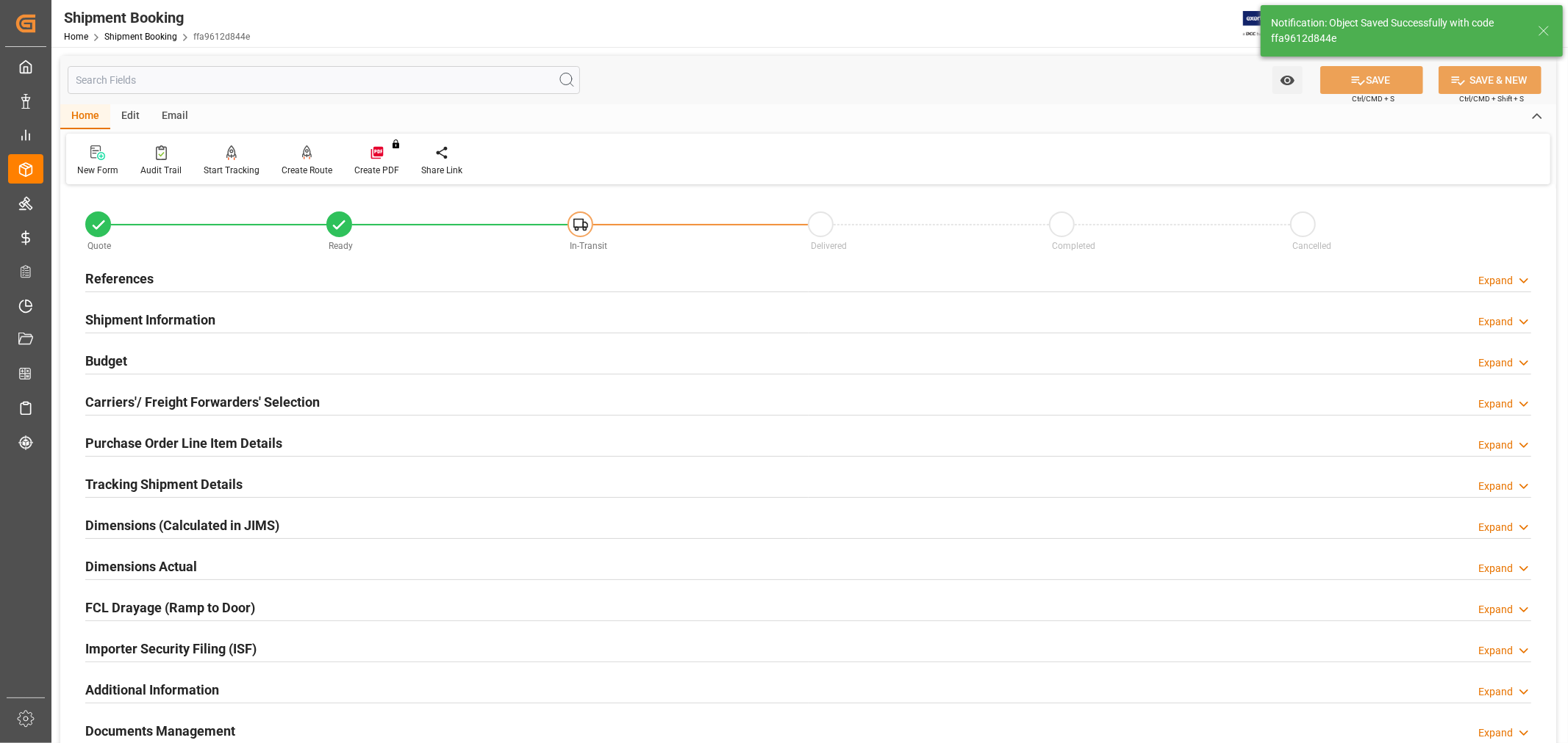
type input "77-11150-US"
click at [99, 274] on h2 "References" at bounding box center [119, 279] width 68 height 20
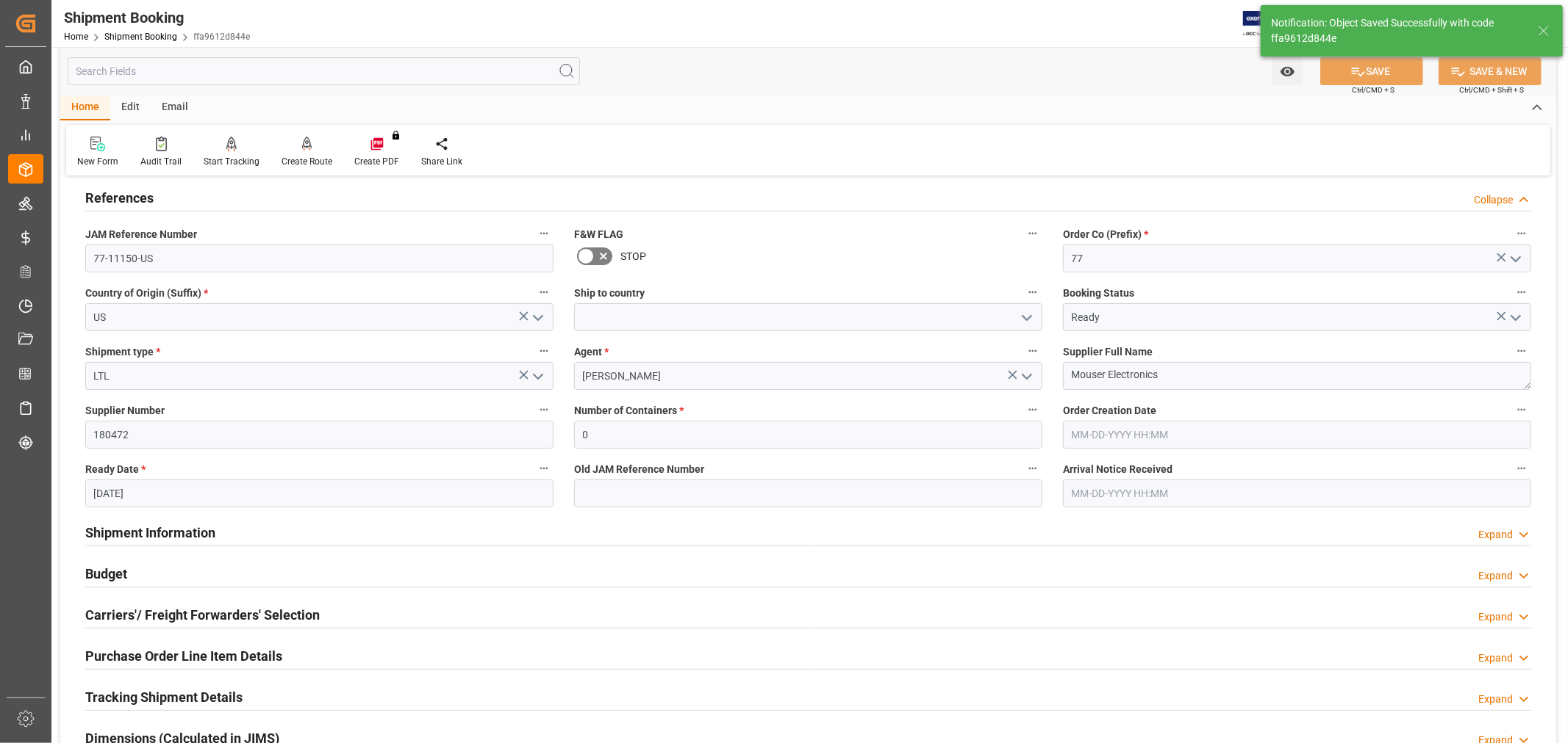
scroll to position [245, 0]
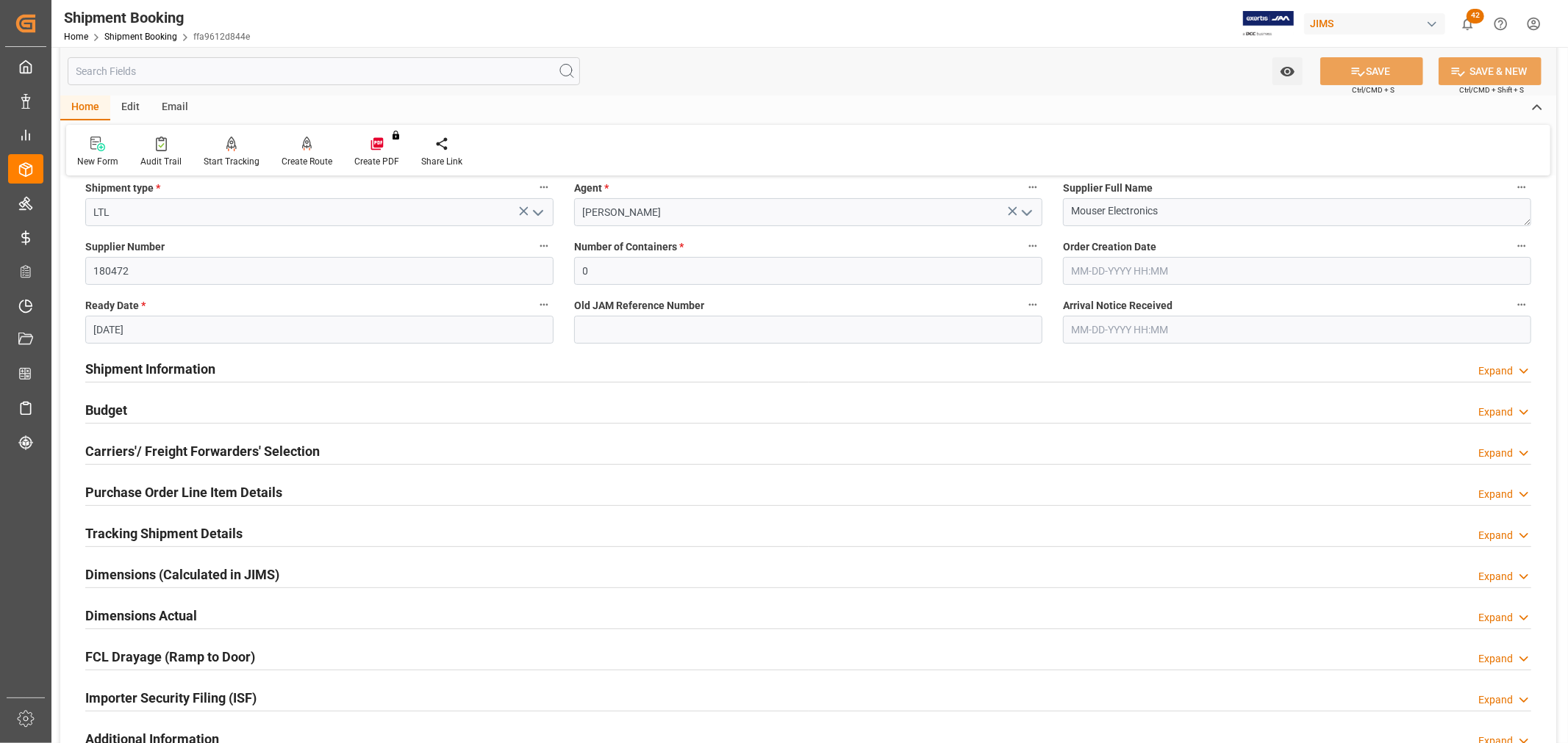
click at [100, 408] on h2 "Budget" at bounding box center [106, 410] width 42 height 20
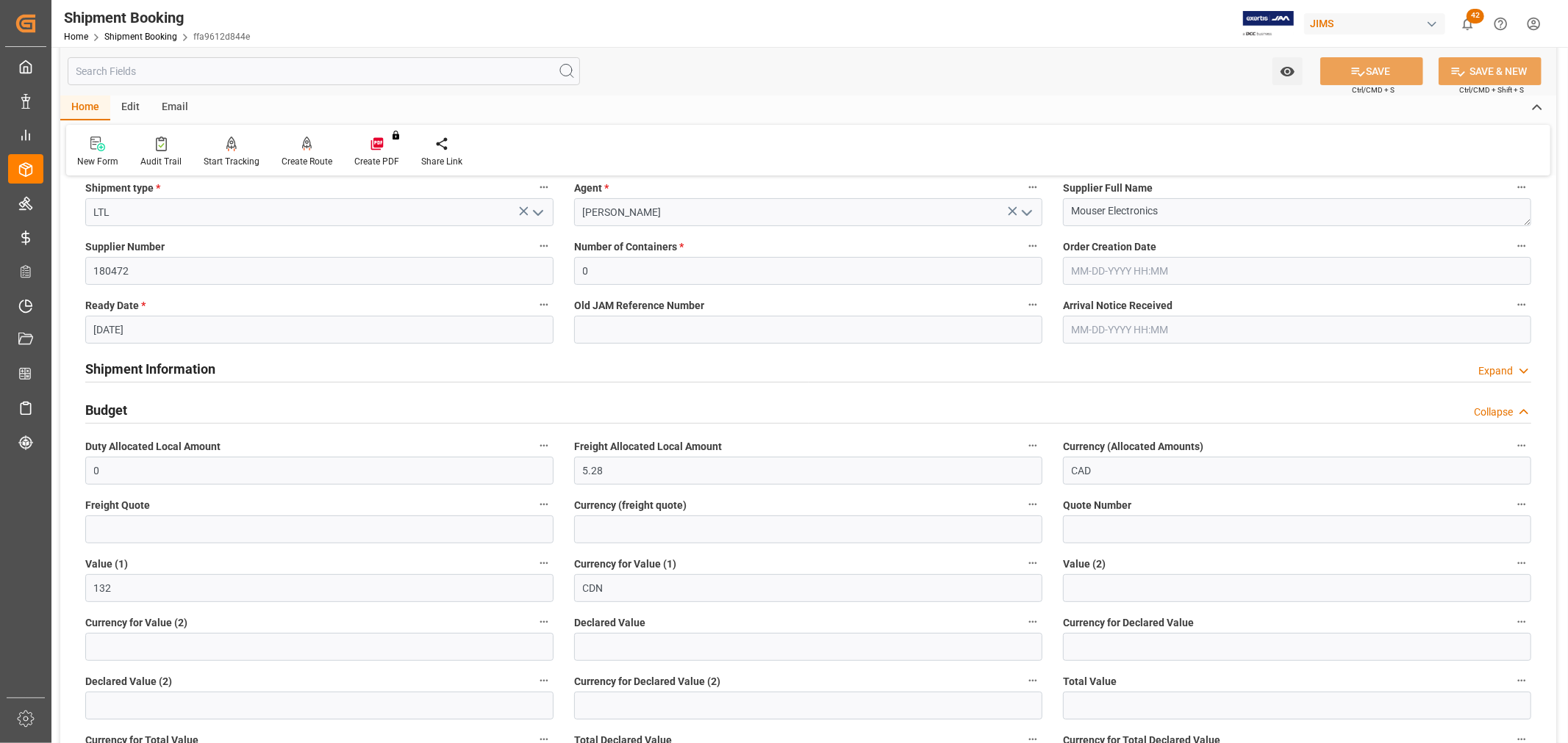
click at [100, 408] on h2 "Budget" at bounding box center [106, 410] width 42 height 20
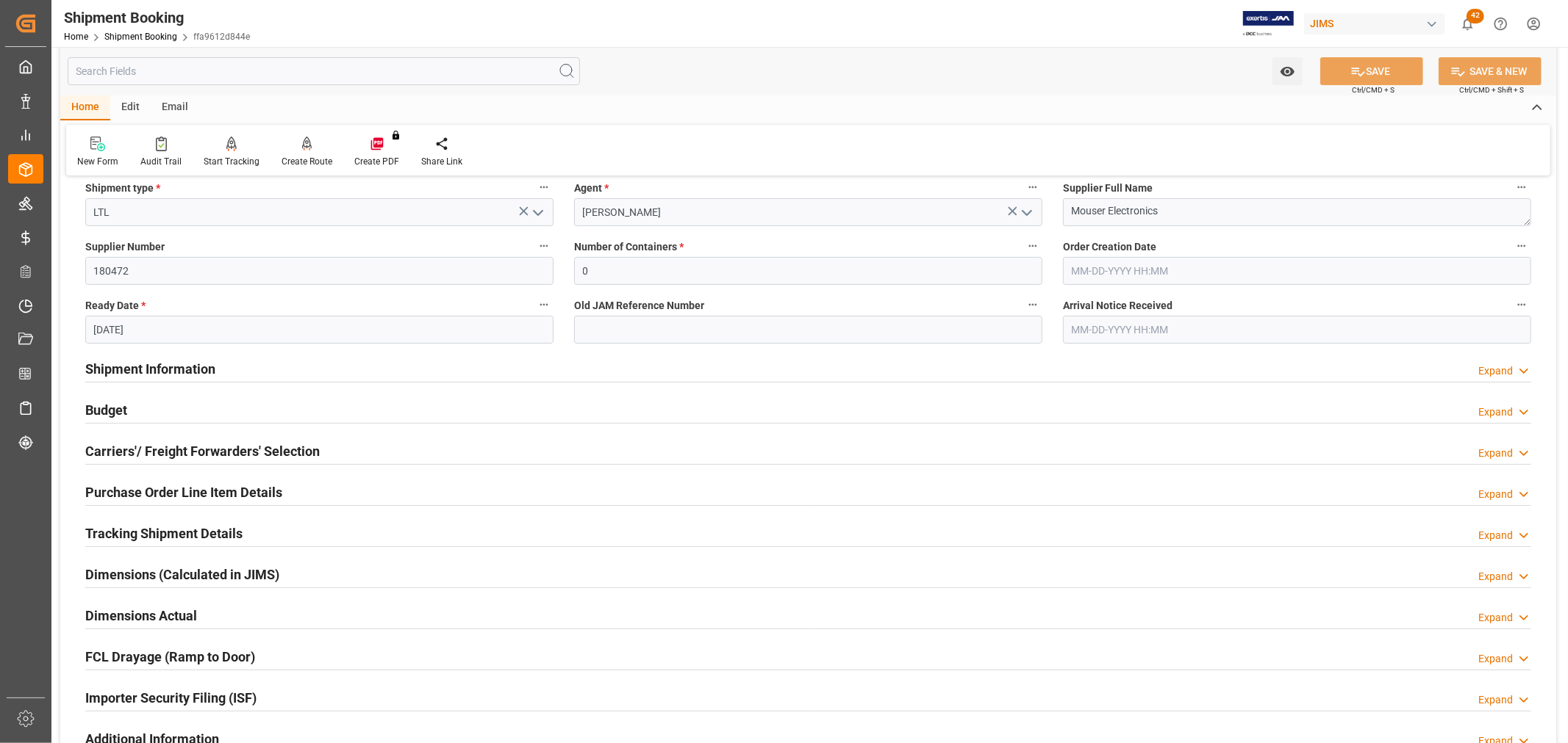
click at [336, 402] on div "Budget Expand" at bounding box center [808, 409] width 1446 height 28
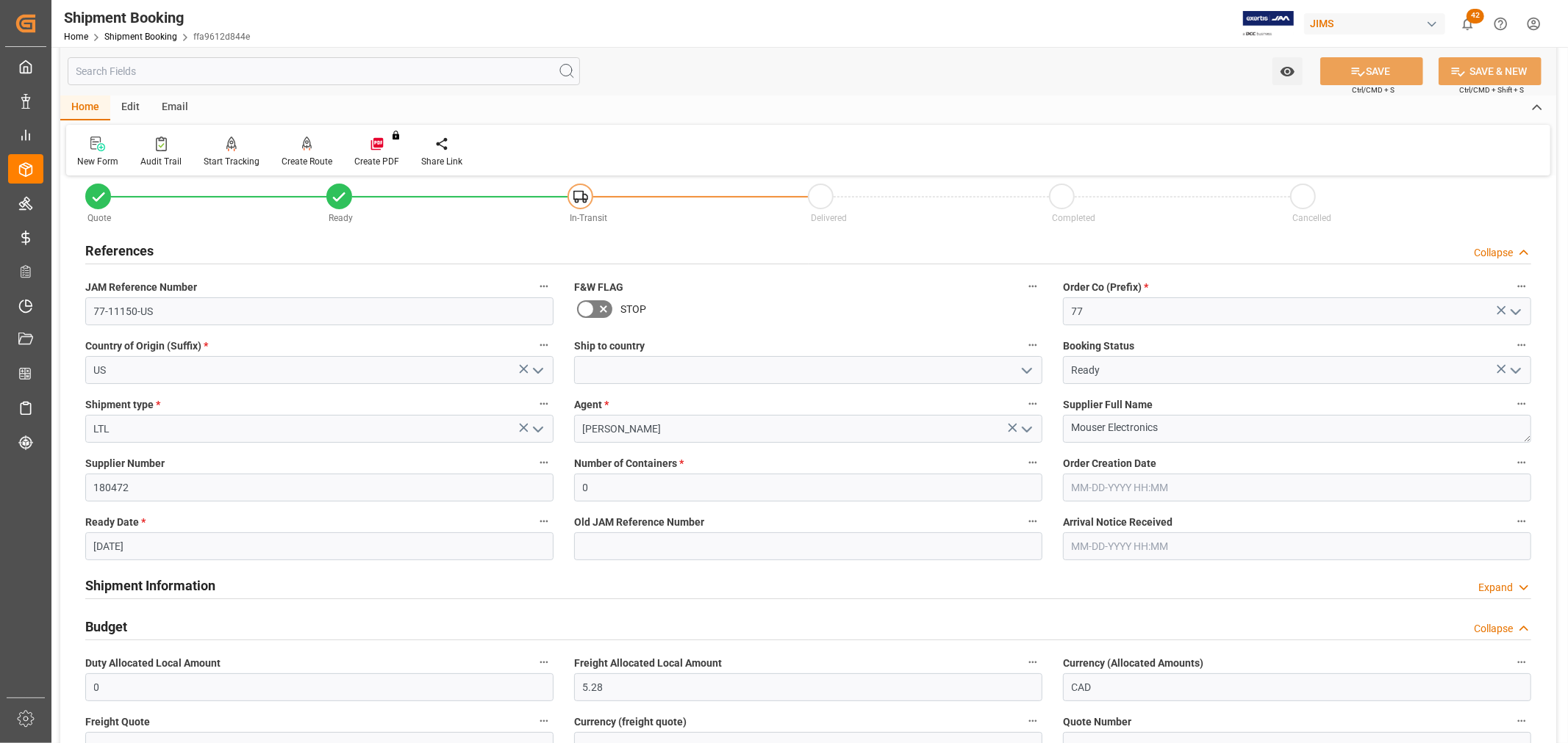
scroll to position [0, 0]
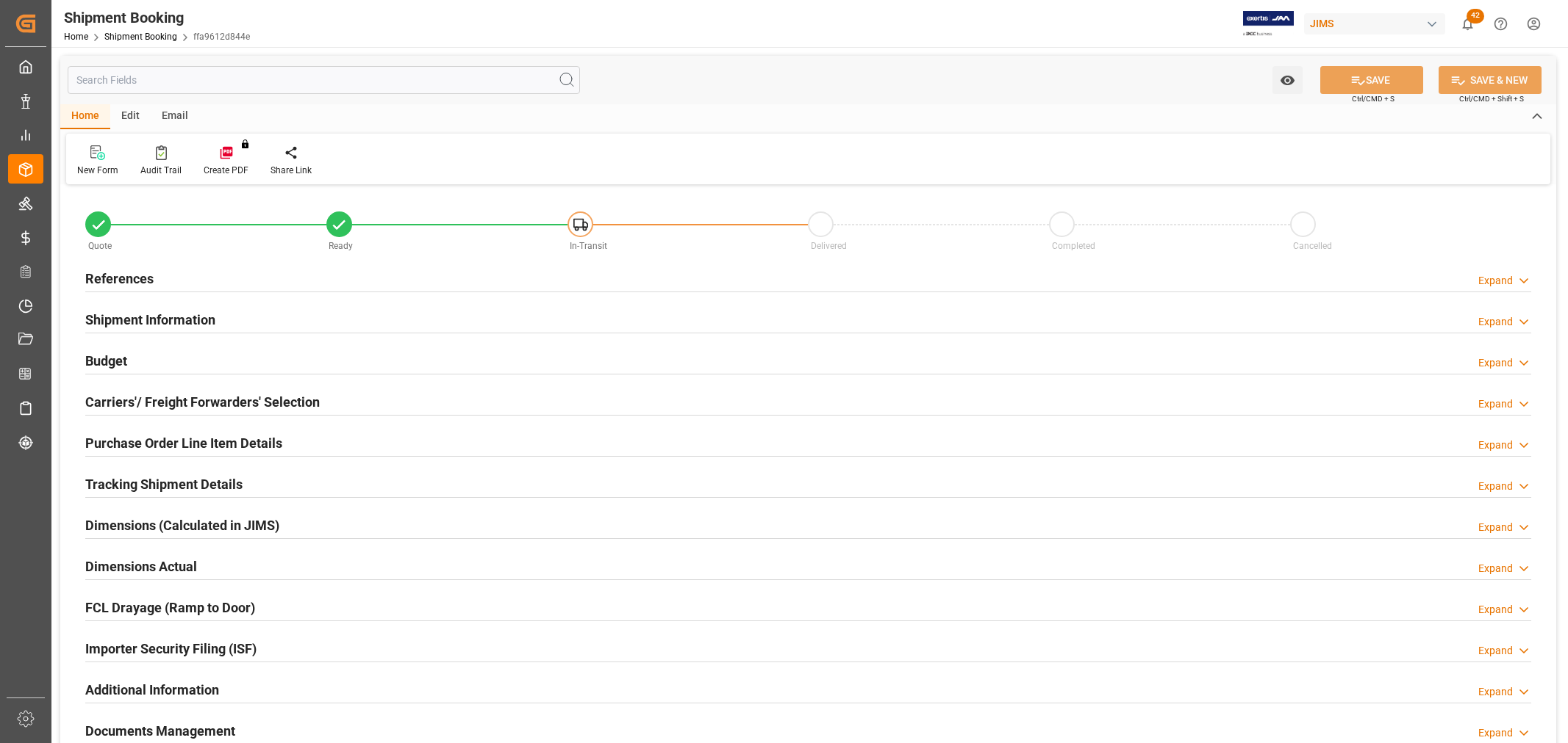
type input "0"
type input "5.28"
type input "132"
click at [113, 365] on h2 "Budget" at bounding box center [106, 361] width 42 height 20
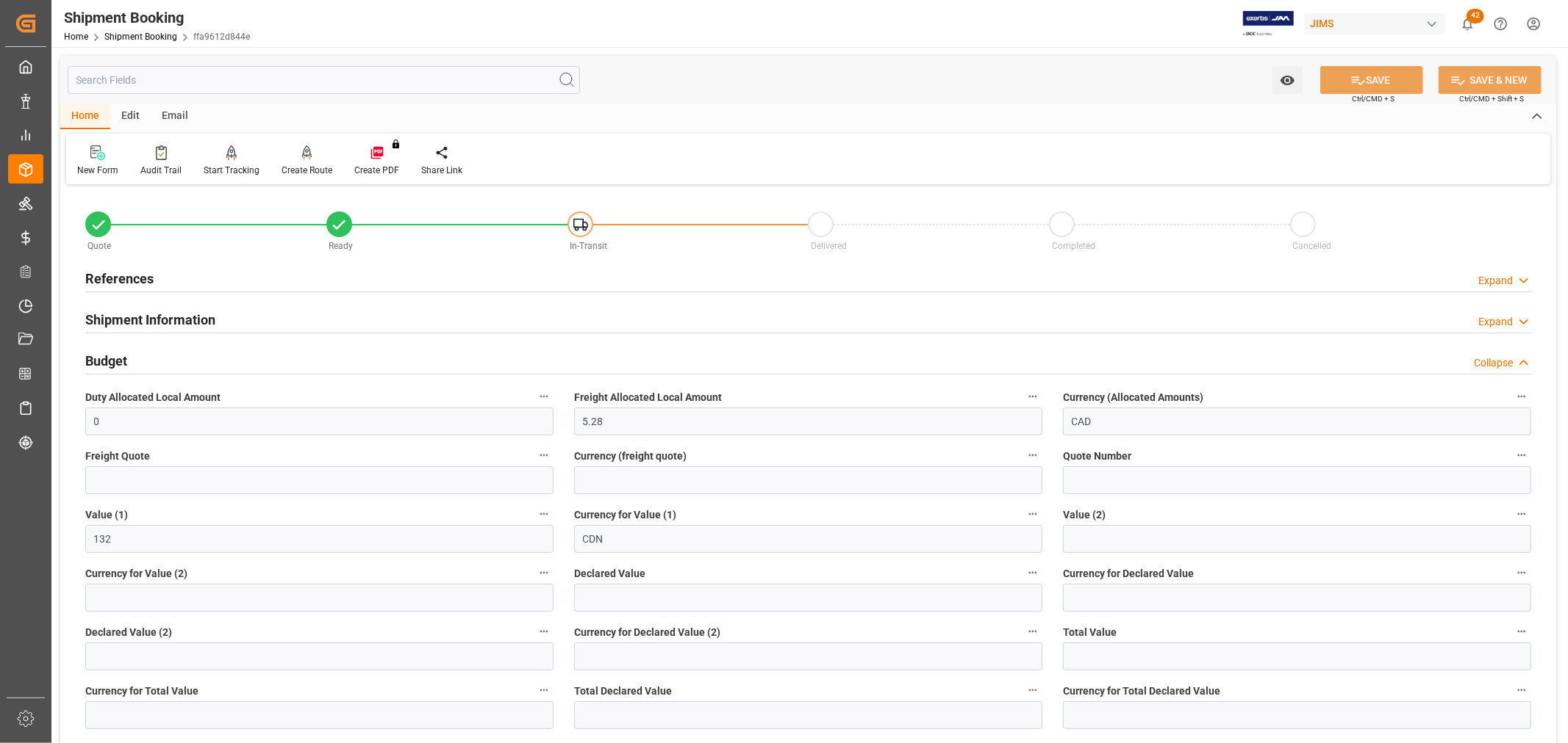
click at [106, 270] on h2 "References" at bounding box center [119, 279] width 68 height 20
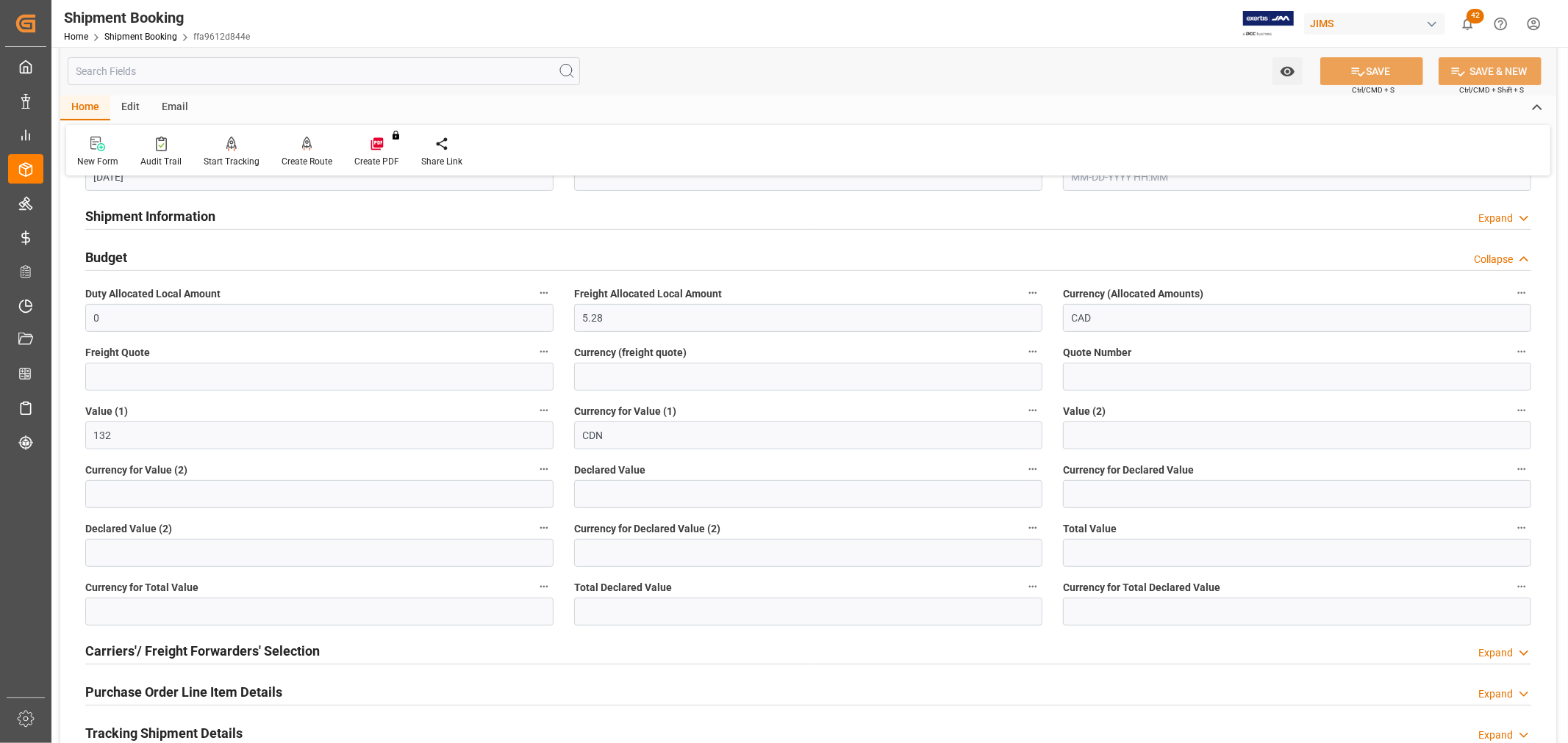
scroll to position [489, 0]
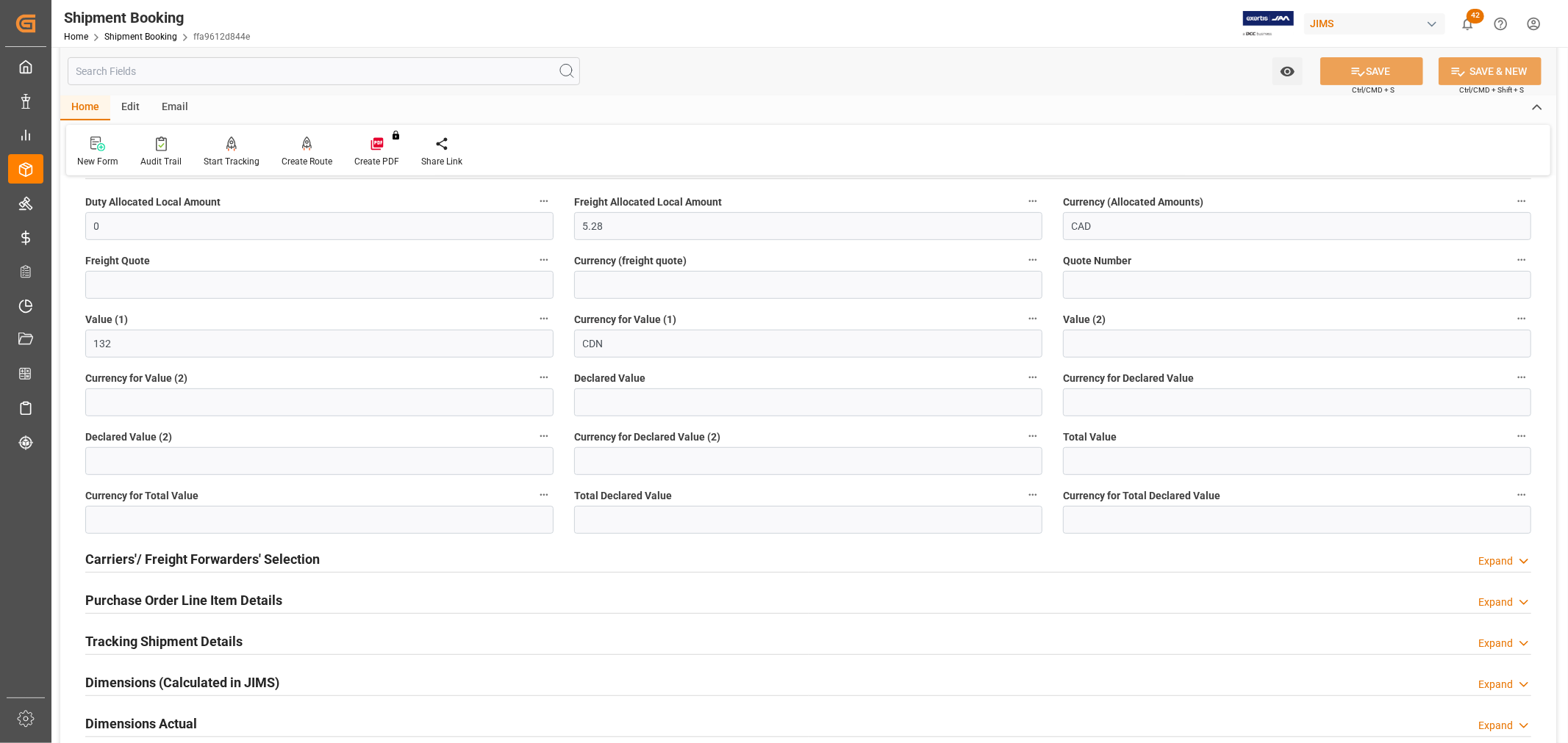
click at [257, 549] on h2 "Carriers'/ Freight Forwarders' Selection" at bounding box center [203, 559] width 235 height 20
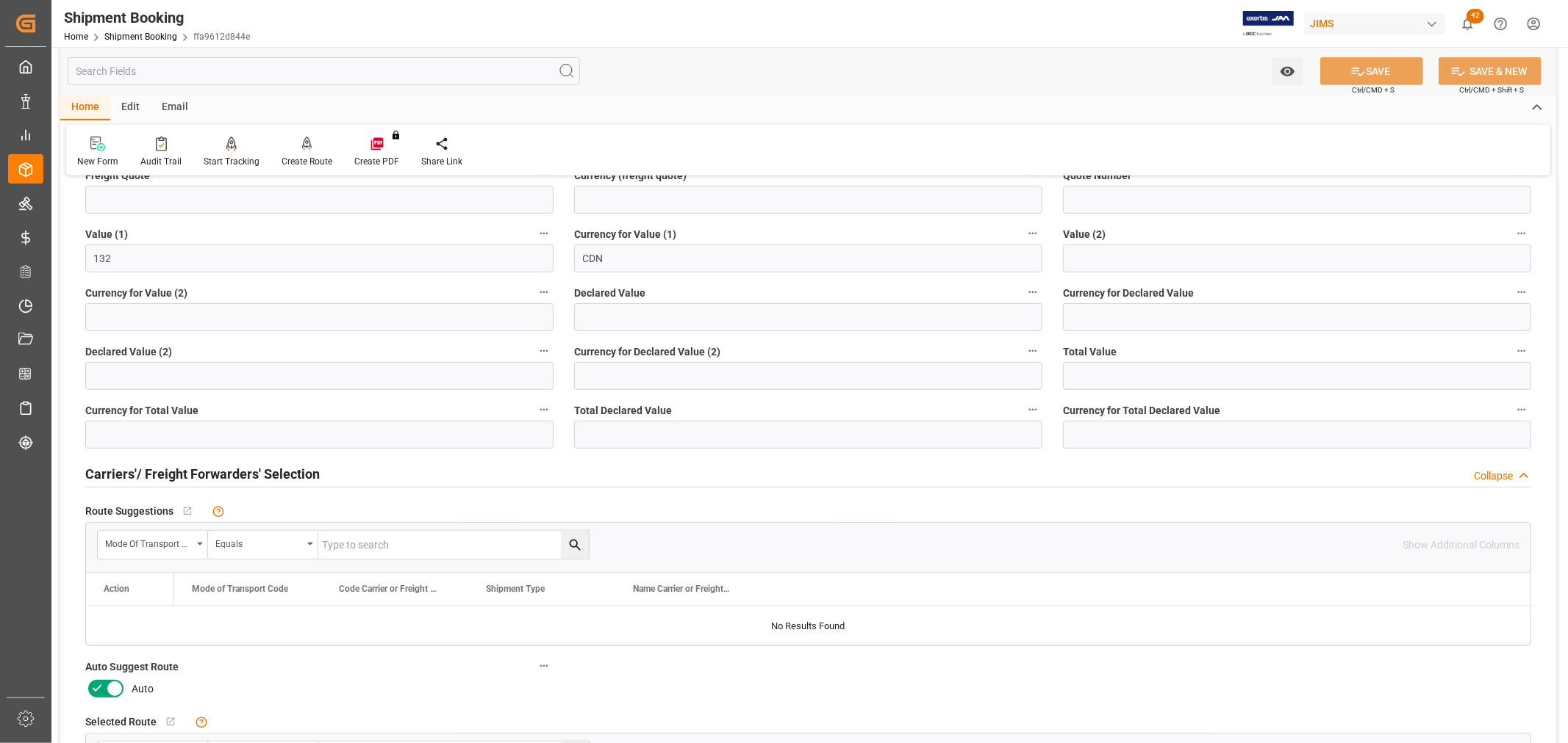
scroll to position [652, 0]
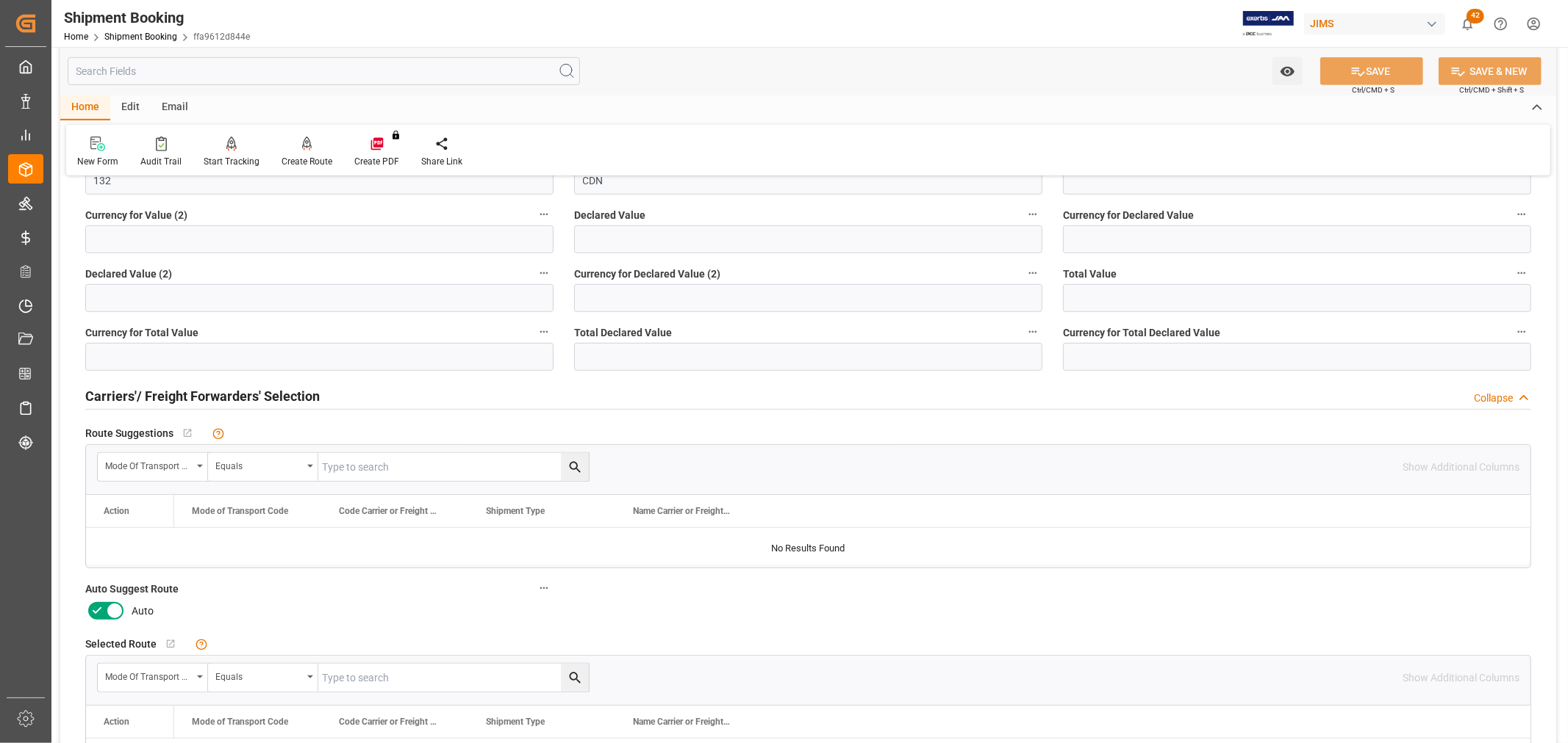
click at [106, 604] on icon at bounding box center [115, 611] width 18 height 18
click at [0, 0] on input "checkbox" at bounding box center [0, 0] width 0 height 0
click at [1371, 68] on button "SAVE" at bounding box center [1371, 71] width 103 height 28
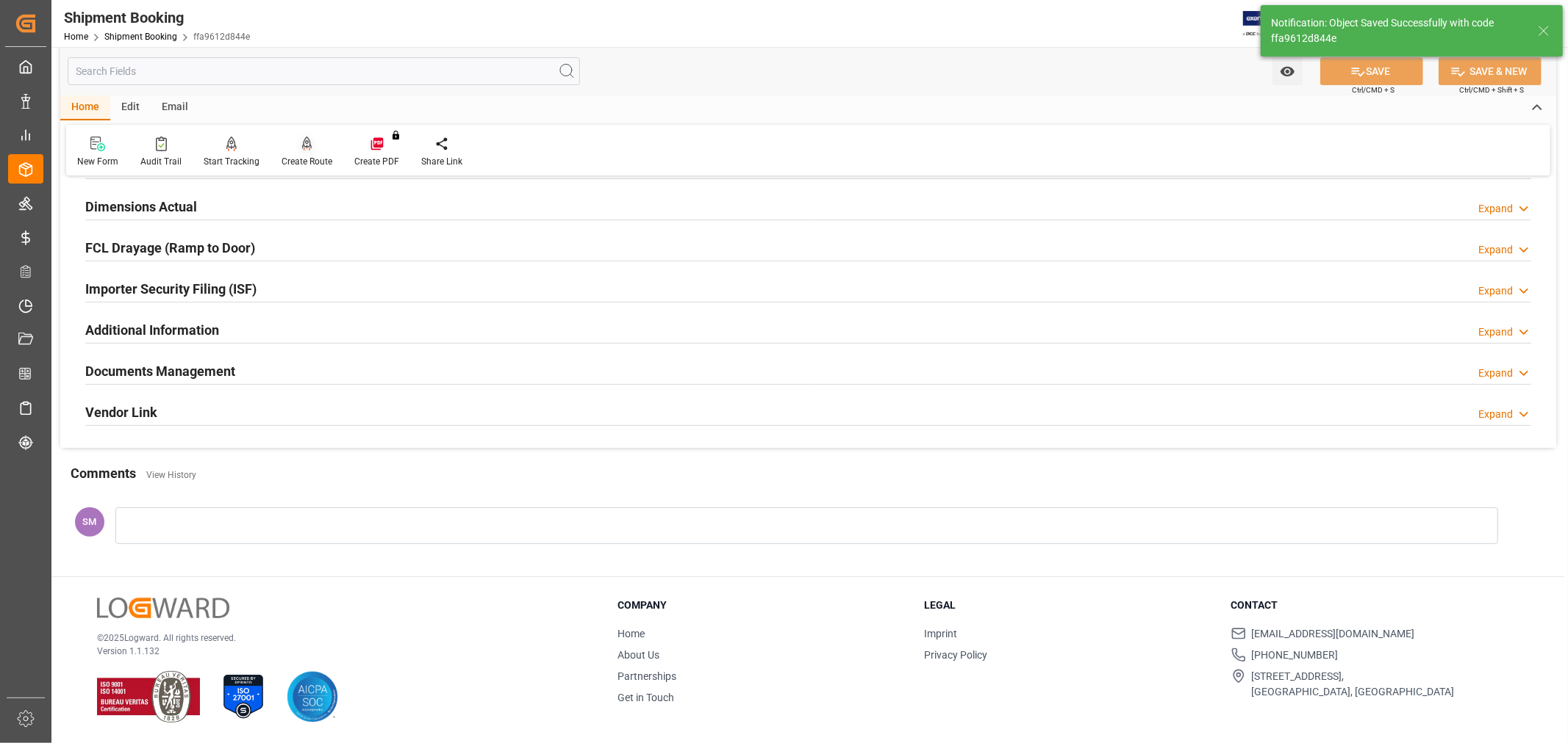
scroll to position [7, 0]
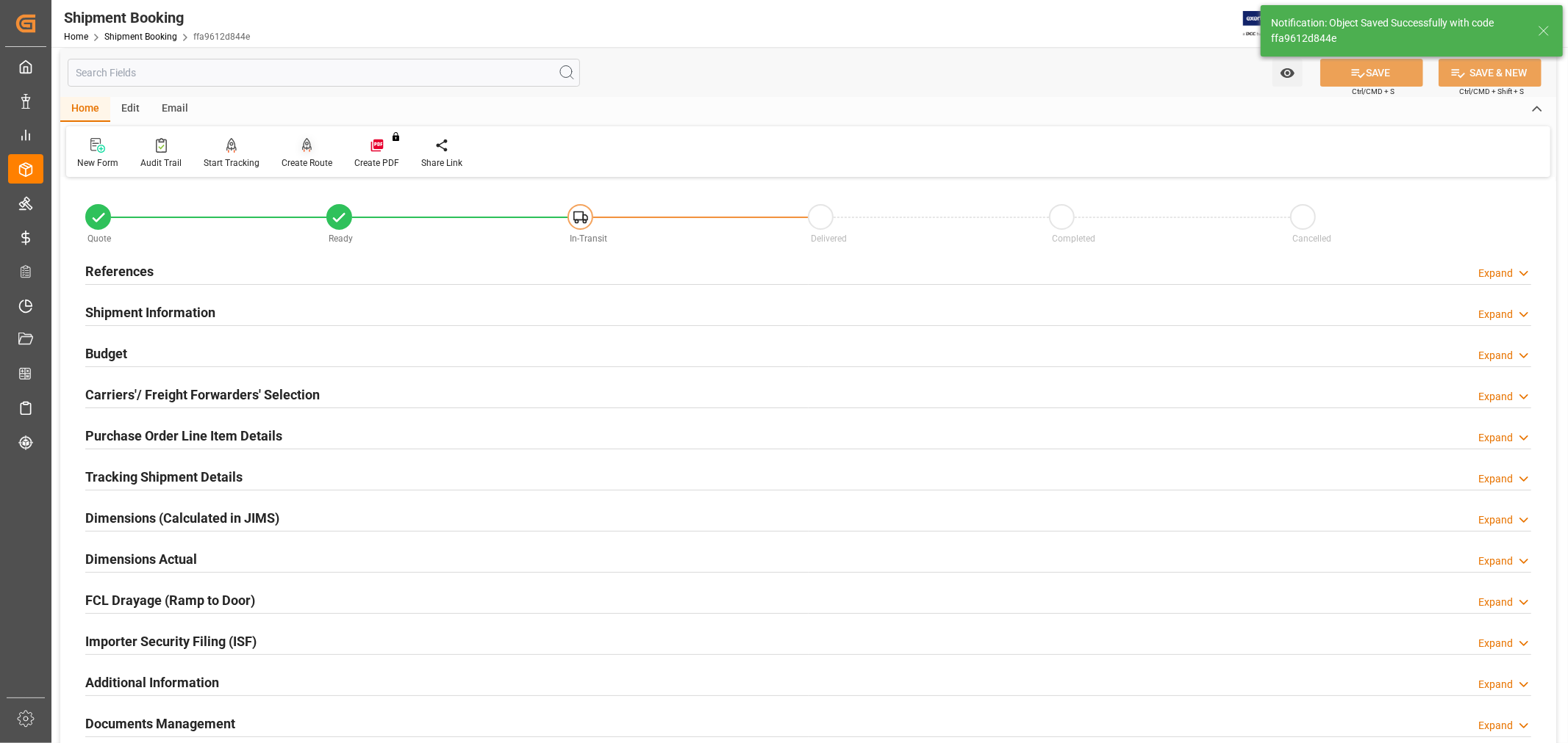
click at [309, 161] on div "Create Route" at bounding box center [306, 163] width 51 height 13
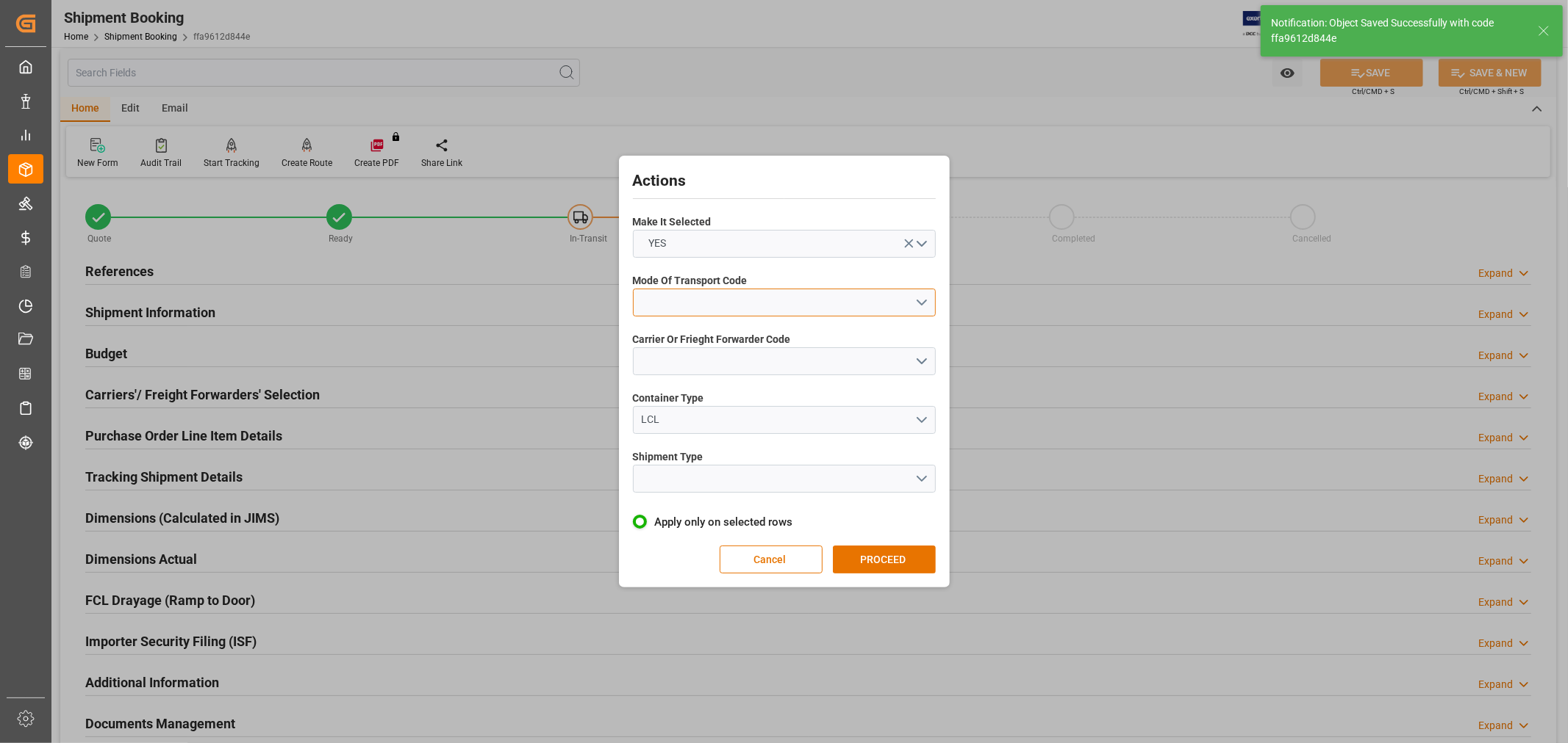
click at [665, 296] on button "open menu" at bounding box center [784, 302] width 303 height 28
click at [675, 338] on div "2- COURIER AIR" at bounding box center [784, 337] width 301 height 31
click at [677, 367] on button "open menu" at bounding box center [784, 361] width 303 height 28
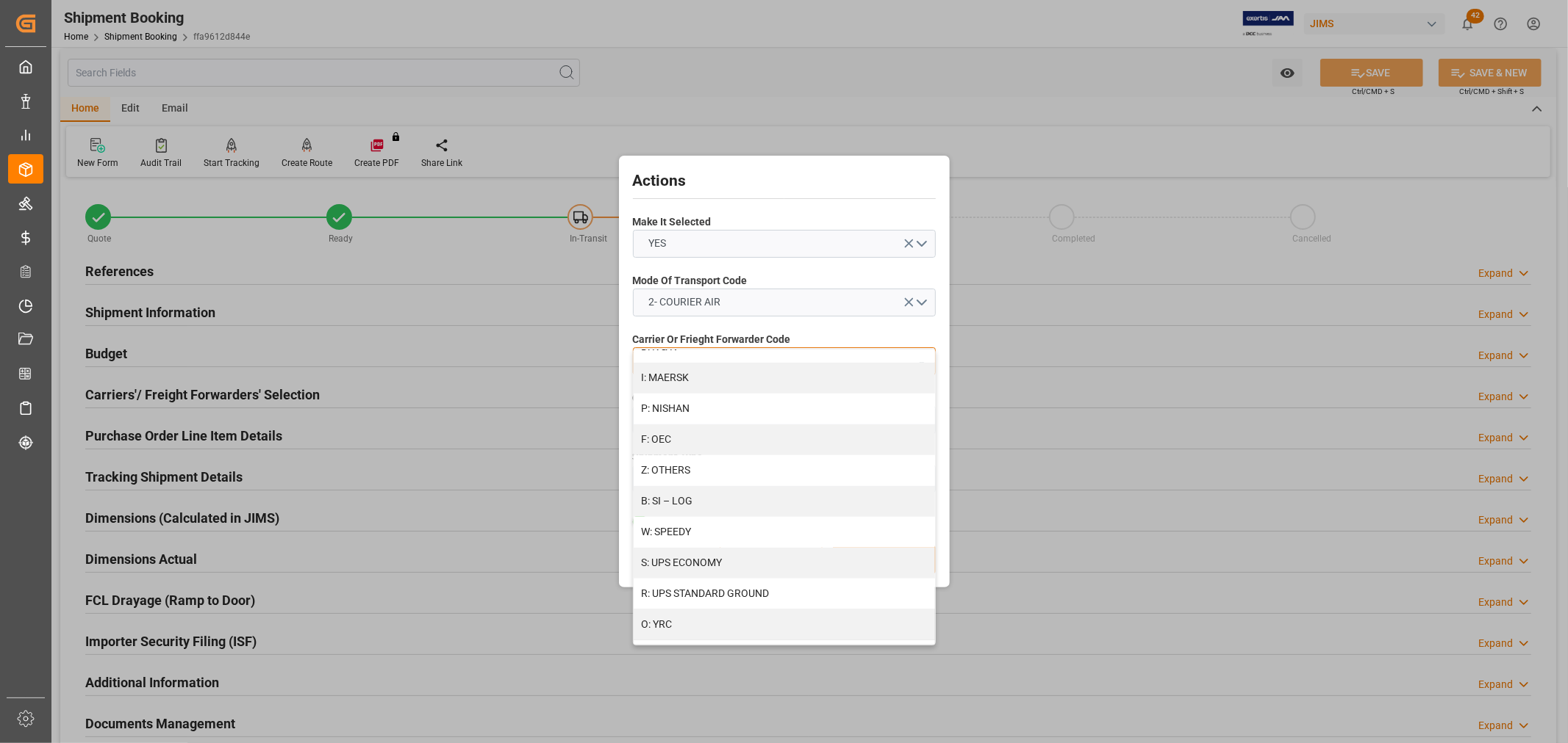
scroll to position [767, 0]
click at [677, 542] on div "S: UPS ECONOMY" at bounding box center [784, 554] width 301 height 31
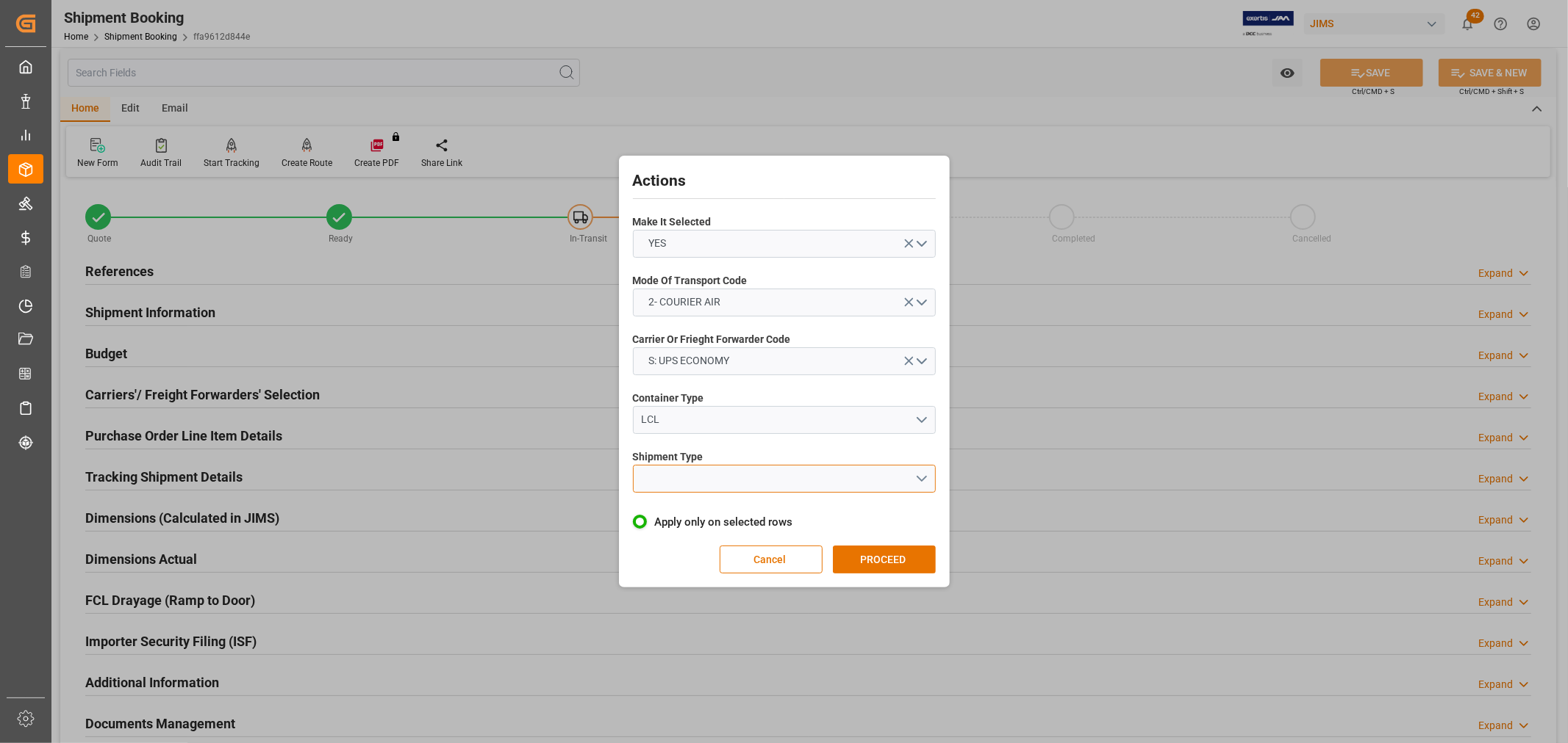
click at [675, 480] on button "open menu" at bounding box center [784, 479] width 303 height 28
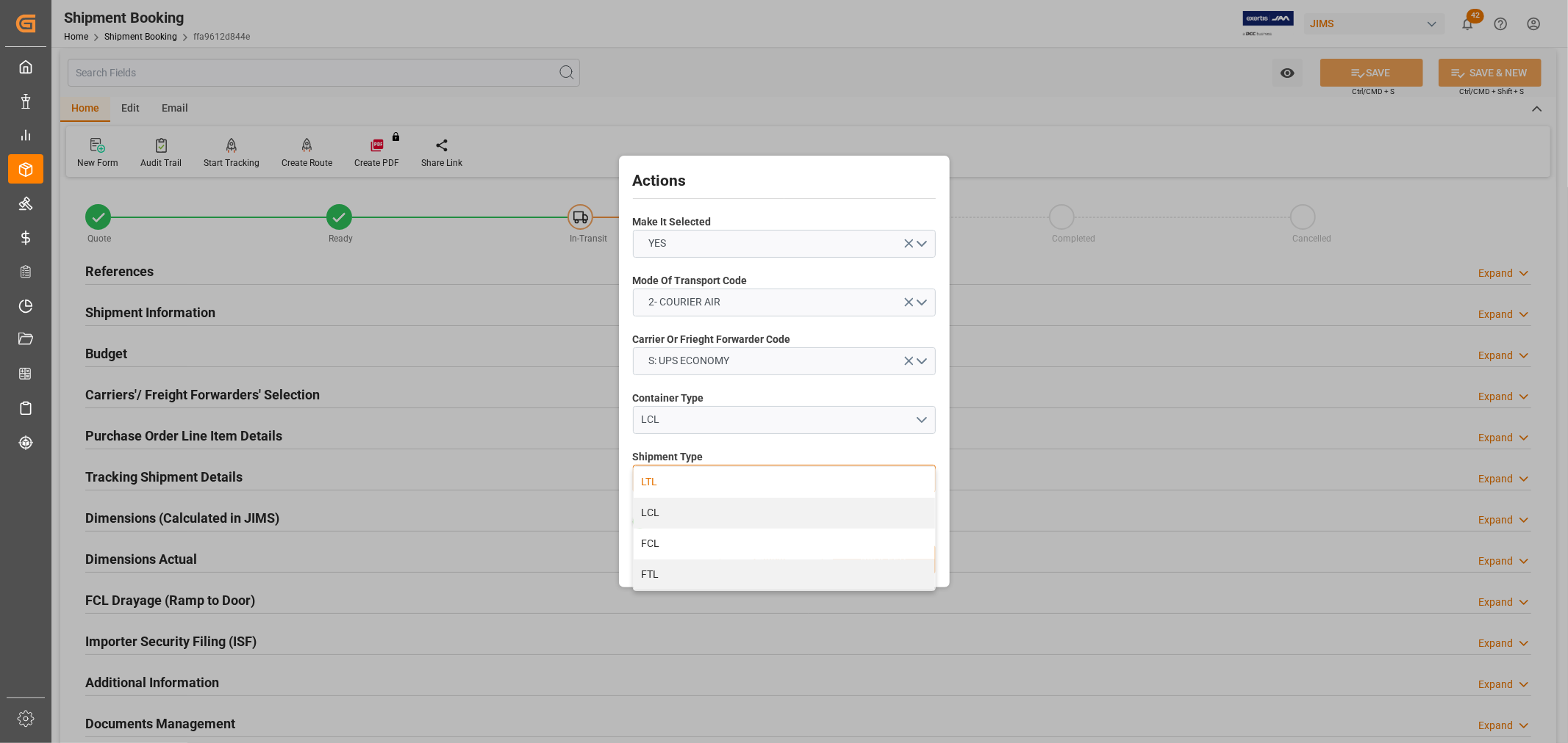
click at [659, 476] on div "LTL" at bounding box center [784, 483] width 301 height 31
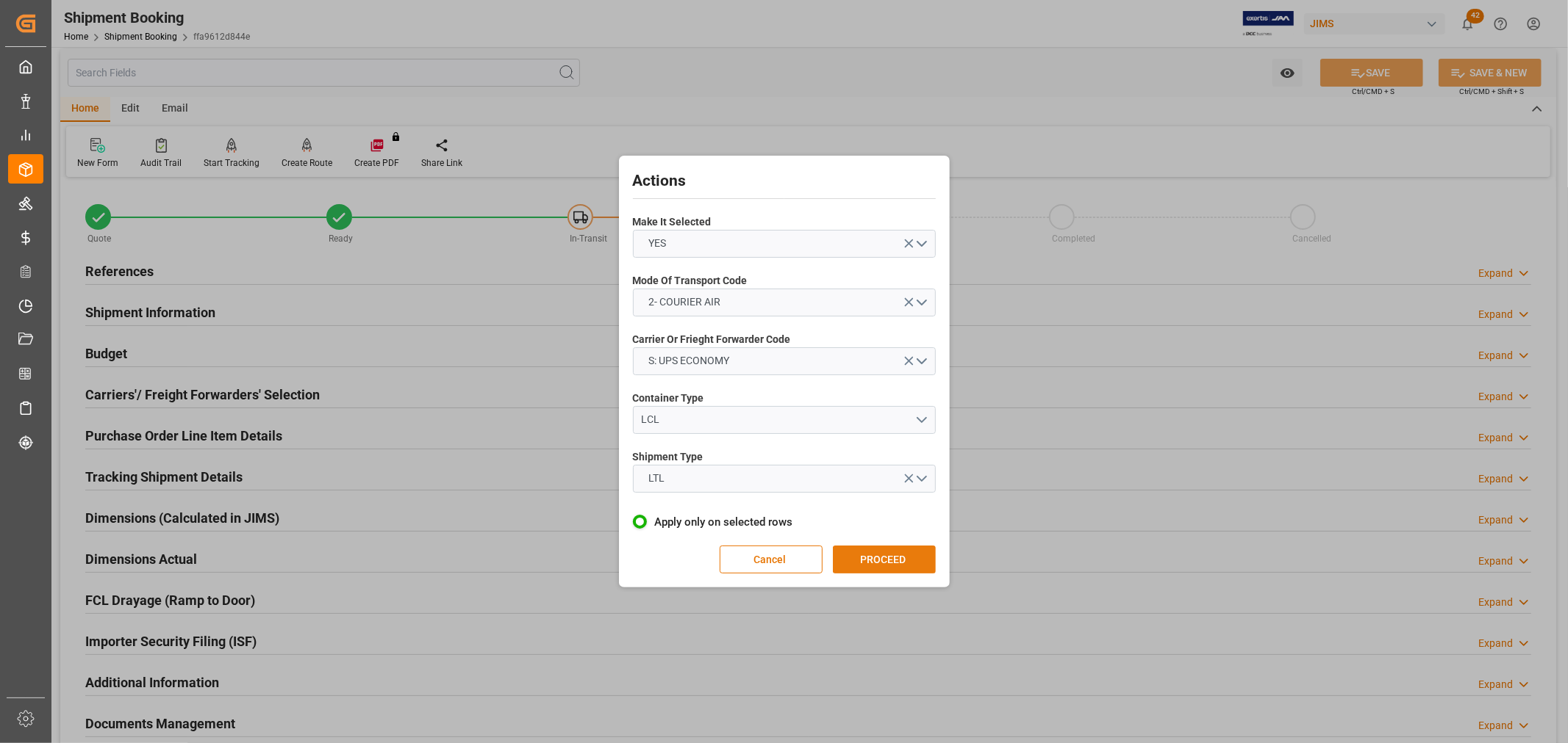
click at [893, 558] on button "PROCEED" at bounding box center [884, 559] width 103 height 28
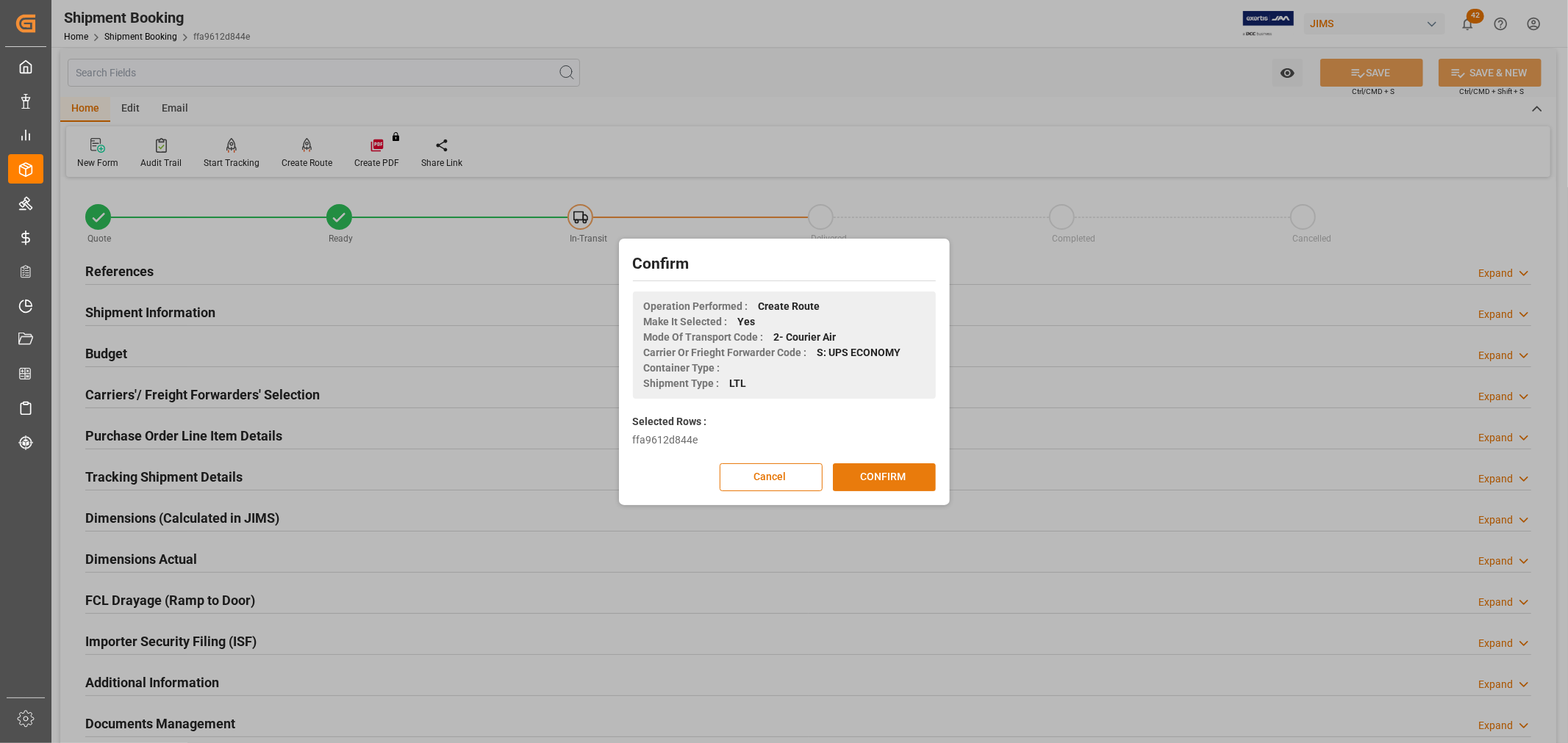
click at [890, 478] on button "CONFIRM" at bounding box center [884, 477] width 103 height 28
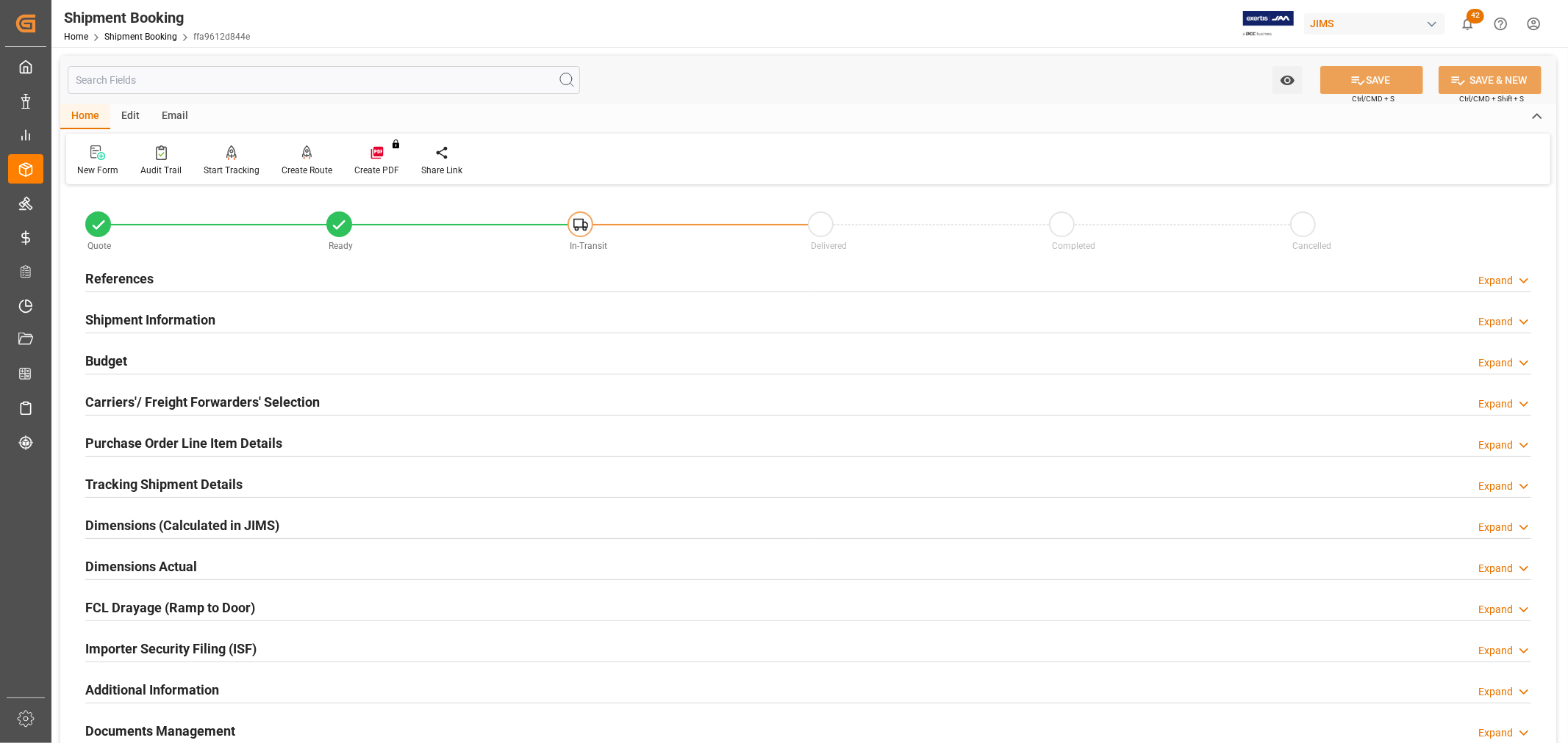
click at [87, 349] on div "Budget" at bounding box center [106, 360] width 42 height 28
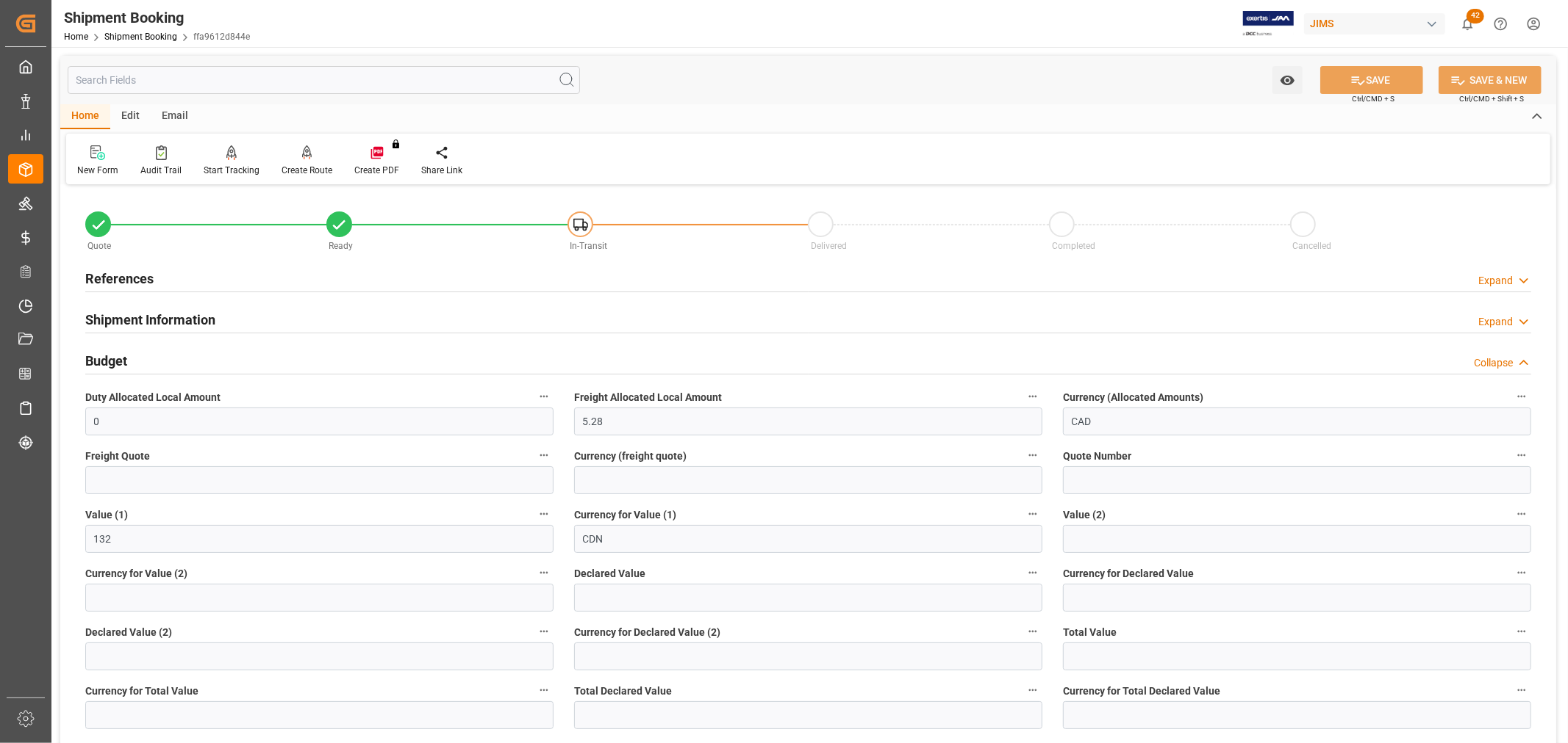
click at [87, 349] on div "Budget" at bounding box center [106, 360] width 42 height 28
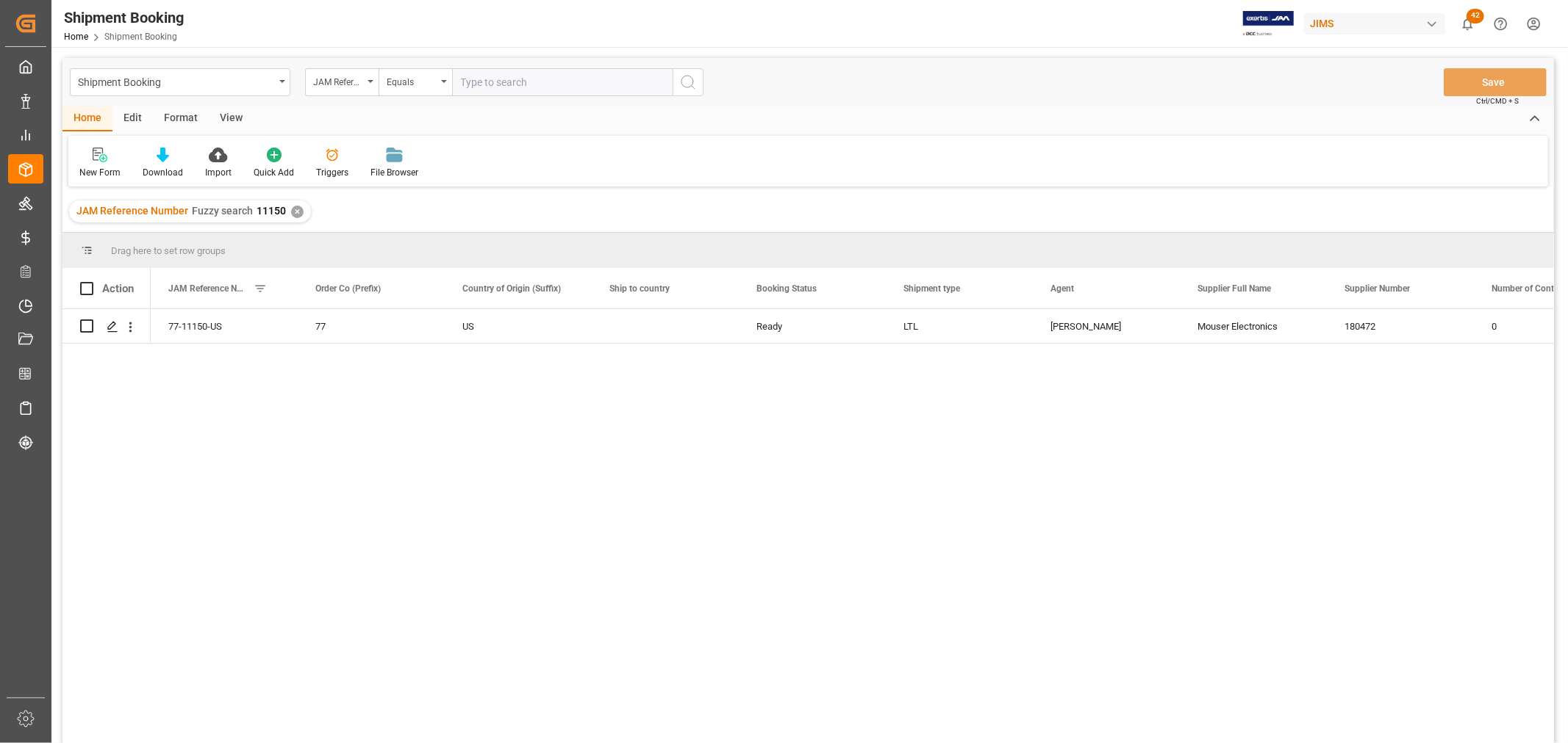
click at [239, 112] on div "View" at bounding box center [231, 119] width 45 height 25
click at [96, 170] on div "Default" at bounding box center [94, 173] width 29 height 13
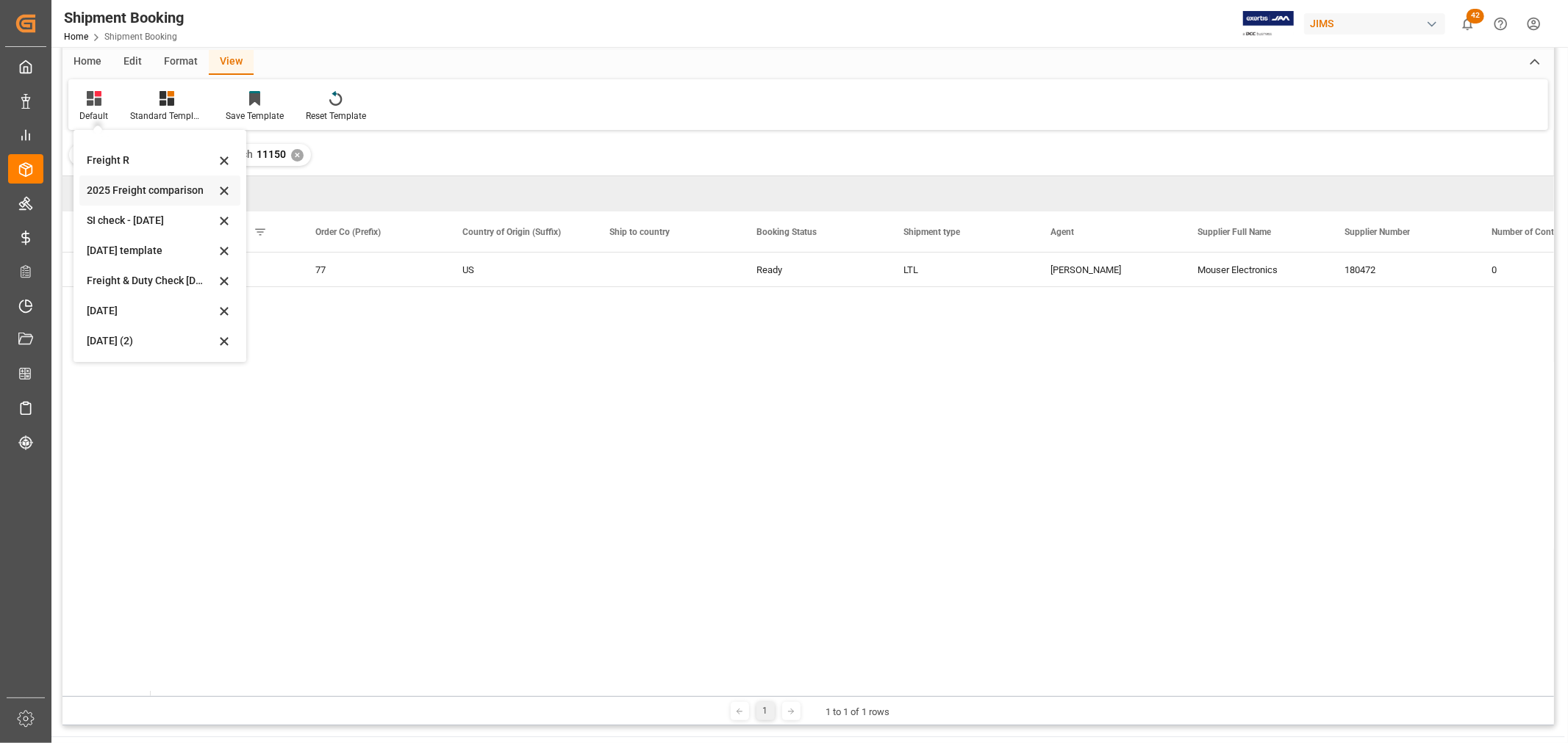
scroll to position [82, 0]
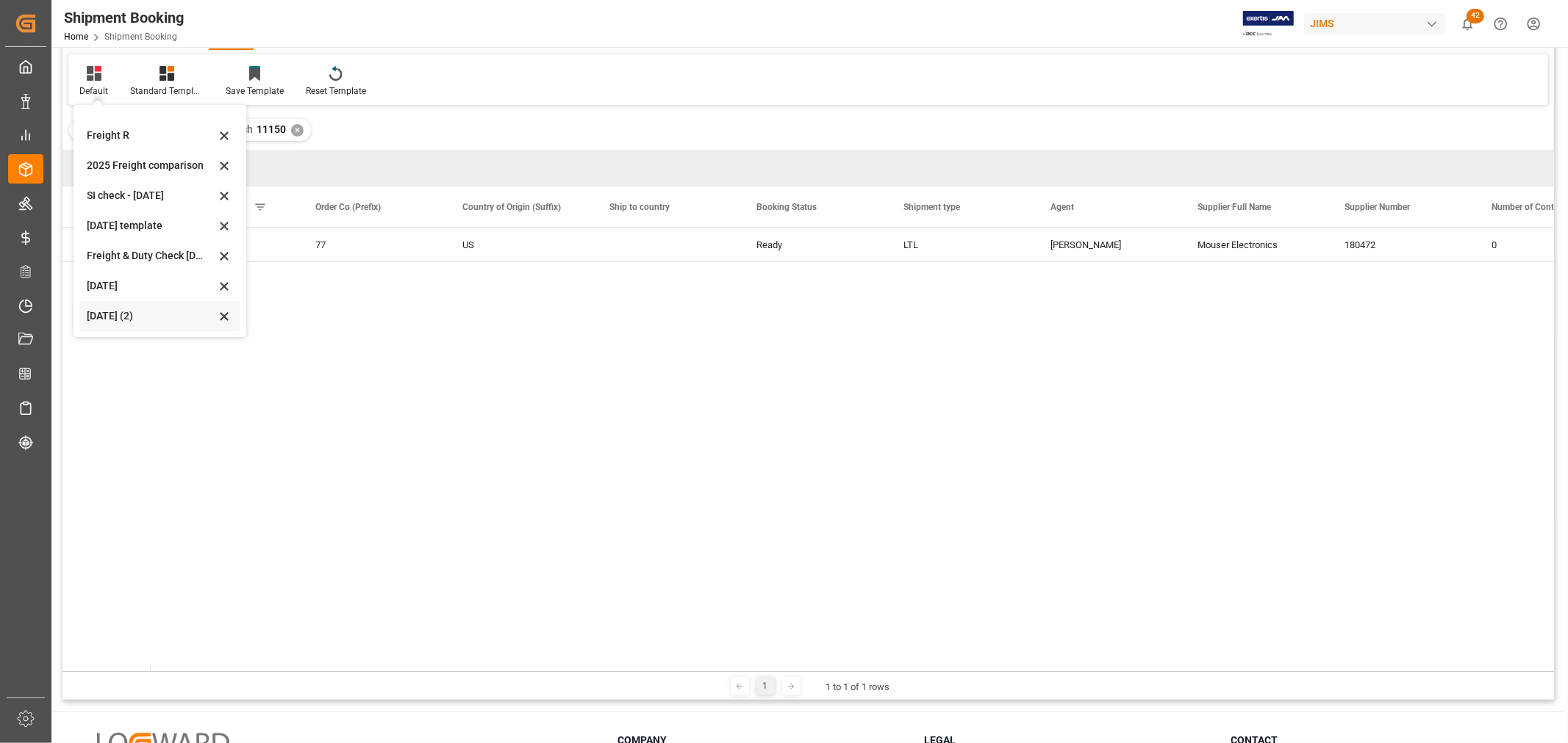
click at [103, 312] on div "[DATE] (2)" at bounding box center [151, 316] width 129 height 15
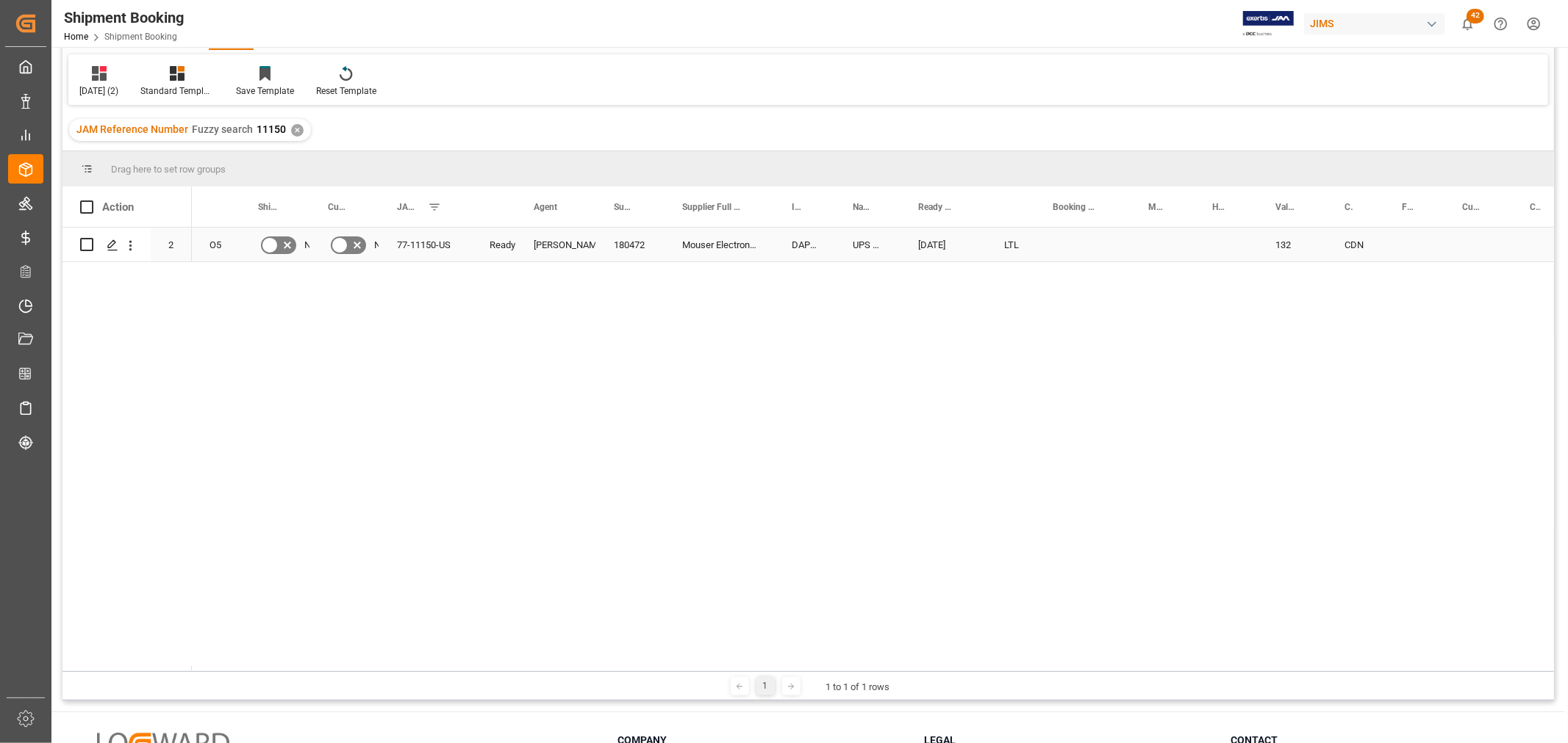
click at [1079, 244] on div "Press SPACE to select this row." at bounding box center [1083, 244] width 96 height 34
click at [1079, 244] on input "Press SPACE to select this row." at bounding box center [1083, 253] width 72 height 28
paste input "1Z7158420406416537"
type input "1Z7158420406416537"
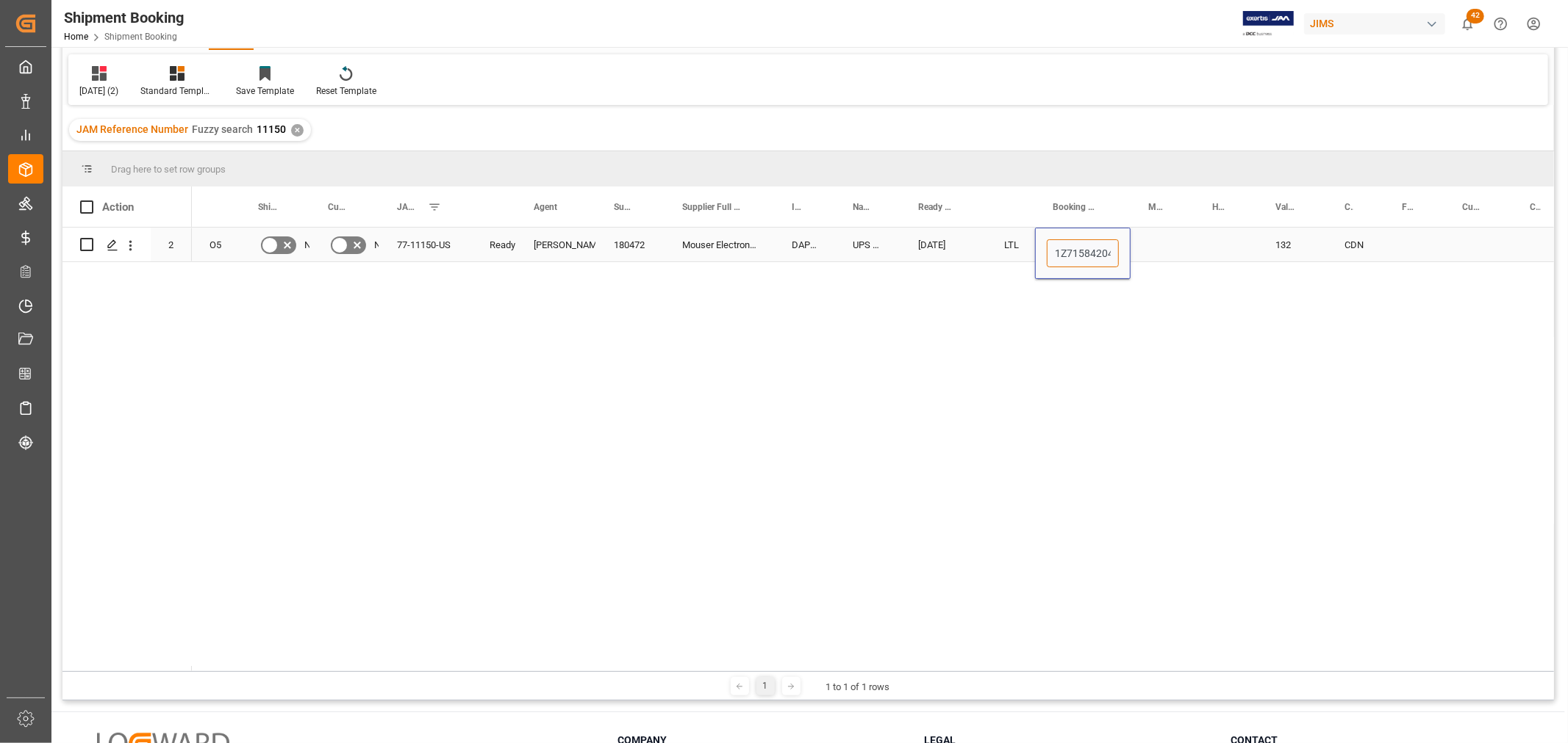
scroll to position [0, 49]
click at [1165, 245] on div "Press SPACE to select this row." at bounding box center [1163, 244] width 64 height 34
click at [1081, 248] on div "1Z7158420406416537" at bounding box center [1083, 244] width 96 height 34
drag, startPoint x: 1125, startPoint y: 254, endPoint x: 1199, endPoint y: 247, distance: 74.3
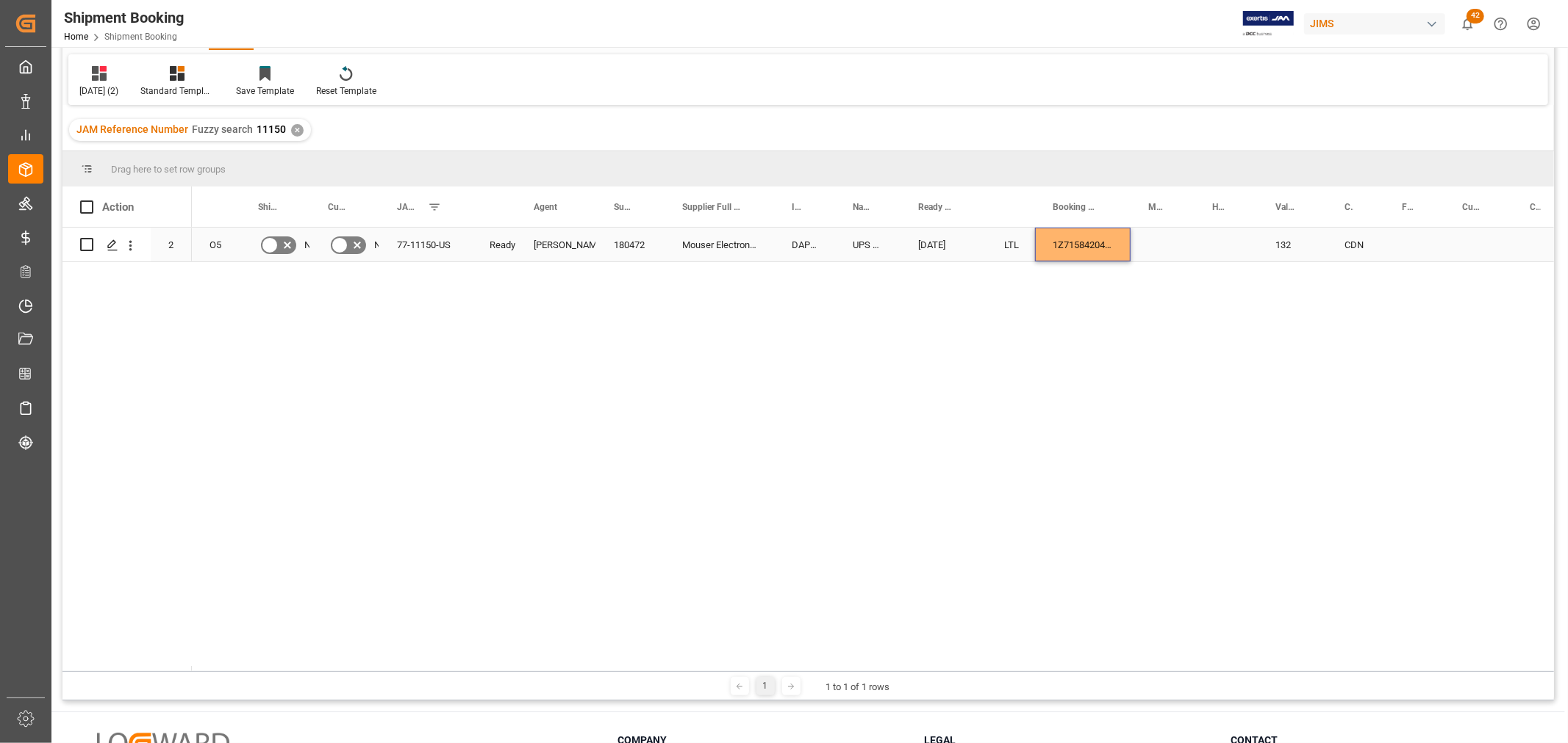
click at [1091, 245] on div "1Z7158420406416537" at bounding box center [1083, 244] width 96 height 34
drag, startPoint x: 1127, startPoint y: 258, endPoint x: 1208, endPoint y: 258, distance: 81.0
click at [1402, 235] on div "Press SPACE to select this row." at bounding box center [1414, 244] width 60 height 34
click at [1408, 245] on input "Press SPACE to select this row." at bounding box center [1414, 253] width 37 height 28
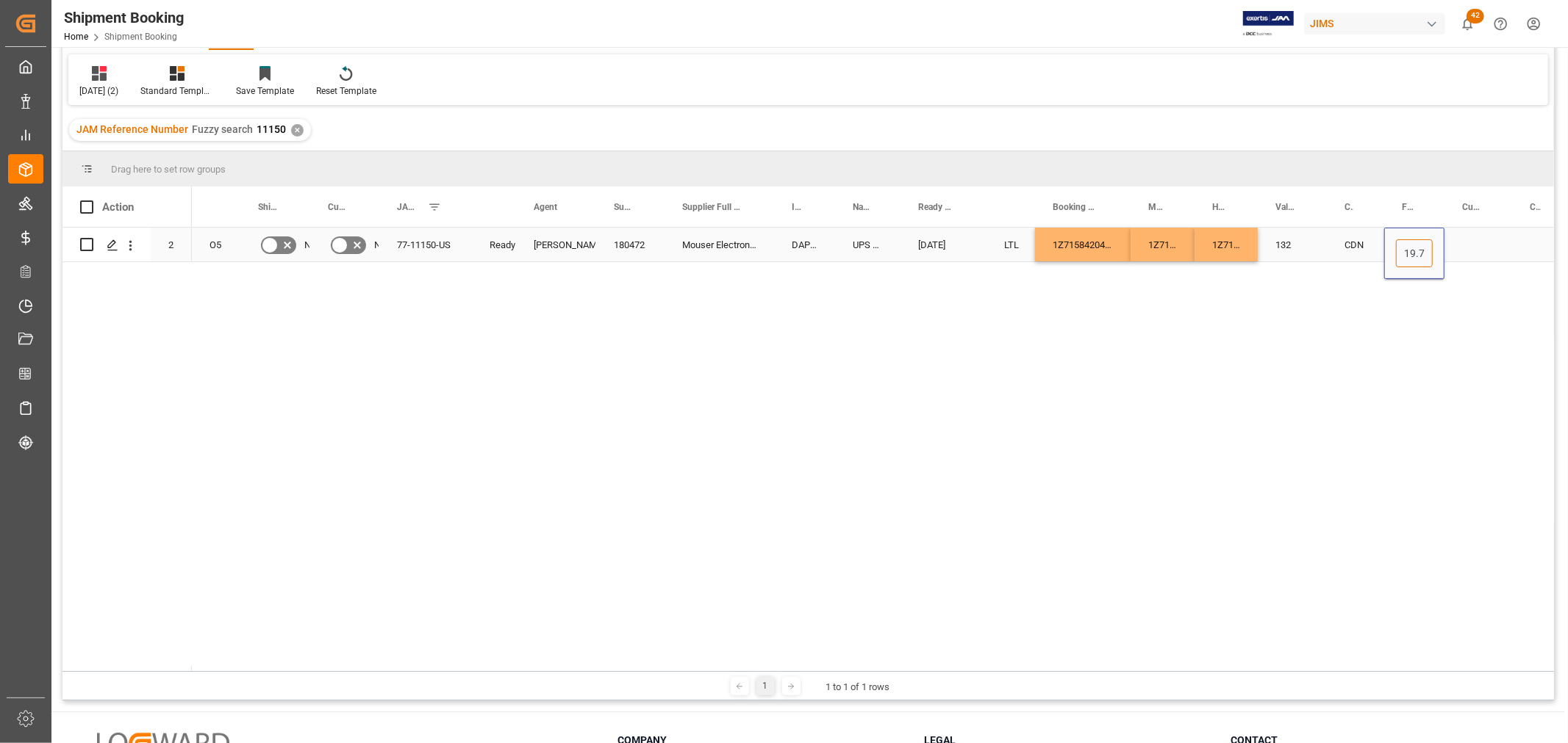
scroll to position [0, 5]
type input "19.77"
click at [1476, 239] on div "Press SPACE to select this row." at bounding box center [1478, 244] width 68 height 34
click at [1431, 240] on div "19.77" at bounding box center [1414, 244] width 60 height 34
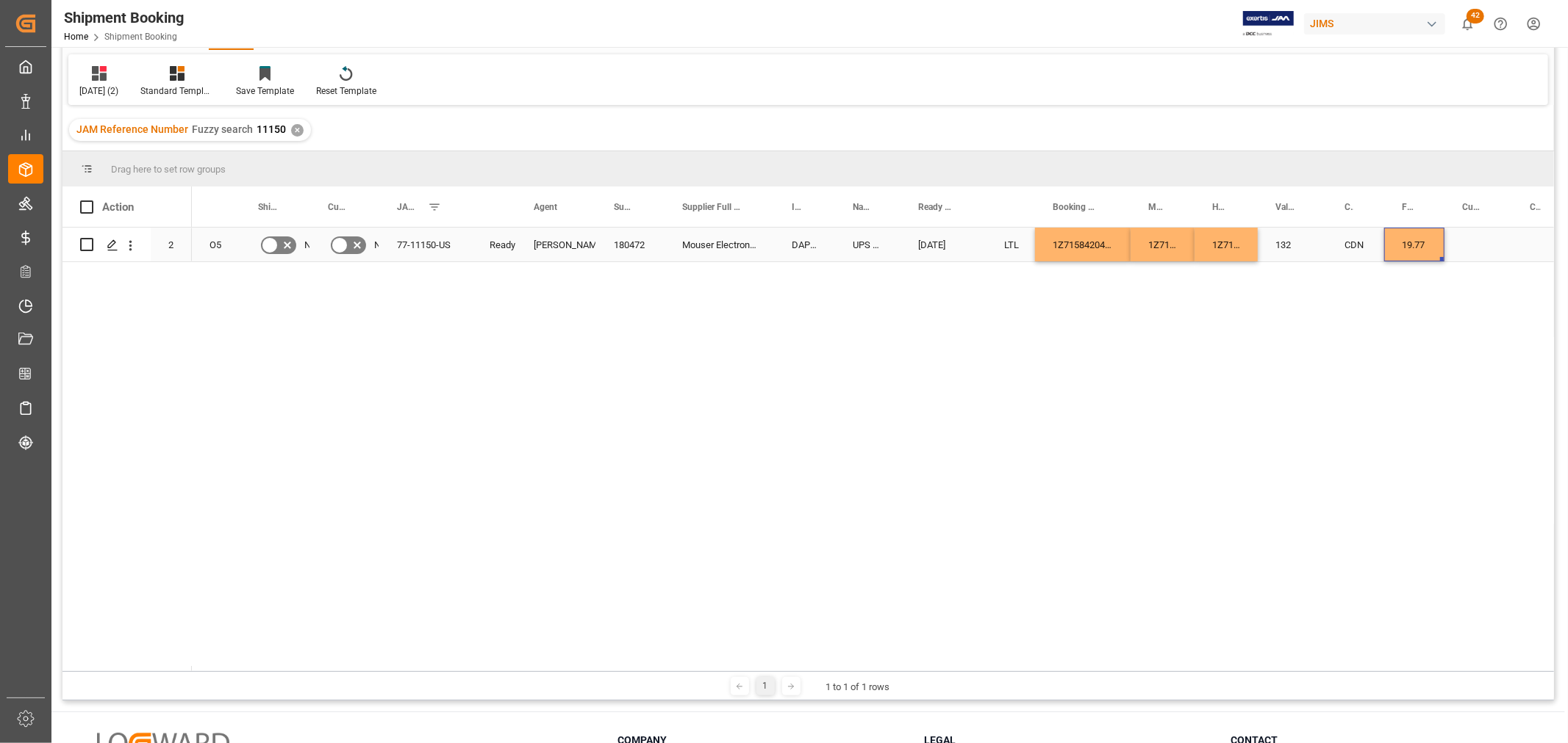
click at [1431, 240] on div "19.77" at bounding box center [1414, 244] width 60 height 34
drag, startPoint x: 1395, startPoint y: 250, endPoint x: 1433, endPoint y: 259, distance: 39.1
click at [1433, 259] on div "19.77" at bounding box center [1414, 253] width 60 height 51
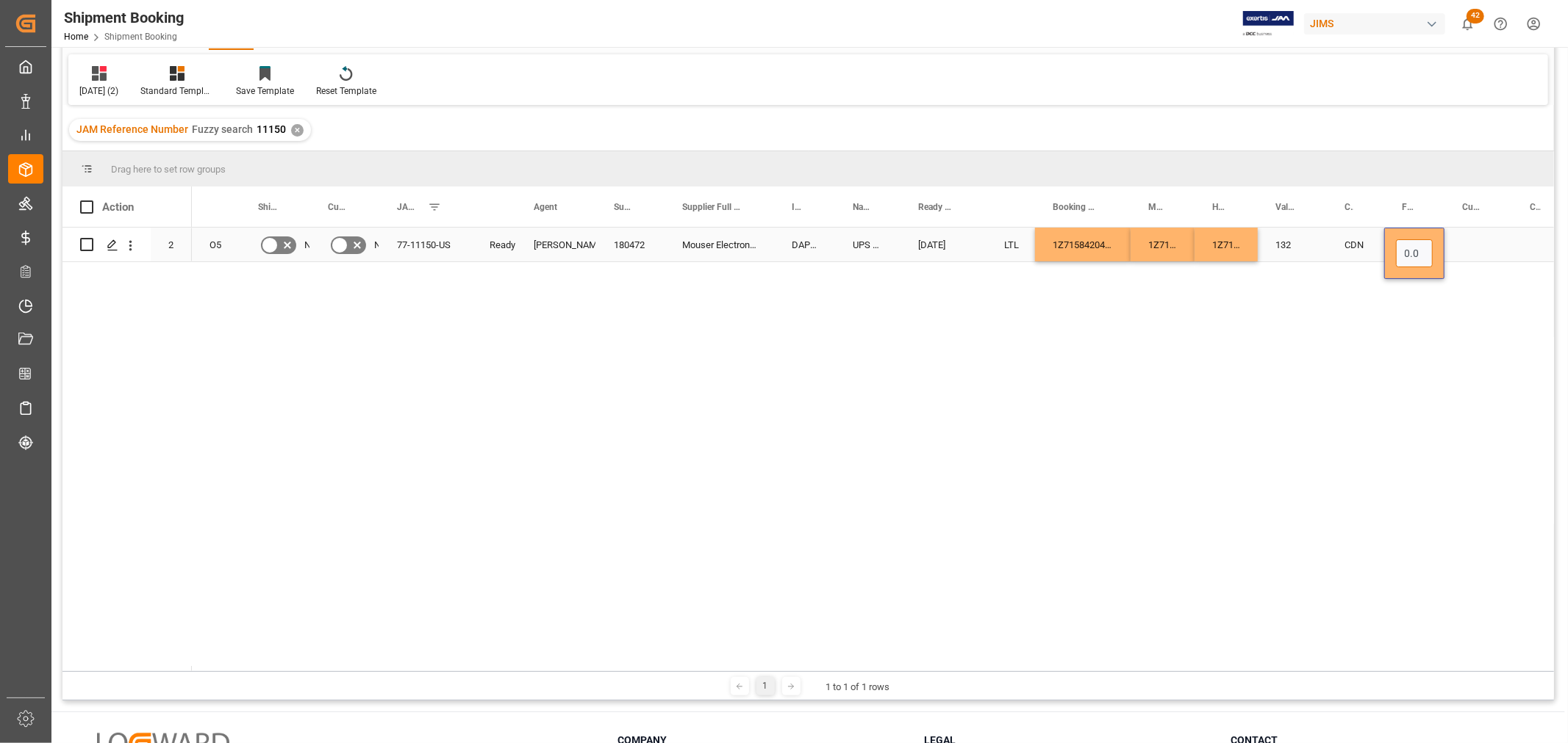
type input "0.00"
click at [1470, 244] on div "Press SPACE to select this row." at bounding box center [1478, 244] width 68 height 34
click at [1466, 244] on div "Press SPACE to select this row." at bounding box center [1478, 244] width 68 height 34
click at [1466, 252] on input "Press SPACE to select this row." at bounding box center [1478, 253] width 44 height 28
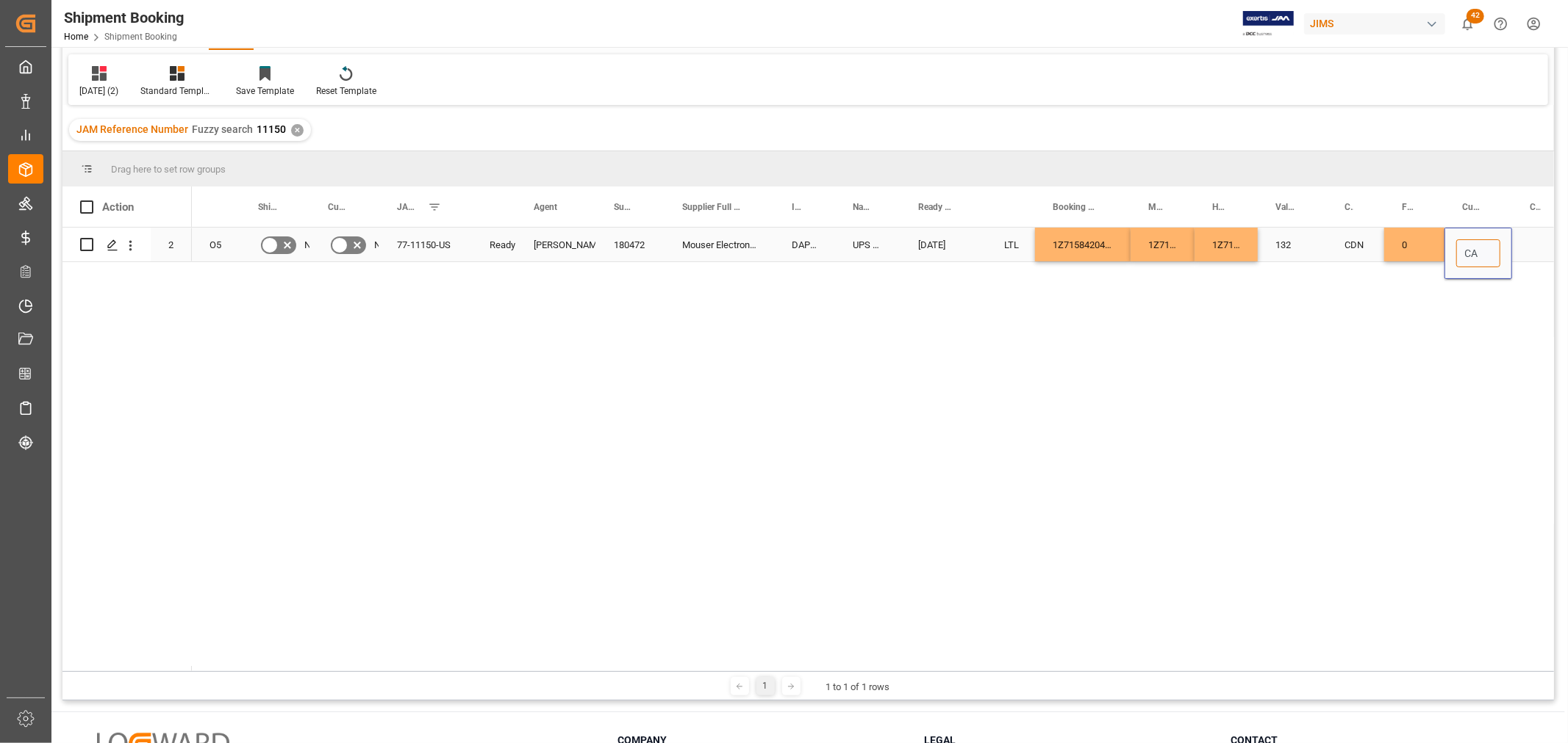
type input "CAD"
click at [1332, 244] on div "CDN" at bounding box center [1355, 244] width 57 height 34
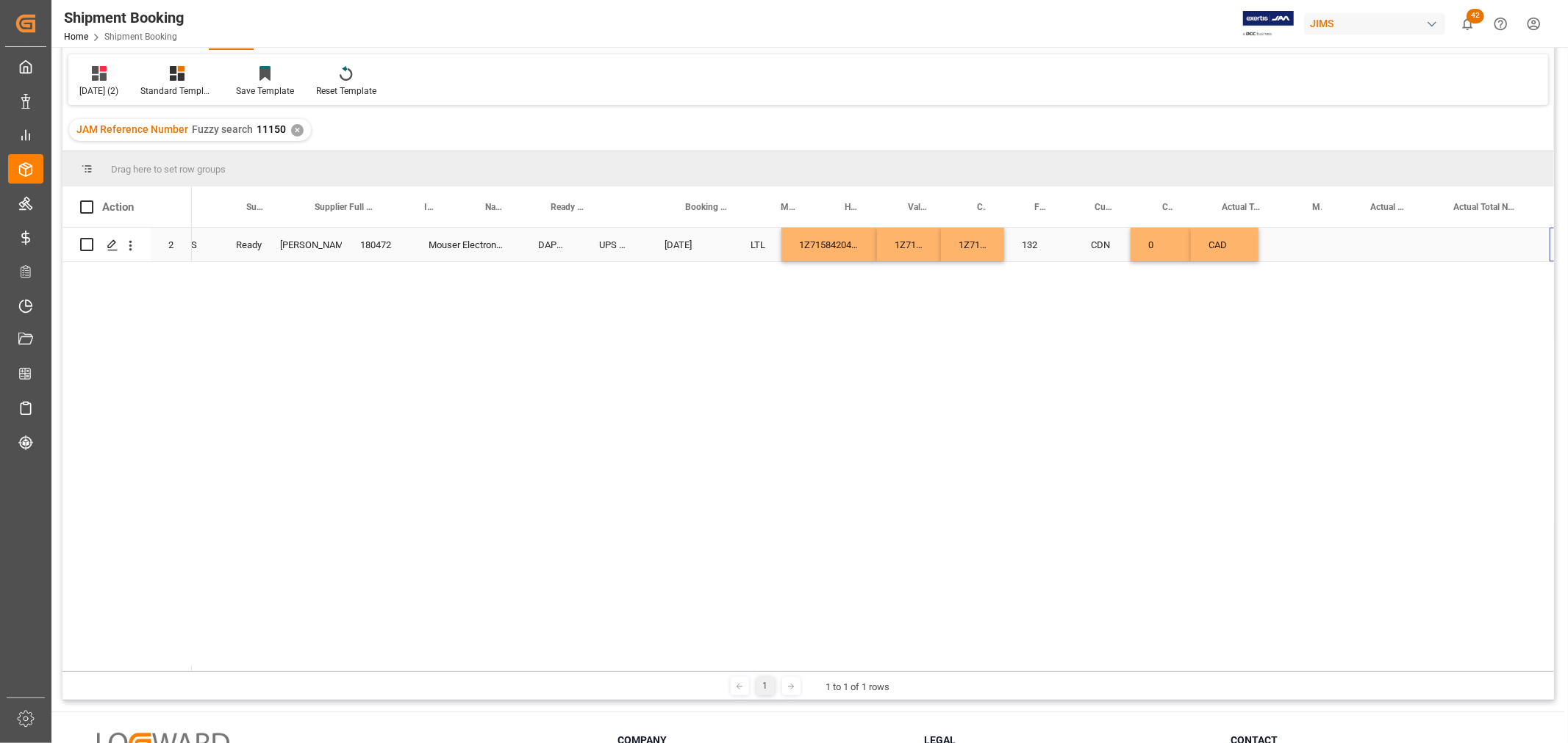
scroll to position [0, 367]
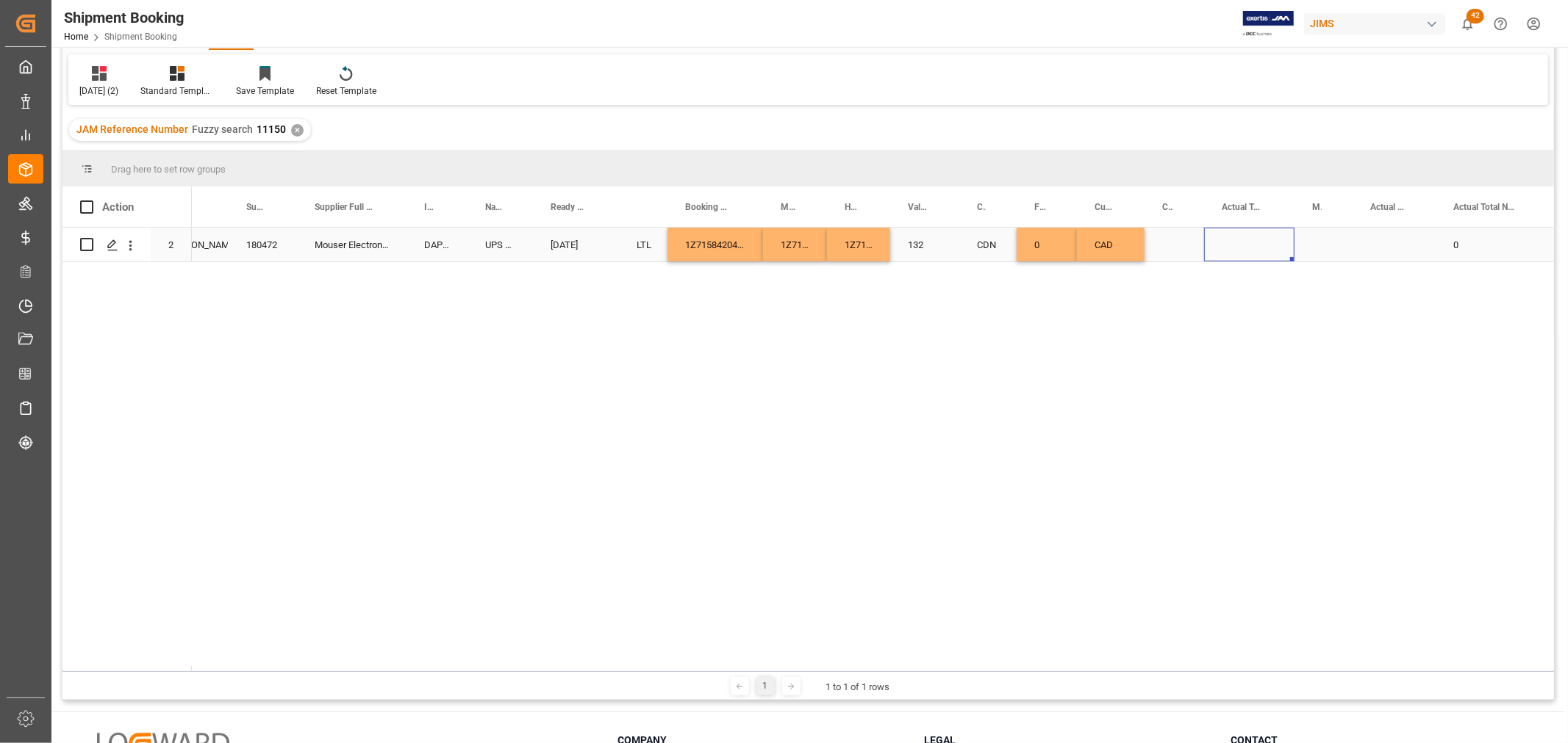
click at [1235, 240] on div "Press SPACE to select this row." at bounding box center [1249, 244] width 90 height 34
click at [1234, 261] on input "Press SPACE to select this row." at bounding box center [1249, 253] width 67 height 28
click at [1267, 251] on input "Press SPACE to select this row." at bounding box center [1249, 253] width 67 height 28
type input "2.93"
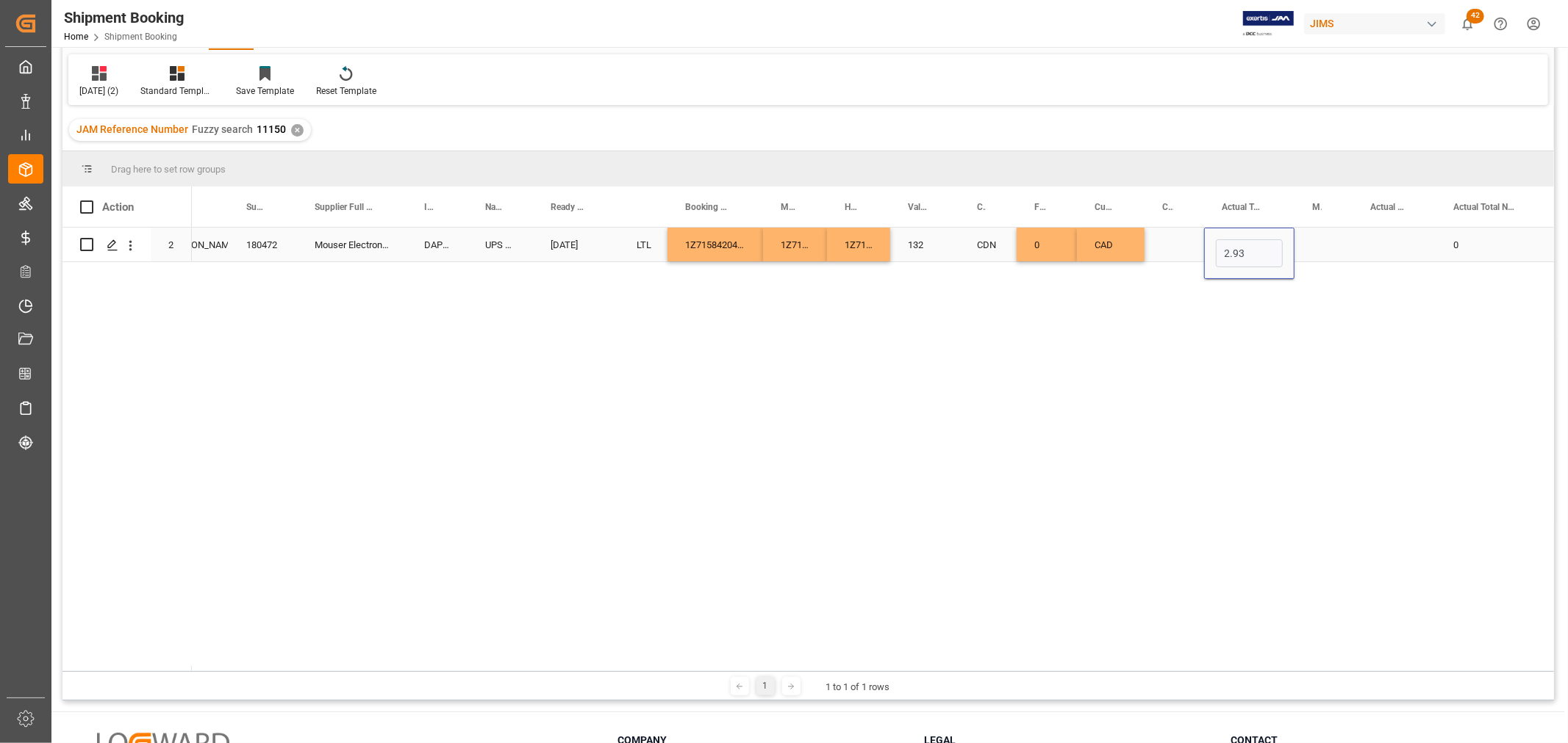
click at [1307, 236] on div "Press SPACE to select this row." at bounding box center [1323, 244] width 58 height 34
click at [1316, 252] on div "Press SPACE to select this row." at bounding box center [1323, 244] width 58 height 34
click at [1327, 257] on icon "open menu" at bounding box center [1325, 254] width 18 height 18
click at [1324, 350] on div "LB" at bounding box center [1323, 347] width 33 height 51
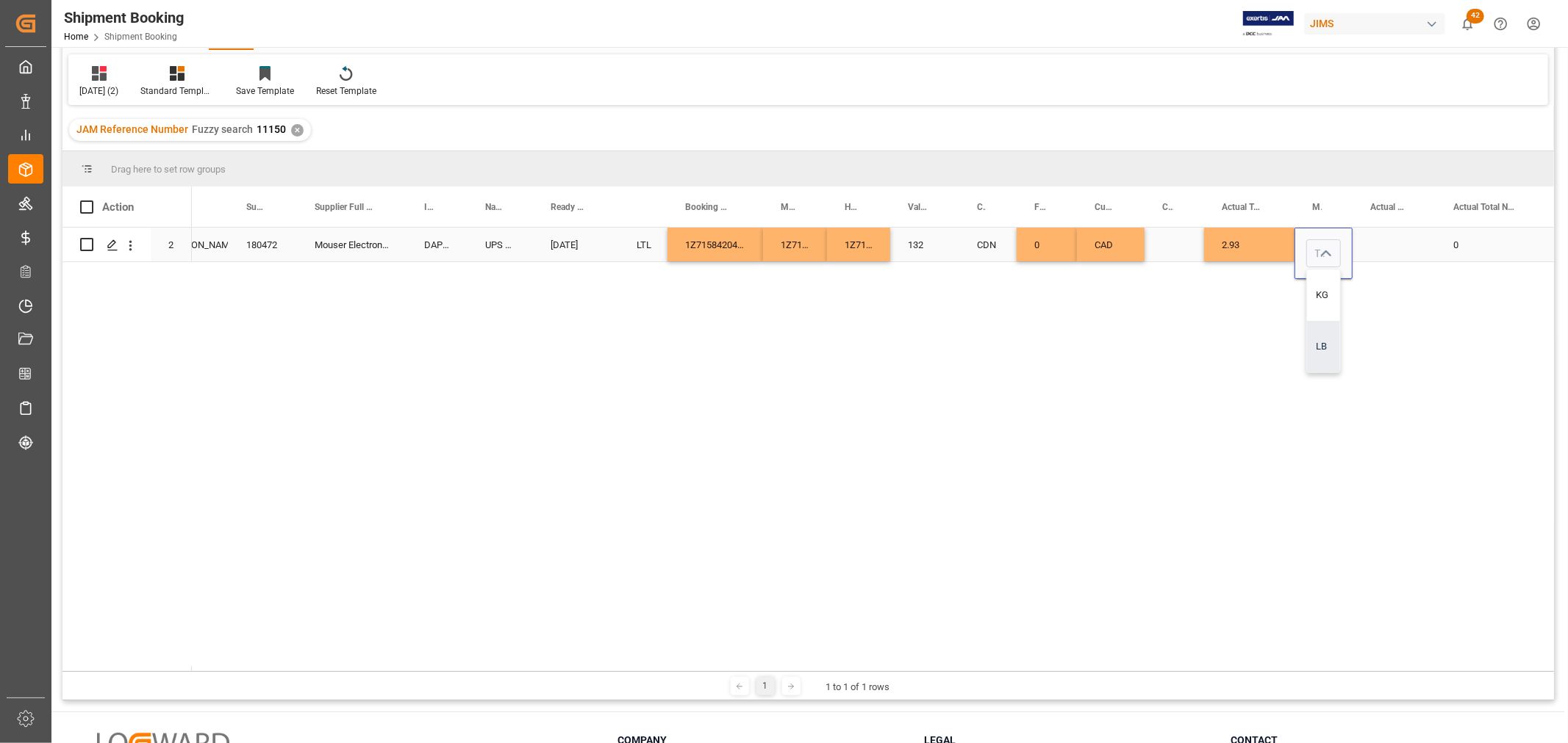
type input "LB"
click at [1386, 243] on div "Press SPACE to select this row." at bounding box center [1394, 244] width 83 height 34
click at [1386, 251] on input "Press SPACE to select this row." at bounding box center [1394, 253] width 59 height 28
type input "1"
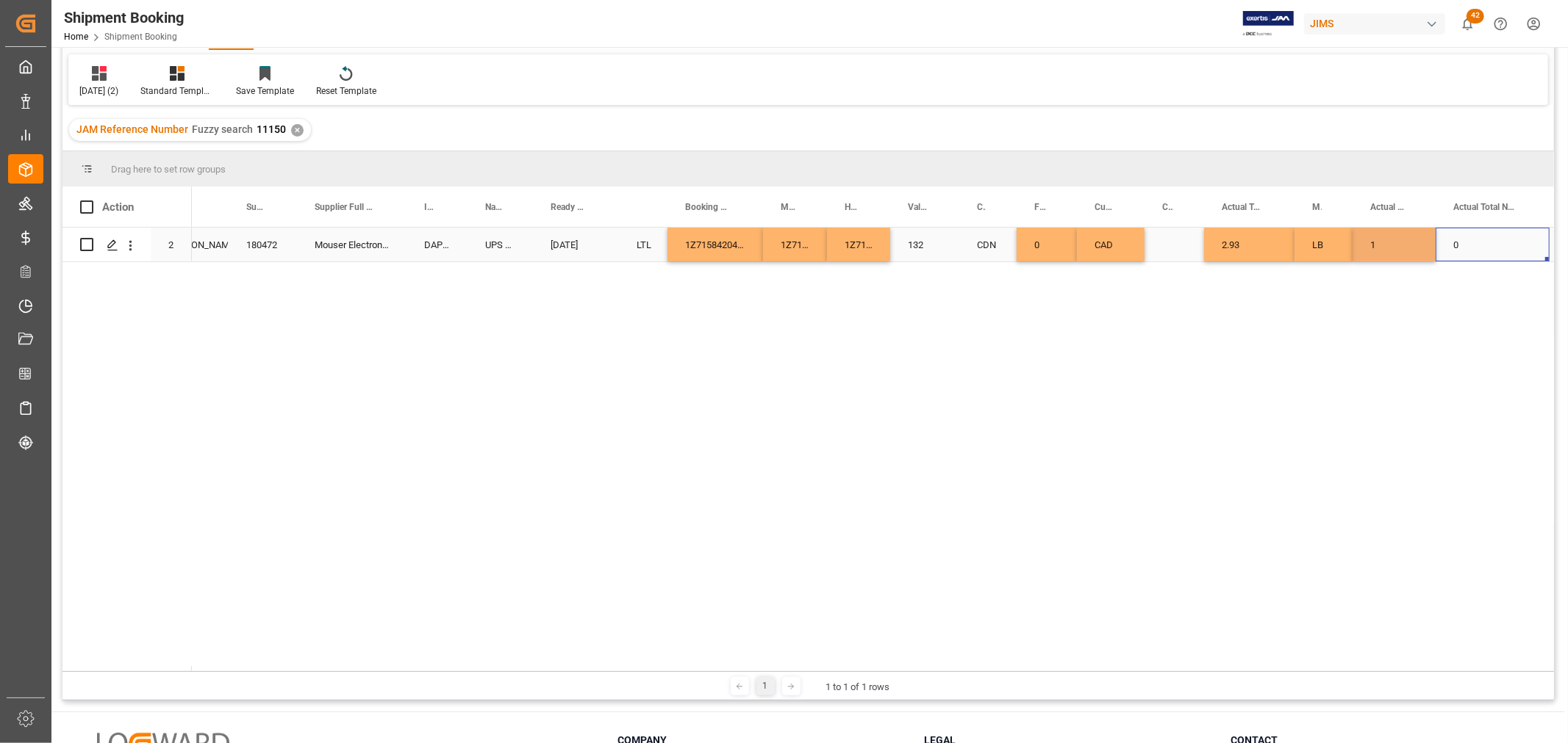
click at [1505, 241] on div "0" at bounding box center [1492, 244] width 114 height 34
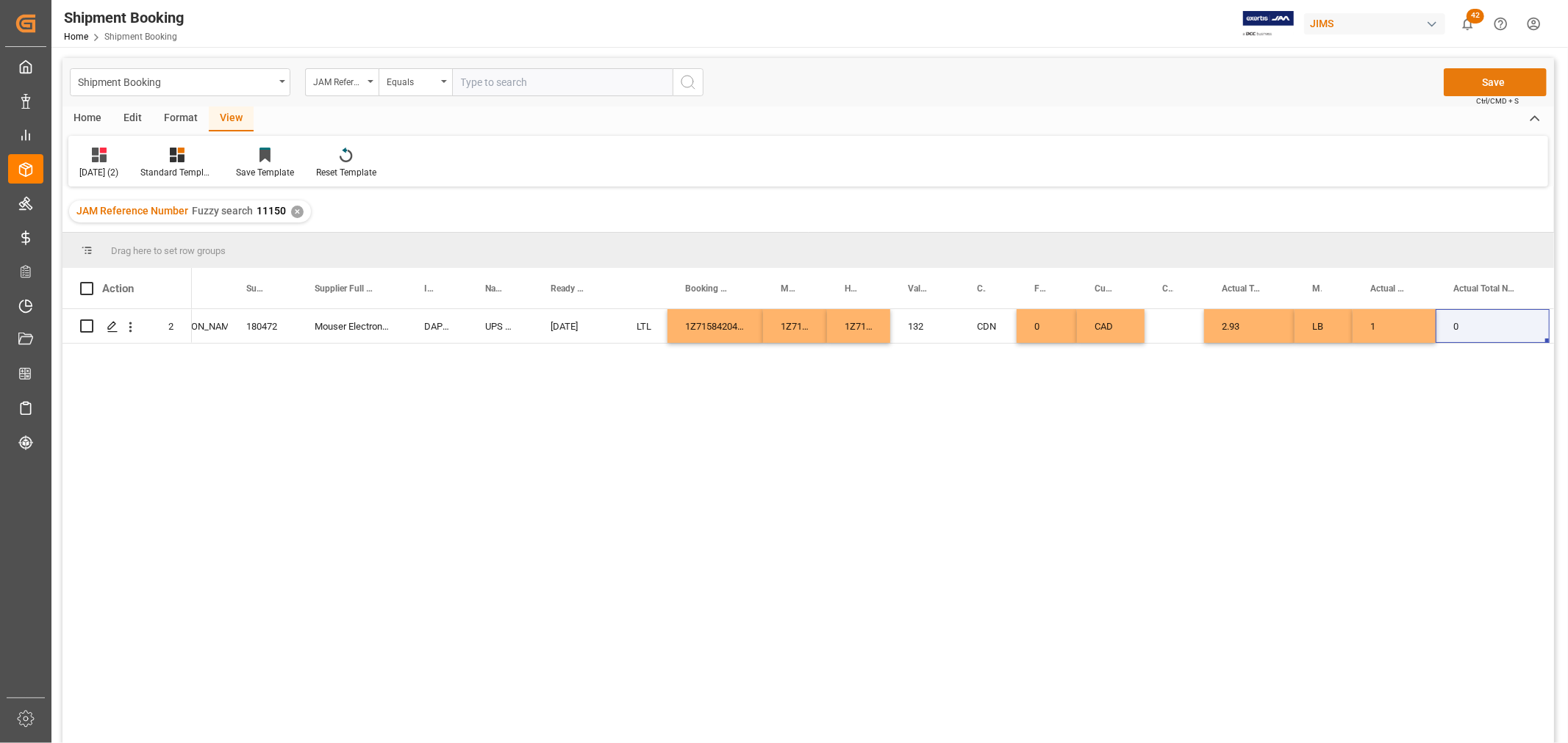
click at [1494, 86] on button "Save" at bounding box center [1495, 82] width 103 height 28
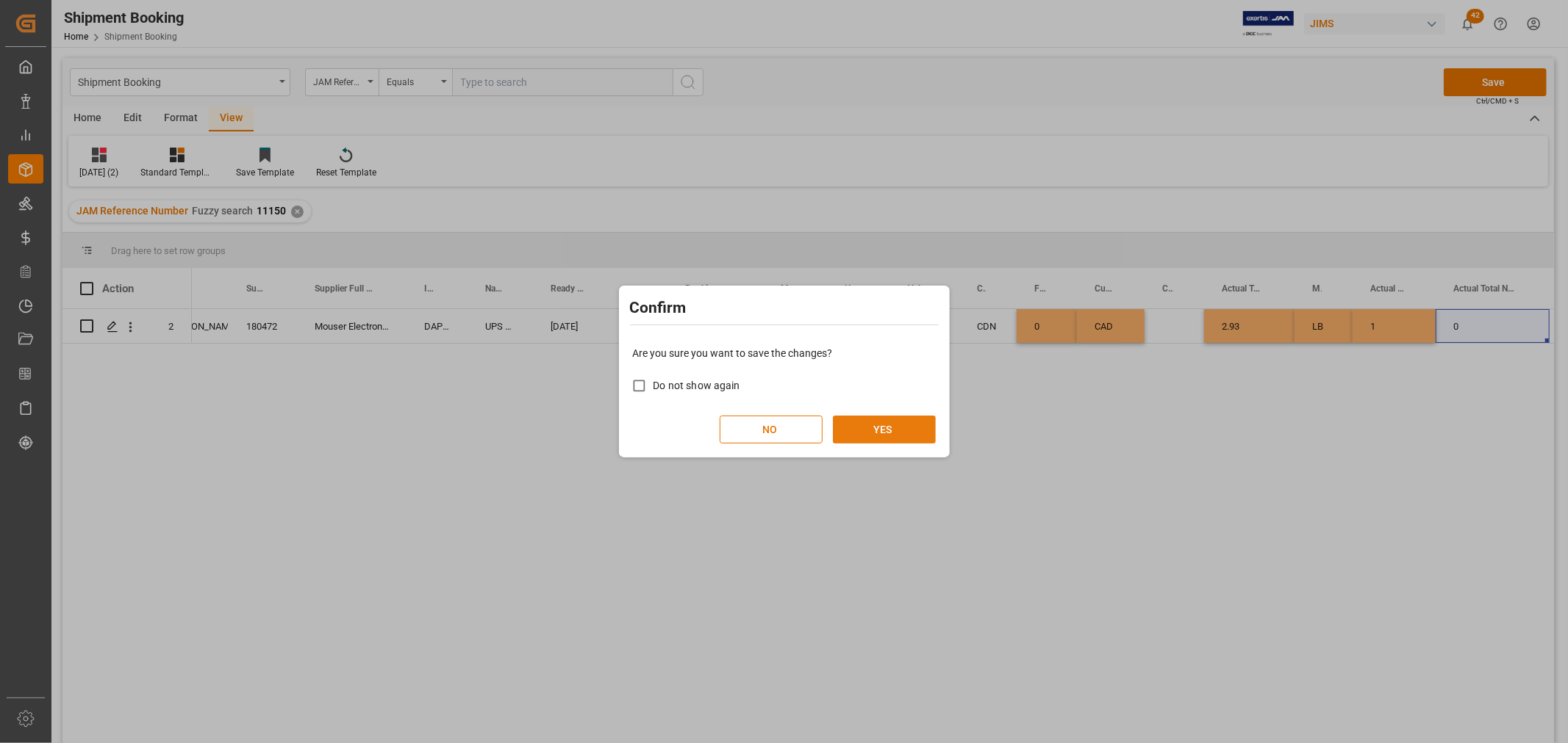
click at [914, 428] on button "YES" at bounding box center [884, 430] width 103 height 28
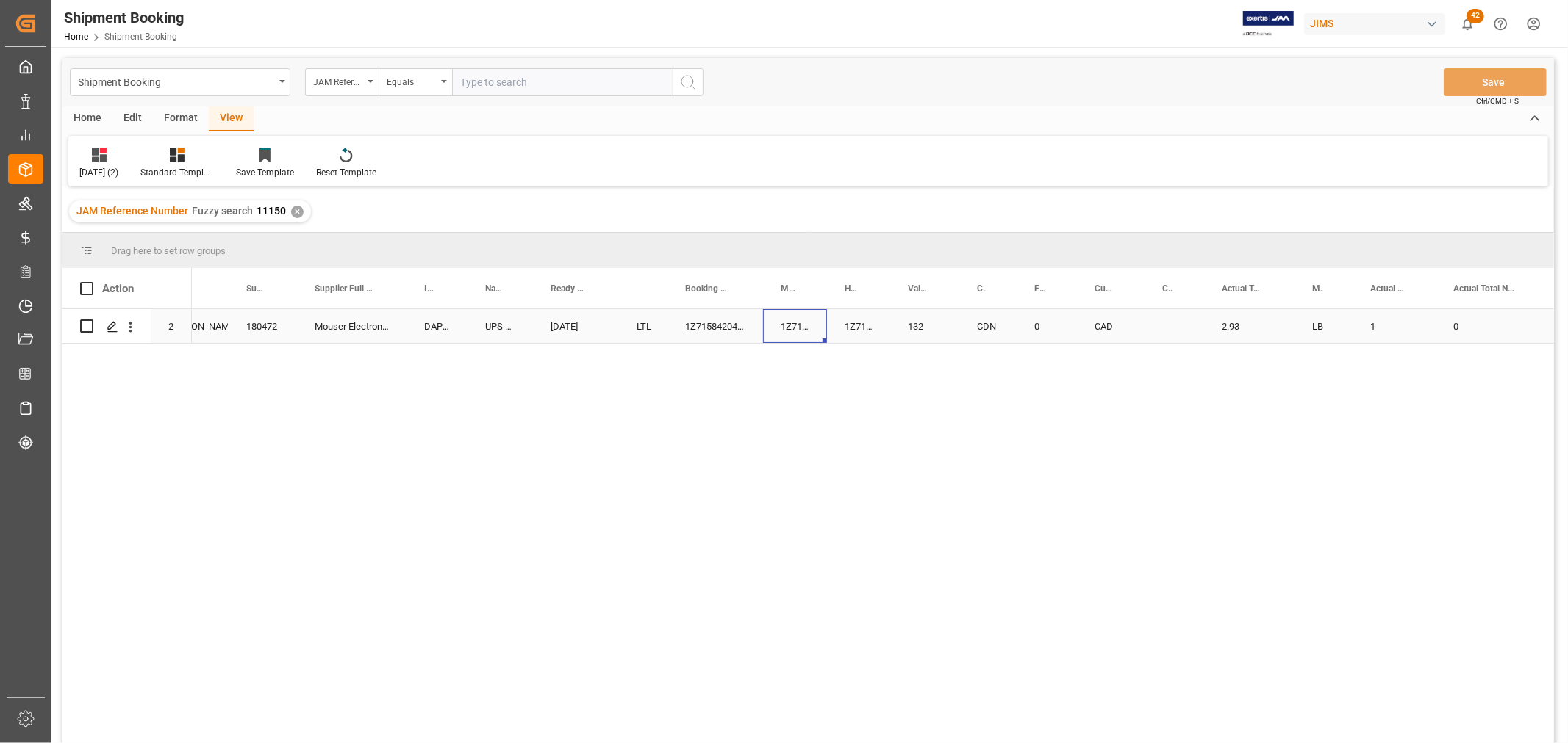
click at [773, 329] on div "1Z7158420406416537" at bounding box center [795, 326] width 64 height 34
click at [108, 329] on polygon "Press SPACE to select this row." at bounding box center [111, 325] width 7 height 7
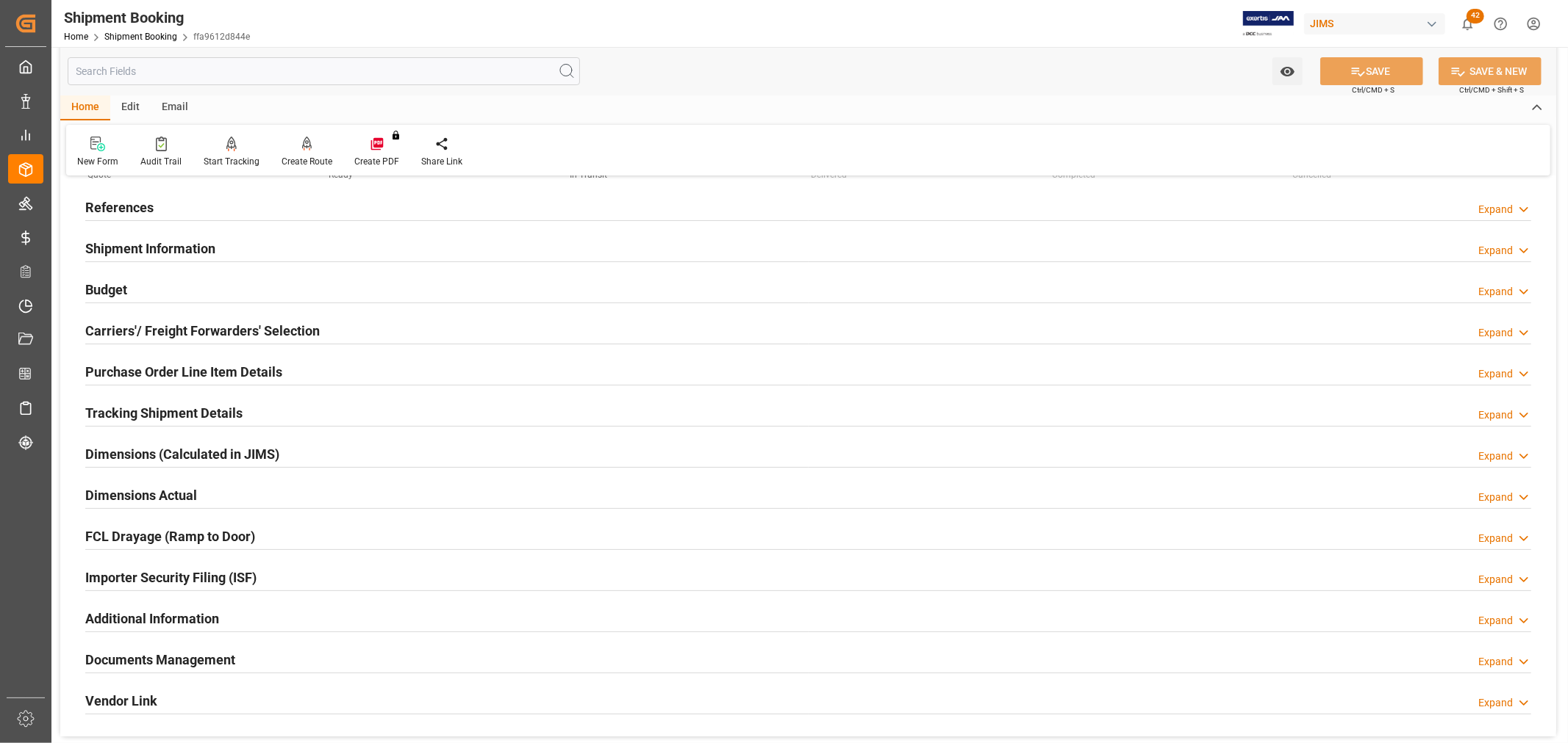
scroll to position [163, 0]
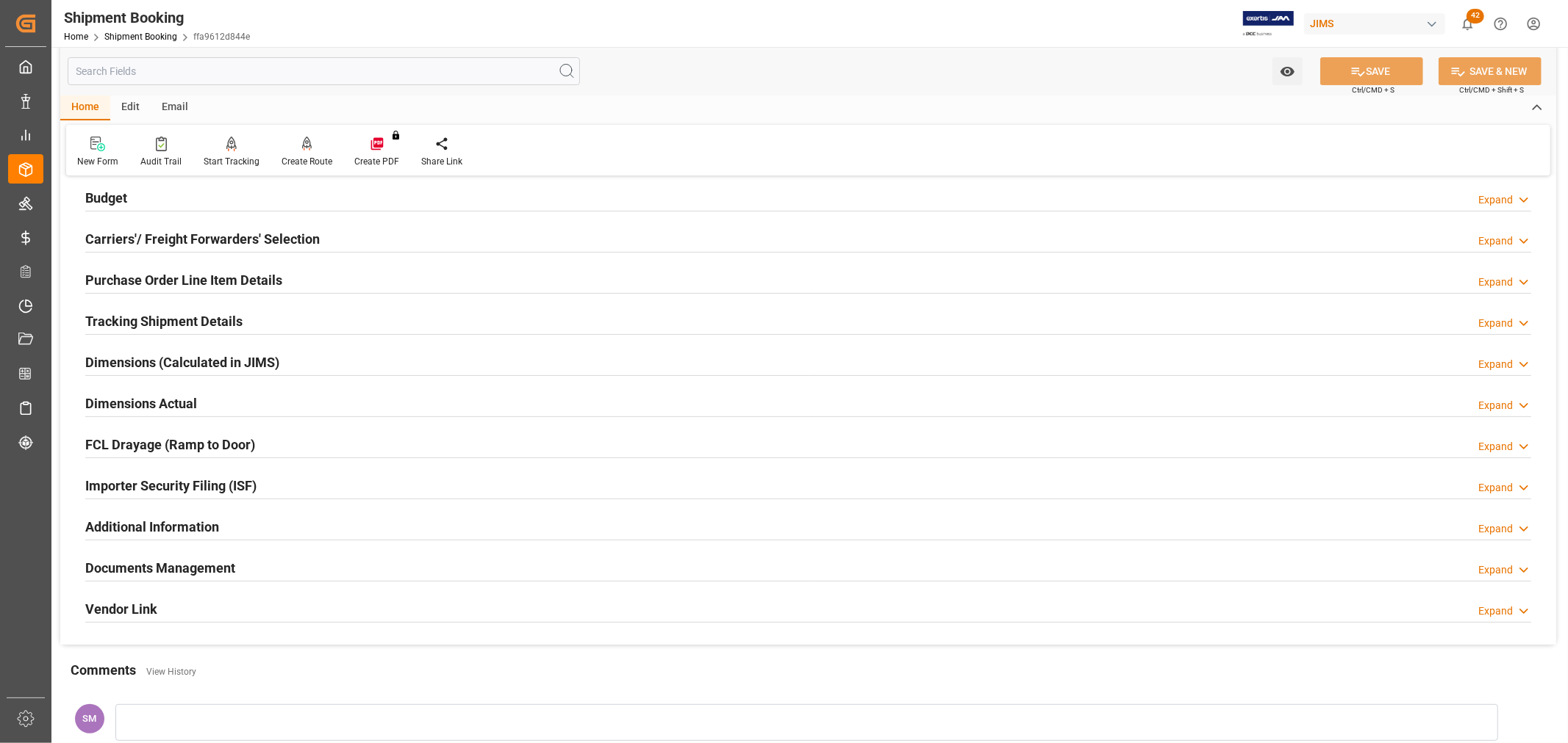
click at [121, 269] on div "Purchase Order Line Item Details" at bounding box center [183, 279] width 197 height 28
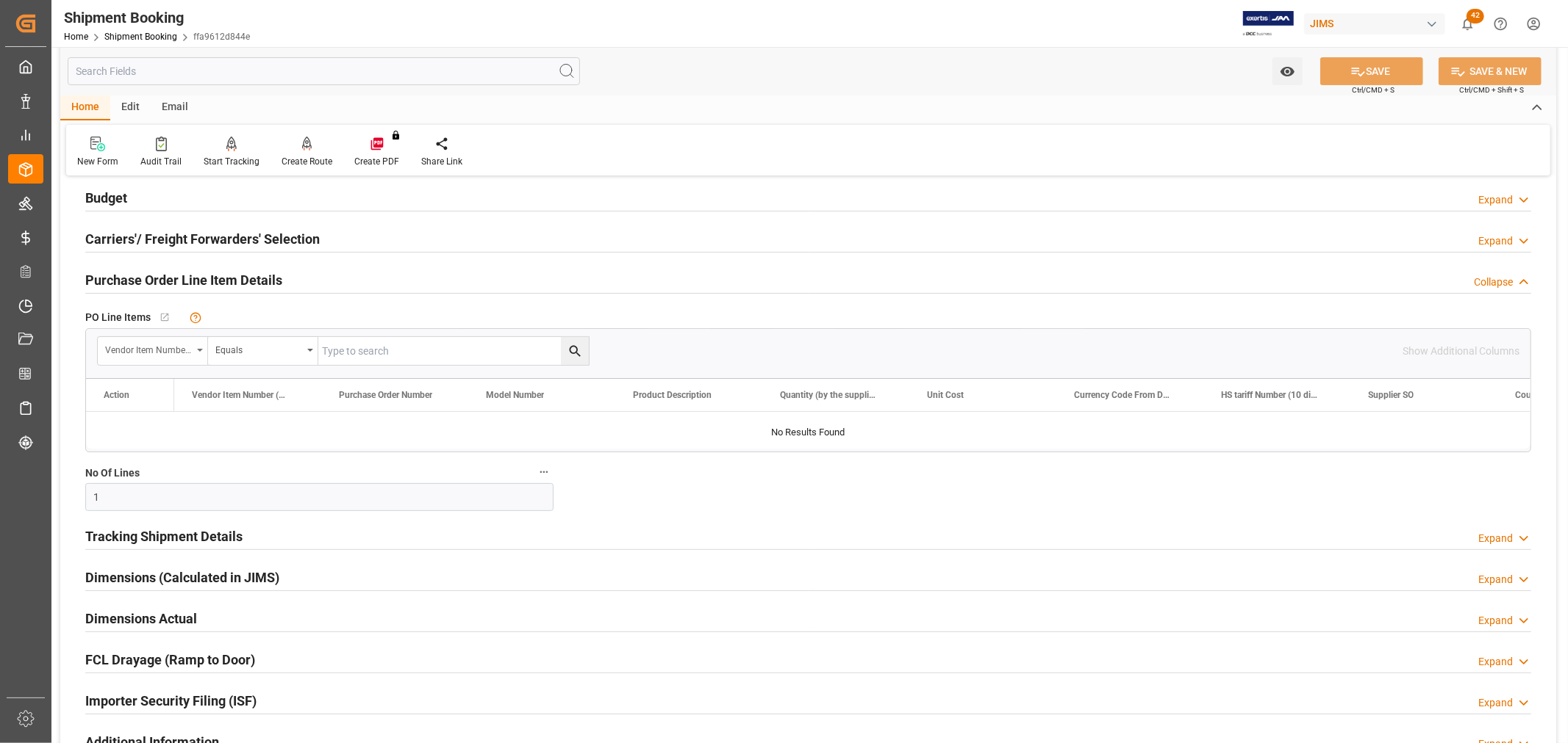
click at [202, 344] on div "Vendor Item Number (By The Supplier)" at bounding box center [153, 351] width 110 height 28
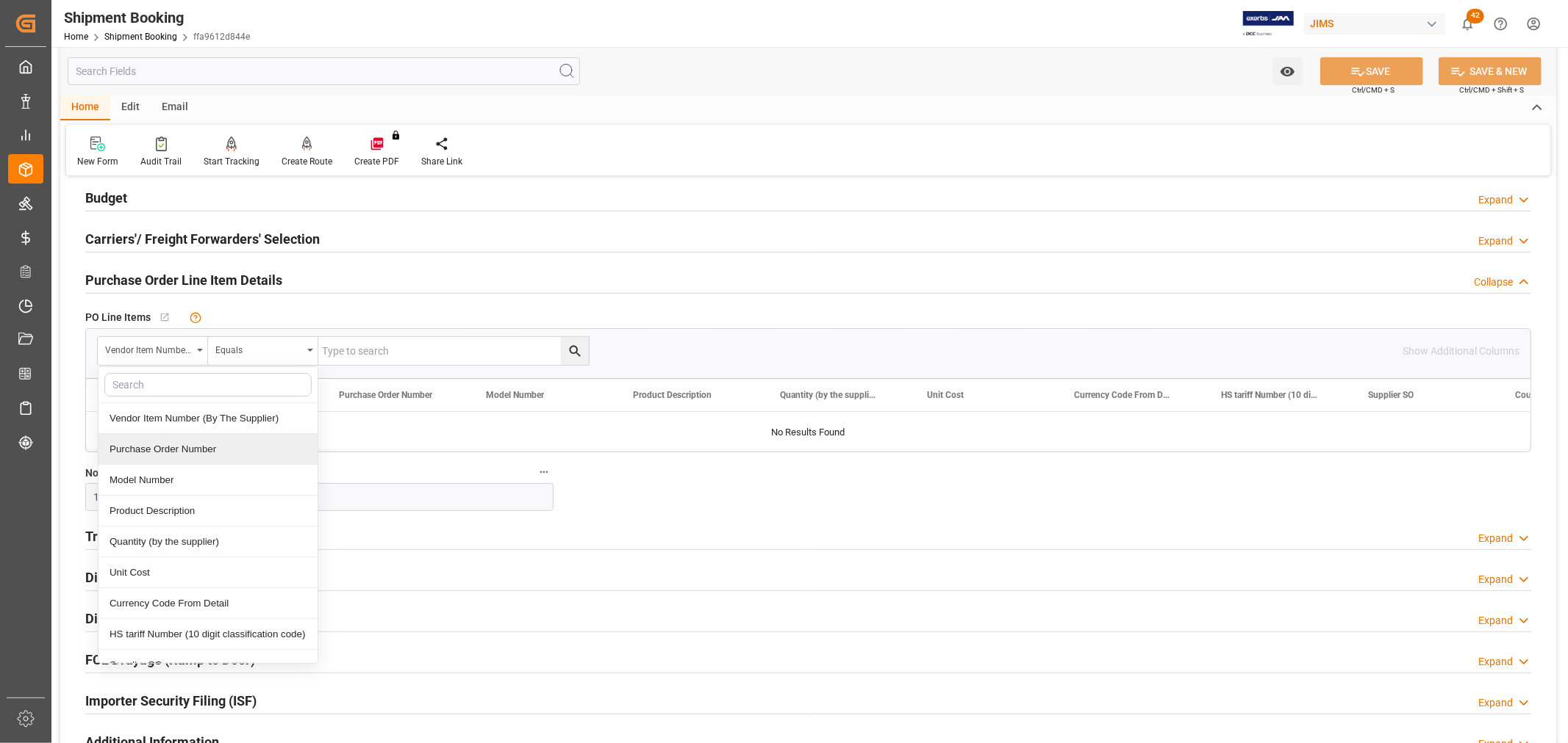
click at [186, 451] on div "Purchase Order Number" at bounding box center [208, 449] width 219 height 31
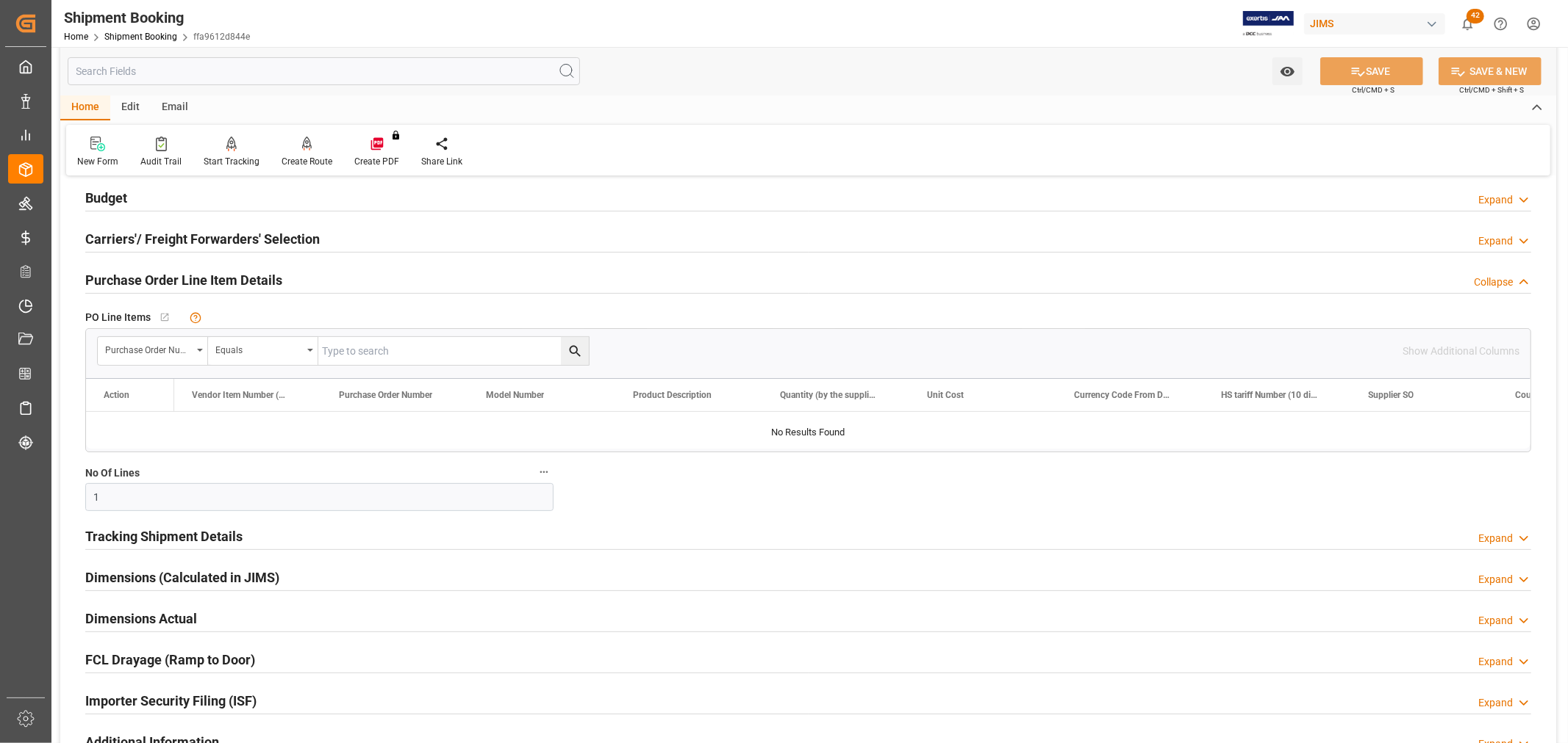
click at [423, 362] on input "text" at bounding box center [453, 351] width 271 height 28
type input "865779"
click at [567, 349] on icon "search button" at bounding box center [575, 351] width 15 height 15
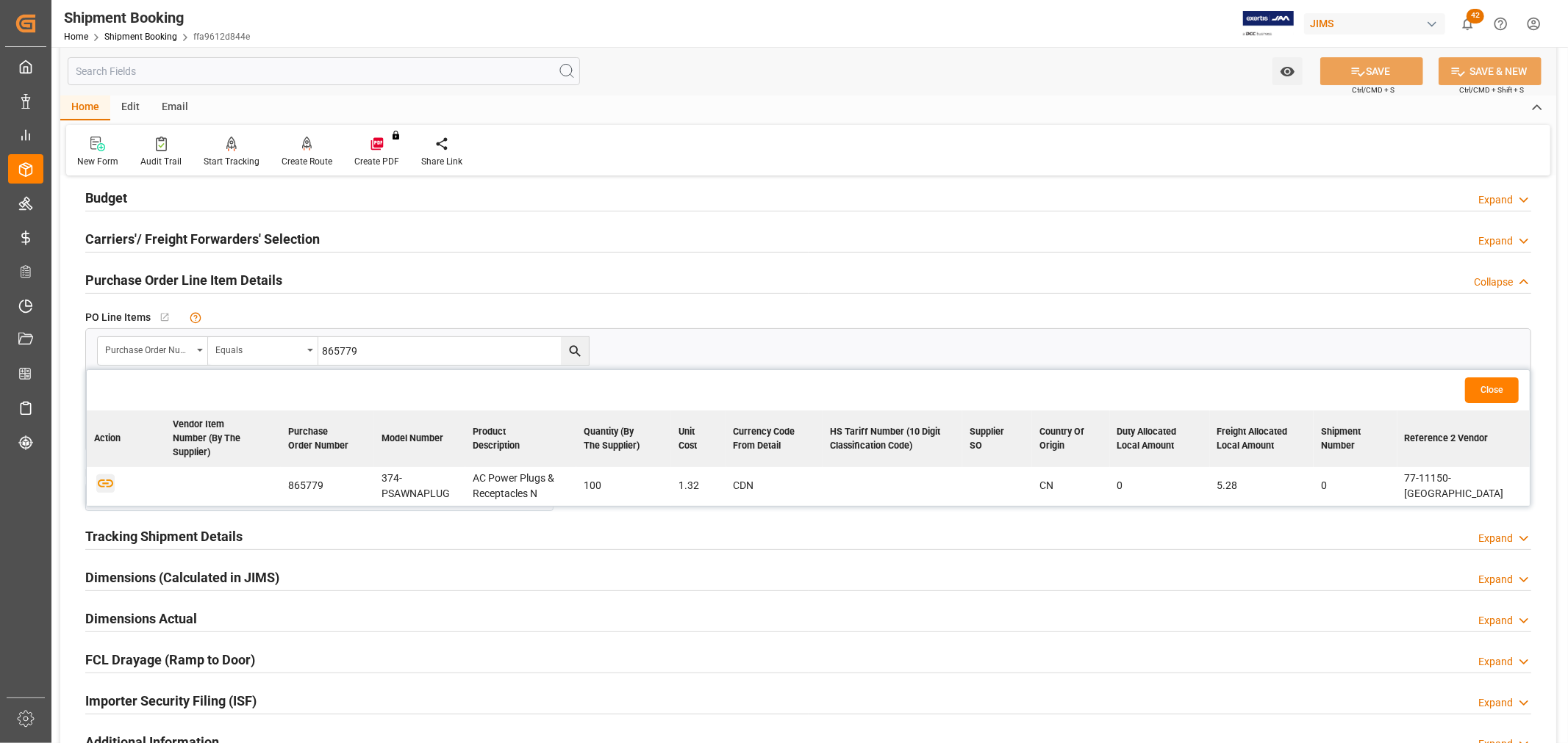
click at [108, 475] on icon "button" at bounding box center [105, 484] width 18 height 18
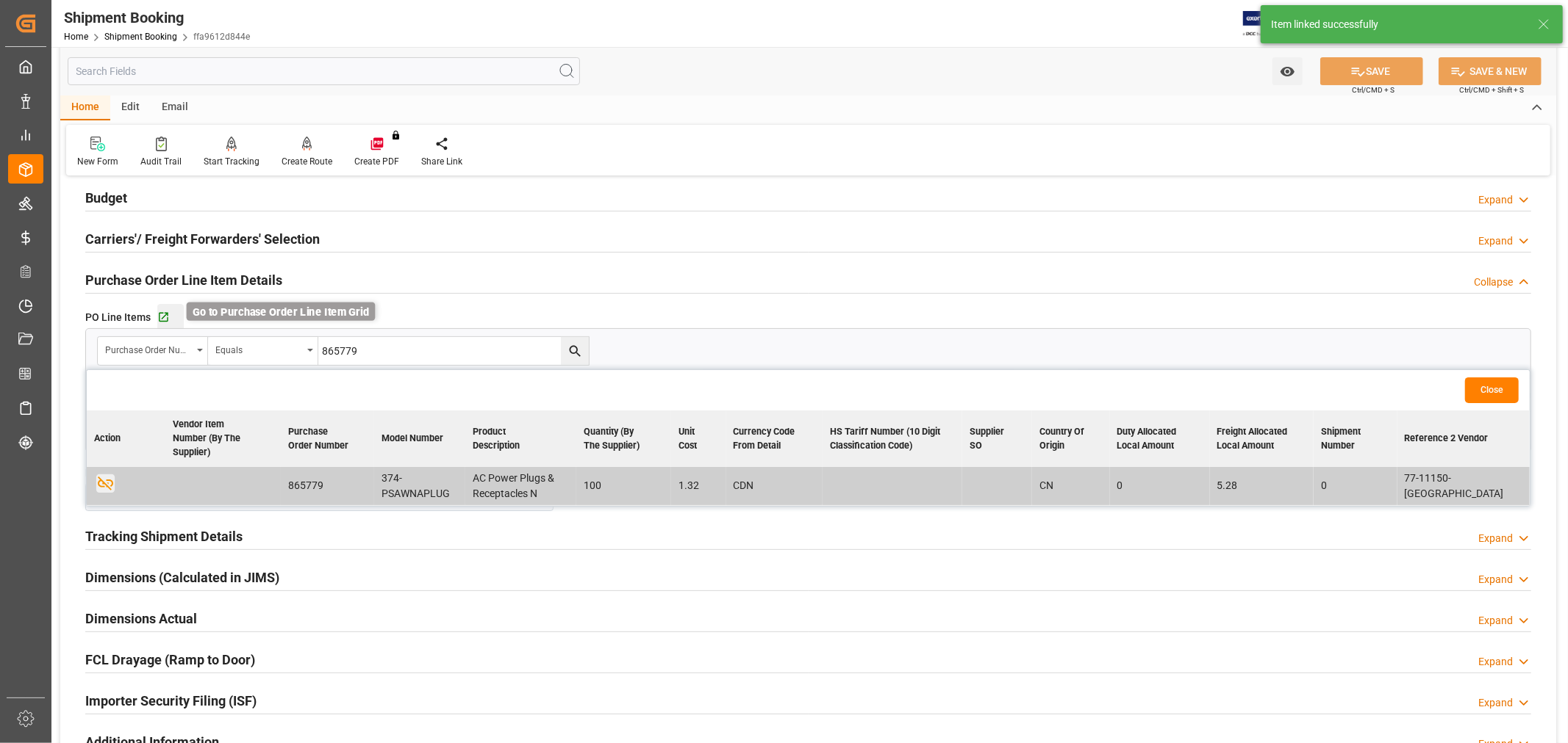
click at [162, 318] on icon "button" at bounding box center [164, 318] width 10 height 10
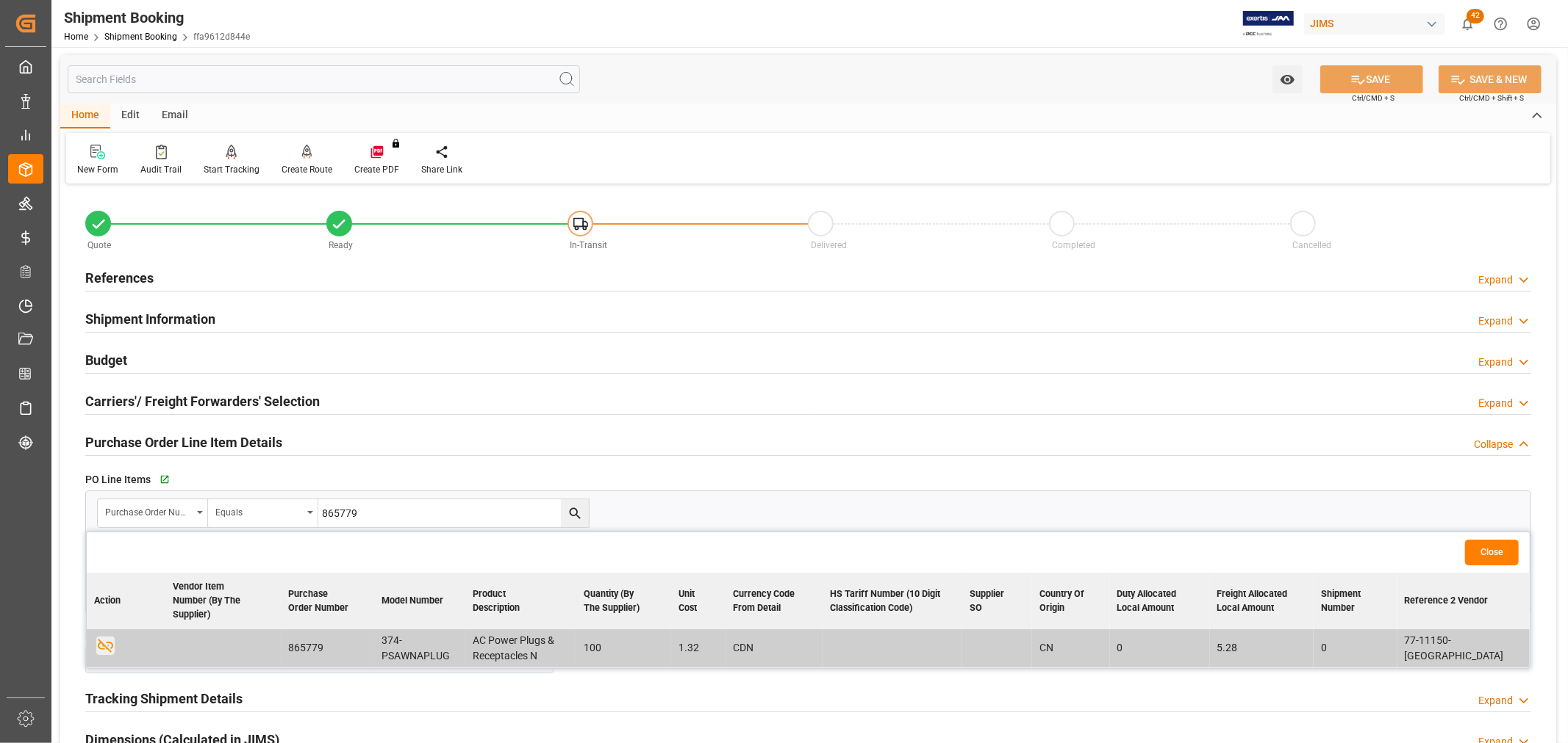
scroll to position [0, 0]
click at [147, 323] on h2 "Shipment Information" at bounding box center [150, 320] width 130 height 20
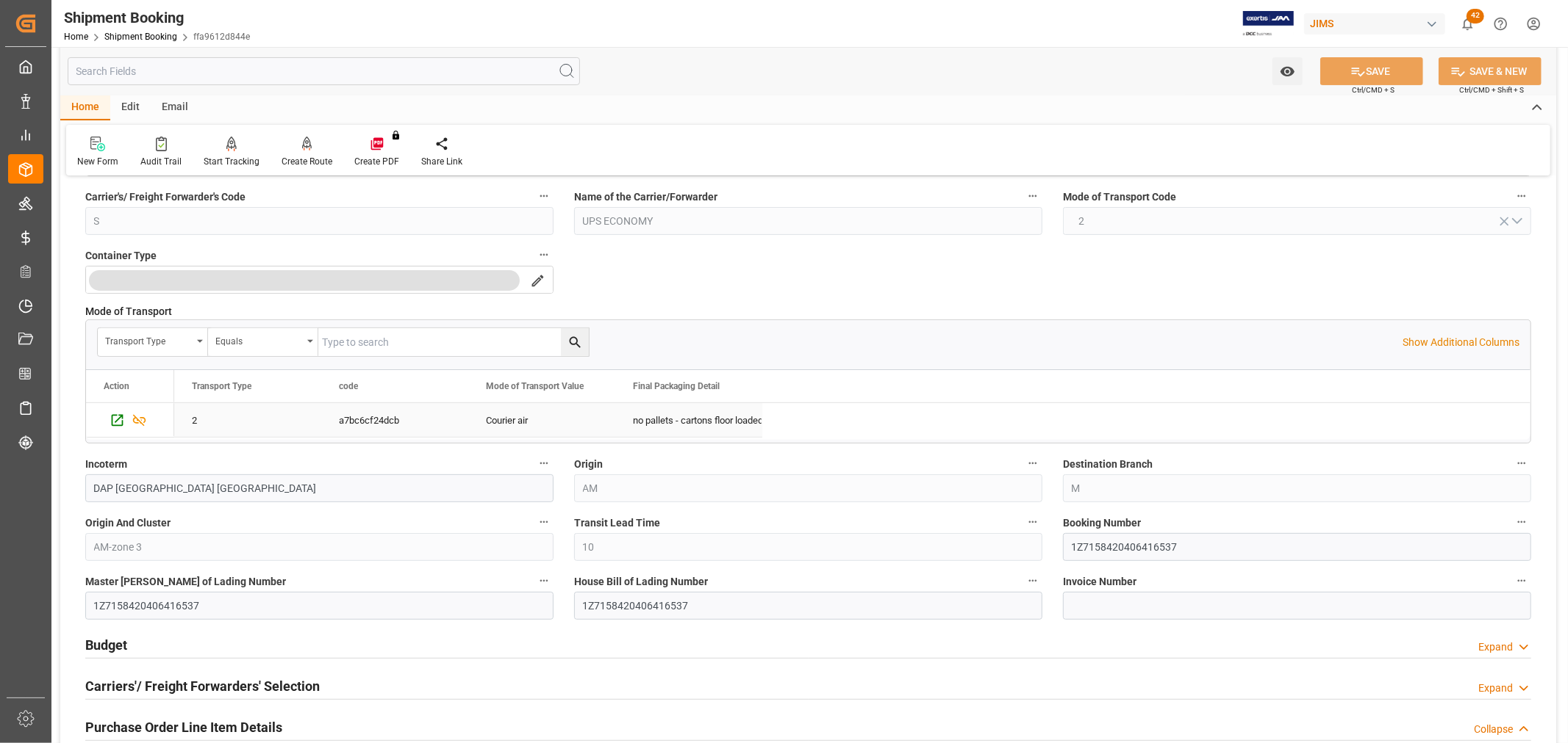
scroll to position [326, 0]
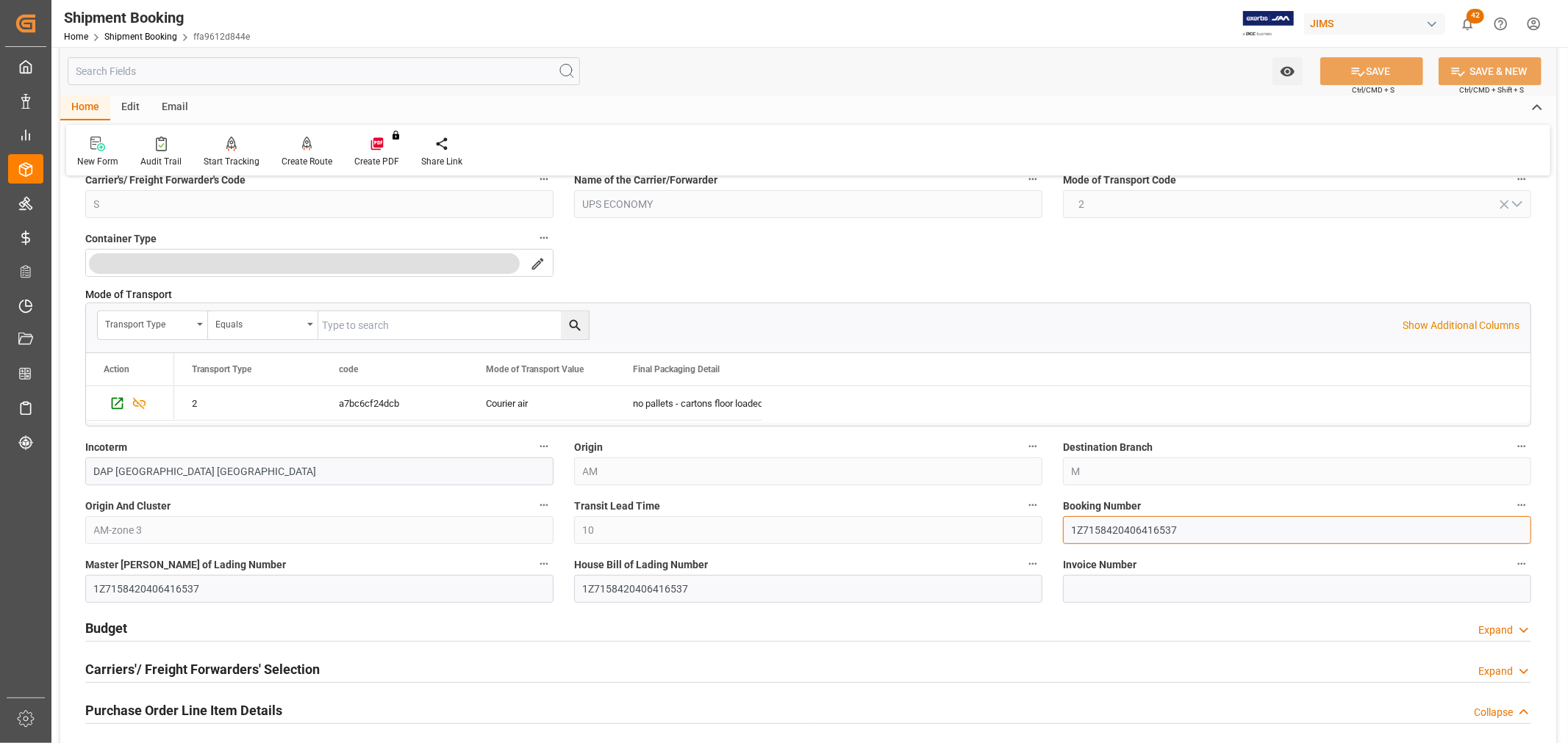
drag, startPoint x: 1202, startPoint y: 535, endPoint x: 1063, endPoint y: 526, distance: 139.3
click at [1063, 526] on input "1Z7158420406416537" at bounding box center [1296, 530] width 469 height 28
click at [387, 596] on input "1Z7158420406416537" at bounding box center [319, 589] width 469 height 28
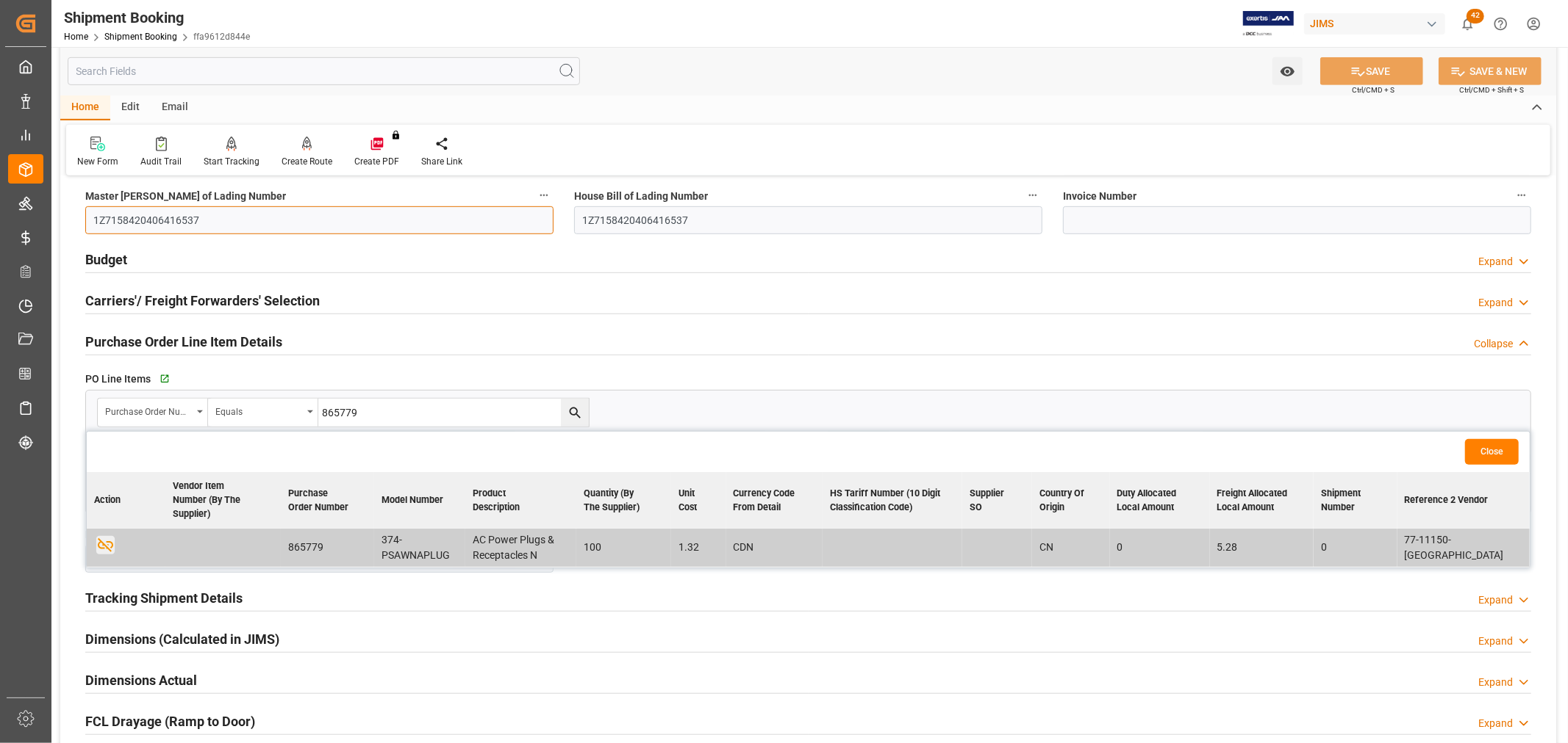
scroll to position [735, 0]
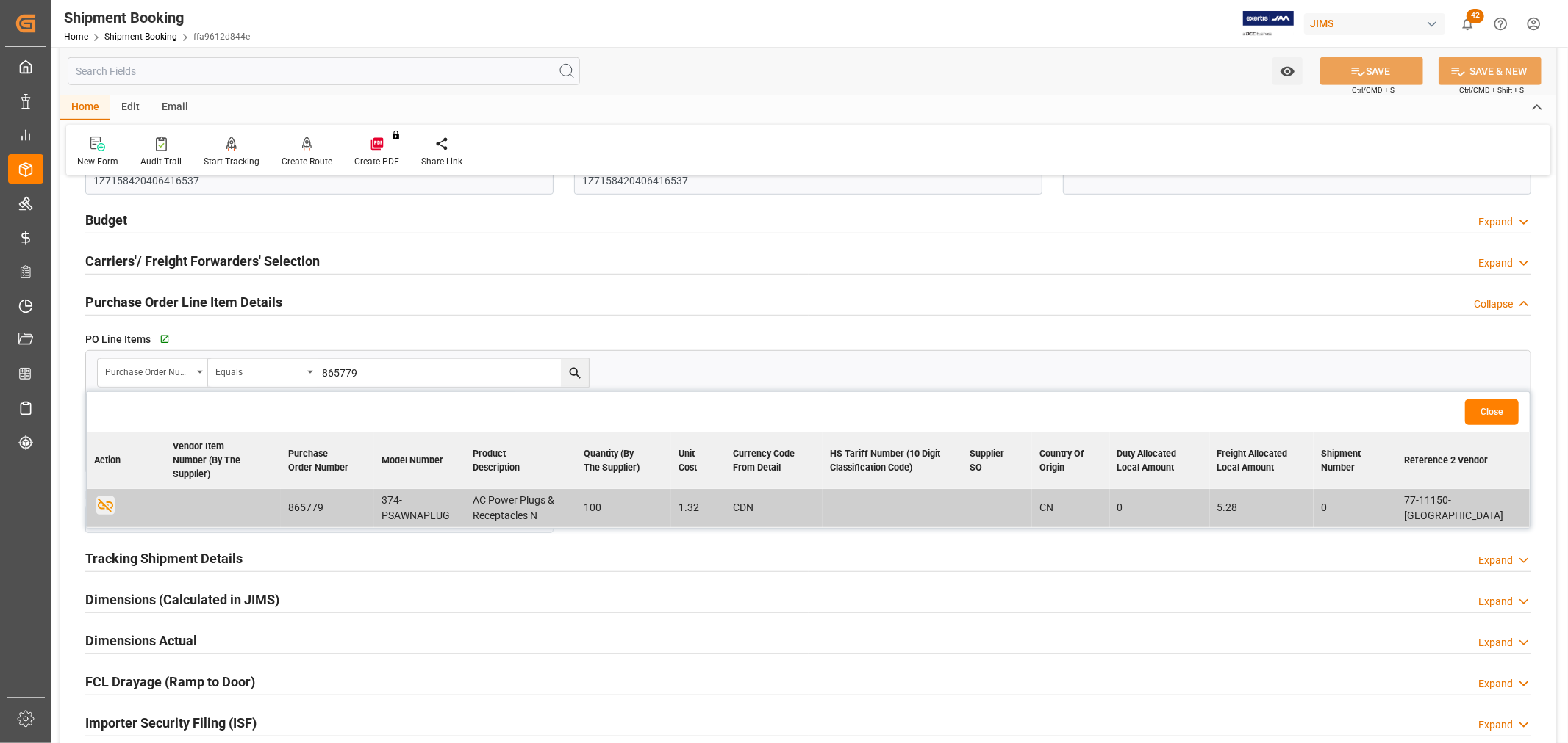
click at [145, 558] on h2 "Tracking Shipment Details" at bounding box center [164, 558] width 158 height 20
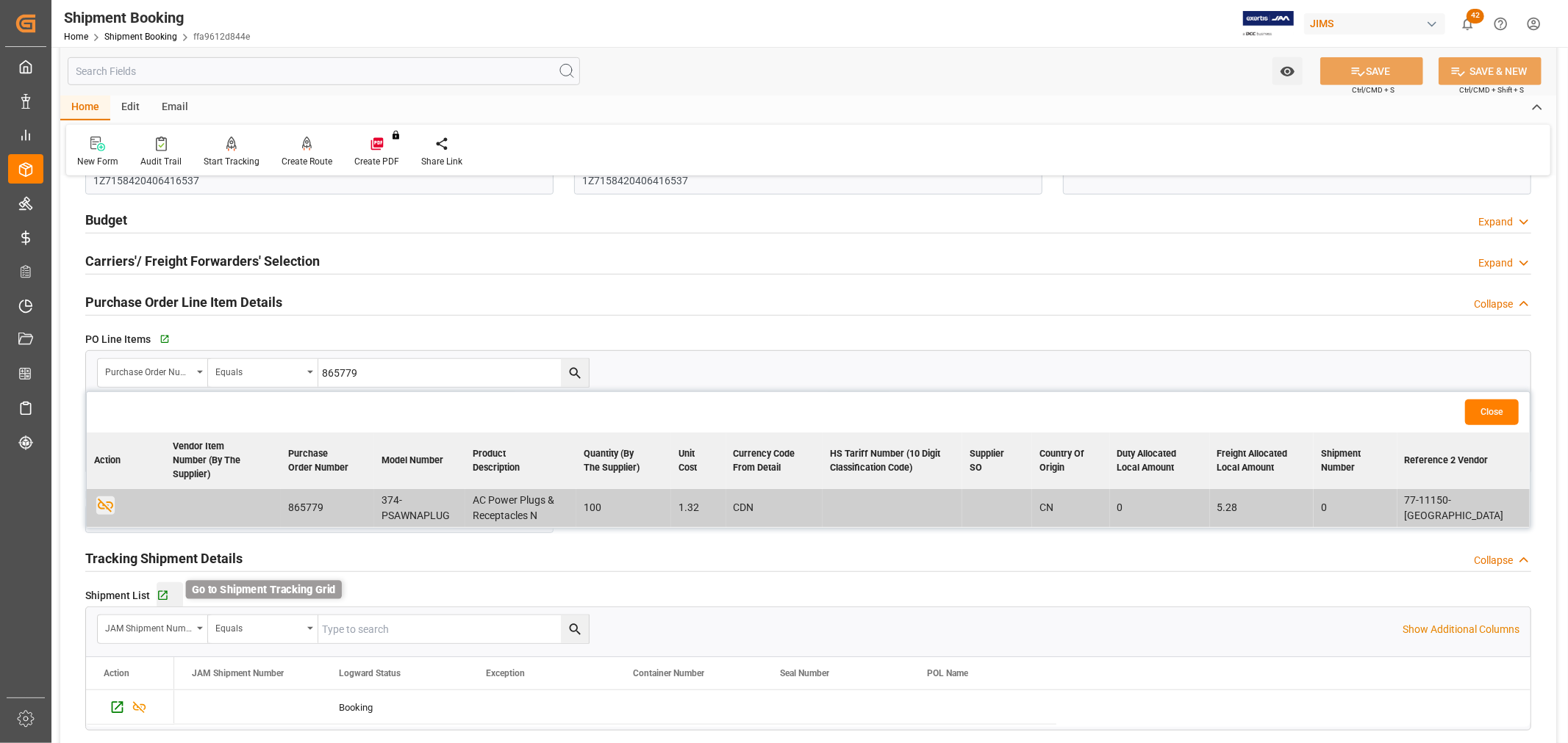
click at [159, 601] on icon "button" at bounding box center [163, 596] width 10 height 10
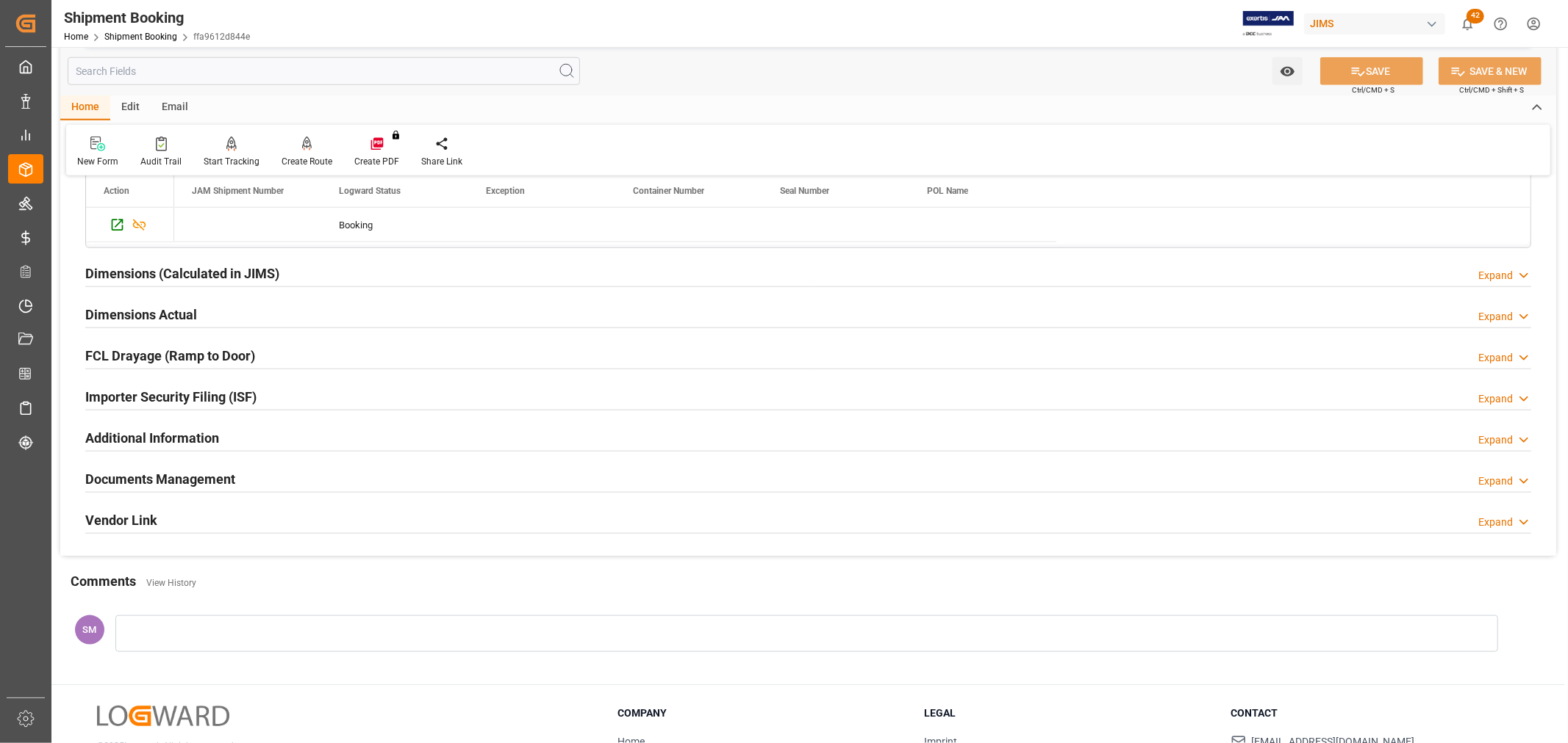
scroll to position [1224, 0]
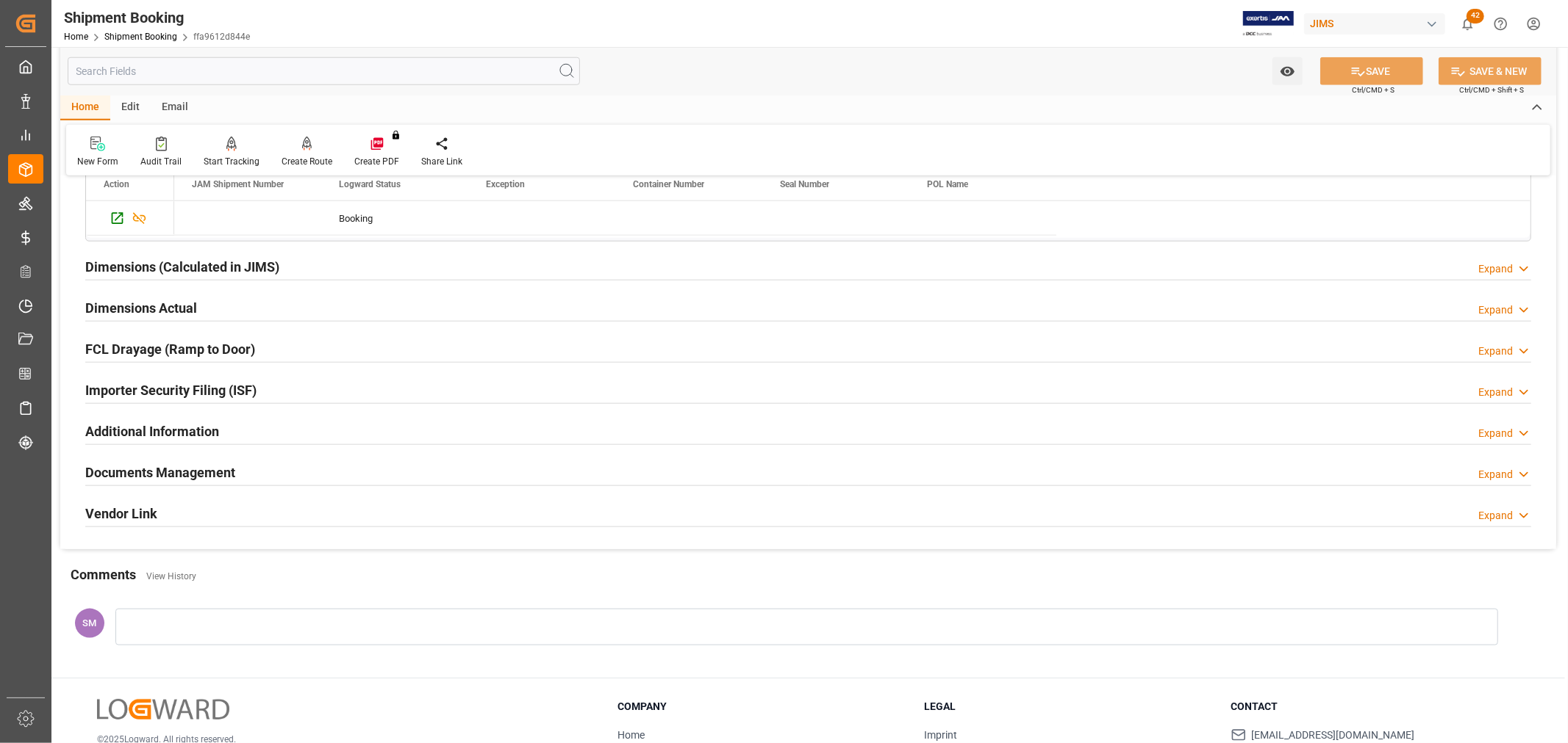
click at [188, 468] on h2 "Documents Management" at bounding box center [160, 472] width 150 height 20
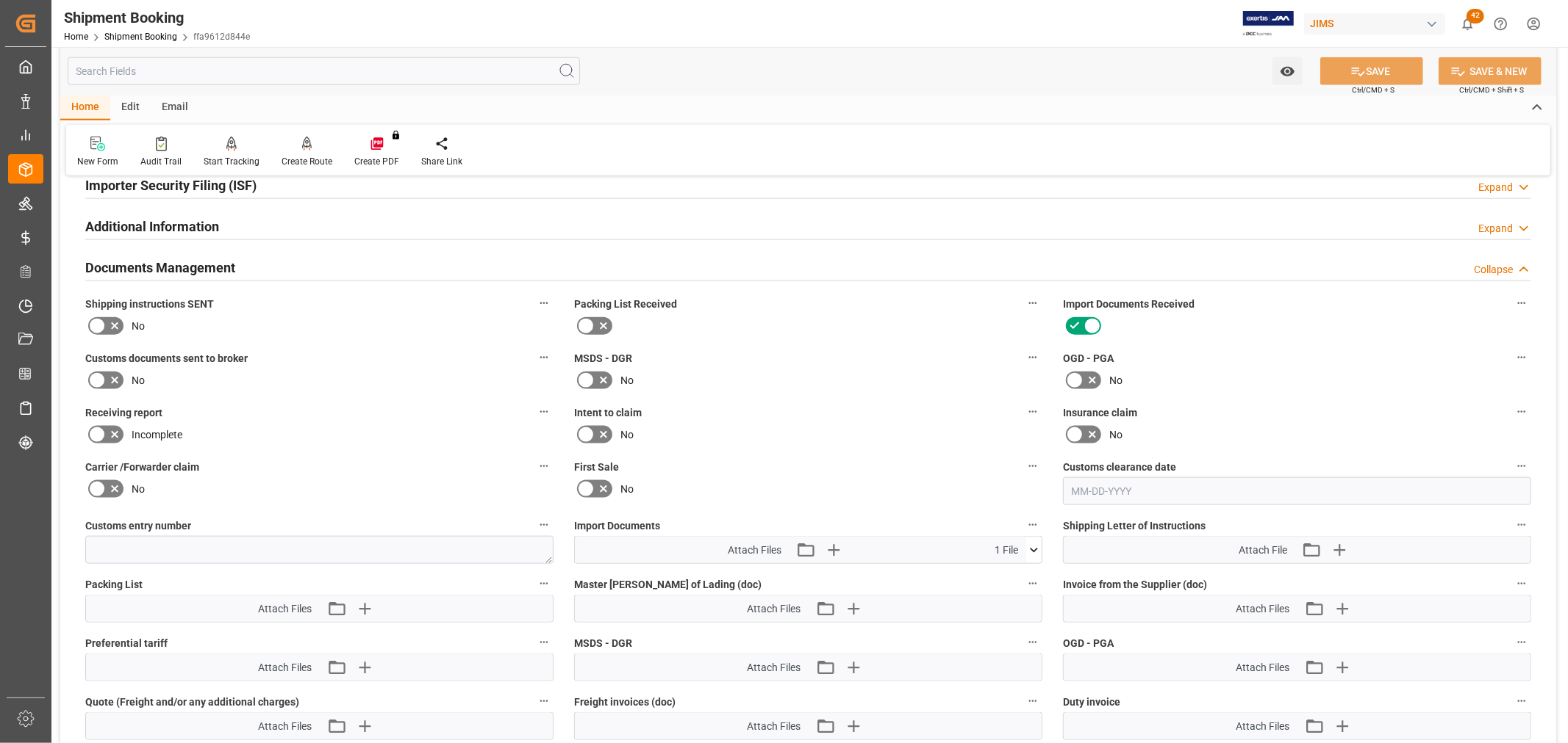
scroll to position [1469, 0]
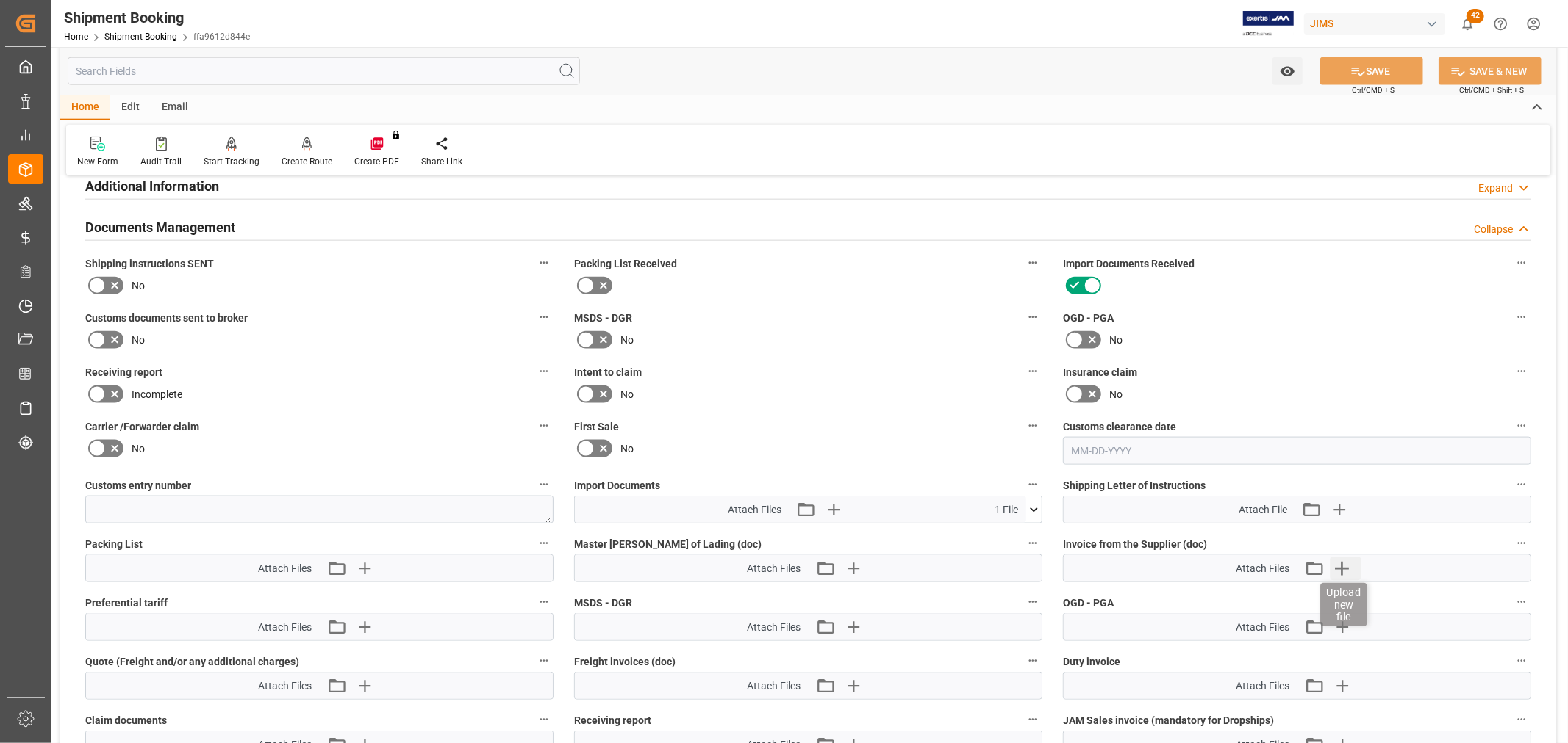
click at [1341, 563] on icon "button" at bounding box center [1341, 568] width 23 height 23
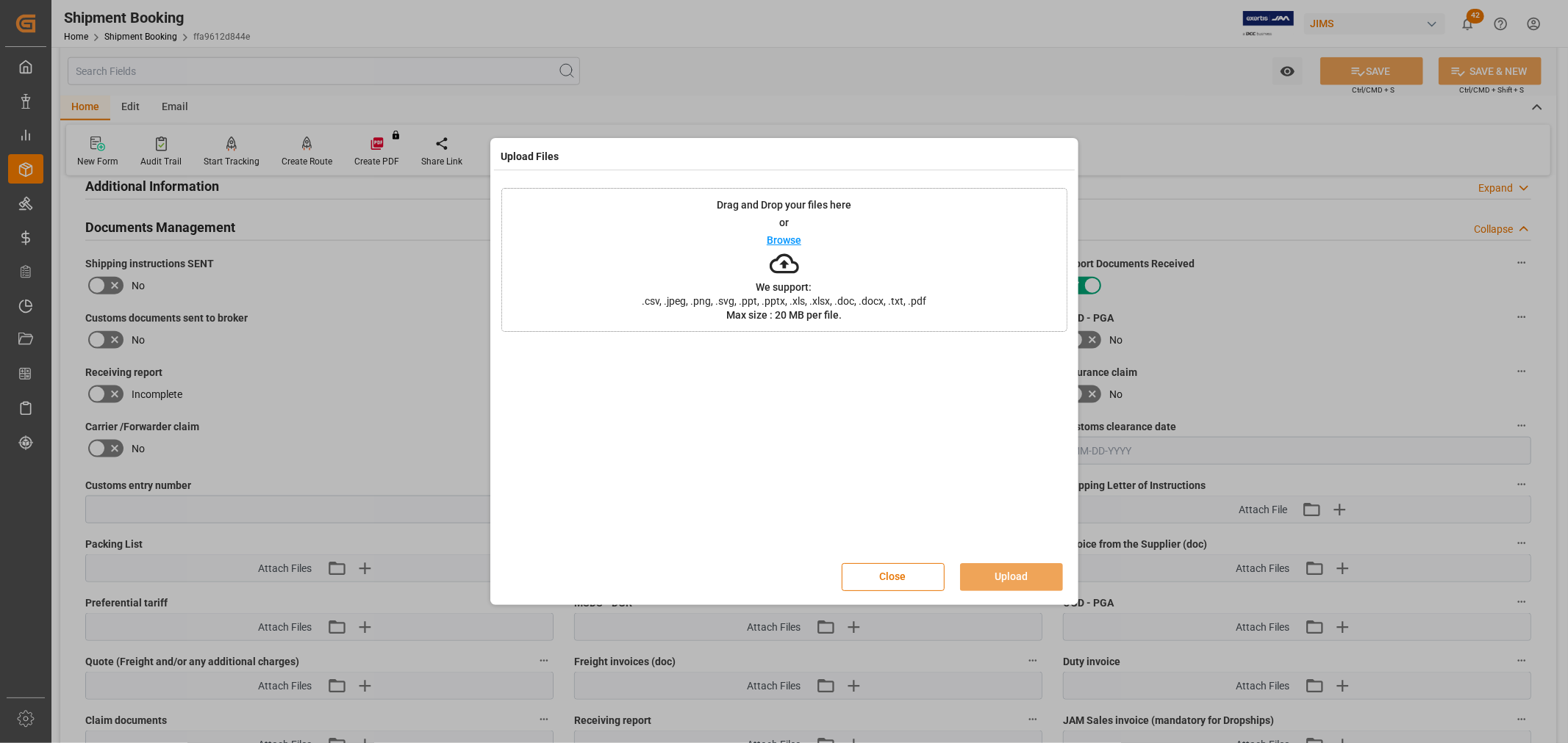
click at [780, 243] on p "Browse" at bounding box center [784, 240] width 35 height 10
click at [993, 569] on button "Upload" at bounding box center [1011, 577] width 103 height 28
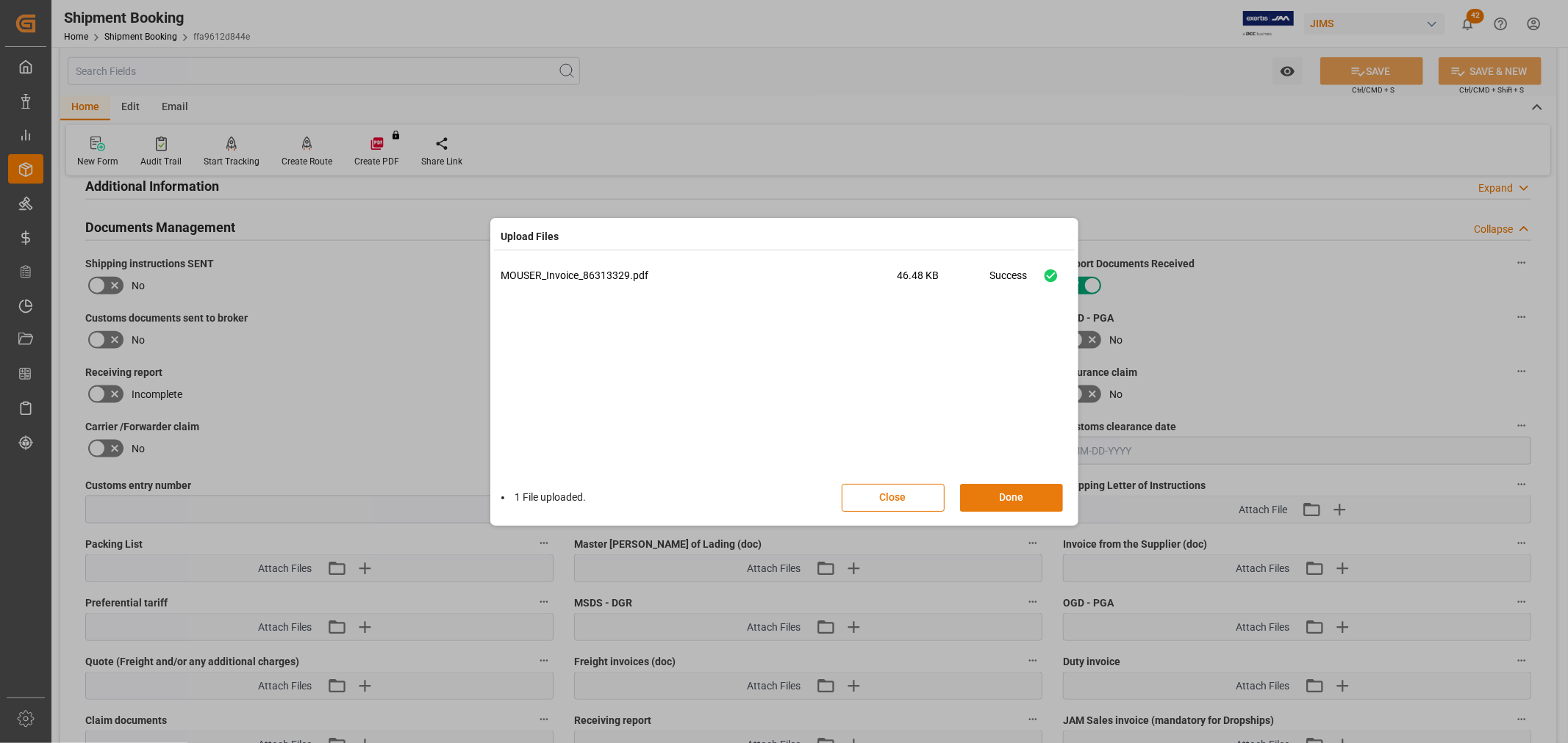
click at [997, 500] on button "Done" at bounding box center [1011, 498] width 103 height 28
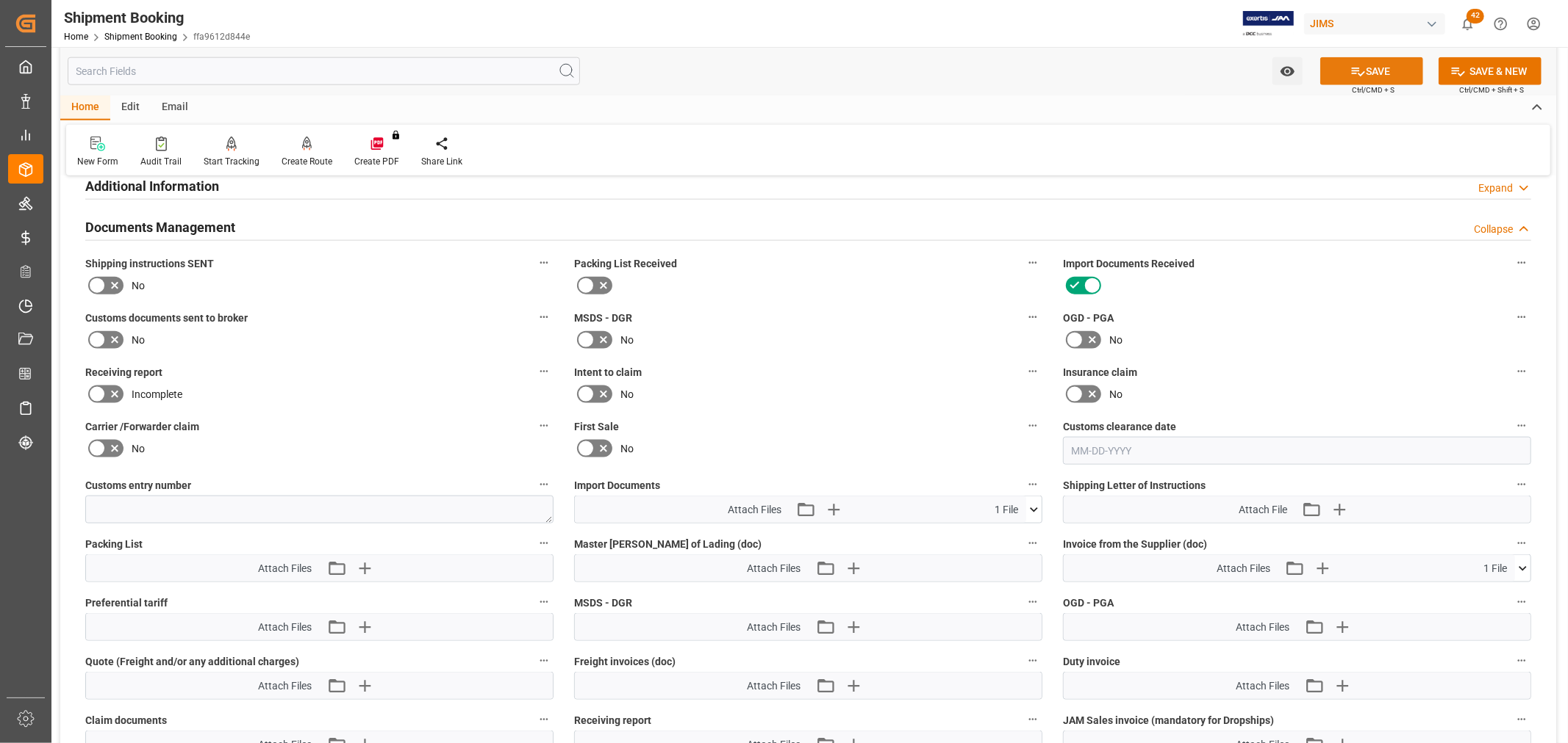
click at [1405, 71] on button "SAVE" at bounding box center [1371, 71] width 103 height 28
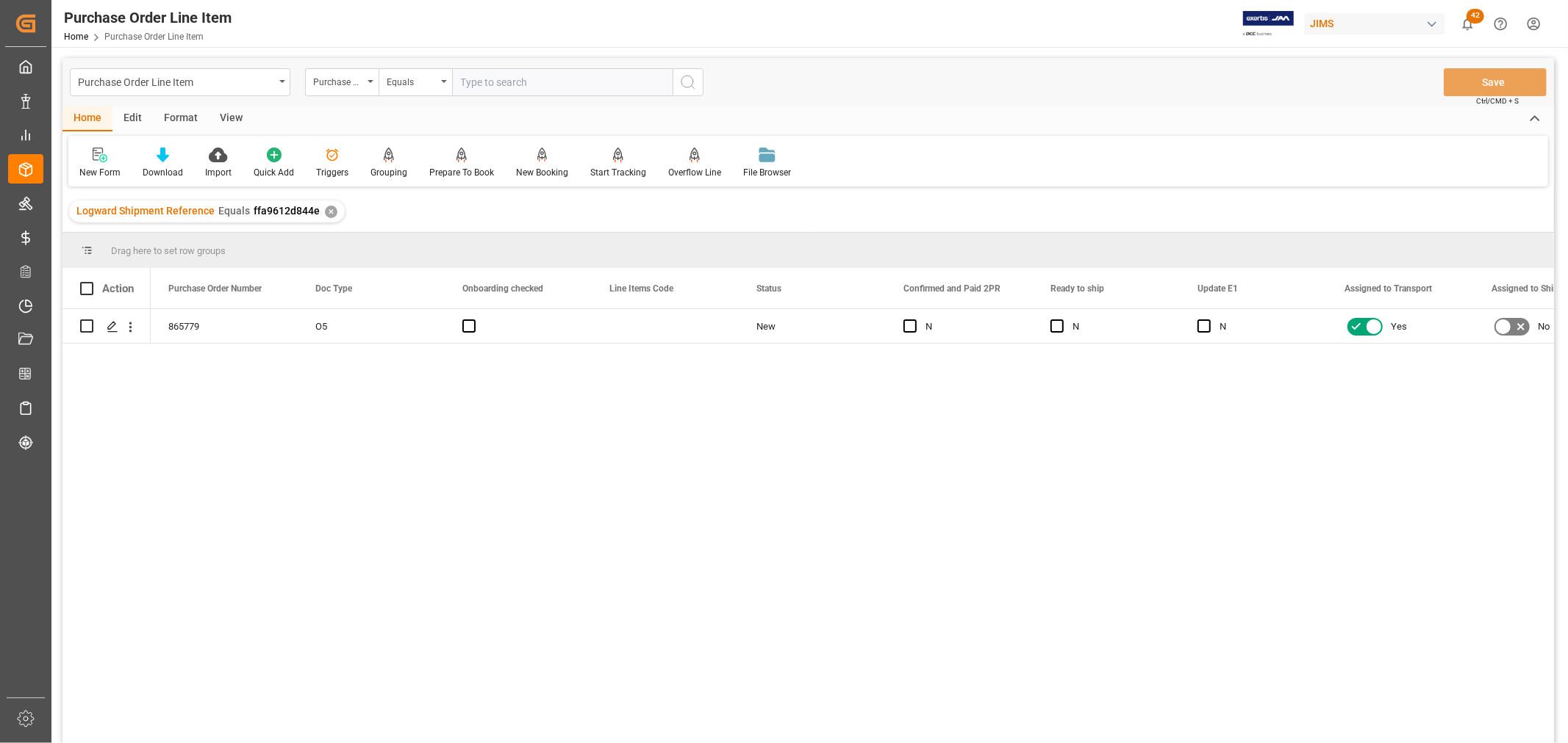
click at [331, 398] on div "865779 O5 New N N N Yes No 1" at bounding box center [852, 531] width 1403 height 443
click at [239, 114] on div "View" at bounding box center [231, 119] width 45 height 25
click at [91, 161] on icon at bounding box center [94, 155] width 14 height 14
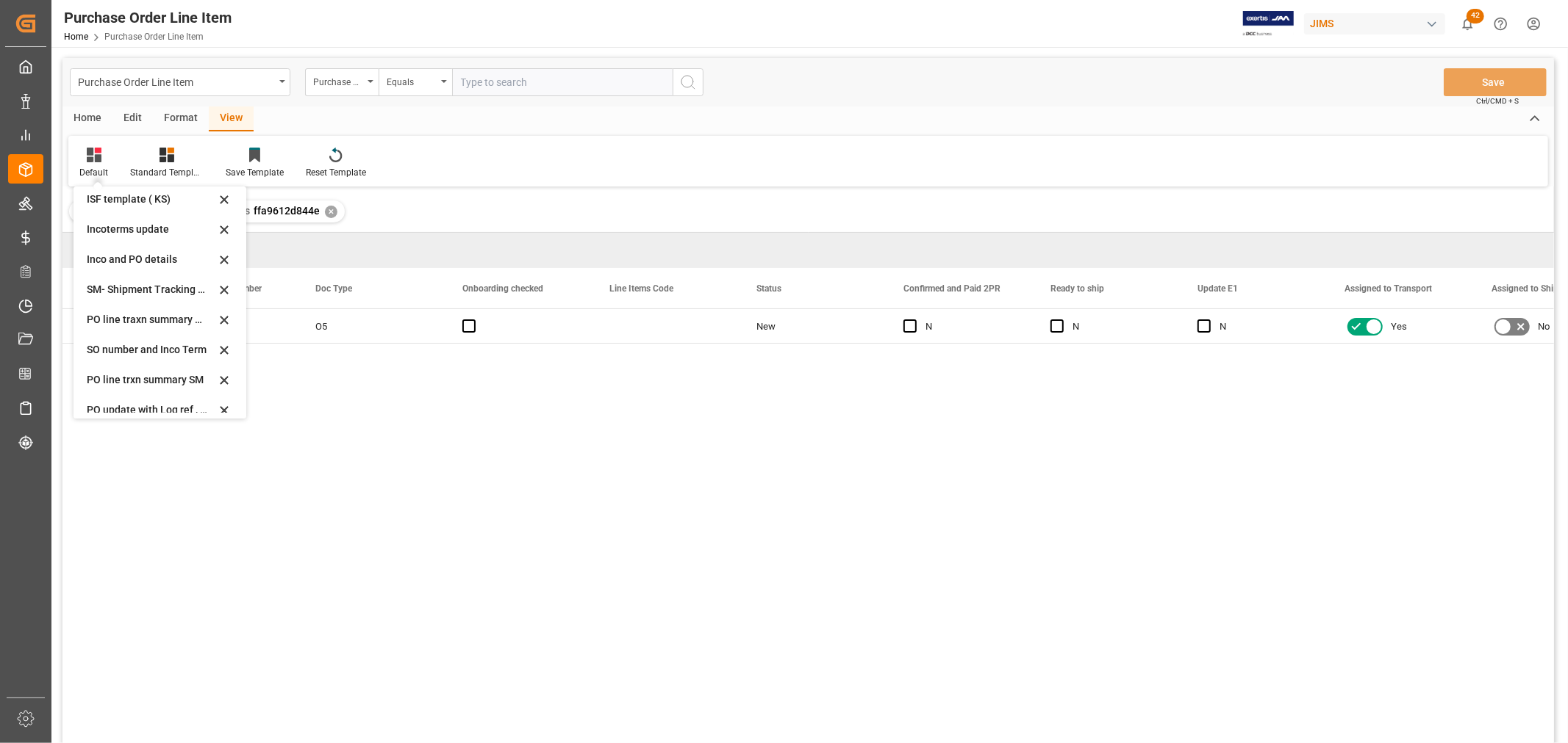
scroll to position [163, 0]
click at [113, 218] on div "Incoterms update" at bounding box center [151, 225] width 129 height 15
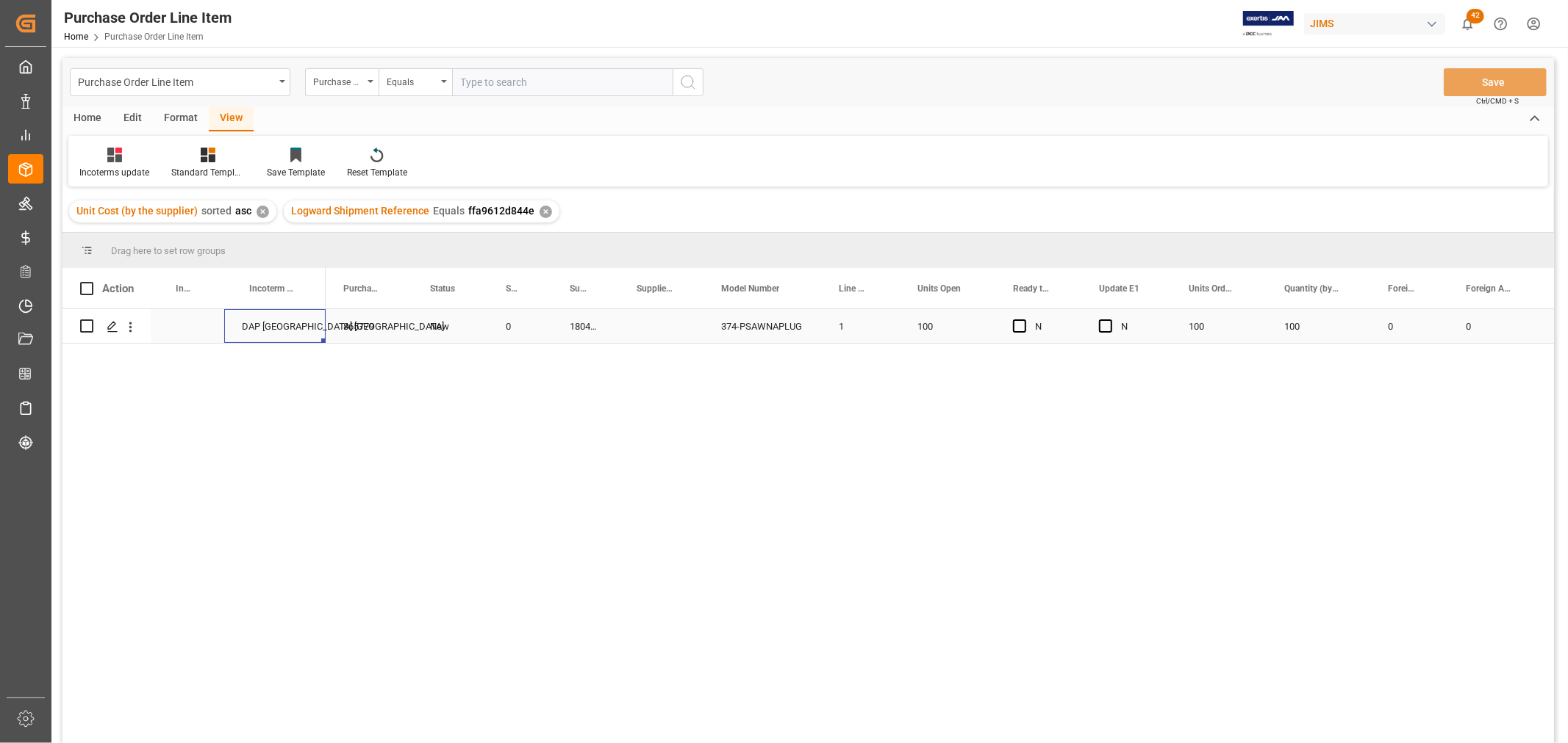
click at [245, 321] on div "DAP Baie d'Urfé QC CA" at bounding box center [275, 326] width 101 height 34
click at [194, 322] on div "Press SPACE to select this row." at bounding box center [186, 326] width 73 height 34
click at [167, 324] on div "DAP Baie d'Urfé QC CA" at bounding box center [186, 326] width 73 height 34
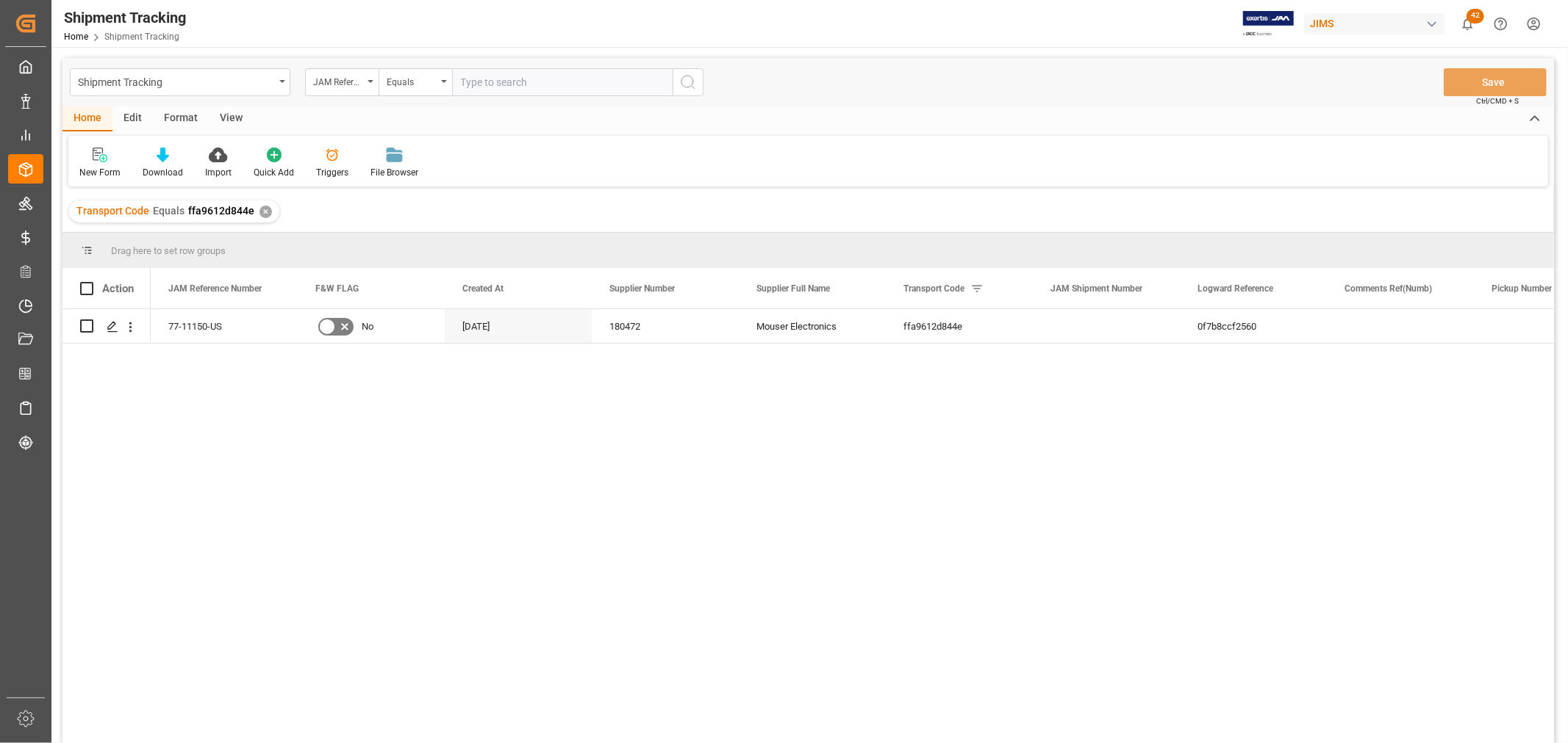
click at [234, 113] on div "View" at bounding box center [231, 119] width 45 height 25
click at [96, 161] on icon at bounding box center [94, 155] width 14 height 14
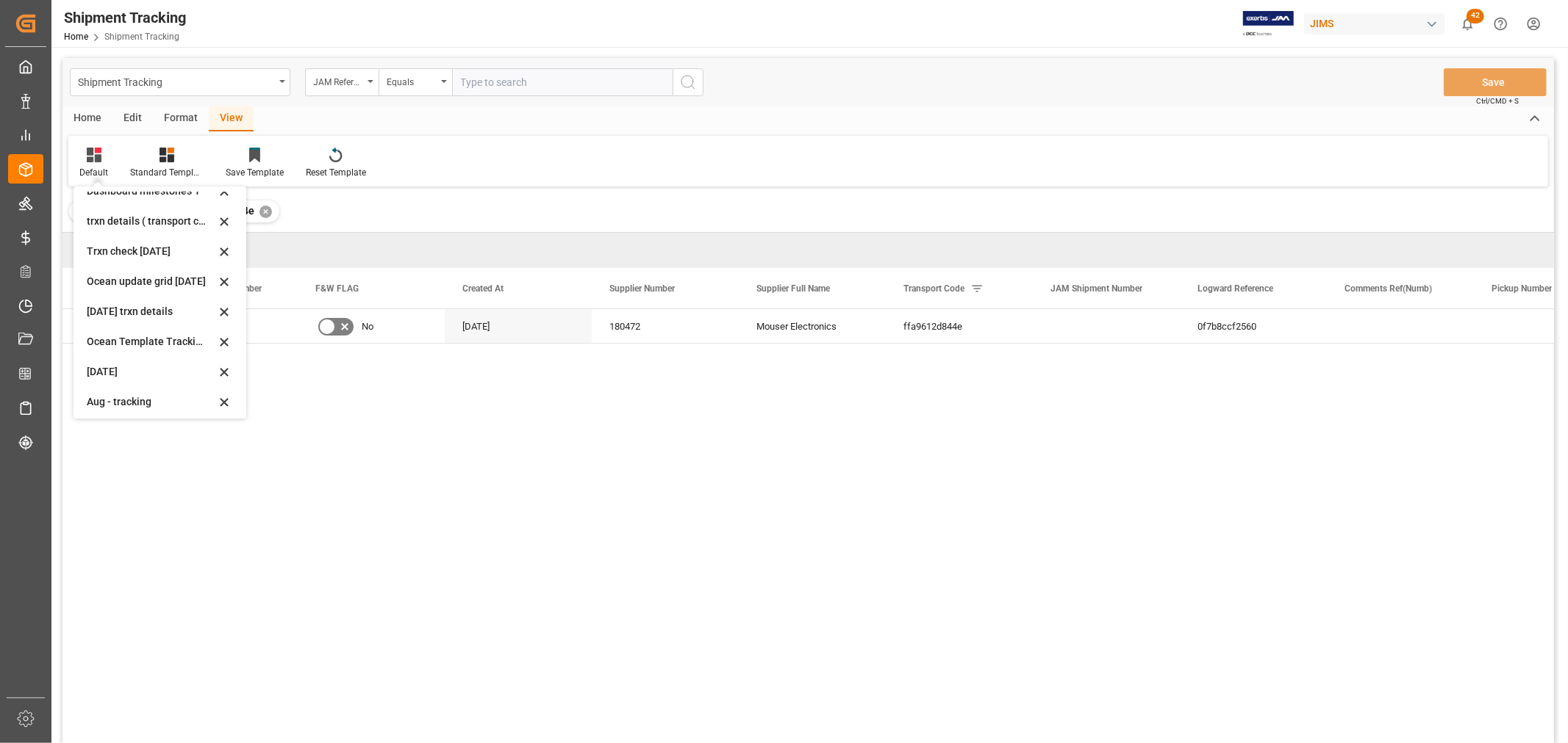
scroll to position [231, 0]
click at [117, 391] on div "tracking GIT template - Rev" at bounding box center [151, 398] width 129 height 15
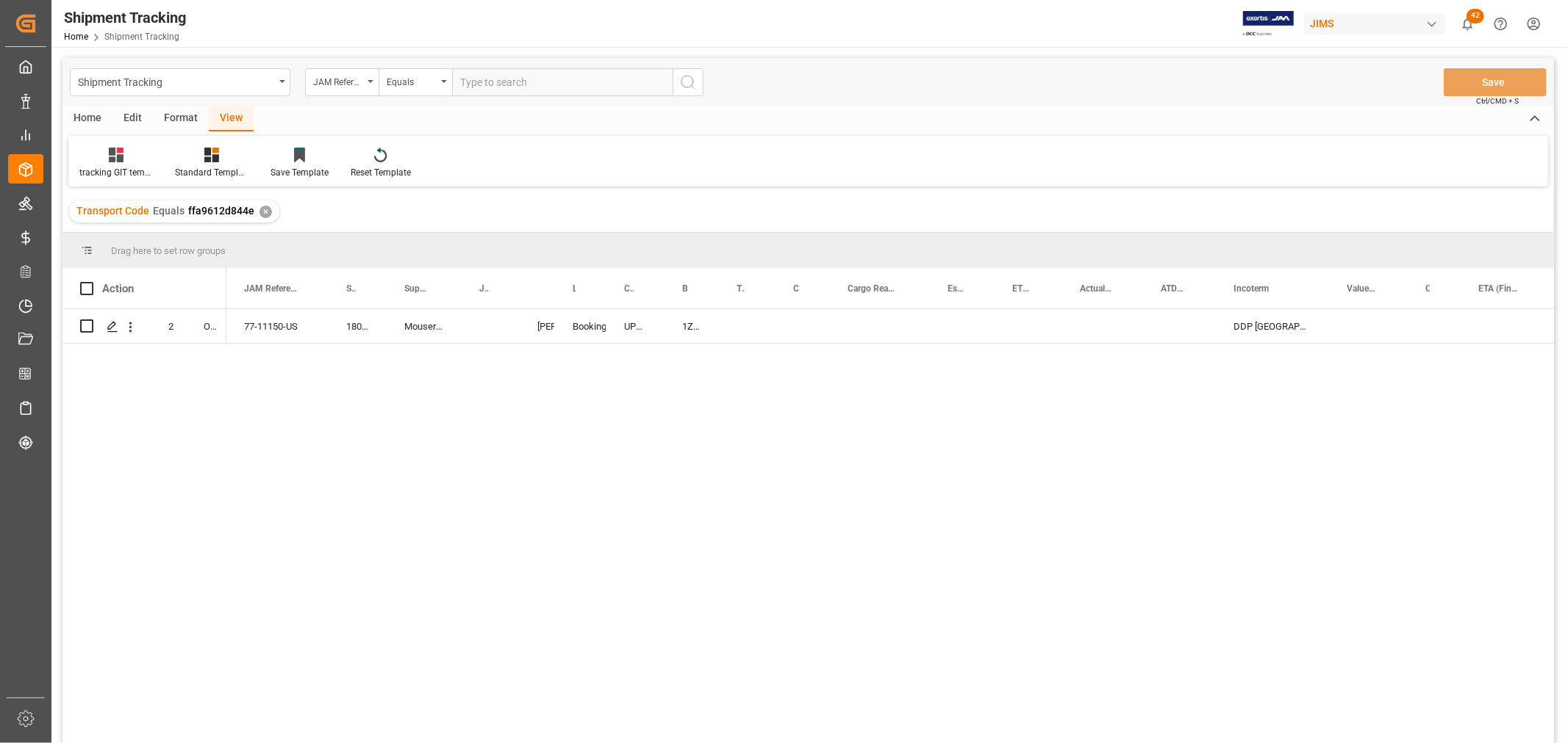
click at [434, 414] on div "77-11150-US 180472 Mouser Electronics Booking [PERSON_NAME] UPS ECONOMY 1Z71584…" at bounding box center [890, 531] width 1328 height 443
click at [470, 324] on div "Press SPACE to select this row." at bounding box center [490, 326] width 58 height 34
click at [482, 333] on input "Press SPACE to select this row." at bounding box center [490, 335] width 35 height 28
paste input "73105"
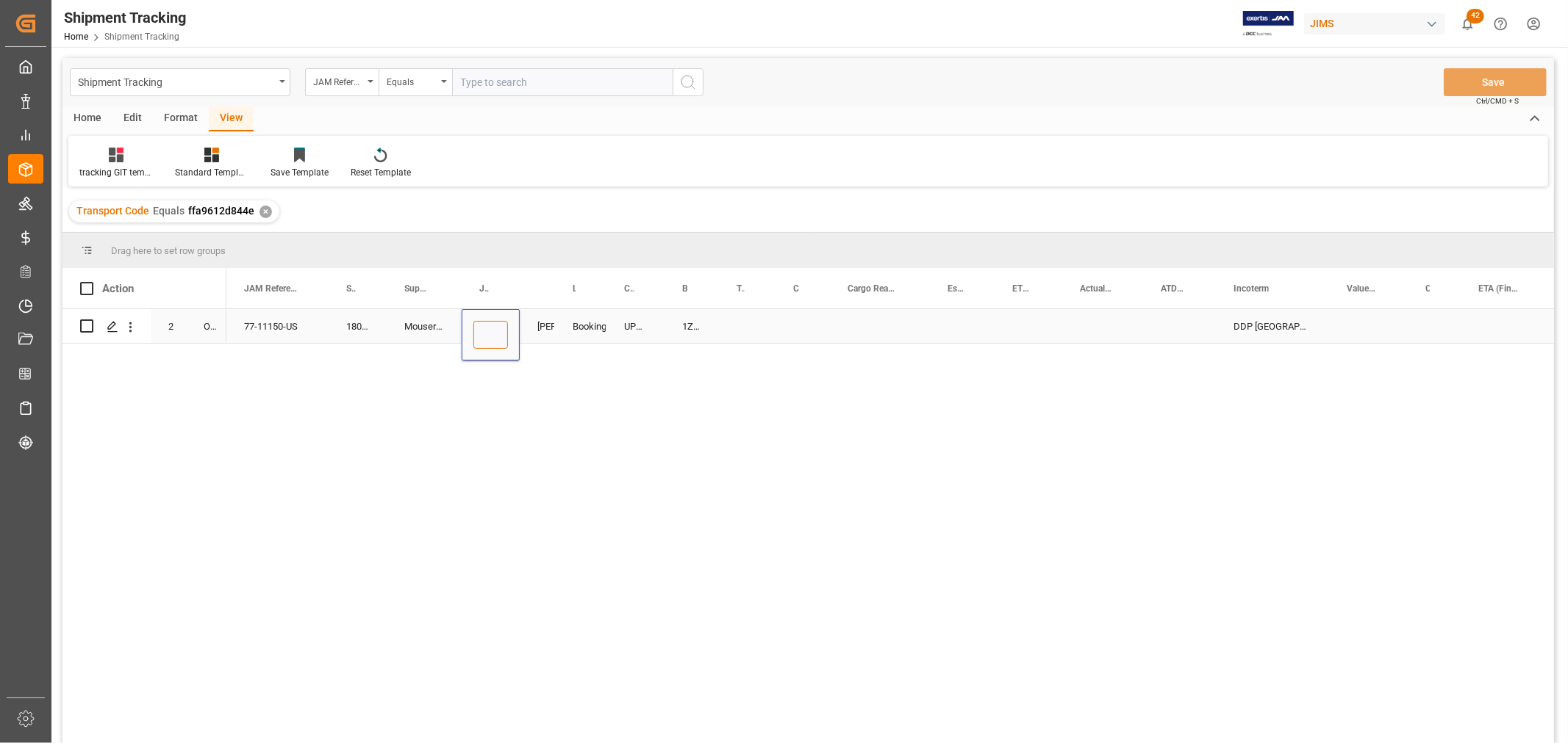
type input "73105"
click at [641, 329] on div "UPS ECONOMY" at bounding box center [635, 326] width 58 height 34
click at [743, 326] on div "Press SPACE to select this row." at bounding box center [747, 326] width 56 height 34
click at [681, 325] on div "1Z7158420406416537" at bounding box center [692, 326] width 55 height 34
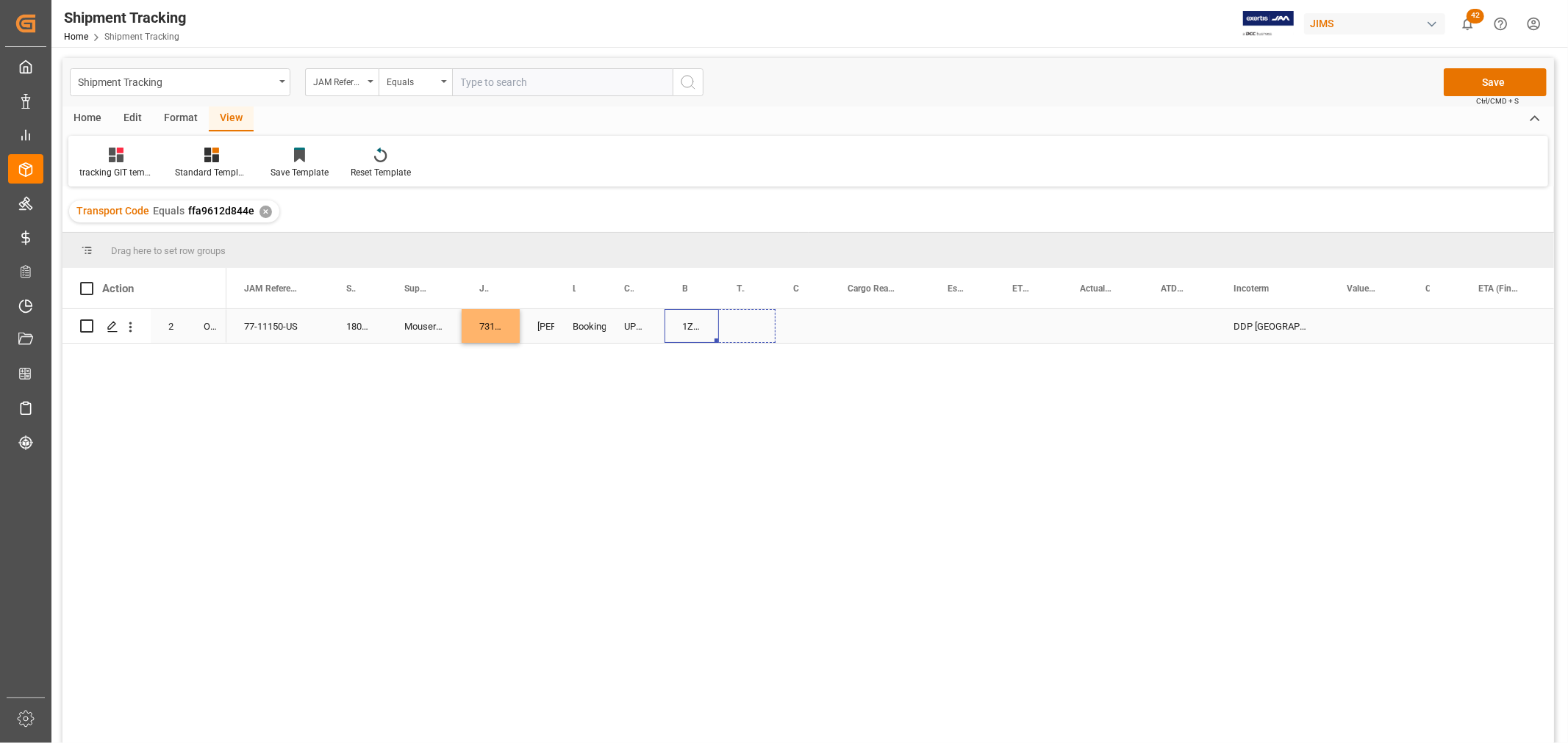
drag, startPoint x: 715, startPoint y: 339, endPoint x: 741, endPoint y: 333, distance: 26.7
click at [843, 318] on div "Press SPACE to select this row." at bounding box center [879, 326] width 100 height 34
click at [811, 323] on div "Press SPACE to select this row." at bounding box center [803, 326] width 55 height 34
click at [802, 331] on button "Select" at bounding box center [803, 335] width 32 height 28
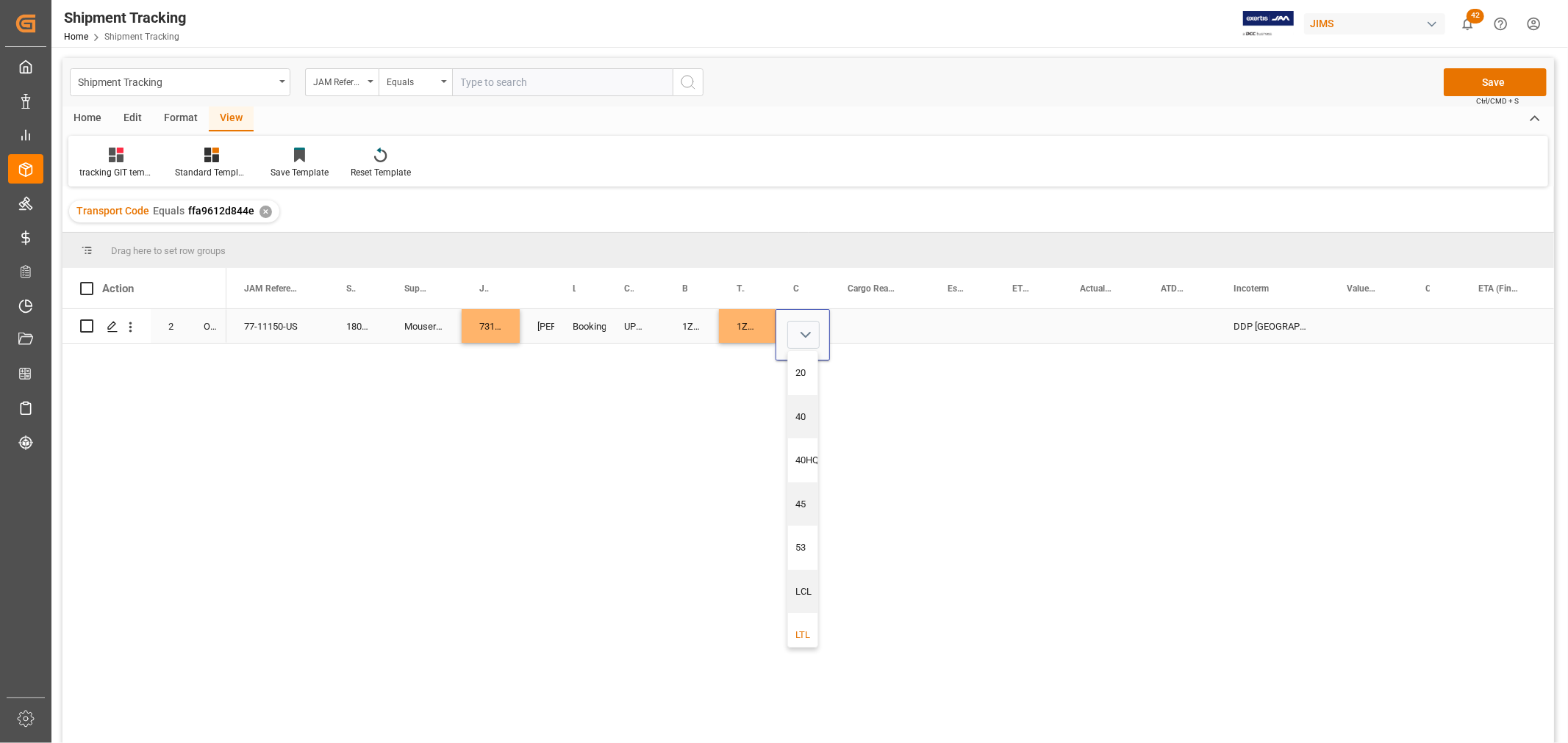
click at [804, 635] on div "LTL" at bounding box center [807, 635] width 23 height 14
click at [876, 328] on div "Press SPACE to select this row." at bounding box center [879, 326] width 100 height 34
click at [875, 322] on div "Press SPACE to select this row." at bounding box center [879, 326] width 100 height 34
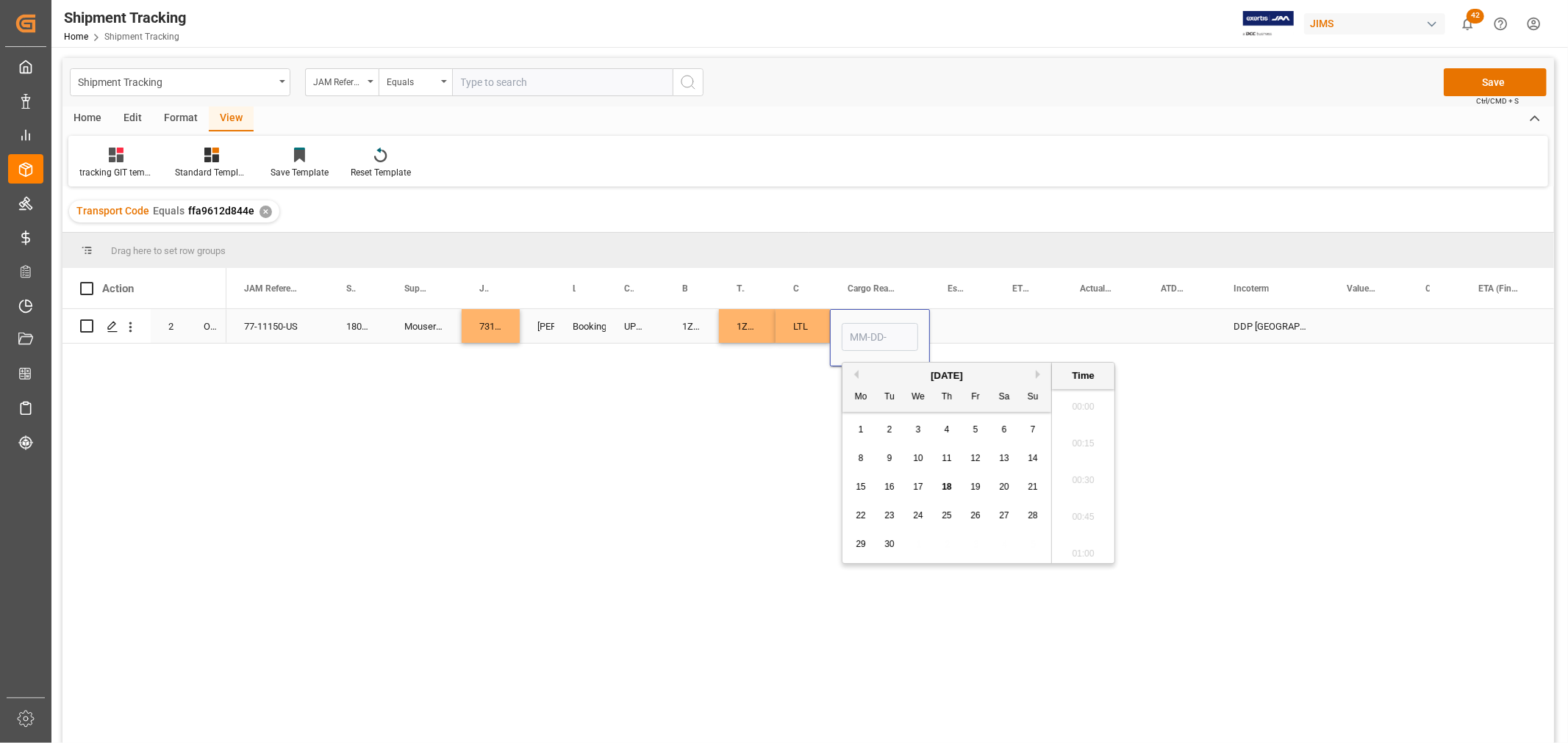
scroll to position [2392, 0]
click at [865, 458] on div "8" at bounding box center [861, 459] width 18 height 18
type input "[DATE] 00:00"
click at [982, 314] on div "Press SPACE to select this row." at bounding box center [962, 326] width 64 height 34
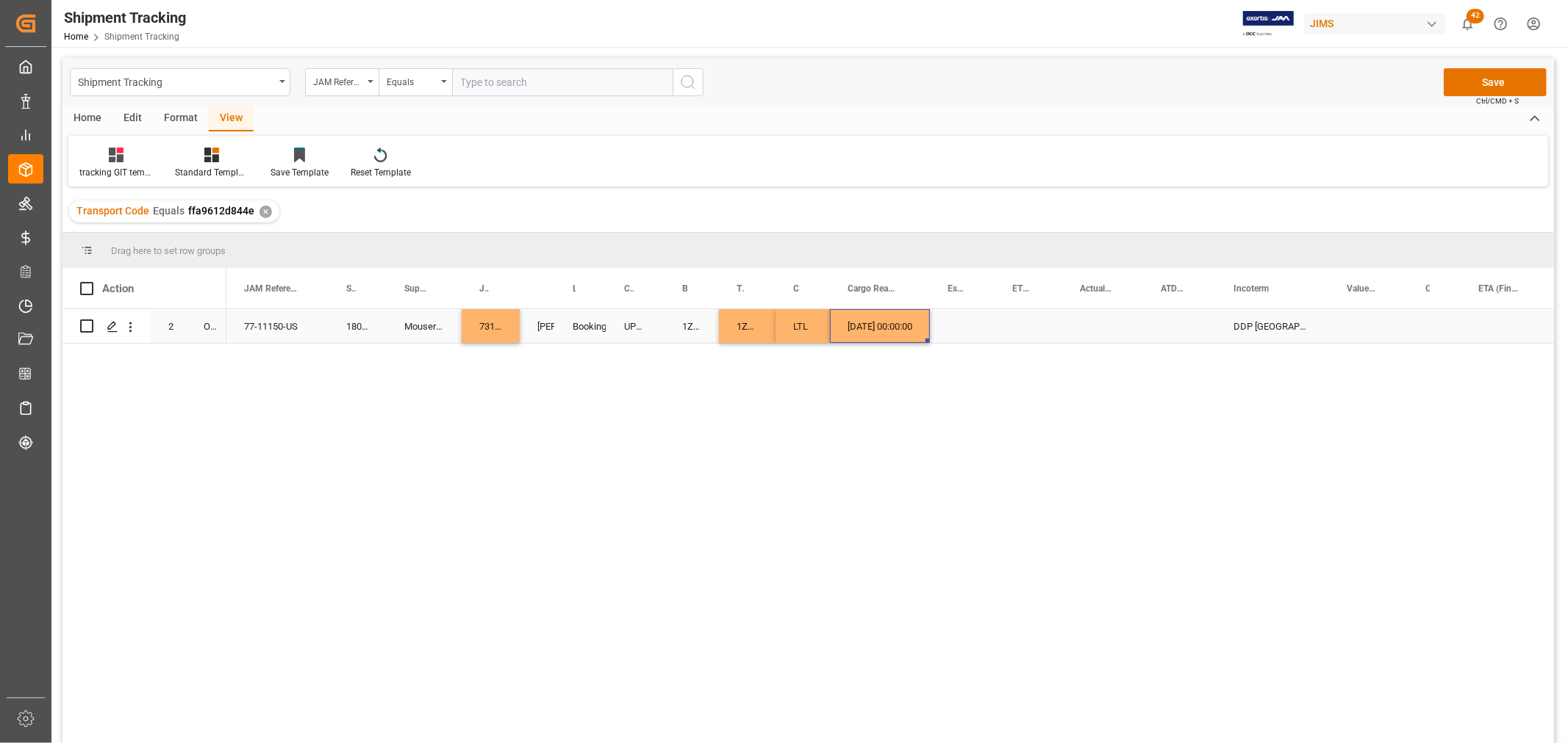
click at [909, 325] on div "[DATE] 00:00:00" at bounding box center [879, 326] width 100 height 34
drag, startPoint x: 926, startPoint y: 338, endPoint x: 1113, endPoint y: 320, distance: 187.9
click at [1494, 316] on div "Press SPACE to select this row." at bounding box center [1505, 326] width 90 height 34
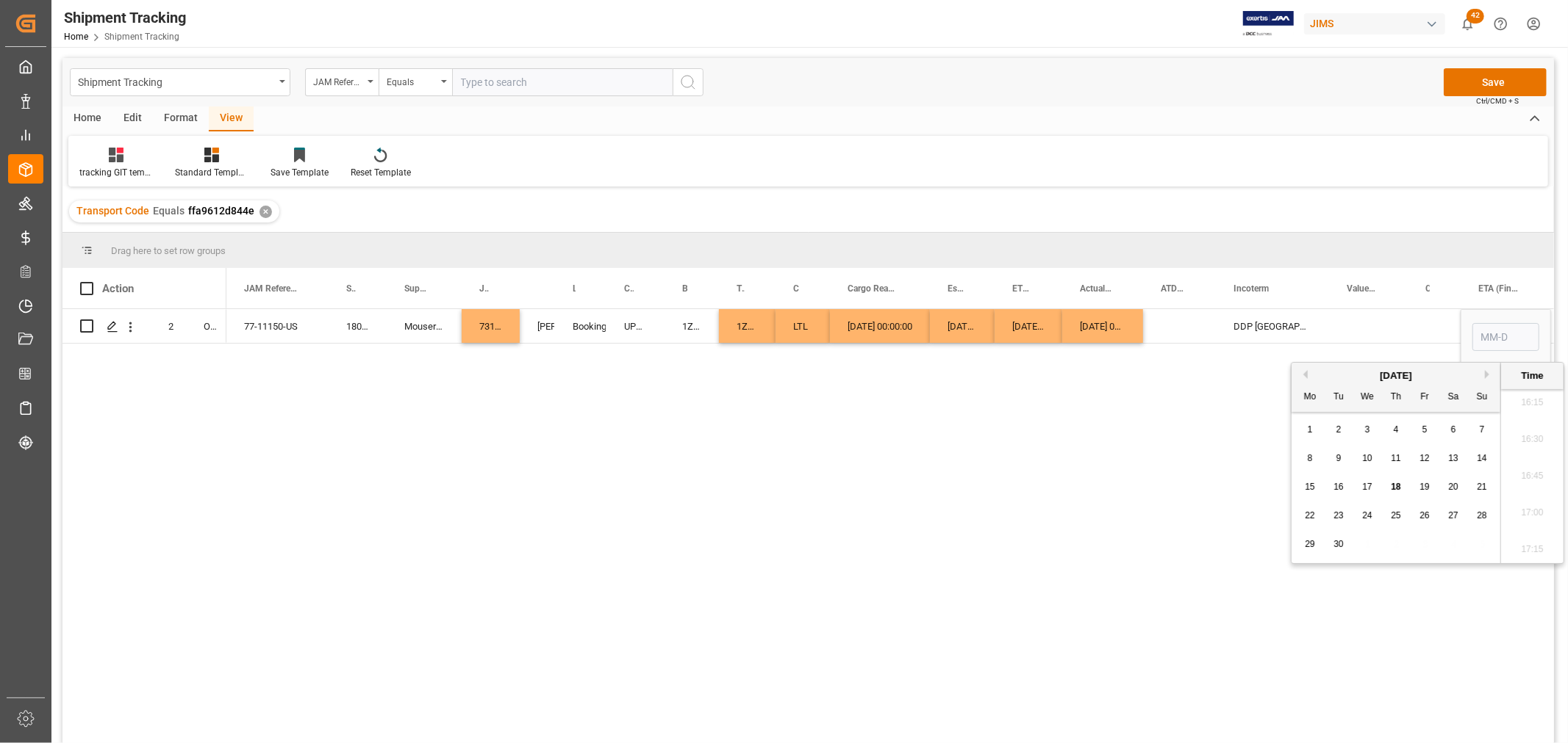
click at [1338, 459] on span "9" at bounding box center [1339, 458] width 5 height 10
type input "[DATE] 00:00"
click at [1374, 323] on div "Press SPACE to select this row." at bounding box center [1368, 326] width 79 height 34
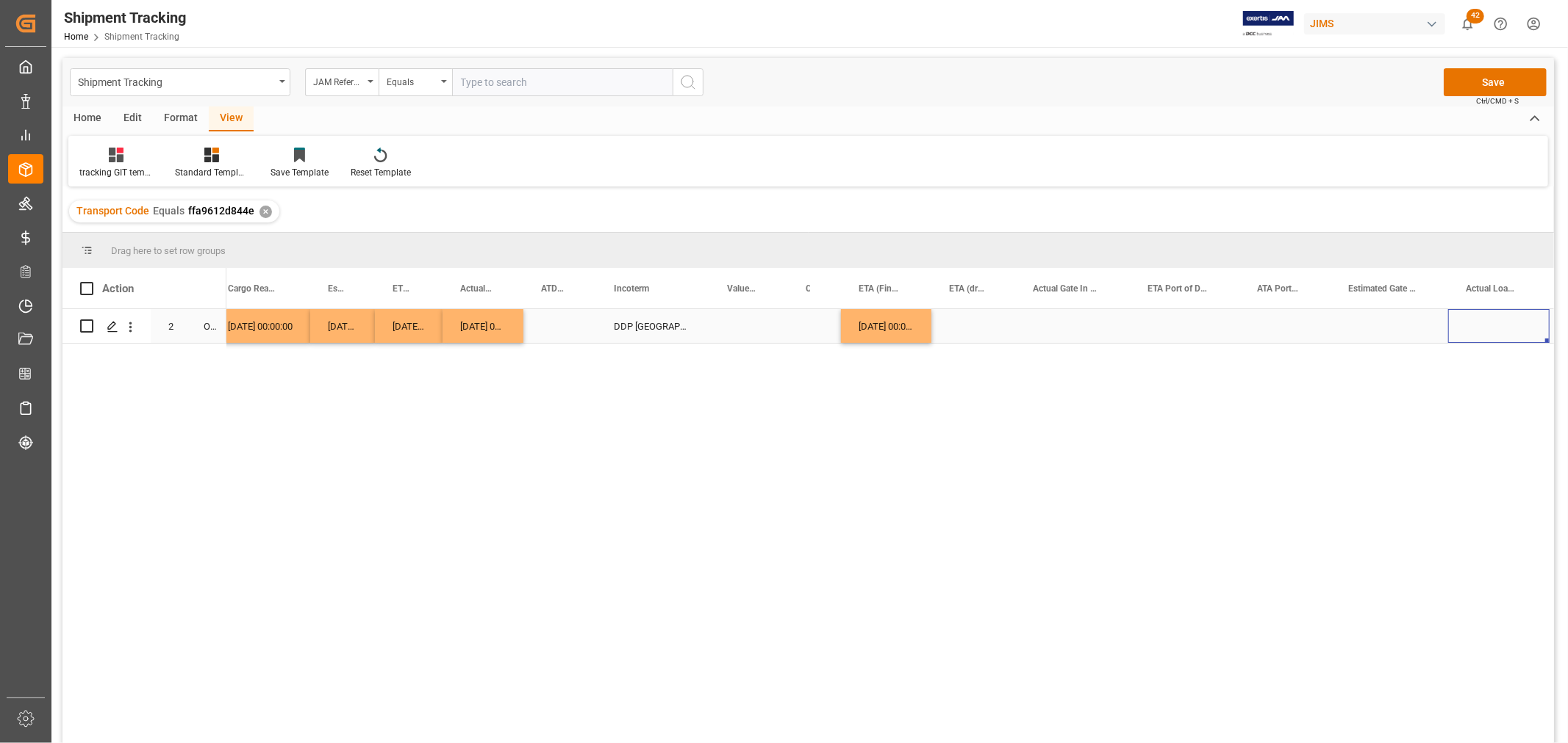
scroll to position [0, 710]
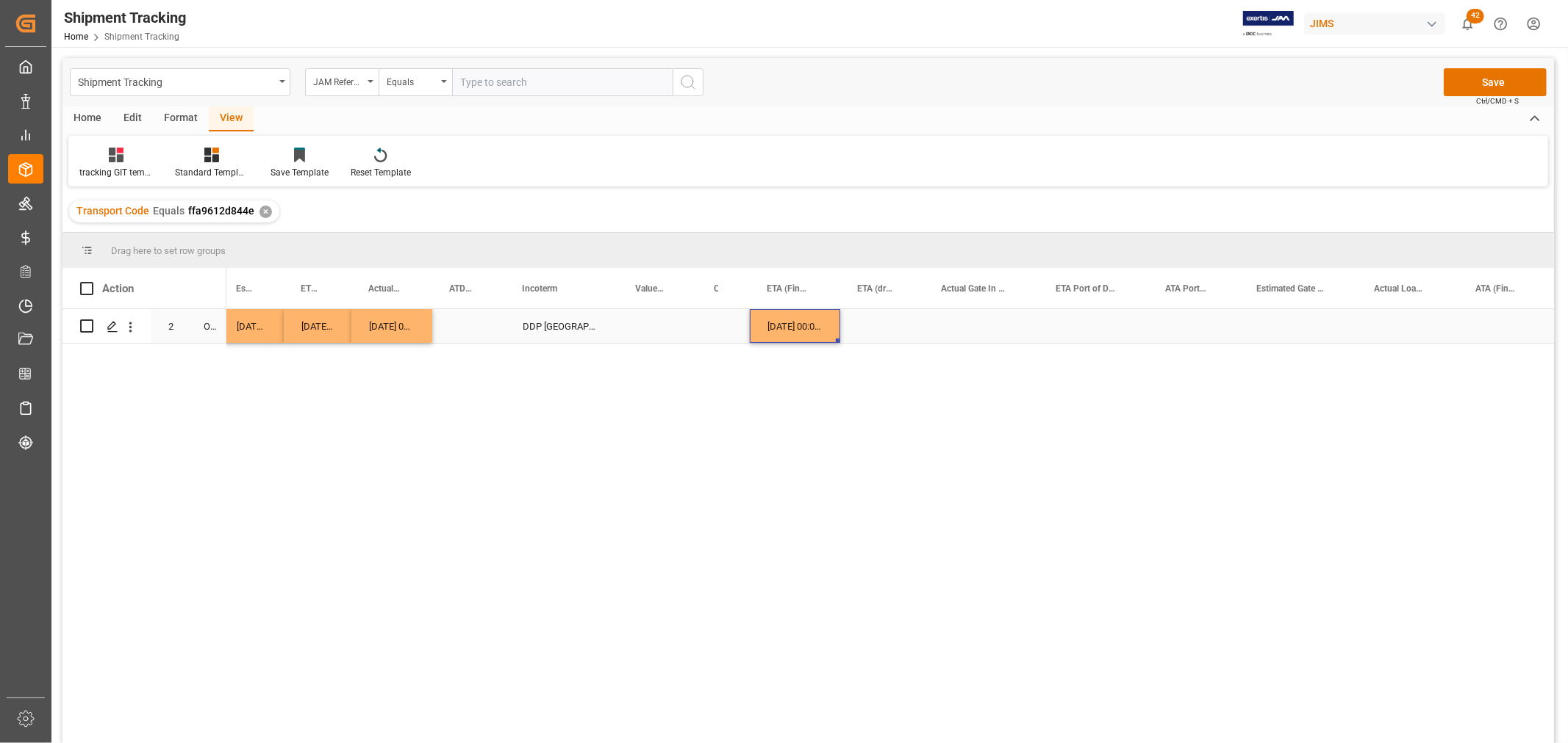
click at [804, 319] on div "[DATE] 00:00:00" at bounding box center [795, 326] width 90 height 34
click at [1483, 312] on div "Press SPACE to select this row." at bounding box center [1504, 326] width 92 height 34
click at [1333, 322] on div "Press SPACE to select this row." at bounding box center [1298, 326] width 117 height 34
click at [1466, 84] on button "Save" at bounding box center [1495, 82] width 103 height 28
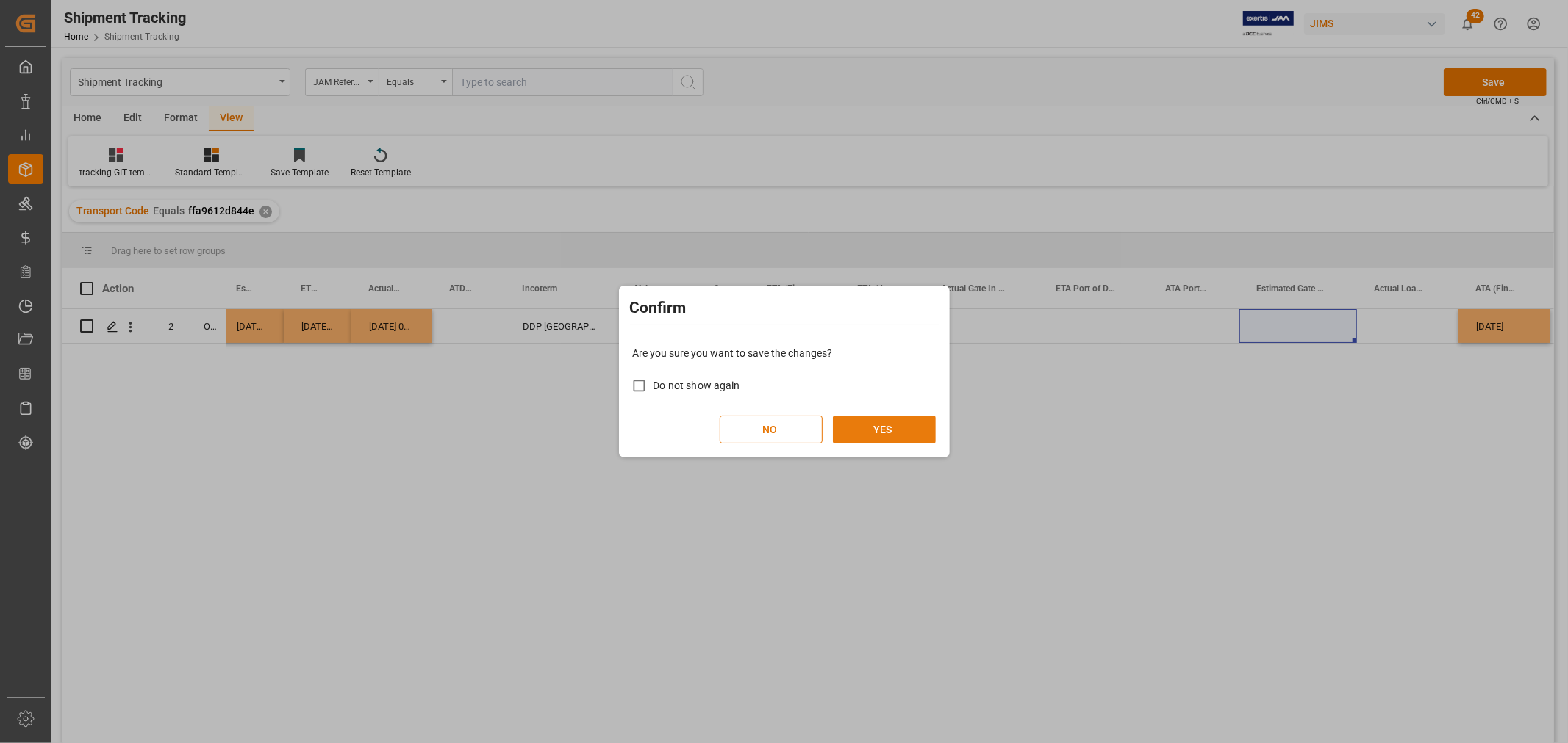
click at [864, 425] on button "YES" at bounding box center [884, 430] width 103 height 28
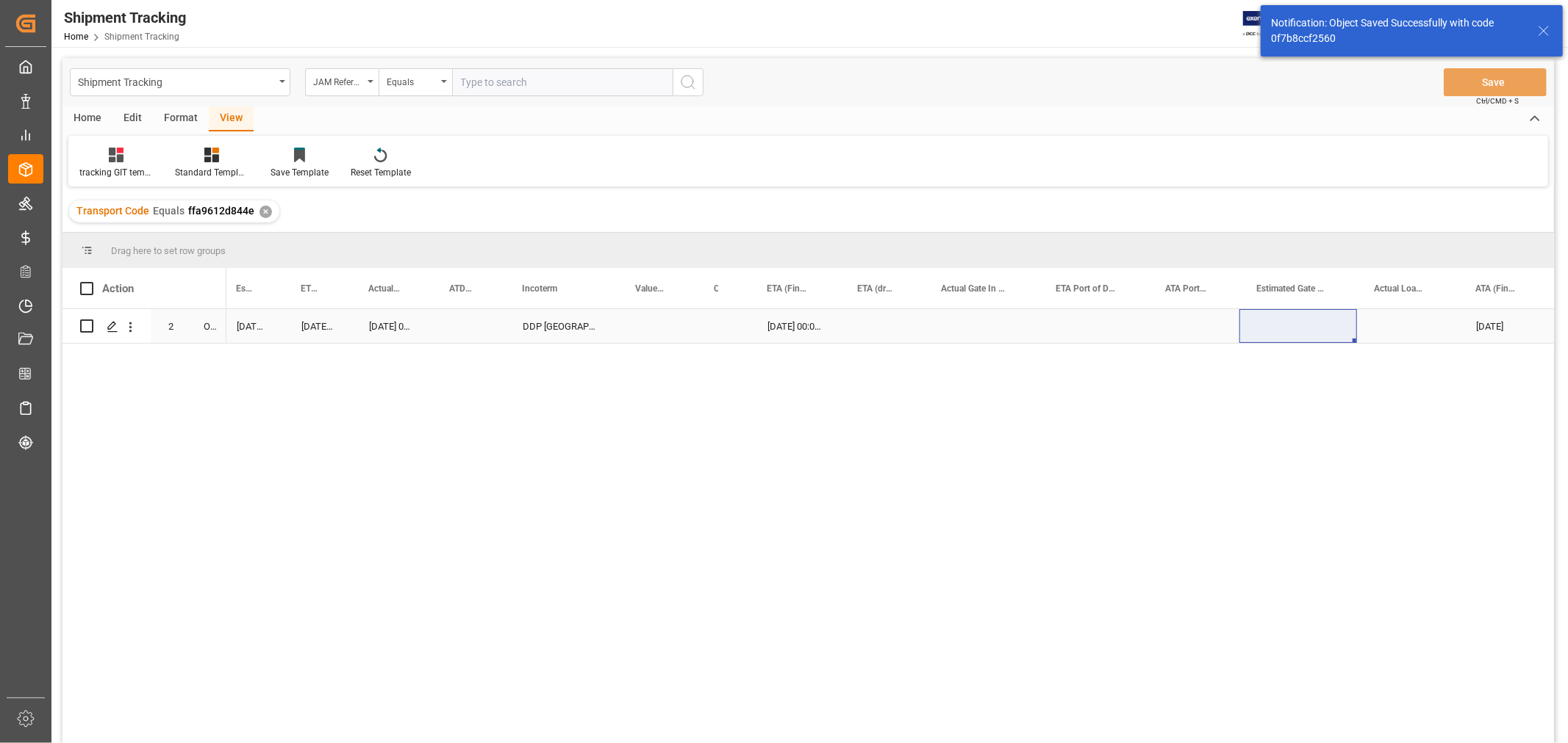
click at [904, 320] on div "Press SPACE to select this row." at bounding box center [882, 326] width 84 height 34
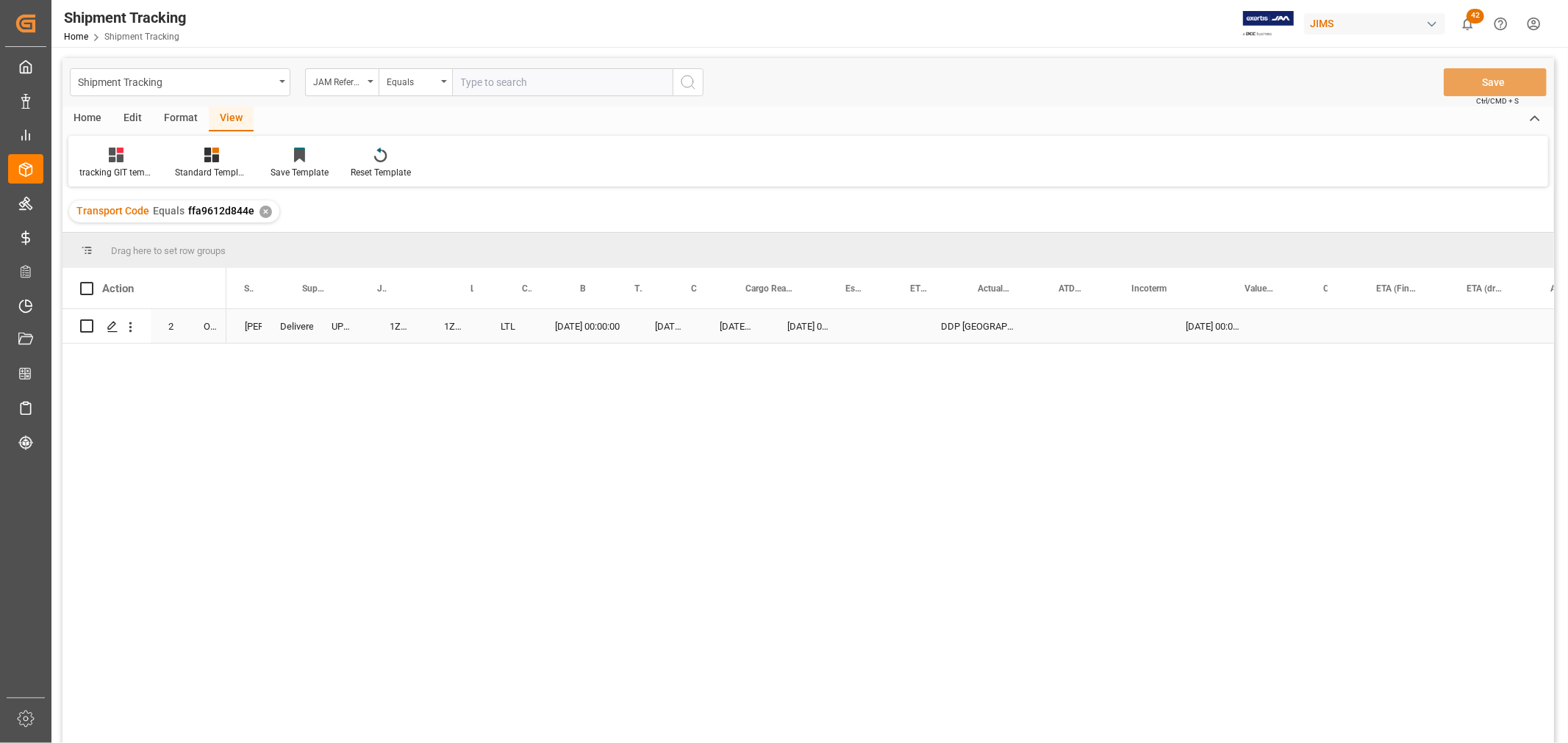
scroll to position [0, 0]
click at [313, 321] on div "77-11150-US" at bounding box center [277, 326] width 102 height 34
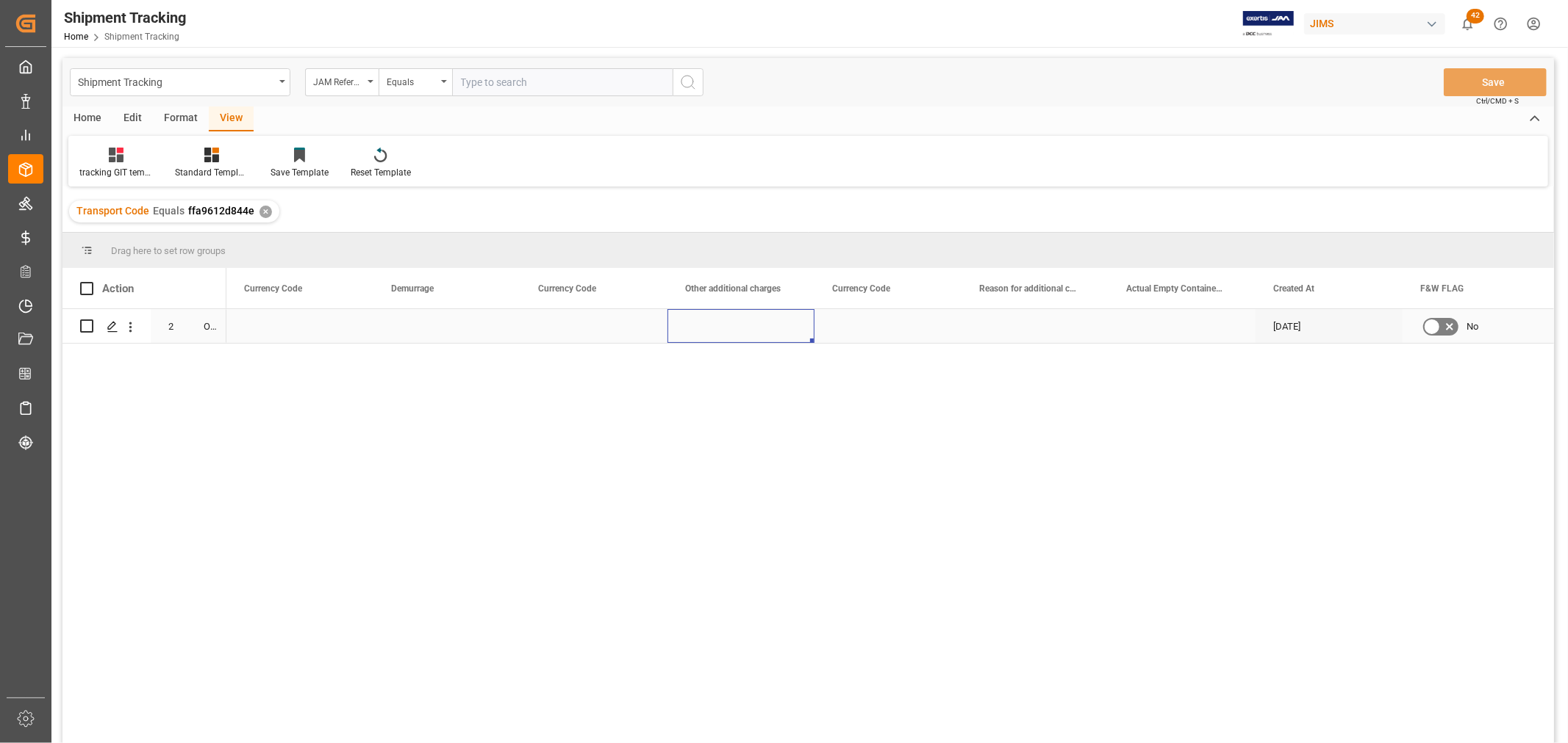
click at [704, 324] on div "Press SPACE to select this row." at bounding box center [740, 326] width 147 height 34
click at [710, 328] on input "Press SPACE to select this row." at bounding box center [741, 335] width 124 height 28
click at [981, 323] on div "Press SPACE to select this row." at bounding box center [1034, 326] width 147 height 34
click at [349, 320] on div "Press SPACE to select this row." at bounding box center [300, 326] width 147 height 34
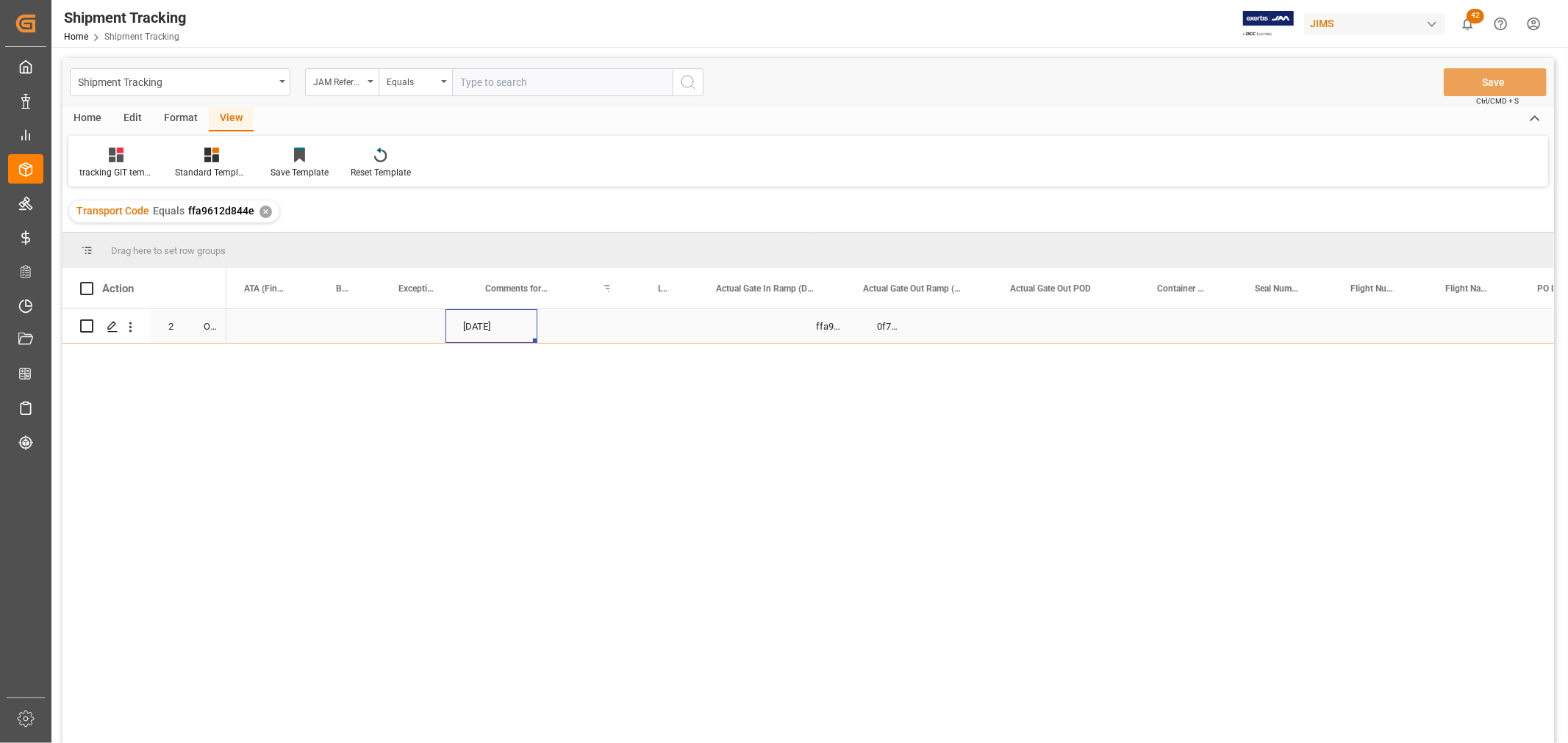
scroll to position [0, 0]
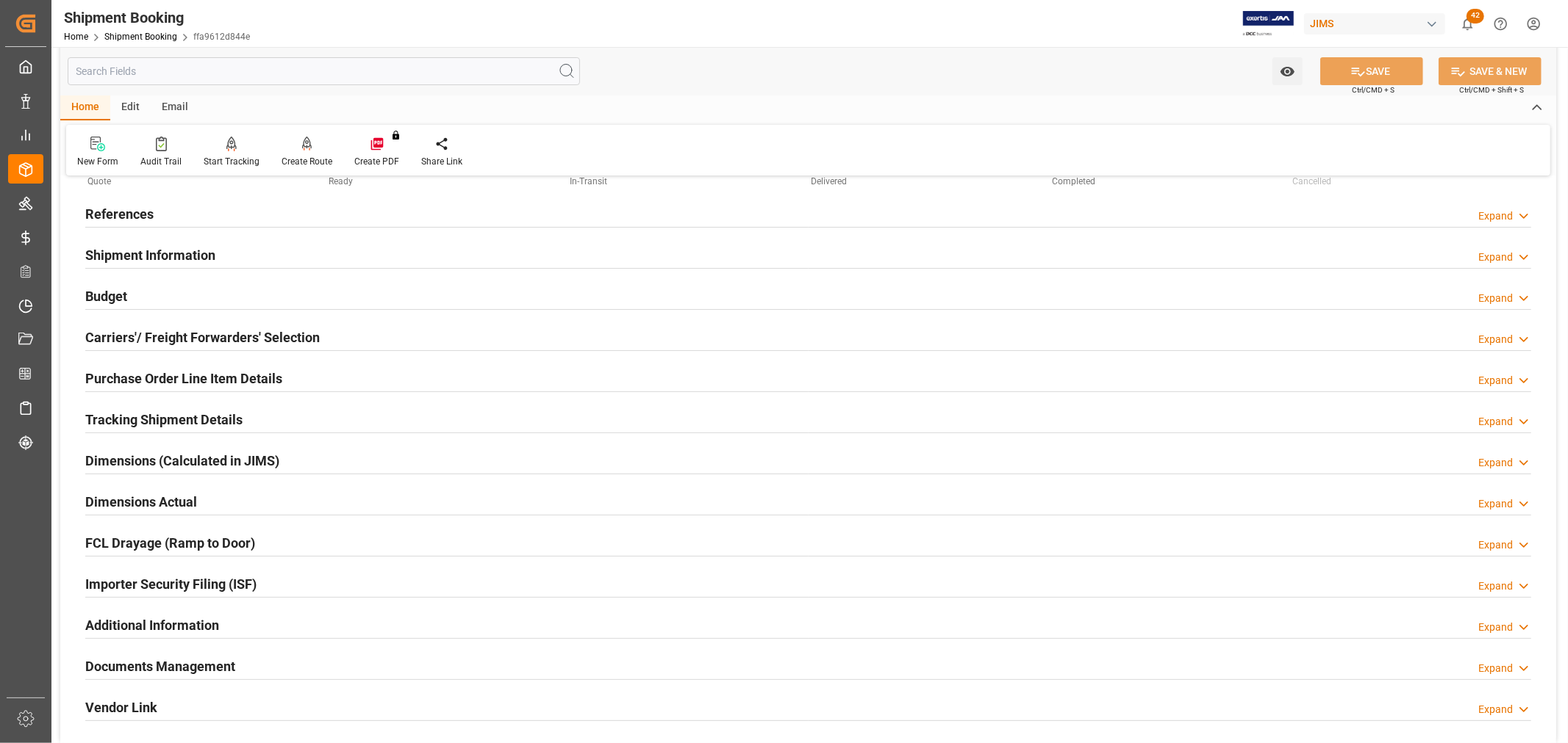
scroll to position [163, 0]
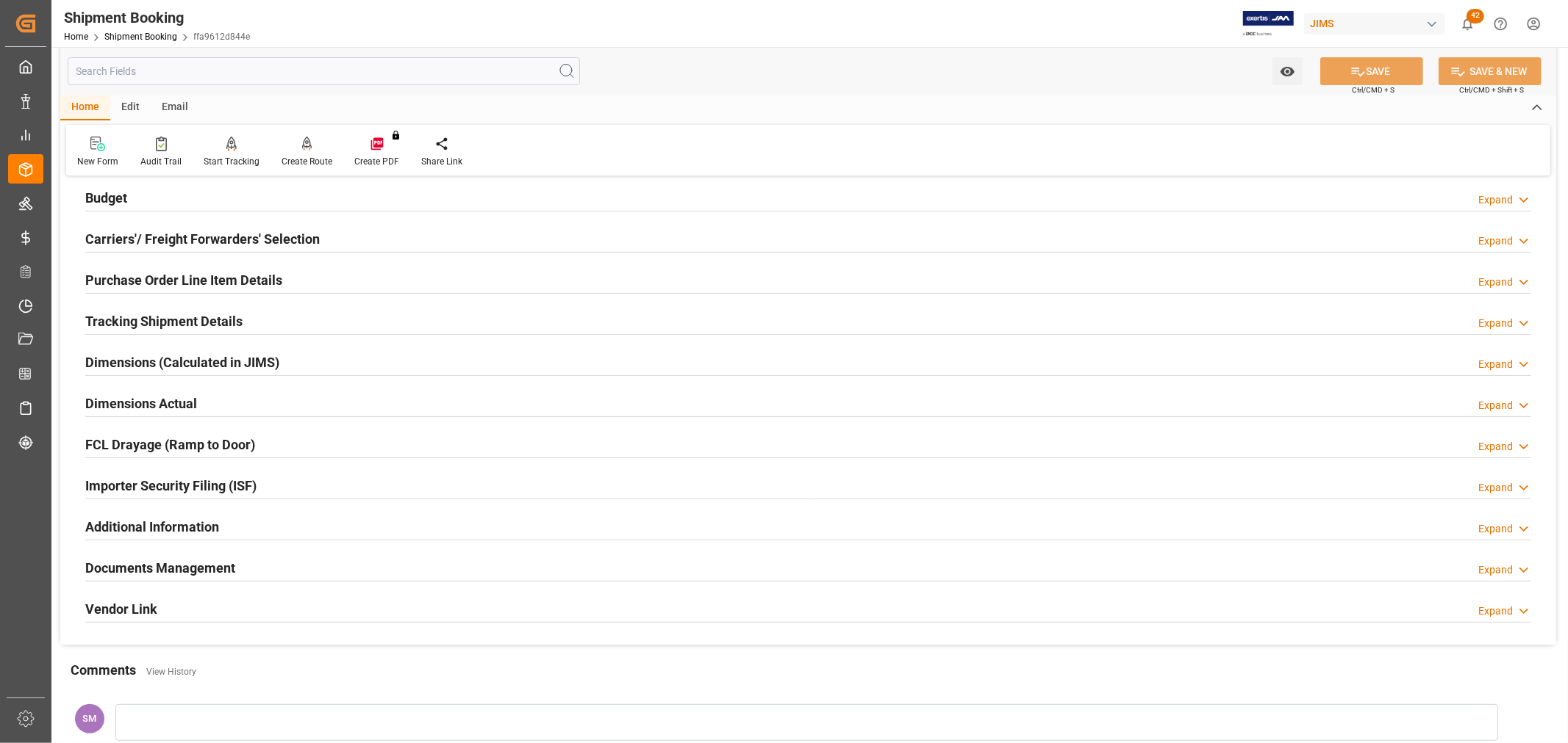
click at [185, 569] on h2 "Documents Management" at bounding box center [160, 568] width 150 height 20
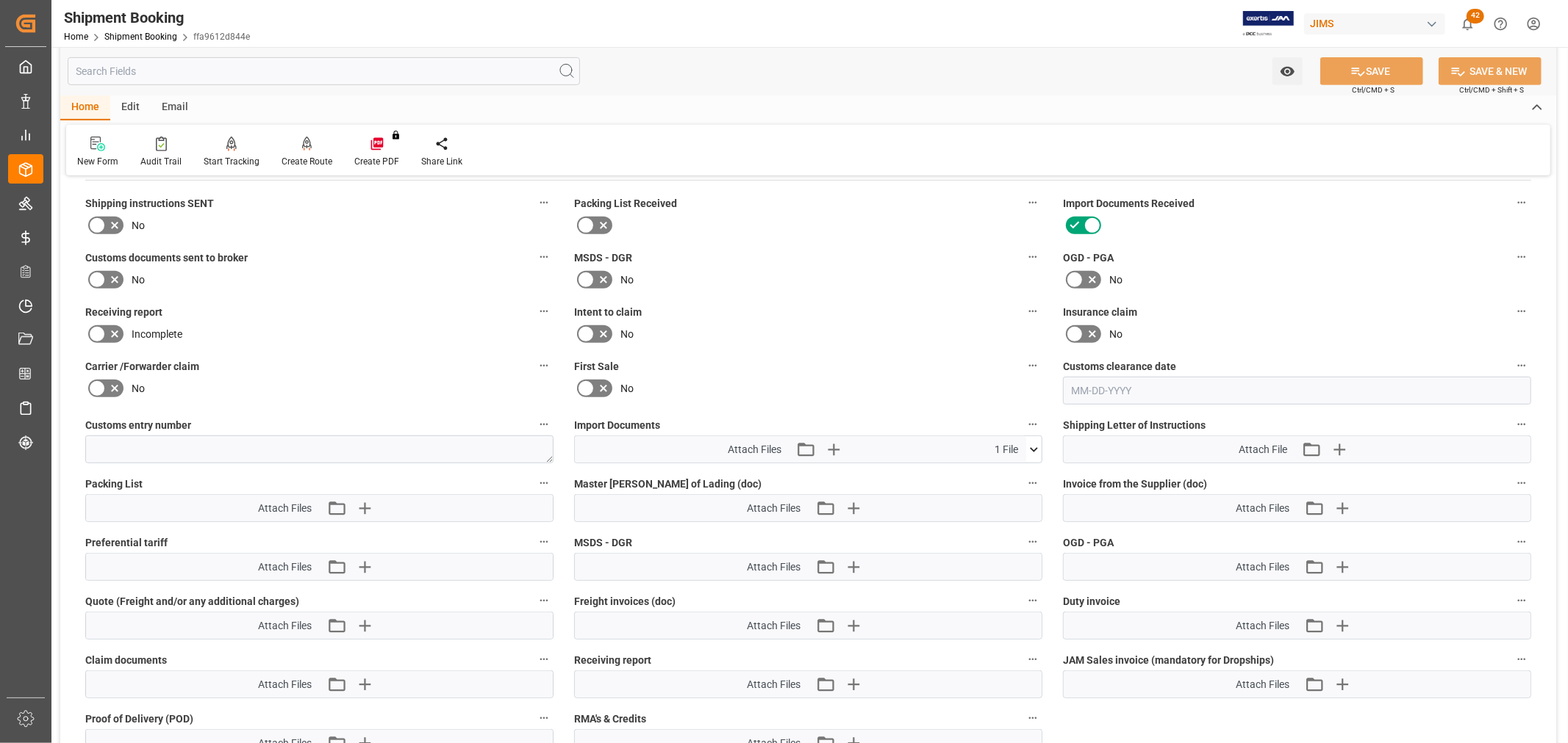
scroll to position [571, 0]
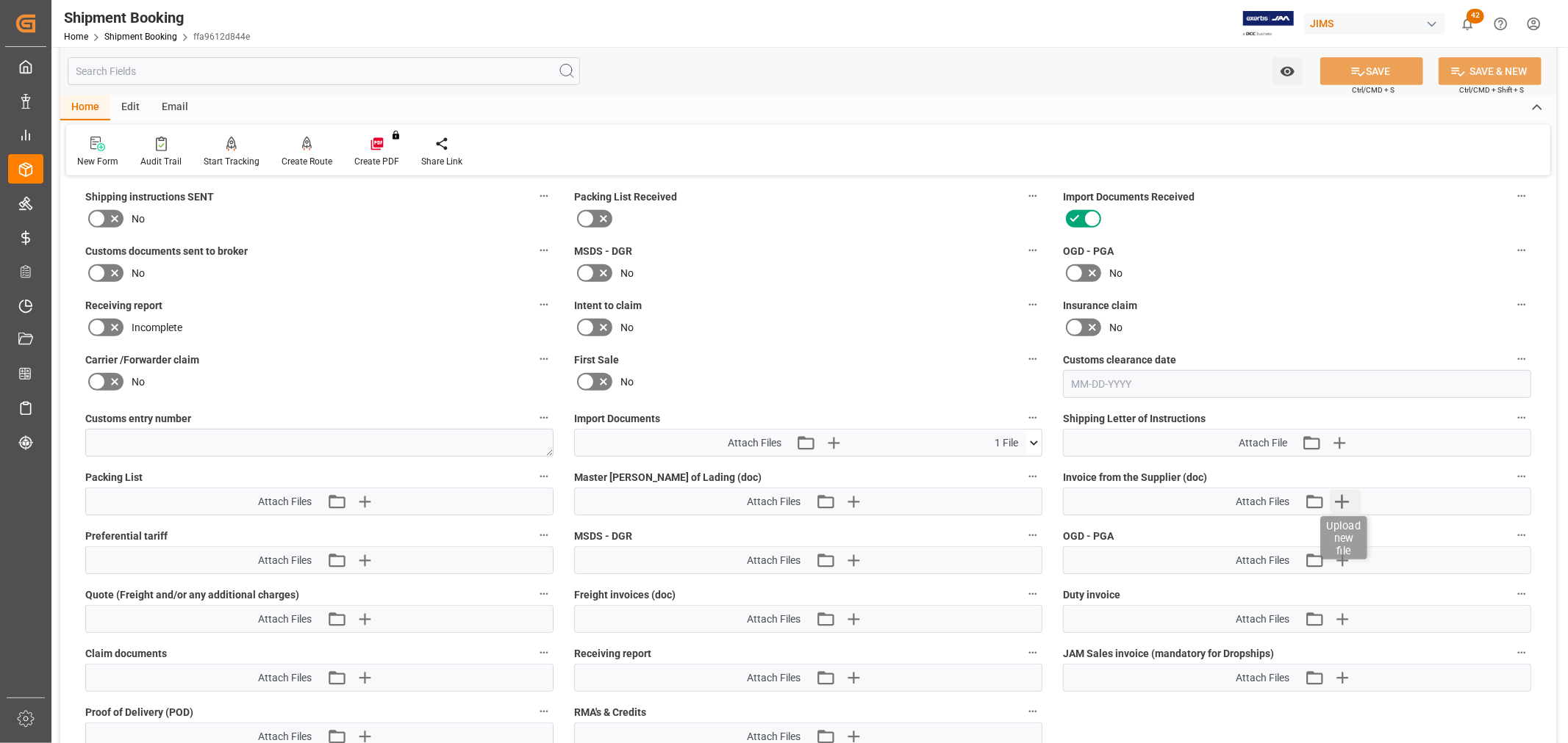
click at [1337, 500] on icon "button" at bounding box center [1341, 501] width 23 height 23
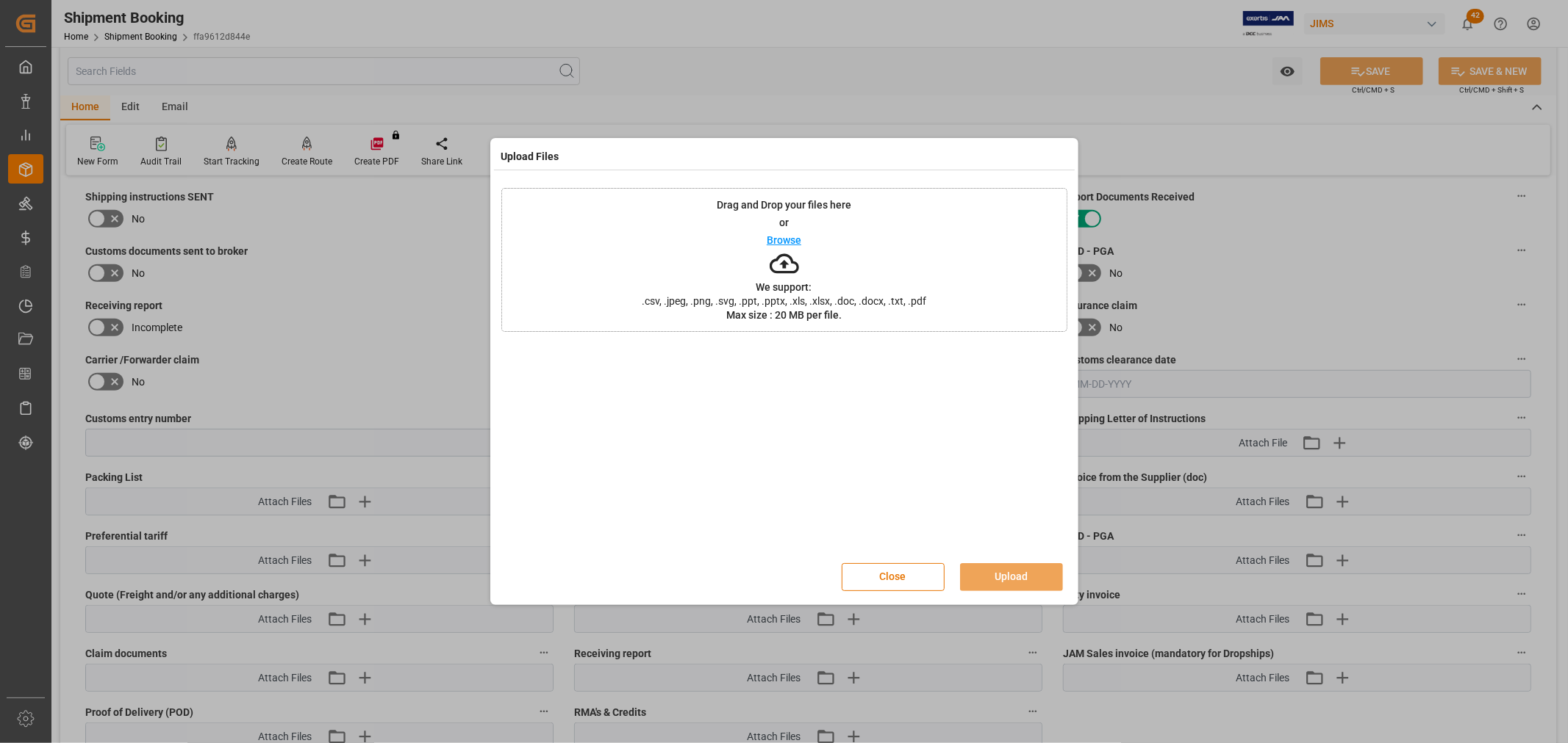
click at [777, 240] on p "Browse" at bounding box center [784, 240] width 35 height 10
click at [1019, 578] on button "Upload" at bounding box center [1011, 577] width 103 height 28
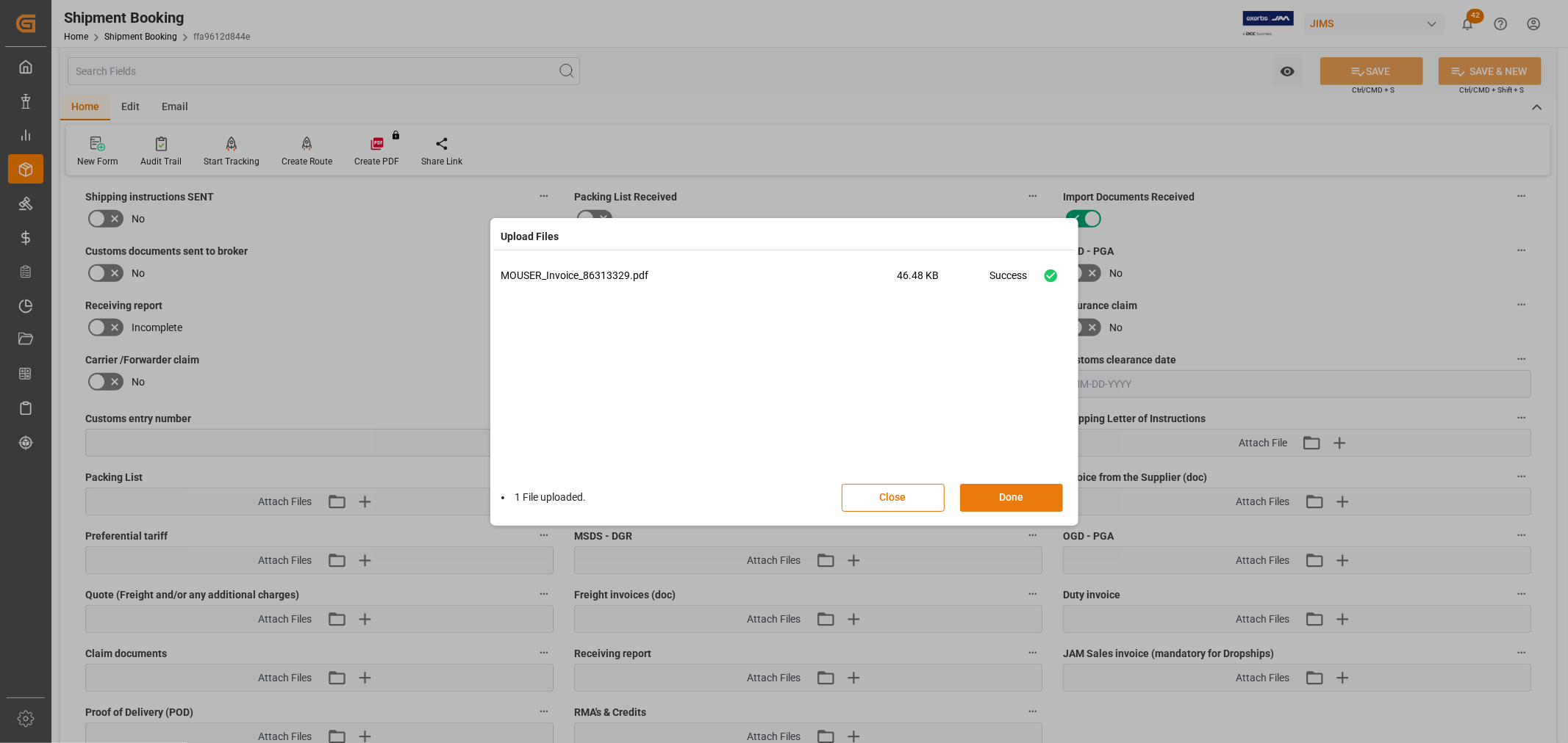
click at [1012, 496] on button "Done" at bounding box center [1011, 498] width 103 height 28
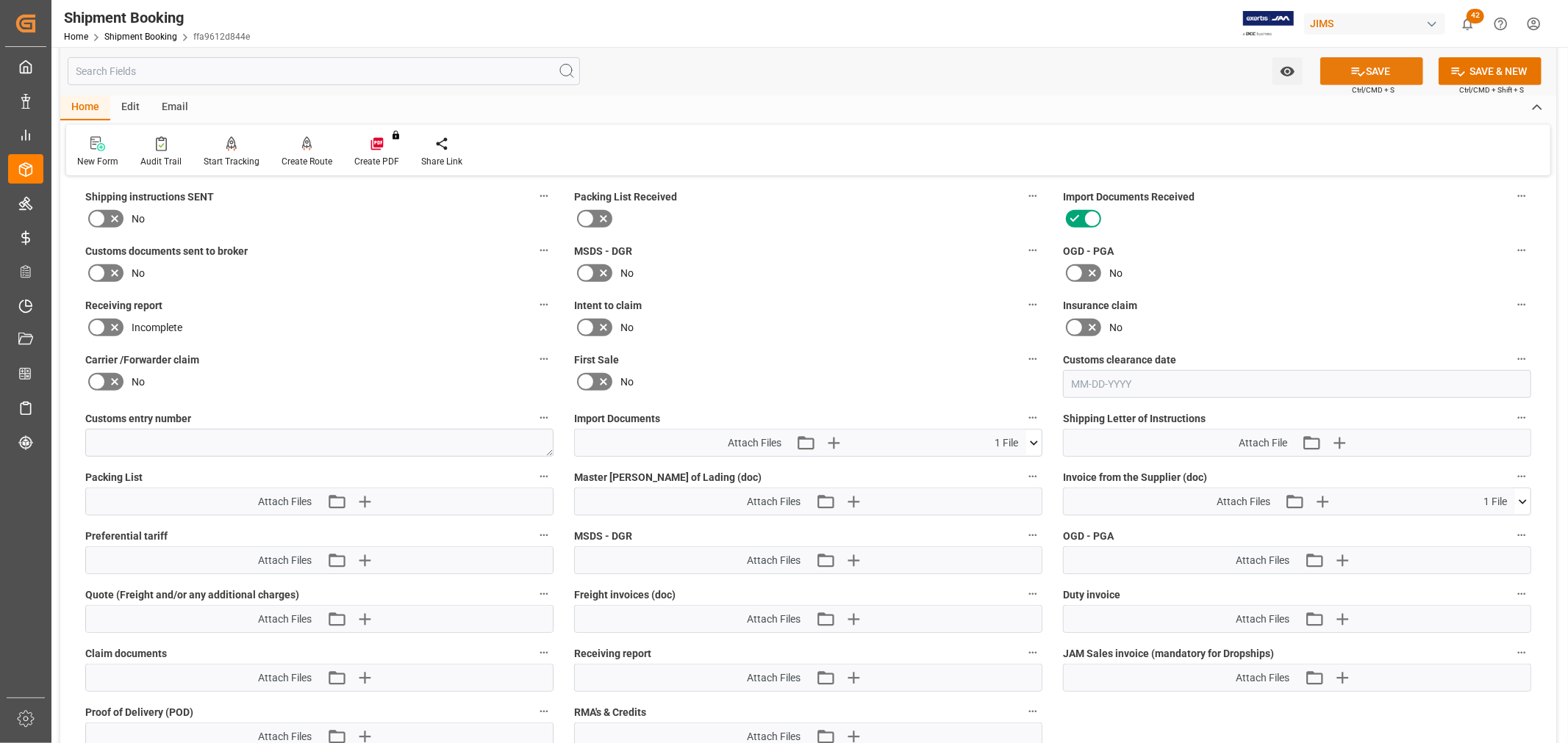
click at [1354, 69] on icon at bounding box center [1357, 71] width 15 height 15
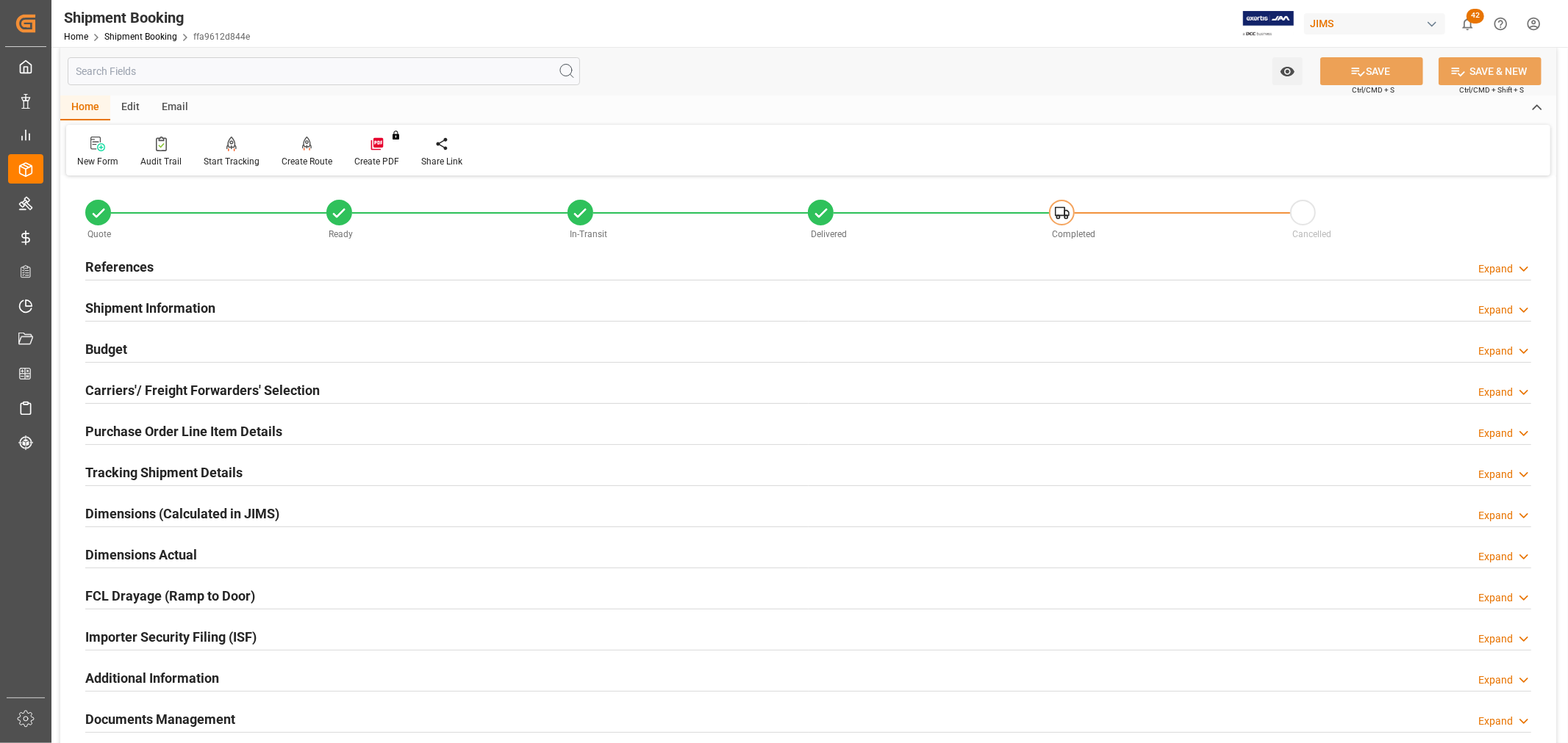
scroll to position [0, 0]
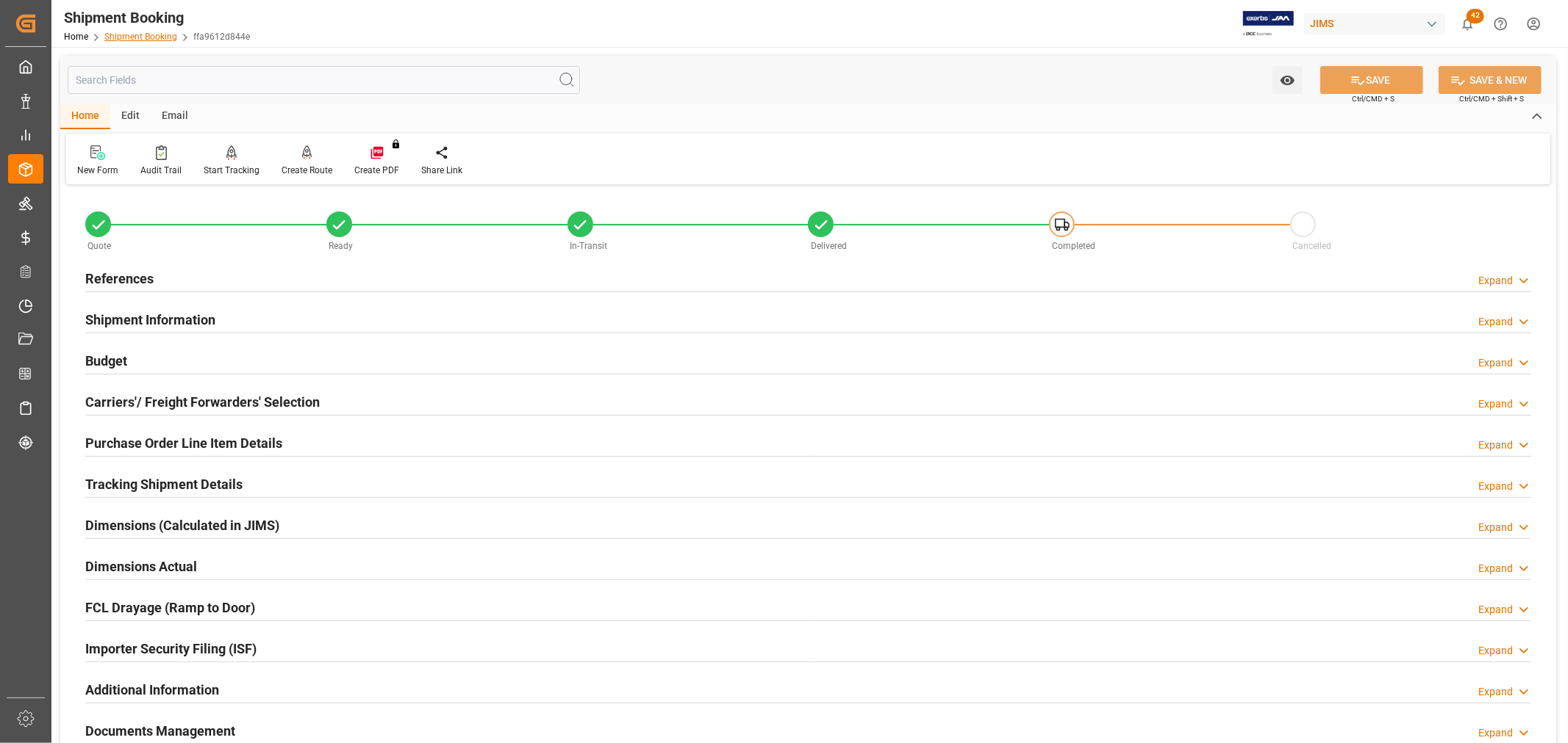
click at [133, 31] on link "Shipment Booking" at bounding box center [141, 36] width 73 height 10
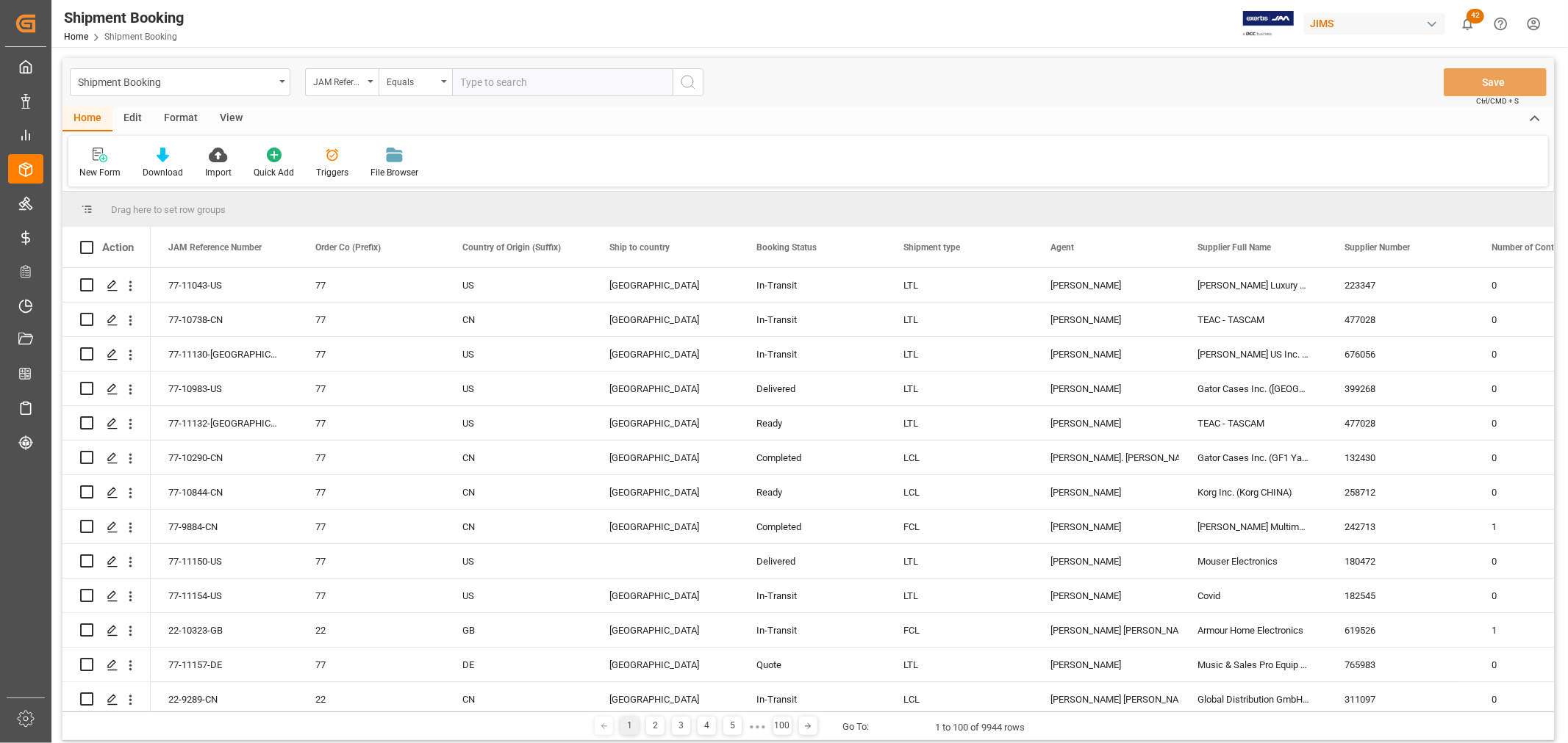
click at [475, 84] on input "text" at bounding box center [562, 82] width 220 height 28
type input "77-11093-US"
click at [691, 88] on icon "search button" at bounding box center [688, 82] width 18 height 18
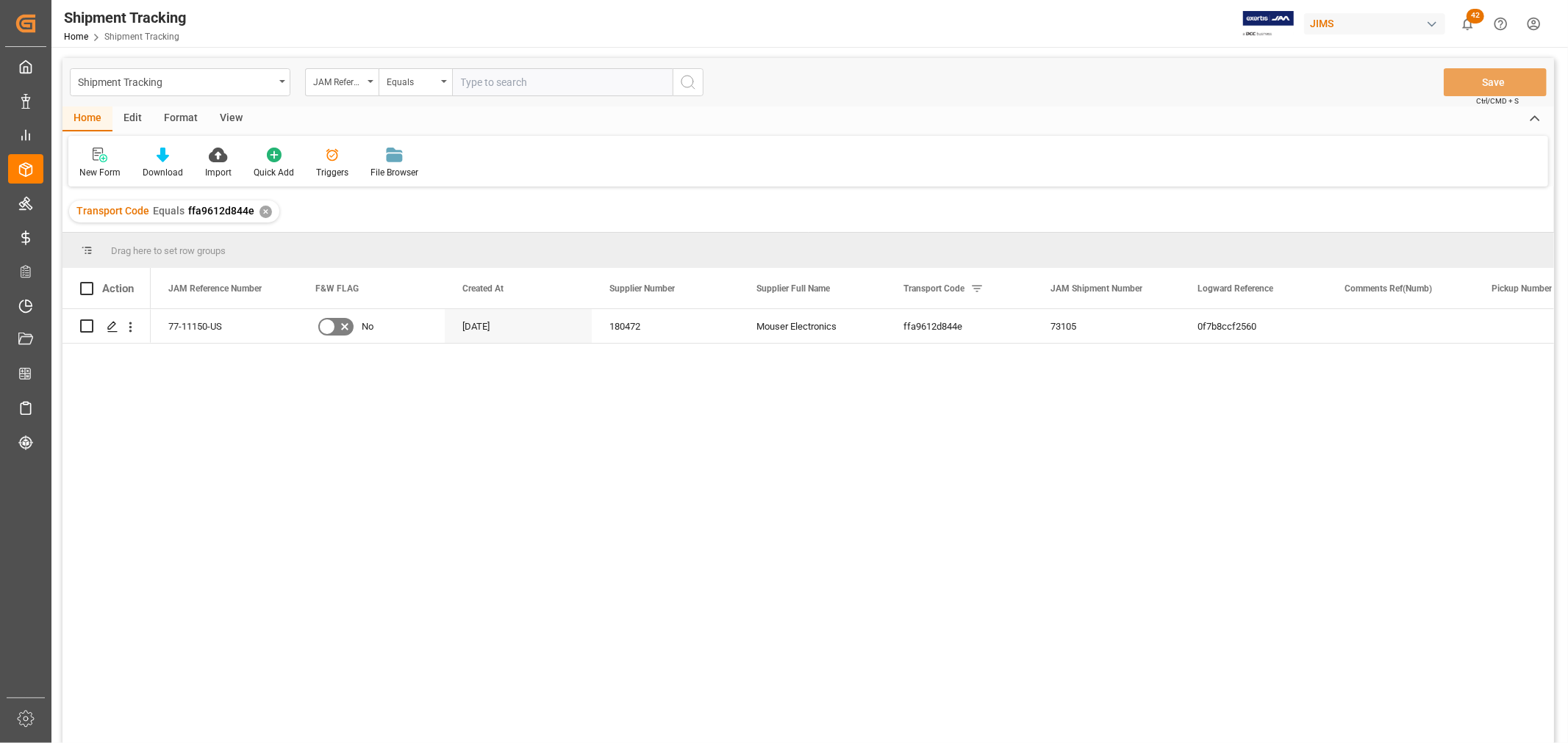
click at [233, 112] on div "View" at bounding box center [231, 119] width 45 height 25
click at [92, 166] on div "Default" at bounding box center [94, 173] width 29 height 13
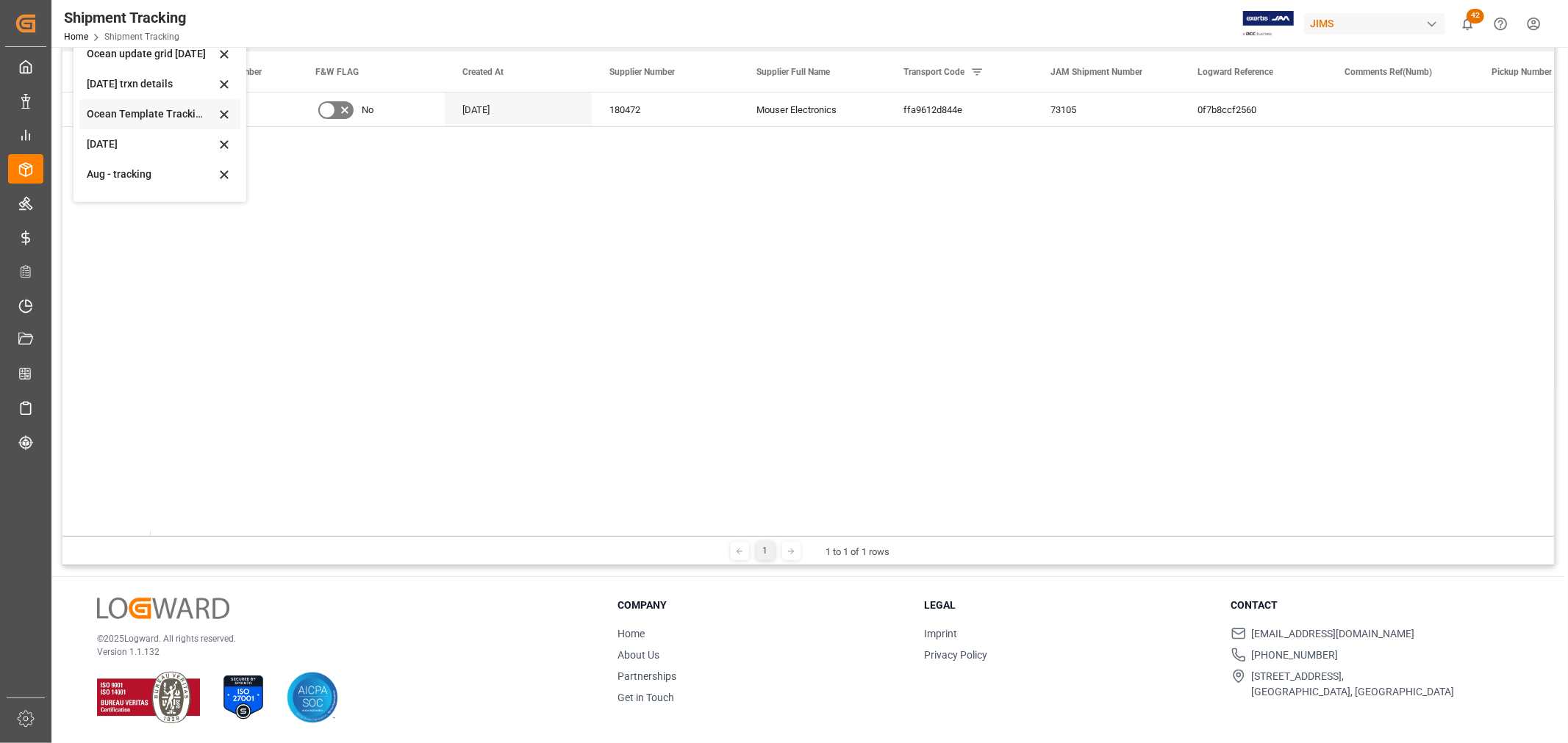
scroll to position [231, 0]
click at [113, 149] on div "Aug - tracking" at bounding box center [151, 151] width 129 height 15
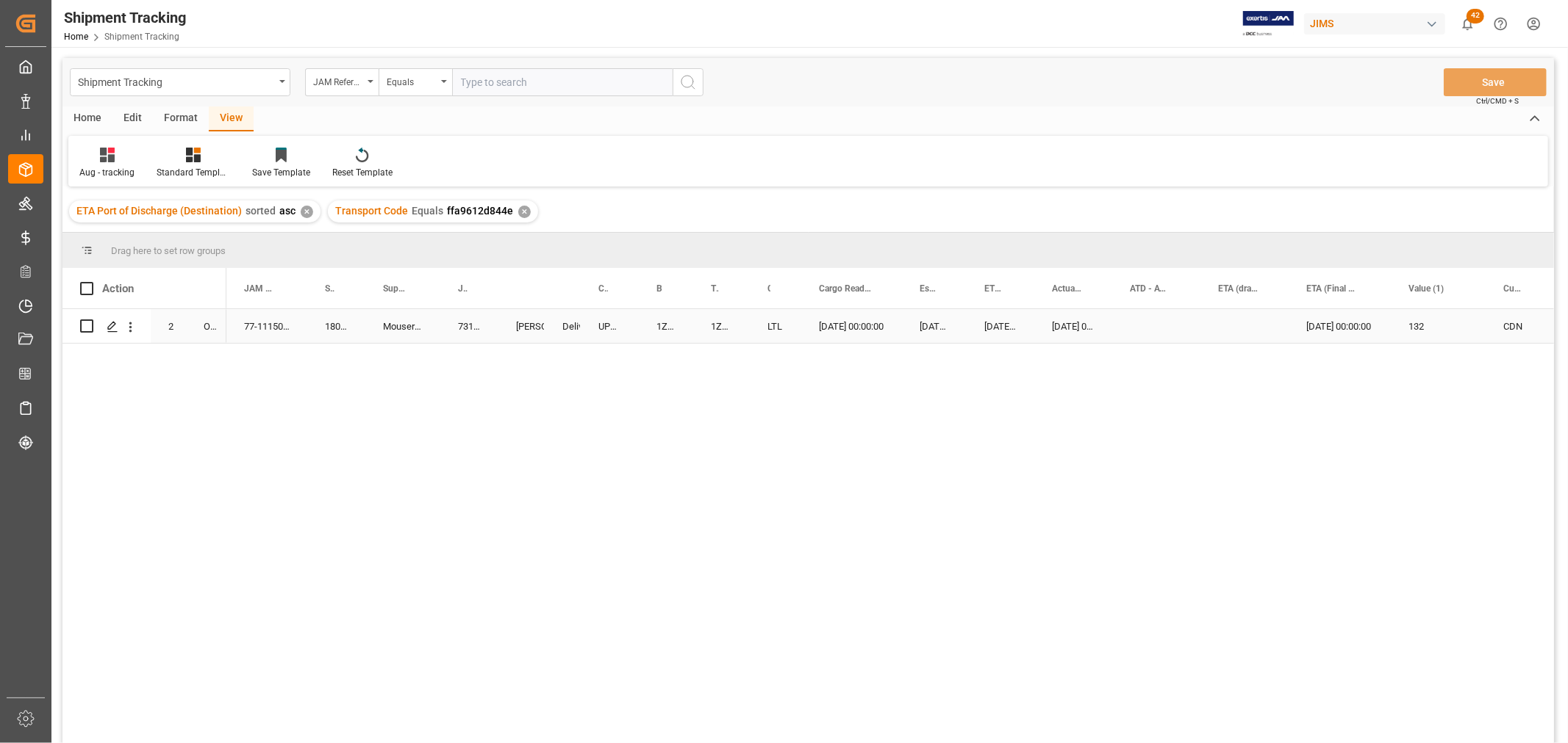
click at [1188, 316] on div "Press SPACE to select this row." at bounding box center [1157, 326] width 88 height 34
